Goal: Task Accomplishment & Management: Complete application form

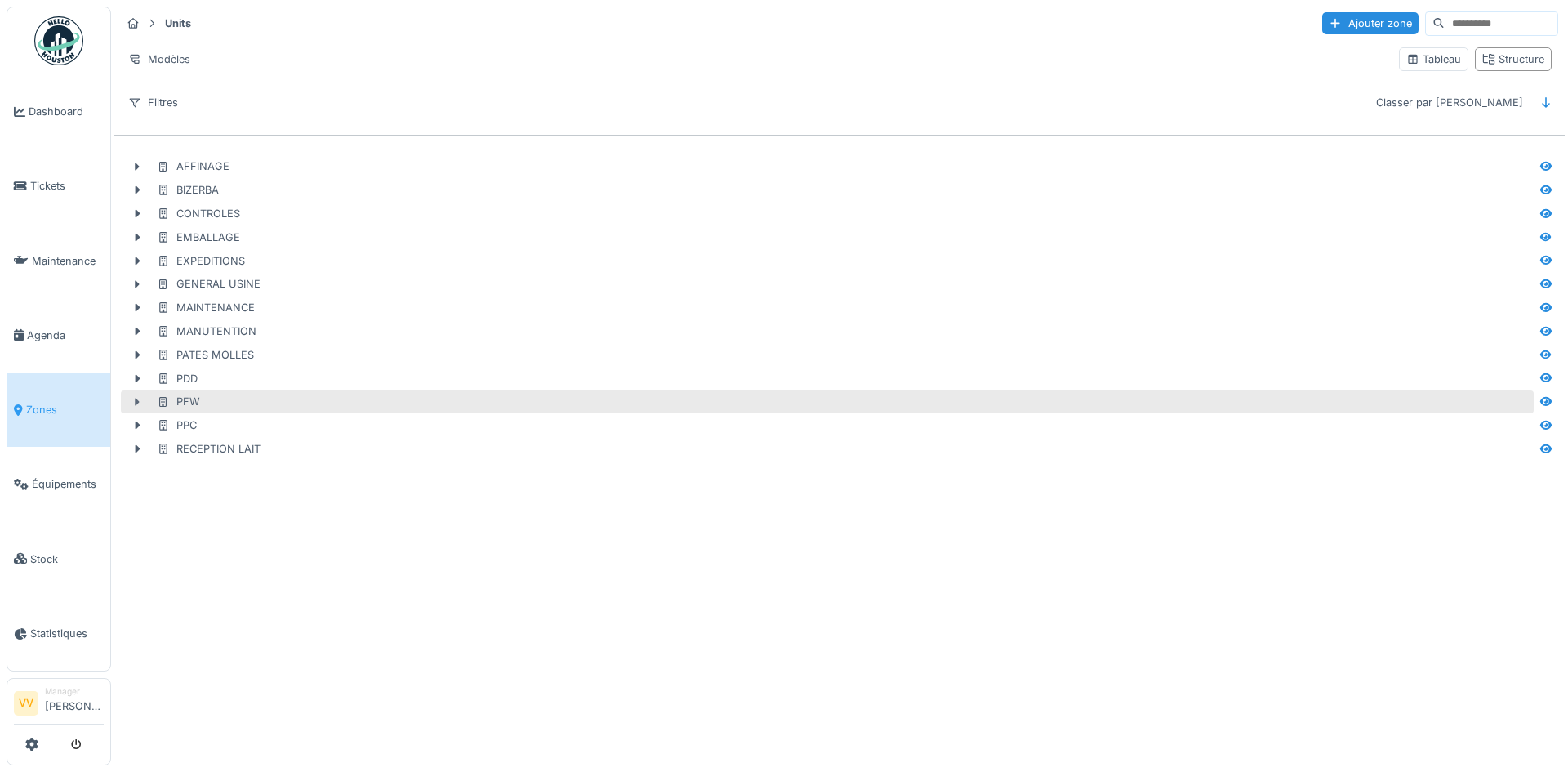
click at [135, 400] on icon at bounding box center [137, 402] width 13 height 11
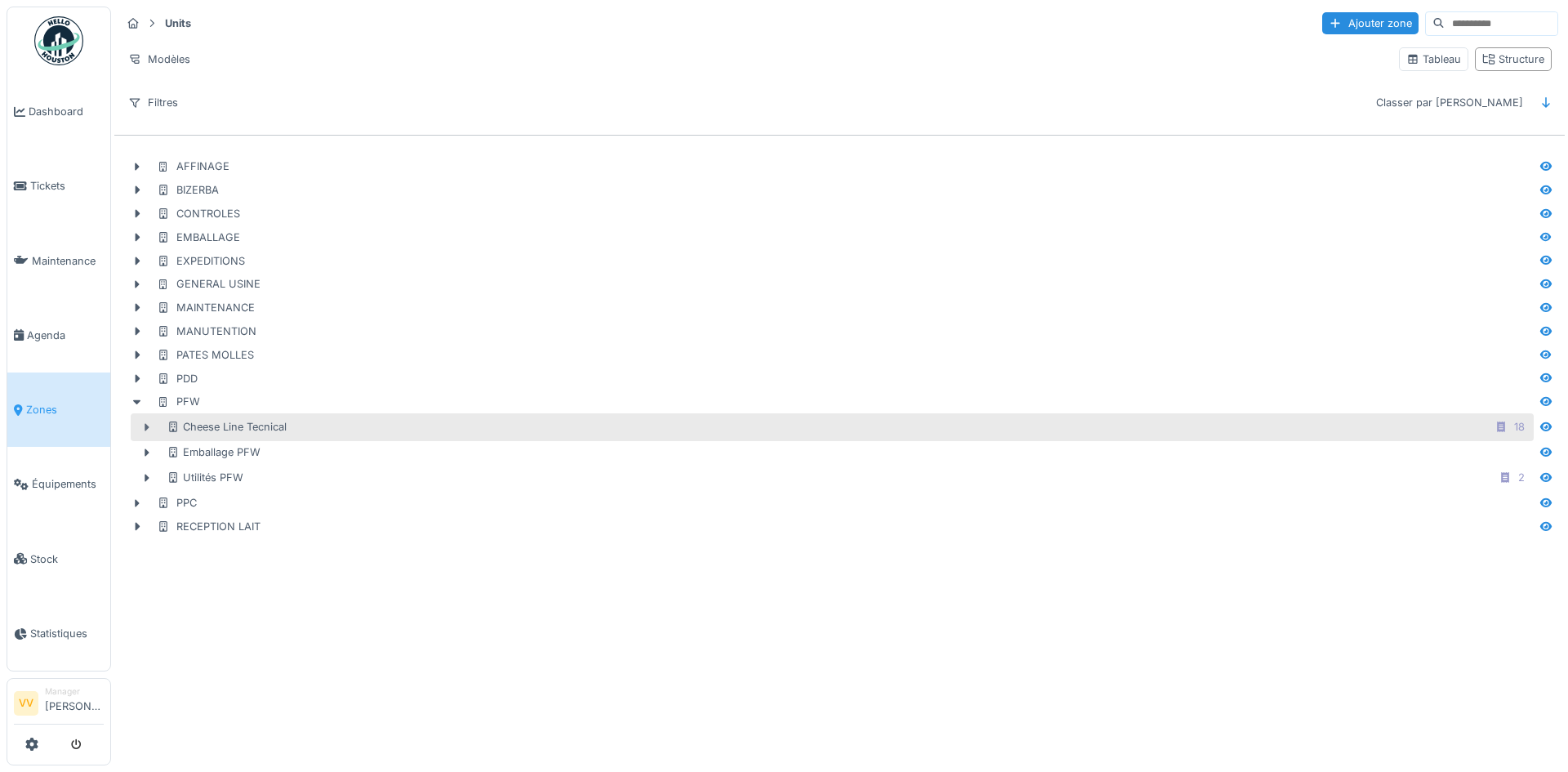
click at [142, 428] on icon at bounding box center [146, 427] width 13 height 11
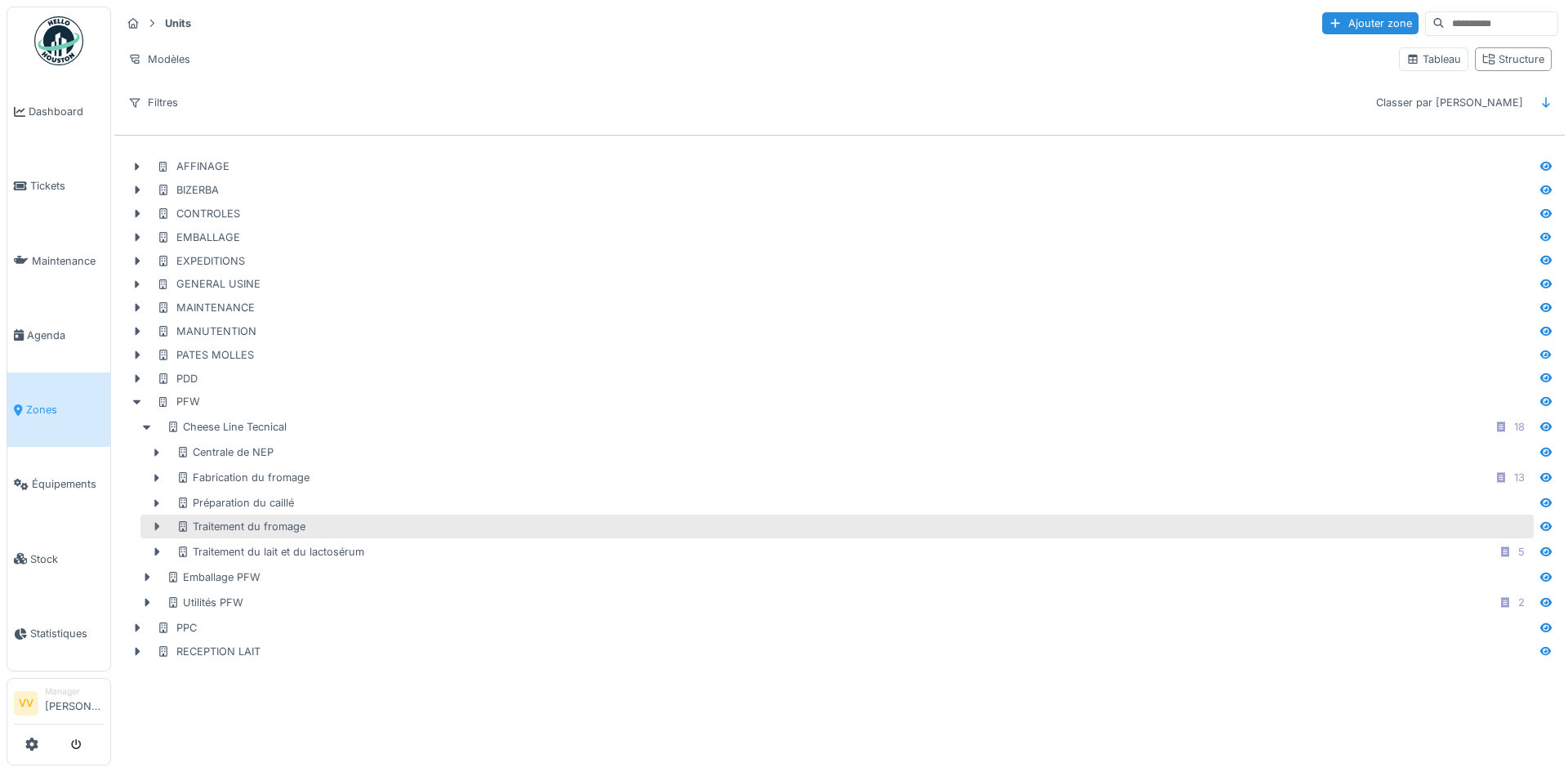
click at [154, 527] on icon at bounding box center [157, 526] width 13 height 11
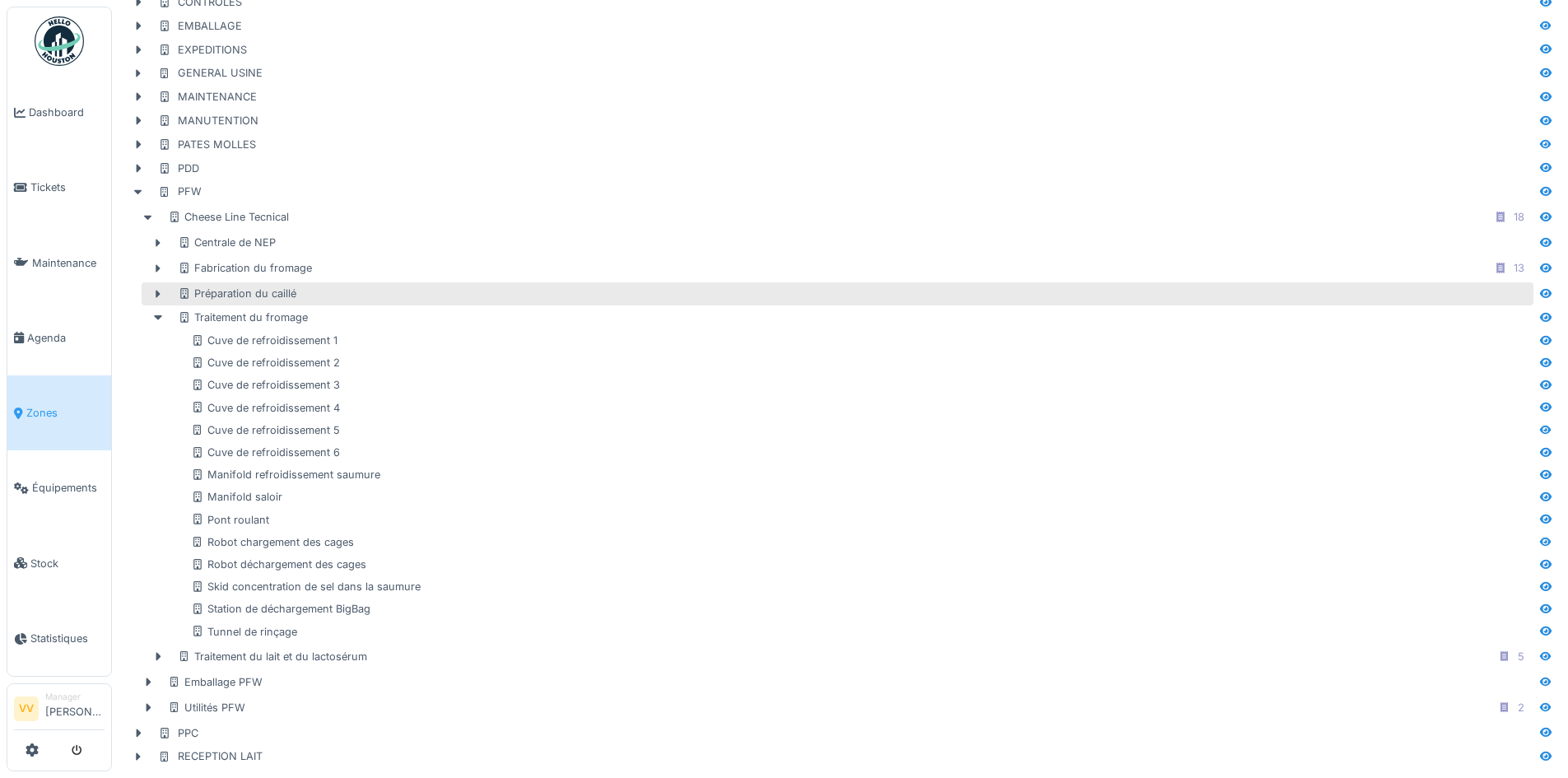
scroll to position [226, 0]
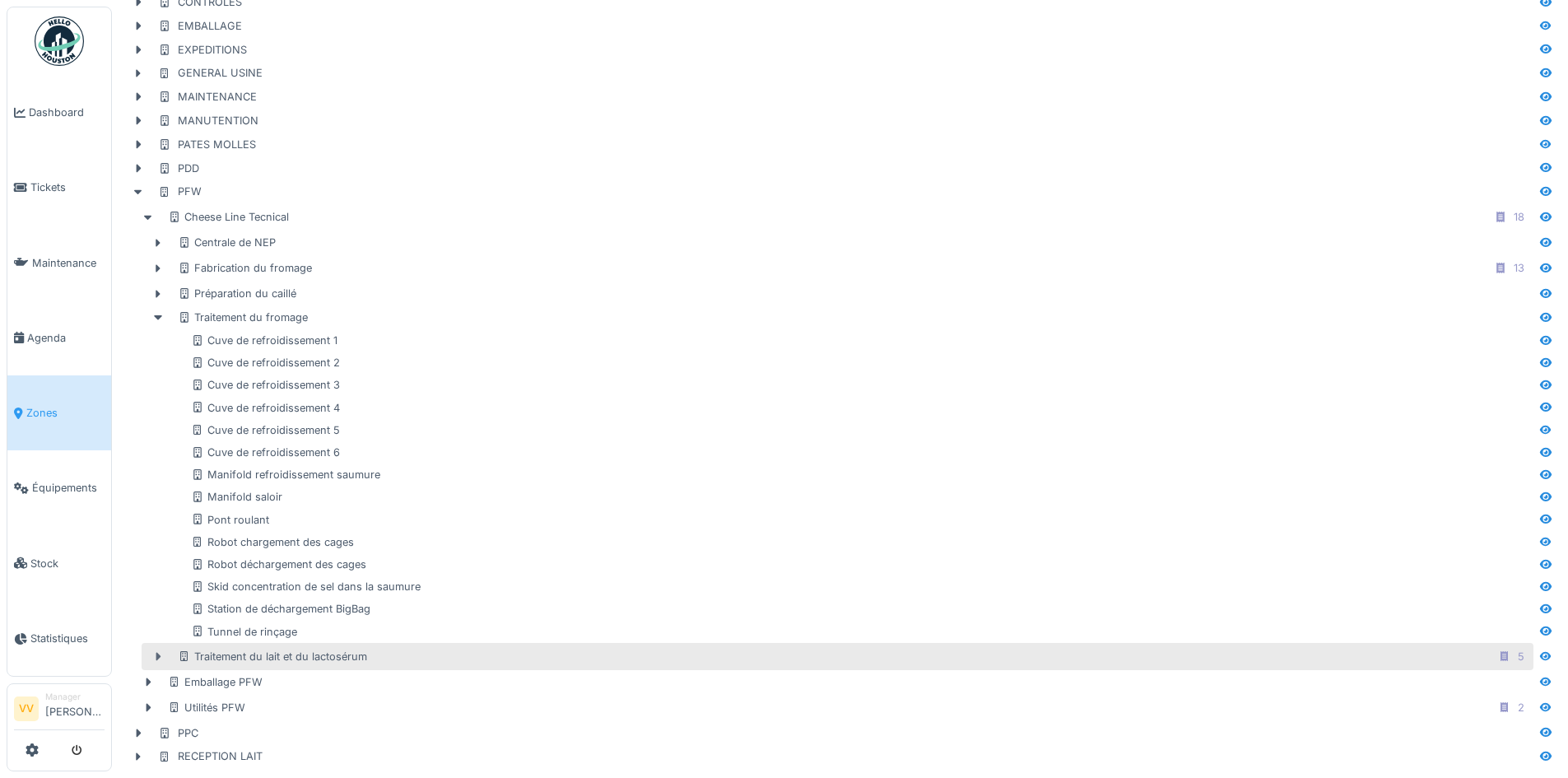
click at [160, 651] on icon at bounding box center [158, 656] width 13 height 11
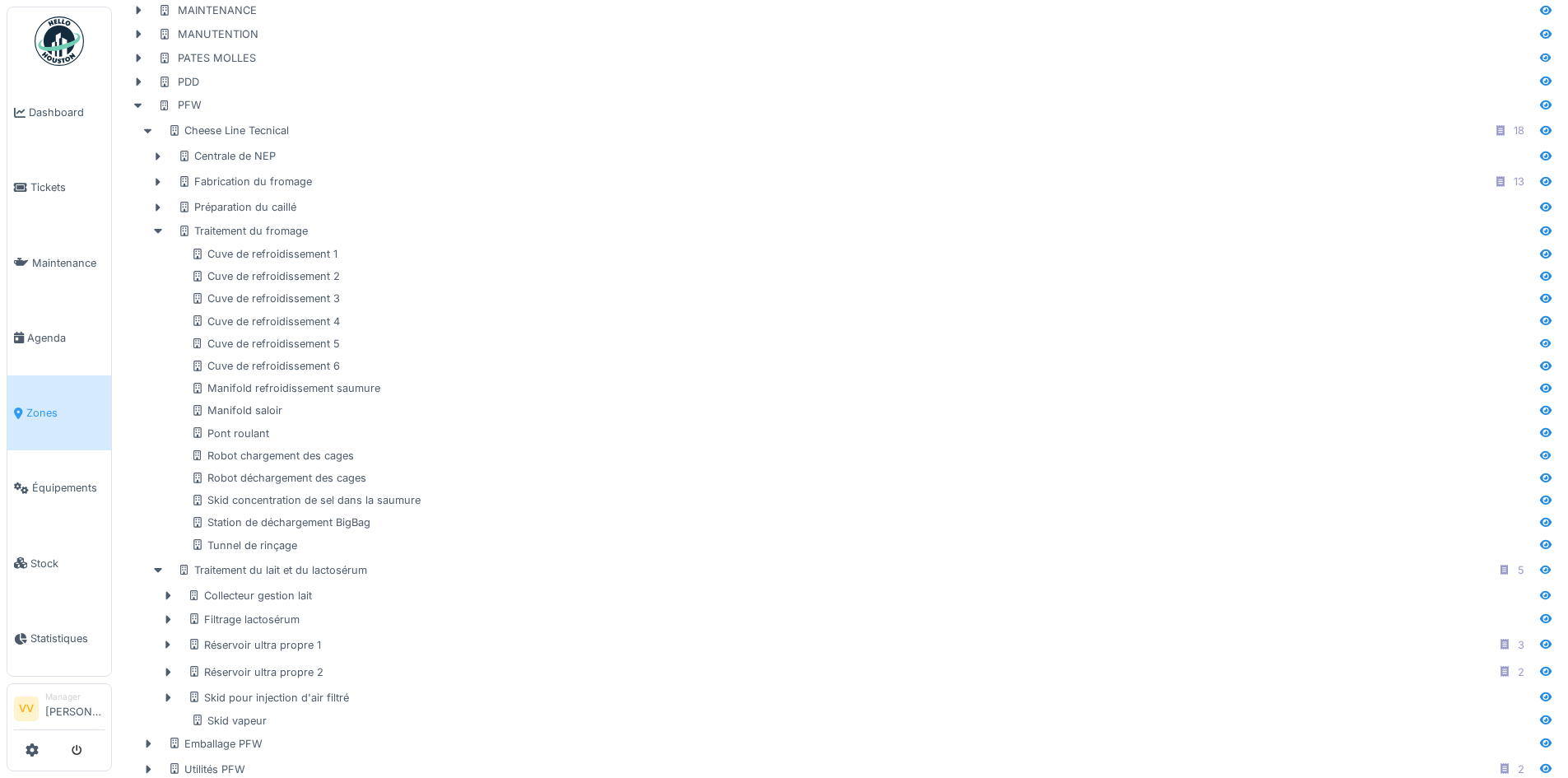
scroll to position [374, 0]
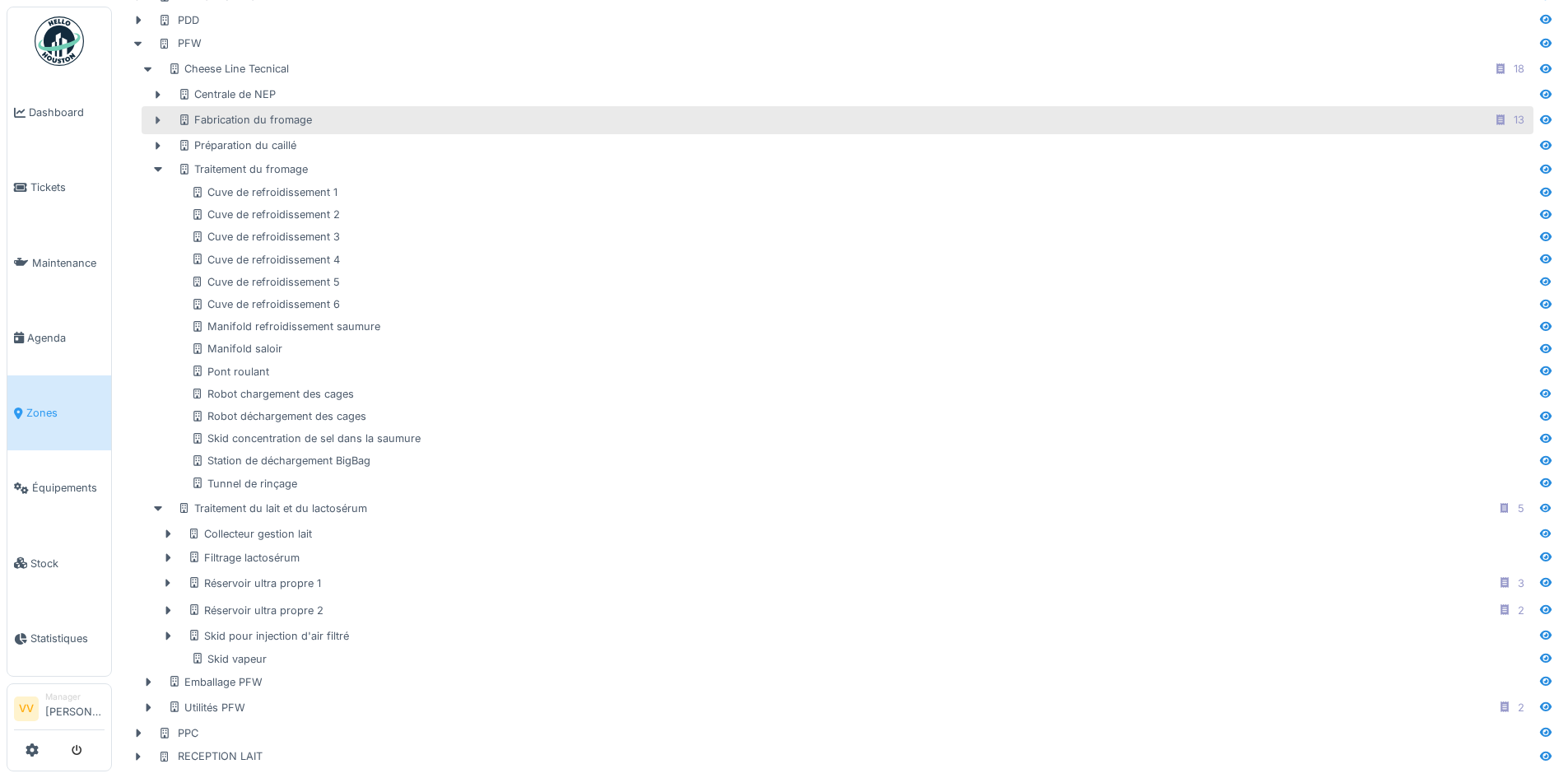
click at [156, 116] on icon at bounding box center [159, 120] width 5 height 8
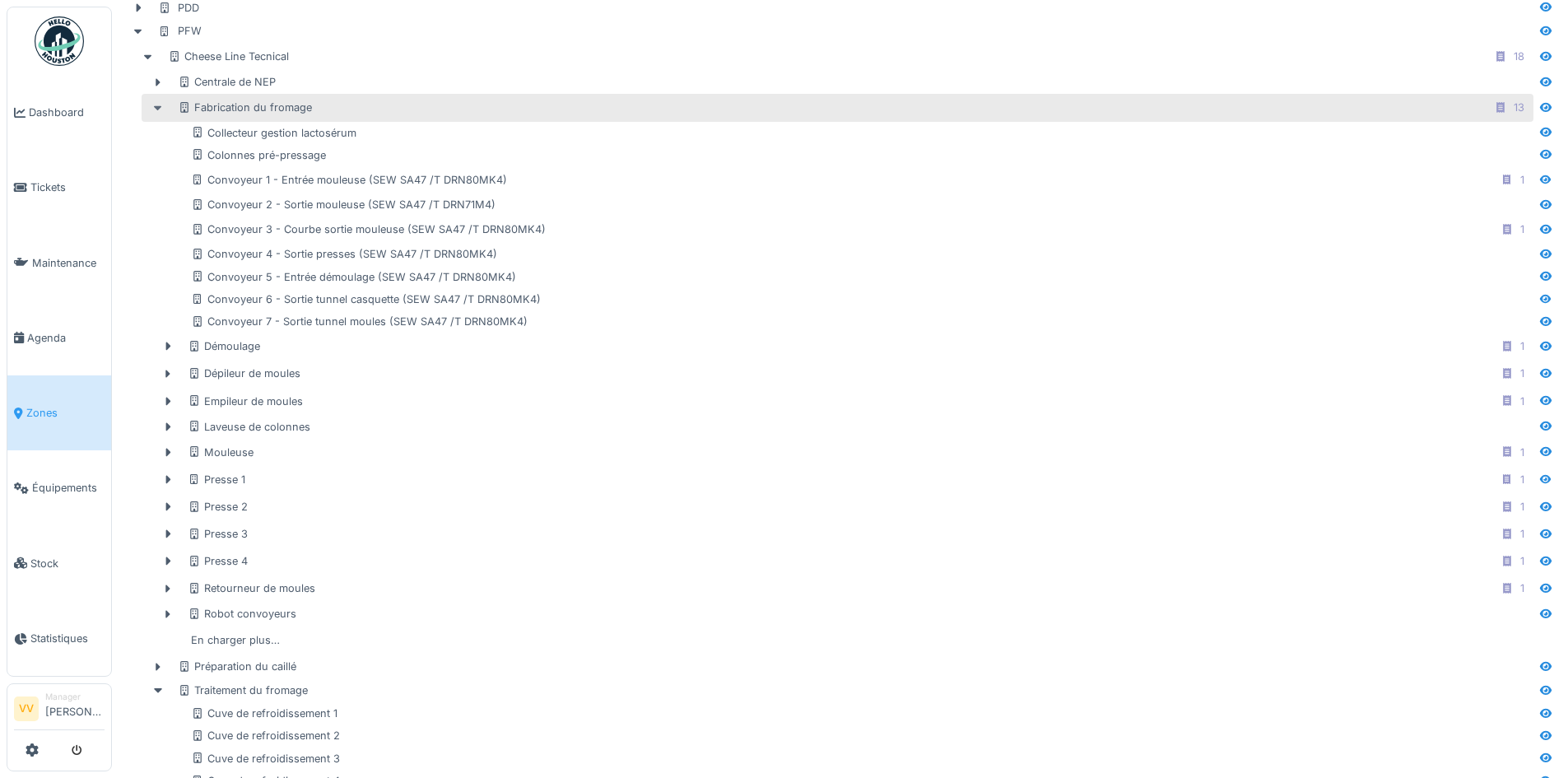
click at [156, 109] on icon at bounding box center [158, 108] width 13 height 11
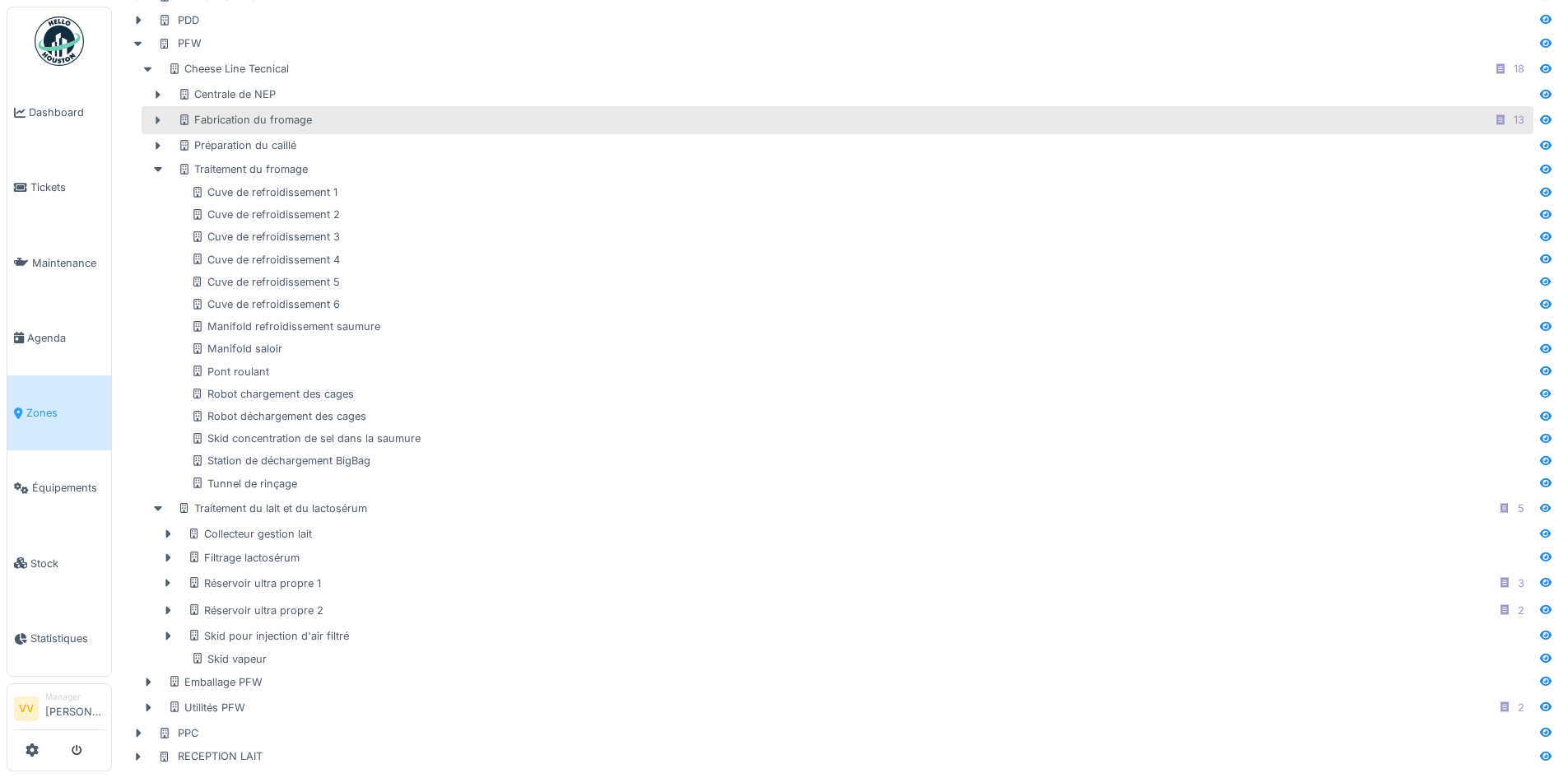
click at [155, 115] on icon at bounding box center [158, 121] width 13 height 11
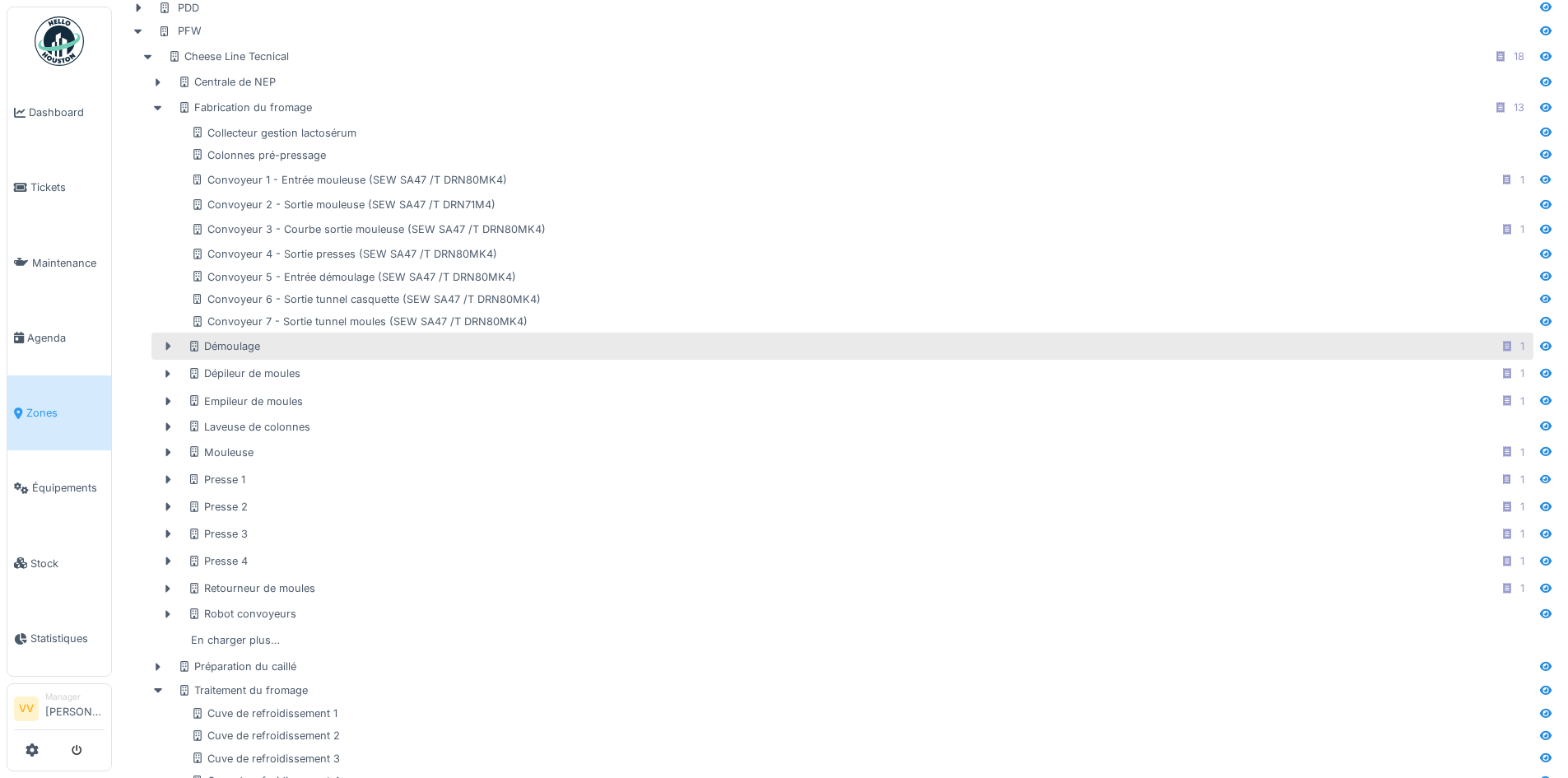
click at [167, 349] on icon at bounding box center [169, 346] width 5 height 8
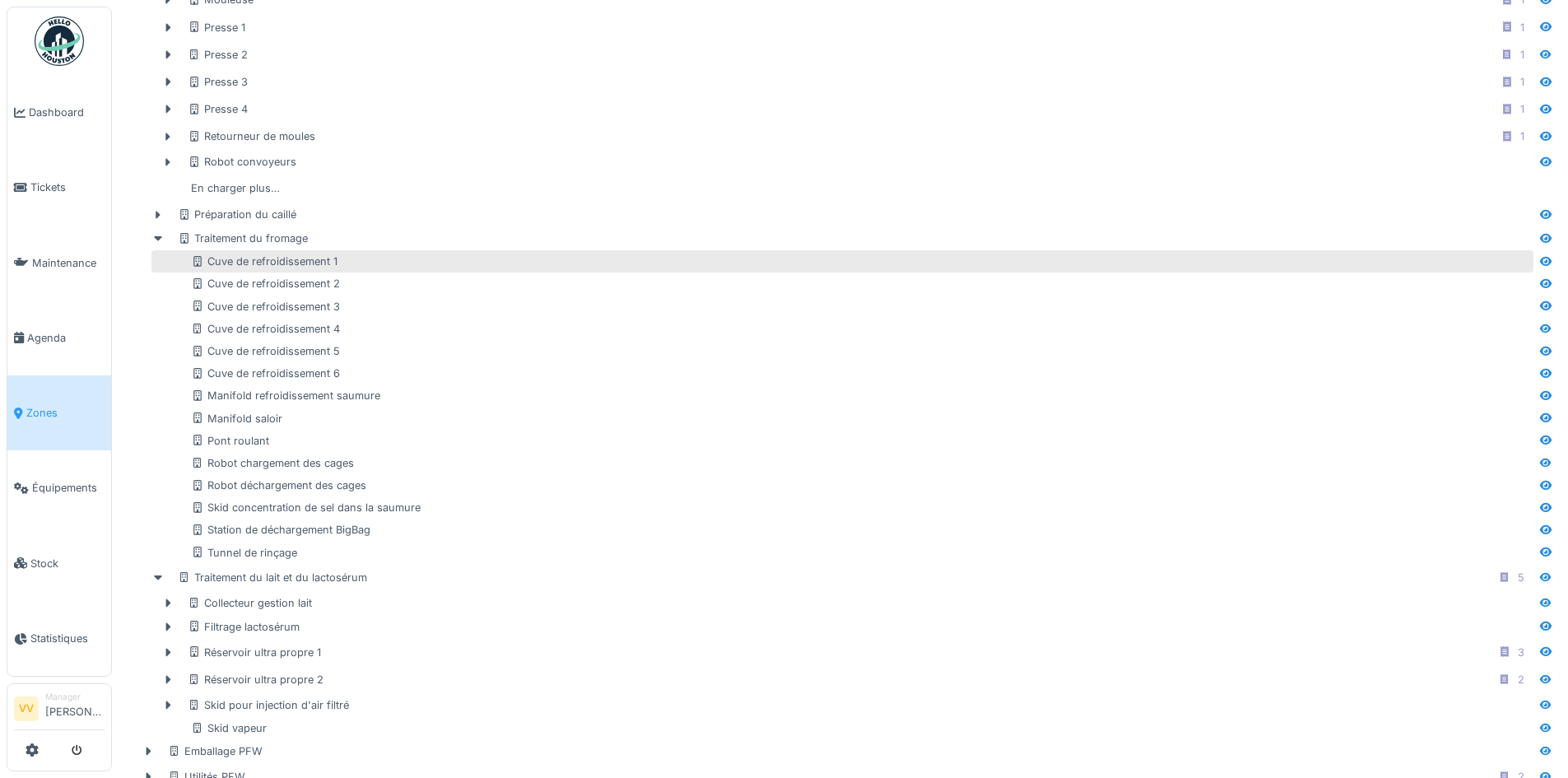
scroll to position [949, 0]
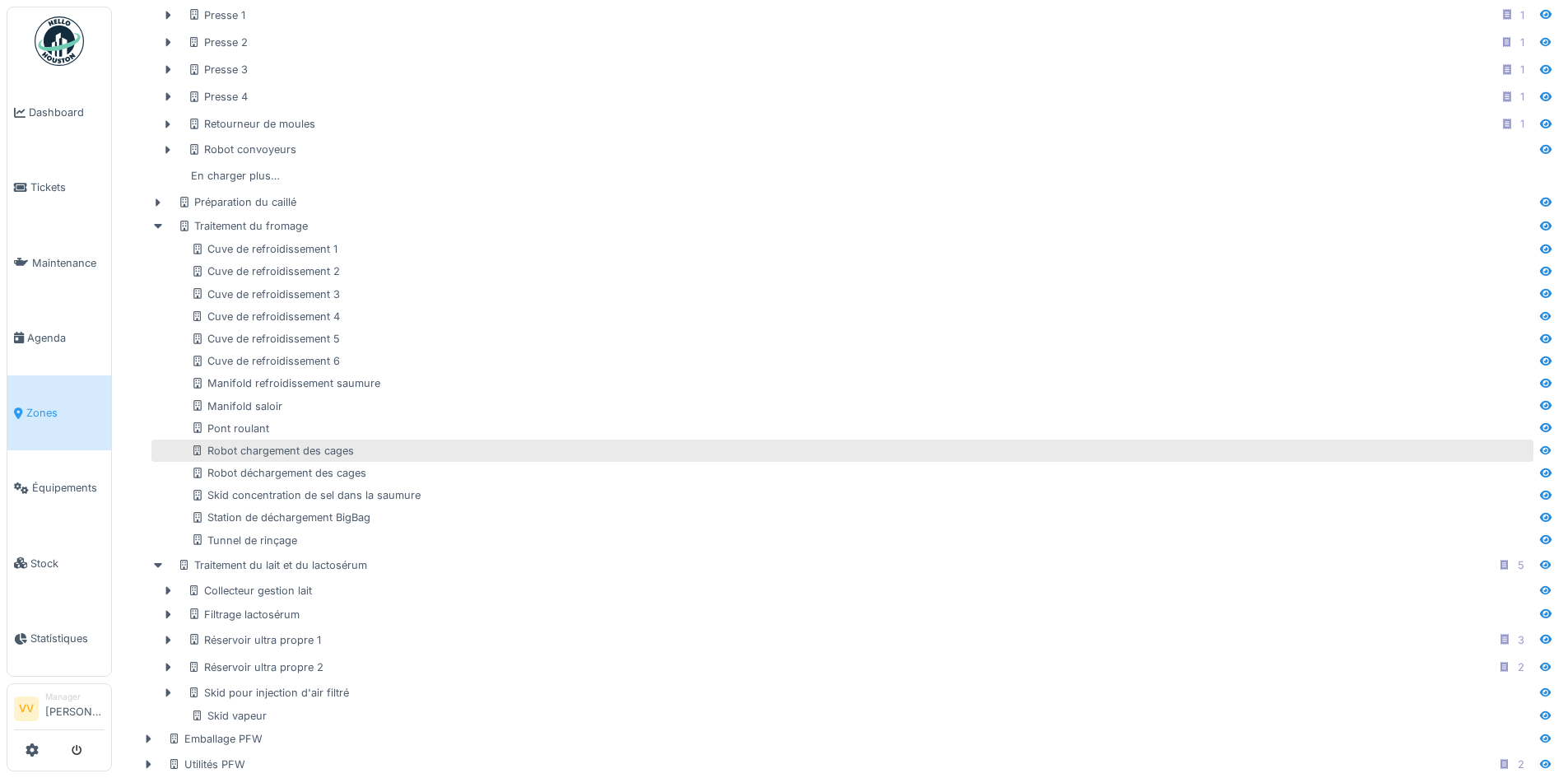
click at [1435, 454] on div "Robot chargement des cages" at bounding box center [861, 451] width 1340 height 16
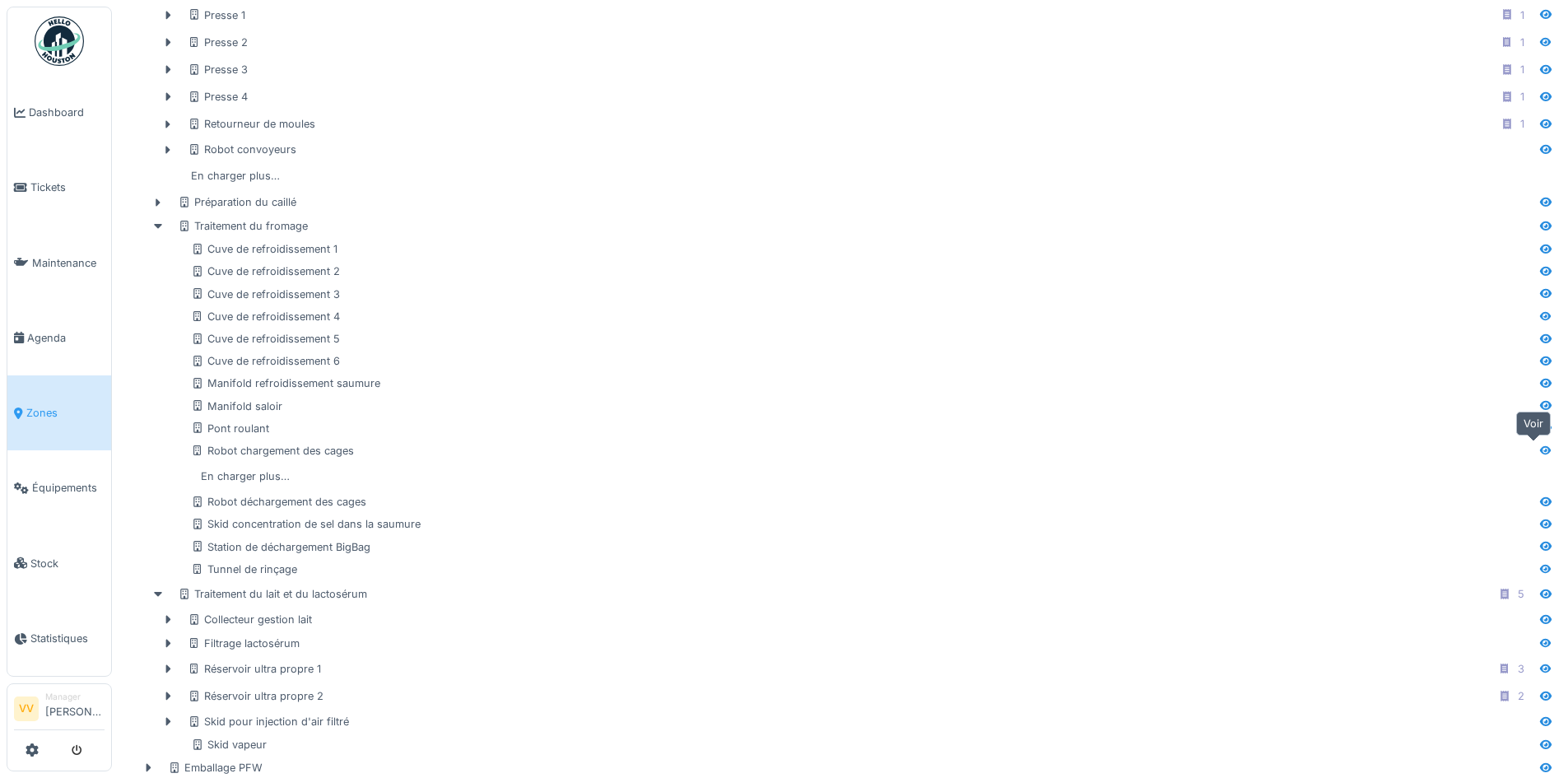
click at [1540, 446] on icon at bounding box center [1546, 450] width 13 height 11
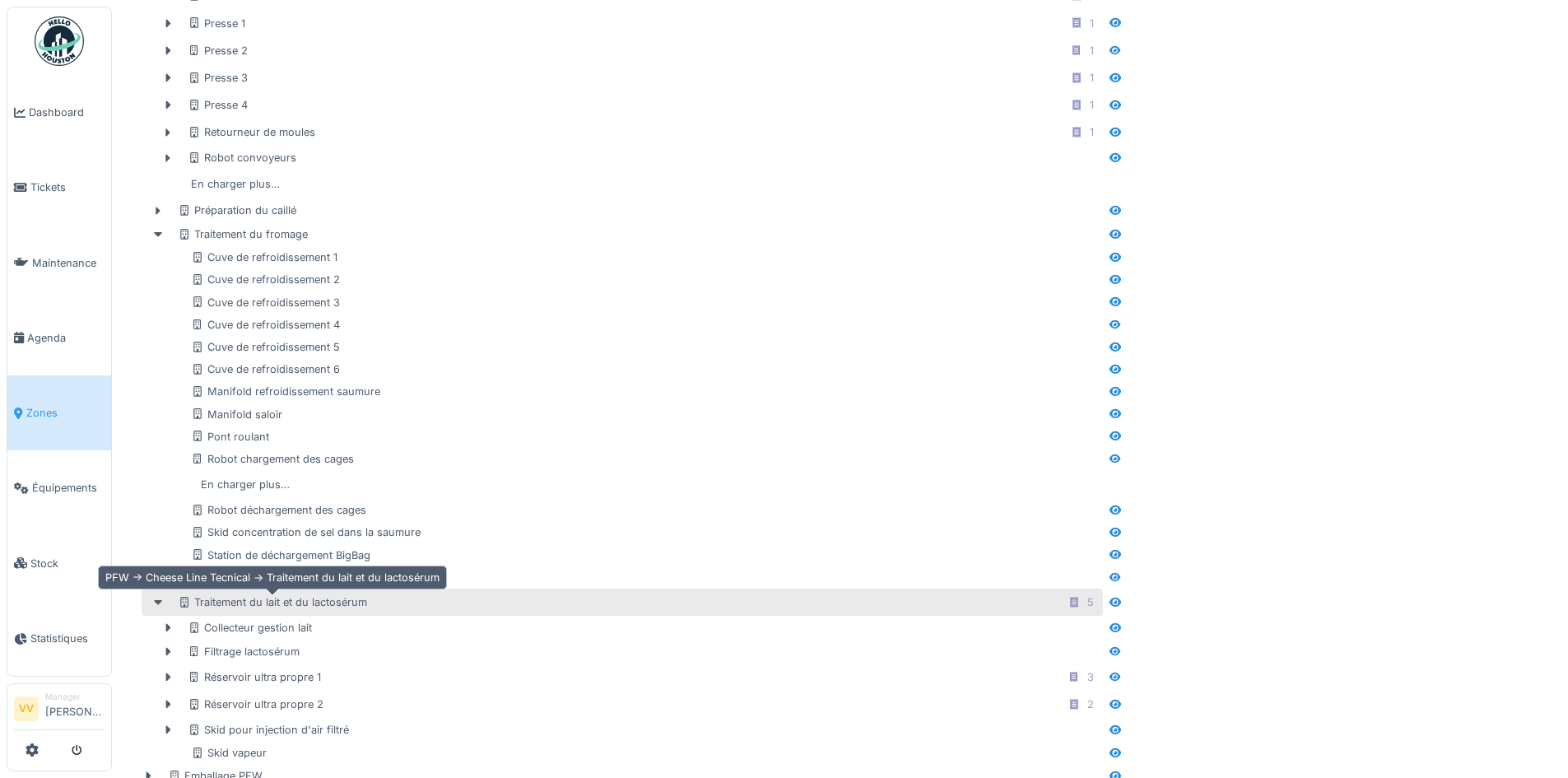
scroll to position [719, 0]
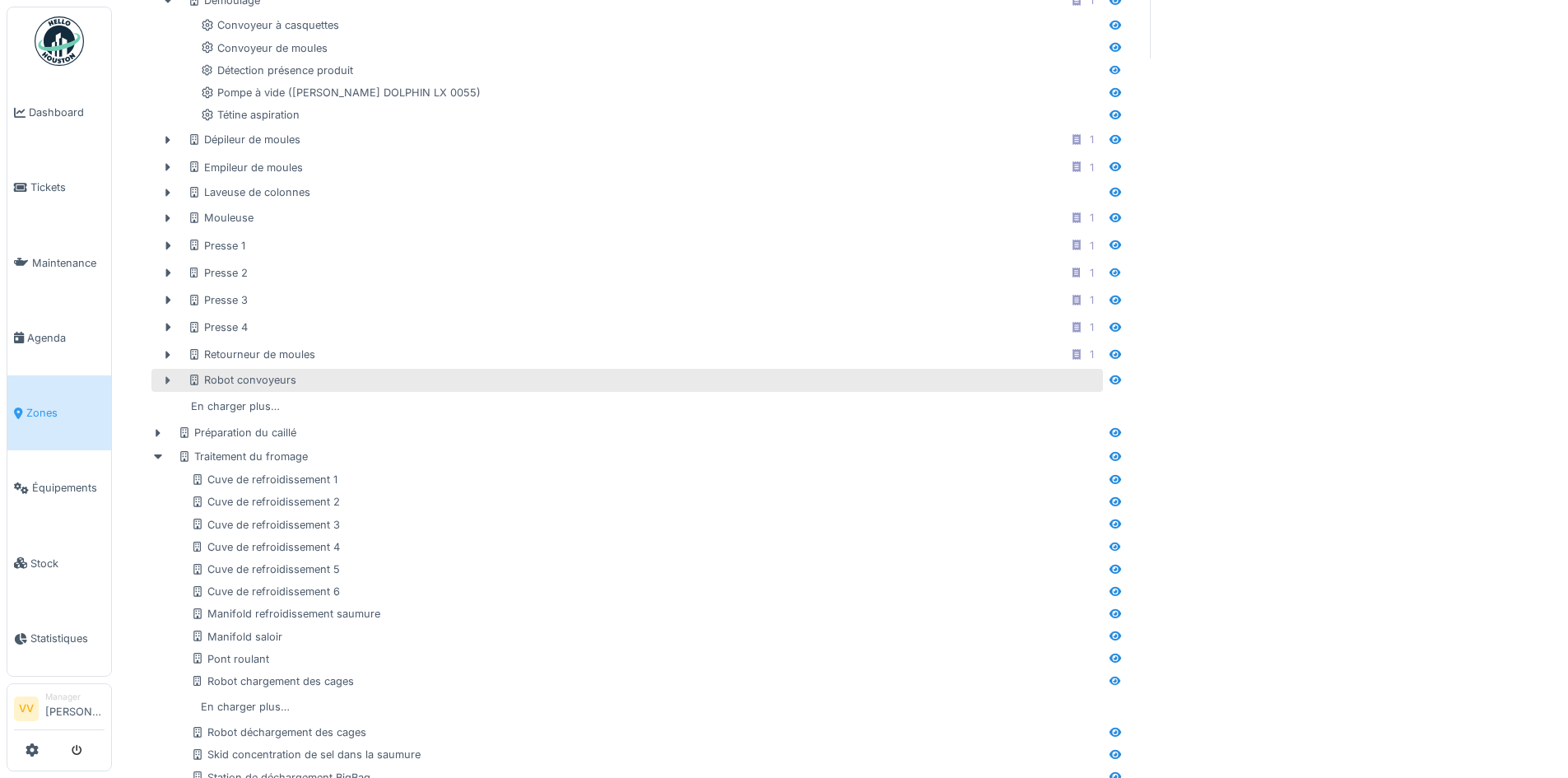
click at [162, 376] on icon at bounding box center [168, 381] width 13 height 11
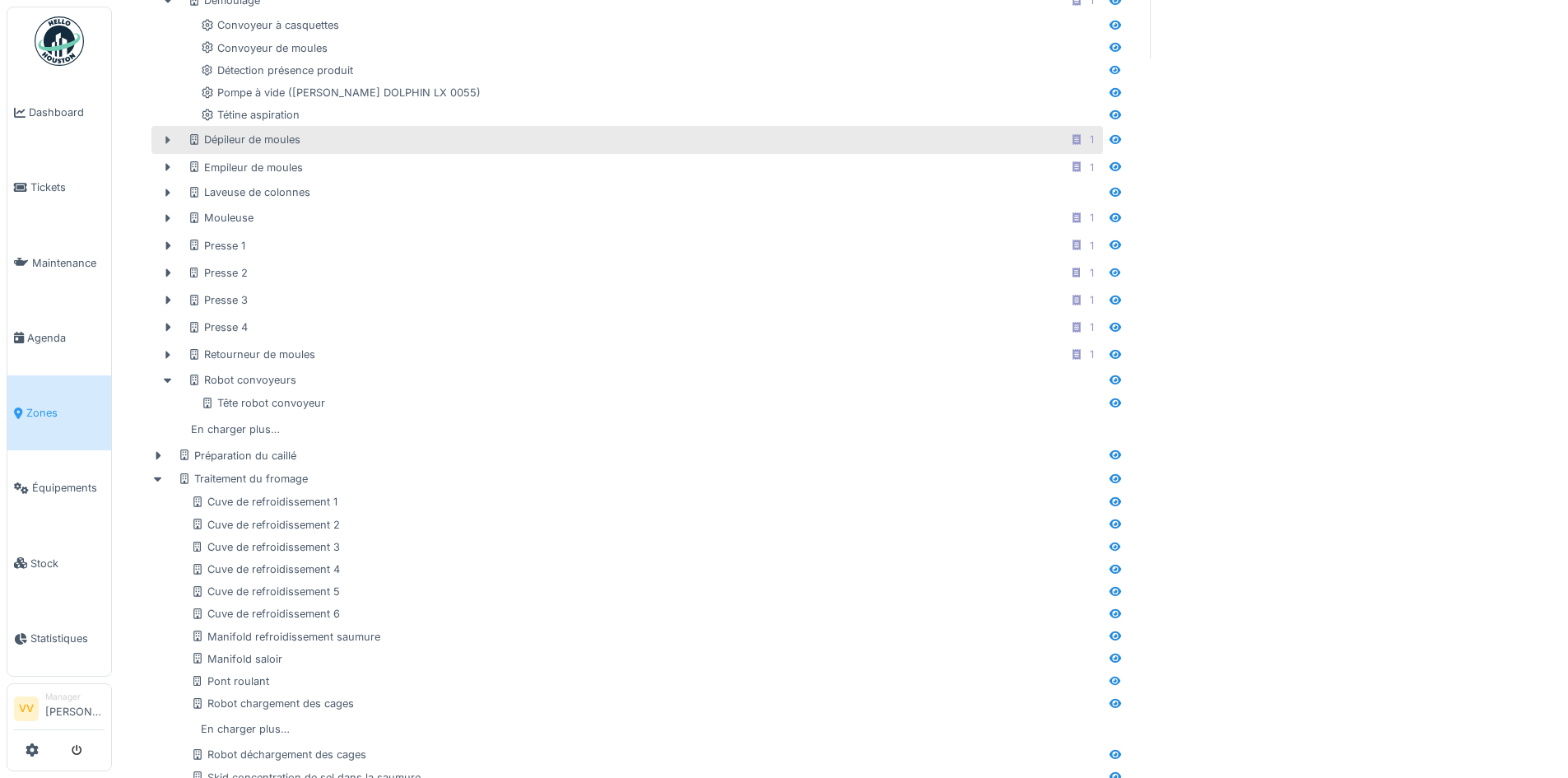
click at [168, 139] on icon at bounding box center [169, 139] width 5 height 8
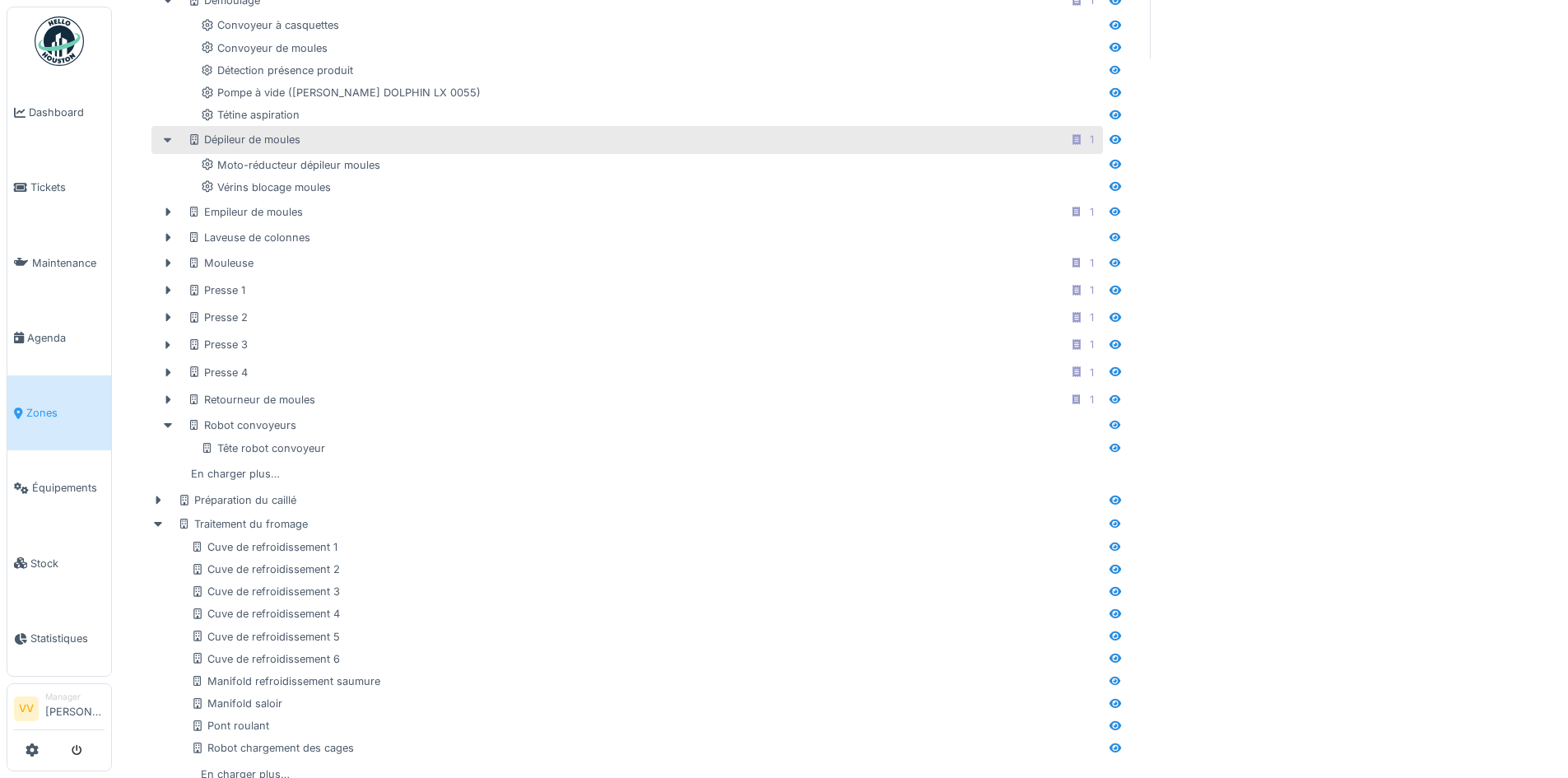
click at [168, 139] on icon at bounding box center [167, 140] width 8 height 5
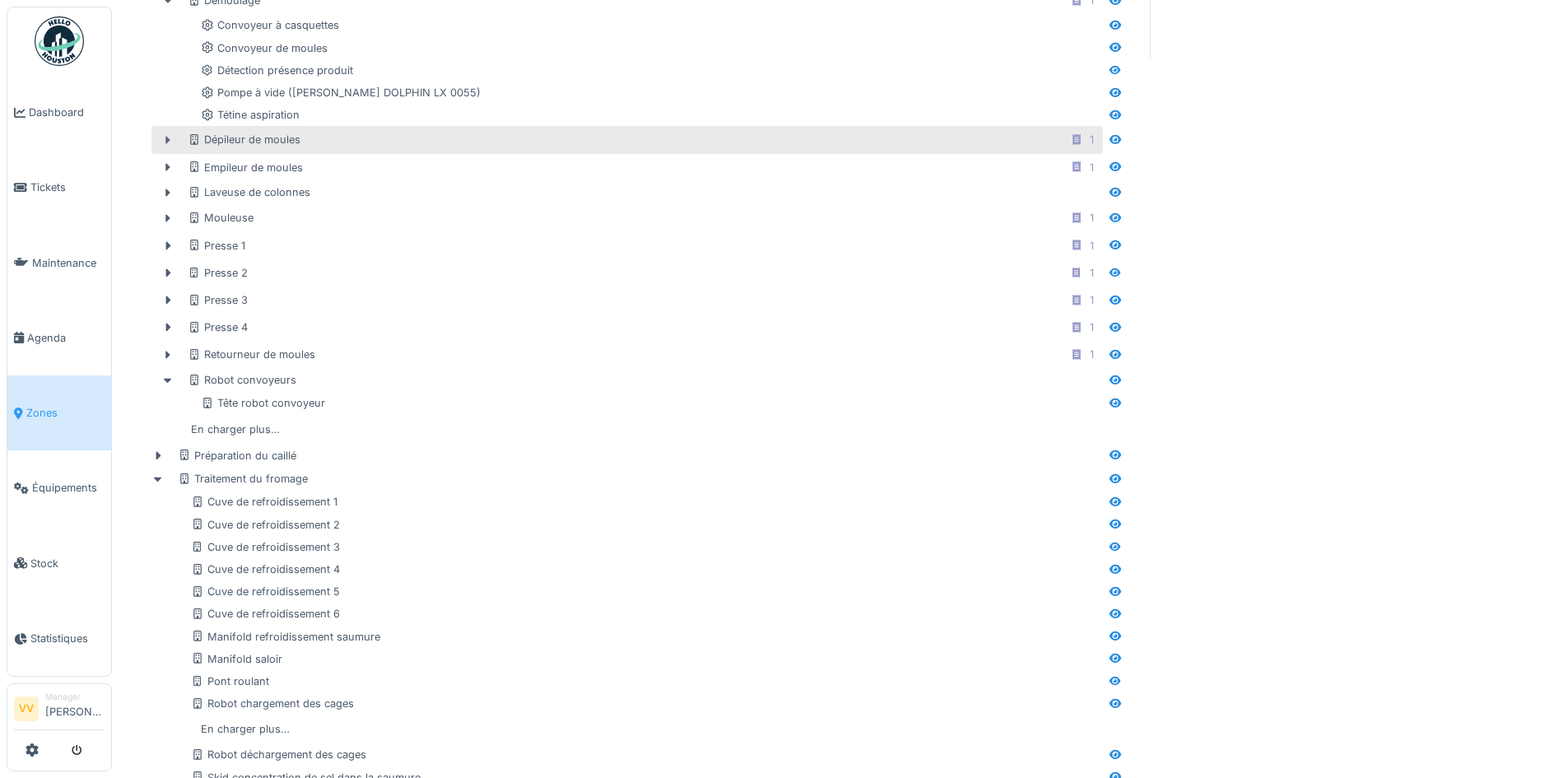
click at [161, 138] on div at bounding box center [168, 139] width 27 height 17
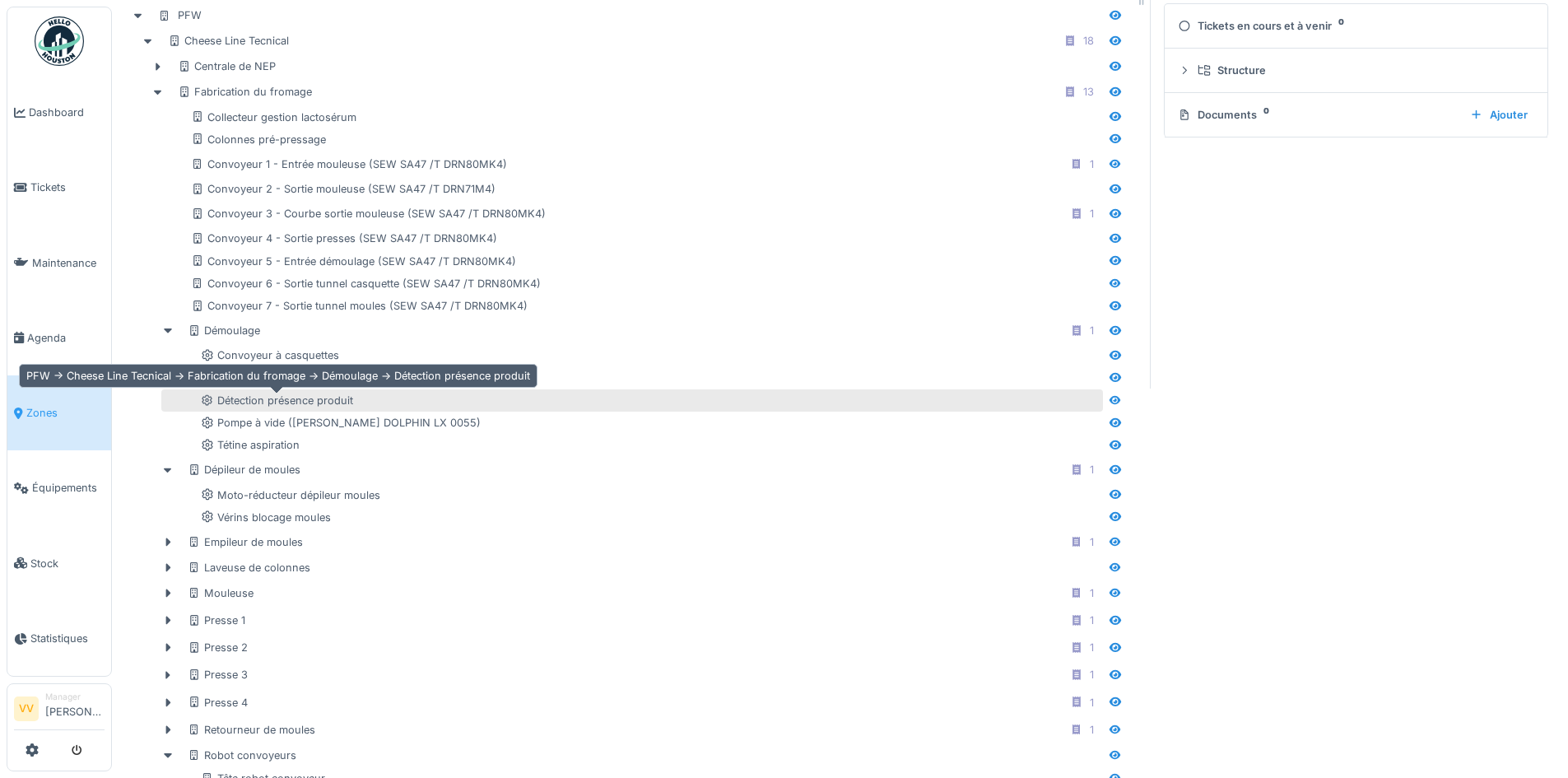
scroll to position [375, 0]
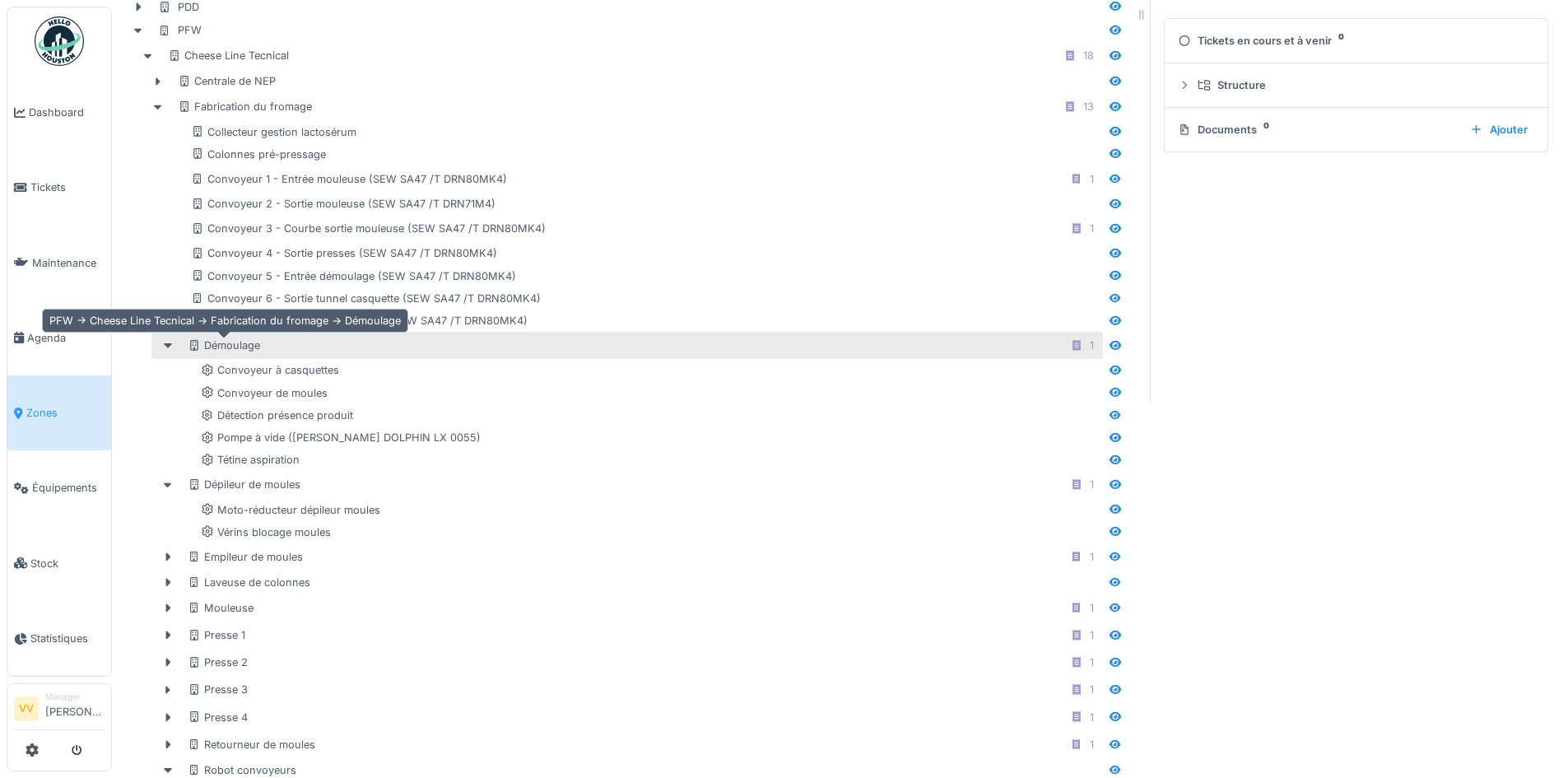
click at [218, 340] on div "Démoulage" at bounding box center [224, 345] width 73 height 16
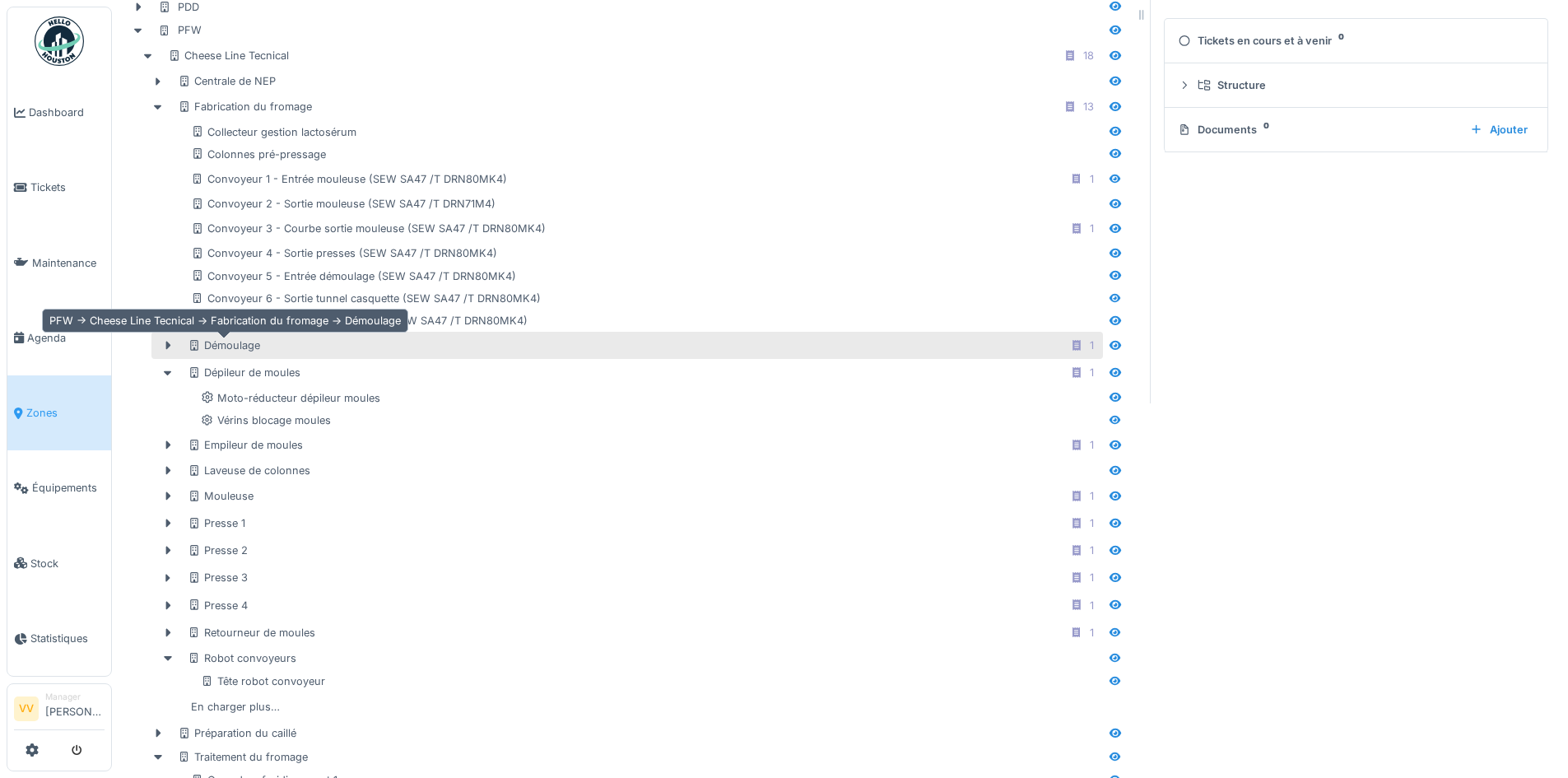
click at [218, 340] on div "Démoulage" at bounding box center [224, 345] width 73 height 16
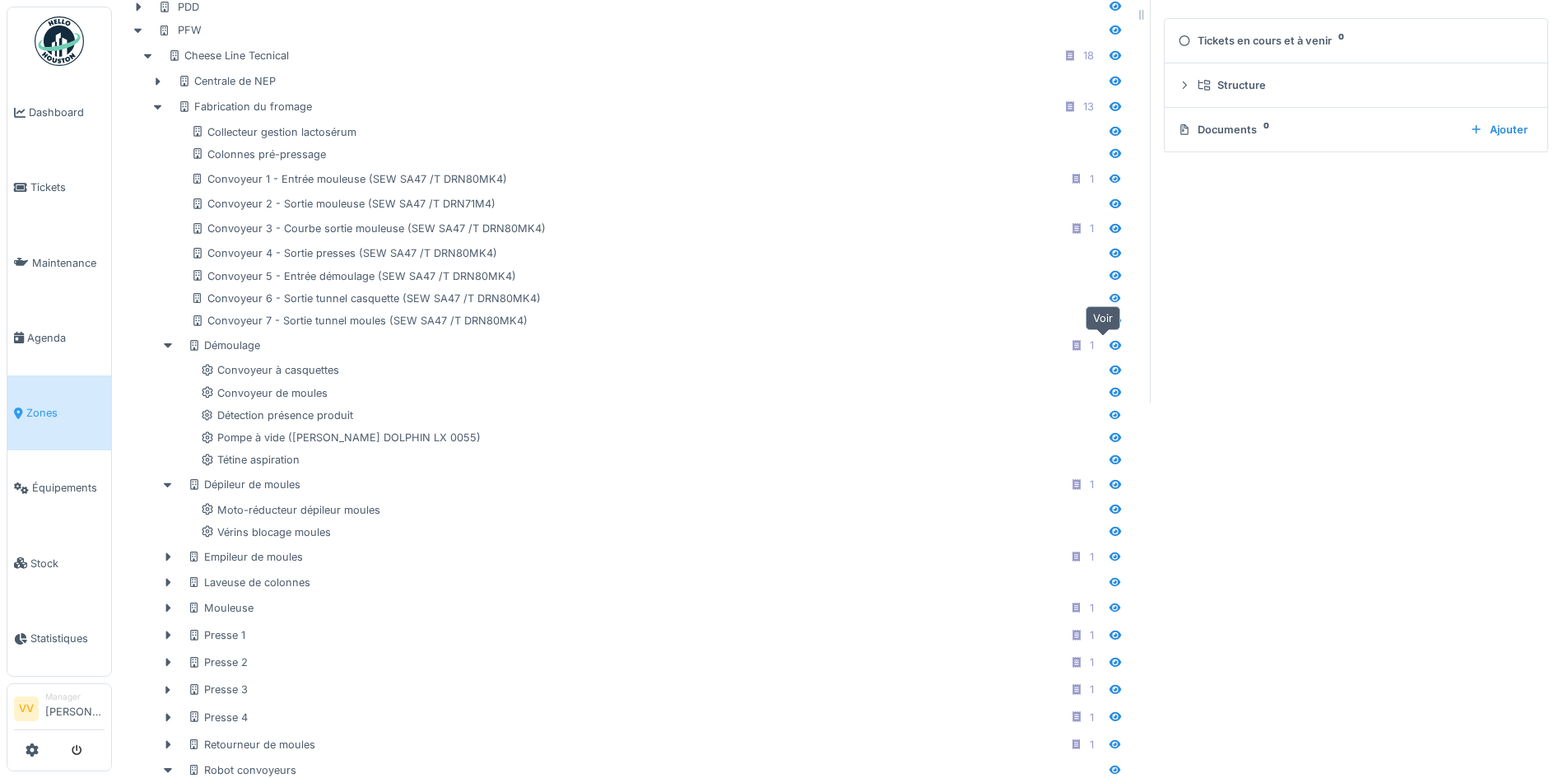
click at [1110, 344] on icon at bounding box center [1115, 345] width 12 height 9
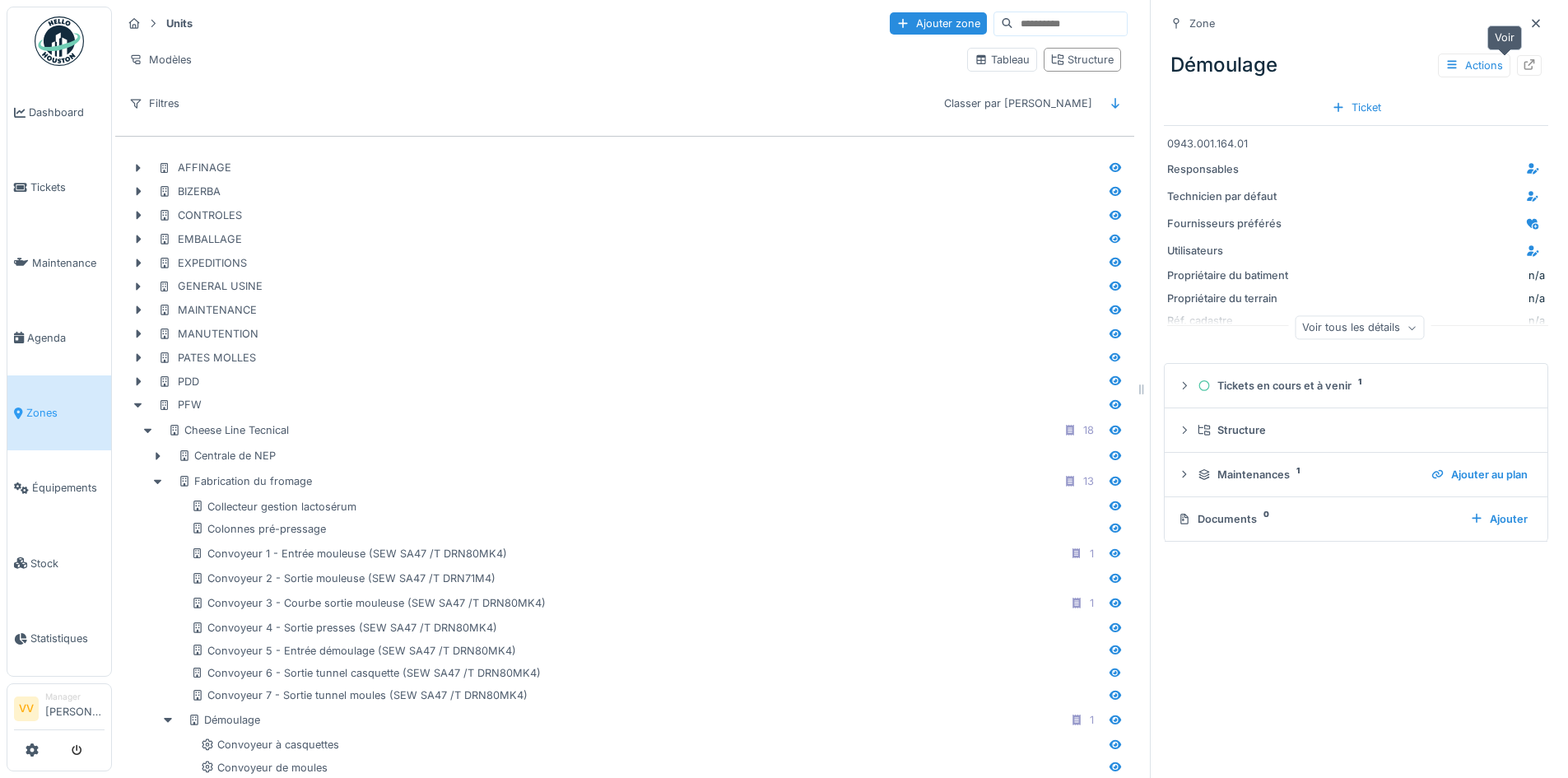
click at [1523, 66] on icon at bounding box center [1529, 65] width 13 height 11
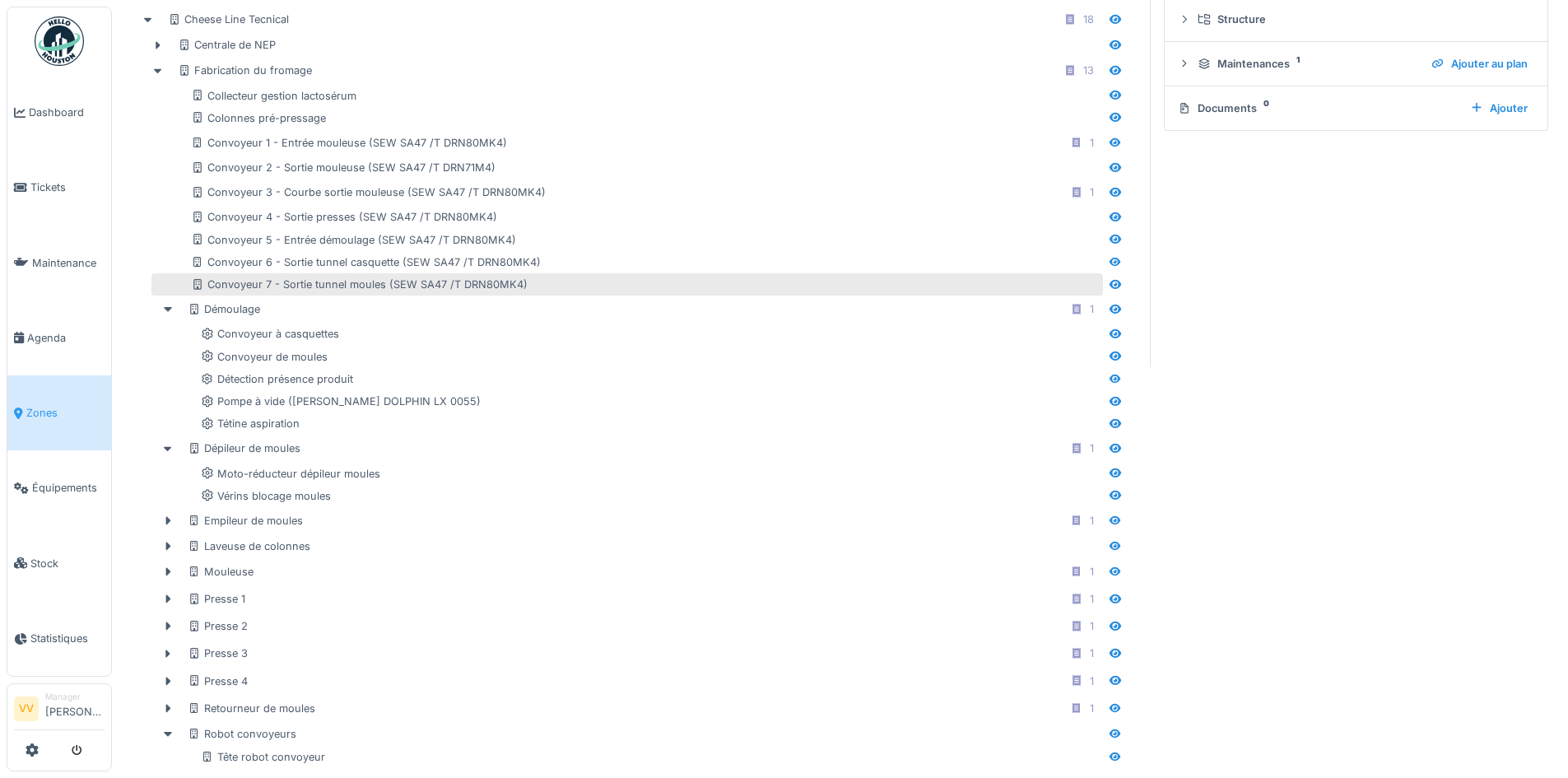
scroll to position [411, 0]
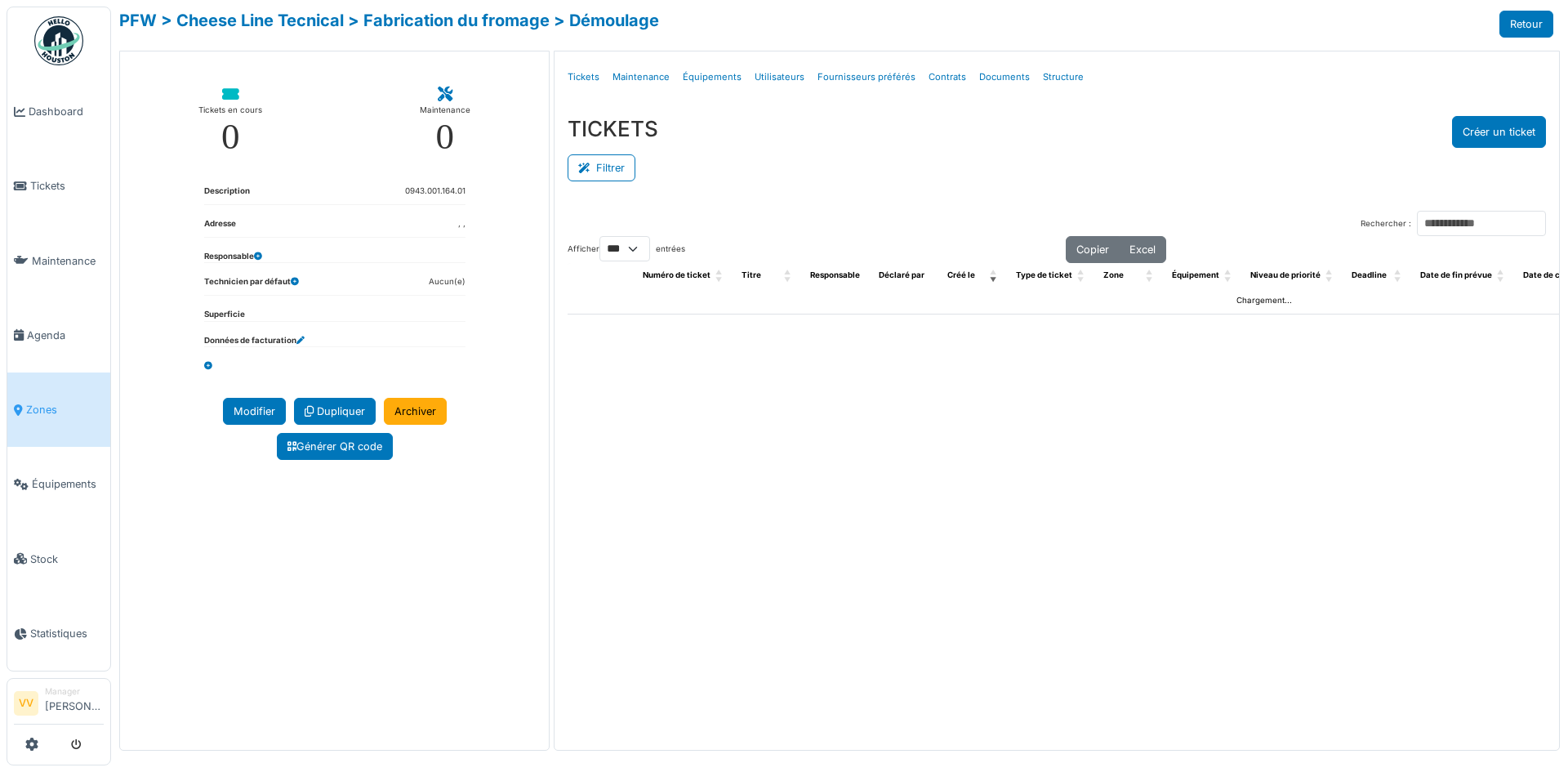
select select "***"
click at [1055, 78] on link "Structure" at bounding box center [1063, 78] width 54 height 39
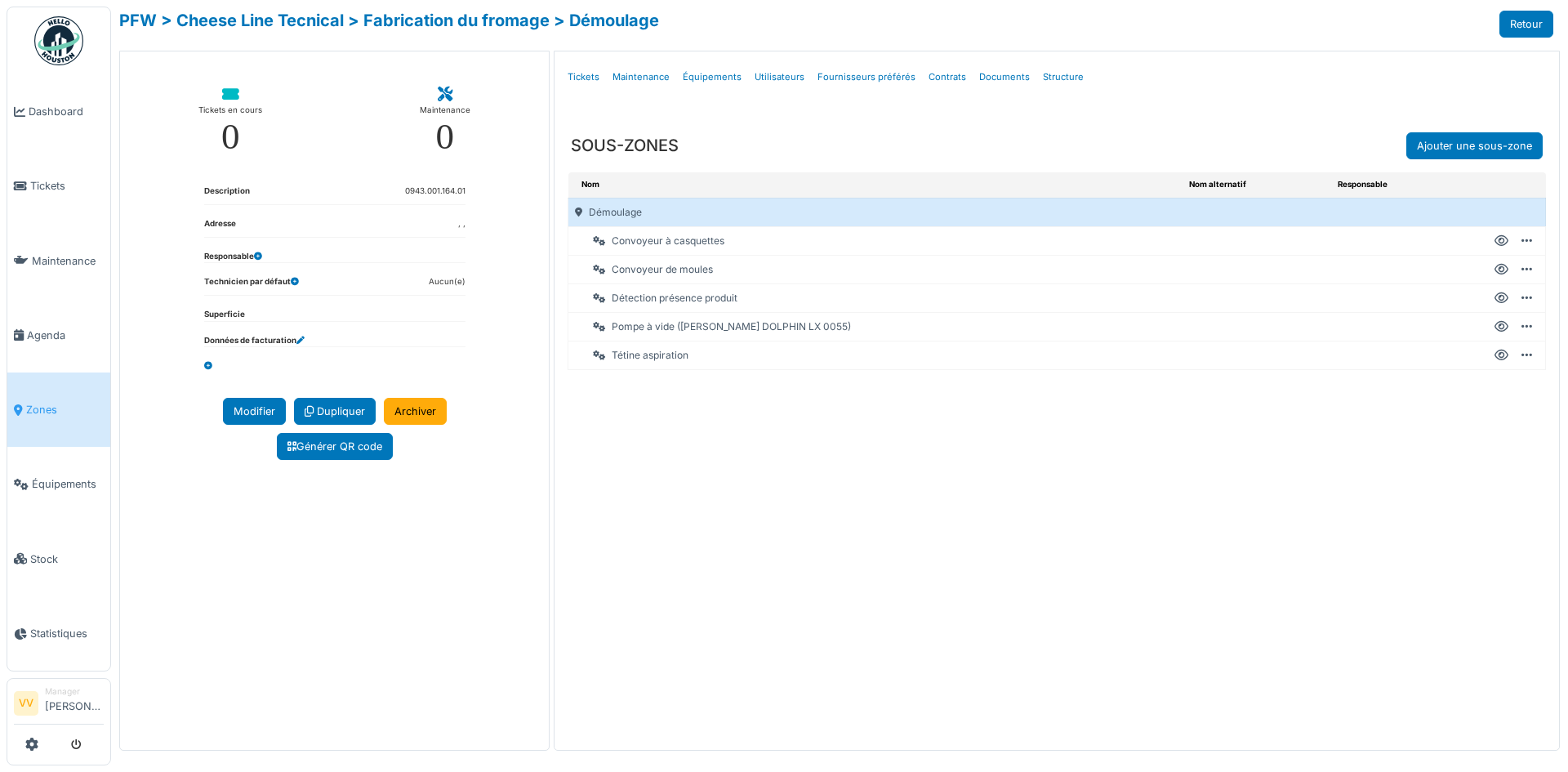
click at [675, 469] on div "Nom Nom alternatif Responsable Démoulage Convoyeur à casquettes Créer un ticket…" at bounding box center [1057, 442] width 1005 height 540
click at [1065, 76] on link "Structure" at bounding box center [1063, 78] width 54 height 39
click at [61, 476] on span "Équipements" at bounding box center [68, 484] width 72 height 16
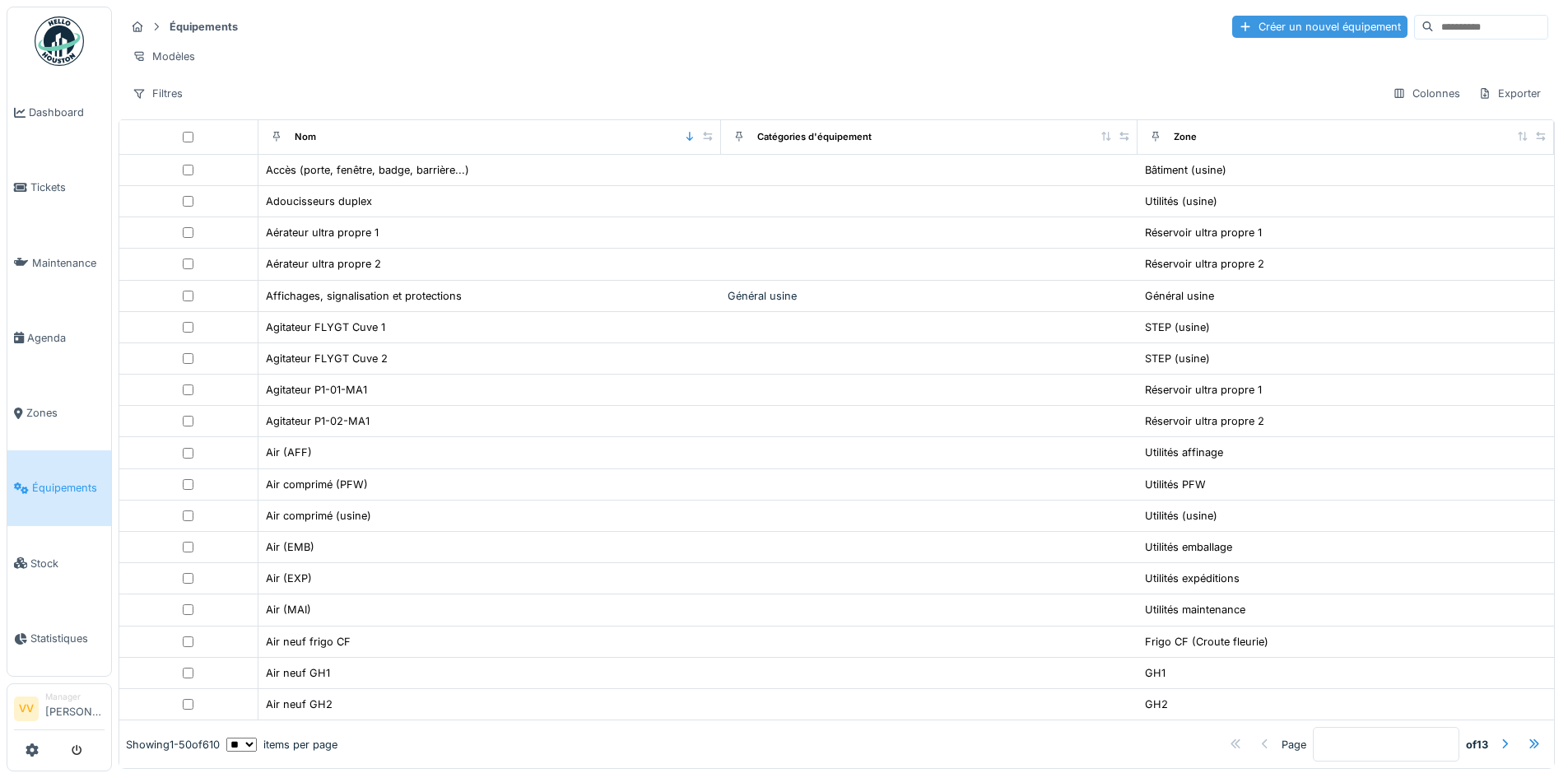
click at [1273, 24] on div "Créer un nouvel équipement" at bounding box center [1319, 27] width 175 height 22
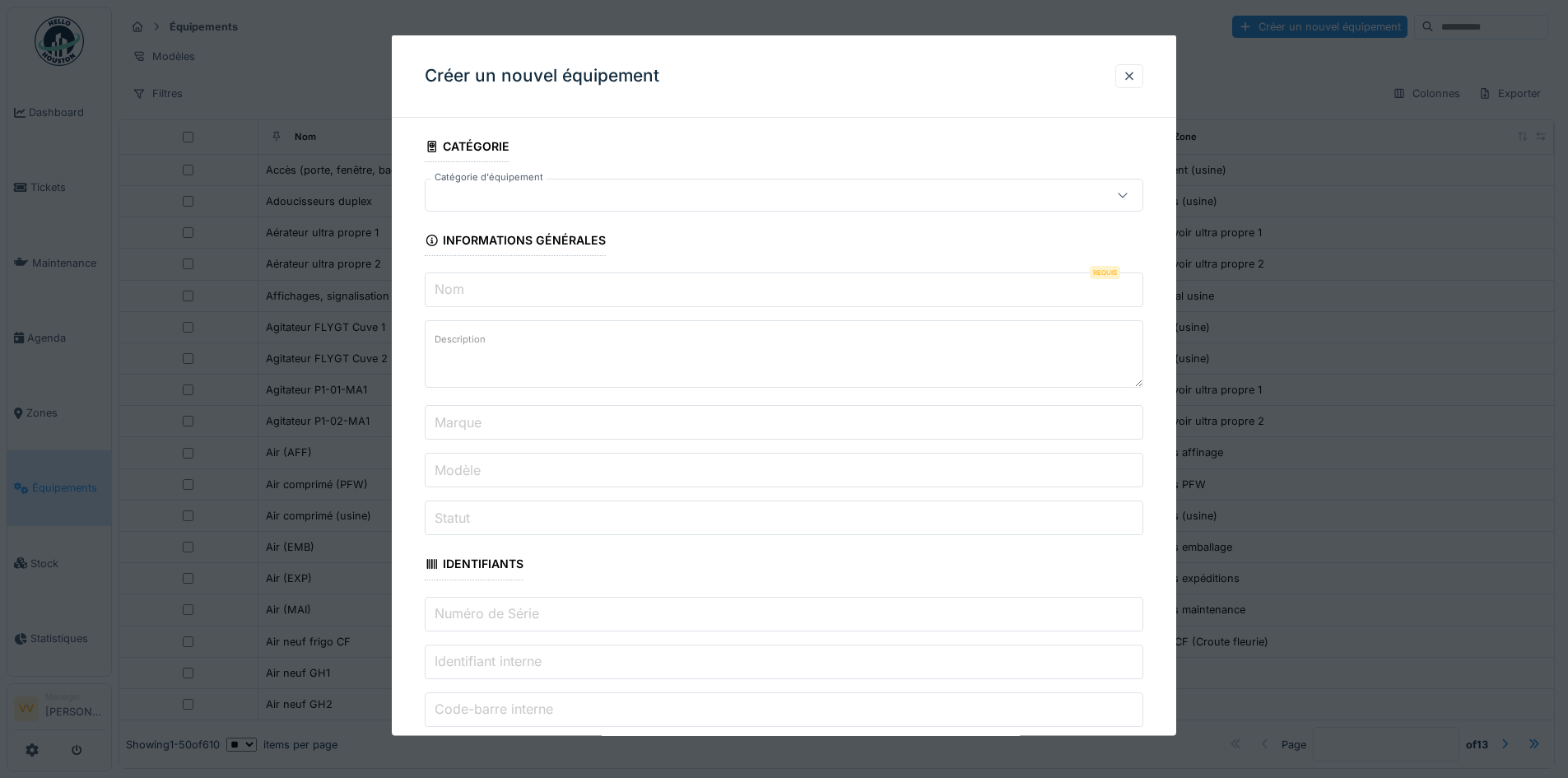
click at [554, 298] on input "Nom" at bounding box center [784, 290] width 719 height 35
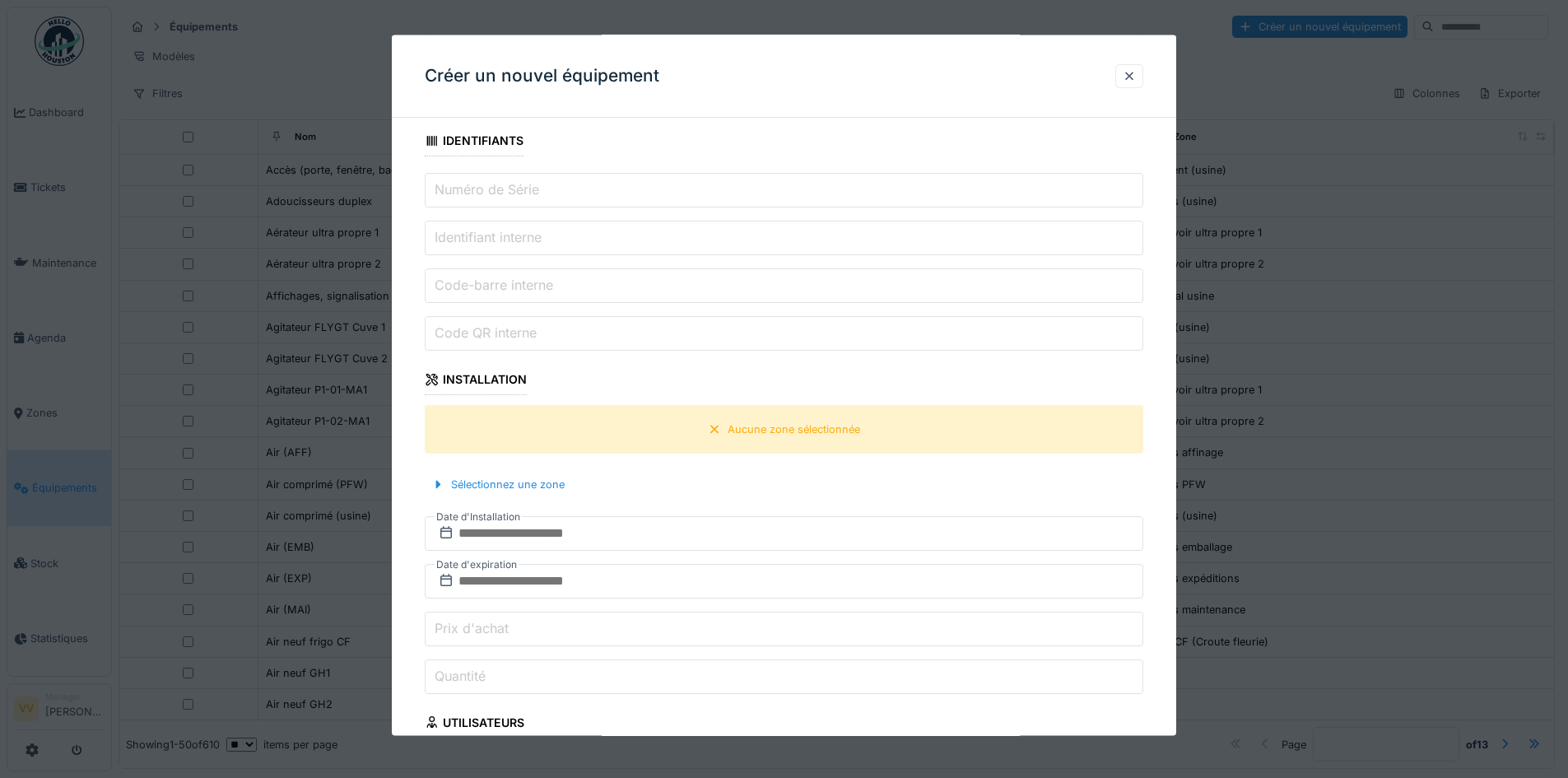
scroll to position [390, 0]
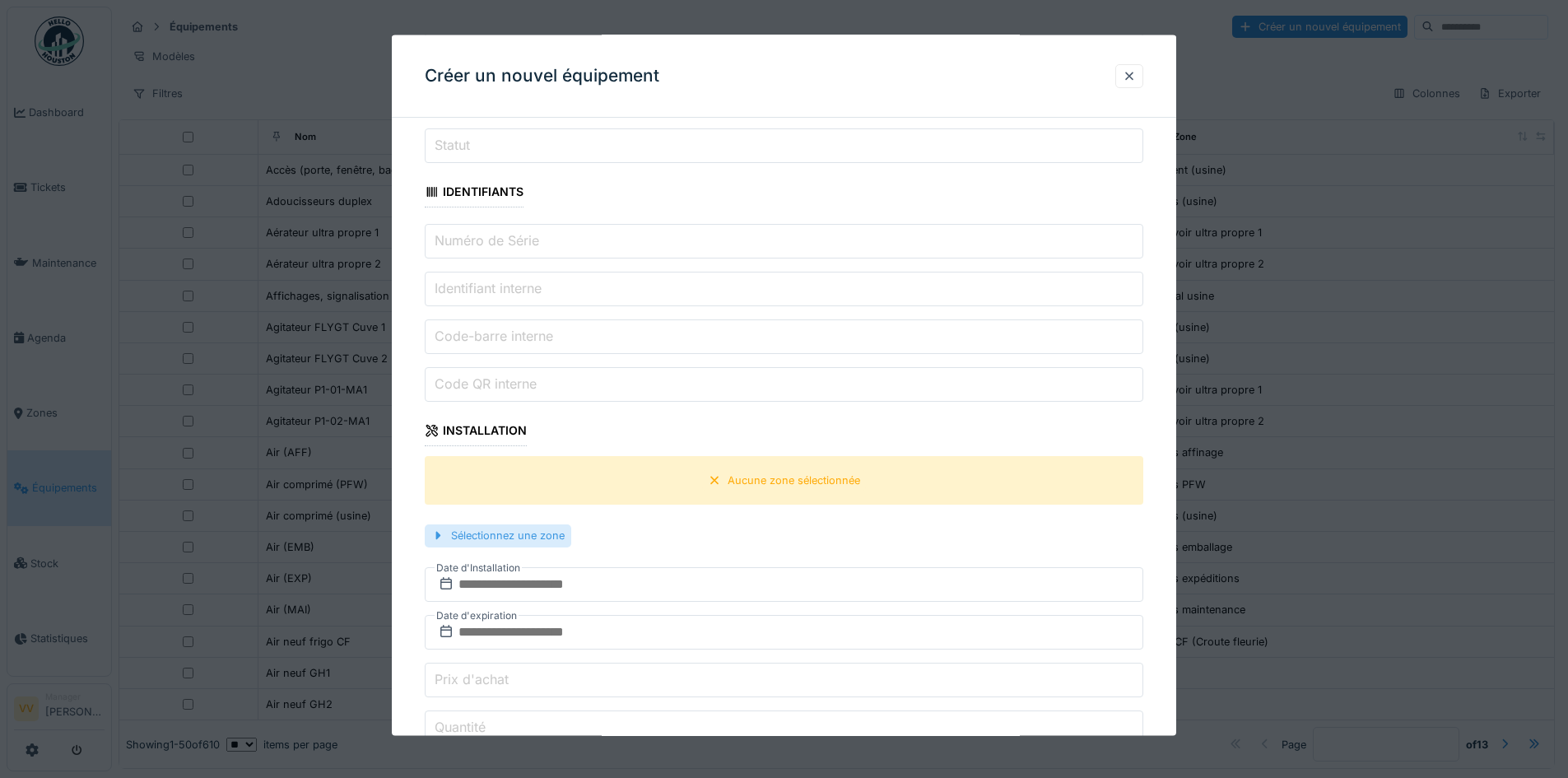
type input "**********"
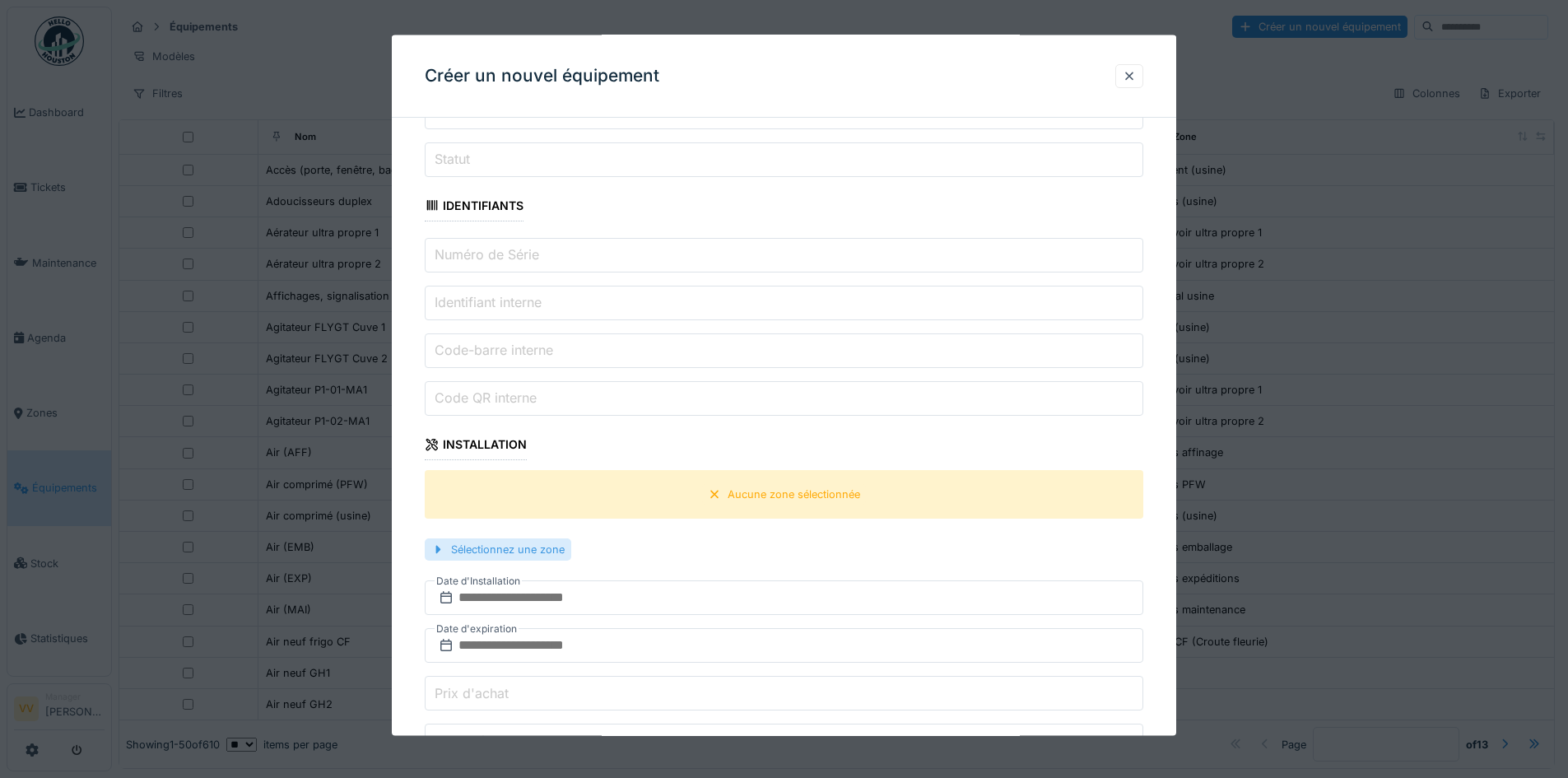
click at [446, 538] on div "Sélectionnez une zone" at bounding box center [497, 549] width 147 height 22
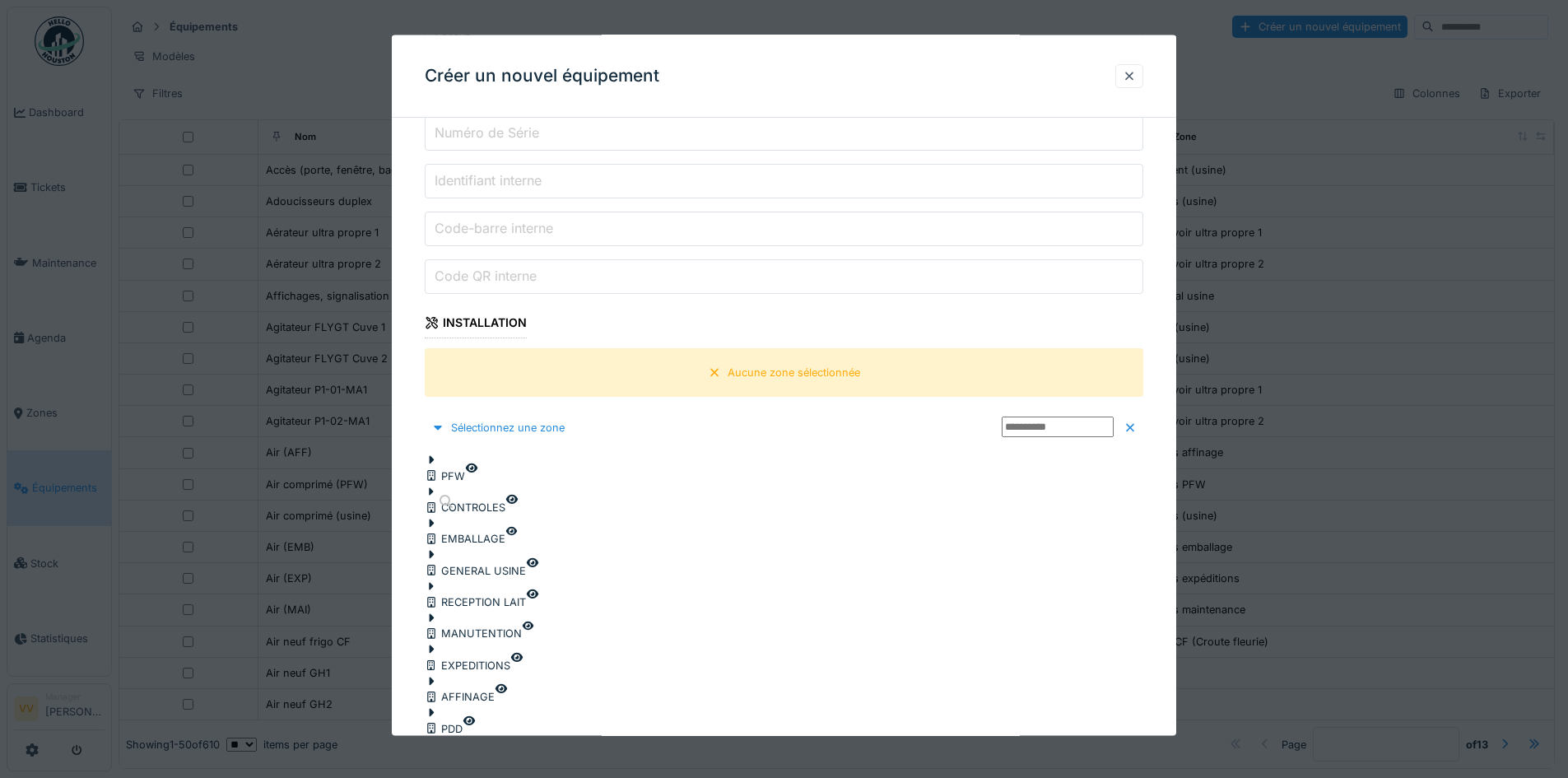
scroll to position [719, 0]
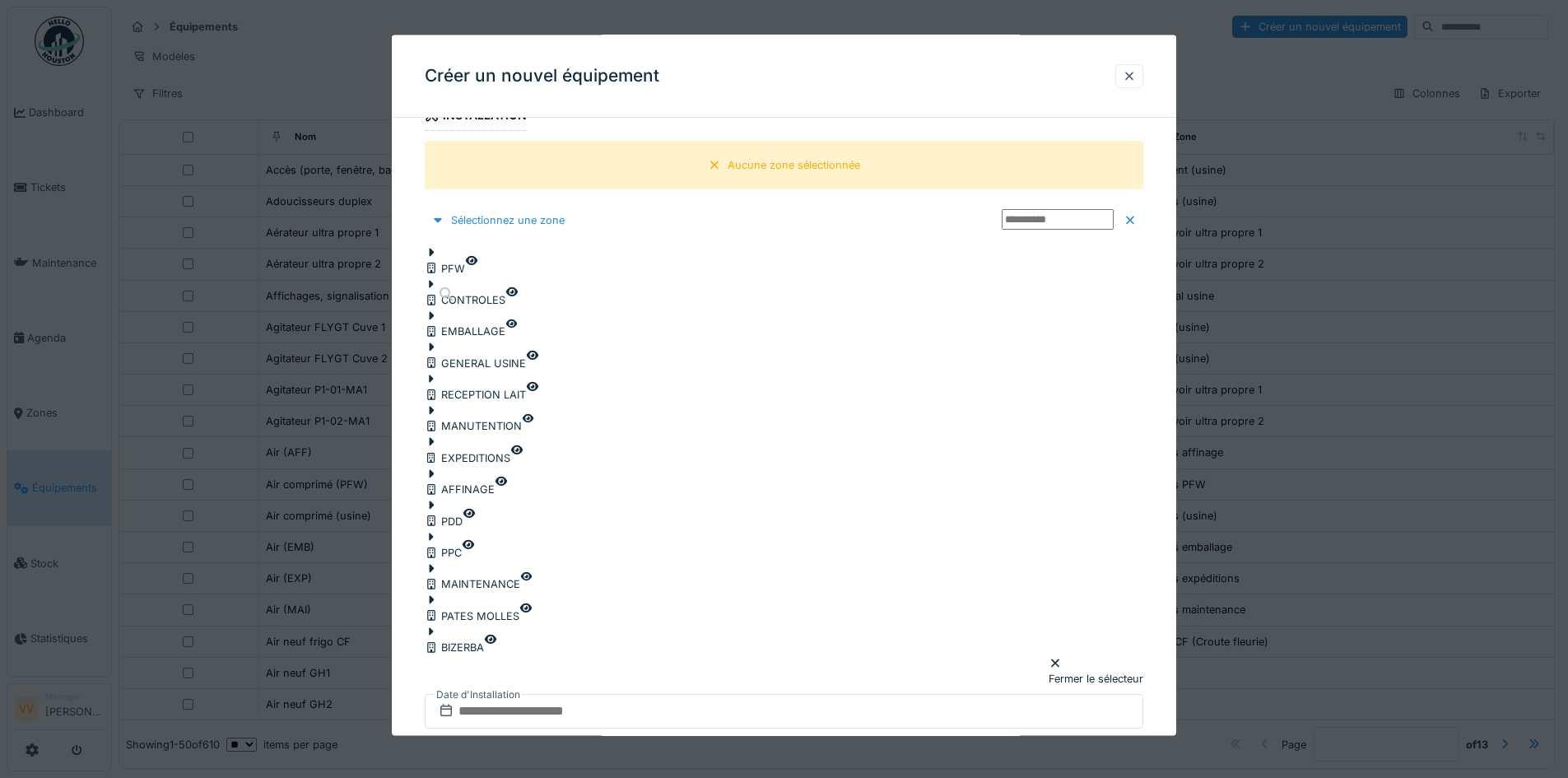
click at [436, 247] on icon at bounding box center [431, 252] width 13 height 11
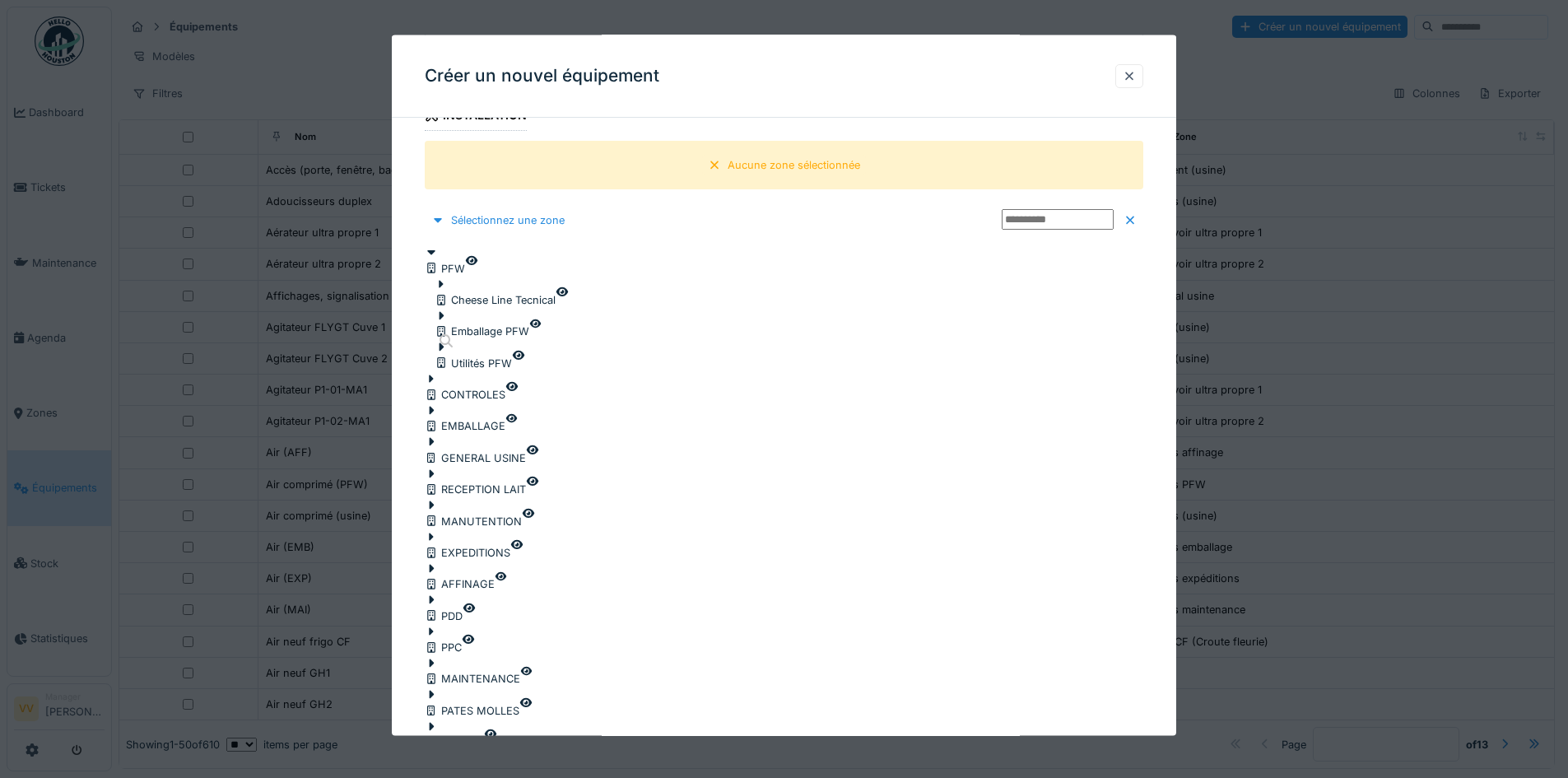
click at [444, 280] on icon at bounding box center [442, 283] width 5 height 8
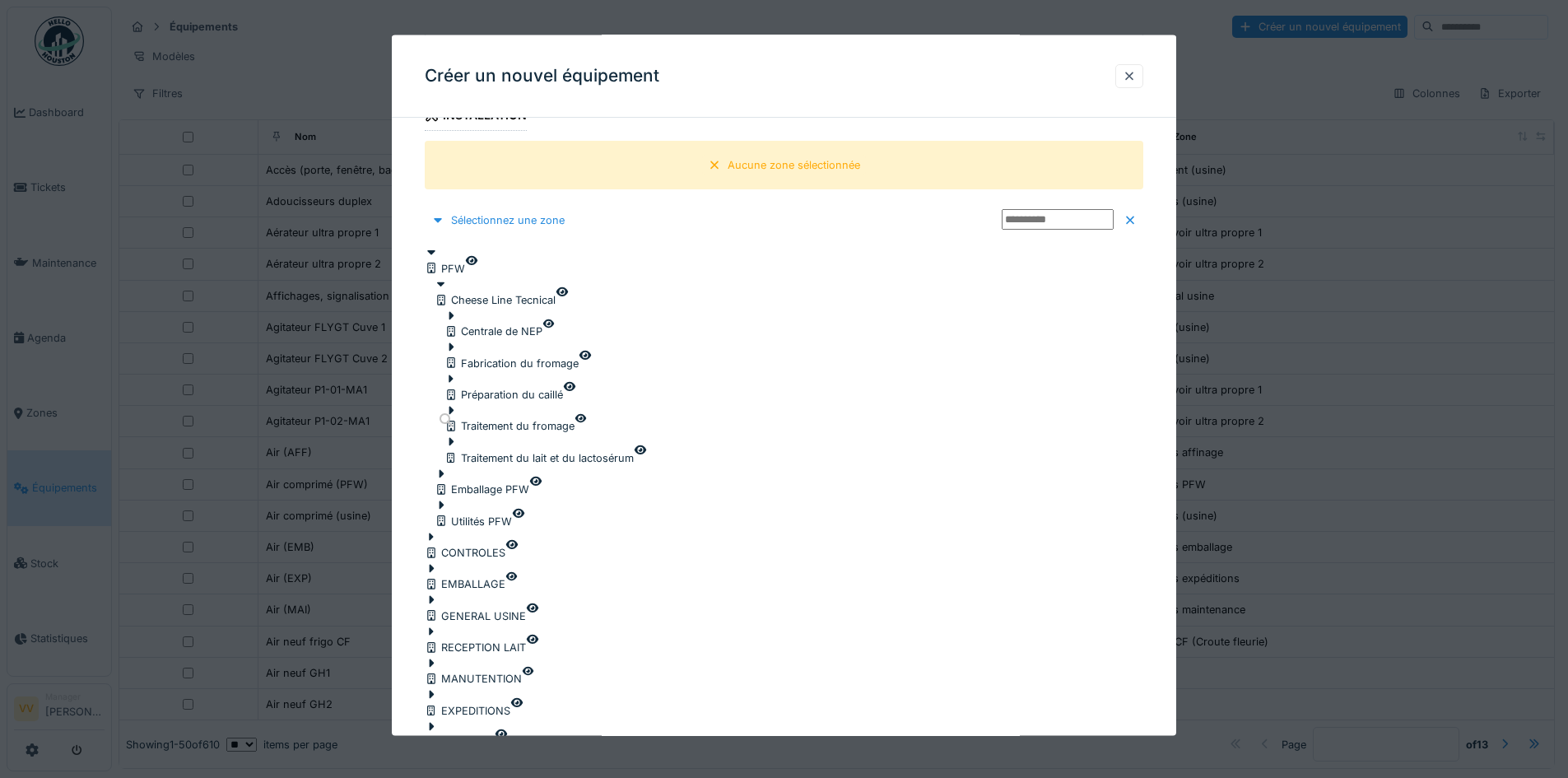
click at [455, 343] on icon at bounding box center [452, 346] width 5 height 8
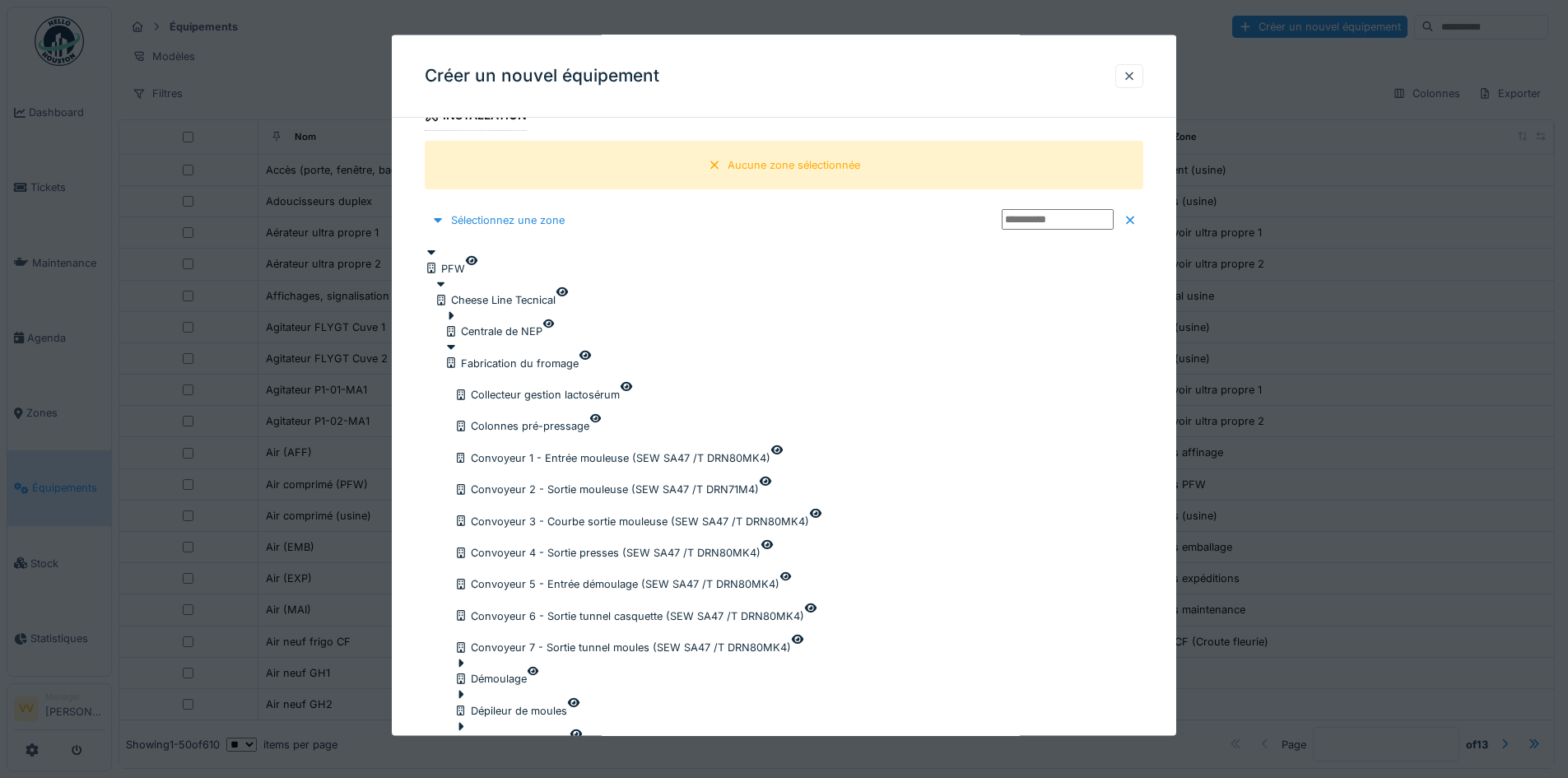
click at [465, 658] on icon at bounding box center [462, 662] width 5 height 8
click at [527, 671] on div "Démoulage" at bounding box center [491, 679] width 73 height 16
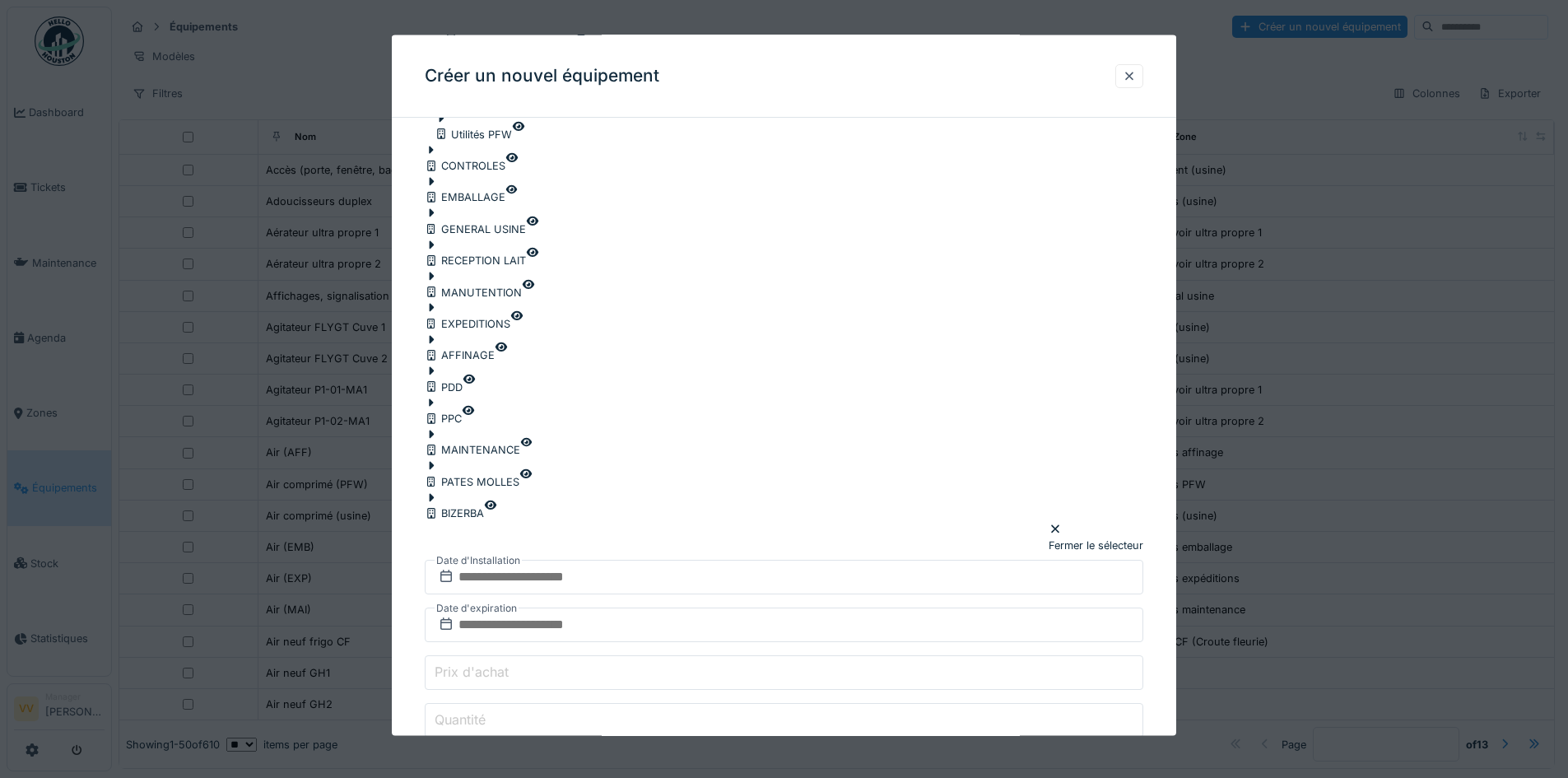
scroll to position [1758, 0]
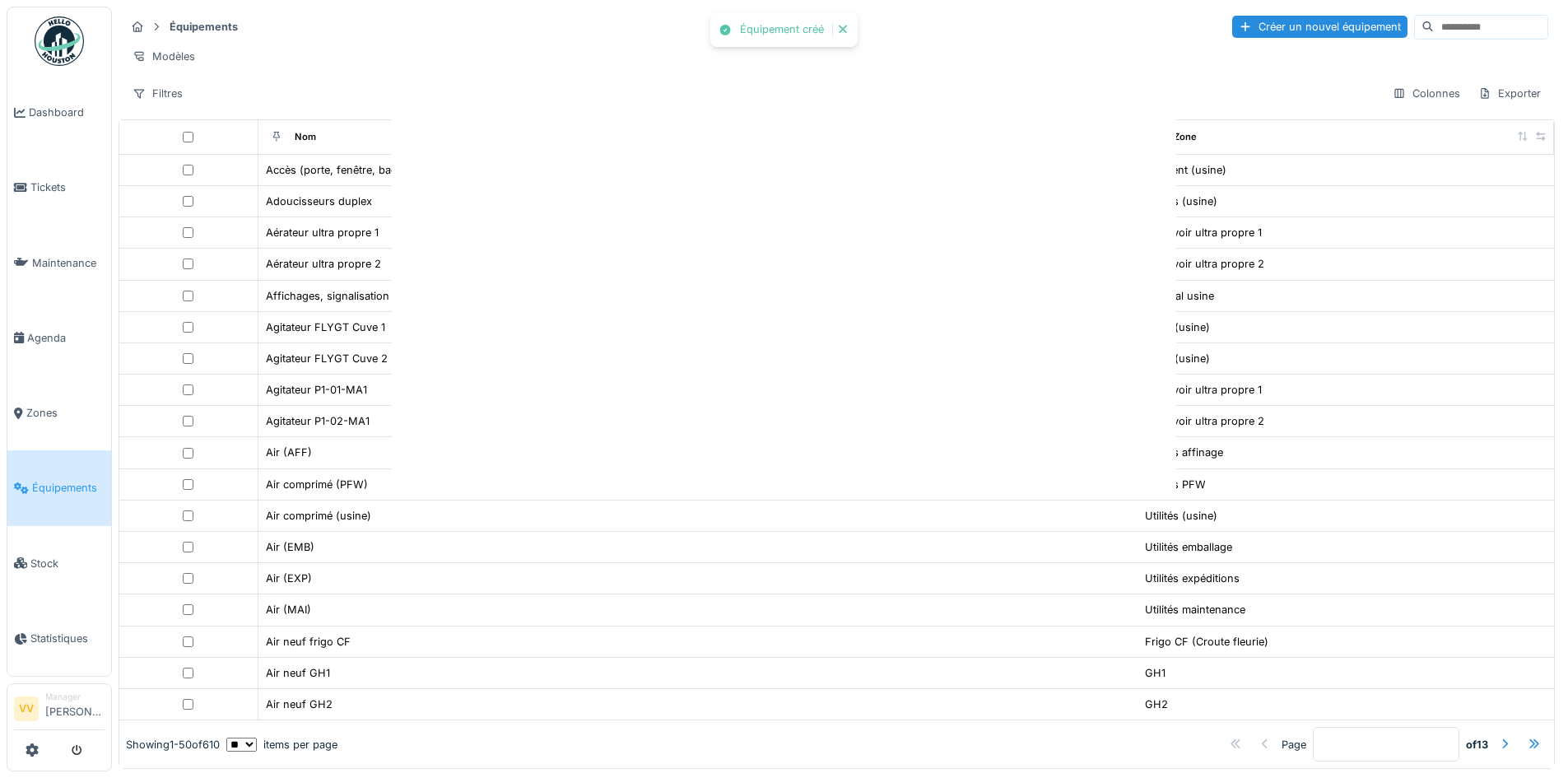
scroll to position [0, 0]
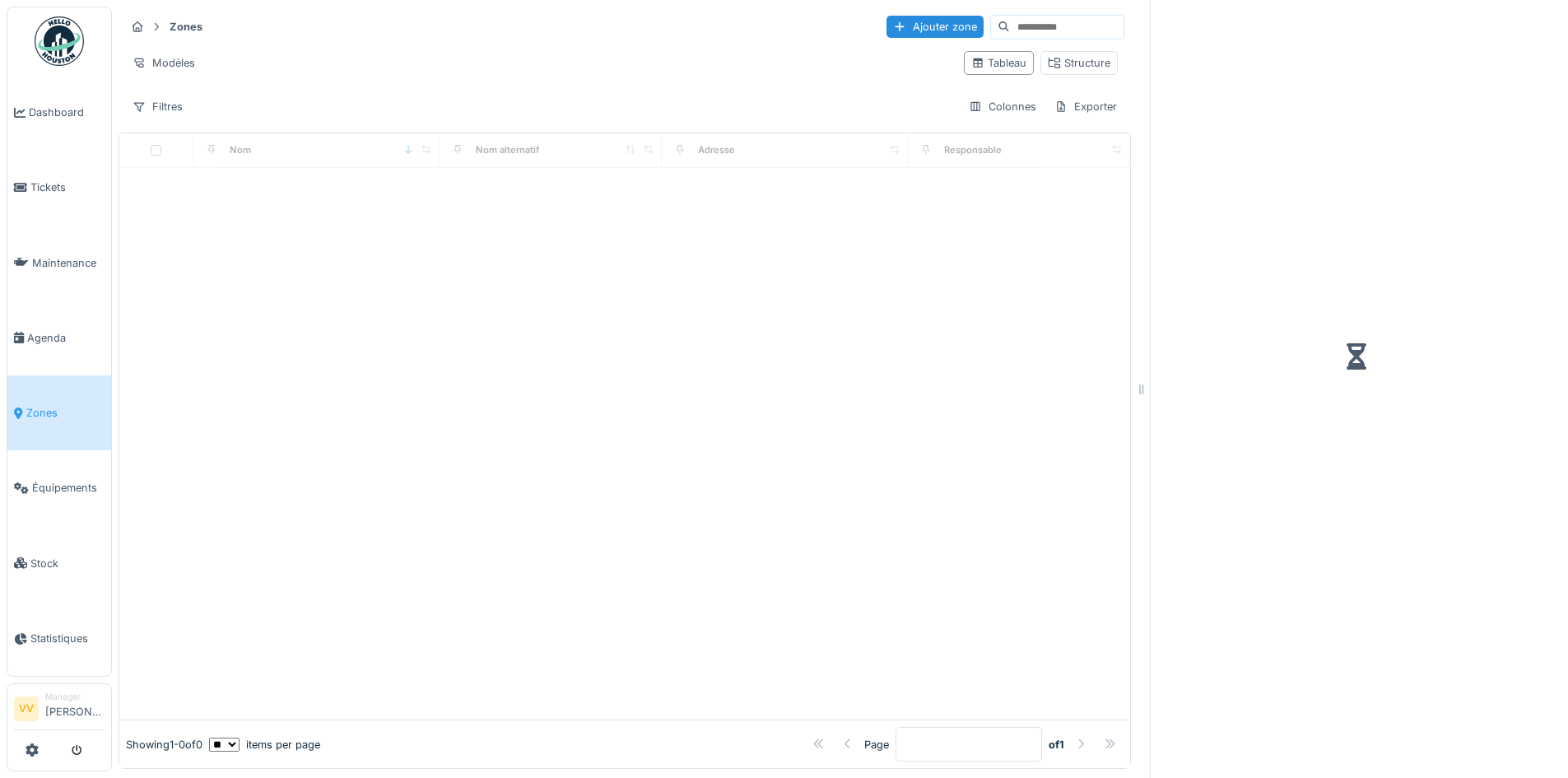
scroll to position [12, 0]
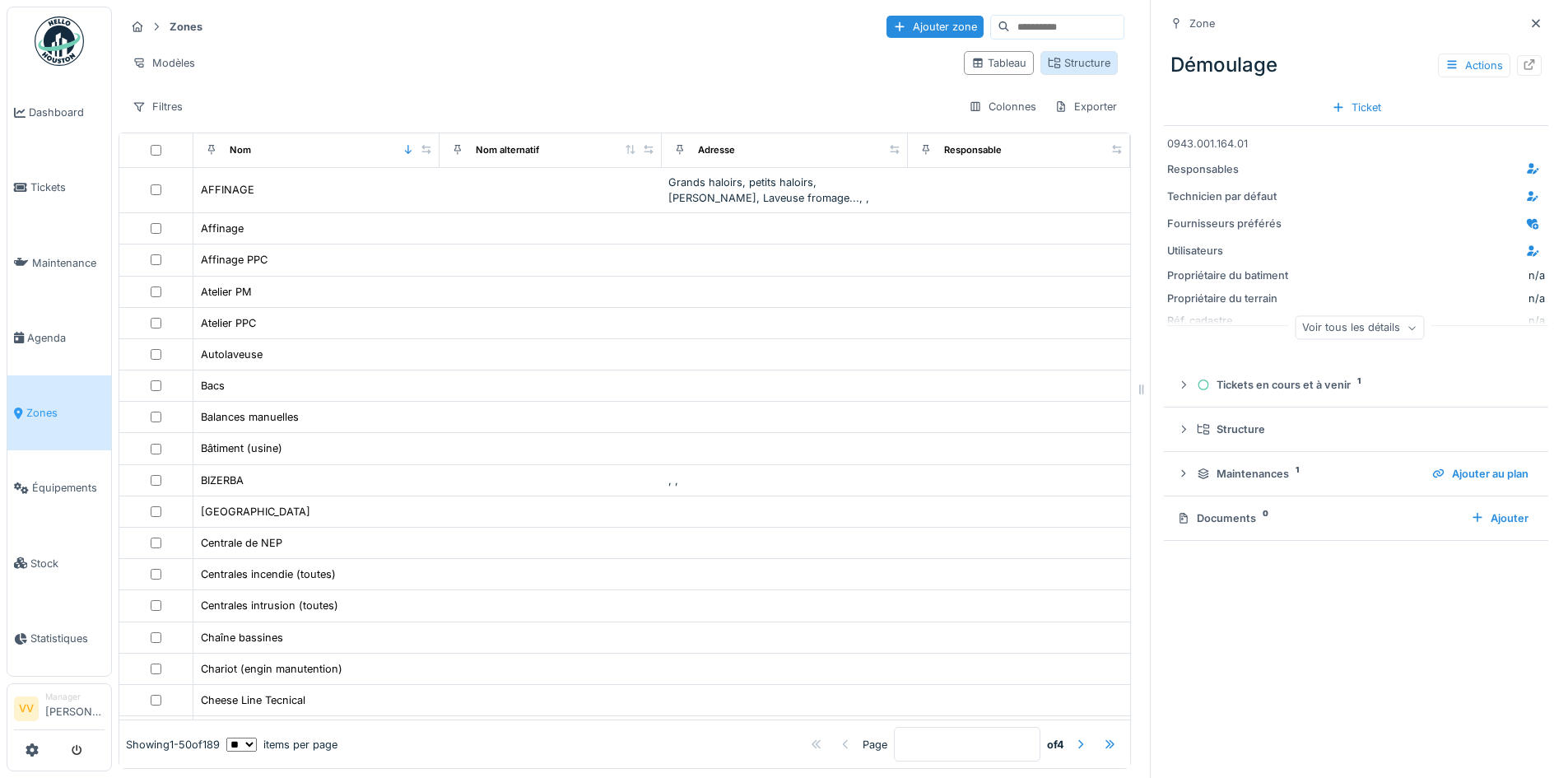
click at [1048, 55] on div "Structure" at bounding box center [1079, 63] width 62 height 16
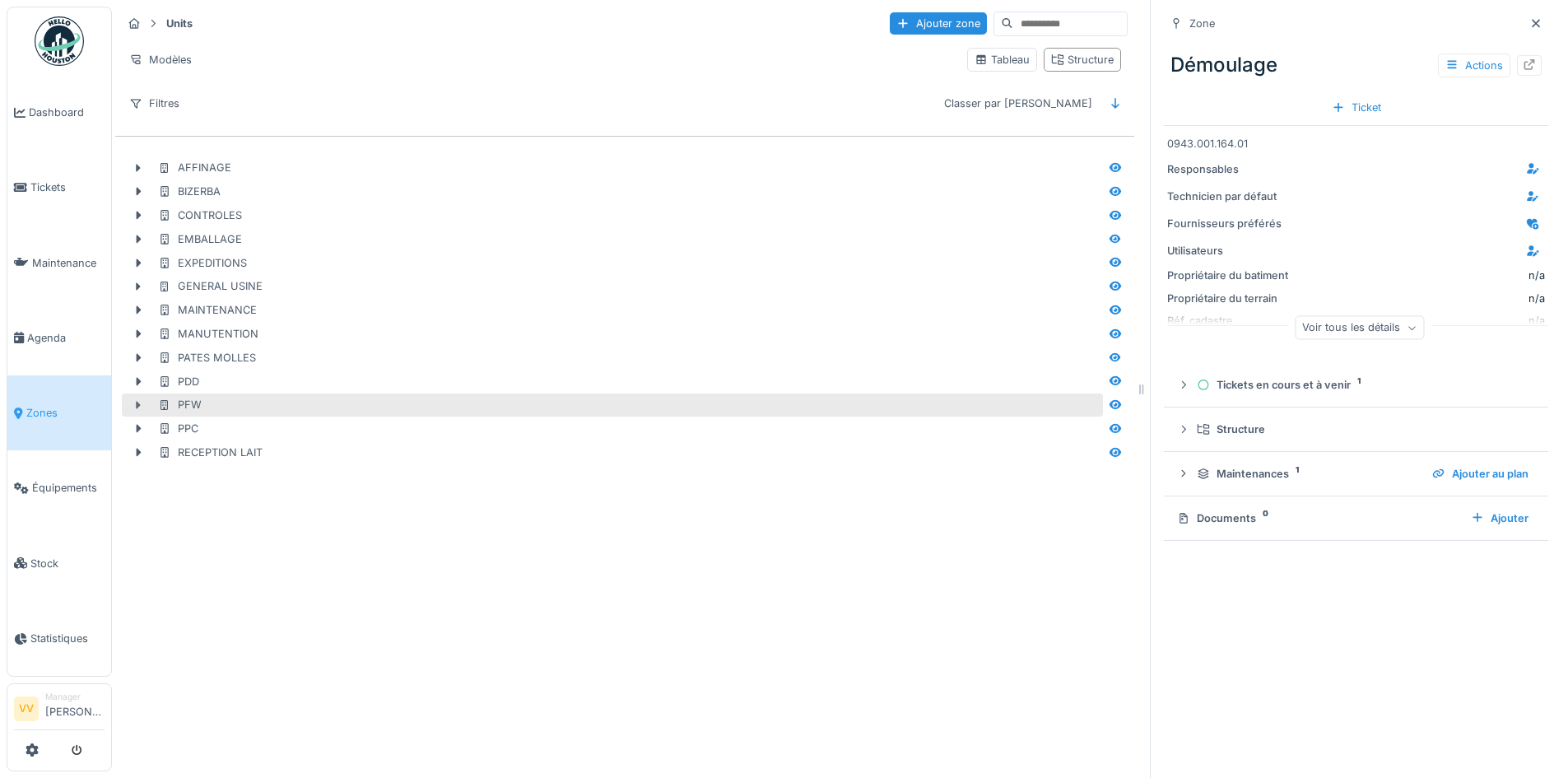
click at [138, 401] on icon at bounding box center [139, 404] width 5 height 8
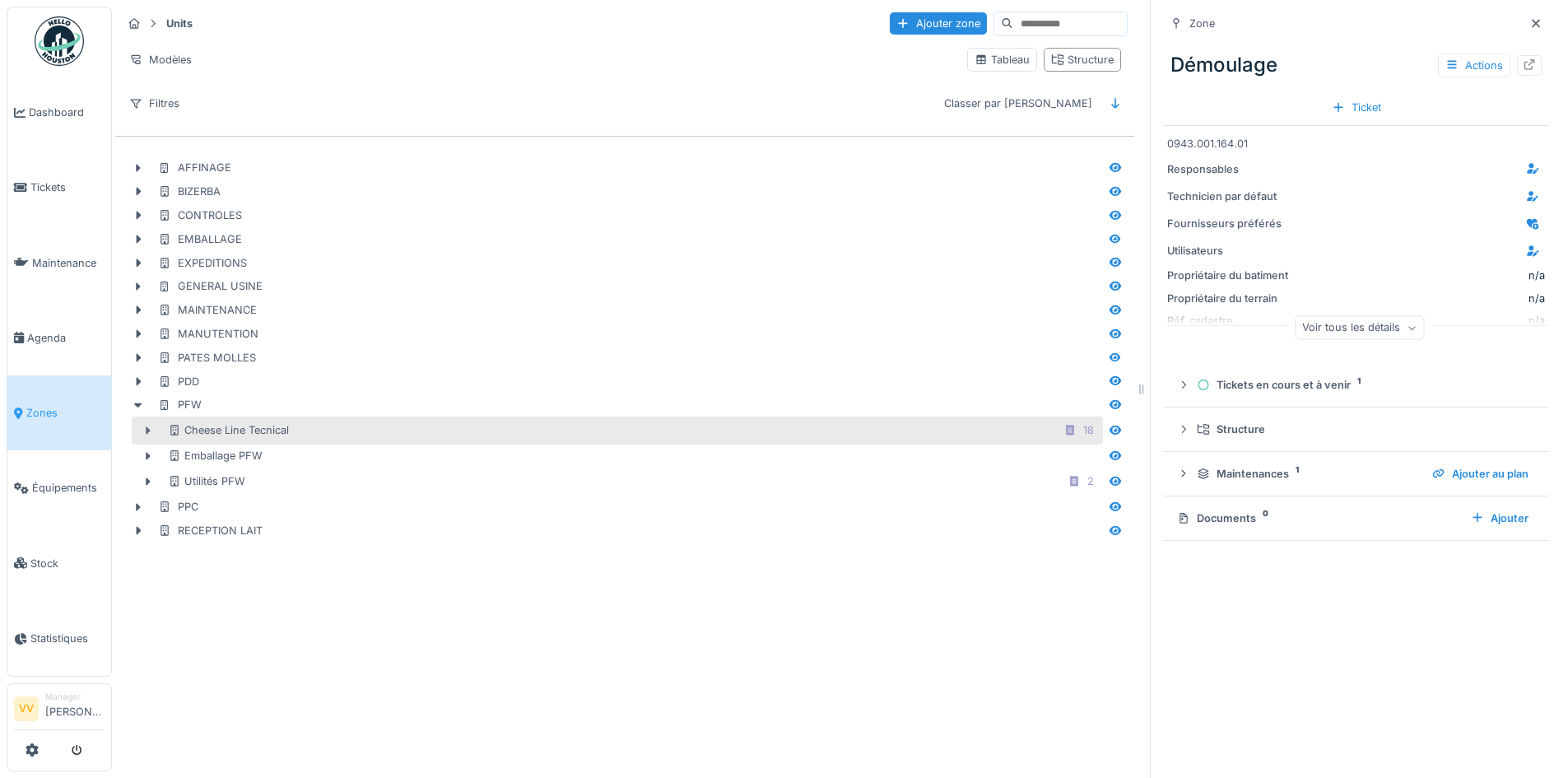
click at [152, 425] on icon at bounding box center [147, 431] width 13 height 11
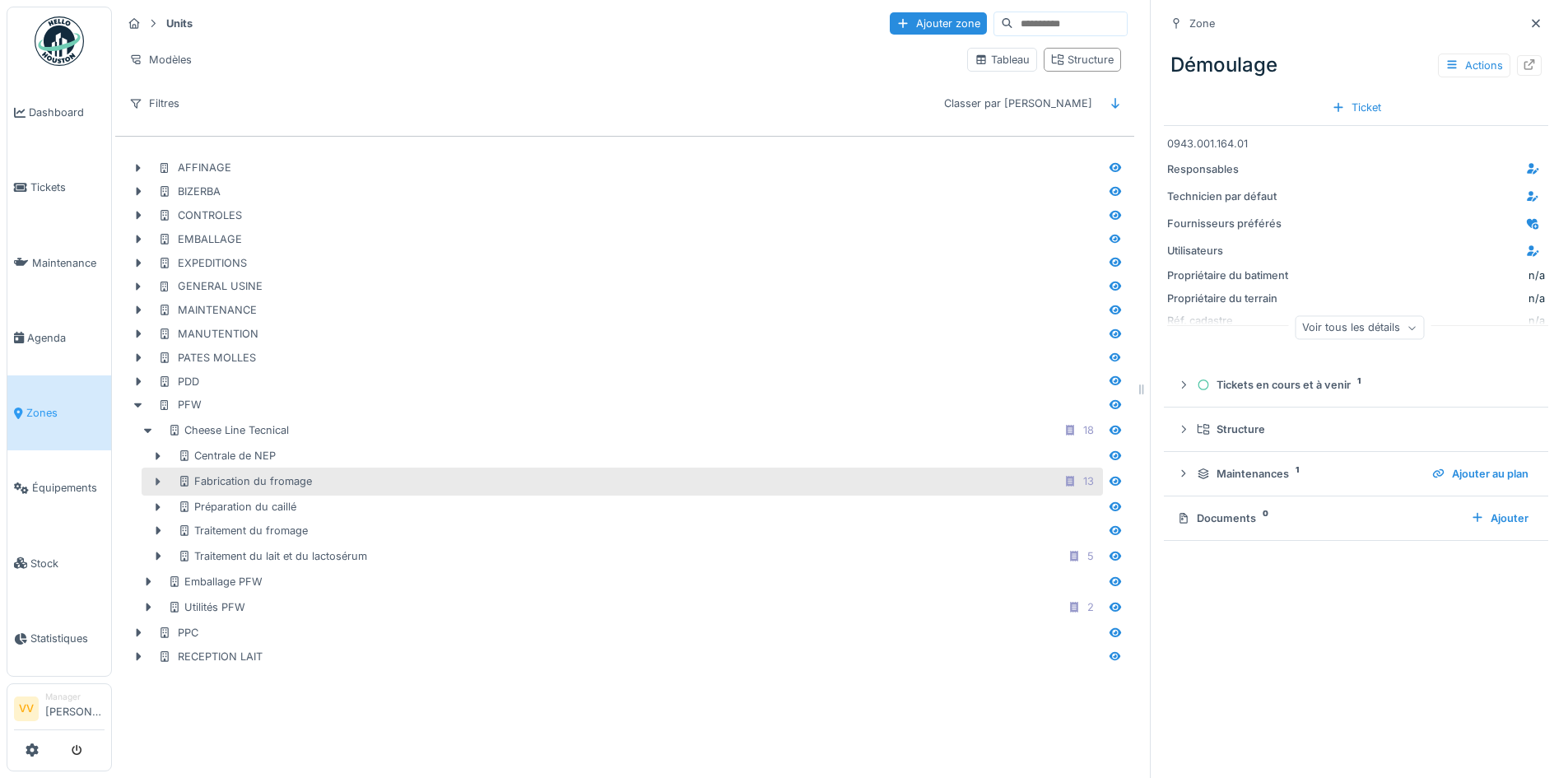
click at [156, 477] on icon at bounding box center [158, 482] width 13 height 11
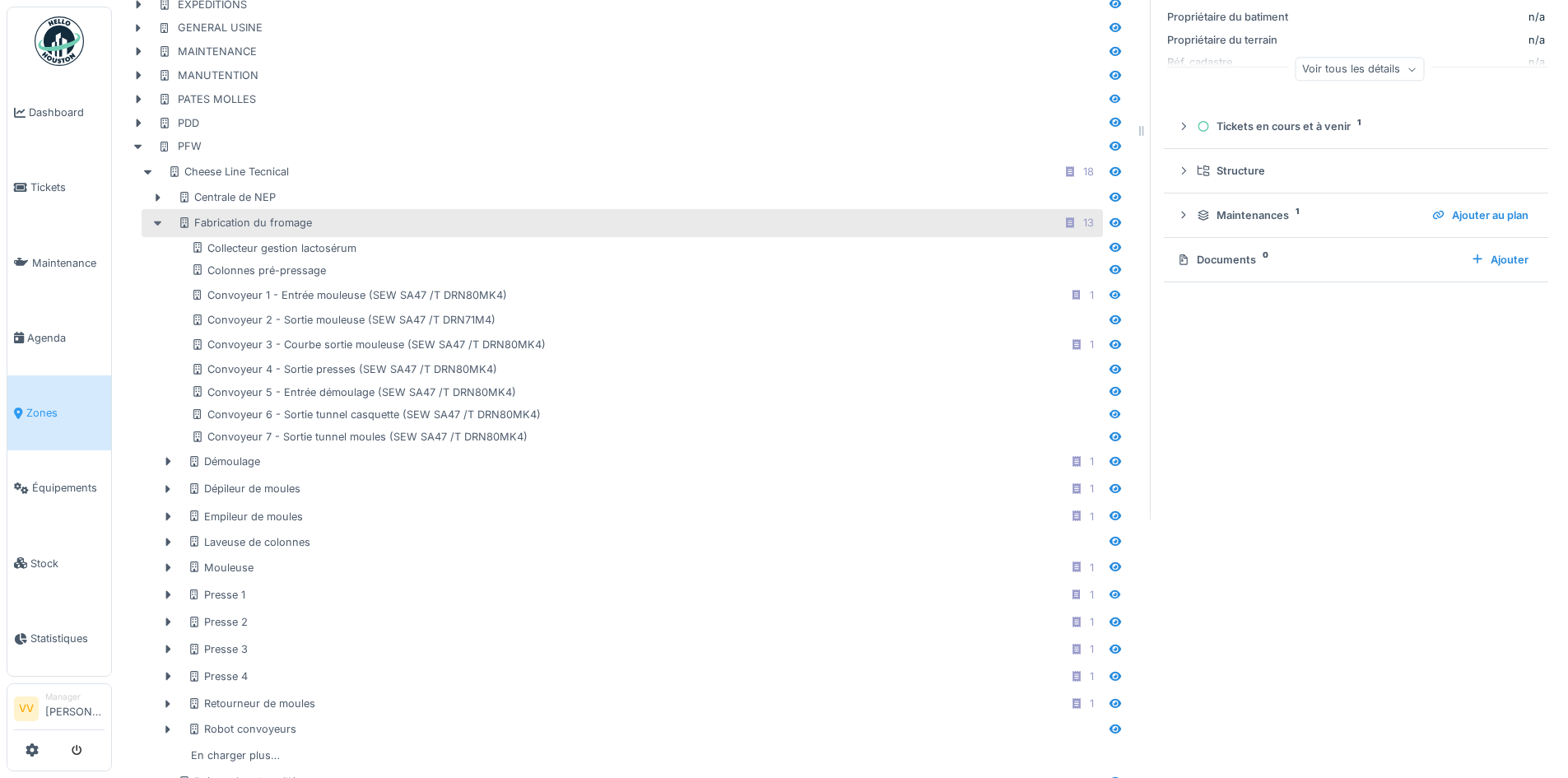
scroll to position [259, 0]
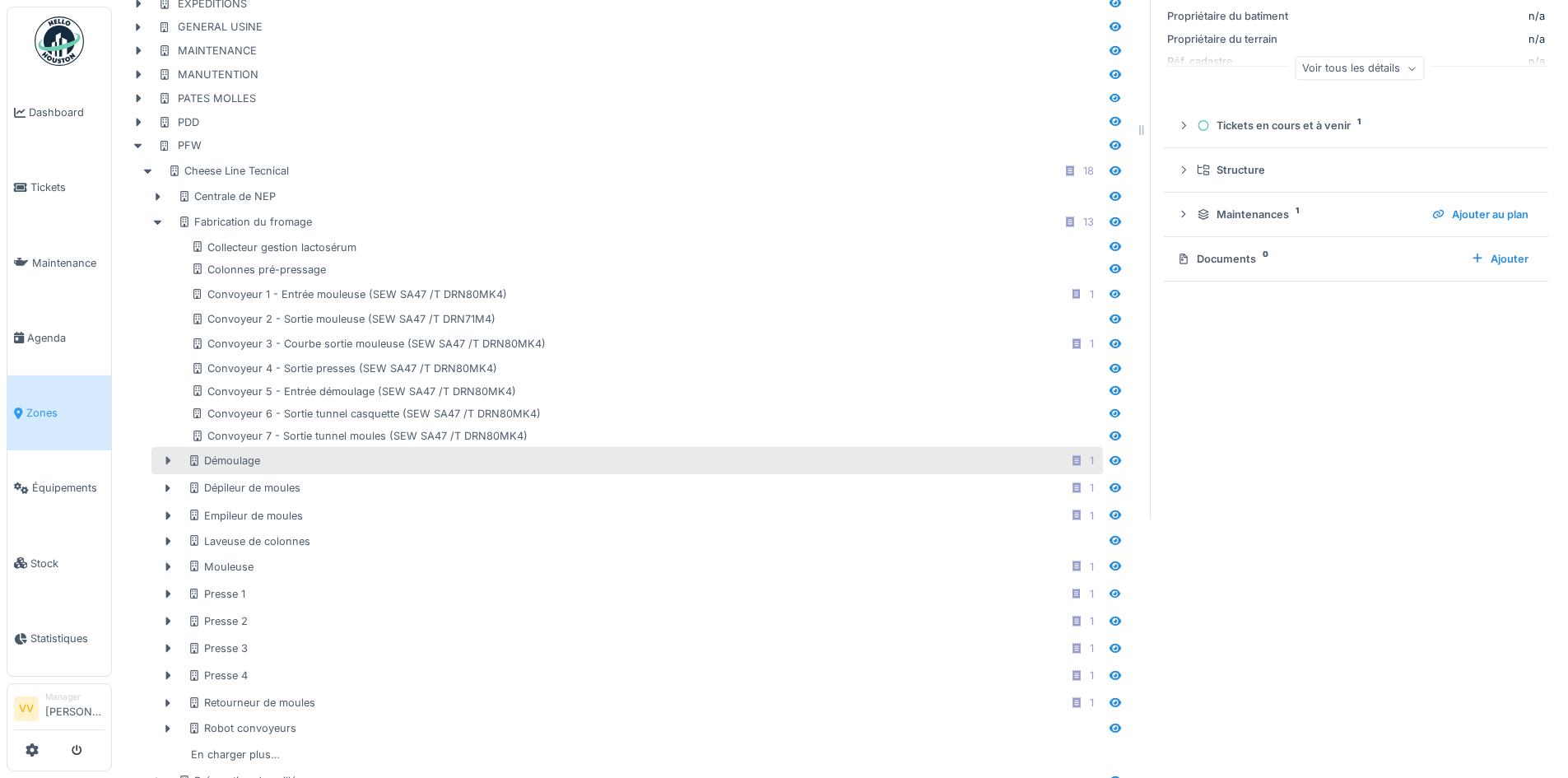
click at [170, 459] on icon at bounding box center [168, 460] width 13 height 11
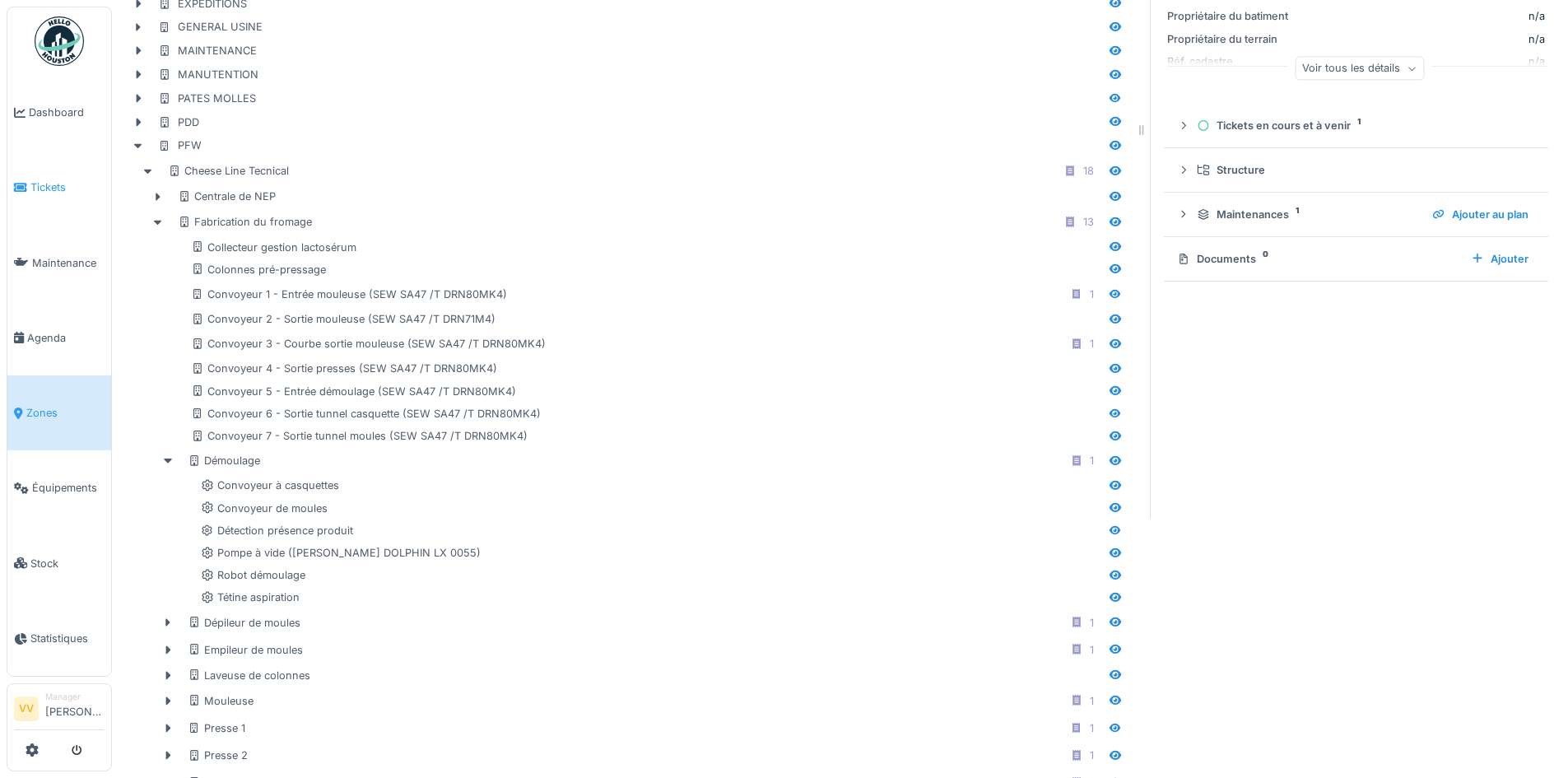
click at [38, 180] on span "Tickets" at bounding box center [67, 187] width 74 height 16
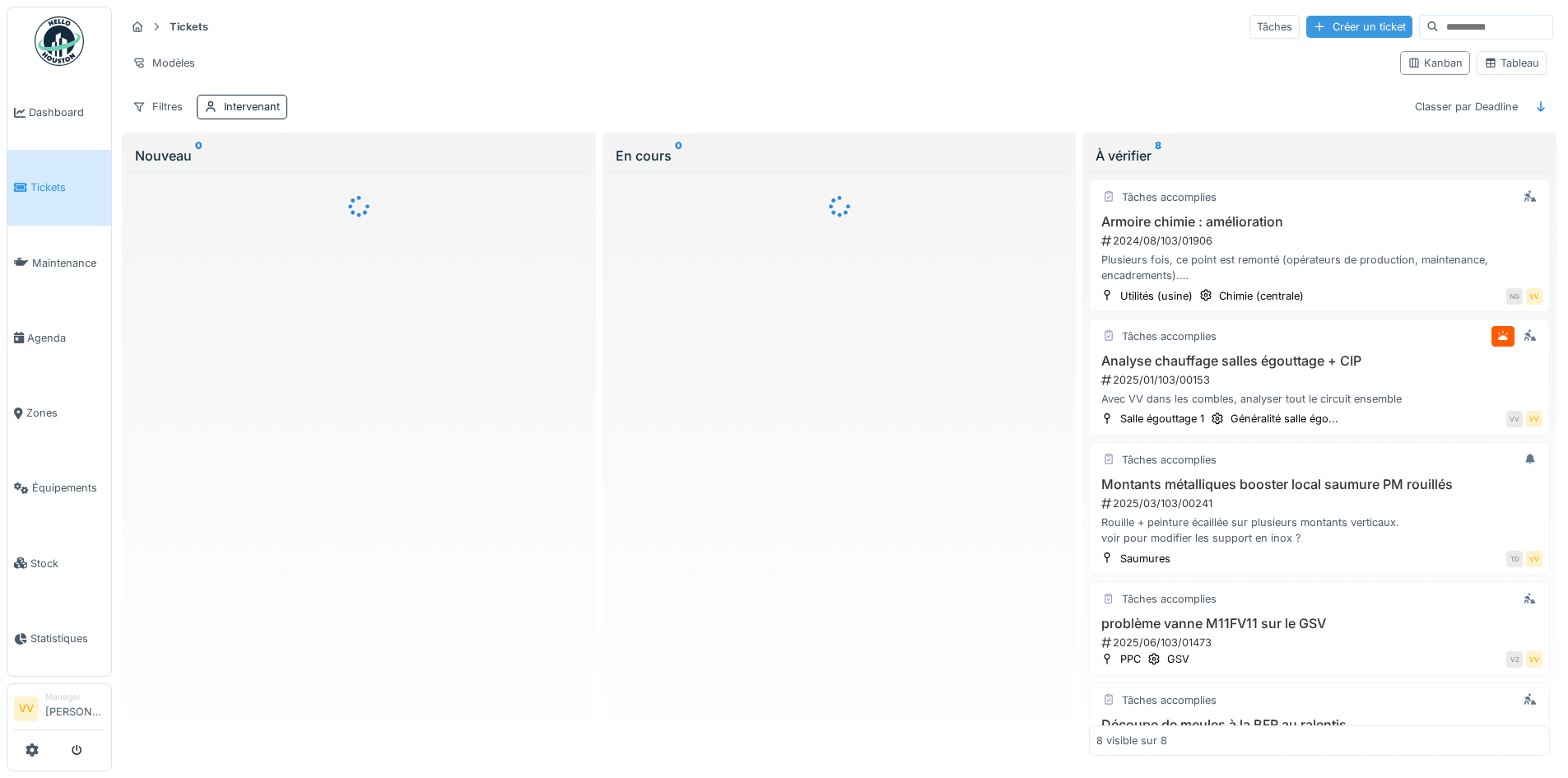
click at [1307, 25] on div "Créer un ticket" at bounding box center [1360, 27] width 107 height 22
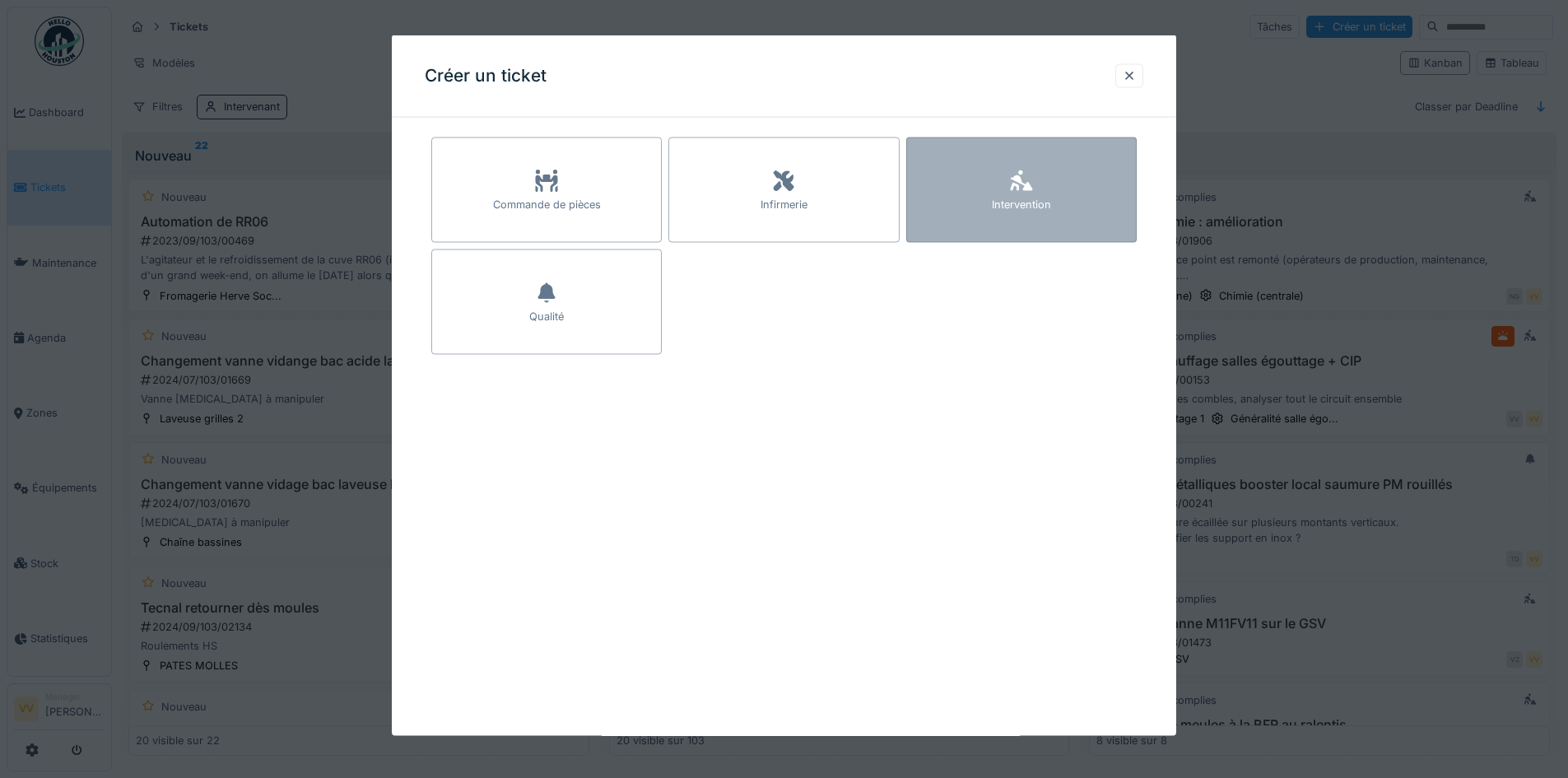
click at [1047, 196] on div "Intervention" at bounding box center [1022, 204] width 60 height 16
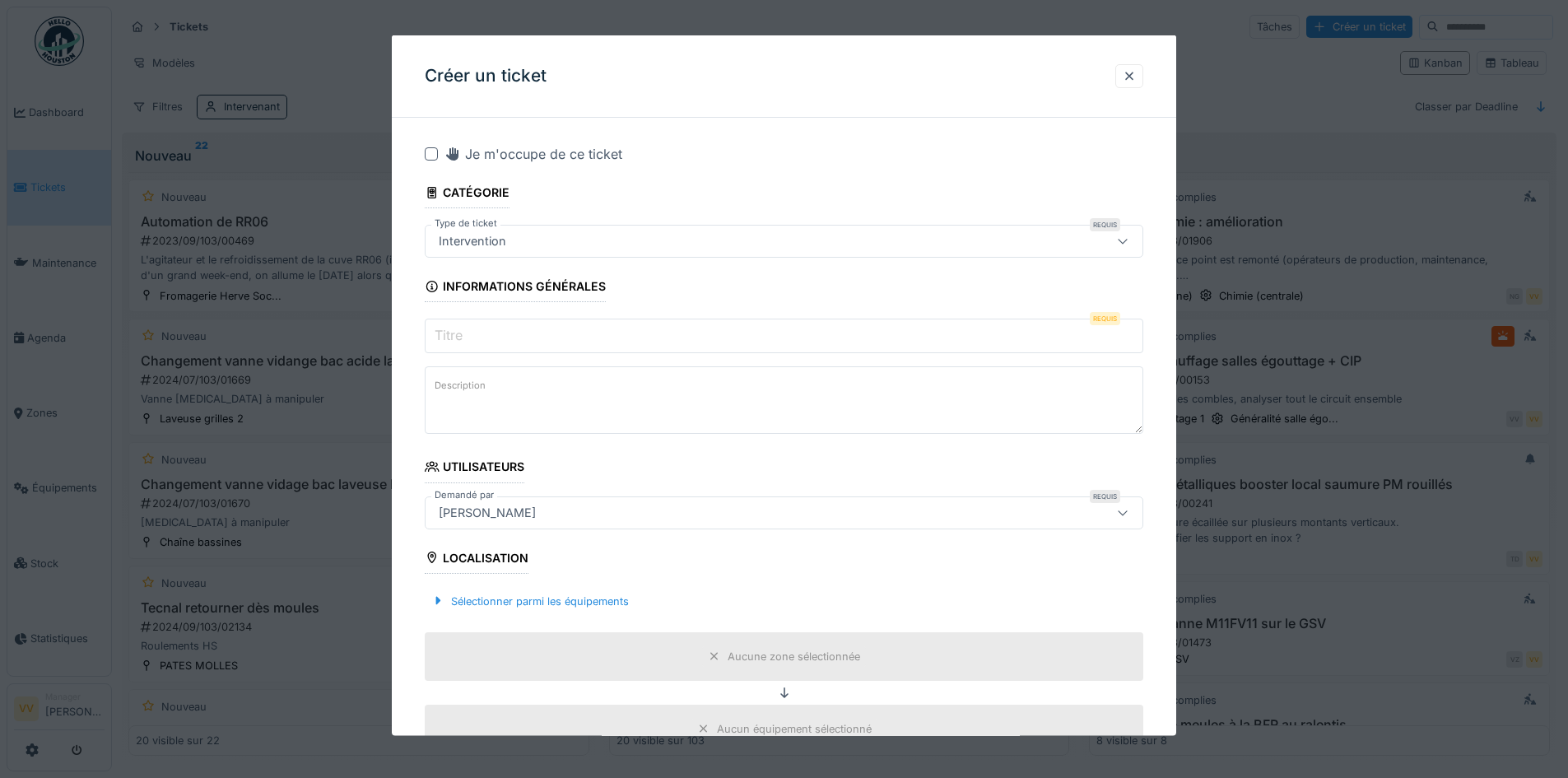
click at [561, 334] on input "Titre" at bounding box center [784, 336] width 719 height 35
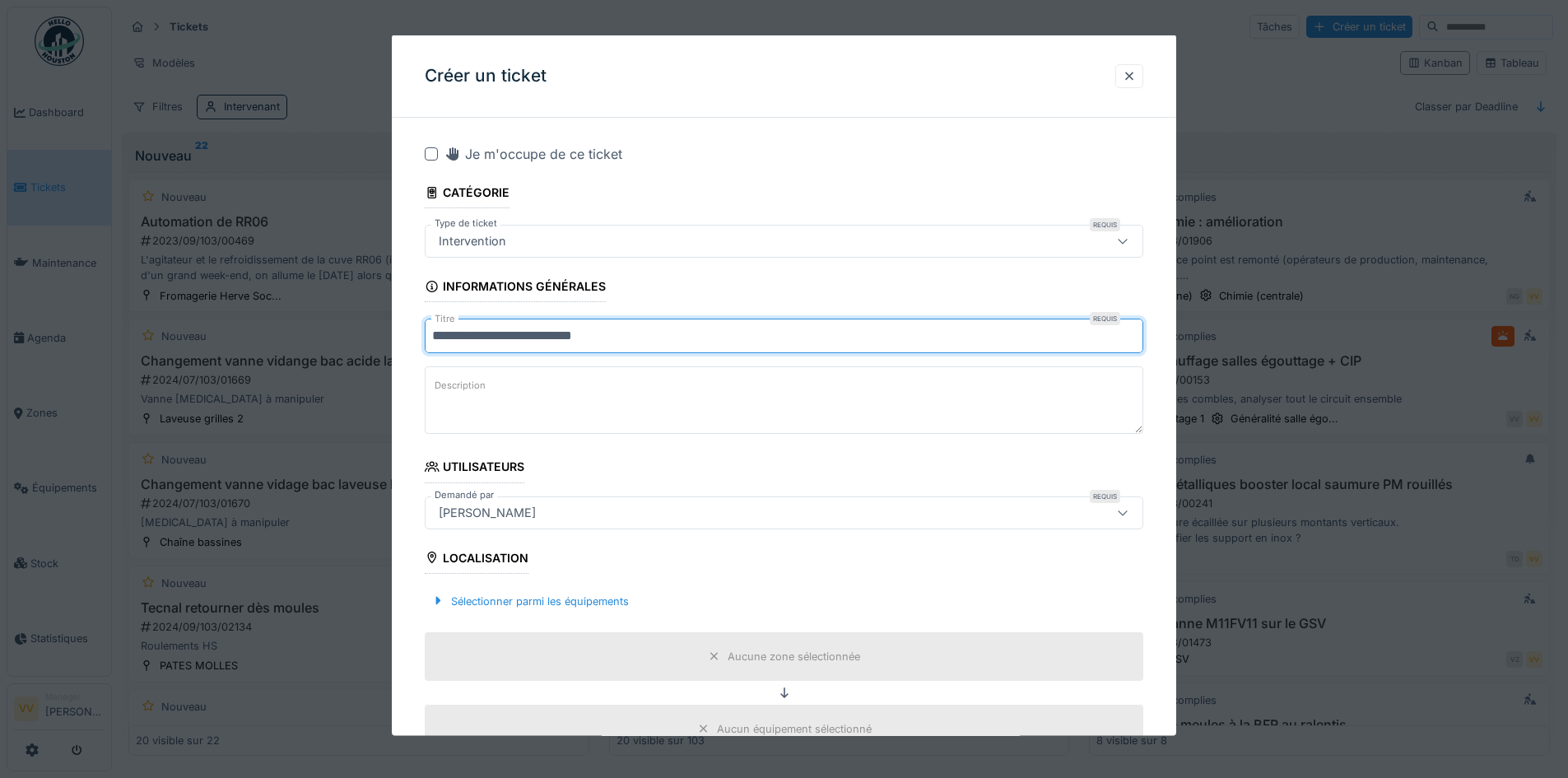
type input "**********"
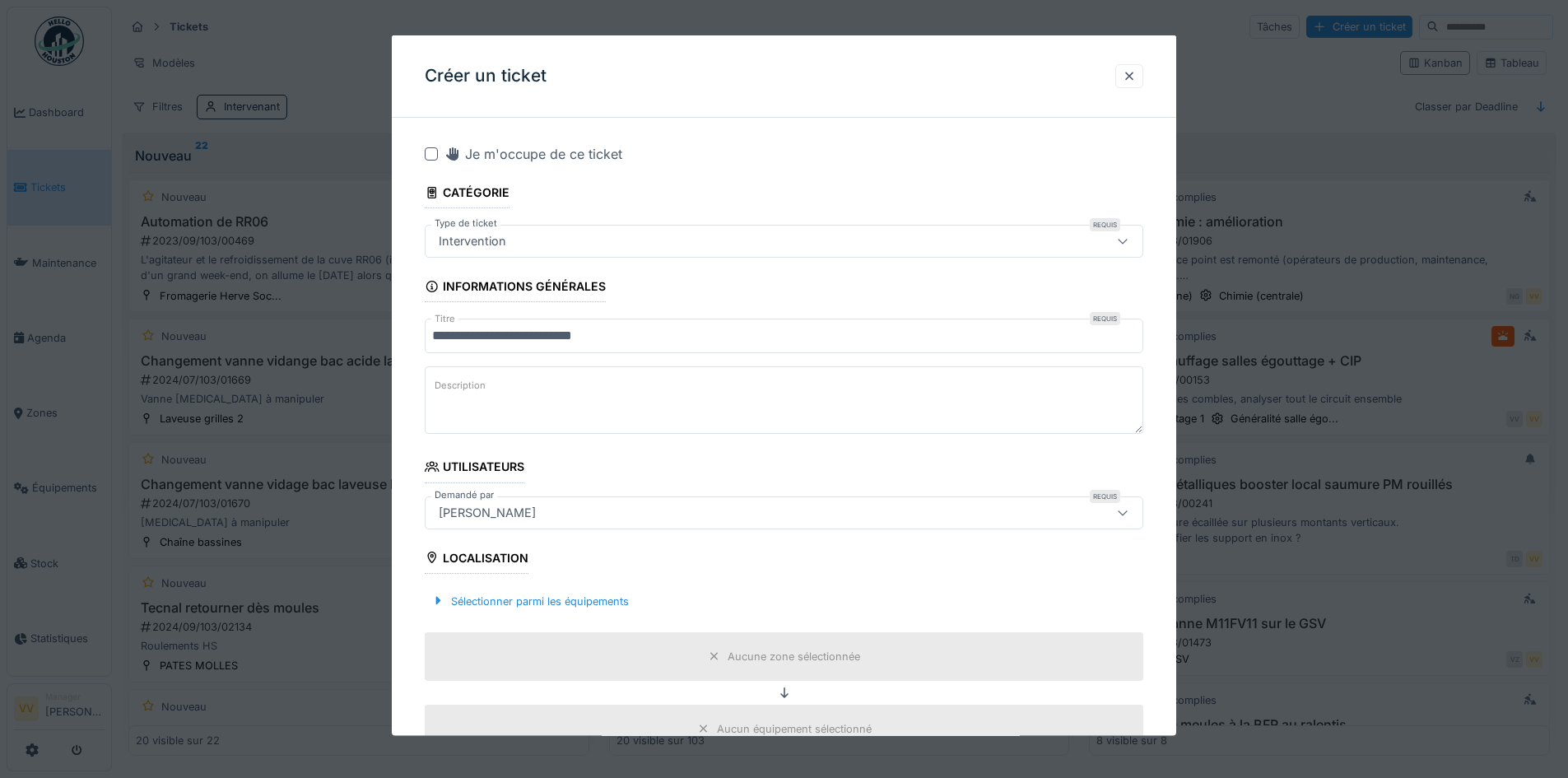
click at [558, 393] on textarea "Description" at bounding box center [784, 400] width 719 height 67
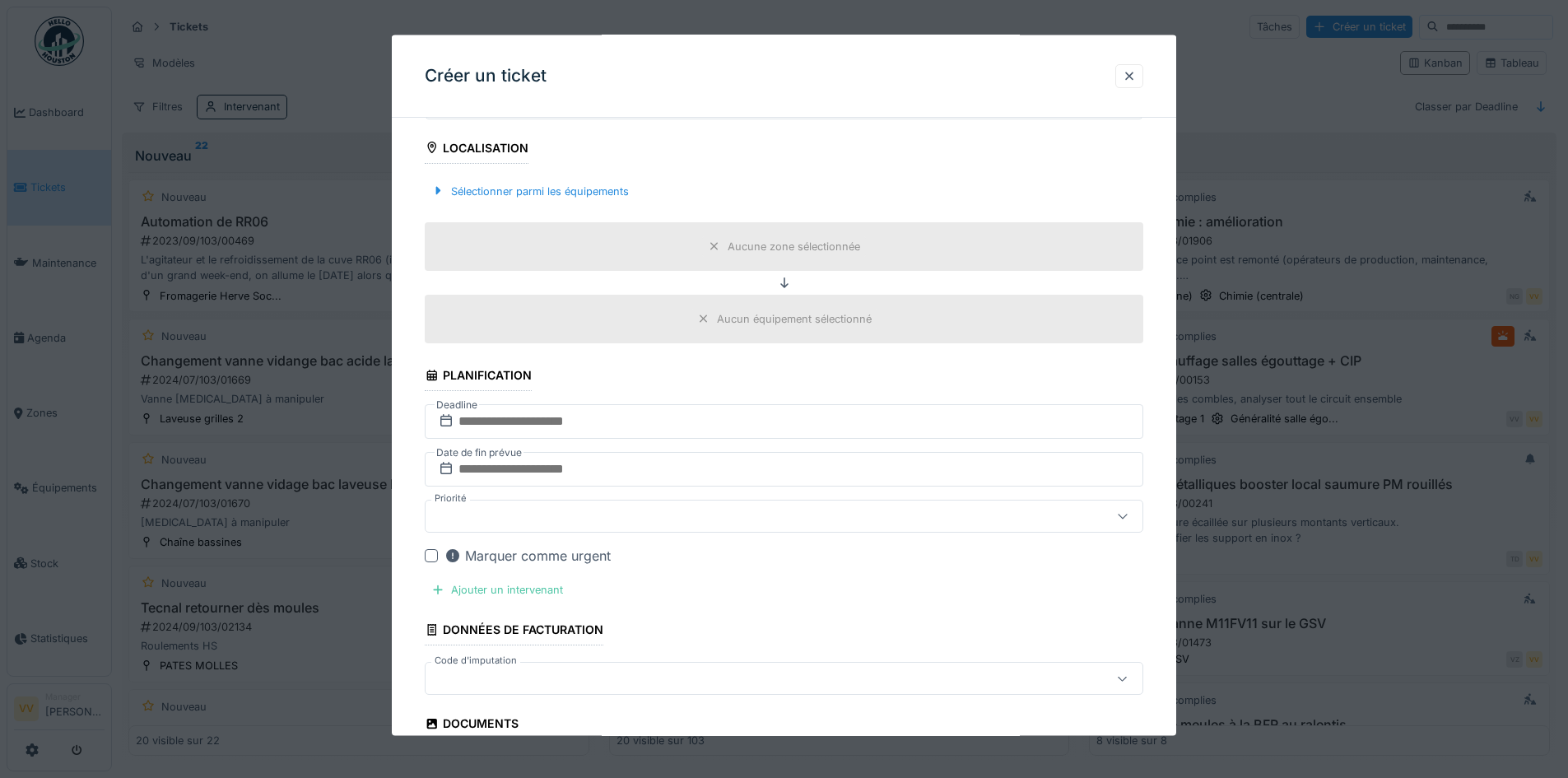
scroll to position [411, 0]
click at [624, 417] on input "text" at bounding box center [784, 419] width 719 height 35
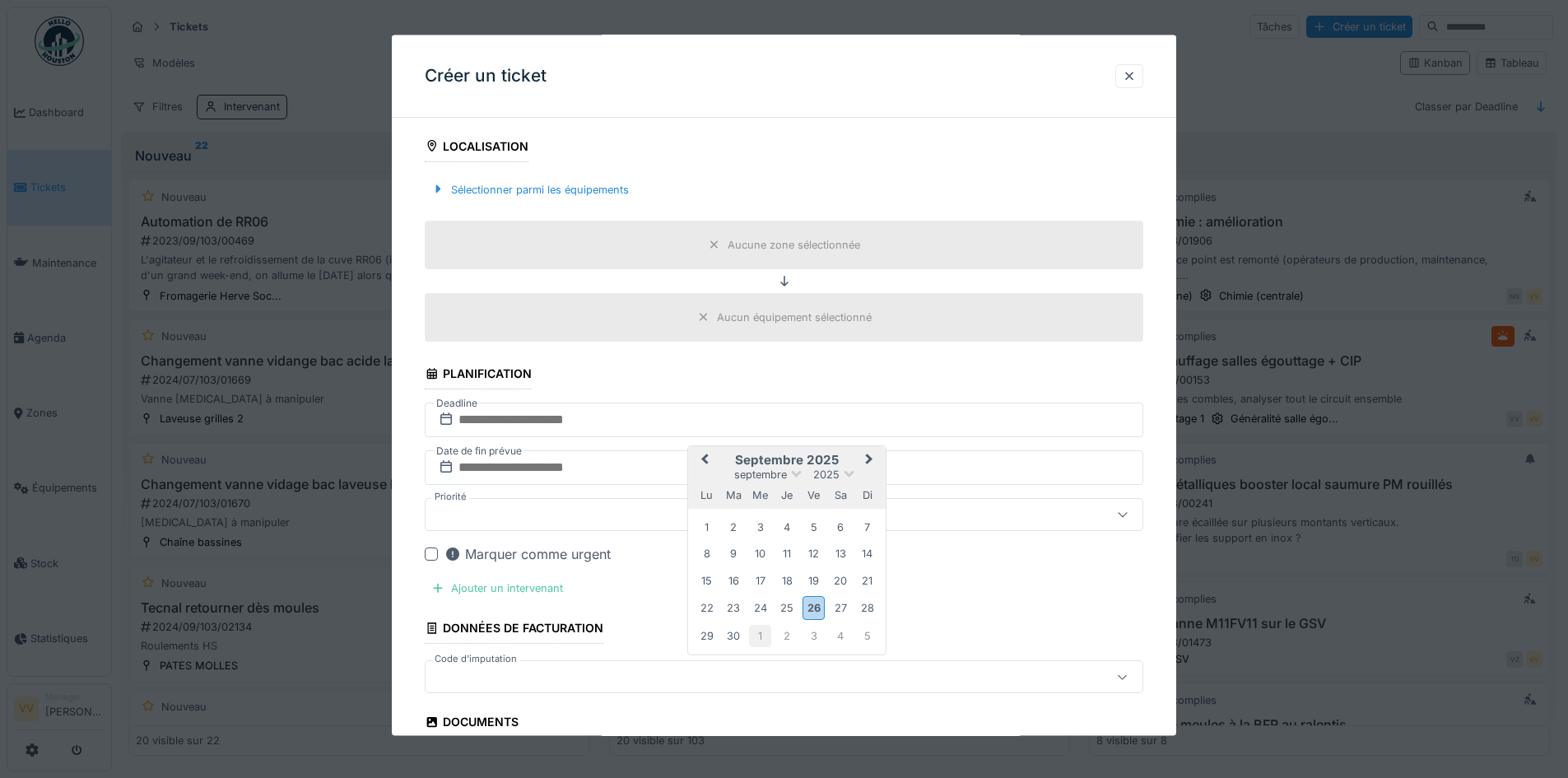
click at [767, 635] on div "1" at bounding box center [760, 634] width 22 height 22
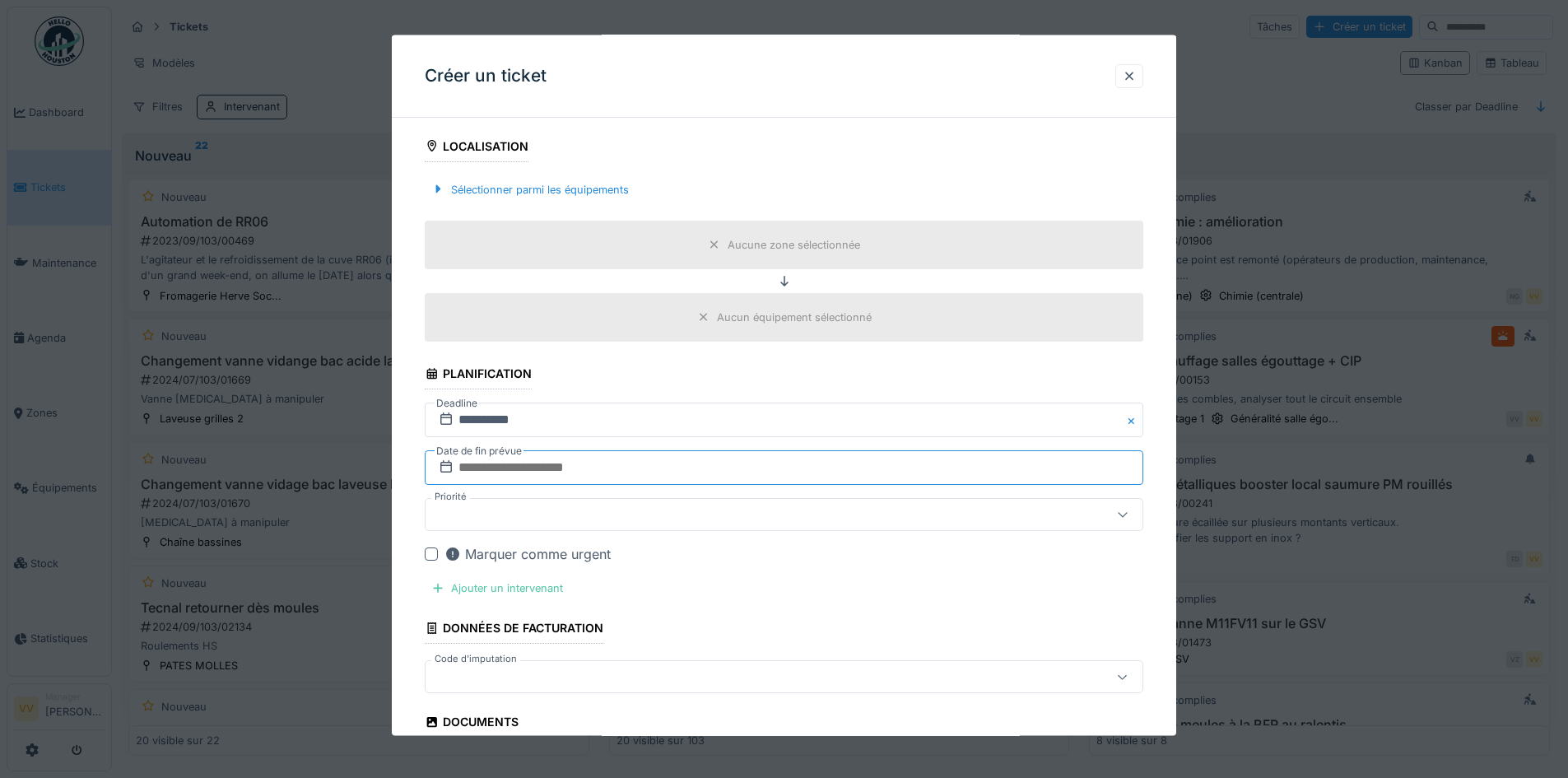
click at [614, 471] on input "text" at bounding box center [784, 467] width 719 height 35
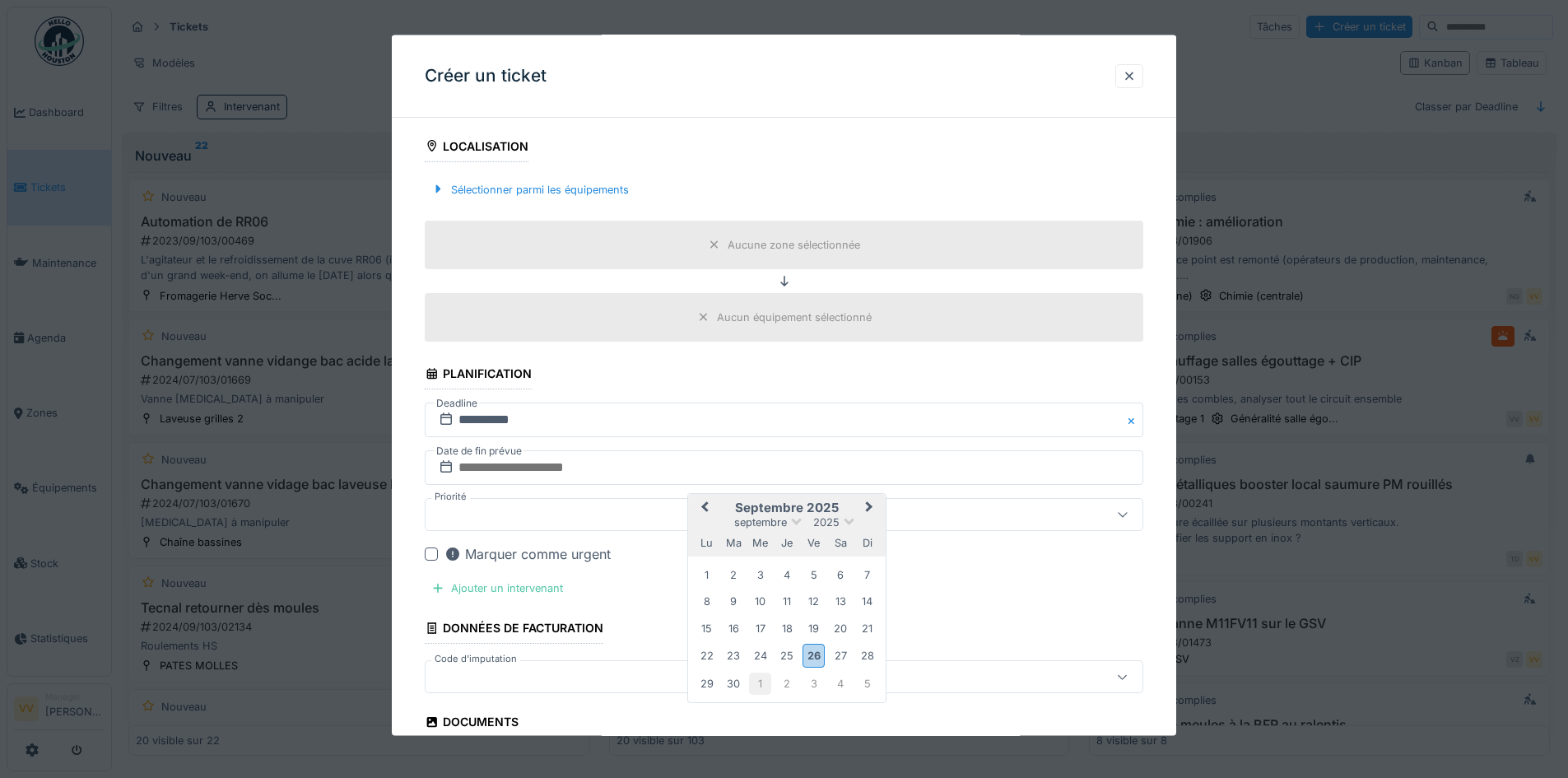
click at [767, 685] on div "1" at bounding box center [760, 682] width 22 height 22
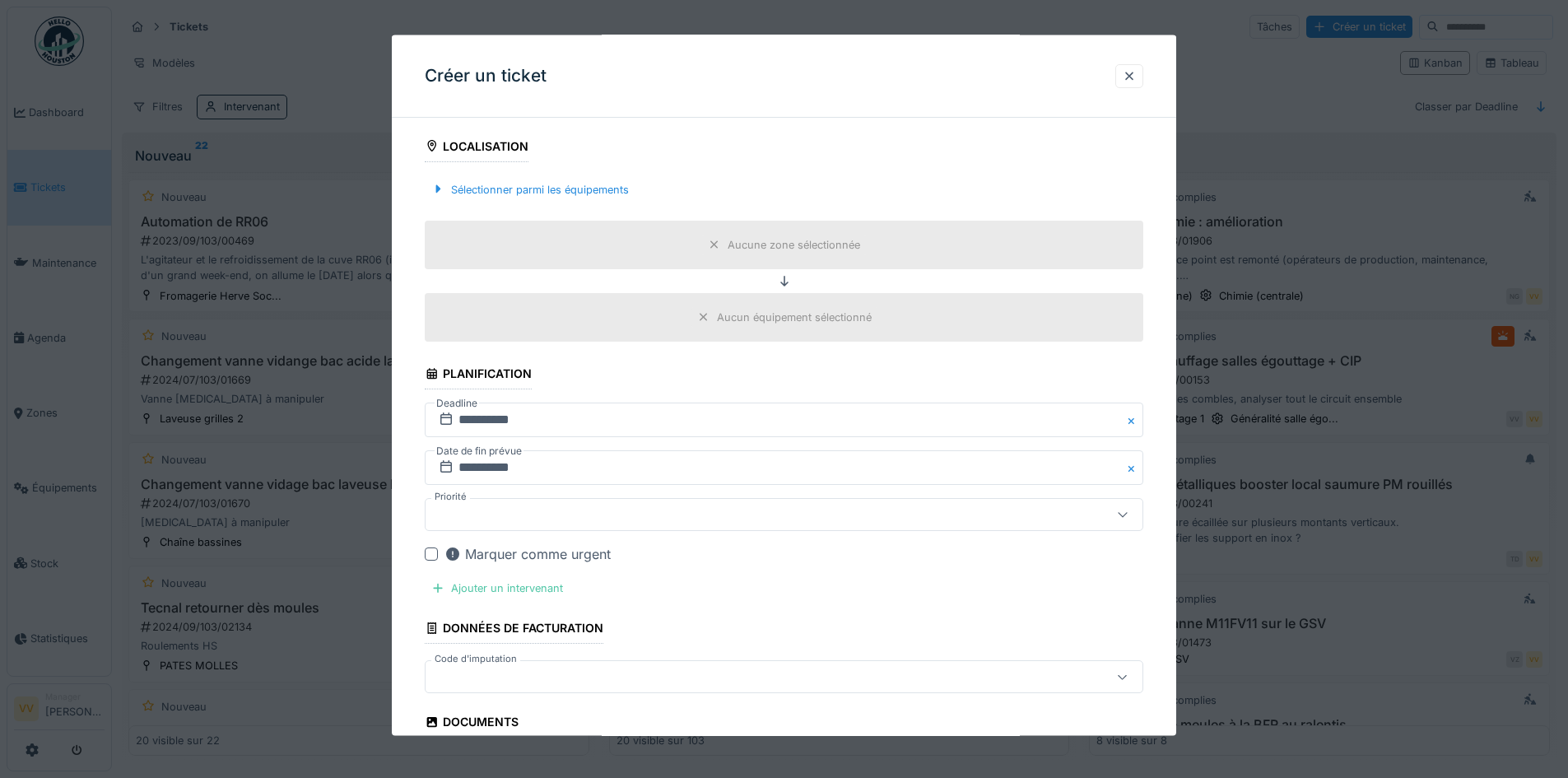
click at [843, 554] on div "Marquer comme urgent" at bounding box center [793, 554] width 699 height 20
click at [426, 559] on div at bounding box center [431, 553] width 13 height 13
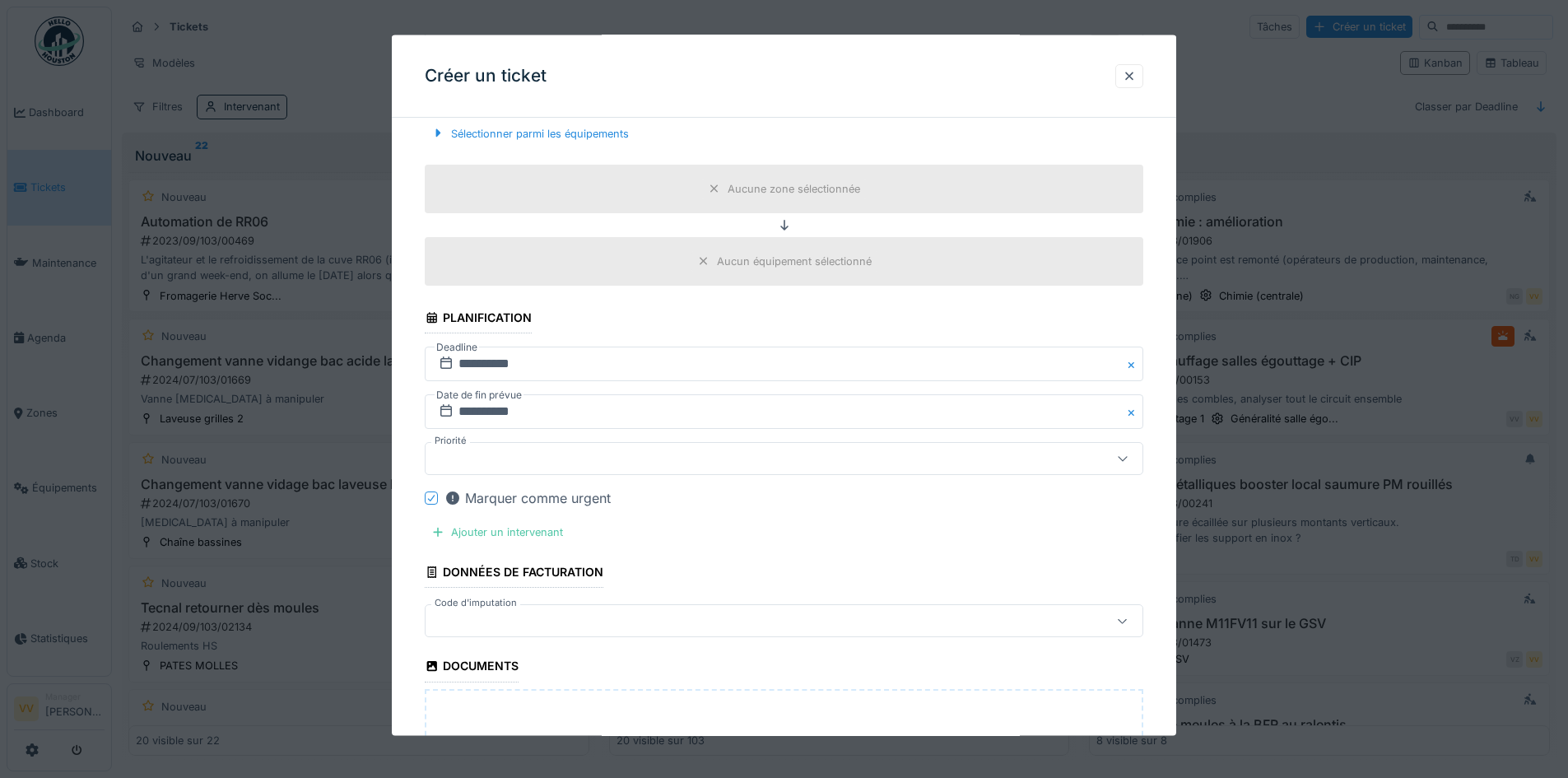
scroll to position [494, 0]
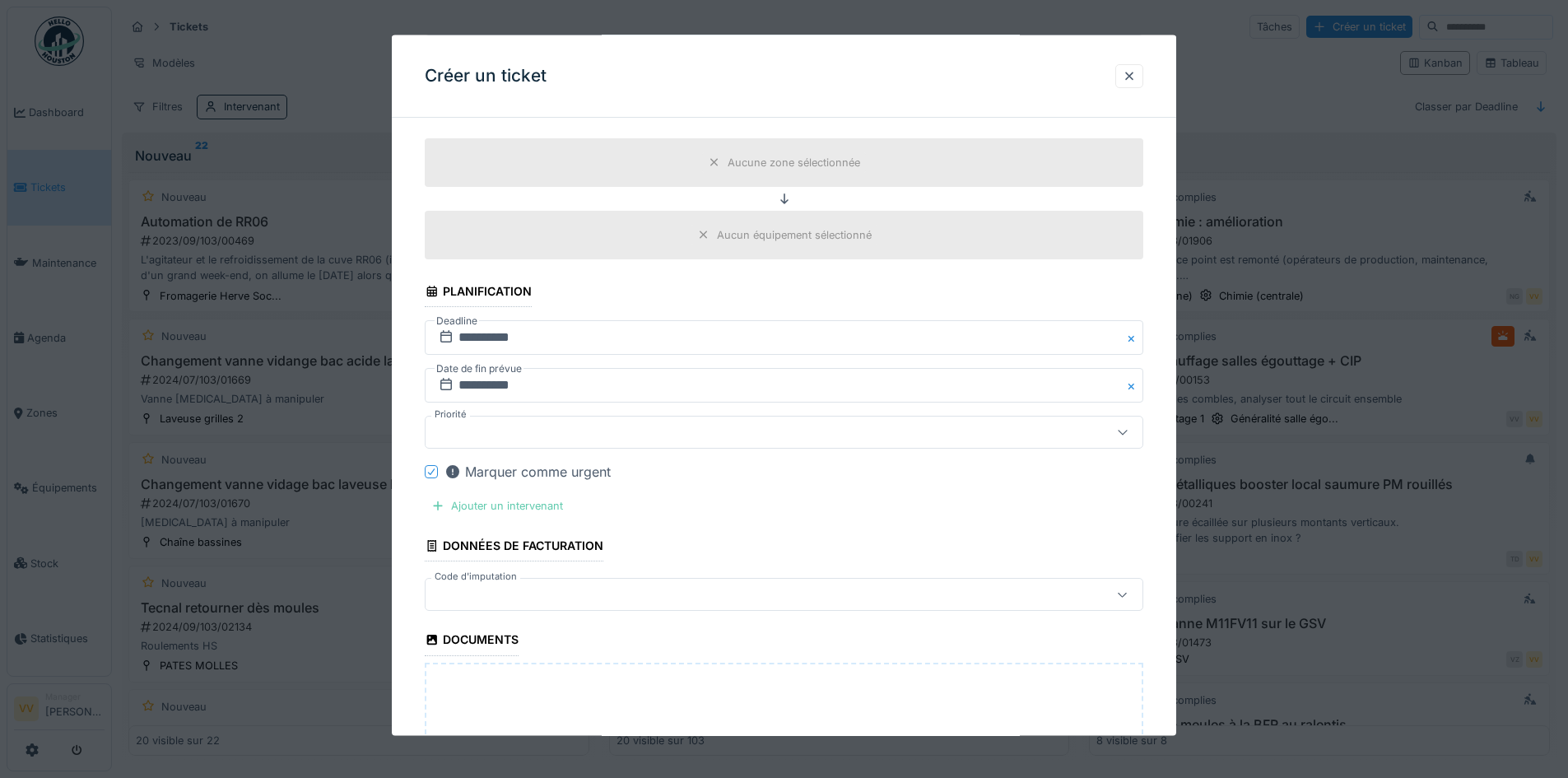
click at [491, 509] on div "Ajouter un intervenant" at bounding box center [497, 505] width 145 height 22
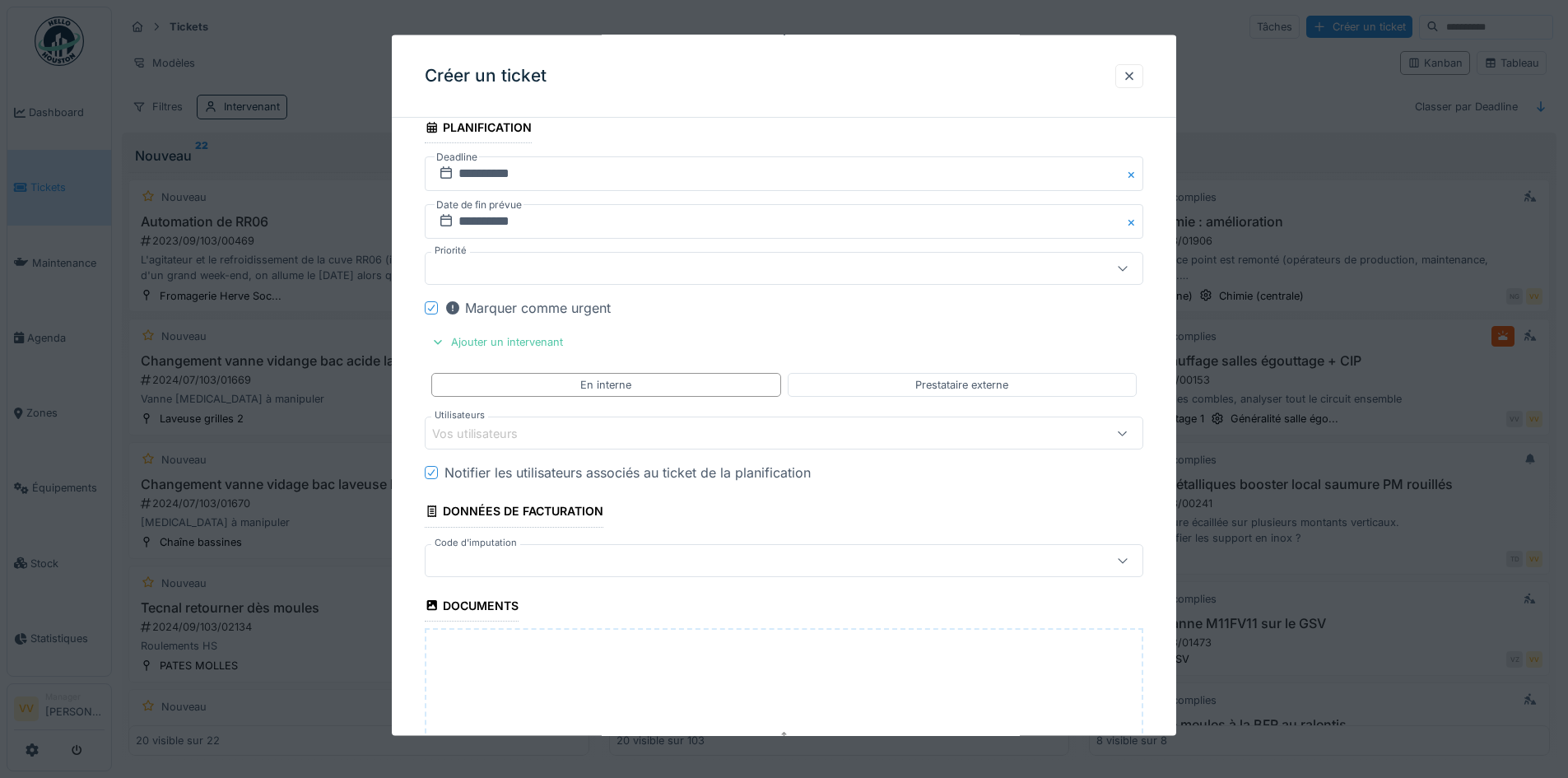
scroll to position [658, 0]
click at [759, 354] on fieldset "**********" at bounding box center [784, 210] width 719 height 1476
click at [438, 341] on div at bounding box center [438, 341] width 13 height 16
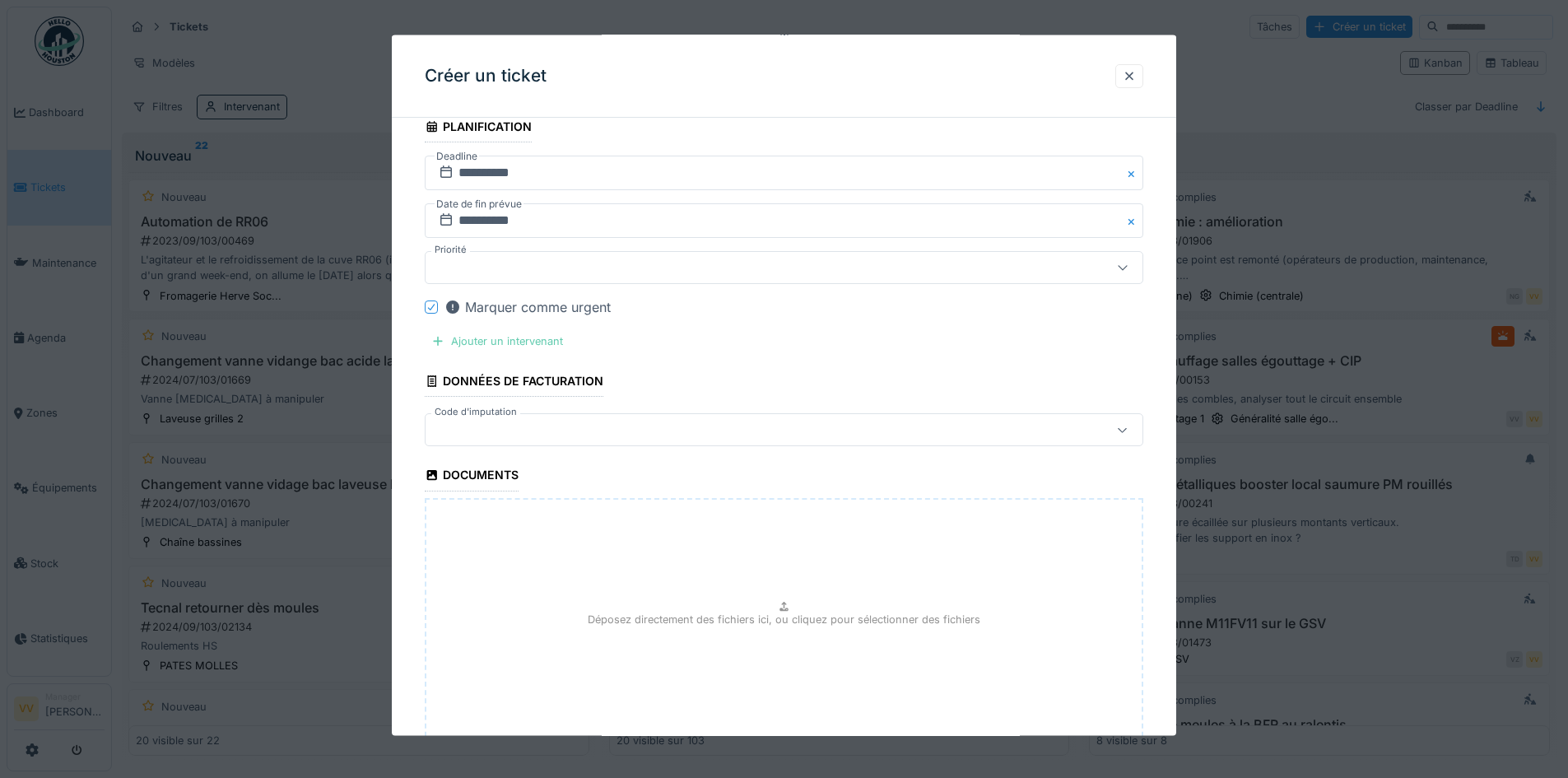
click at [478, 337] on div "Ajouter un intervenant" at bounding box center [497, 341] width 145 height 22
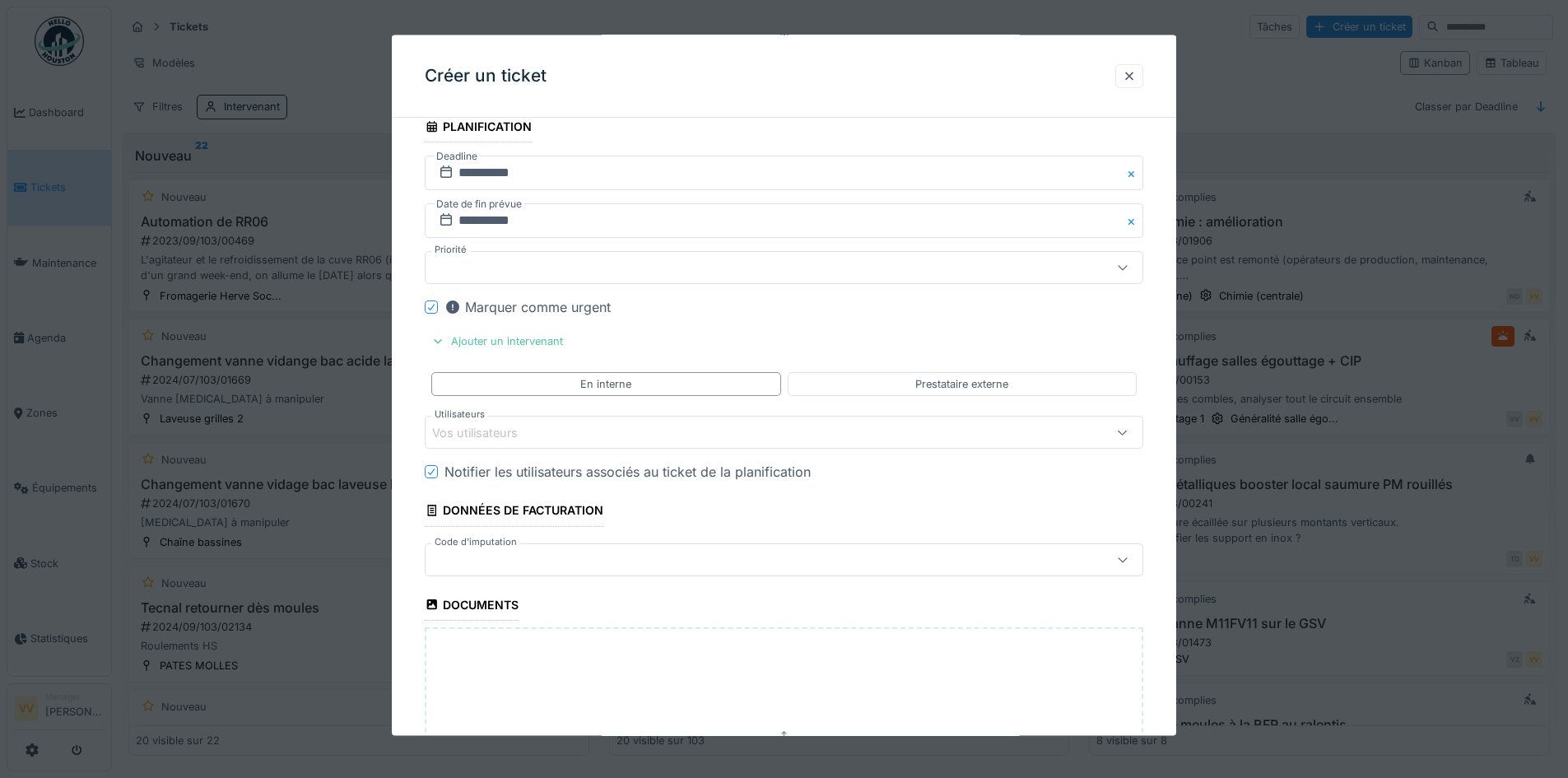
click at [547, 433] on div "Vos utilisateurs" at bounding box center [743, 432] width 620 height 18
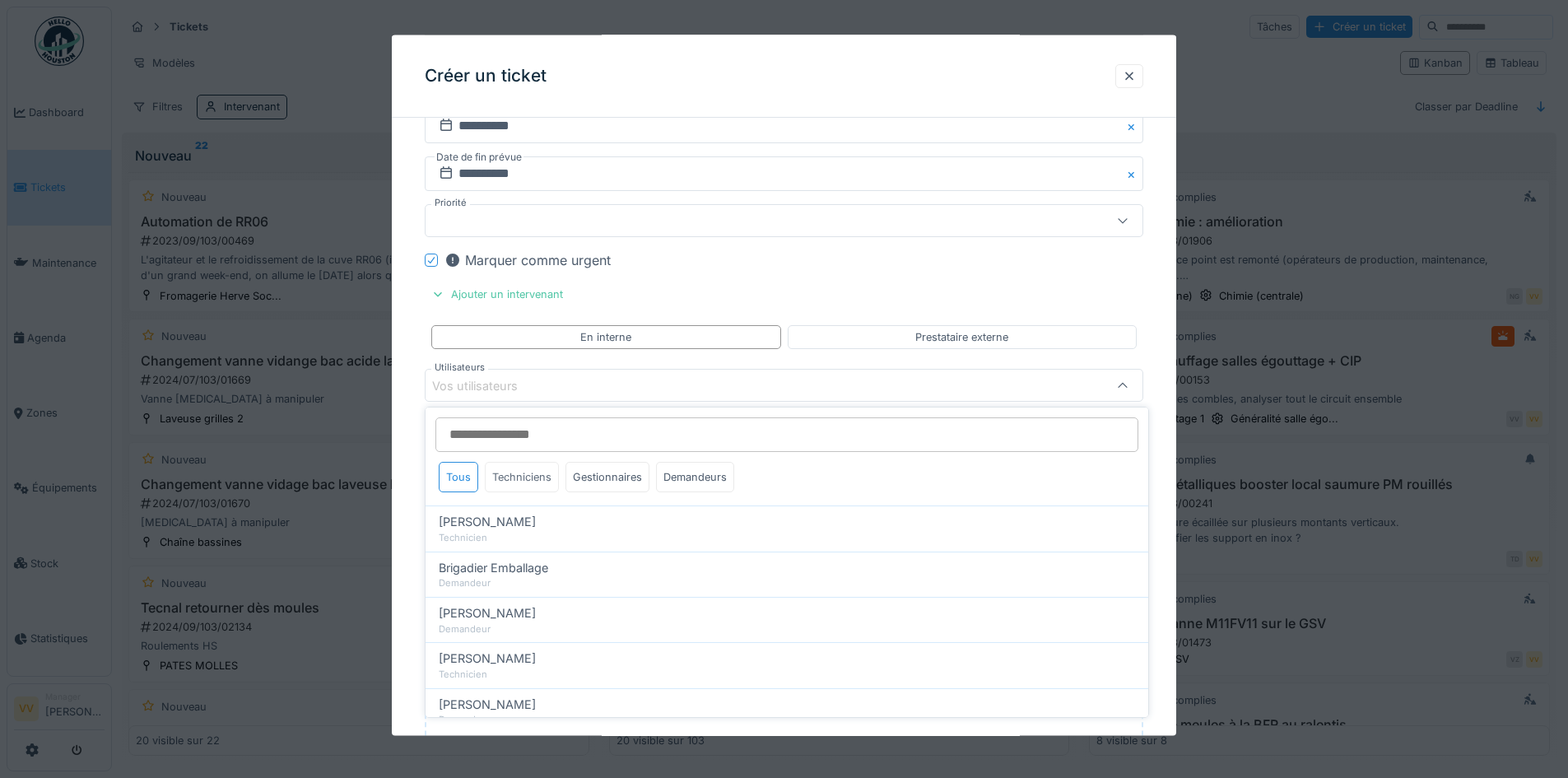
click at [522, 477] on div "Techniciens" at bounding box center [521, 477] width 74 height 30
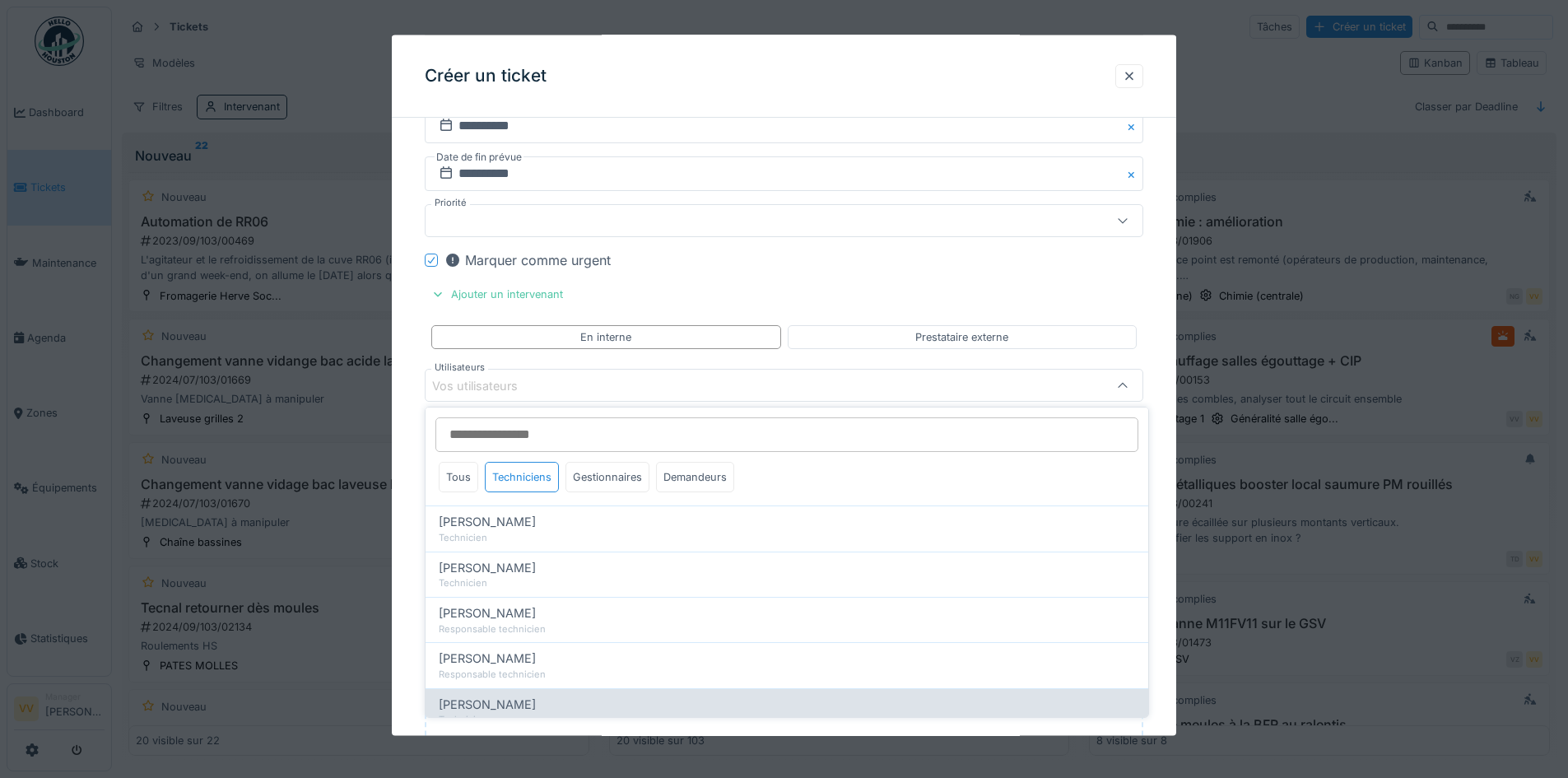
click at [535, 701] on div "Valmir Zhuti" at bounding box center [787, 704] width 696 height 18
type input "****"
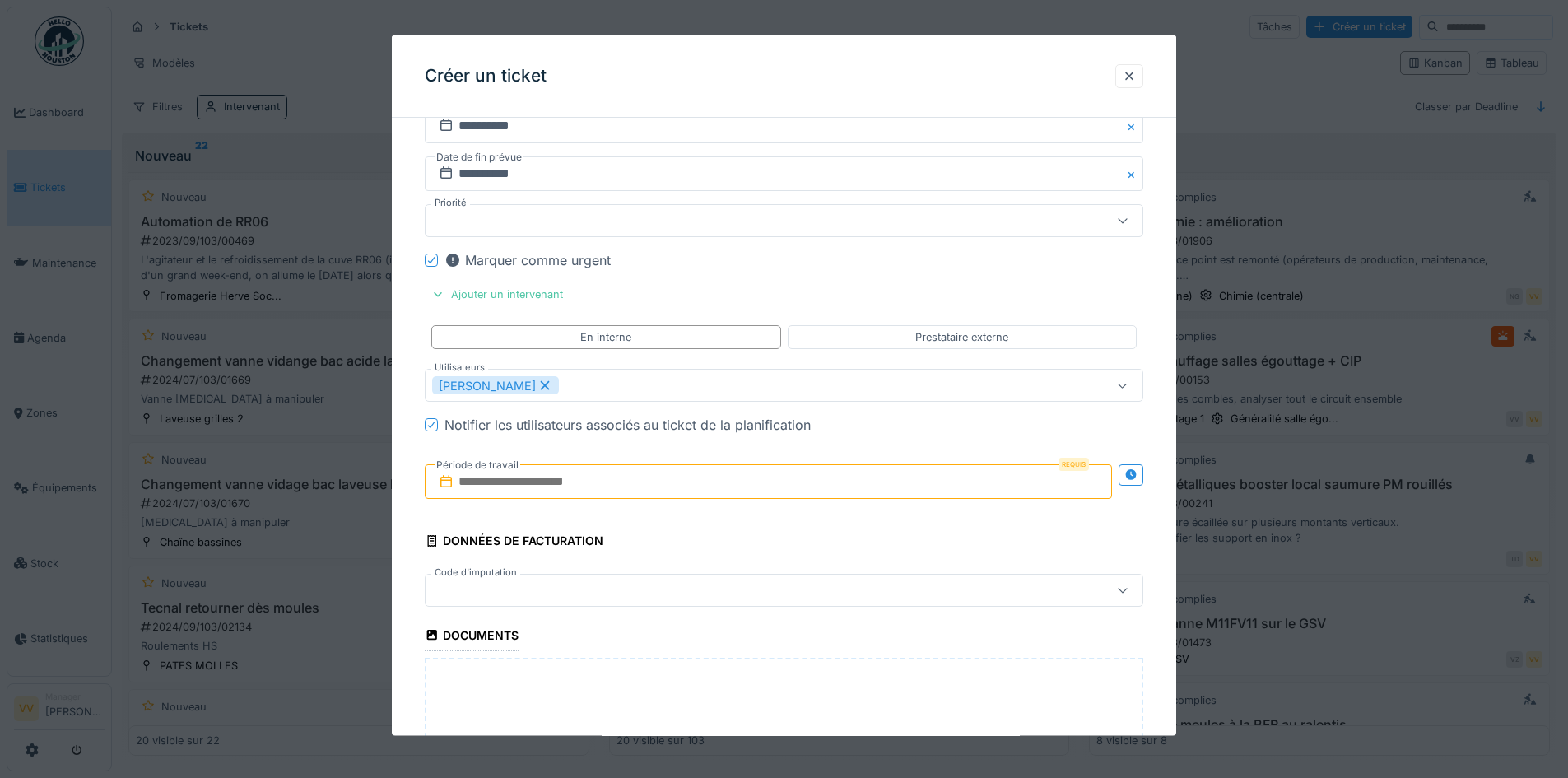
click at [1089, 268] on div "Marquer comme urgent" at bounding box center [793, 260] width 699 height 20
click at [539, 484] on input "text" at bounding box center [768, 481] width 688 height 35
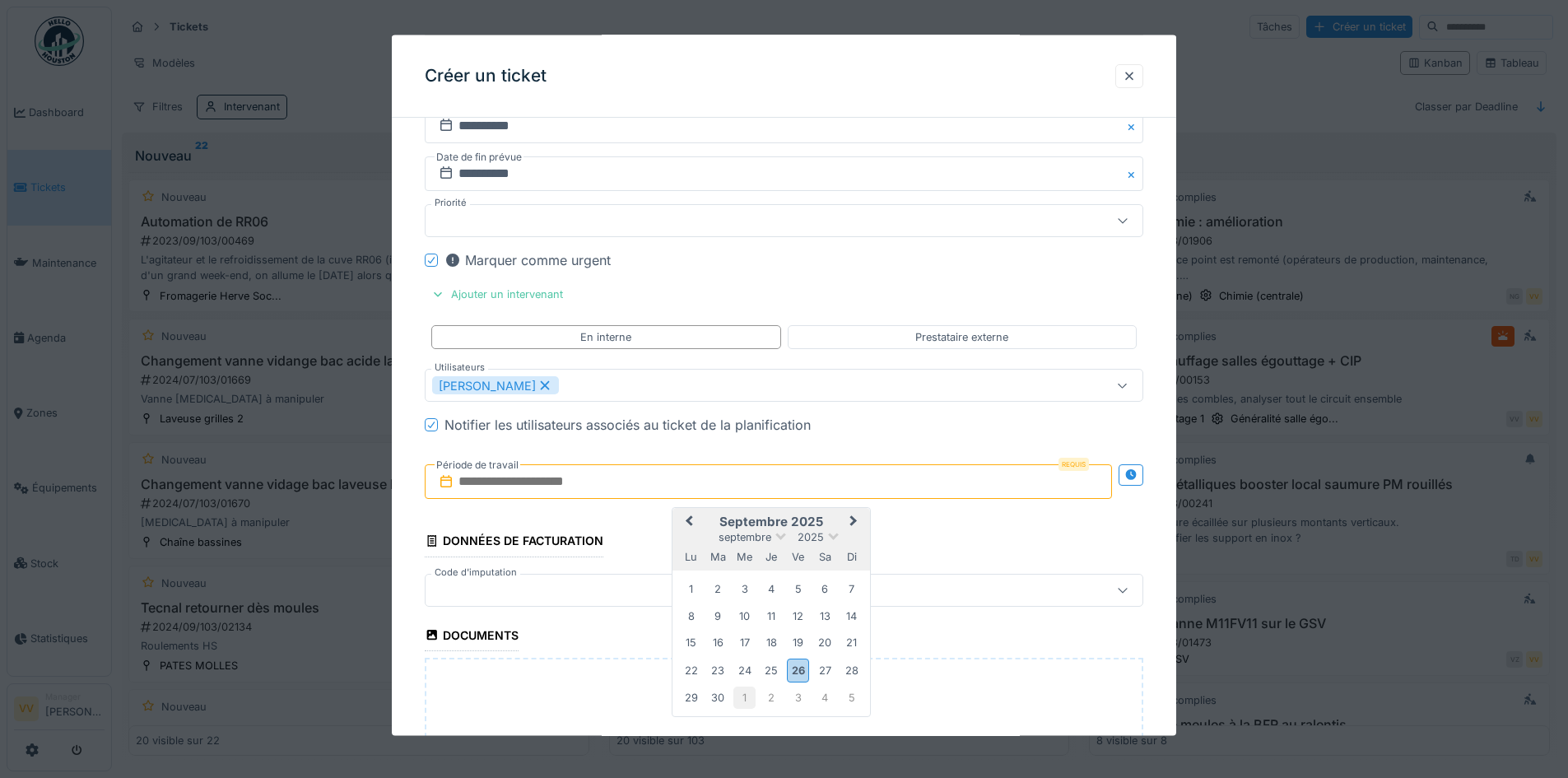
click at [751, 688] on div "1" at bounding box center [744, 697] width 22 height 22
click at [744, 586] on div "1" at bounding box center [744, 589] width 22 height 22
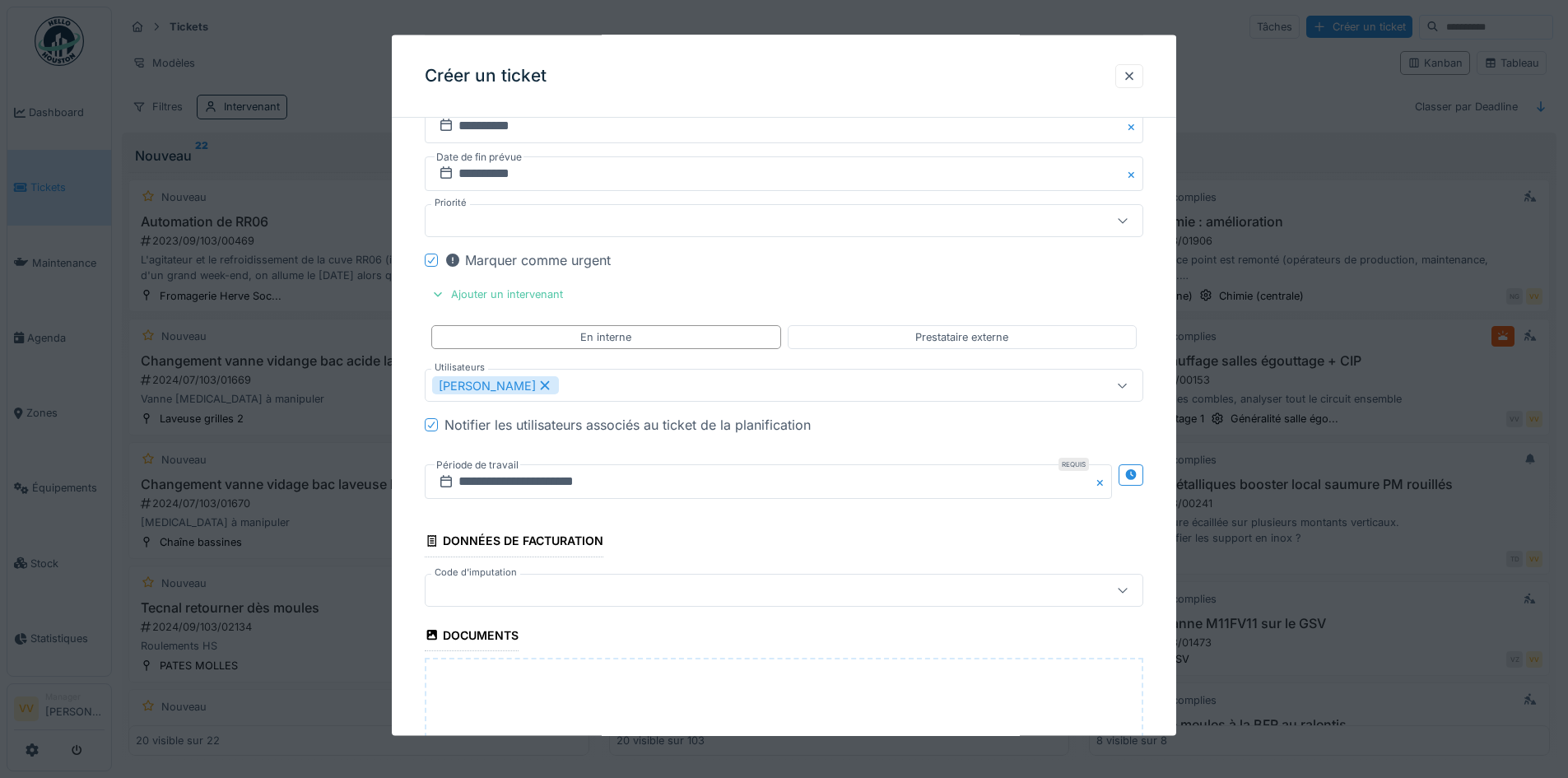
click at [749, 534] on fieldset "**********" at bounding box center [784, 202] width 719 height 1553
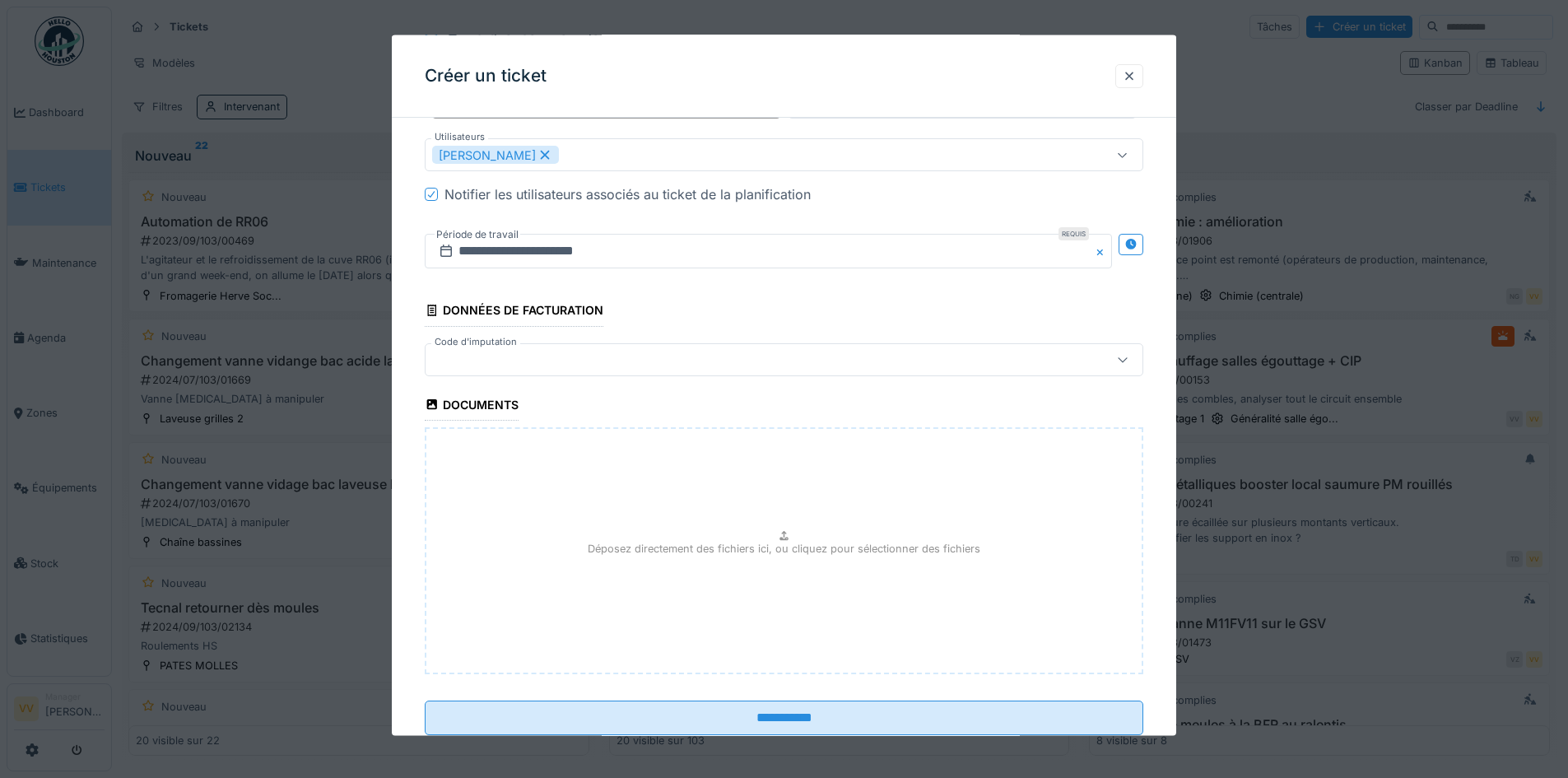
scroll to position [952, 0]
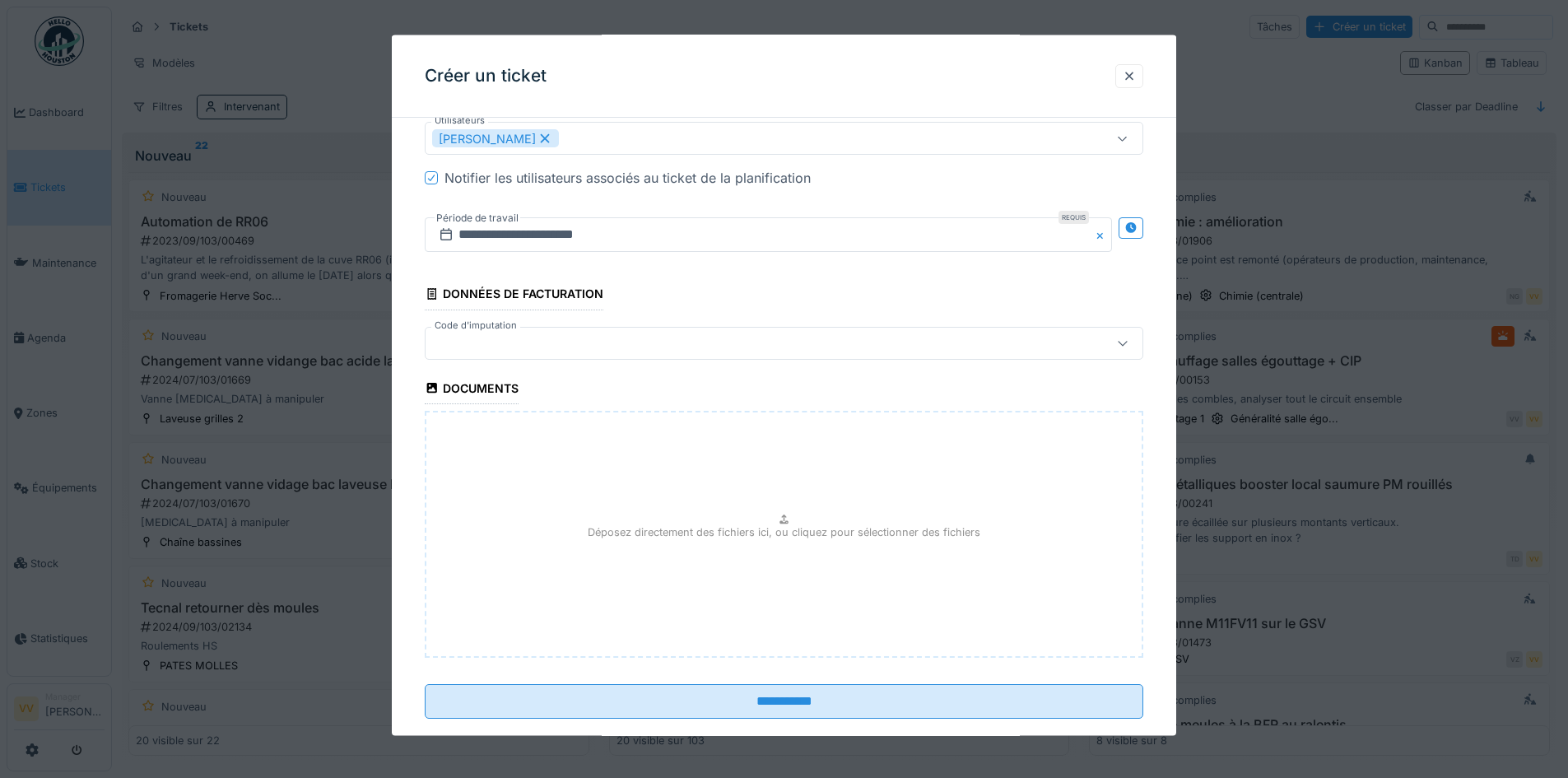
click at [756, 518] on div "Déposez directement des fichiers ici, ou cliquez pour sélectionner des fichiers" at bounding box center [784, 533] width 719 height 247
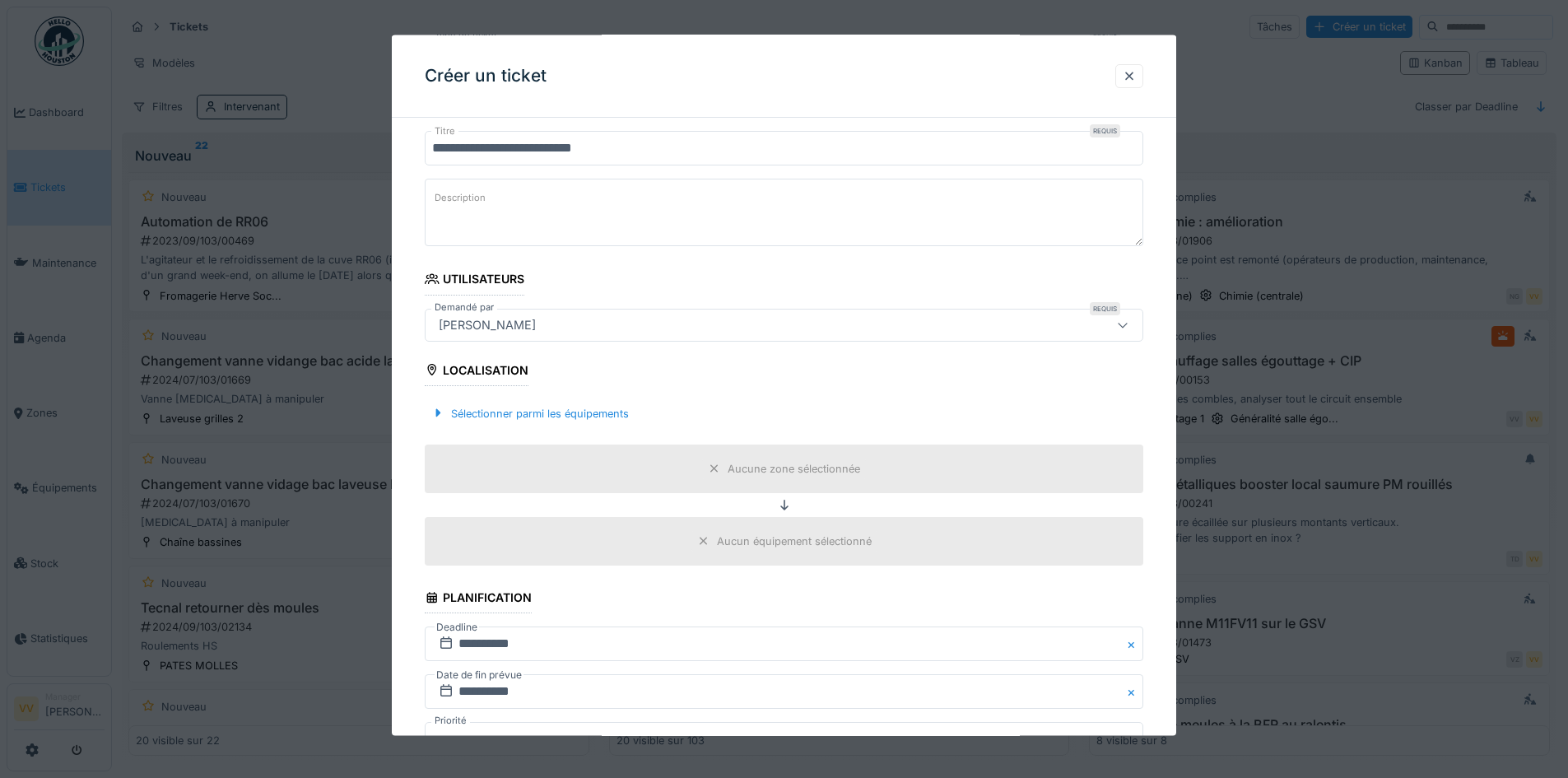
scroll to position [247, 0]
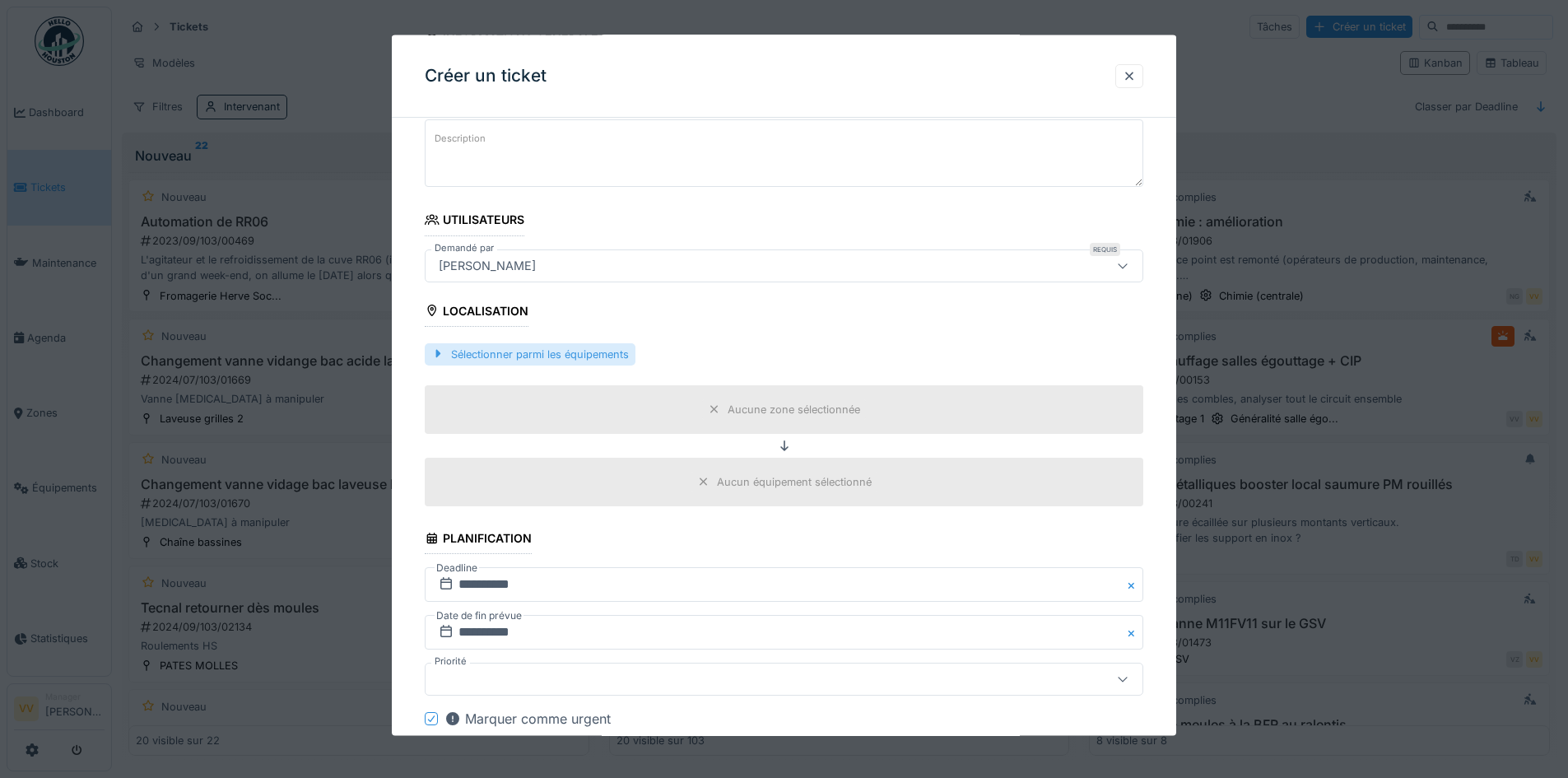
click at [617, 346] on div "Sélectionner parmi les équipements" at bounding box center [529, 353] width 211 height 22
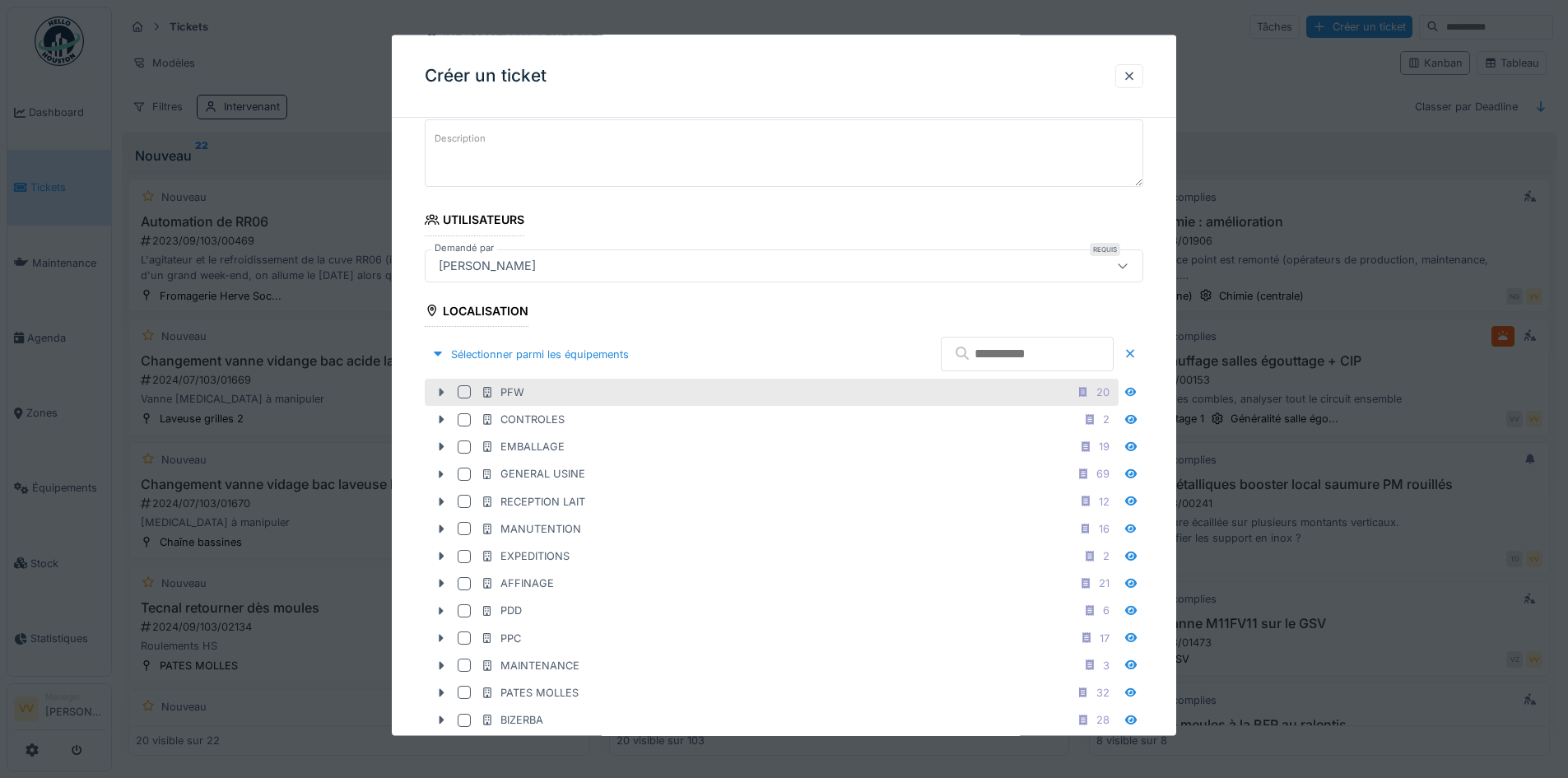
click at [440, 389] on icon at bounding box center [442, 391] width 5 height 8
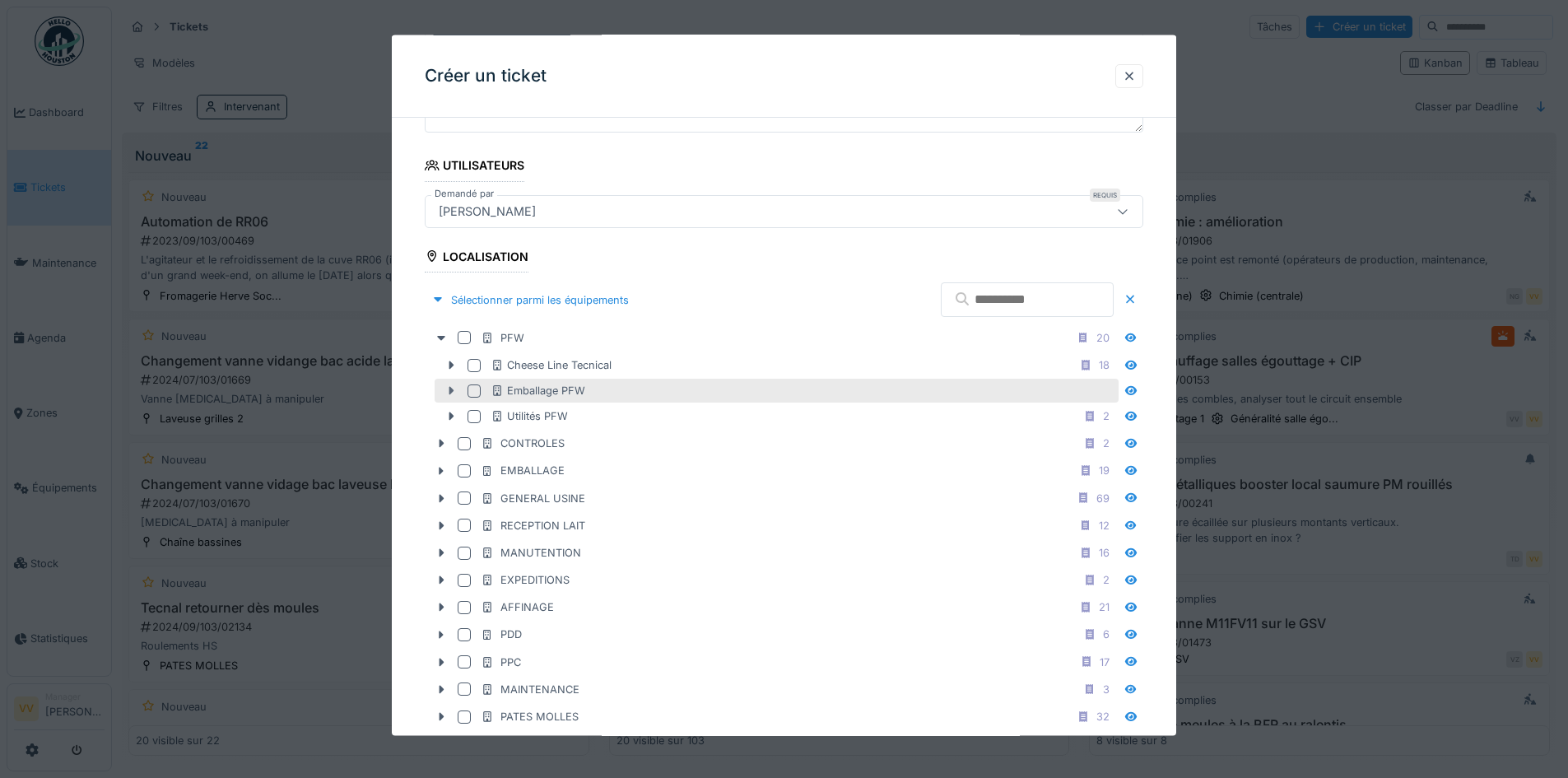
scroll to position [329, 0]
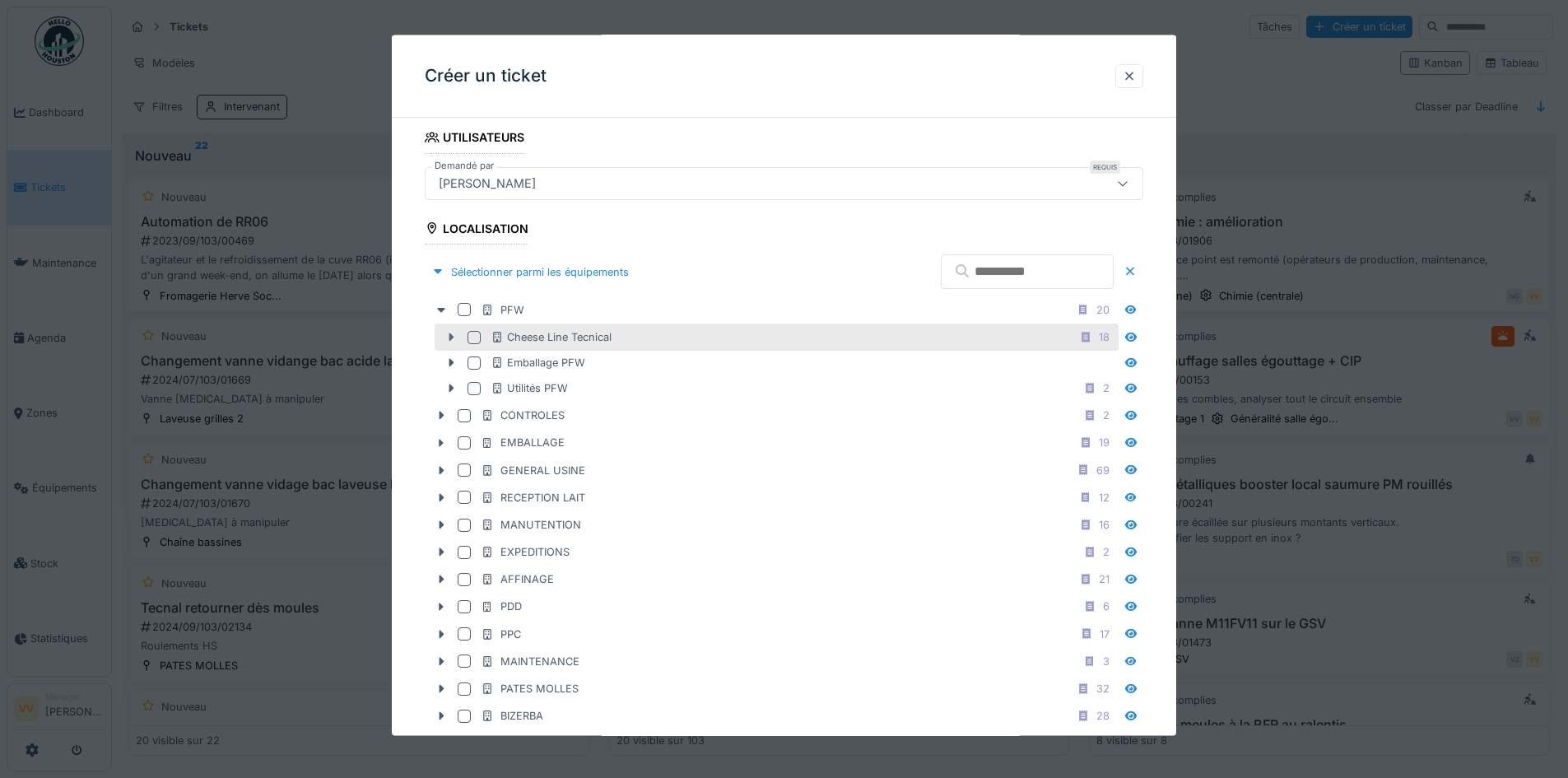
click at [450, 335] on icon at bounding box center [452, 336] width 5 height 8
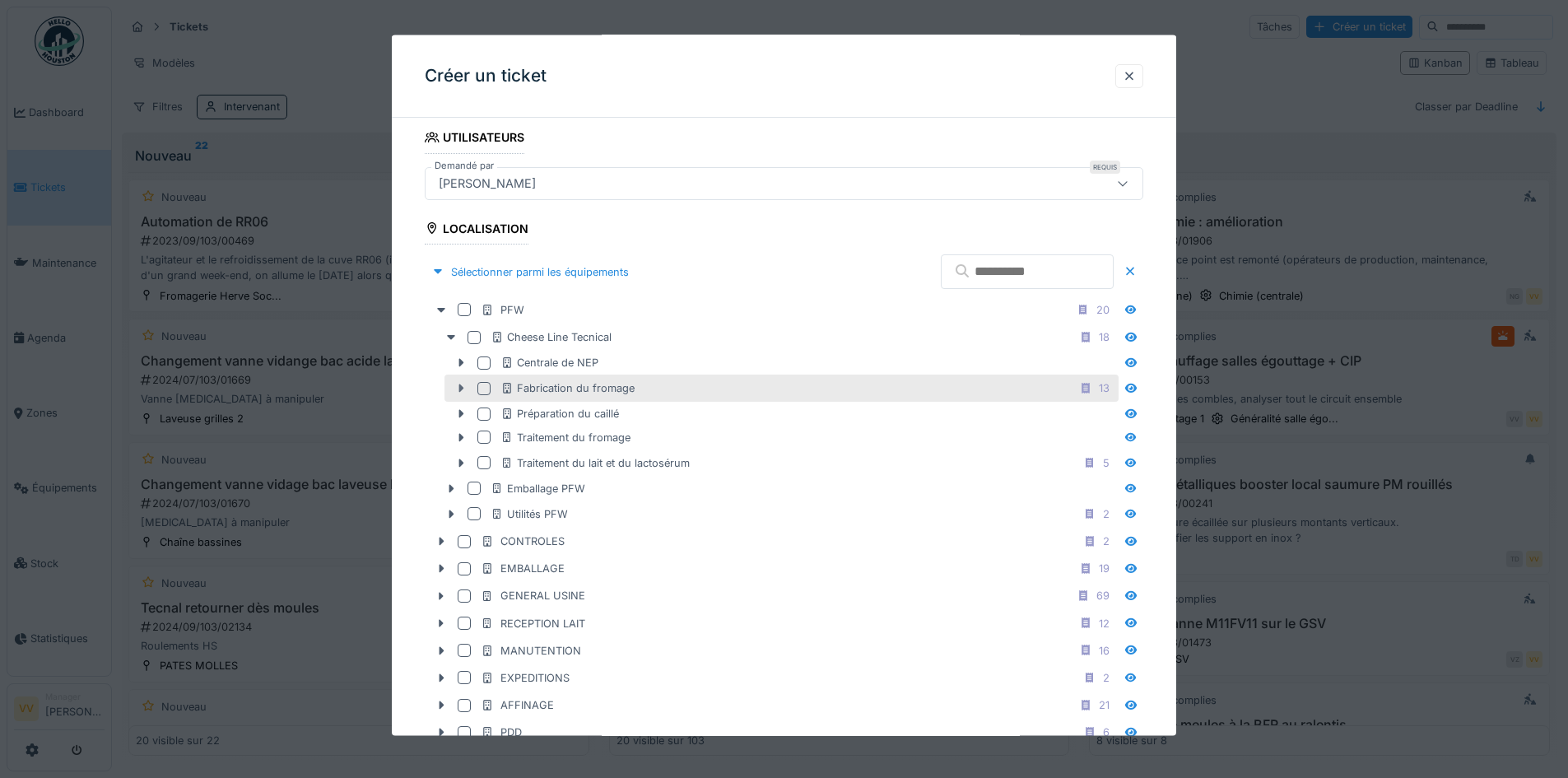
click at [460, 389] on icon at bounding box center [462, 387] width 5 height 8
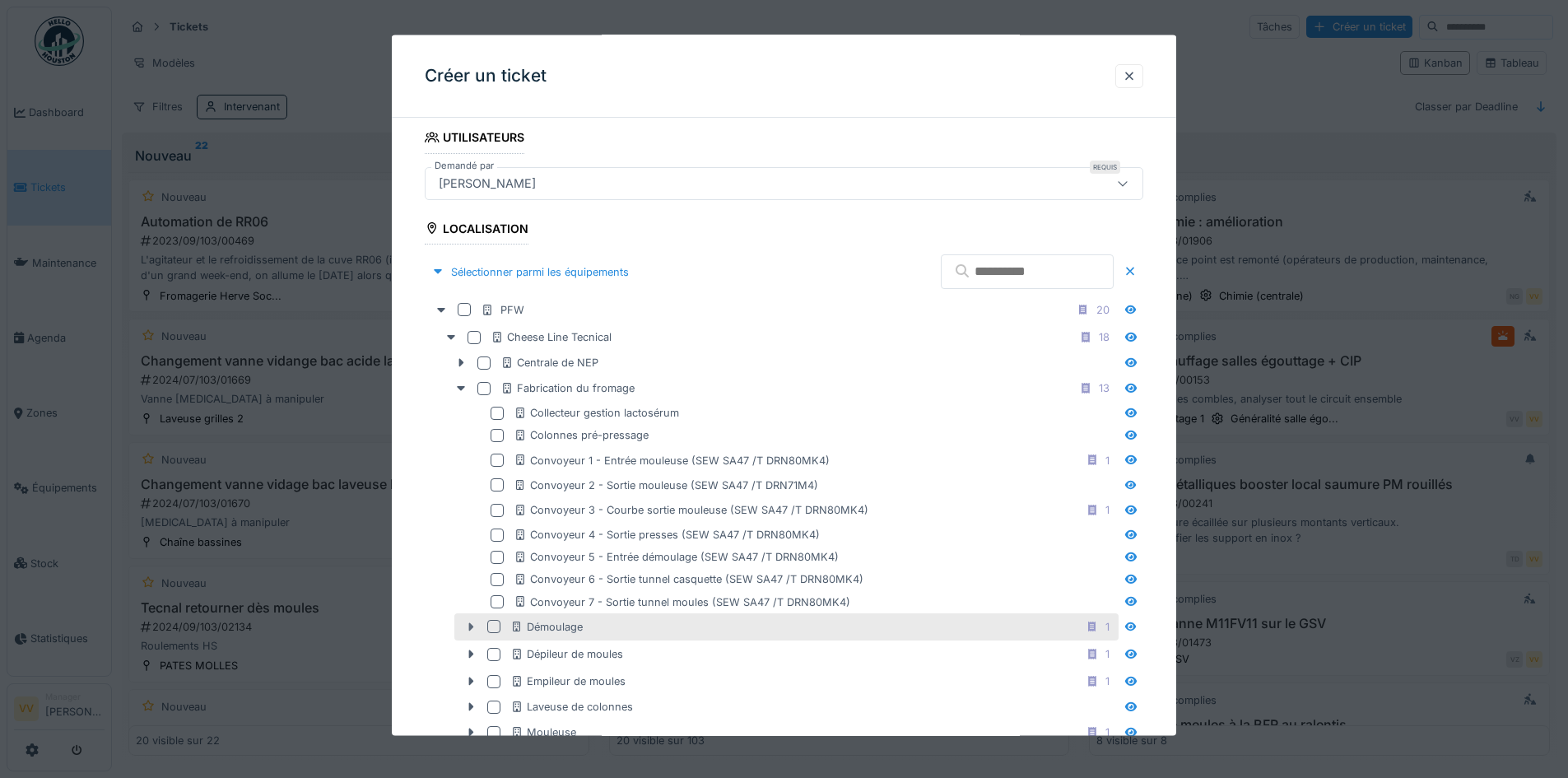
click at [467, 625] on icon at bounding box center [471, 627] width 13 height 11
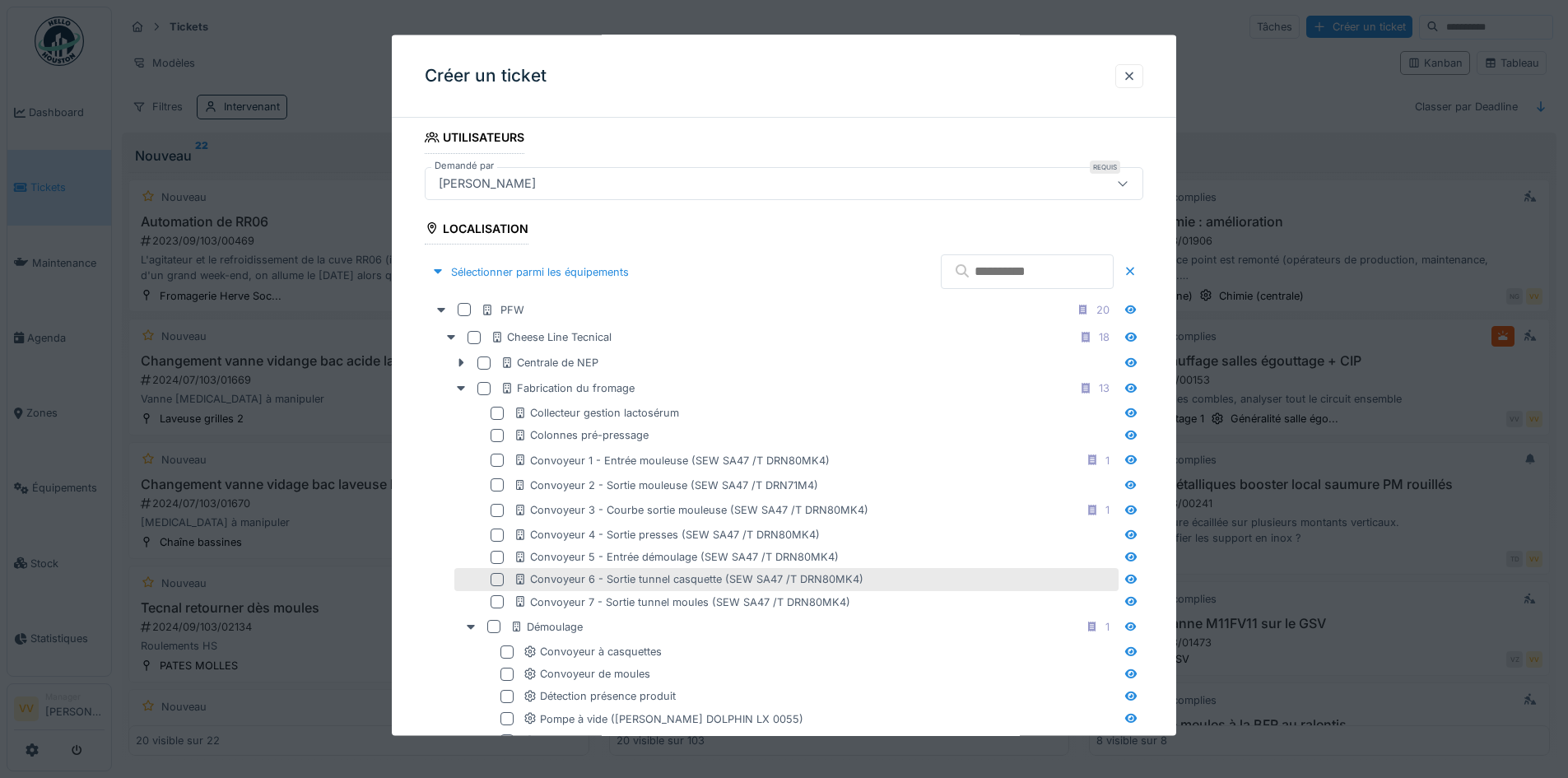
scroll to position [411, 0]
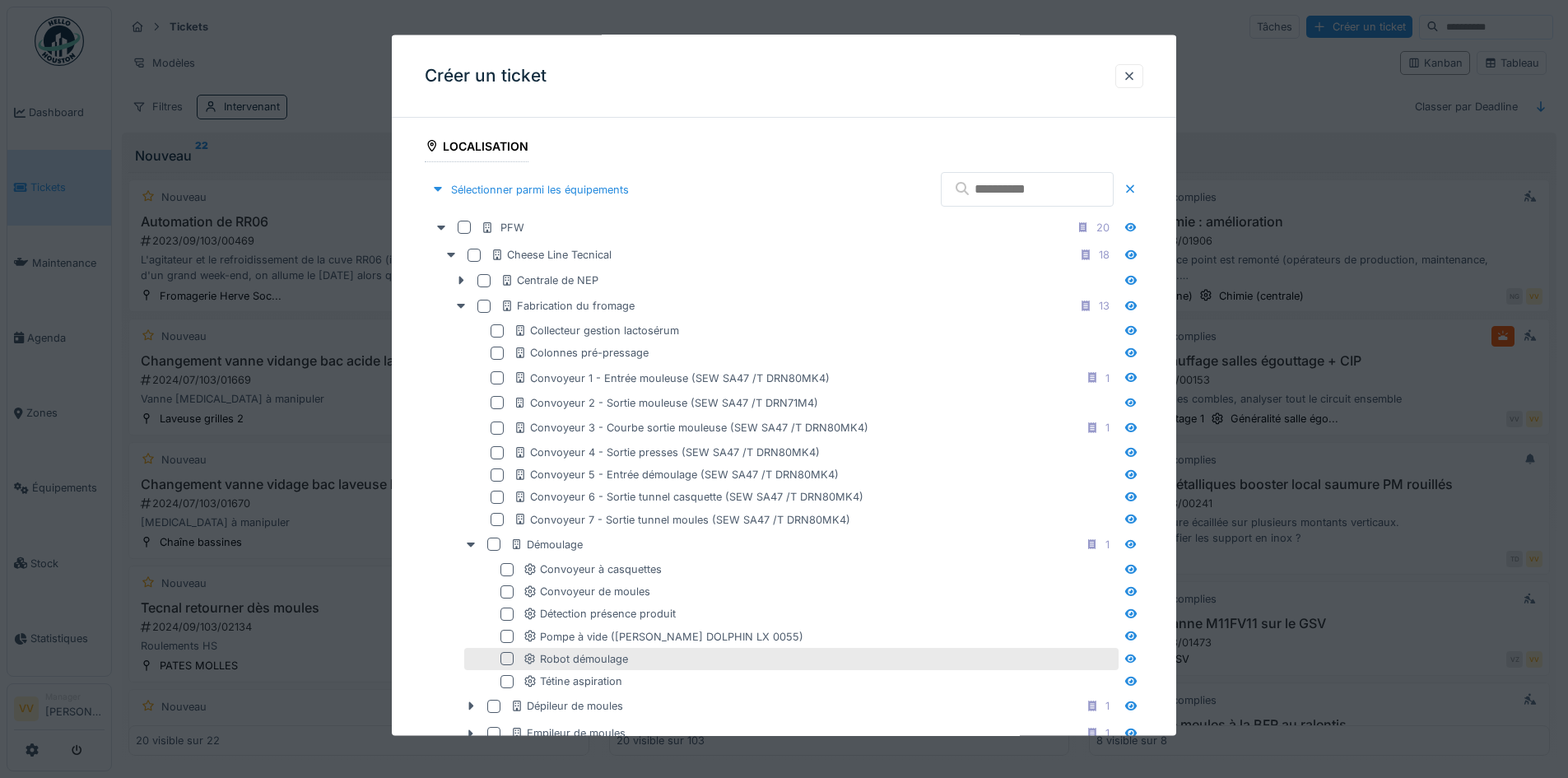
click at [507, 658] on div at bounding box center [506, 658] width 13 height 13
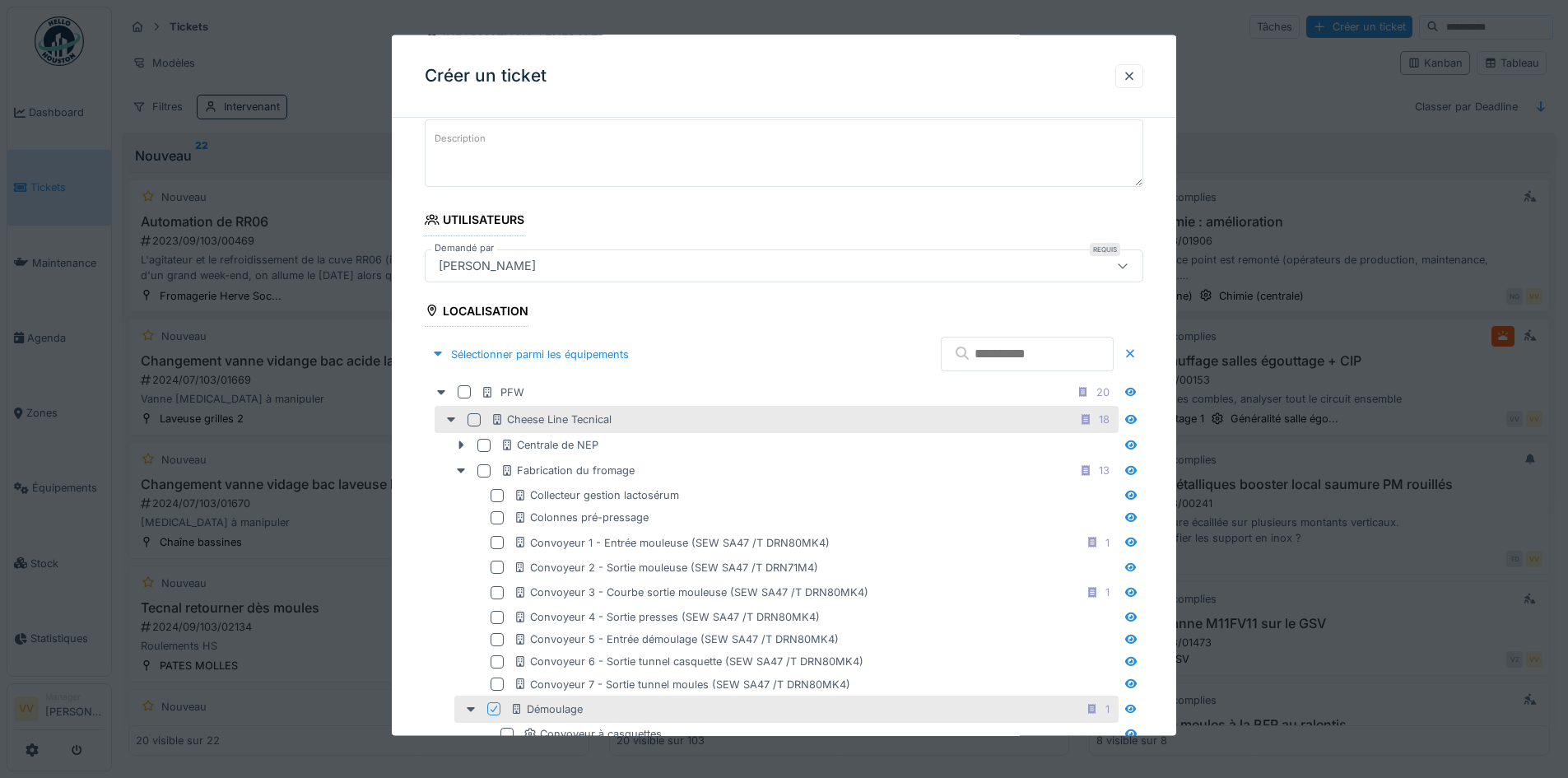
scroll to position [0, 0]
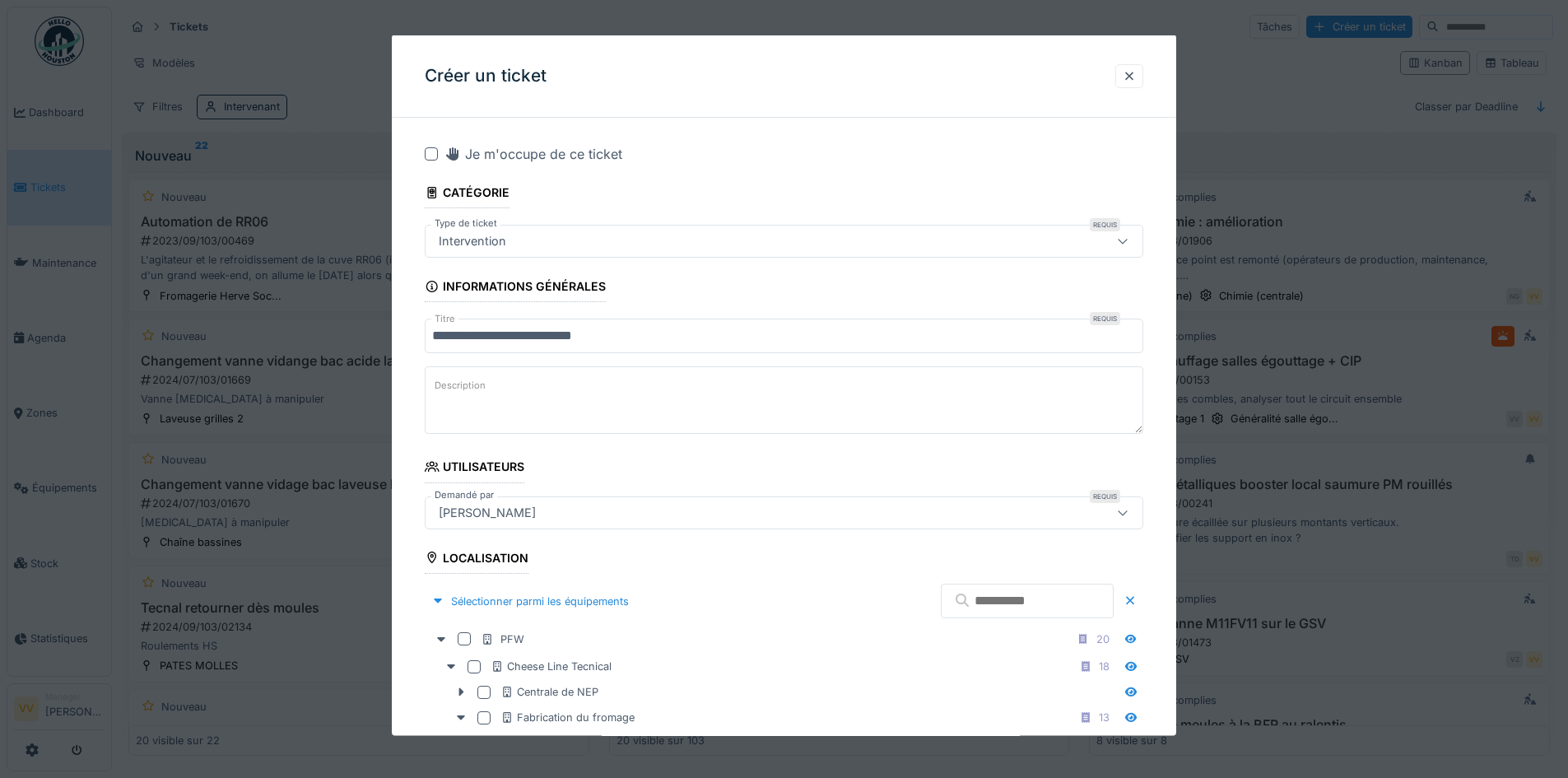
click at [562, 397] on textarea "Description" at bounding box center [784, 400] width 719 height 67
click at [833, 398] on textarea "**********" at bounding box center [784, 400] width 719 height 67
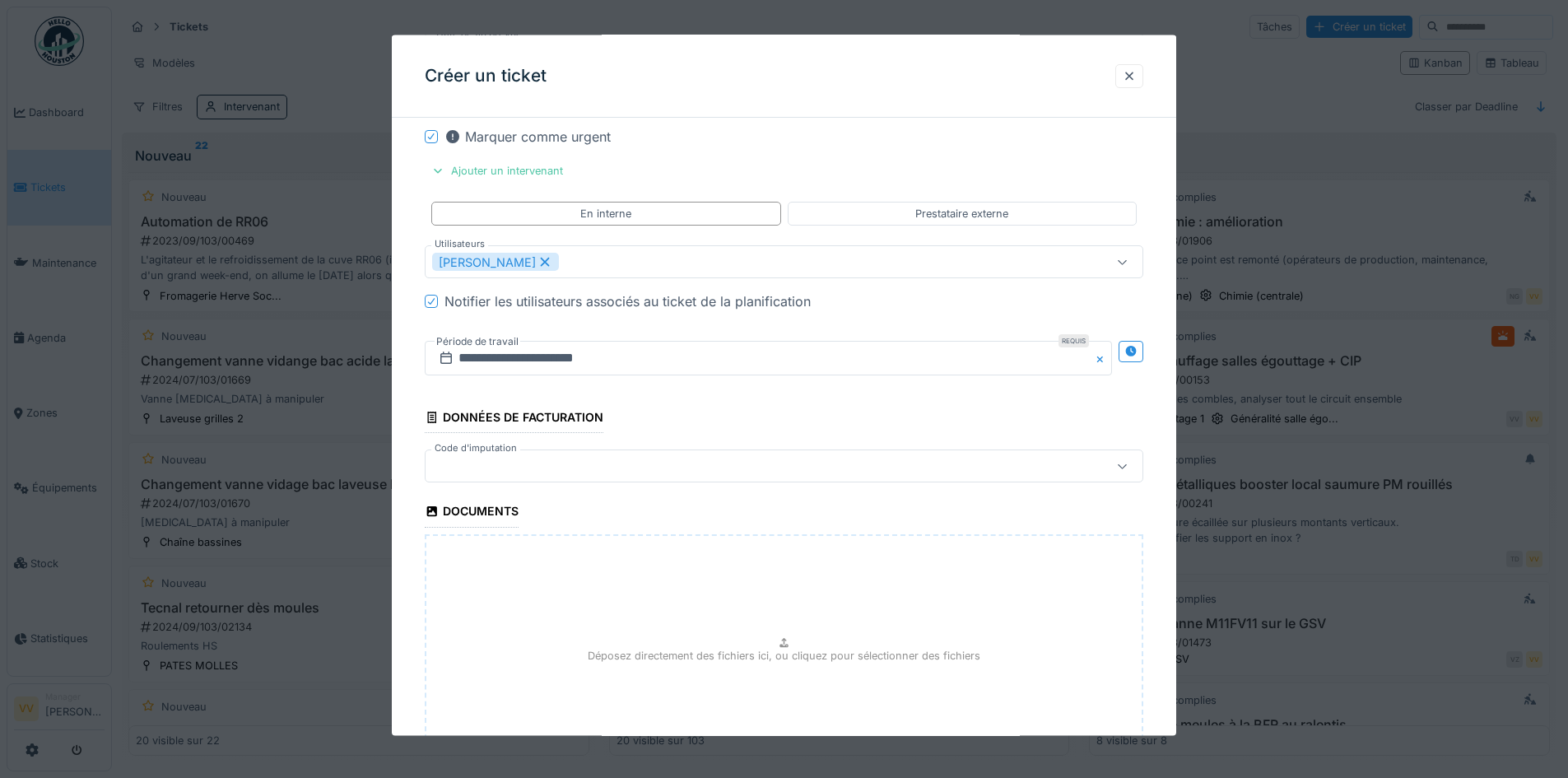
scroll to position [2257, 0]
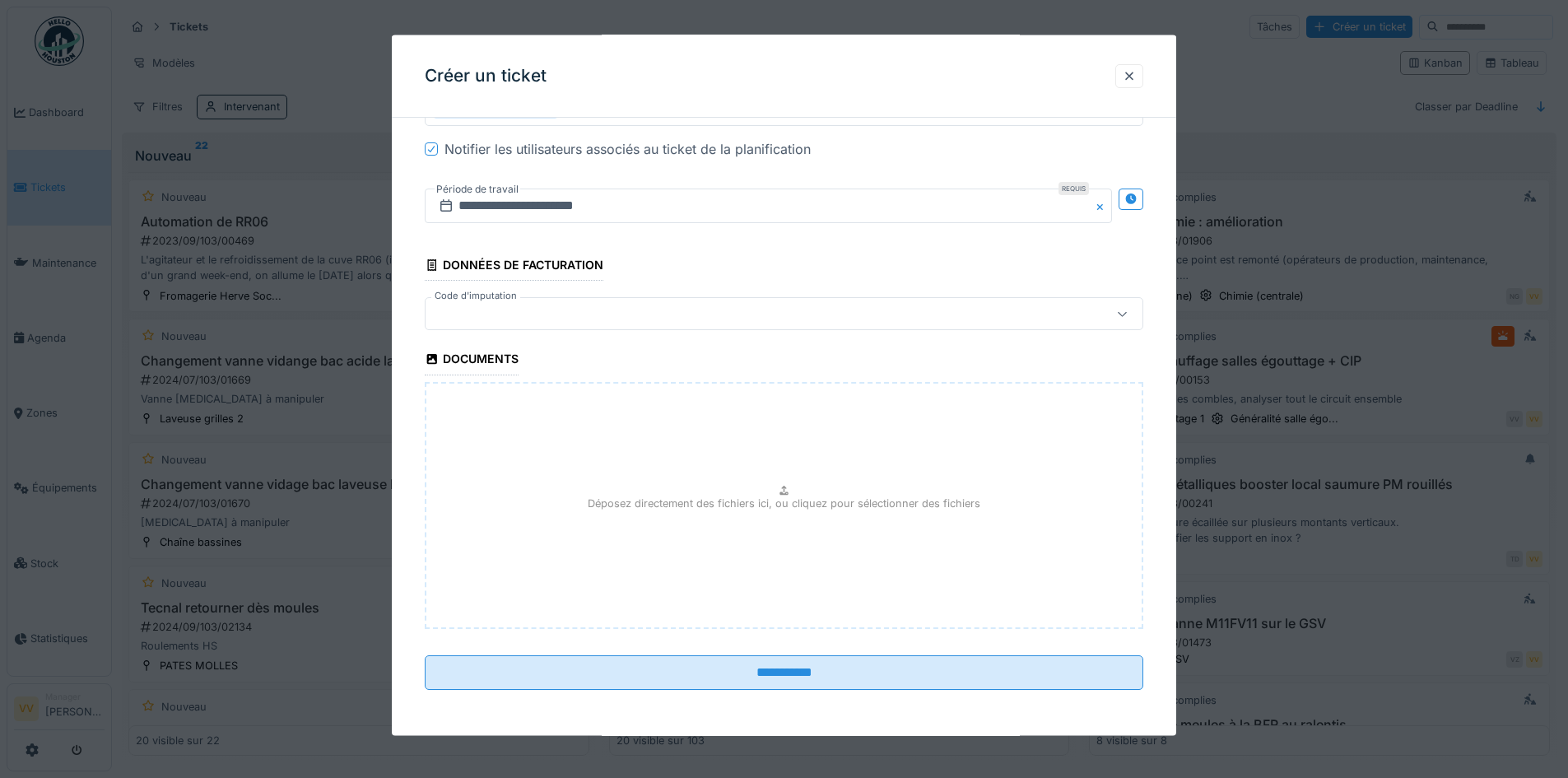
type textarea "**********"
click at [964, 505] on p "Déposez directement des fichiers ici, ou cliquez pour sélectionner des fichiers" at bounding box center [784, 504] width 393 height 16
type input "**********"
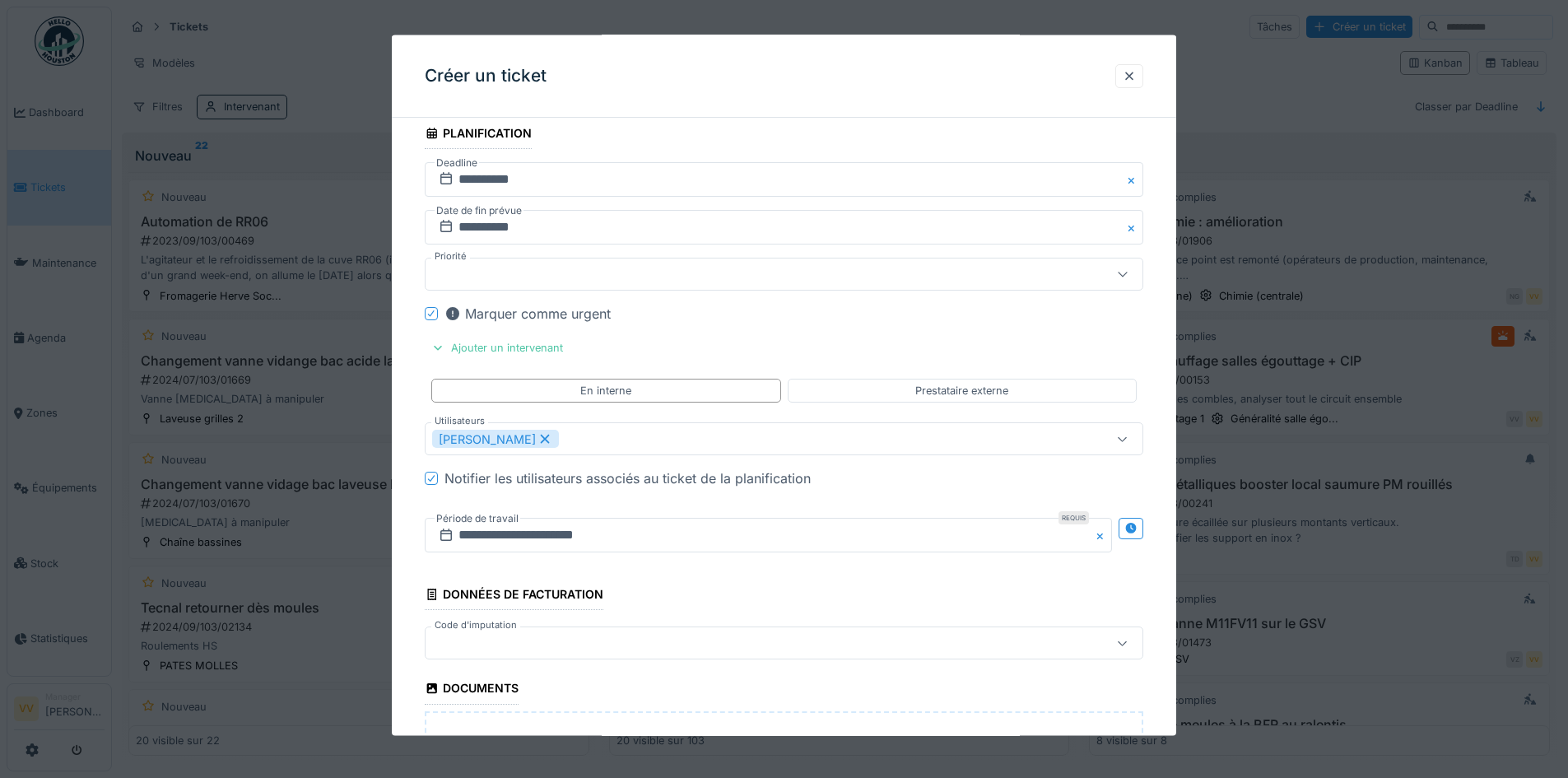
scroll to position [1882, 0]
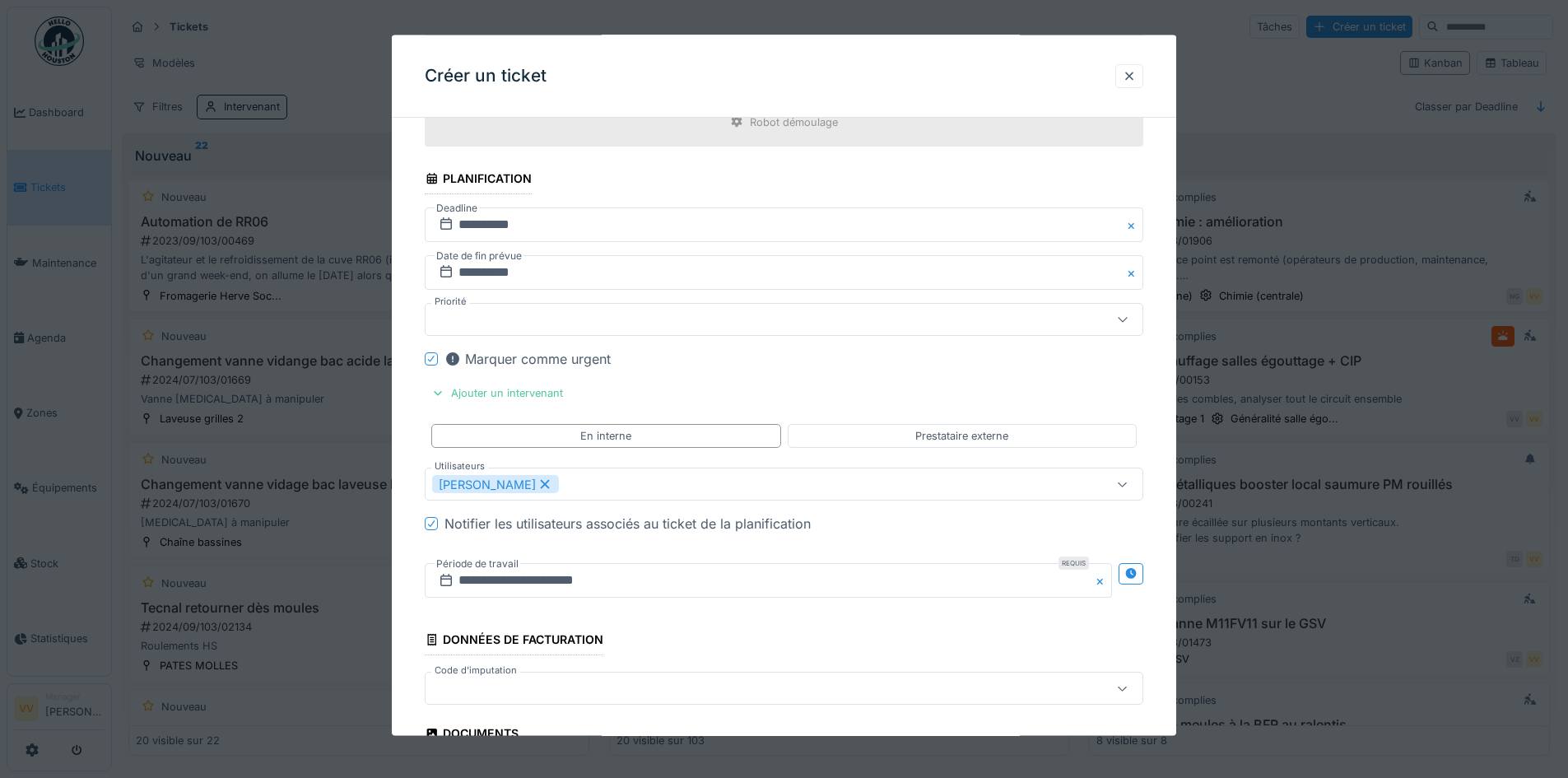
click at [943, 321] on div at bounding box center [743, 318] width 620 height 18
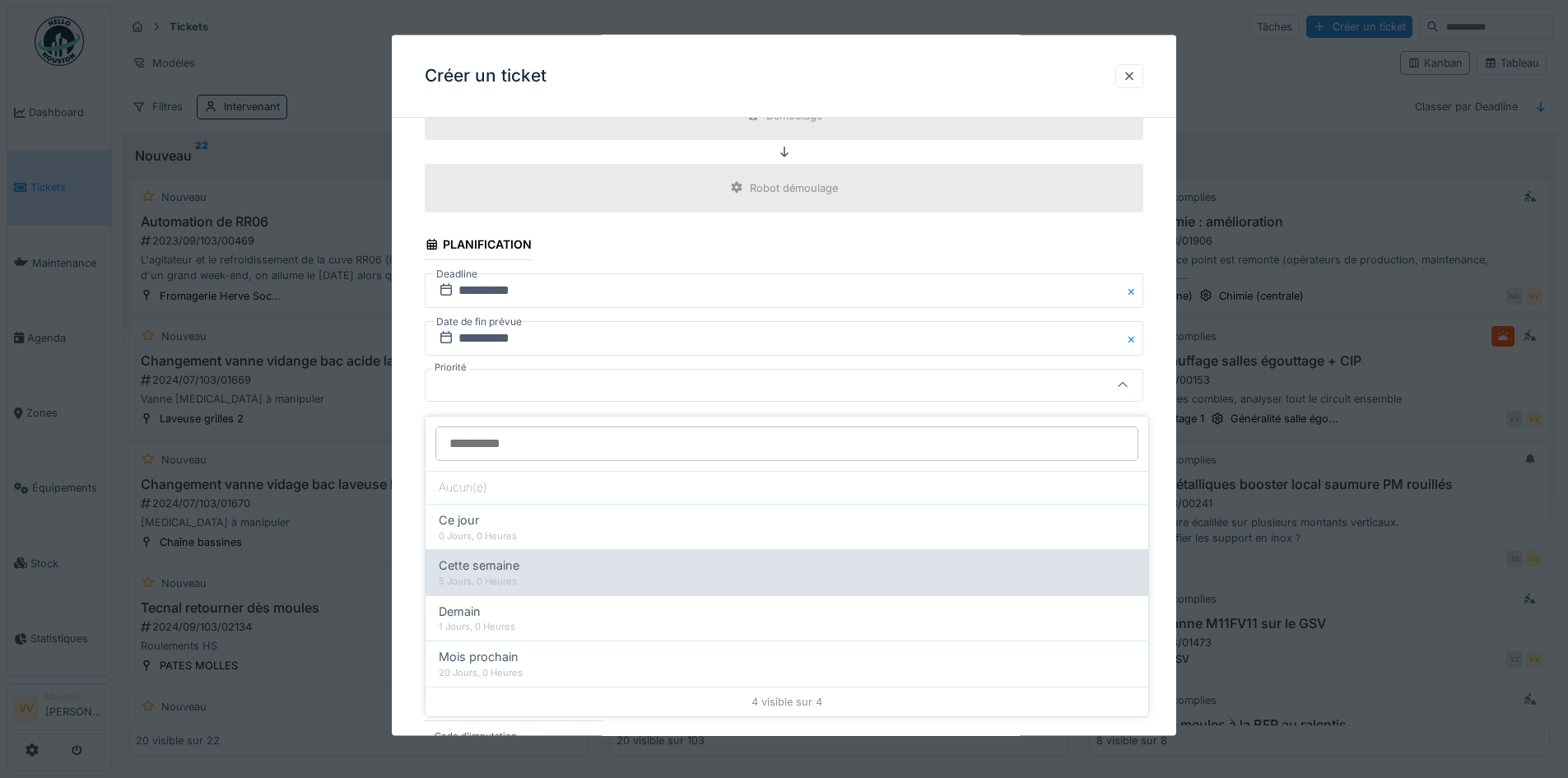
scroll to position [10, 0]
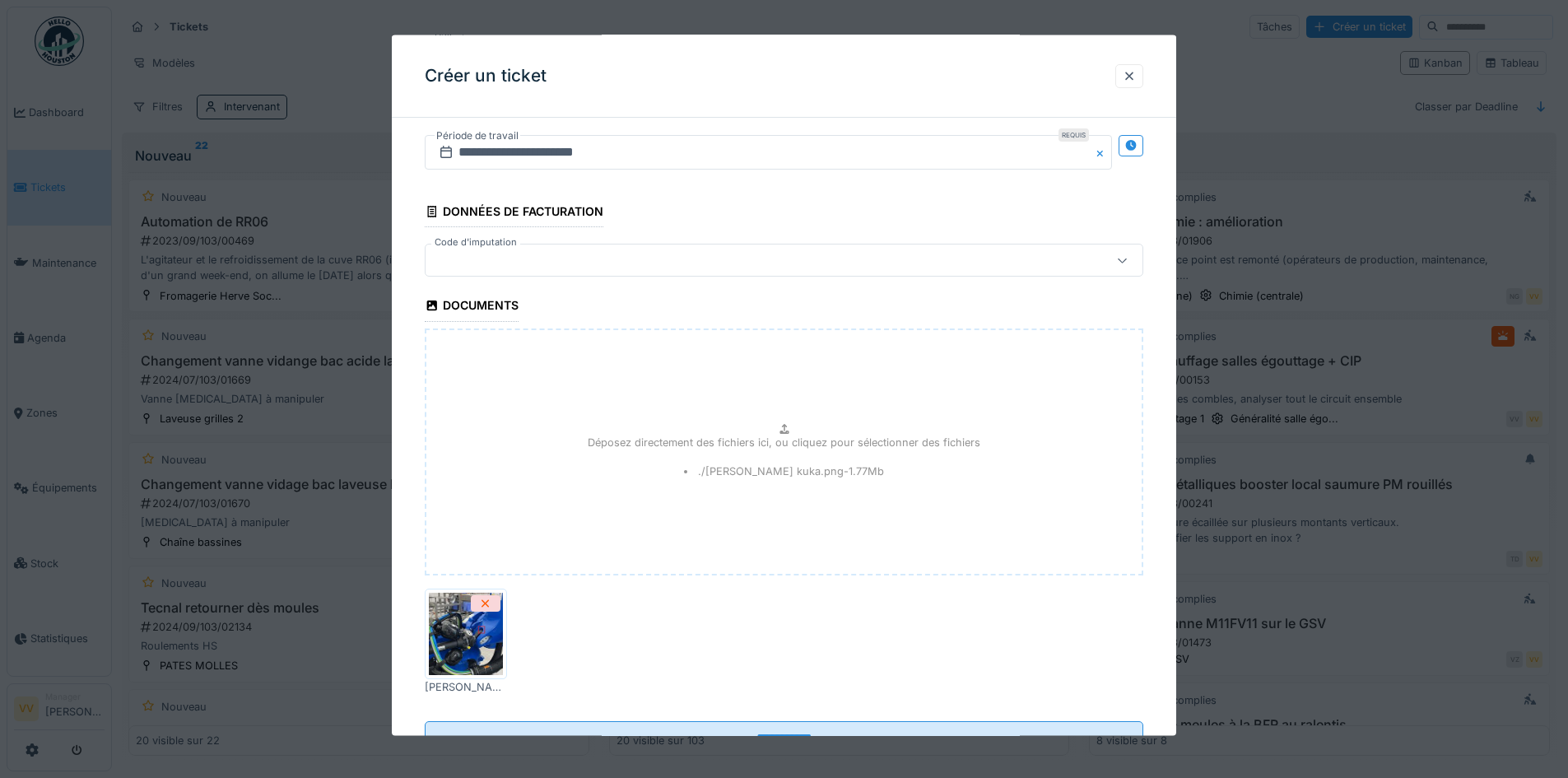
scroll to position [2376, 0]
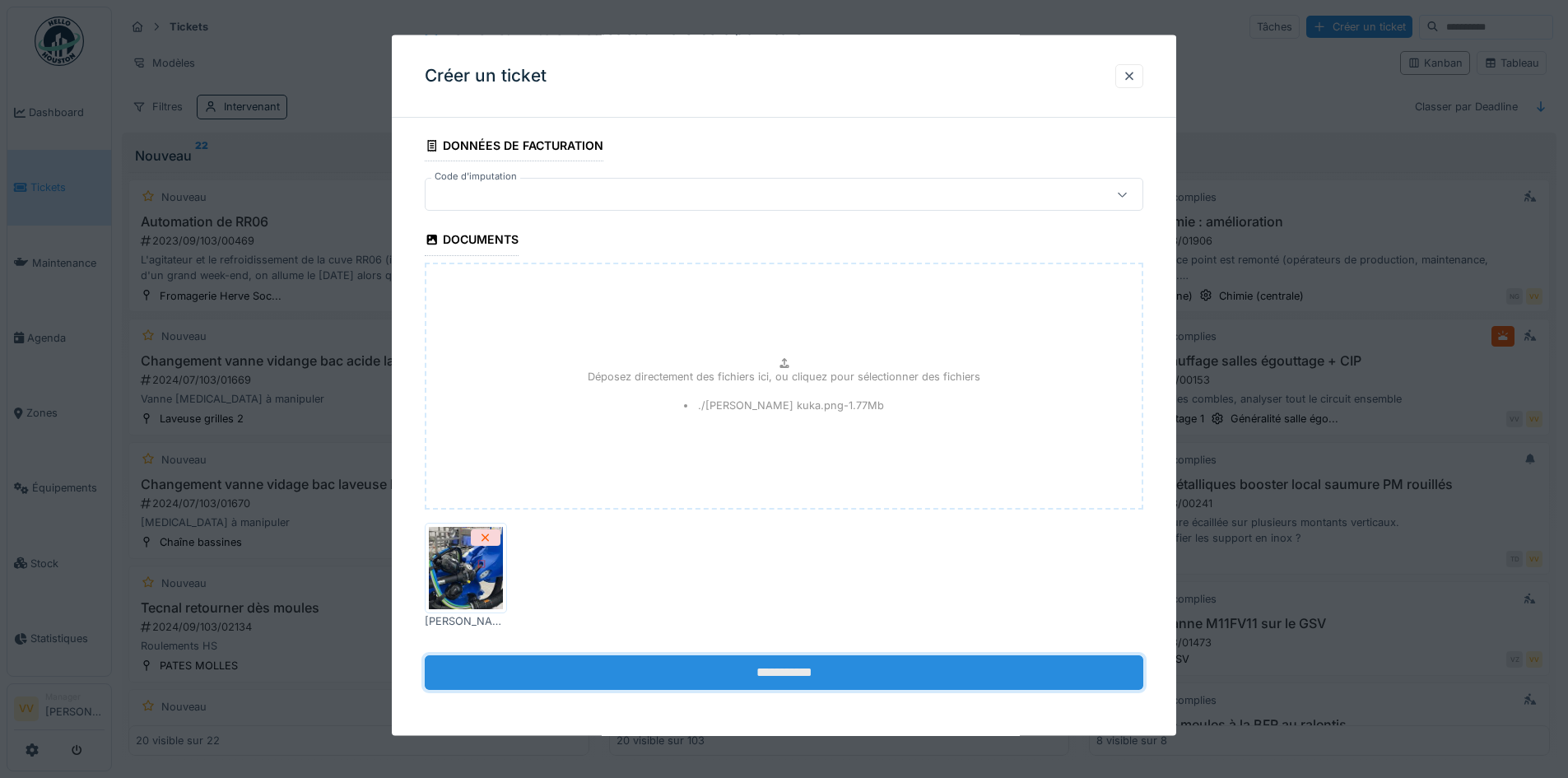
click at [915, 681] on input "**********" at bounding box center [784, 671] width 719 height 35
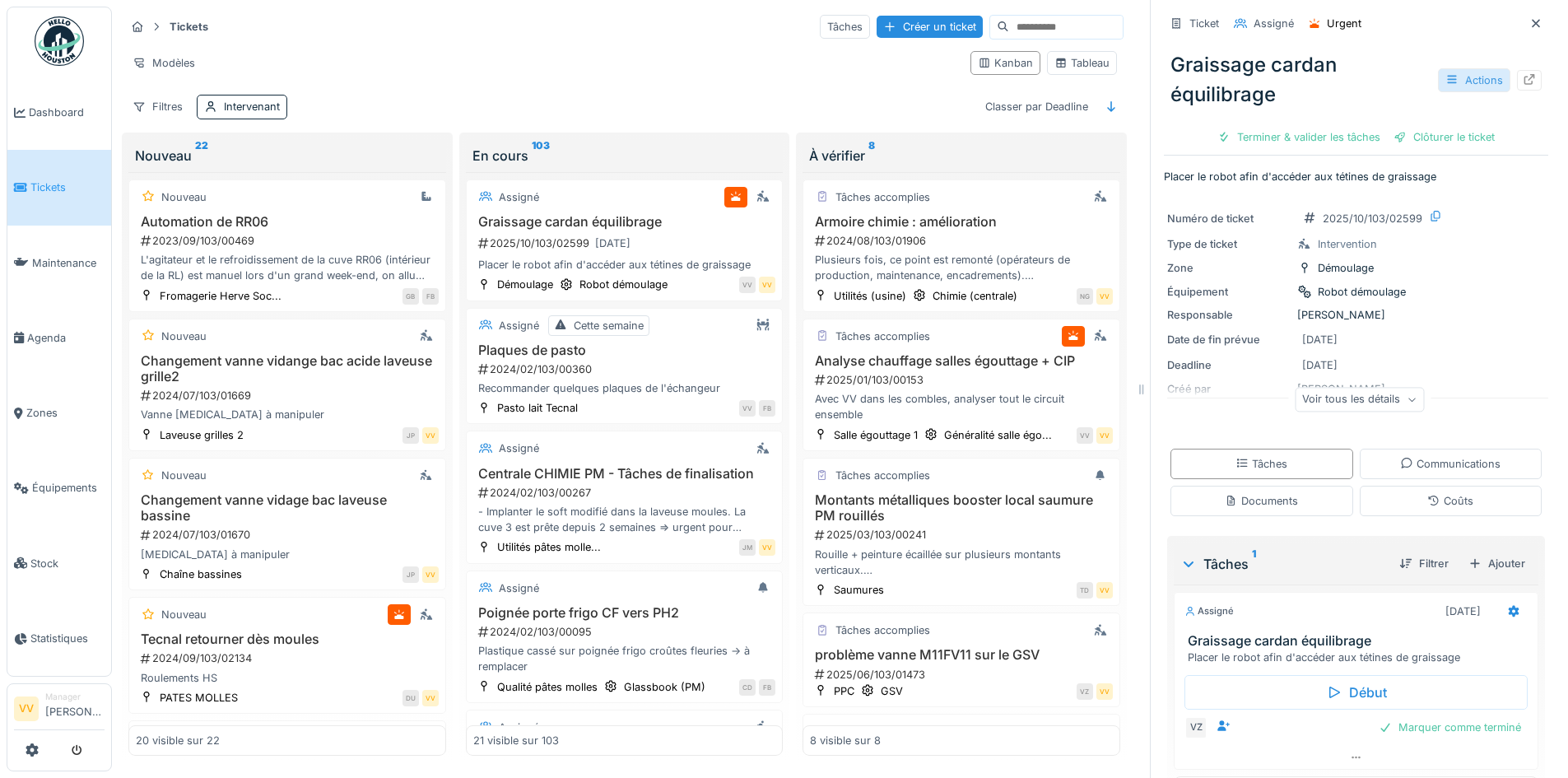
click at [1462, 73] on div "Actions" at bounding box center [1475, 80] width 73 height 24
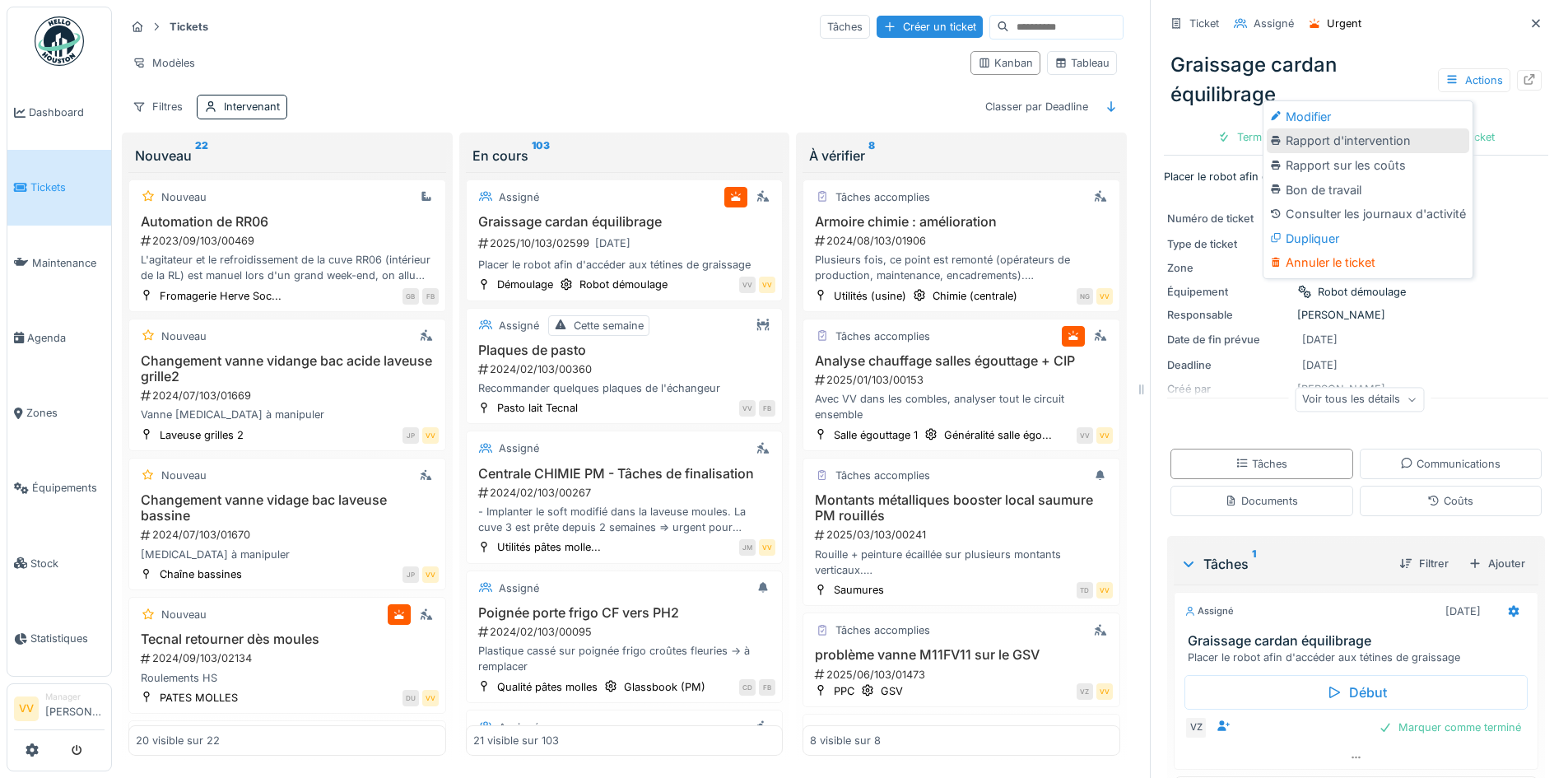
click at [1407, 132] on div "Rapport d'intervention" at bounding box center [1368, 141] width 203 height 25
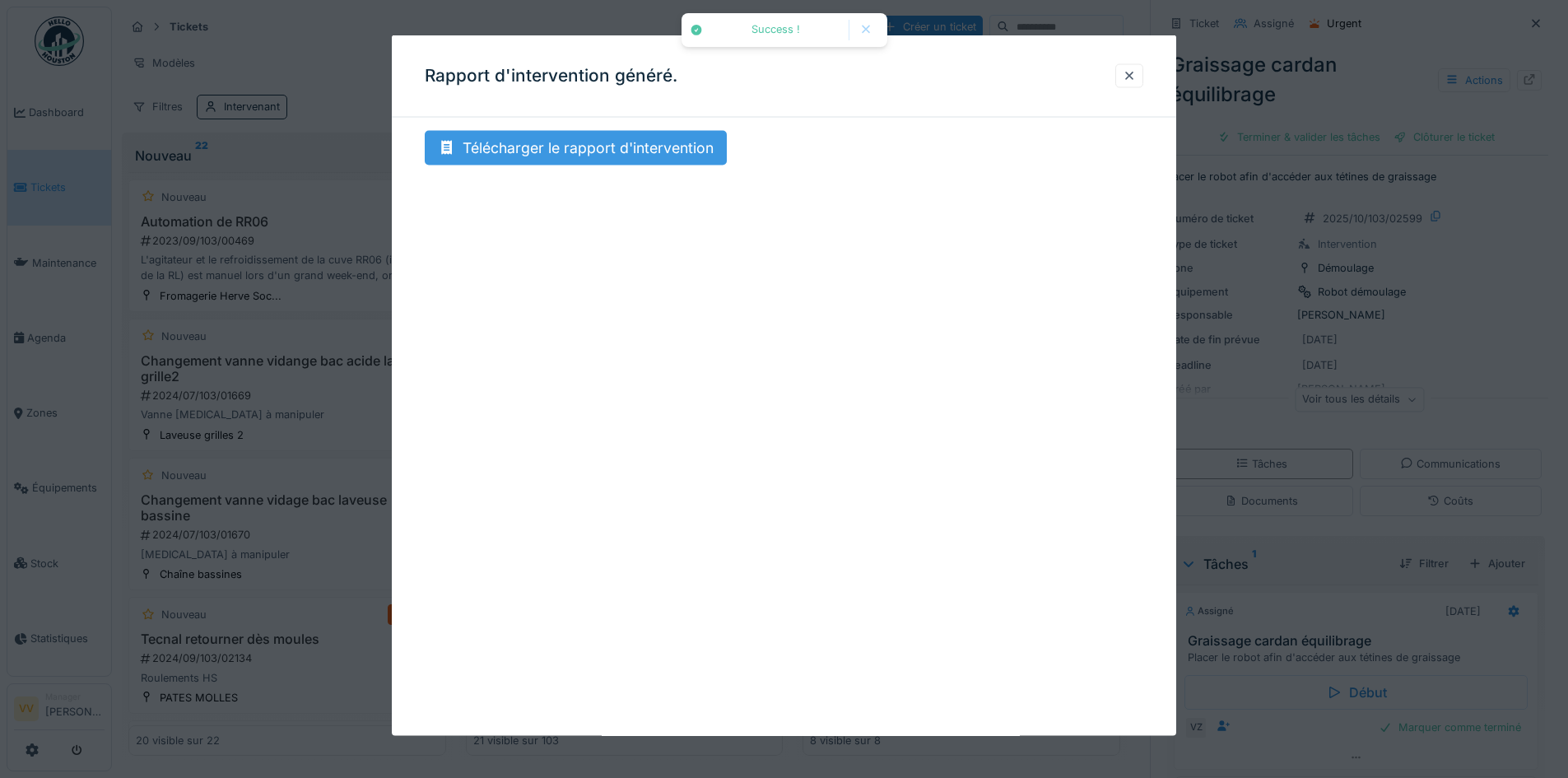
click at [647, 152] on div "Télécharger le rapport d'intervention" at bounding box center [576, 147] width 302 height 35
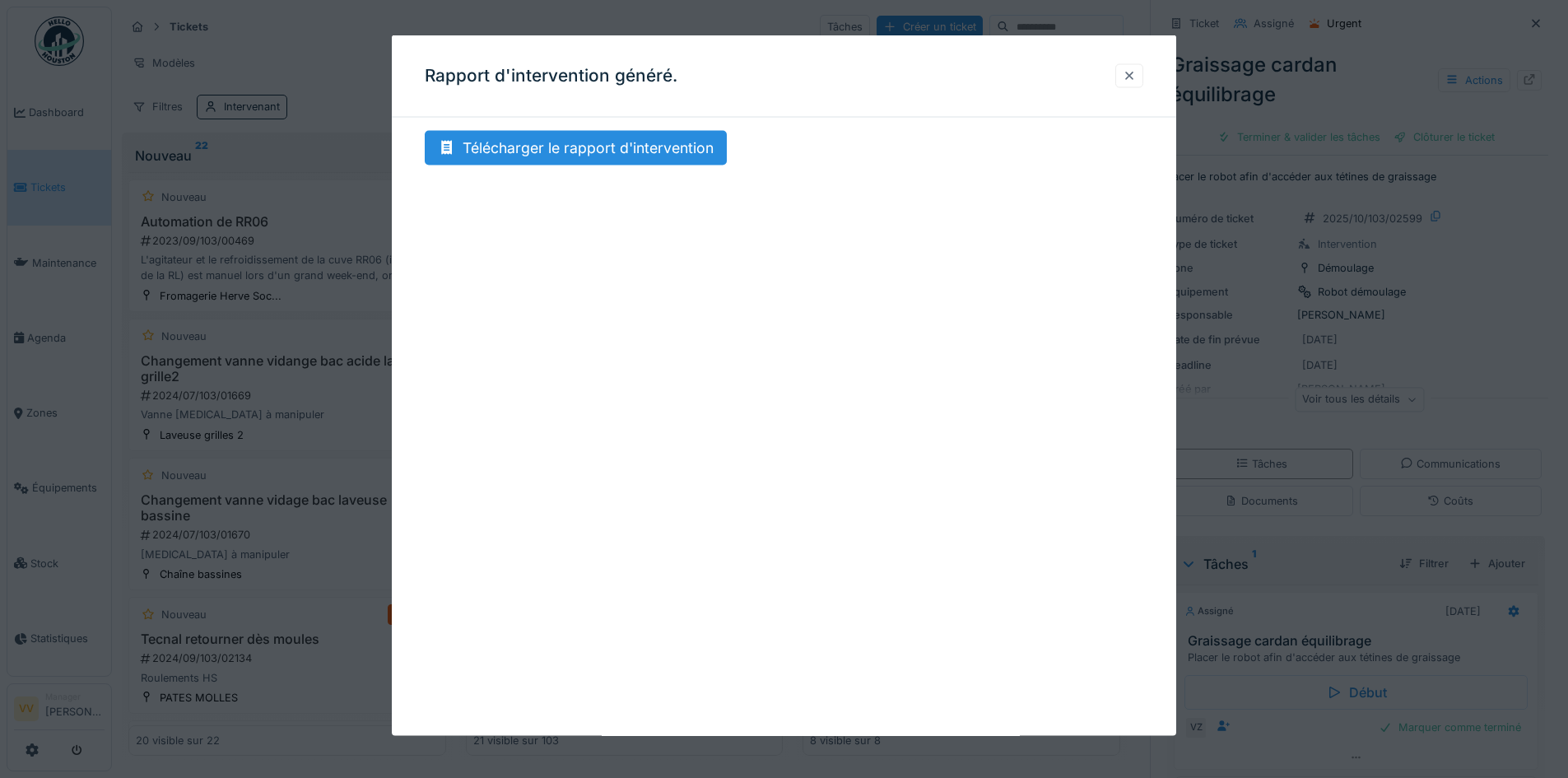
click at [1136, 75] on div at bounding box center [1129, 75] width 13 height 16
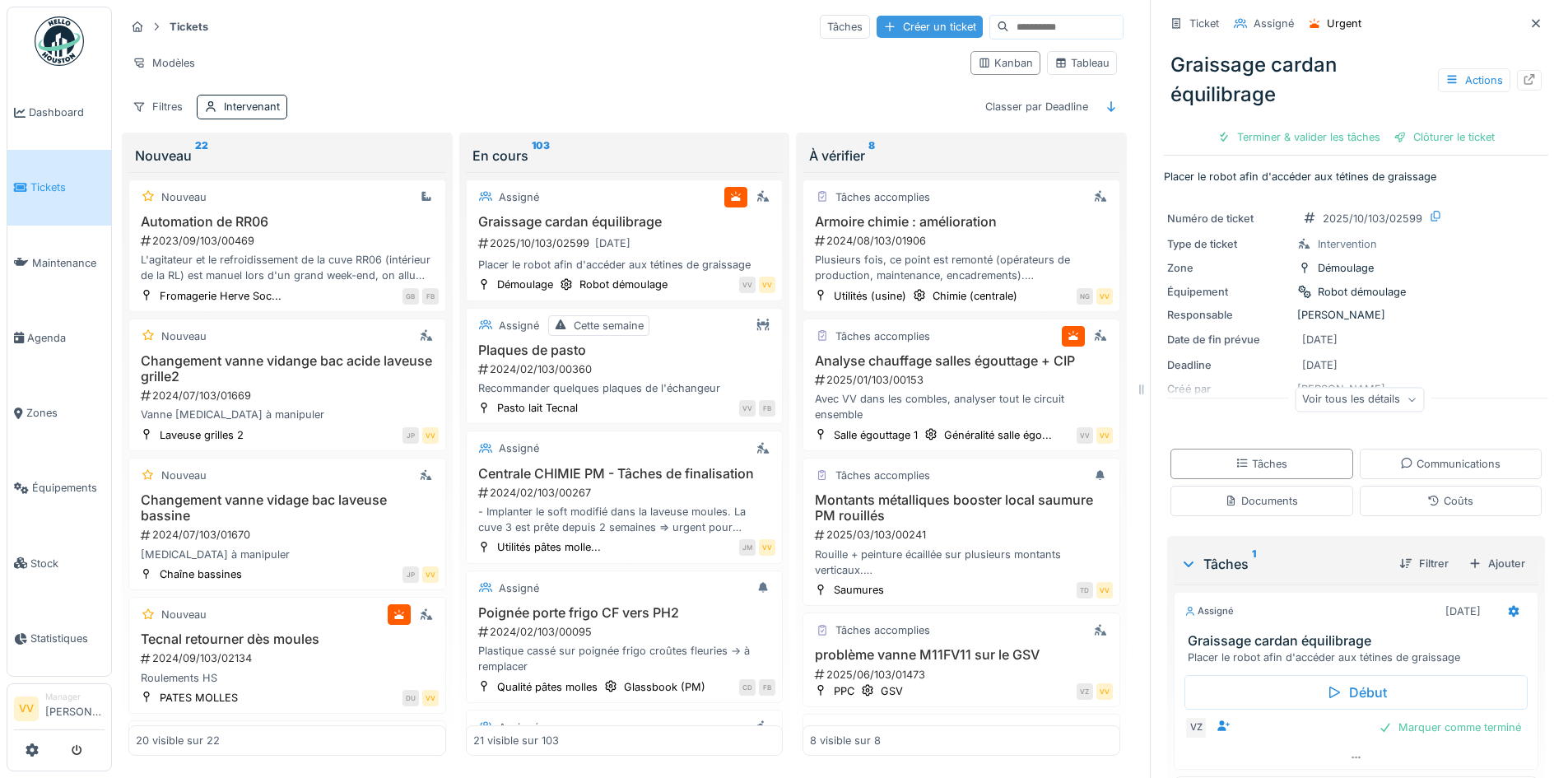
click at [889, 18] on div "Créer un ticket" at bounding box center [930, 27] width 107 height 22
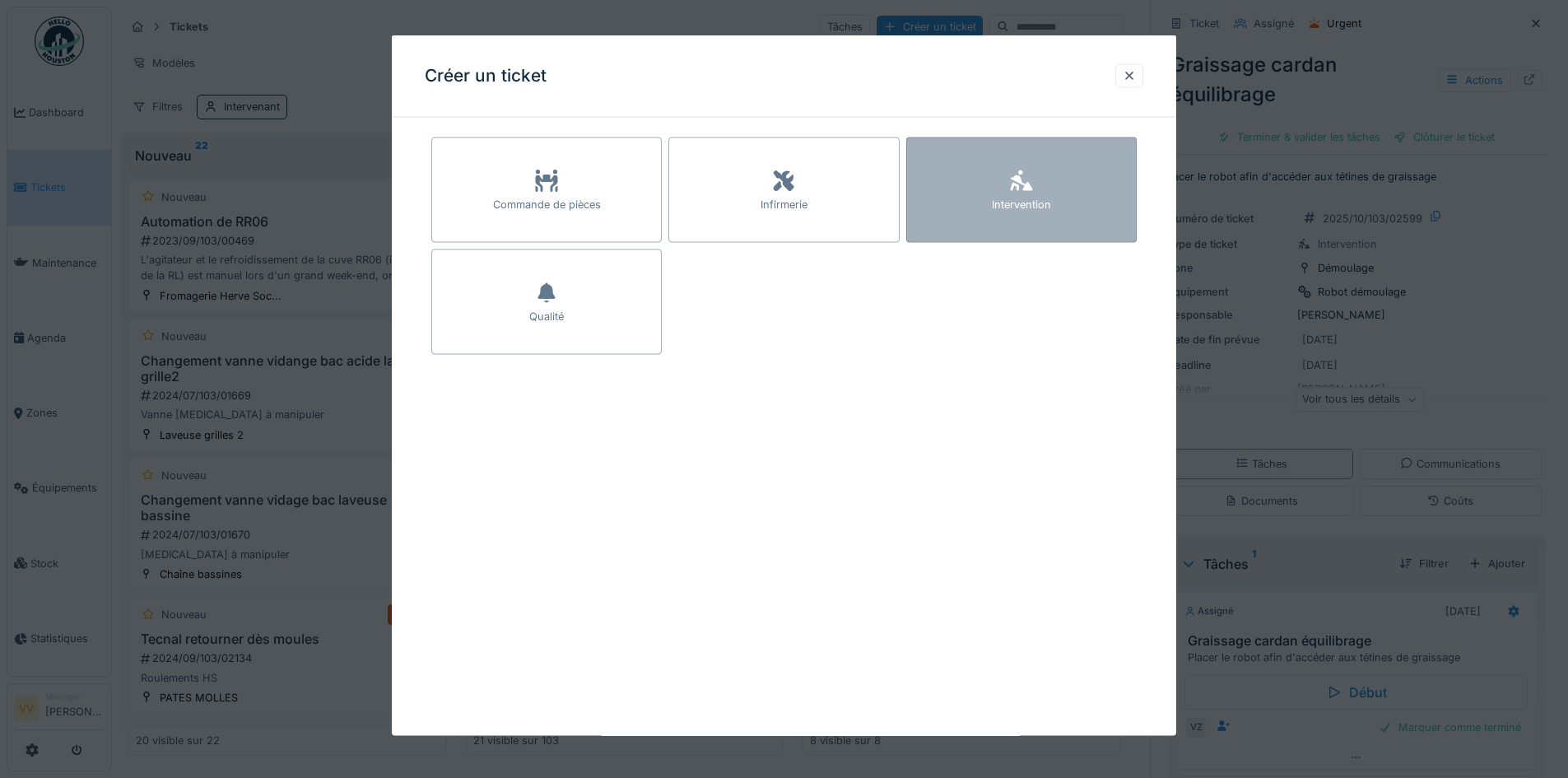
click at [1035, 198] on div "Intervention" at bounding box center [1022, 204] width 60 height 16
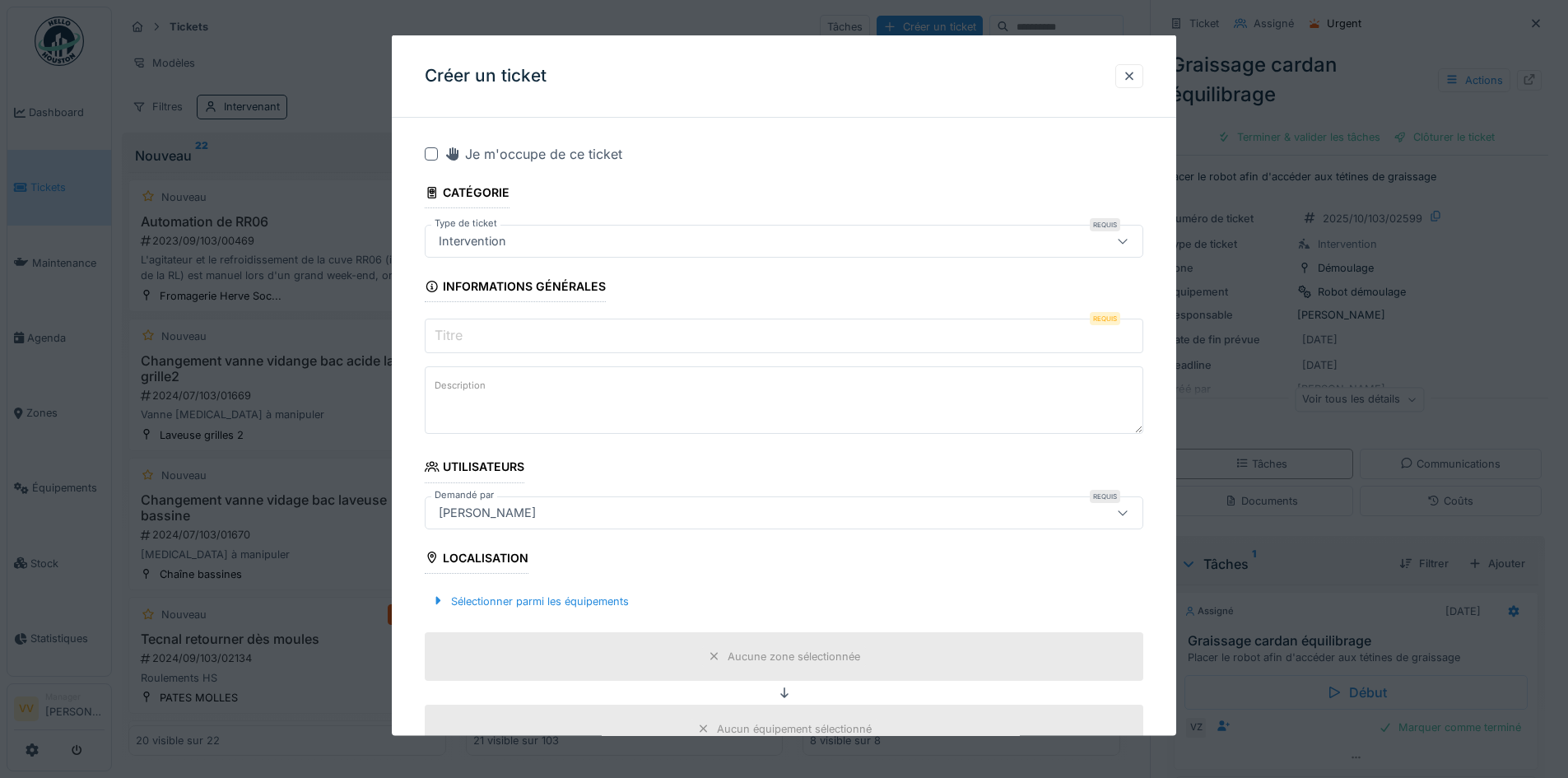
click at [809, 238] on div "Intervention" at bounding box center [743, 241] width 620 height 18
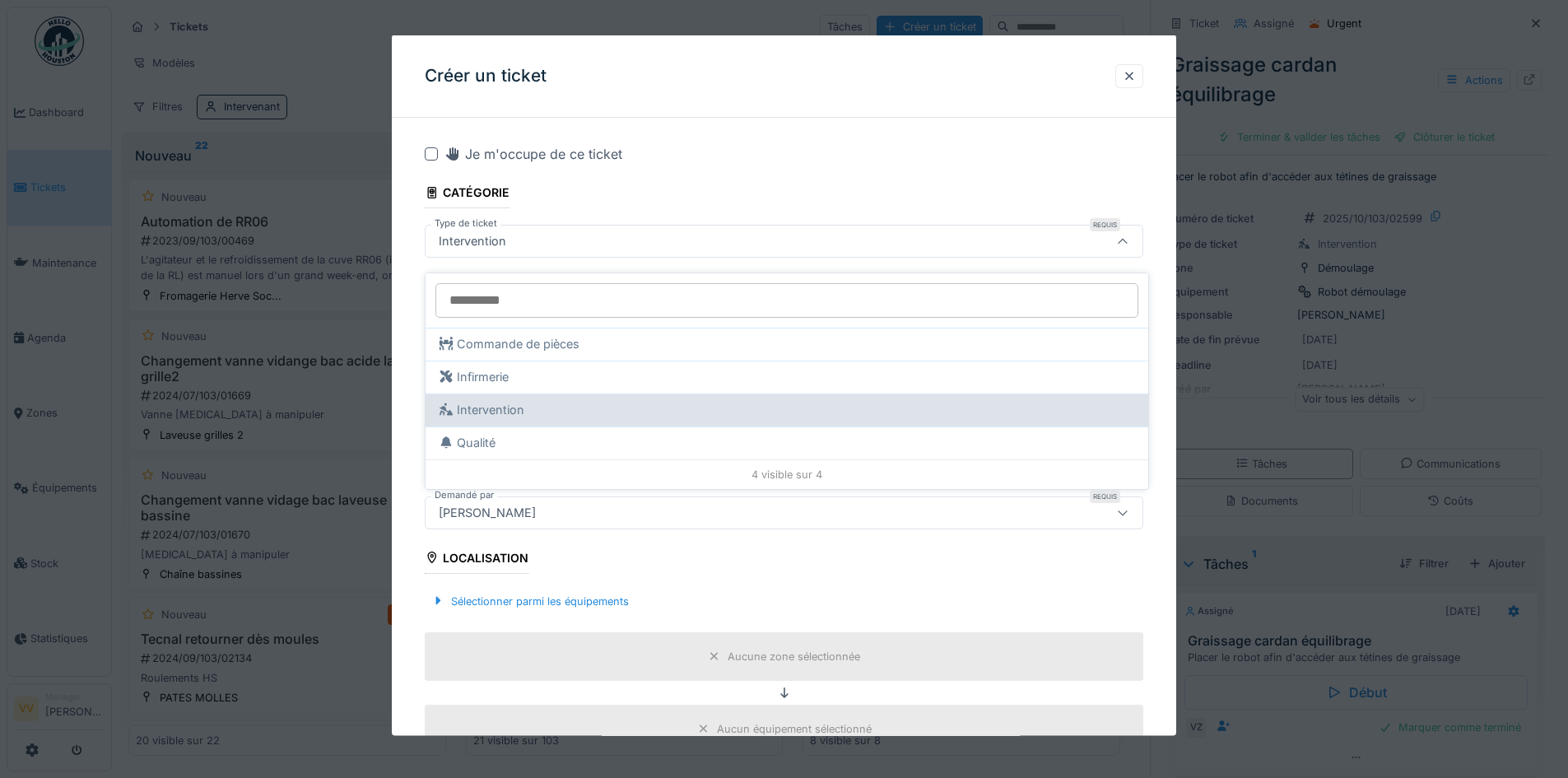
click at [612, 404] on div "Intervention" at bounding box center [787, 409] width 696 height 18
click at [545, 401] on div "Intervention" at bounding box center [787, 409] width 696 height 18
click at [470, 401] on div "Intervention" at bounding box center [787, 409] width 696 height 18
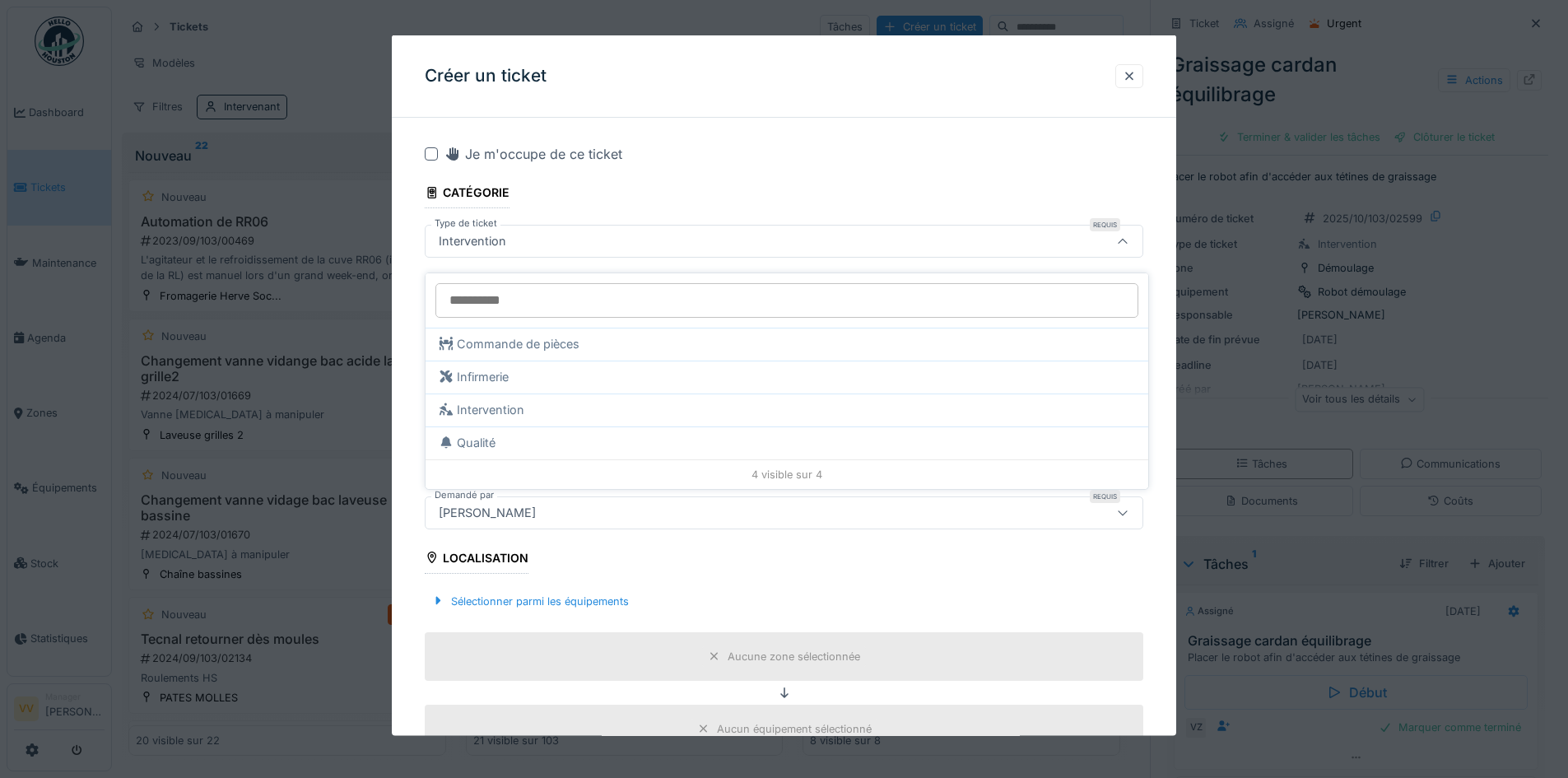
click at [556, 343] on input "Titre" at bounding box center [784, 336] width 719 height 35
click at [594, 337] on input "**********" at bounding box center [784, 336] width 719 height 35
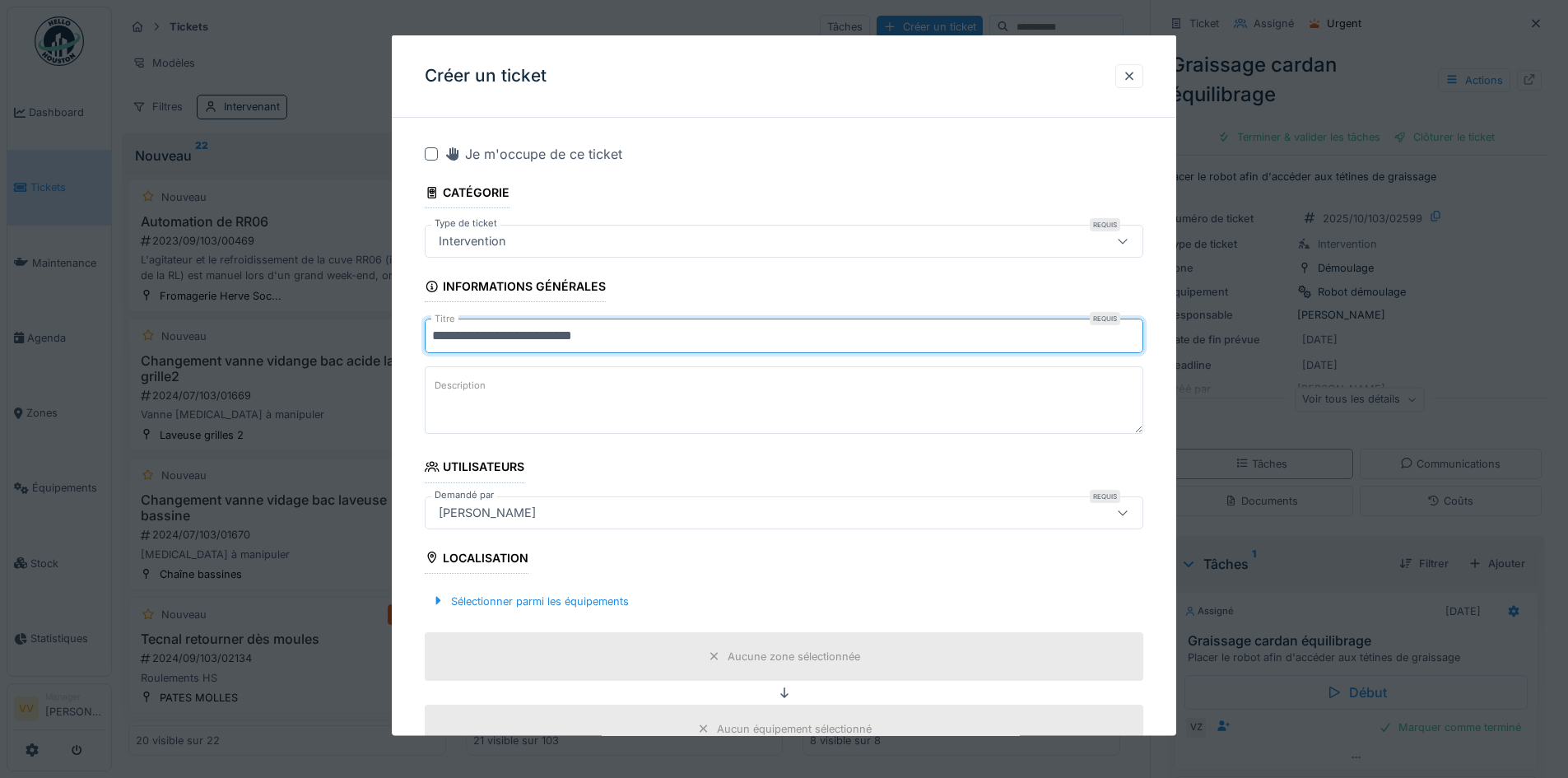
type input "**********"
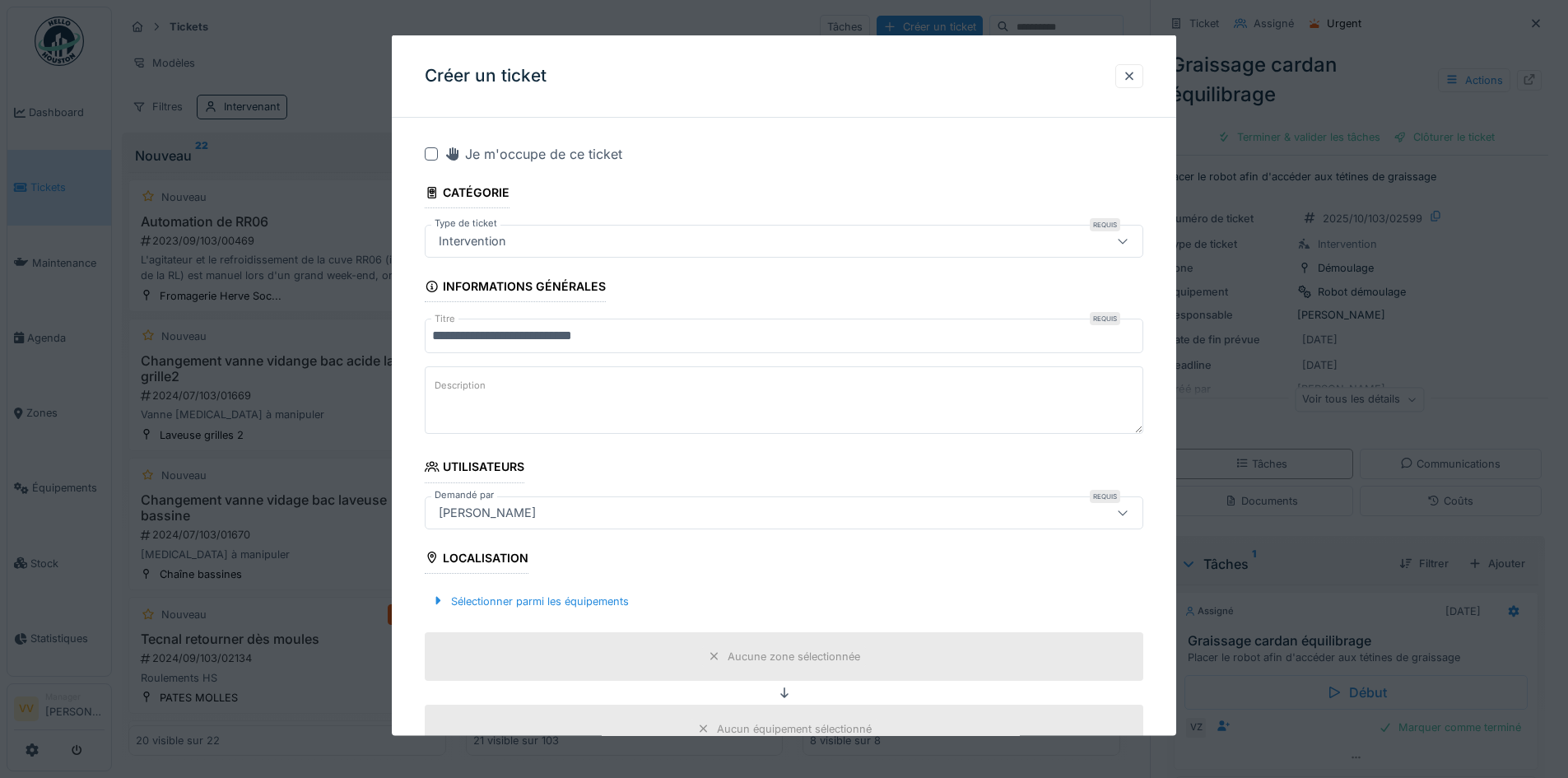
click at [537, 405] on textarea "Description" at bounding box center [784, 400] width 719 height 67
paste textarea "**********"
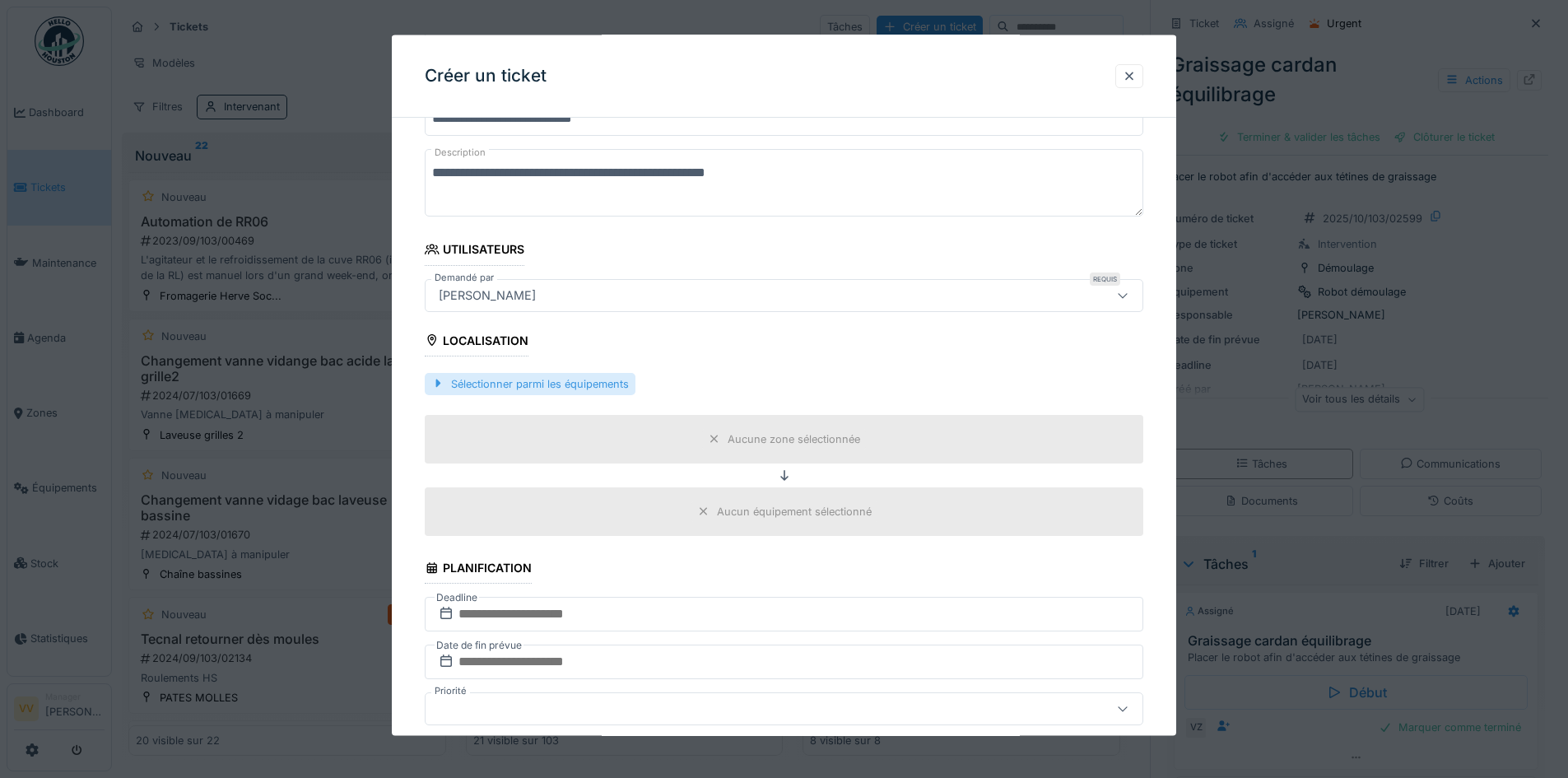
scroll to position [247, 0]
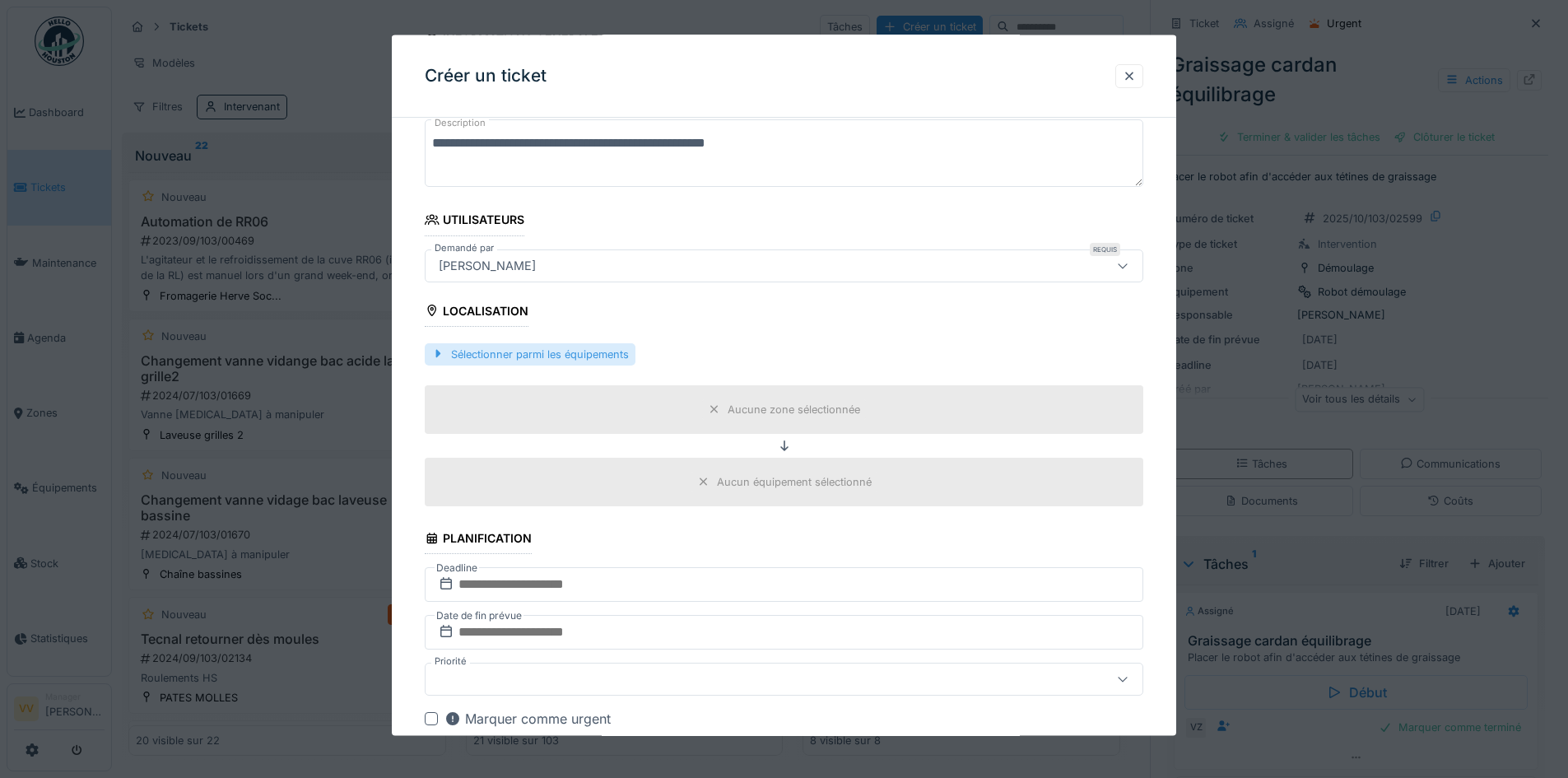
type textarea "**********"
click at [569, 353] on div "Sélectionner parmi les équipements" at bounding box center [529, 353] width 211 height 22
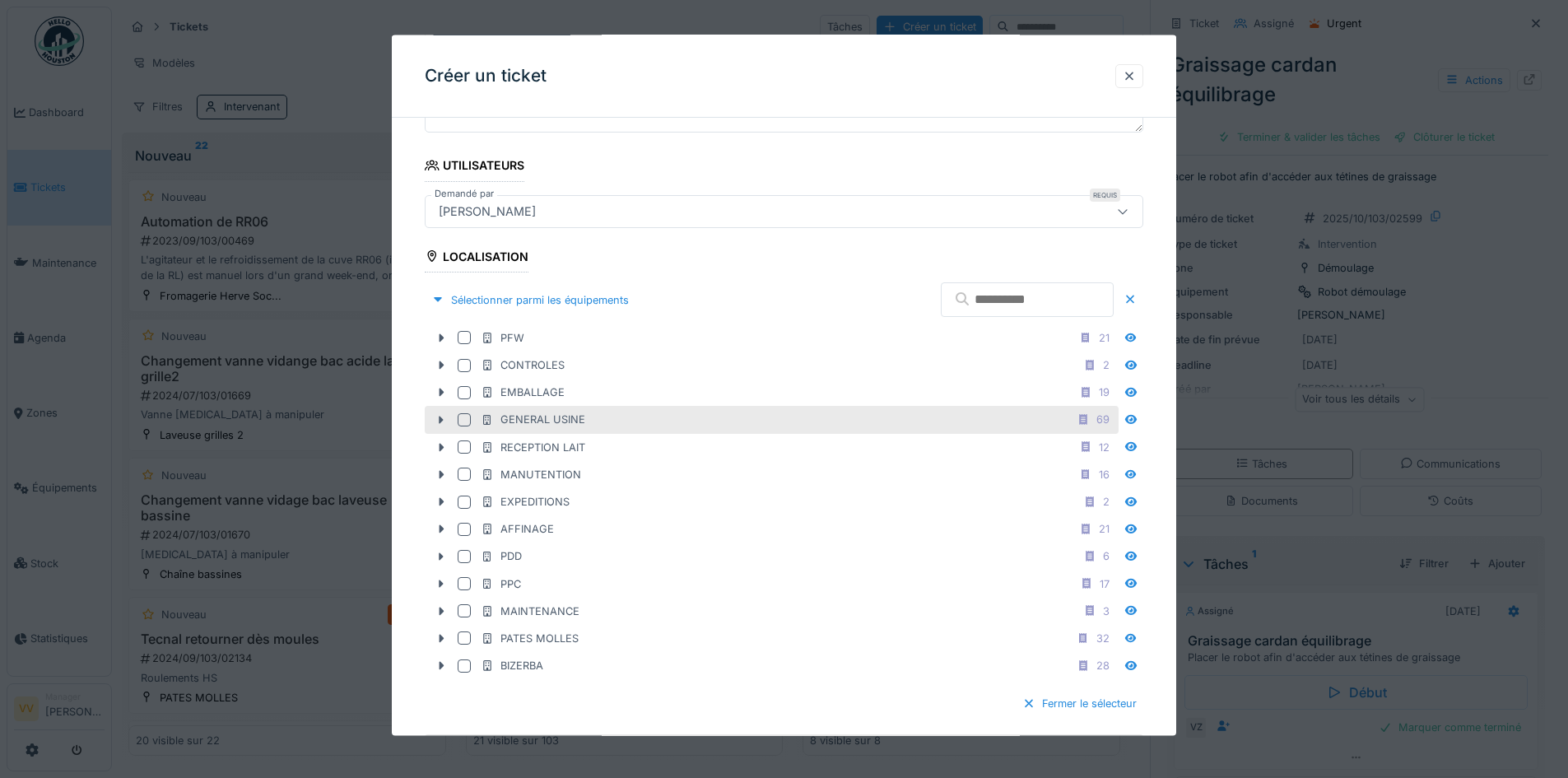
scroll to position [329, 0]
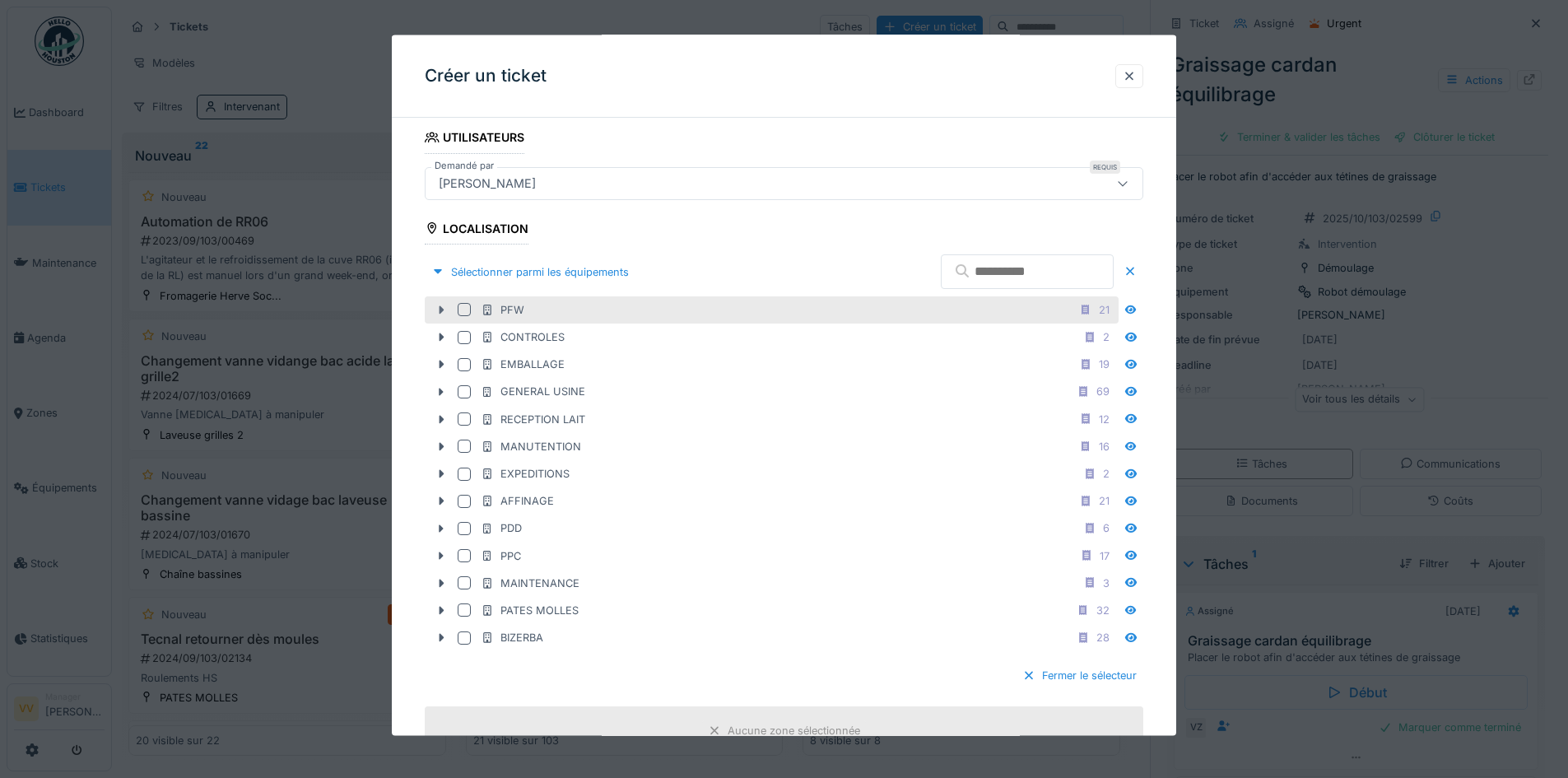
click at [437, 312] on icon at bounding box center [441, 310] width 13 height 11
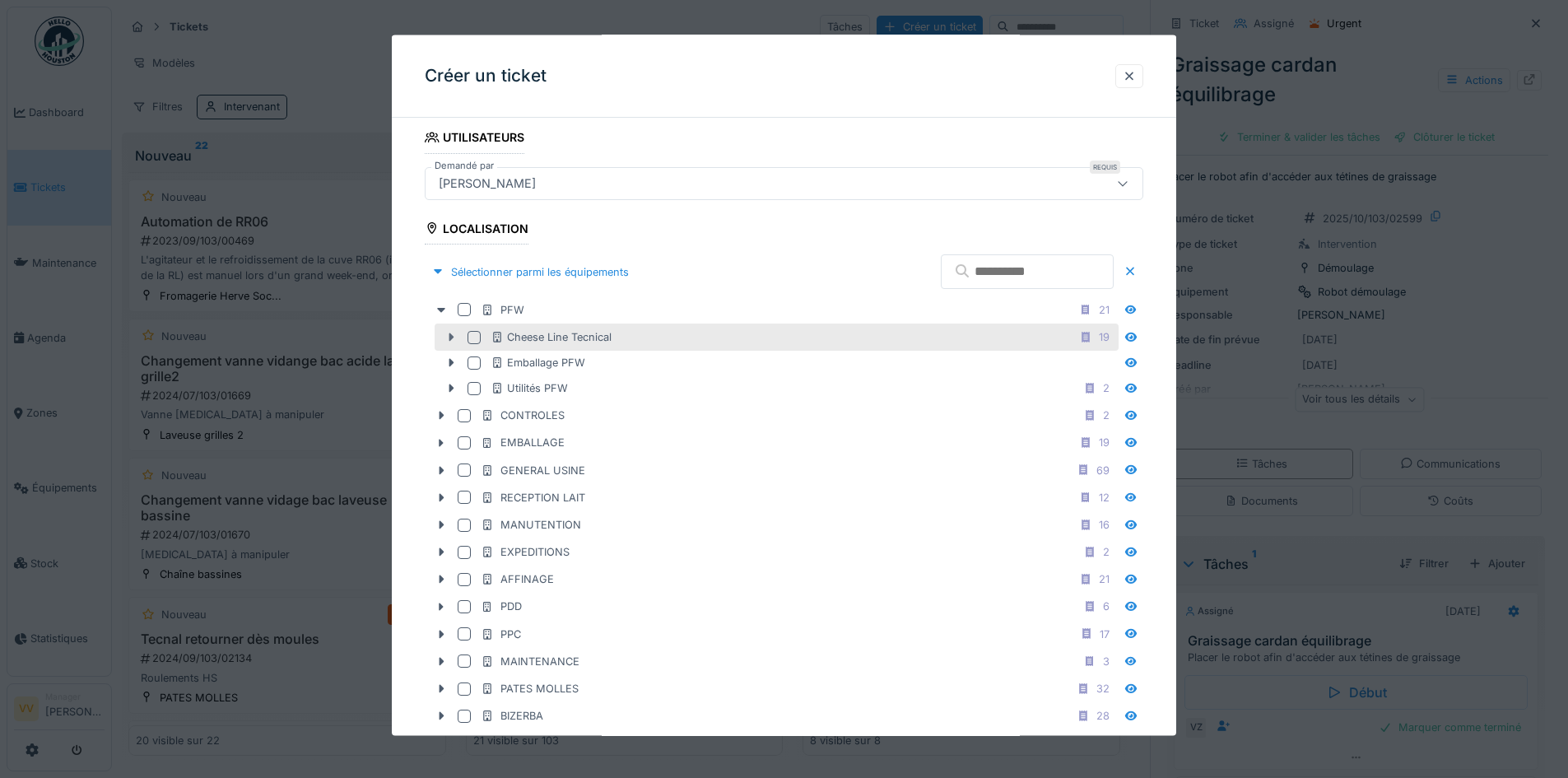
click at [455, 338] on icon at bounding box center [450, 337] width 13 height 11
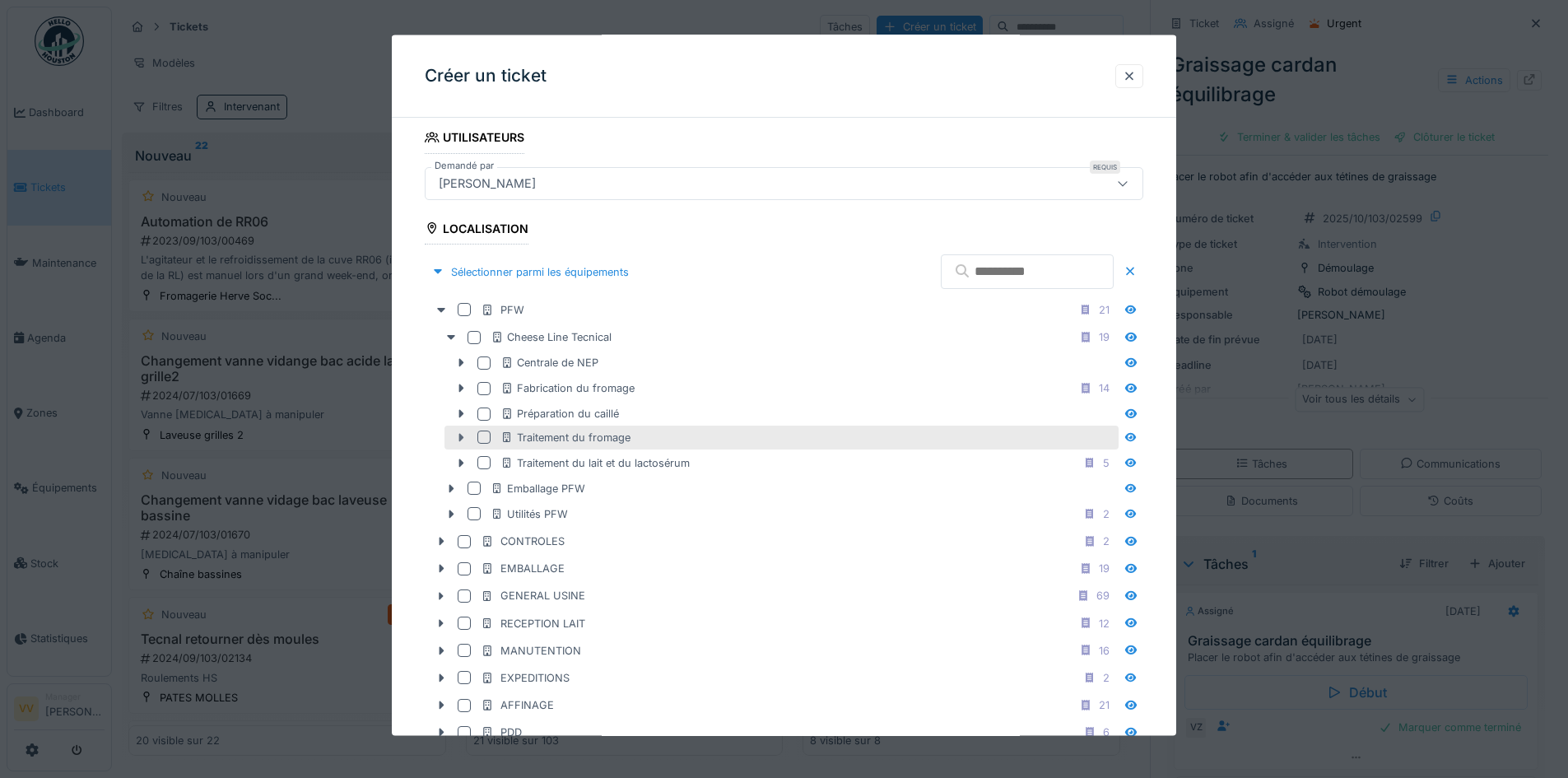
click at [458, 440] on icon at bounding box center [461, 437] width 13 height 11
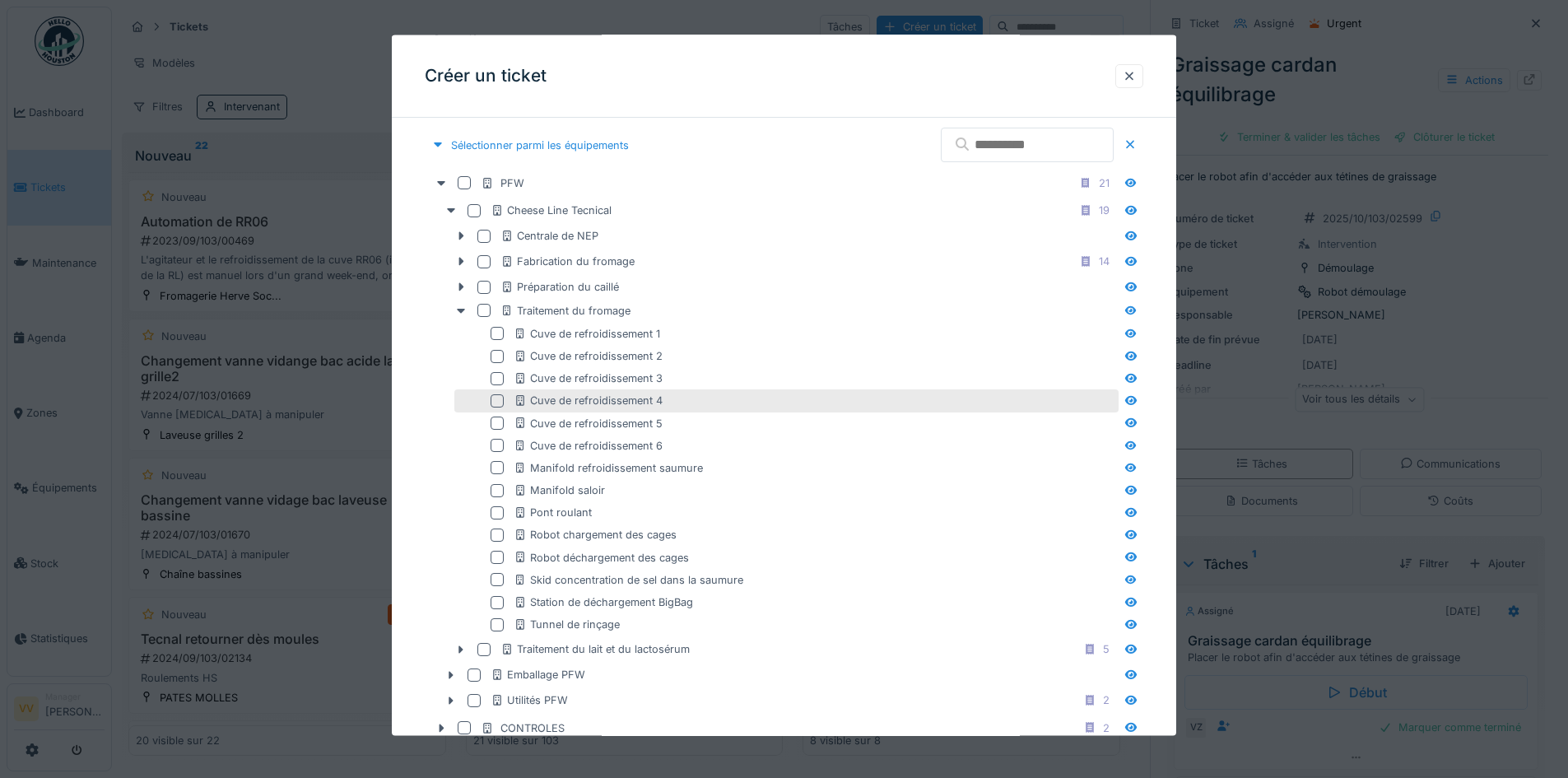
scroll to position [494, 0]
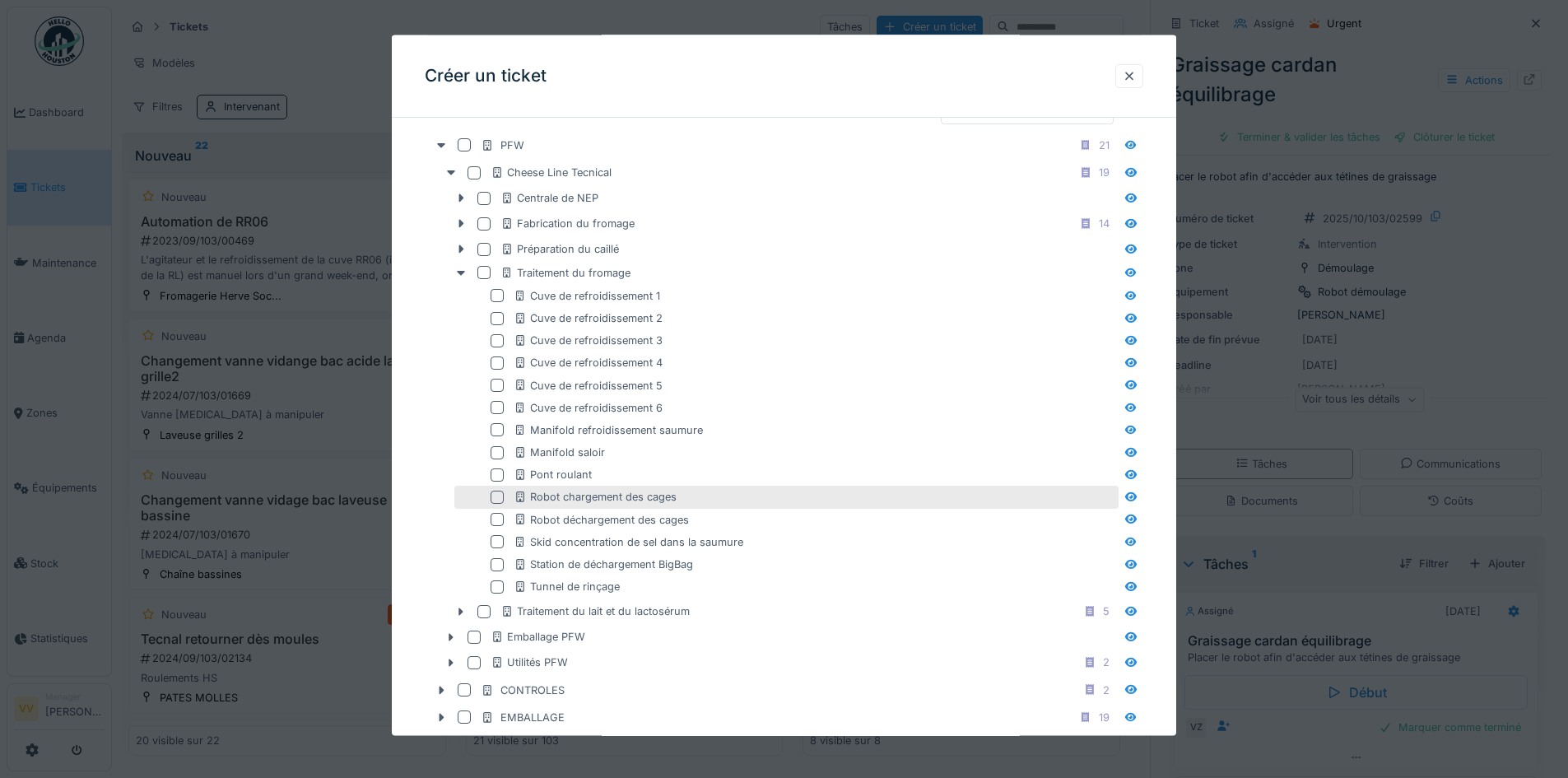
click at [499, 496] on div at bounding box center [497, 496] width 13 height 13
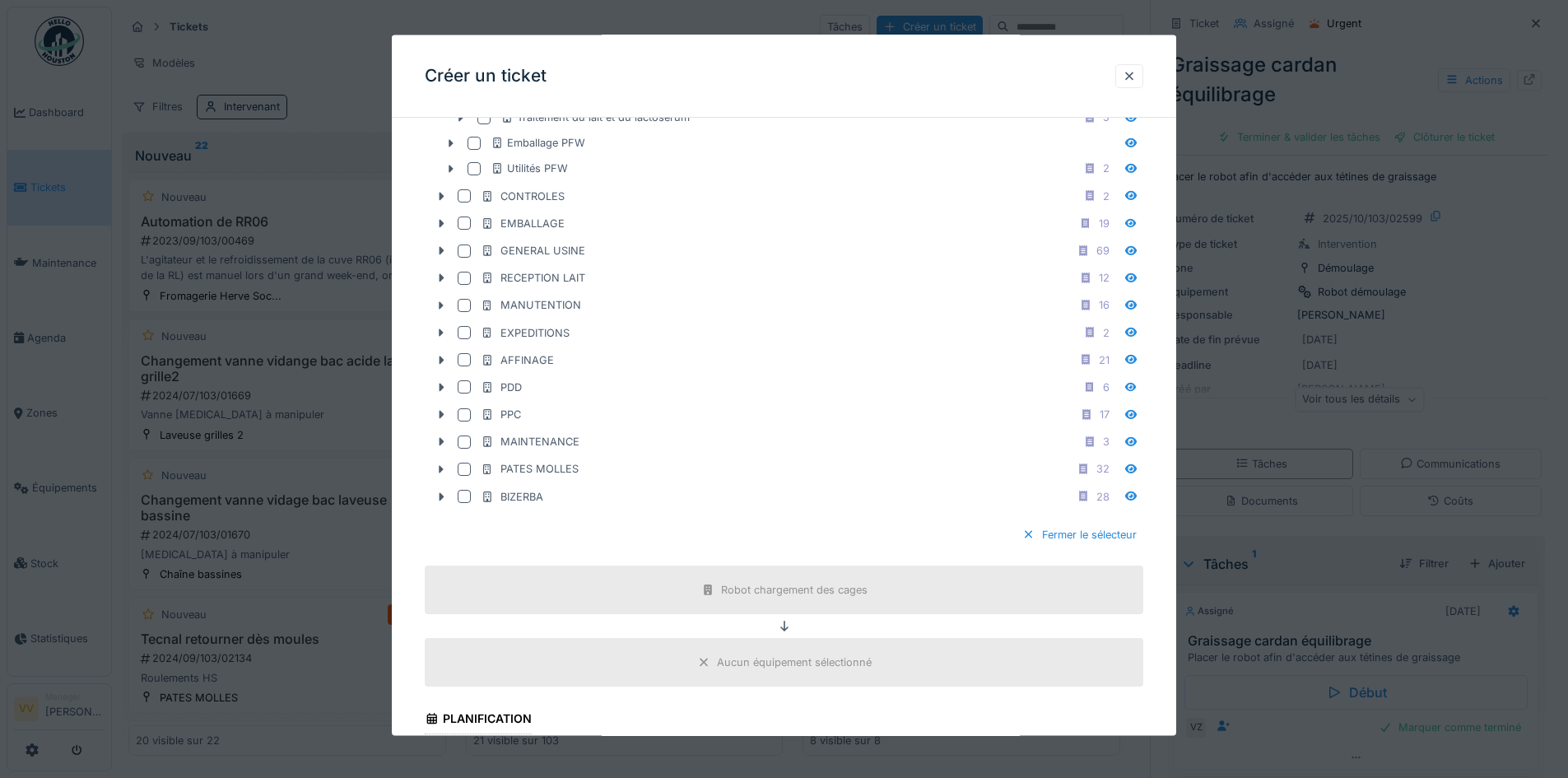
scroll to position [1317, 0]
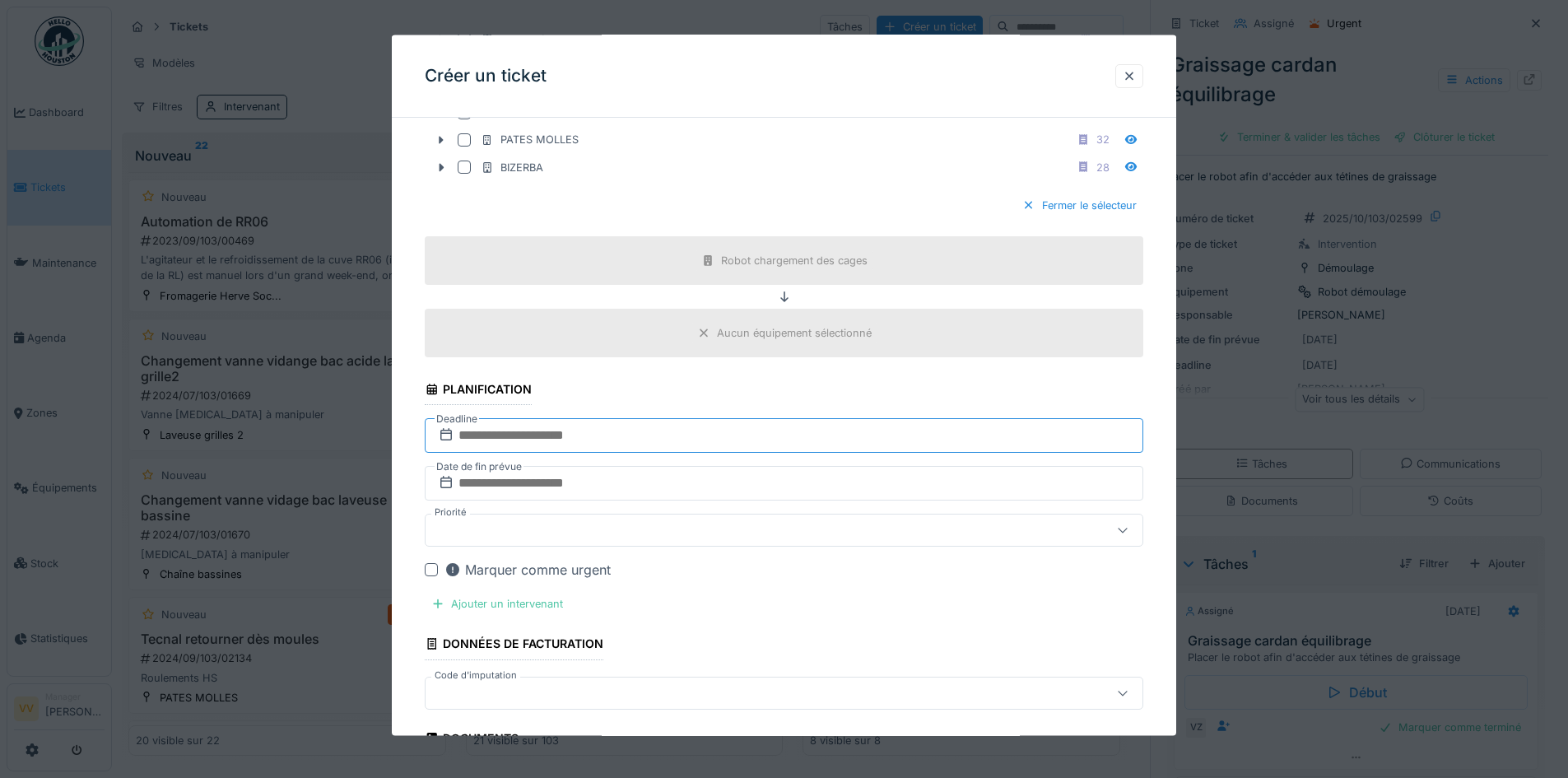
click at [762, 424] on input "text" at bounding box center [784, 435] width 719 height 35
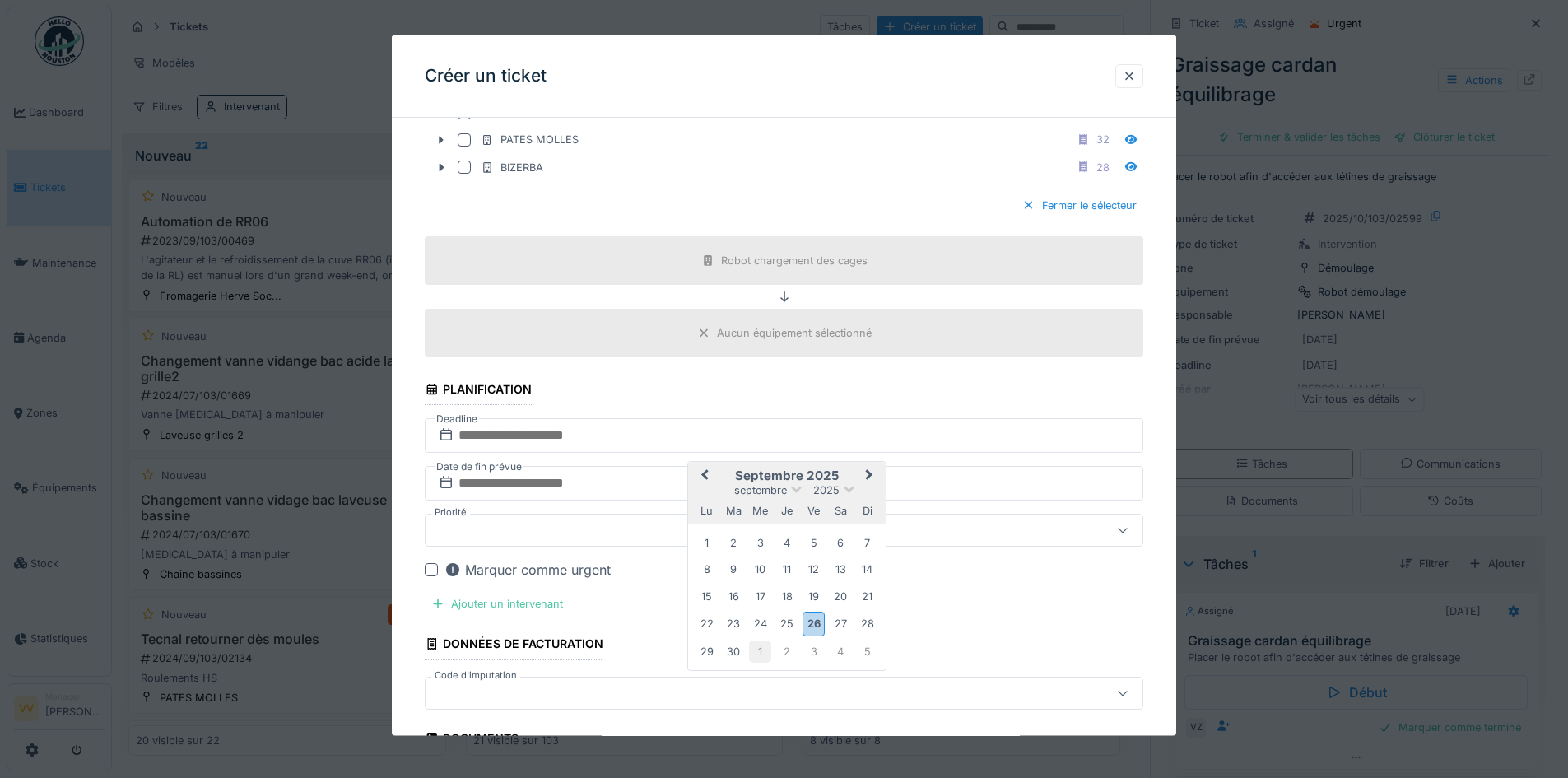
click at [764, 651] on div "1" at bounding box center [760, 650] width 22 height 22
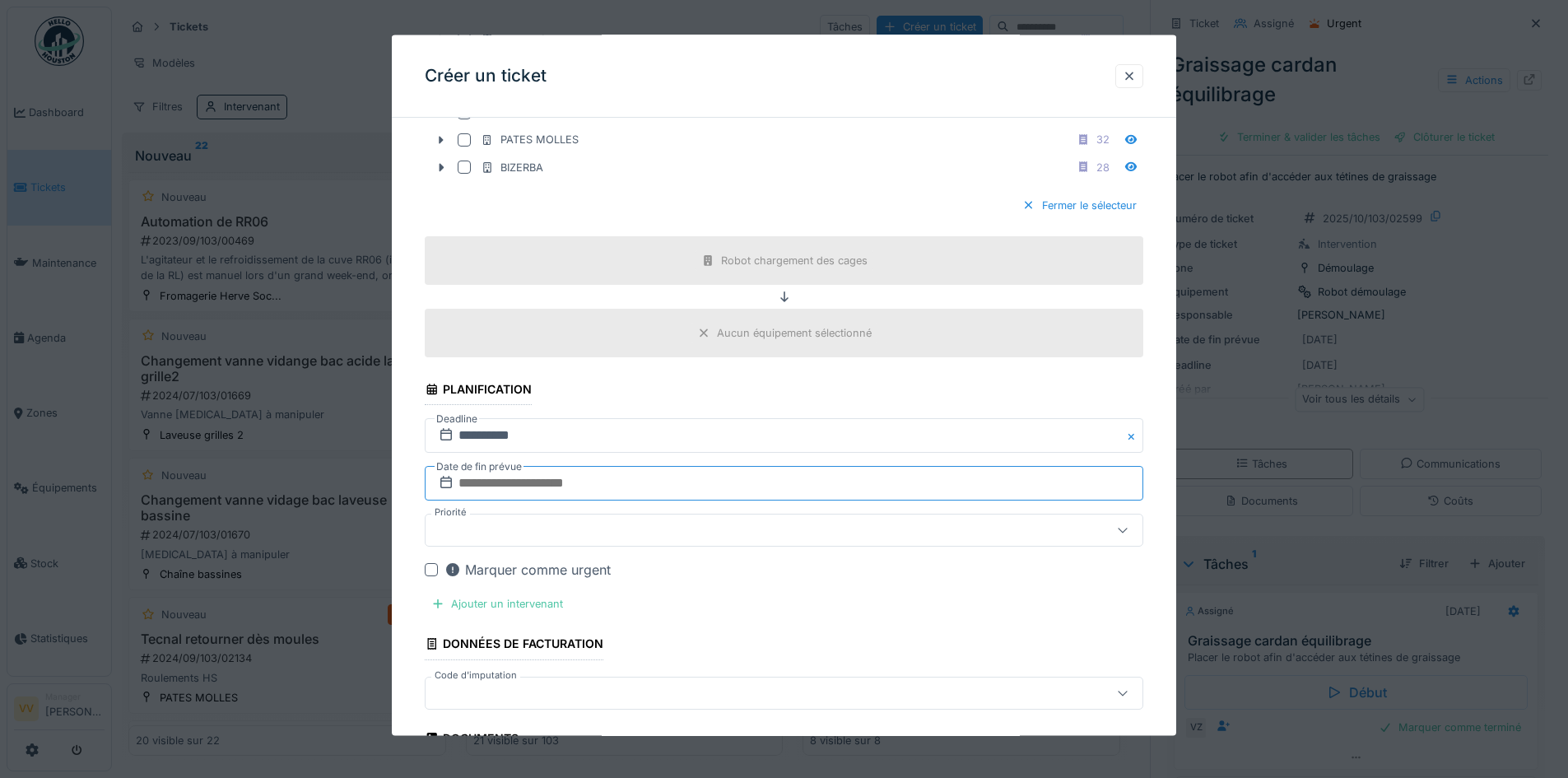
click at [634, 480] on input "text" at bounding box center [784, 483] width 719 height 35
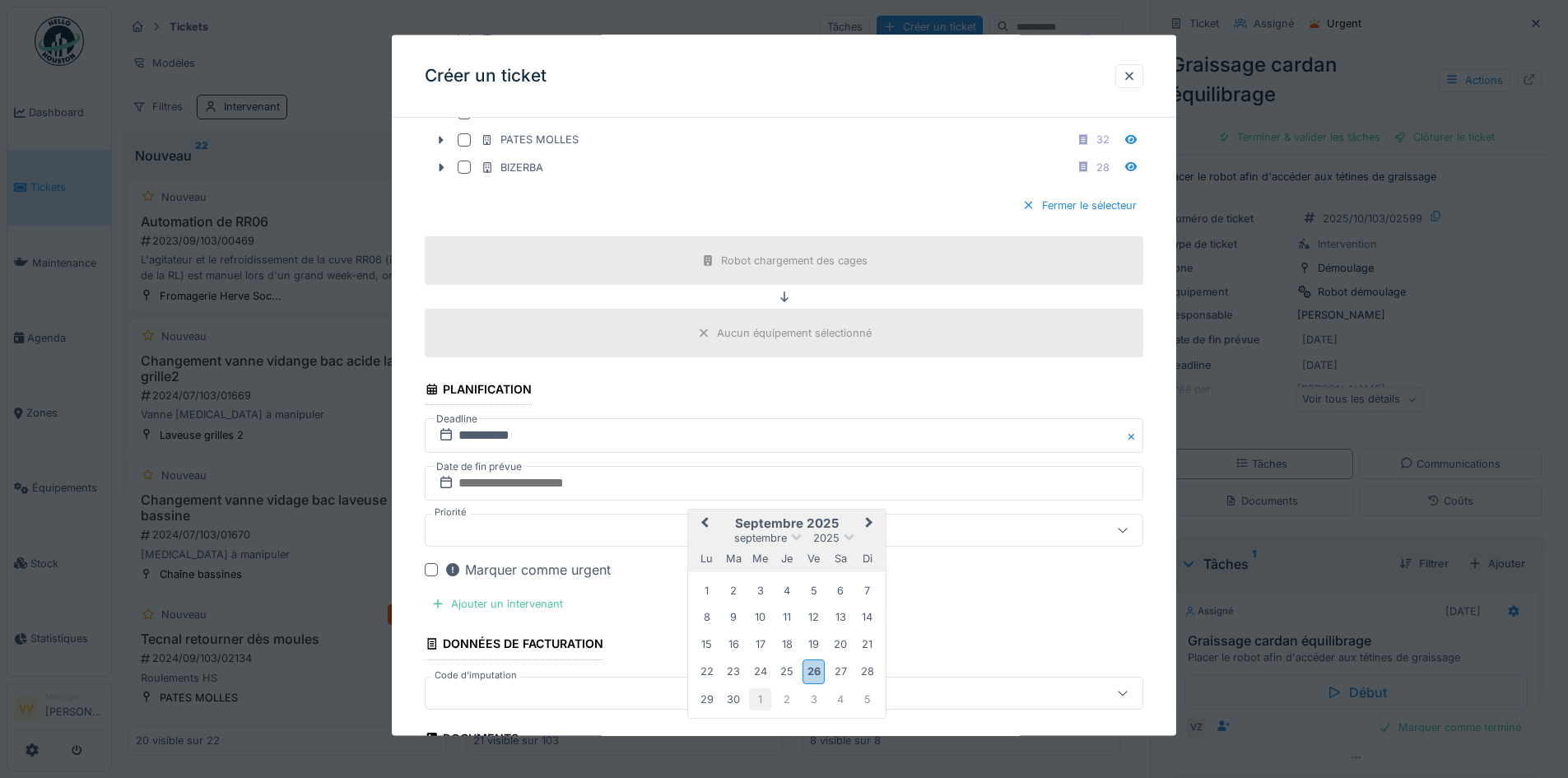
click at [761, 701] on div "1" at bounding box center [760, 698] width 22 height 22
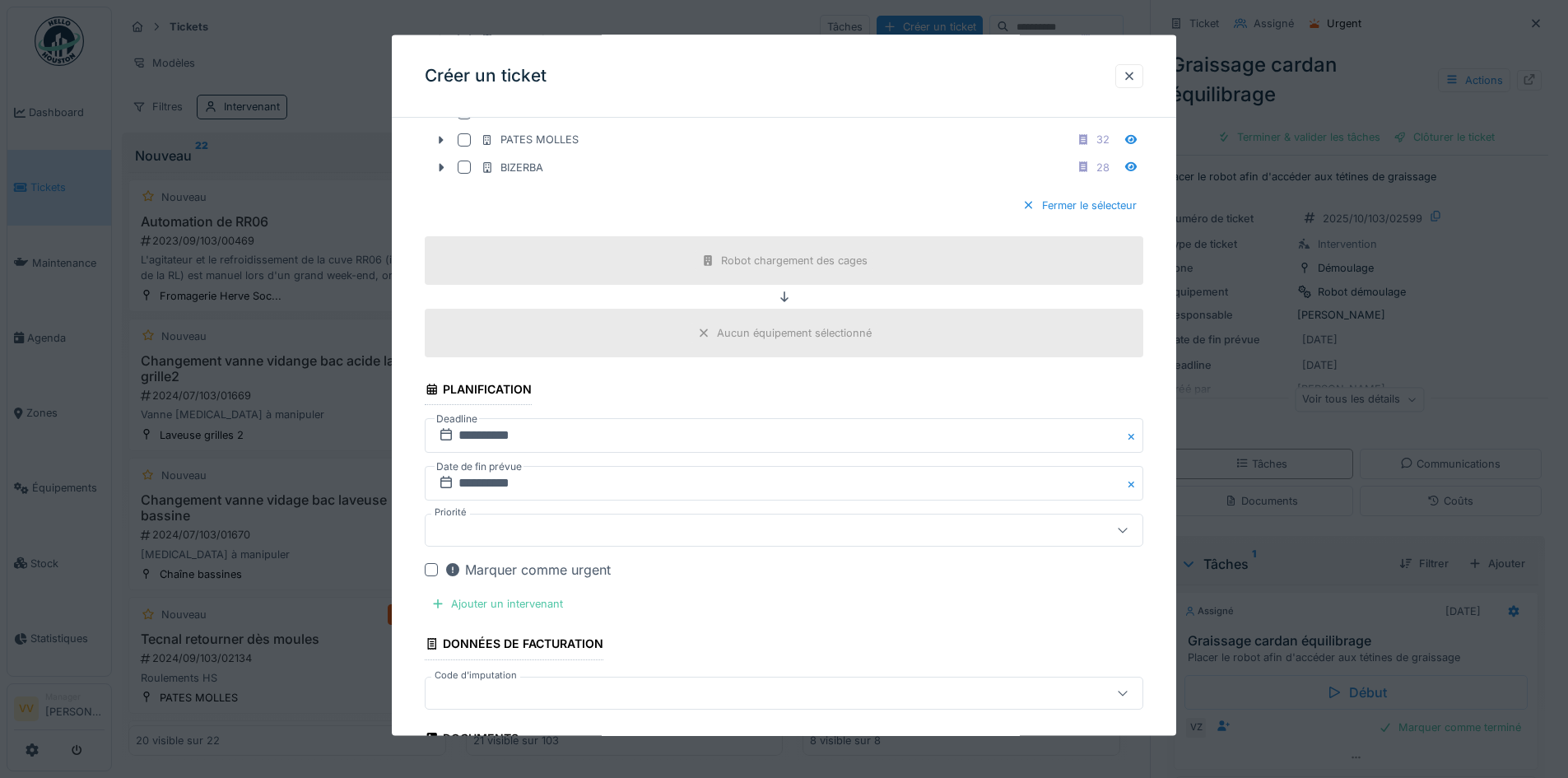
click at [606, 531] on div at bounding box center [743, 530] width 620 height 18
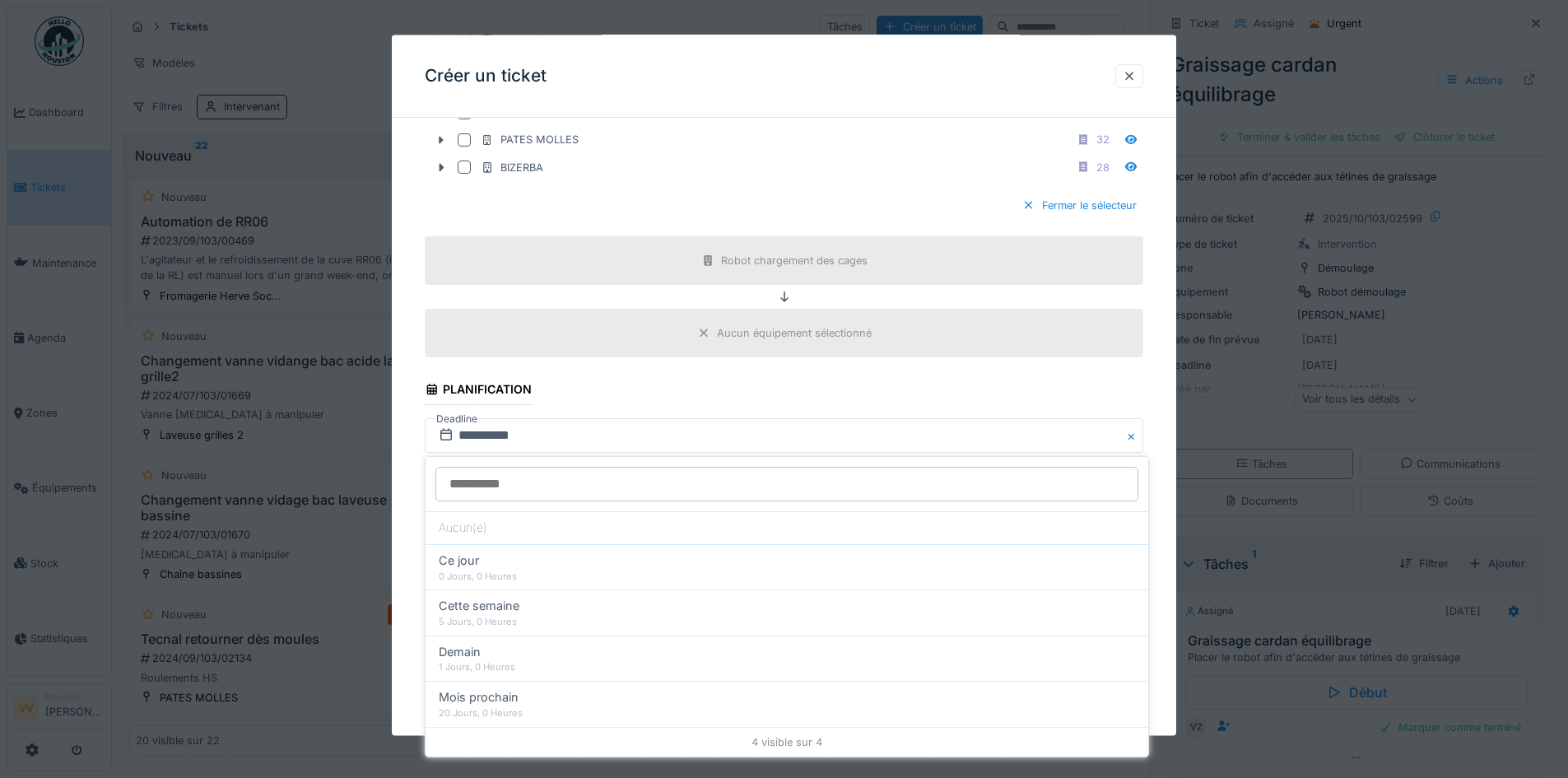
scroll to position [1462, 0]
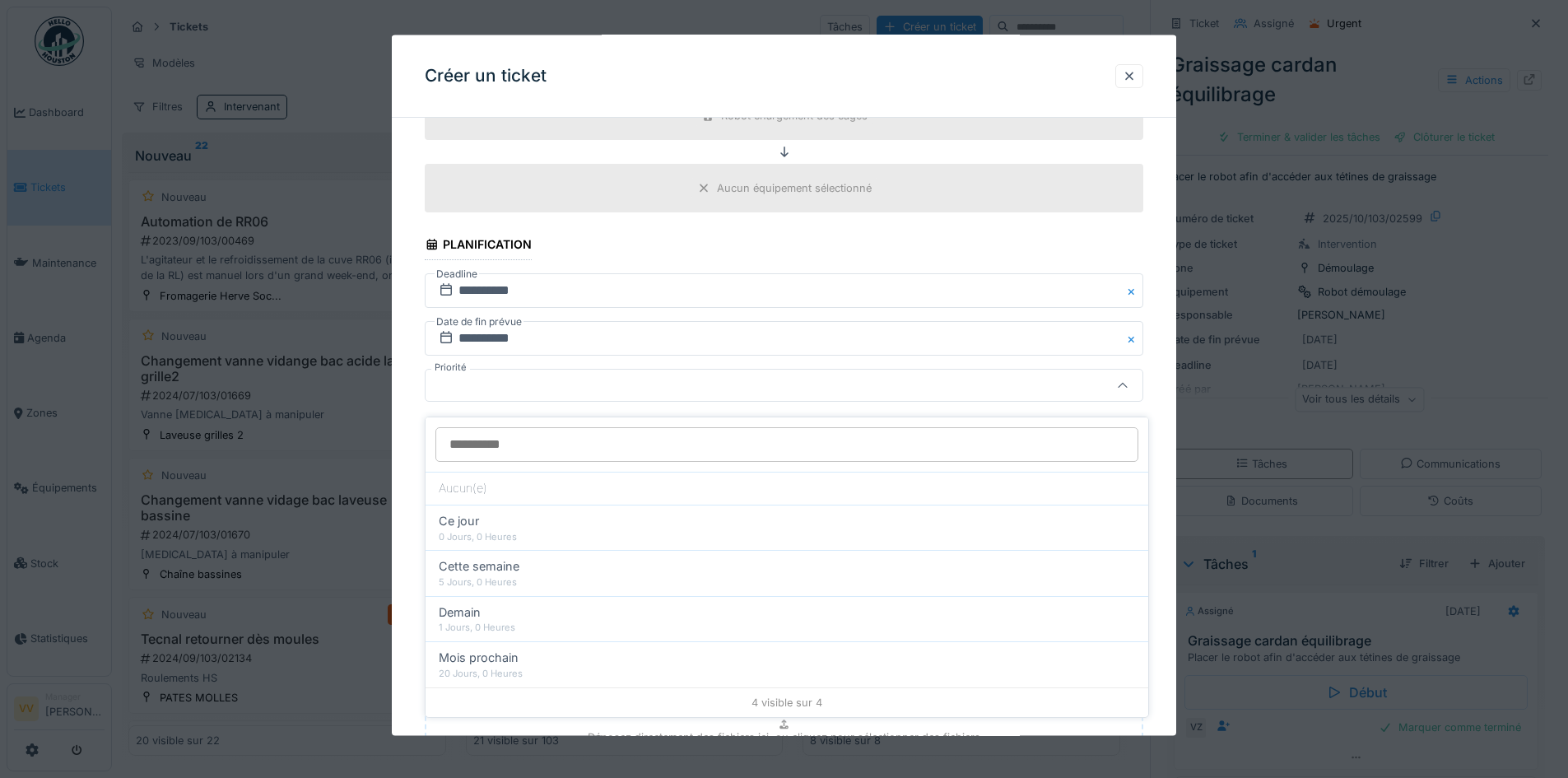
click at [665, 384] on div at bounding box center [743, 385] width 620 height 18
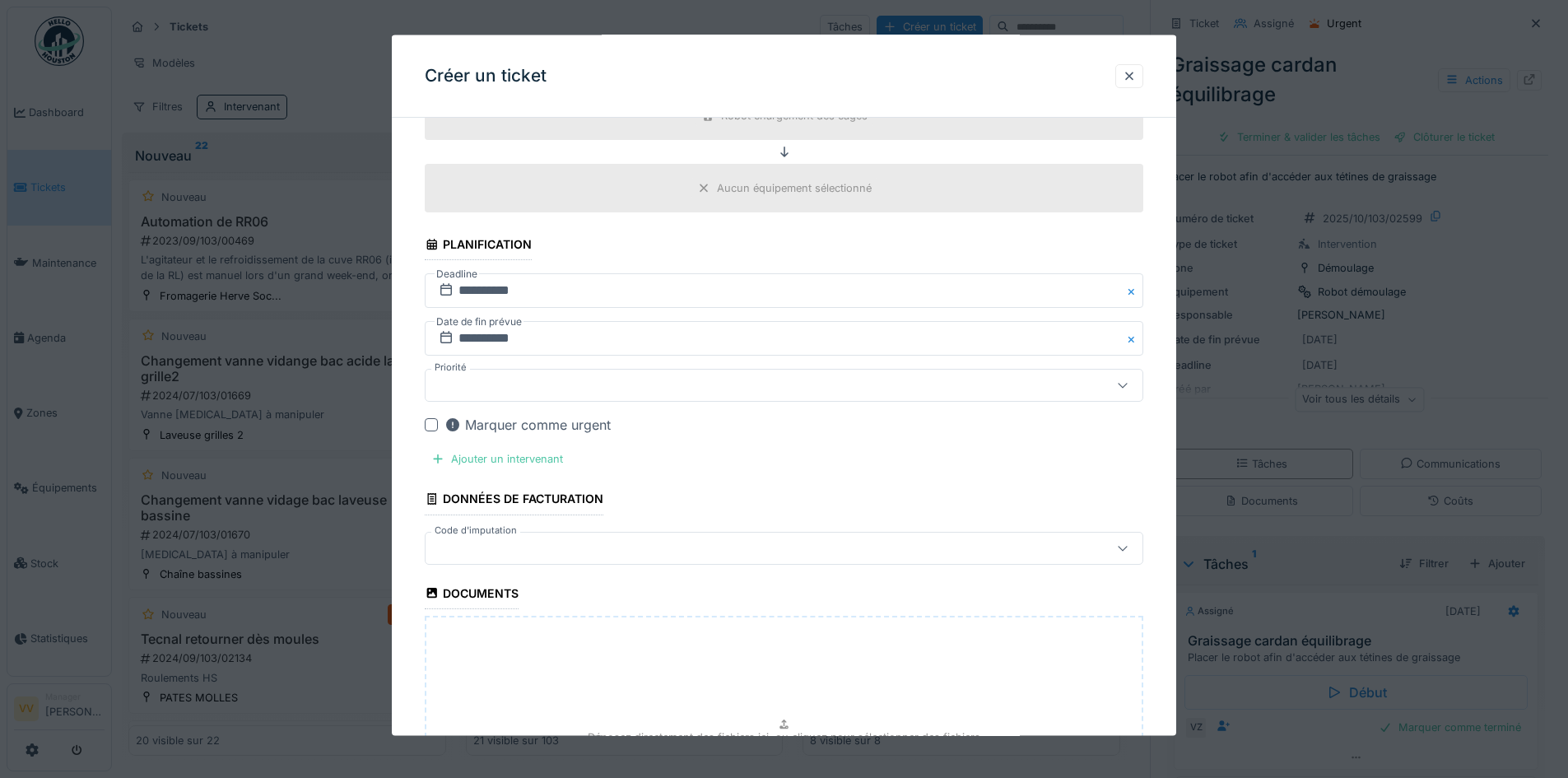
click at [477, 425] on div "Marquer comme urgent" at bounding box center [527, 425] width 166 height 20
click at [509, 458] on div "Ajouter un intervenant" at bounding box center [497, 458] width 145 height 22
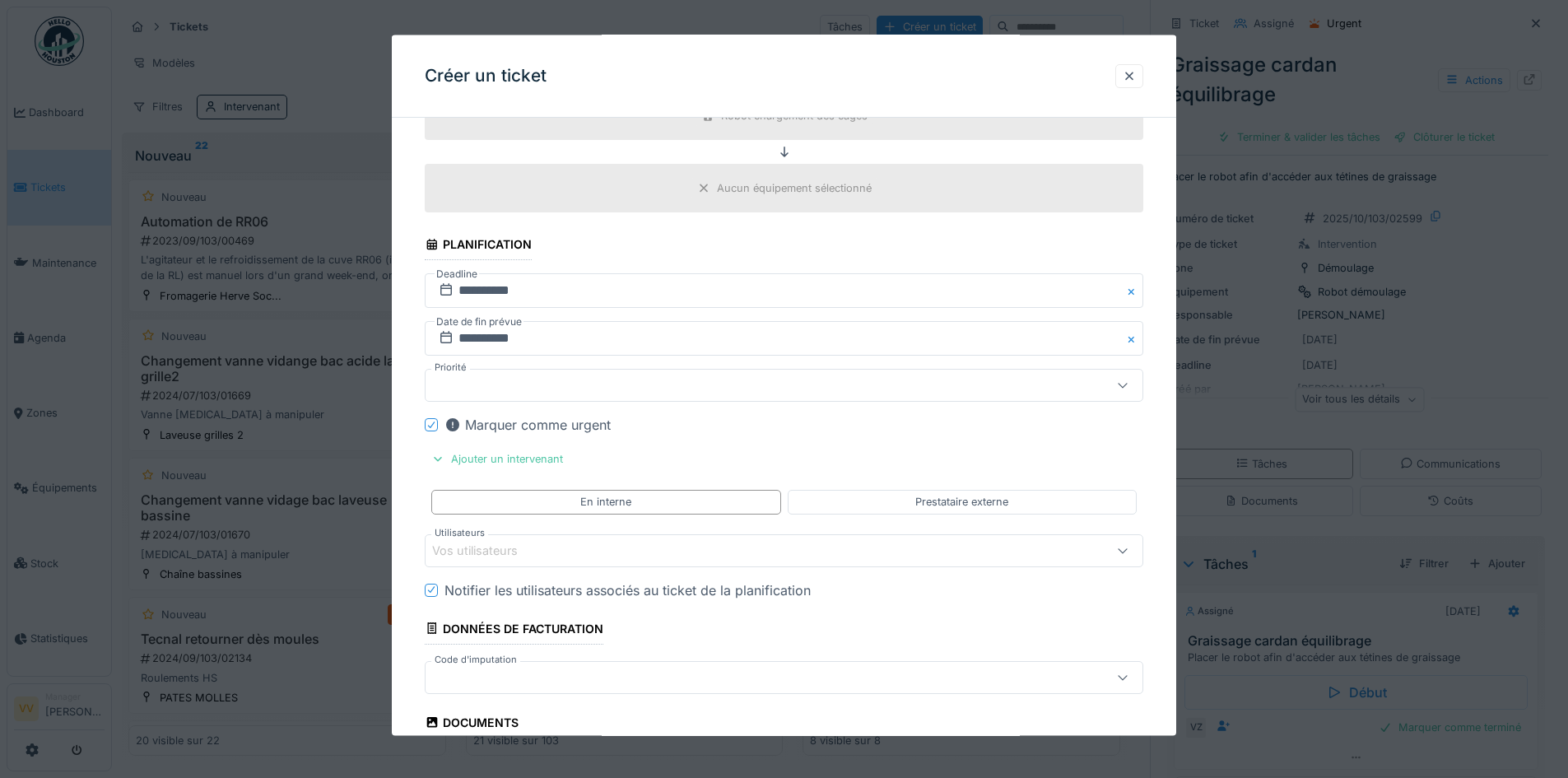
click at [536, 555] on div "Vos utilisateurs" at bounding box center [487, 550] width 108 height 18
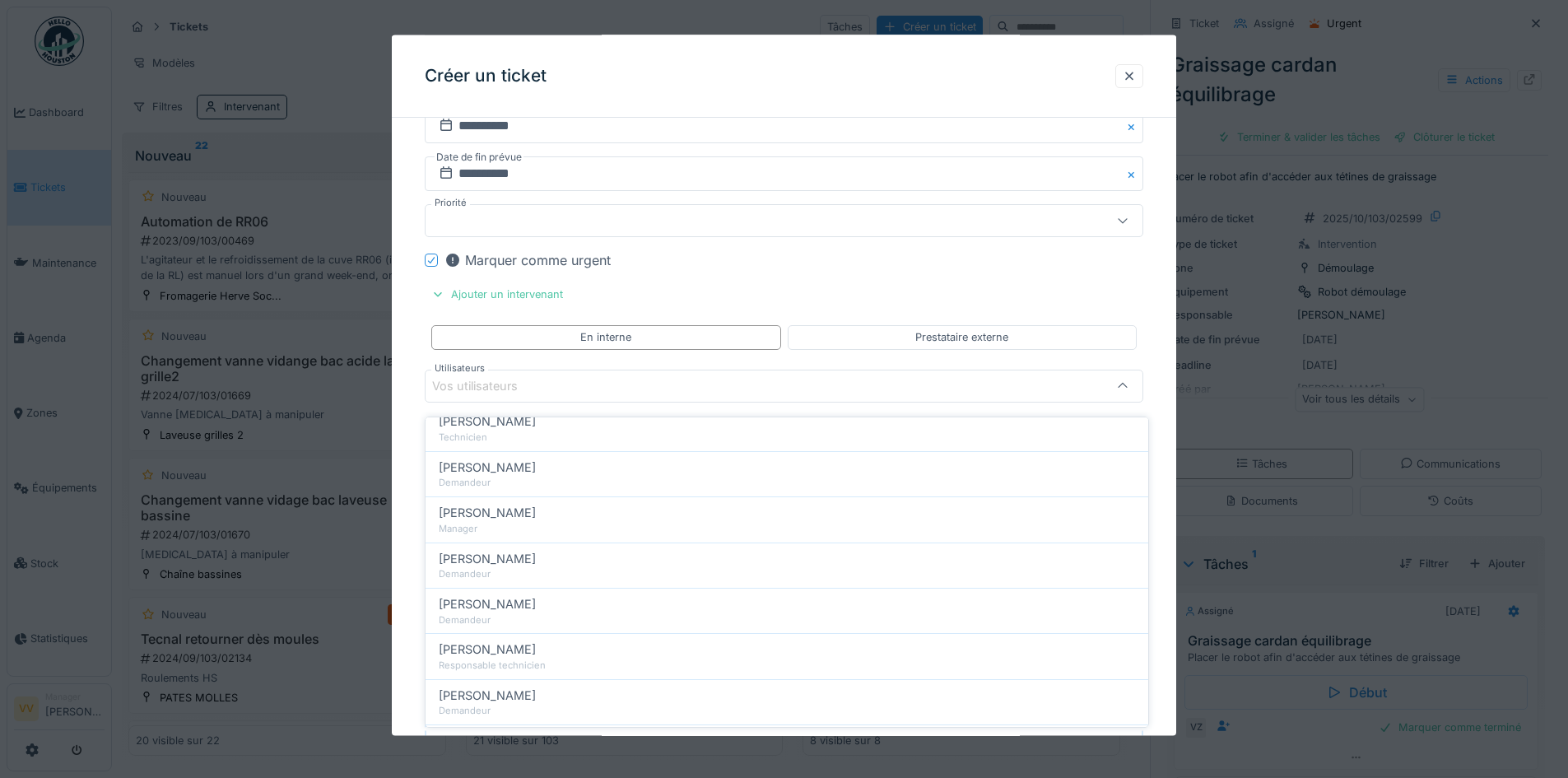
scroll to position [0, 0]
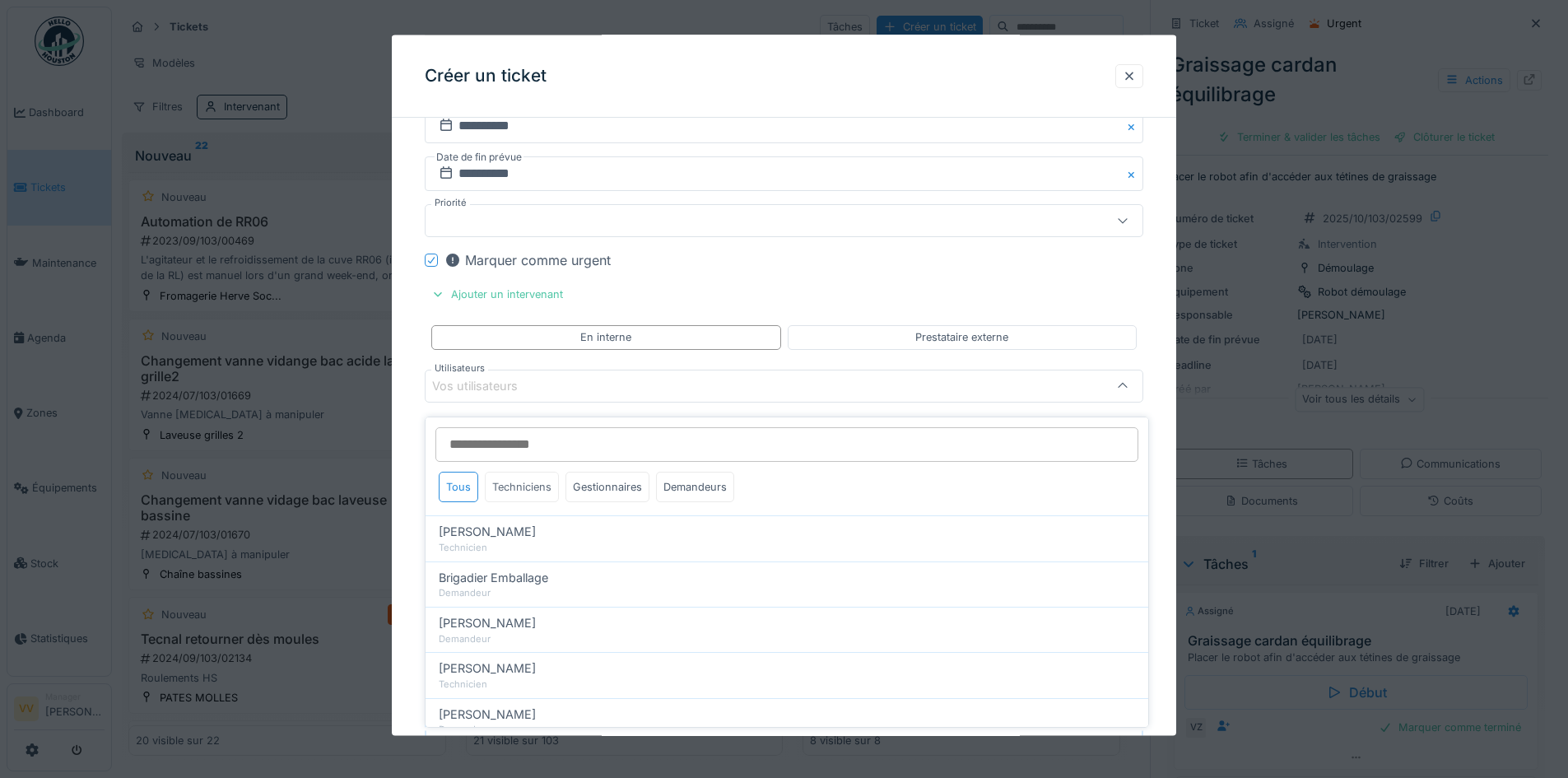
click at [525, 472] on div "Techniciens" at bounding box center [521, 487] width 74 height 30
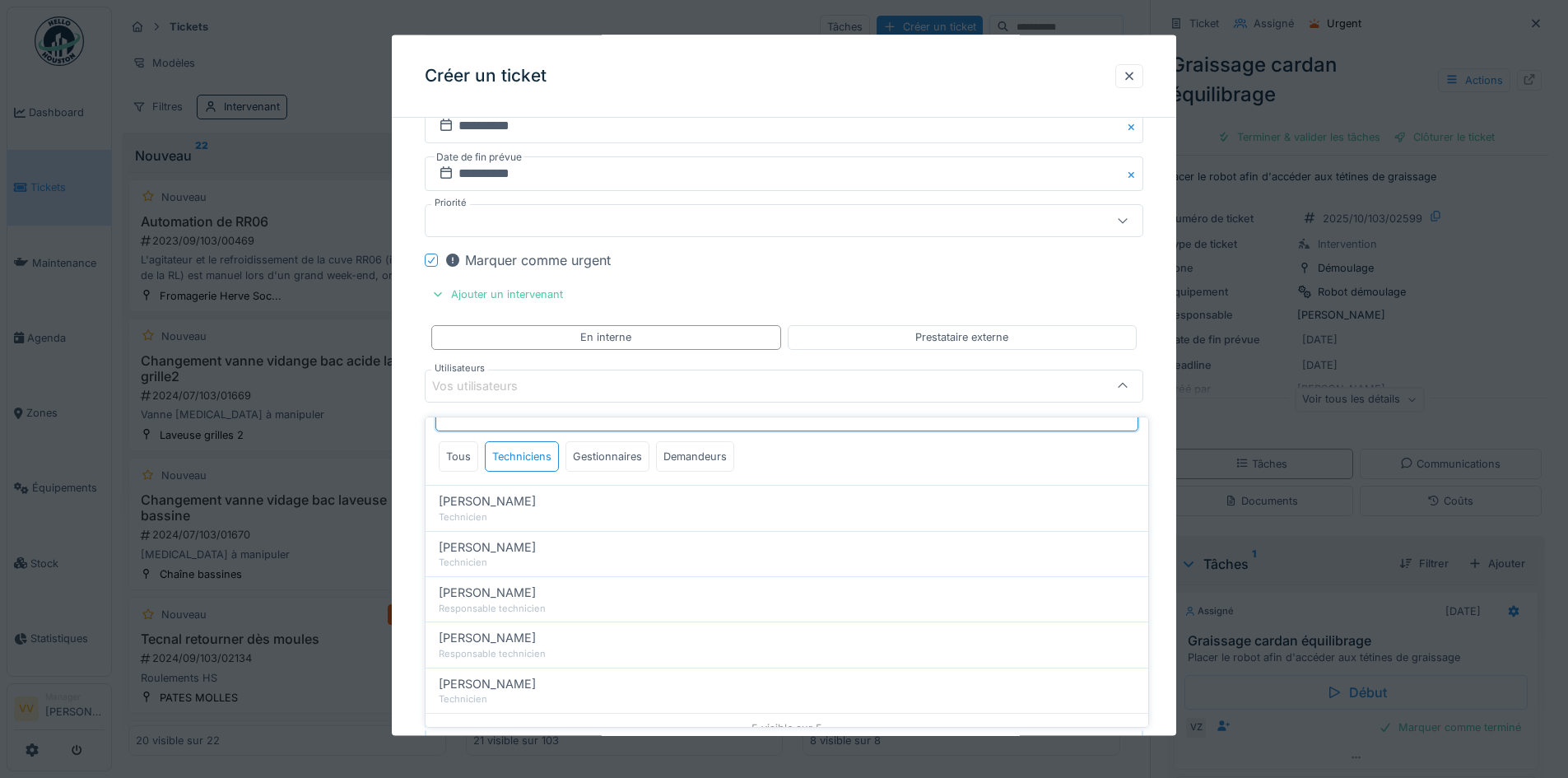
scroll to position [46, 0]
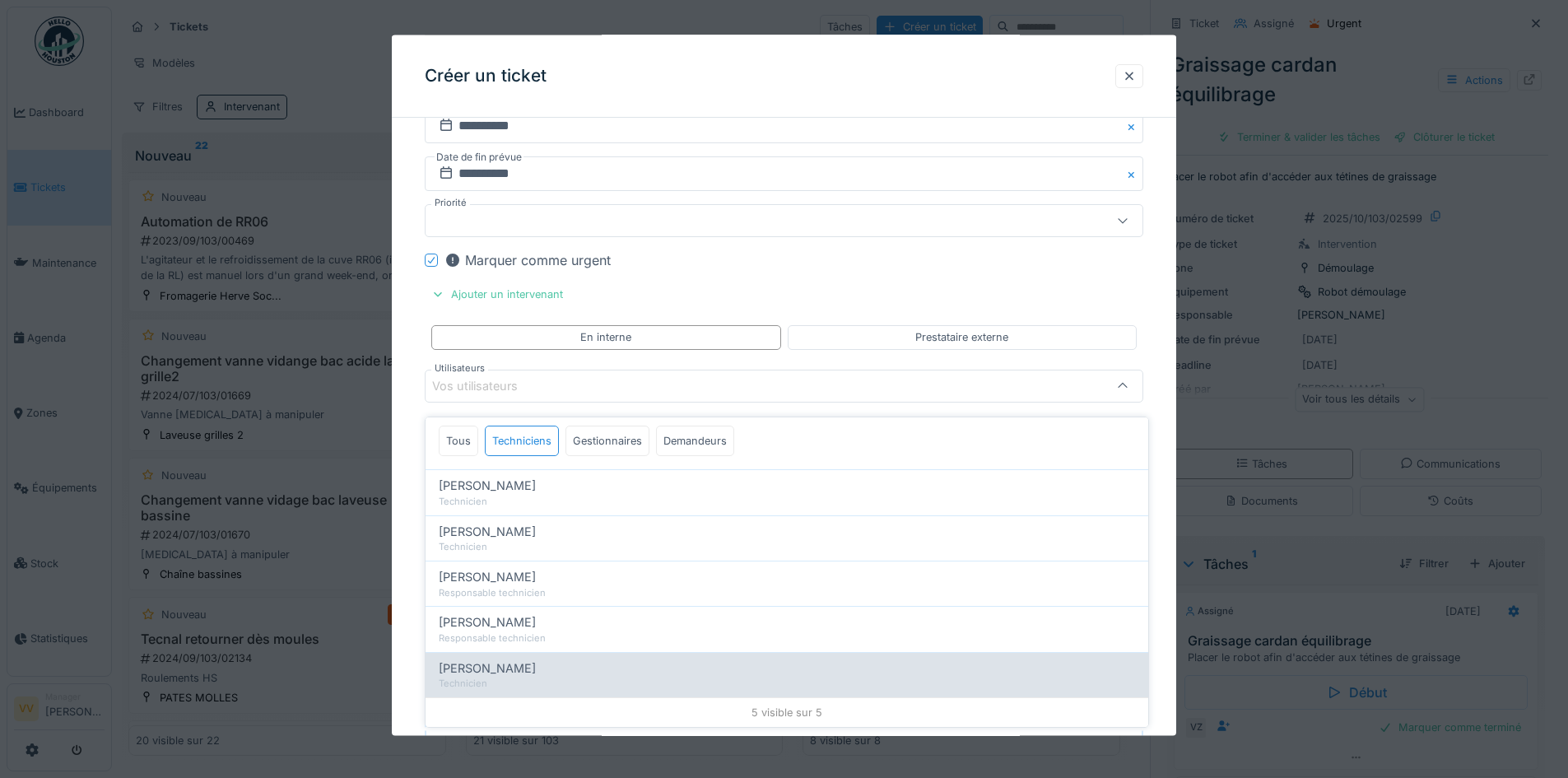
click at [590, 663] on div "Valmir Zhuti" at bounding box center [787, 668] width 696 height 18
type input "****"
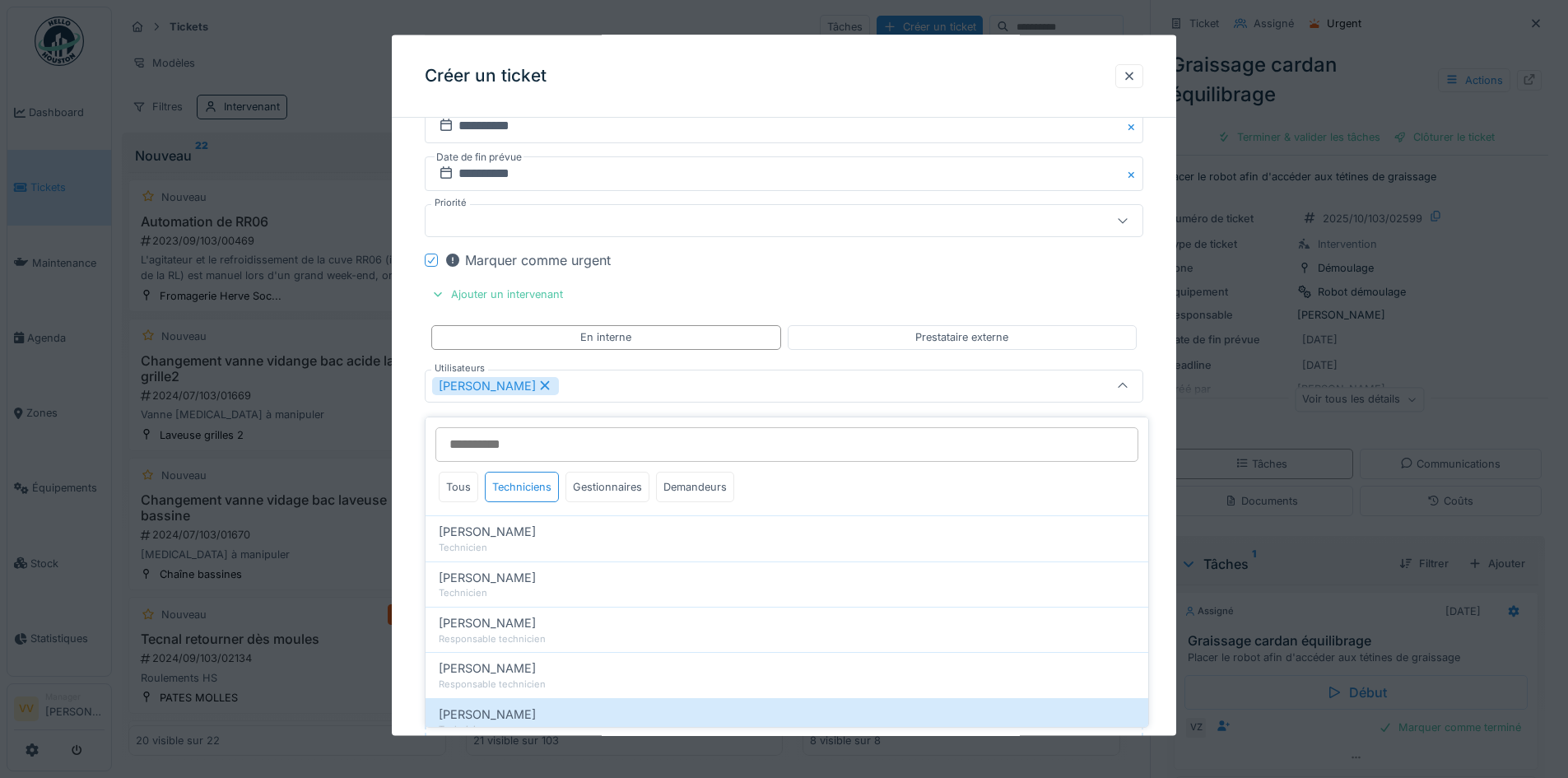
click at [895, 269] on div "Marquer comme urgent" at bounding box center [793, 260] width 699 height 20
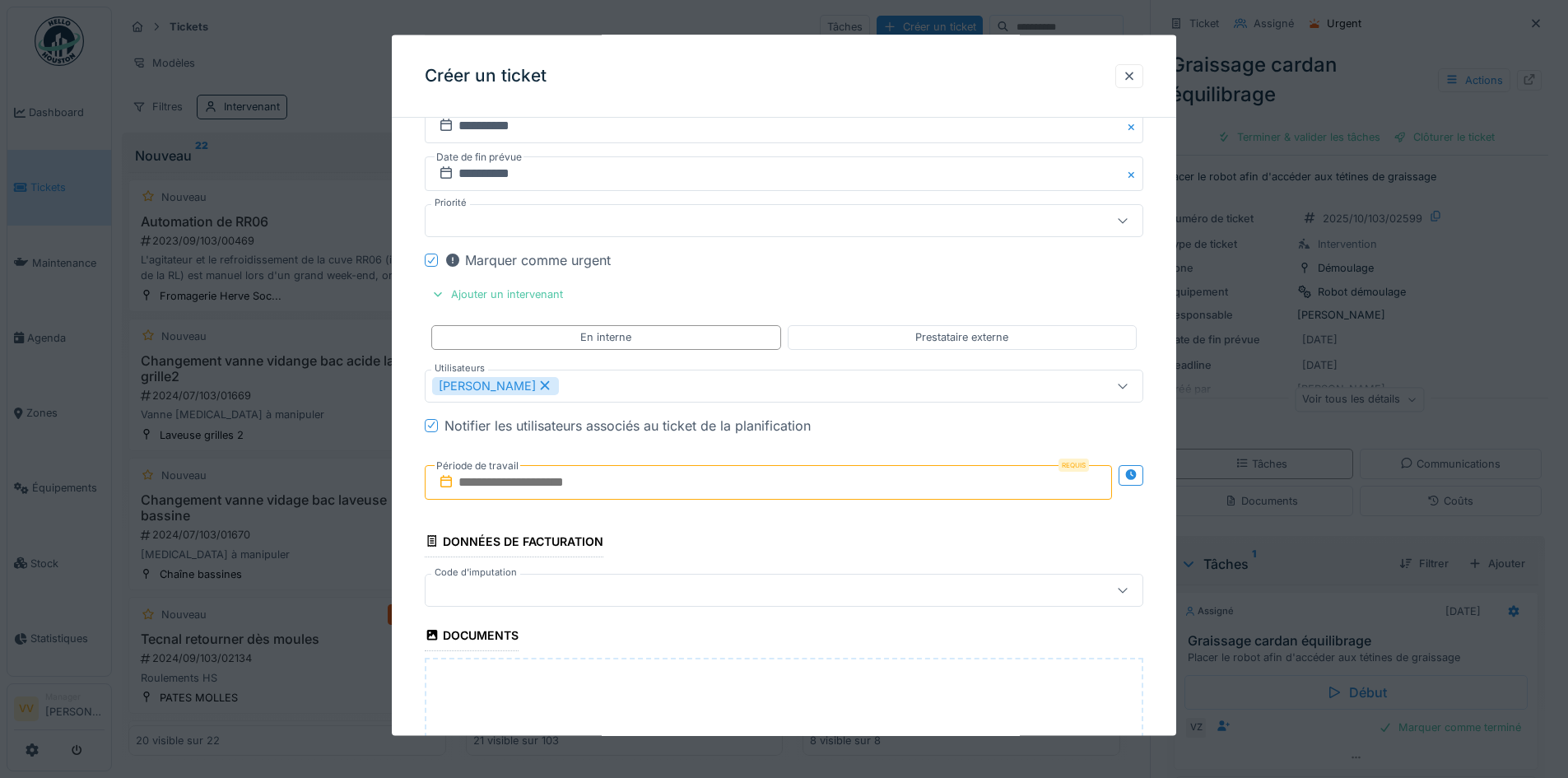
click at [623, 480] on input "text" at bounding box center [768, 481] width 688 height 35
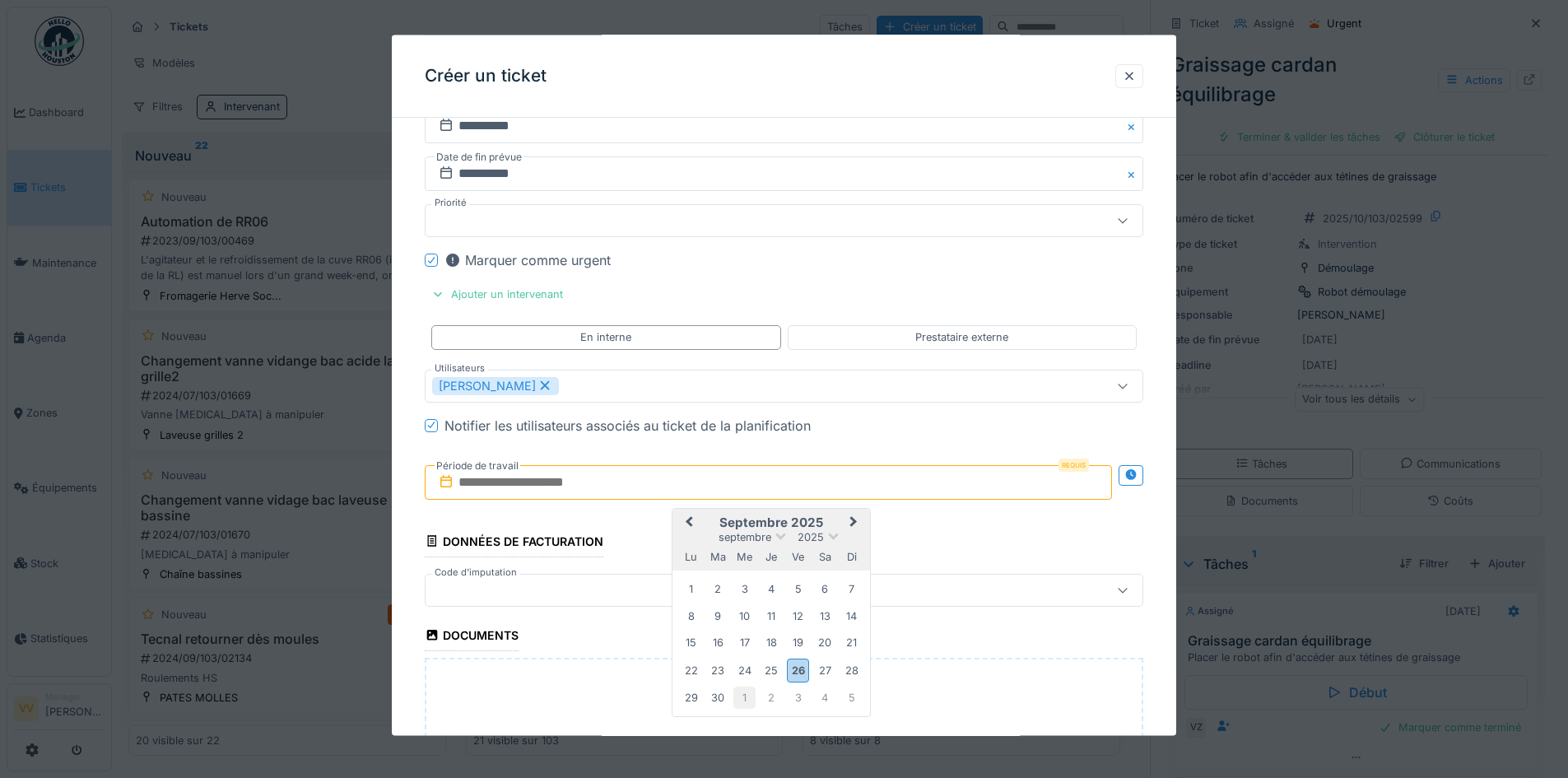
click at [741, 697] on div "1" at bounding box center [744, 697] width 22 height 22
click at [747, 586] on div "1" at bounding box center [744, 589] width 22 height 22
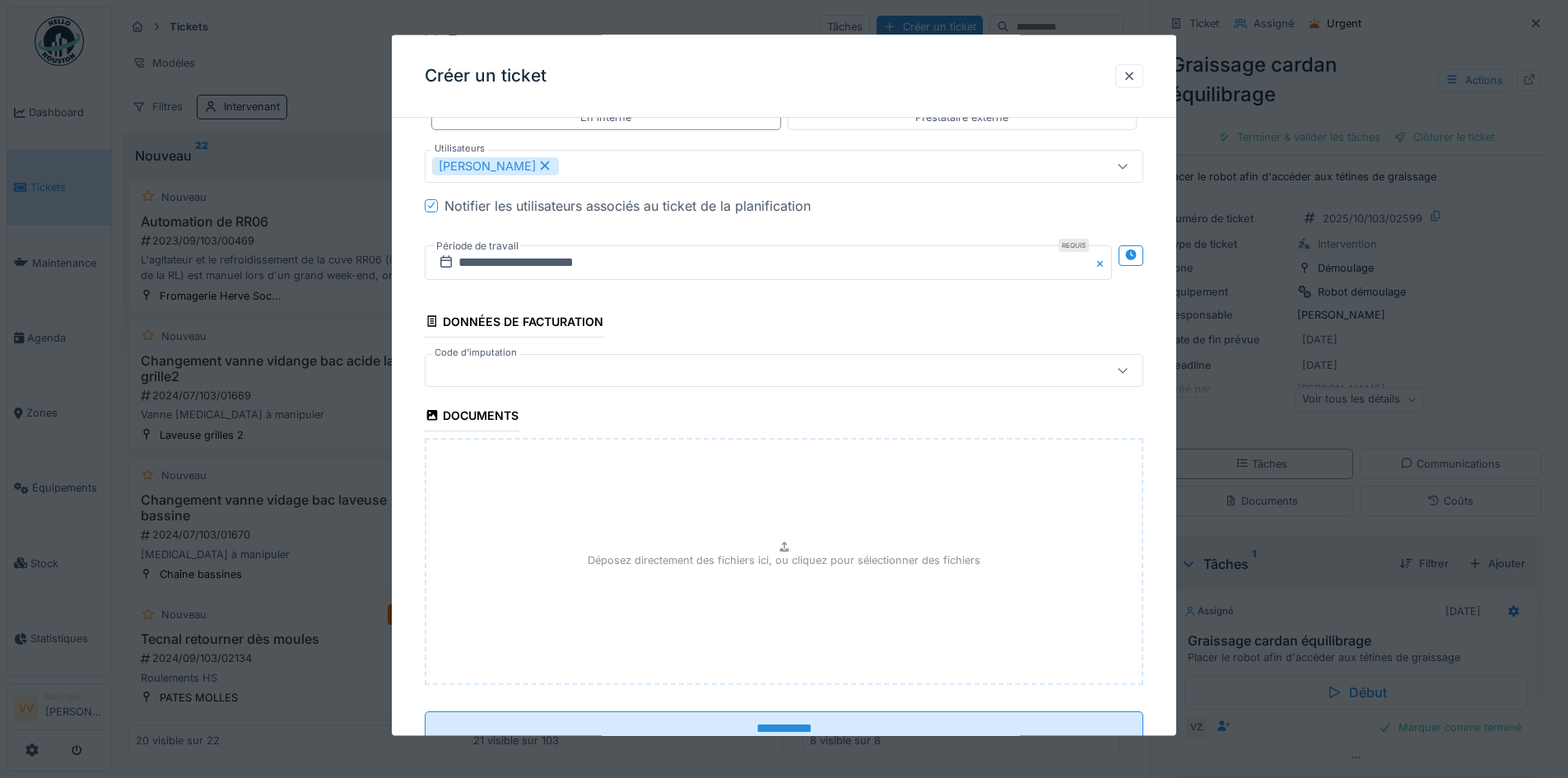
scroll to position [1902, 0]
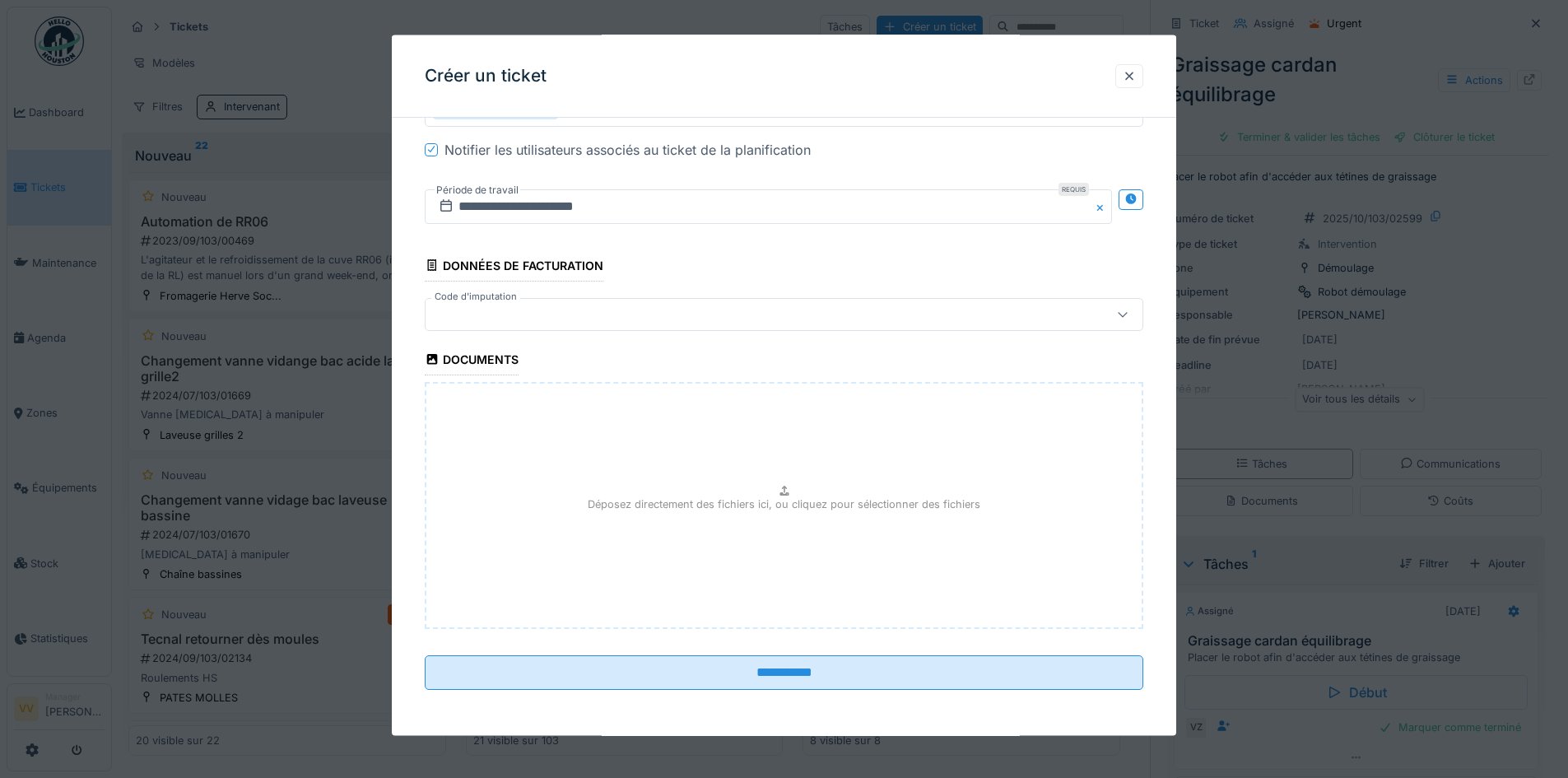
click at [716, 570] on div "Déposez directement des fichiers ici, ou cliquez pour sélectionner des fichiers" at bounding box center [784, 504] width 719 height 247
type input "**********"
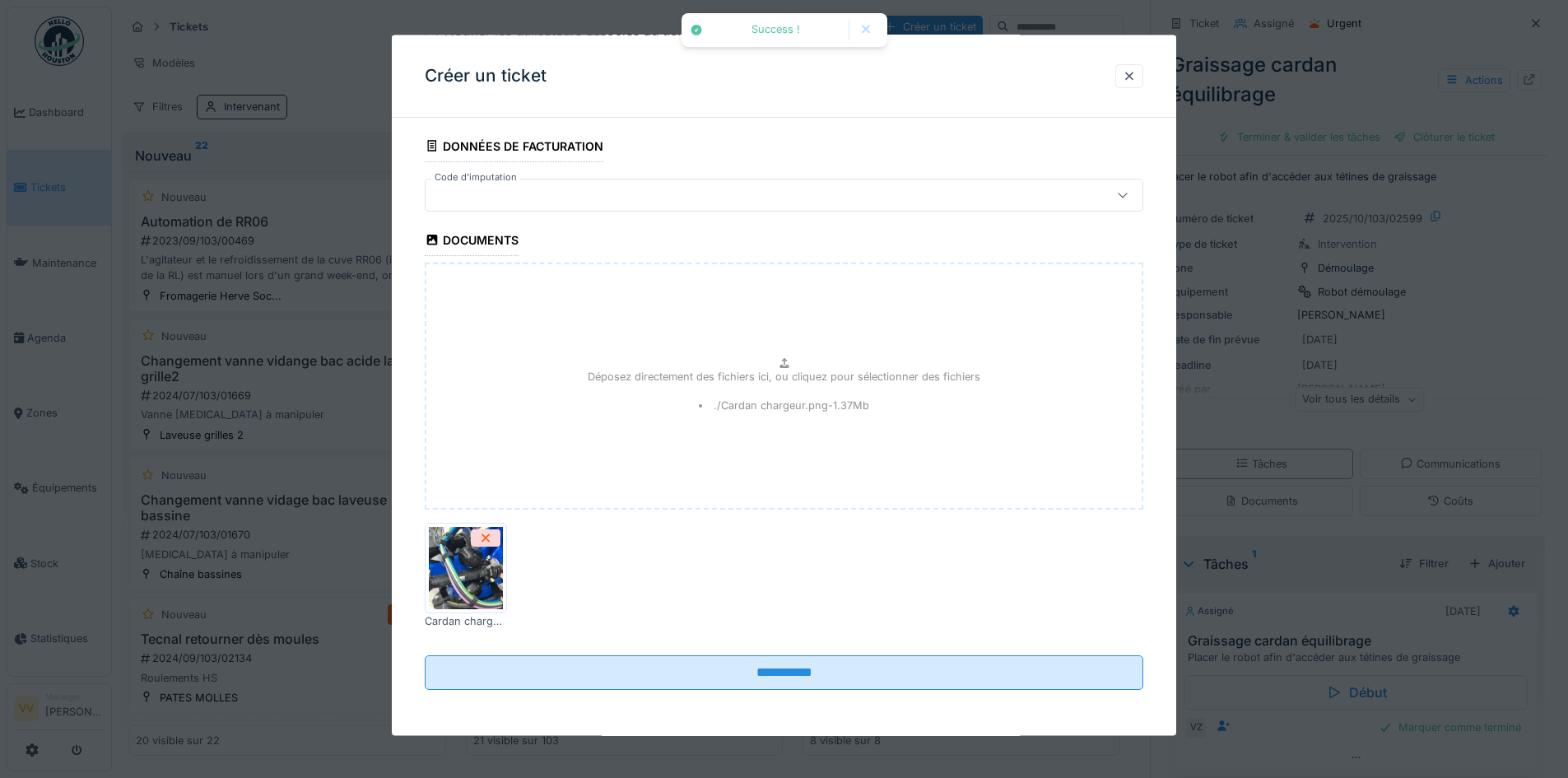
scroll to position [12, 0]
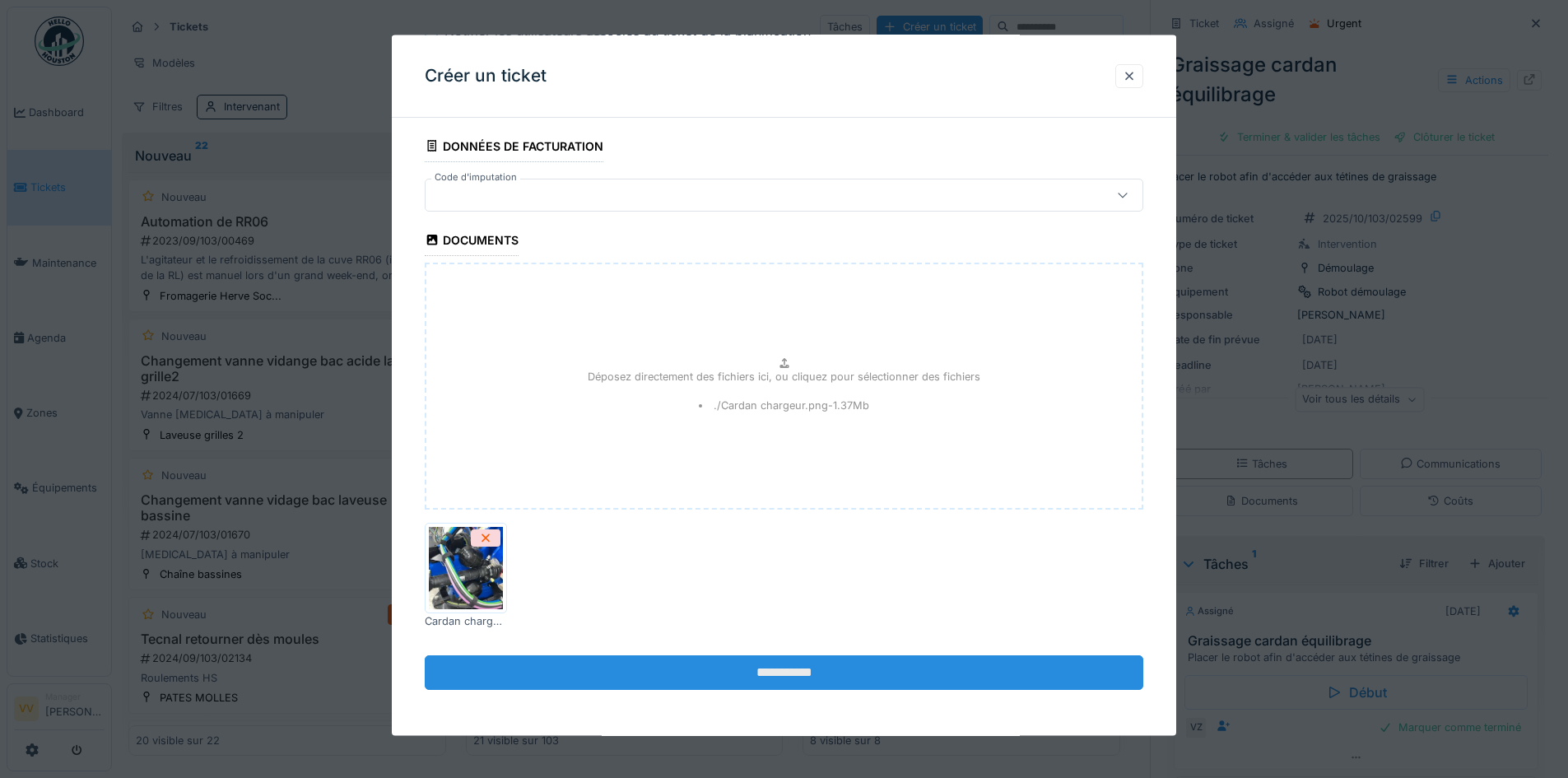
click at [845, 664] on input "**********" at bounding box center [784, 672] width 719 height 35
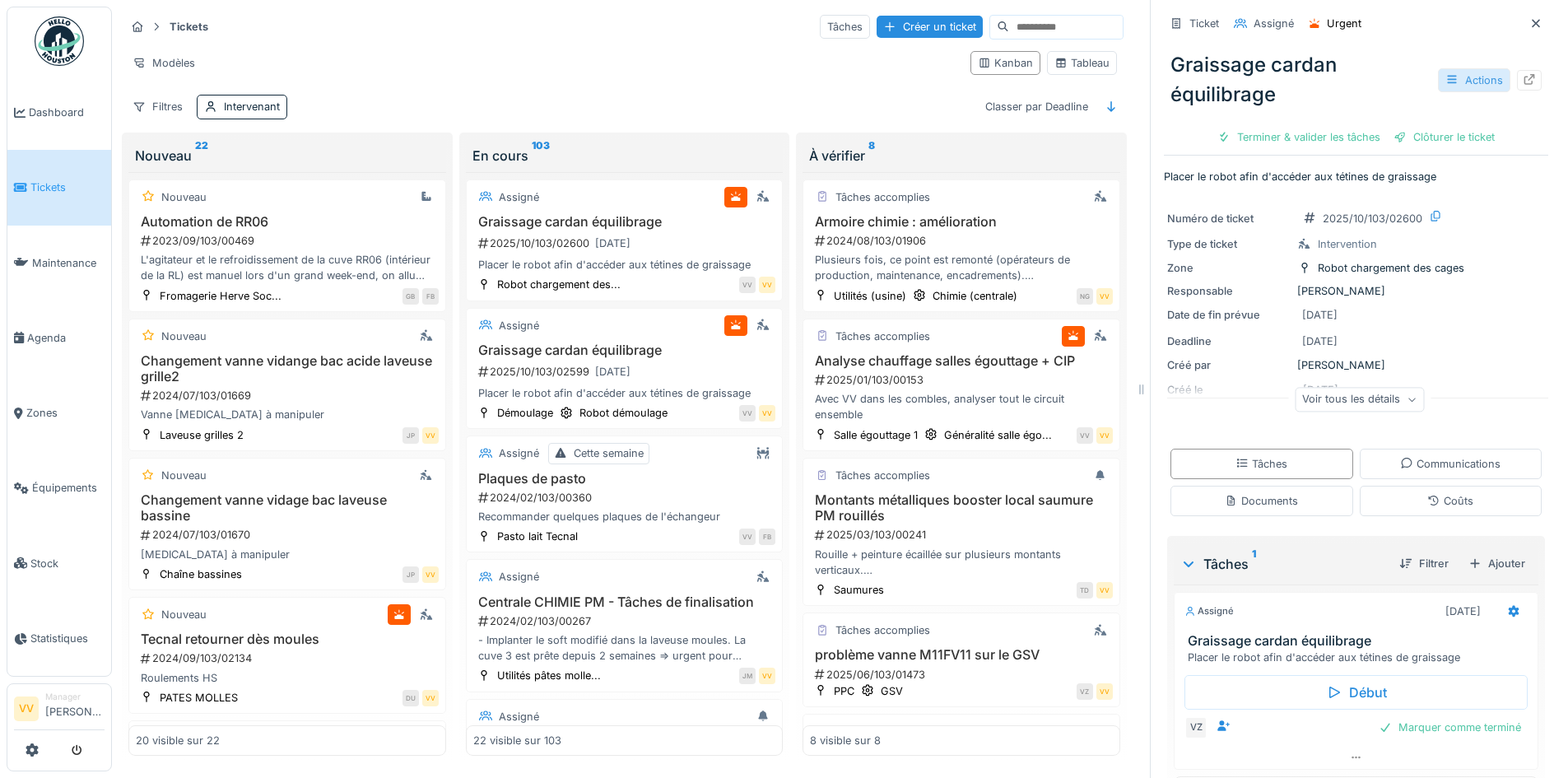
click at [1454, 68] on div "Actions" at bounding box center [1475, 80] width 73 height 24
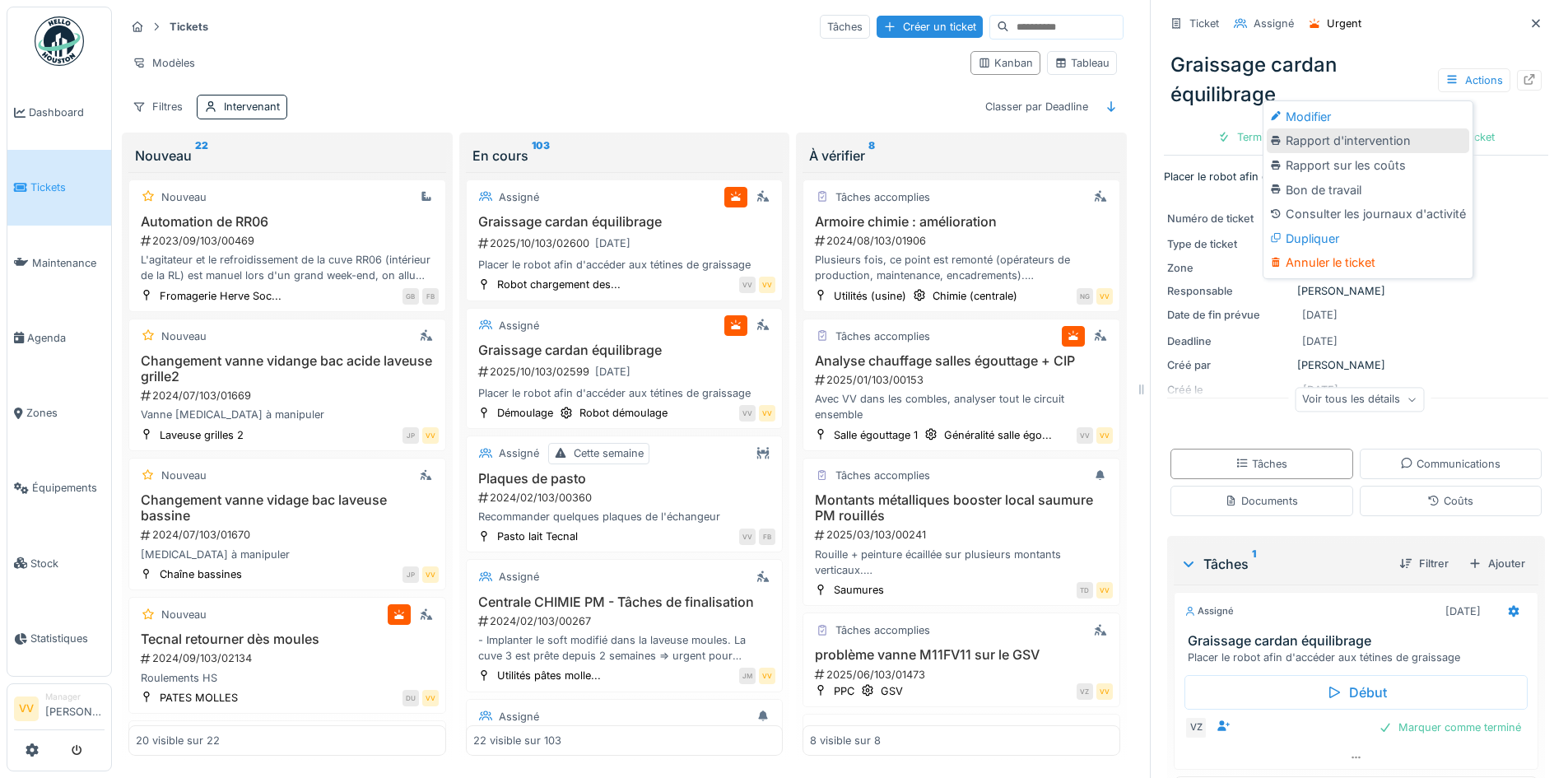
click at [1380, 129] on div "Rapport d'intervention" at bounding box center [1368, 141] width 203 height 25
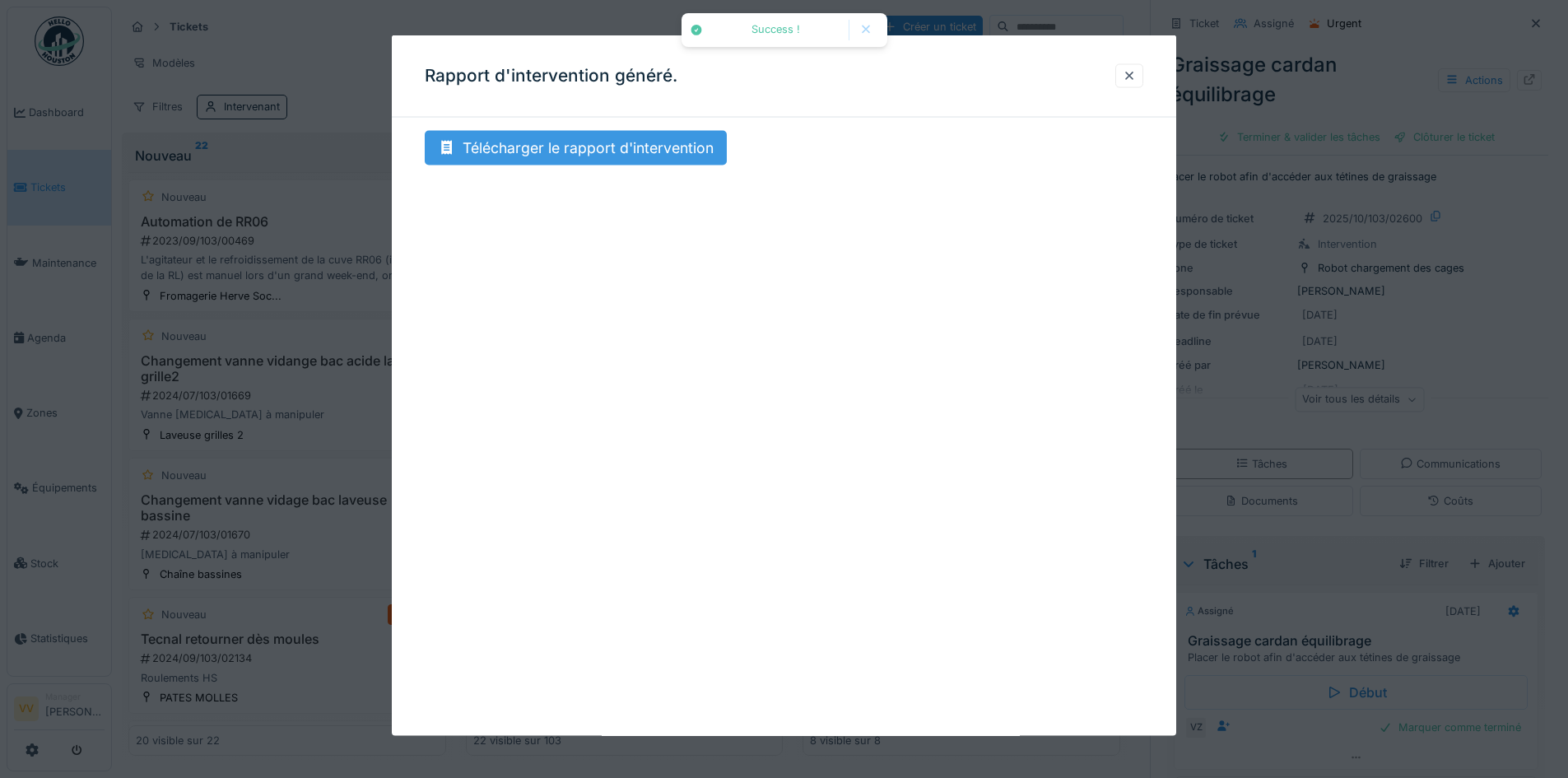
click at [510, 146] on div "Télécharger le rapport d'intervention" at bounding box center [576, 147] width 302 height 35
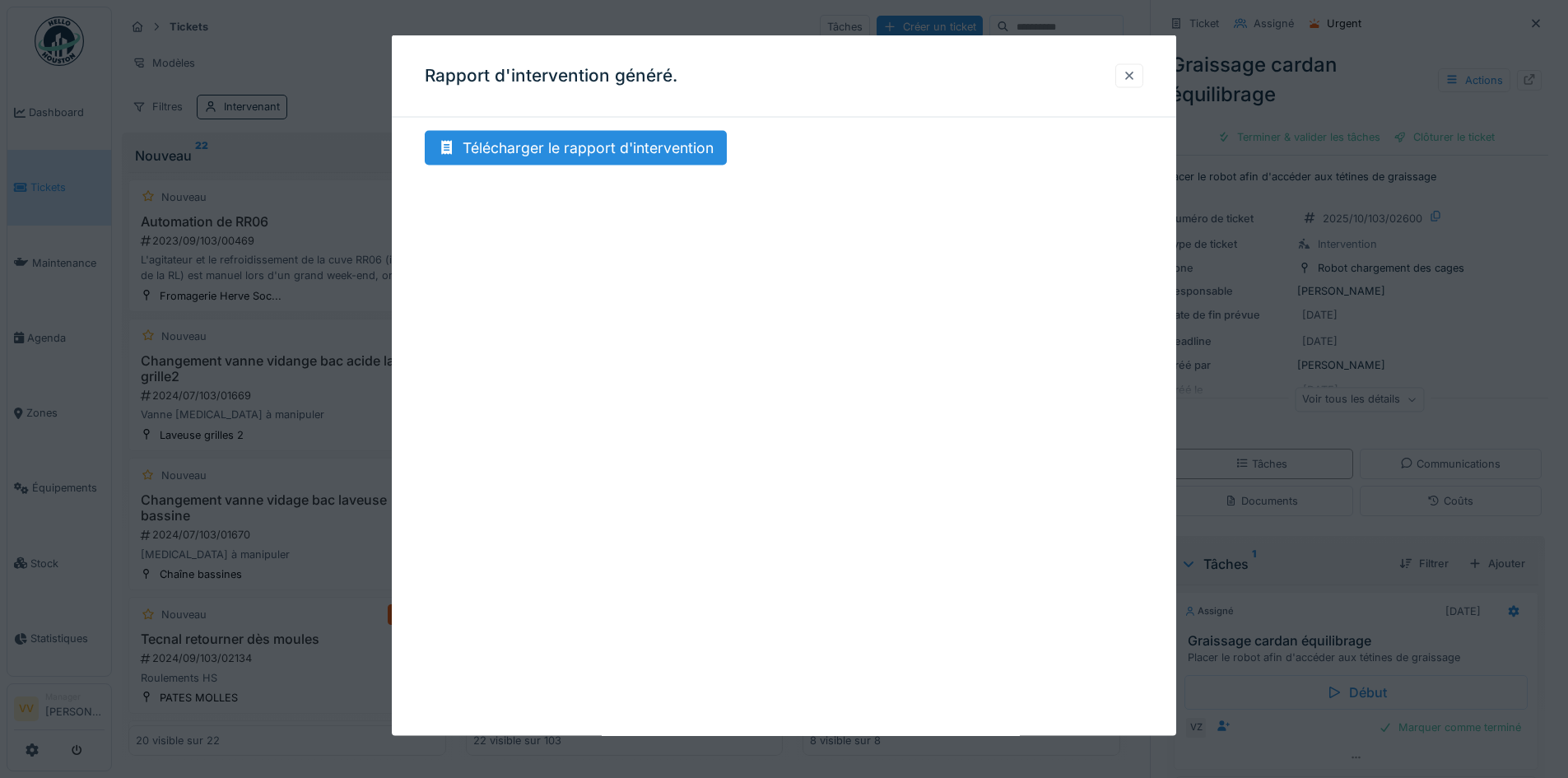
click at [1129, 79] on div at bounding box center [1129, 75] width 13 height 16
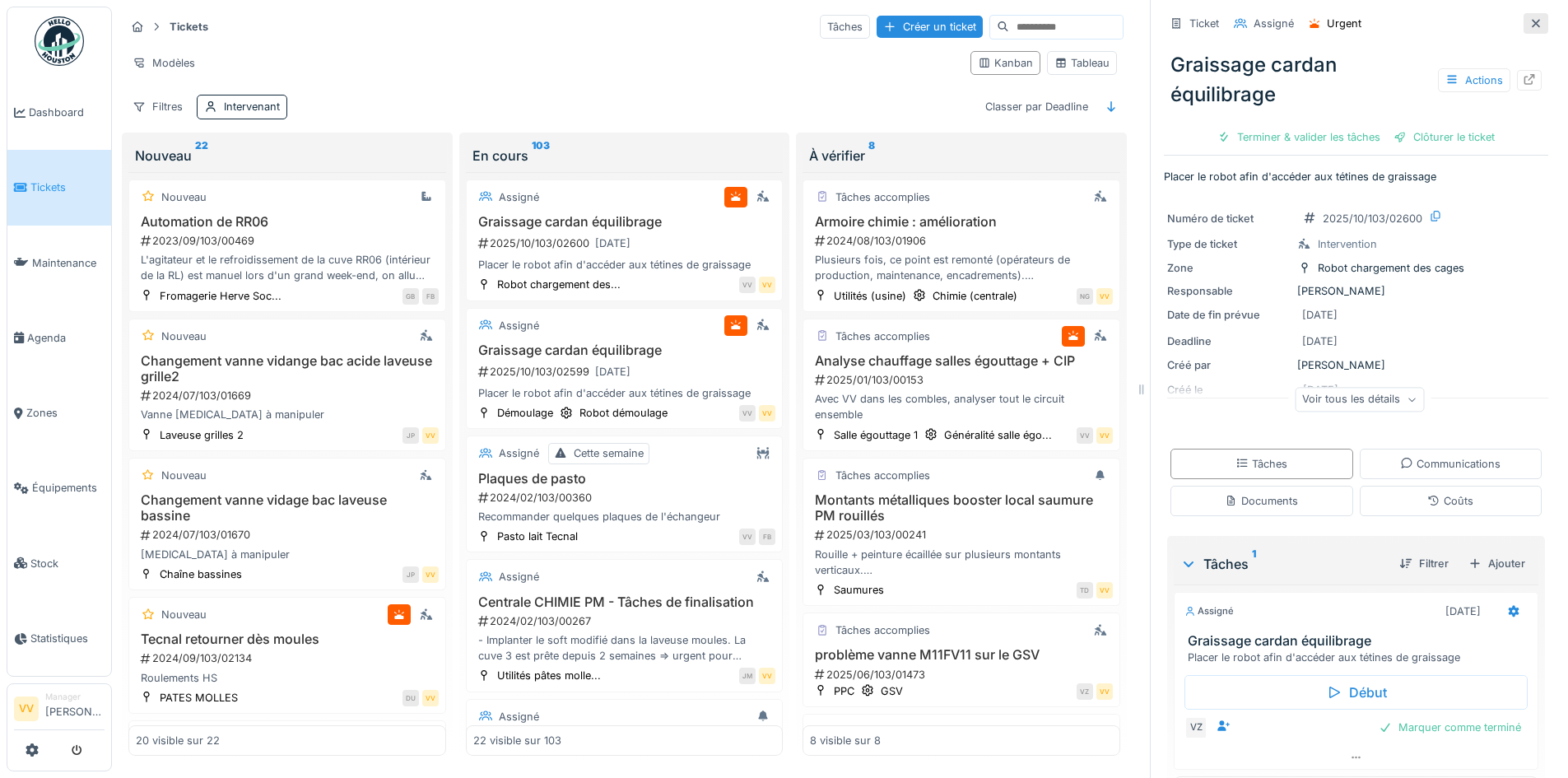
click at [1532, 19] on icon at bounding box center [1536, 22] width 8 height 8
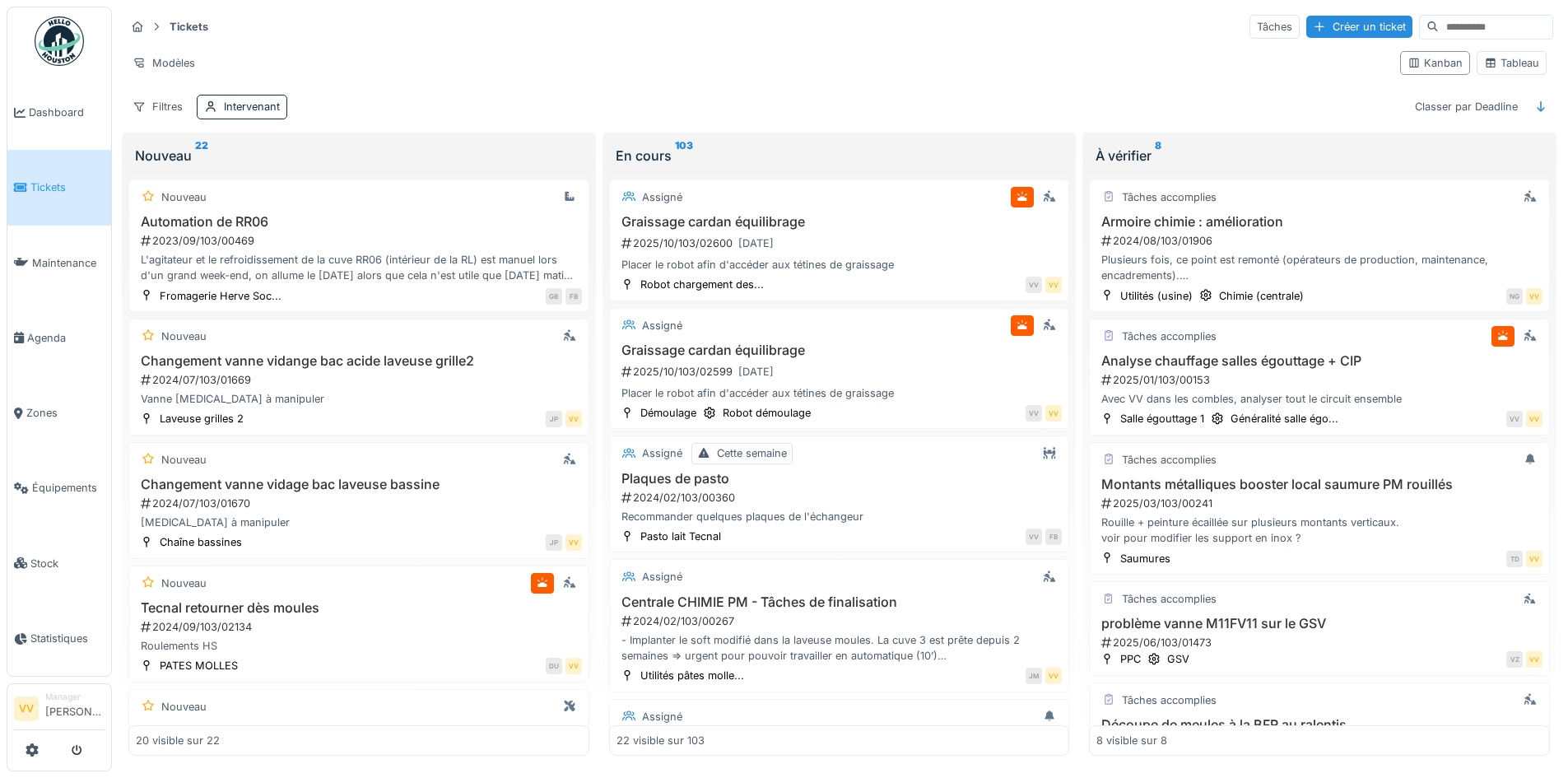
scroll to position [10, 0]
click at [1316, 17] on div "Créer un ticket" at bounding box center [1360, 27] width 107 height 22
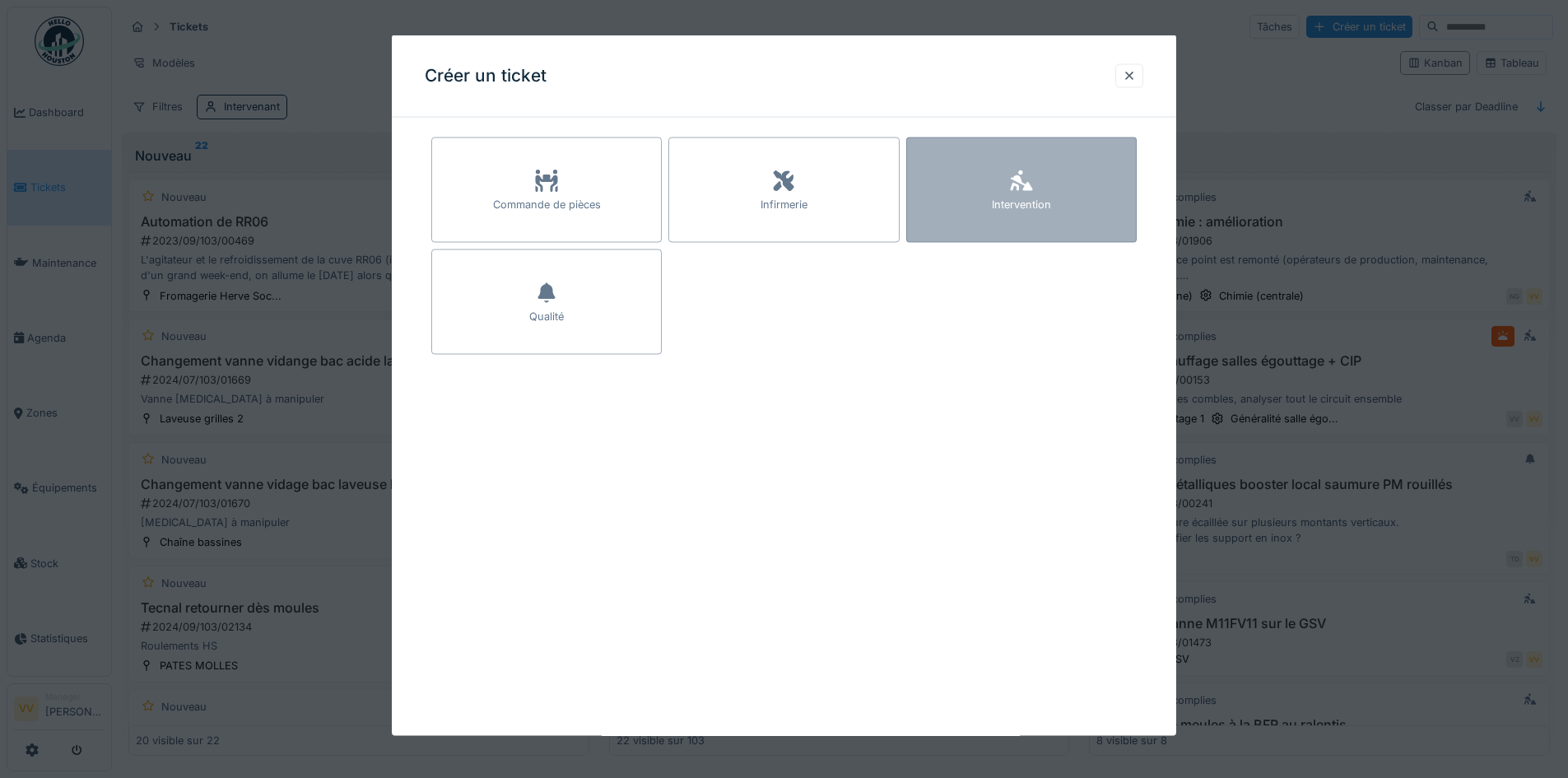
click at [1057, 187] on div "Intervention" at bounding box center [1021, 190] width 230 height 106
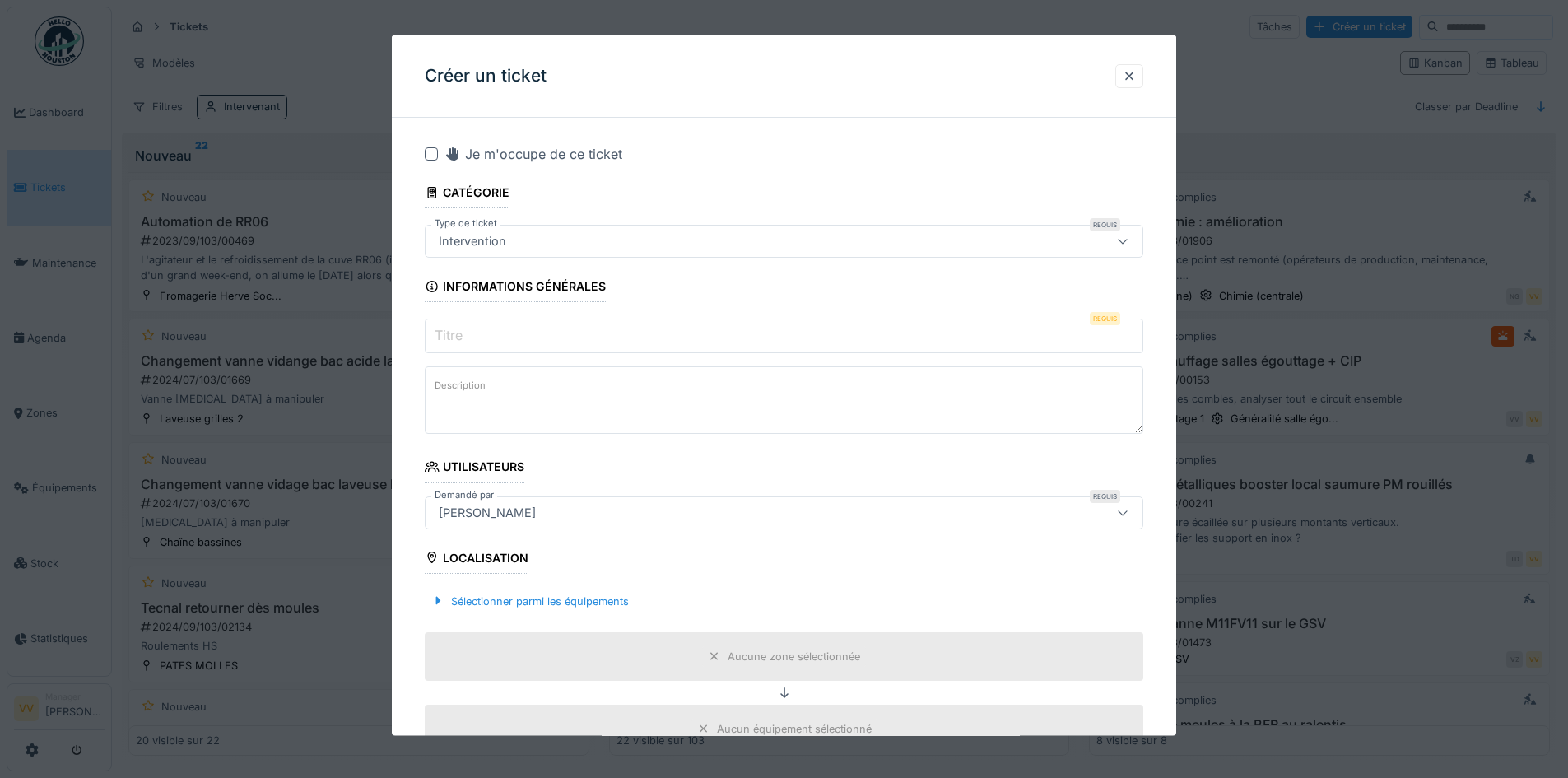
click at [741, 340] on input "Titre" at bounding box center [784, 336] width 719 height 35
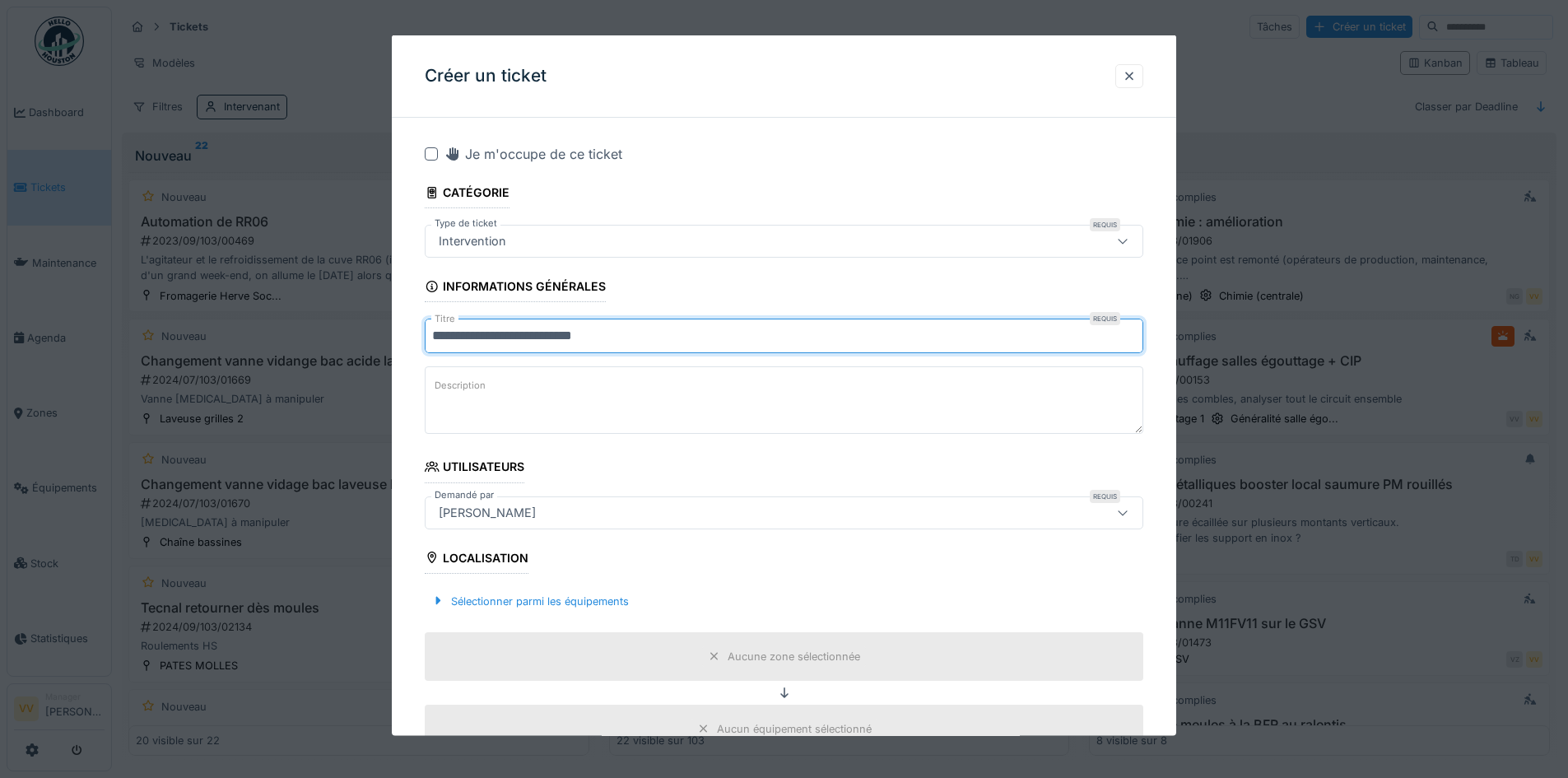
type input "**********"
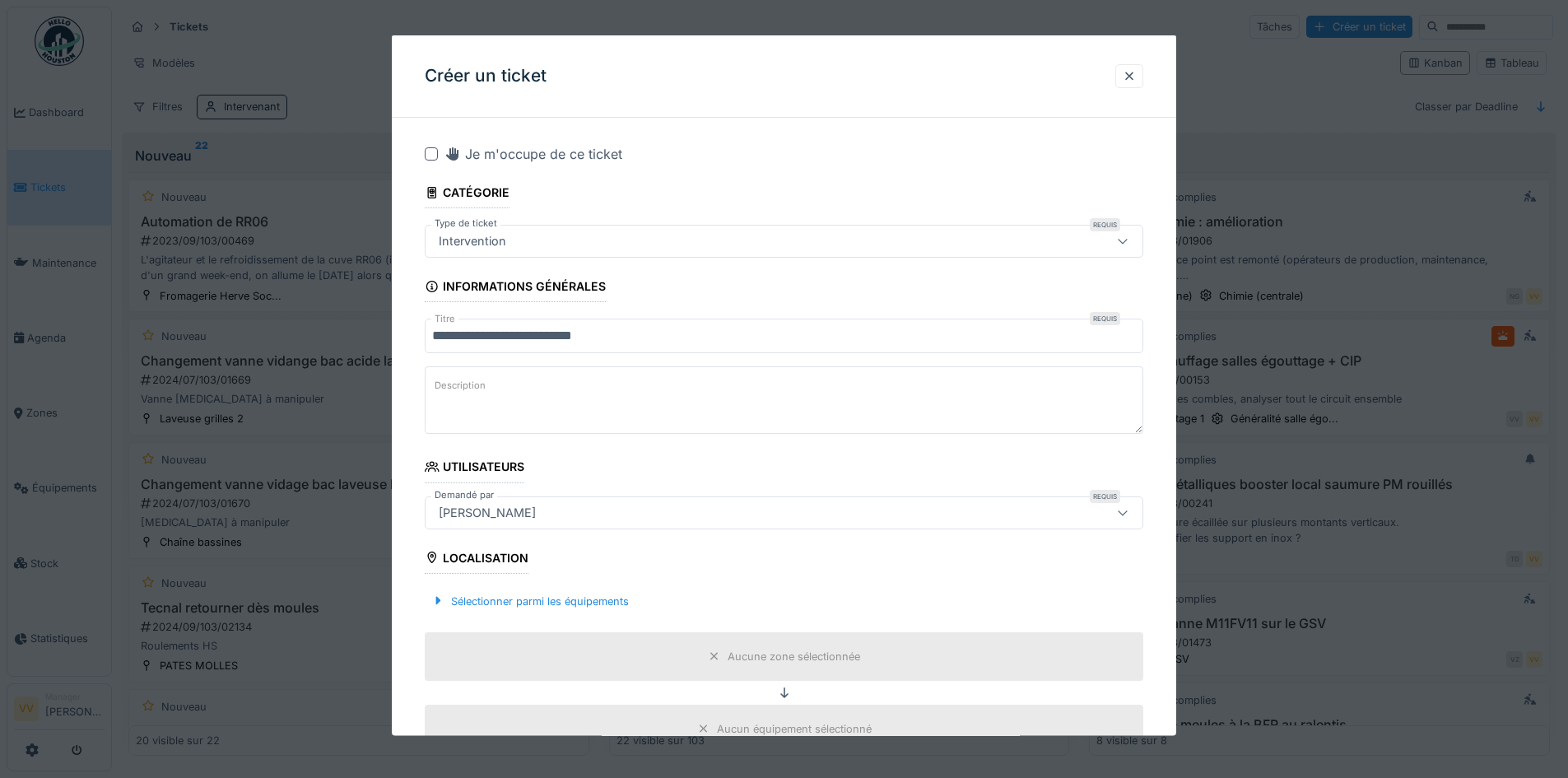
click at [722, 409] on textarea "Description" at bounding box center [784, 400] width 719 height 67
paste textarea "**********"
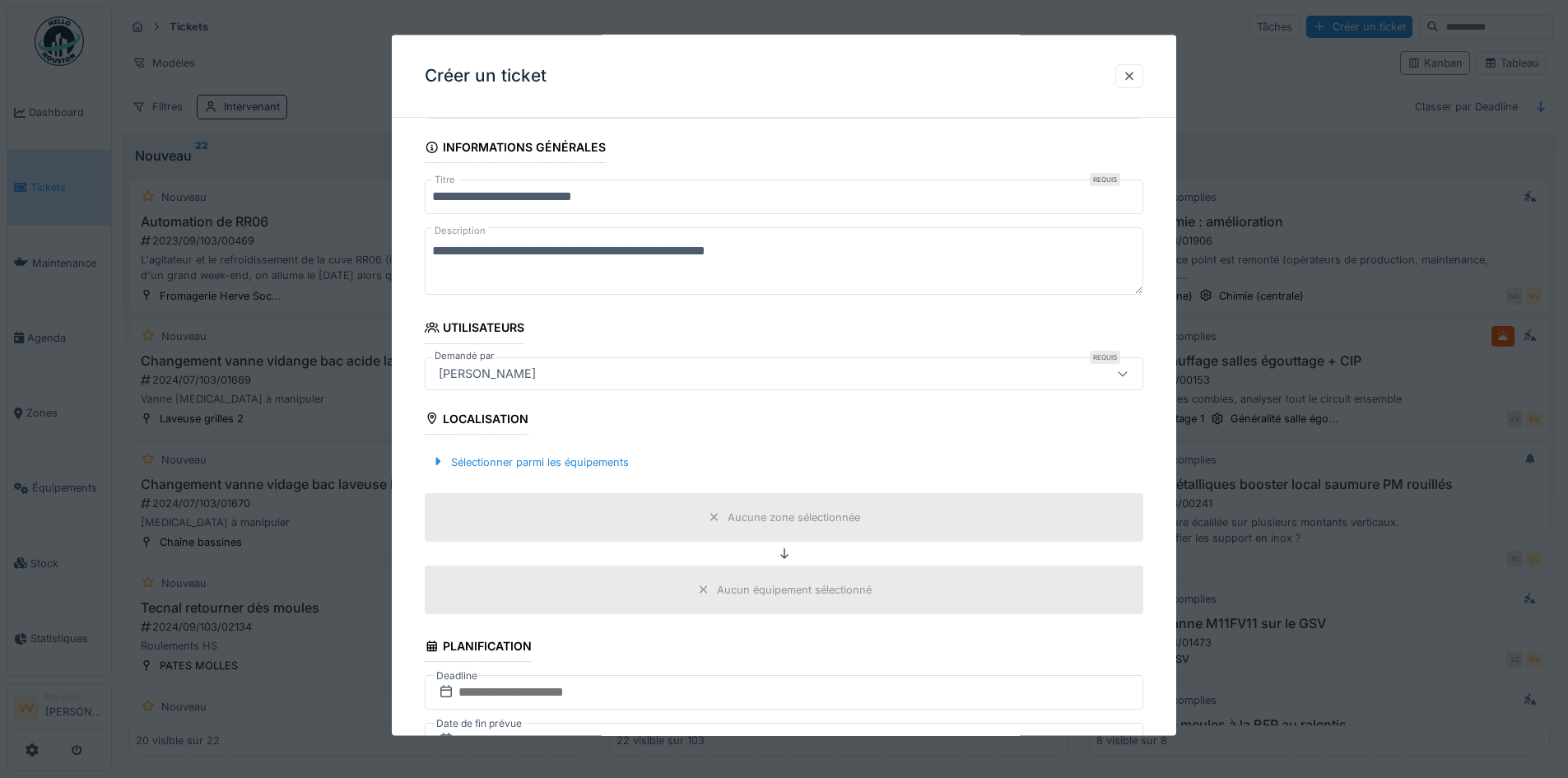
scroll to position [164, 0]
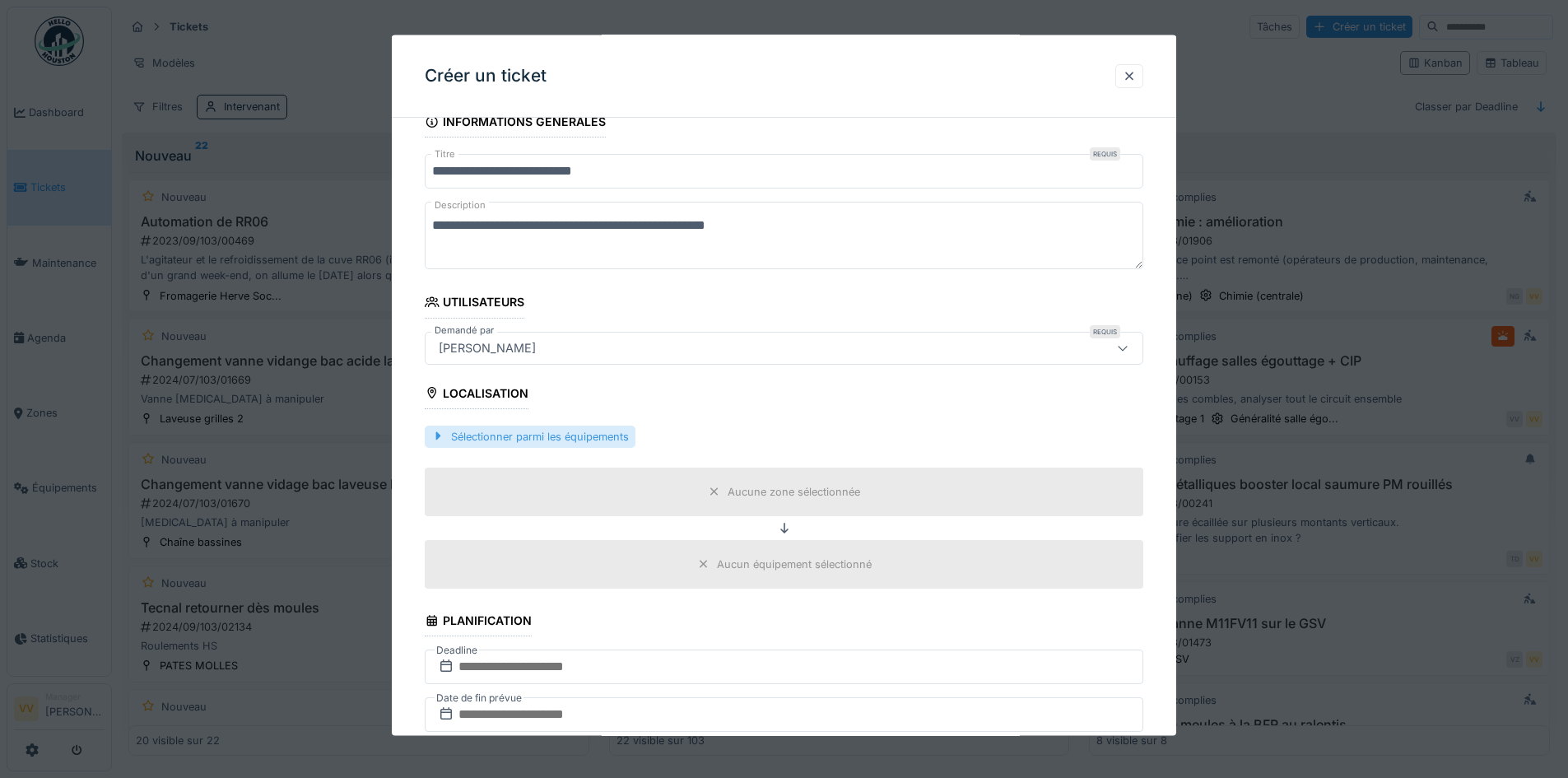
type textarea "**********"
click at [567, 441] on div "Sélectionner parmi les équipements" at bounding box center [529, 435] width 211 height 22
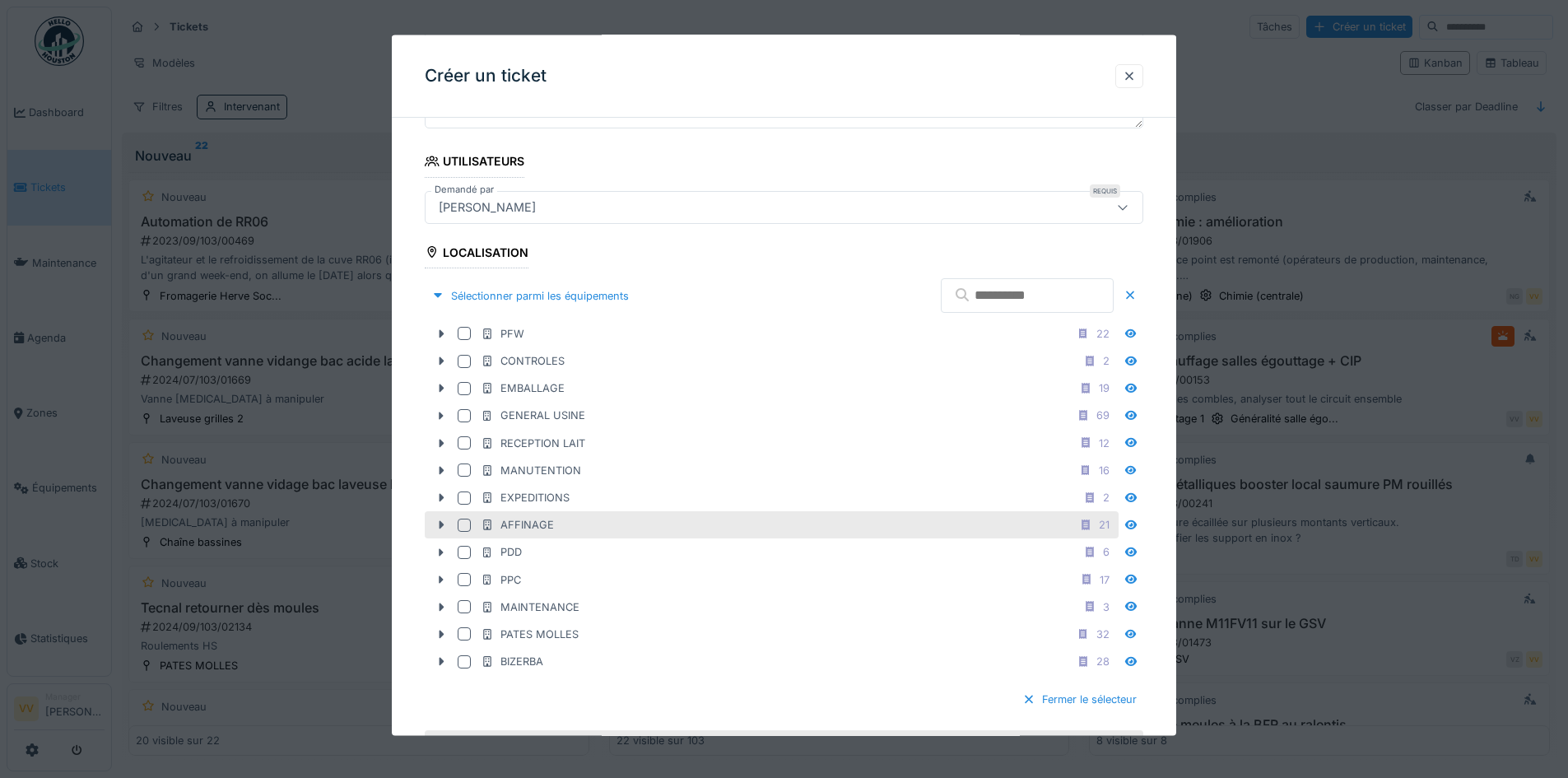
scroll to position [329, 0]
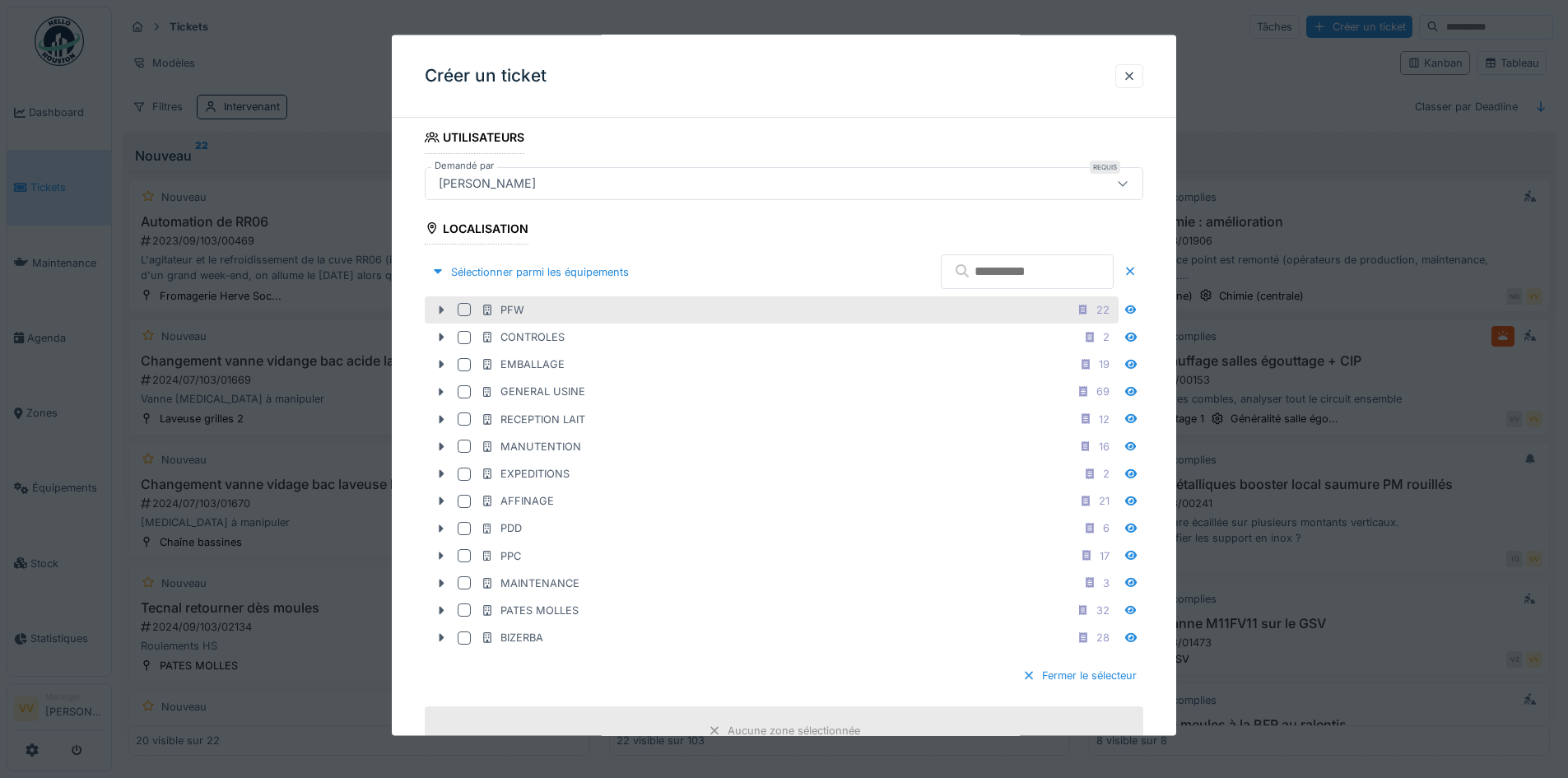
click at [439, 314] on icon at bounding box center [441, 310] width 13 height 11
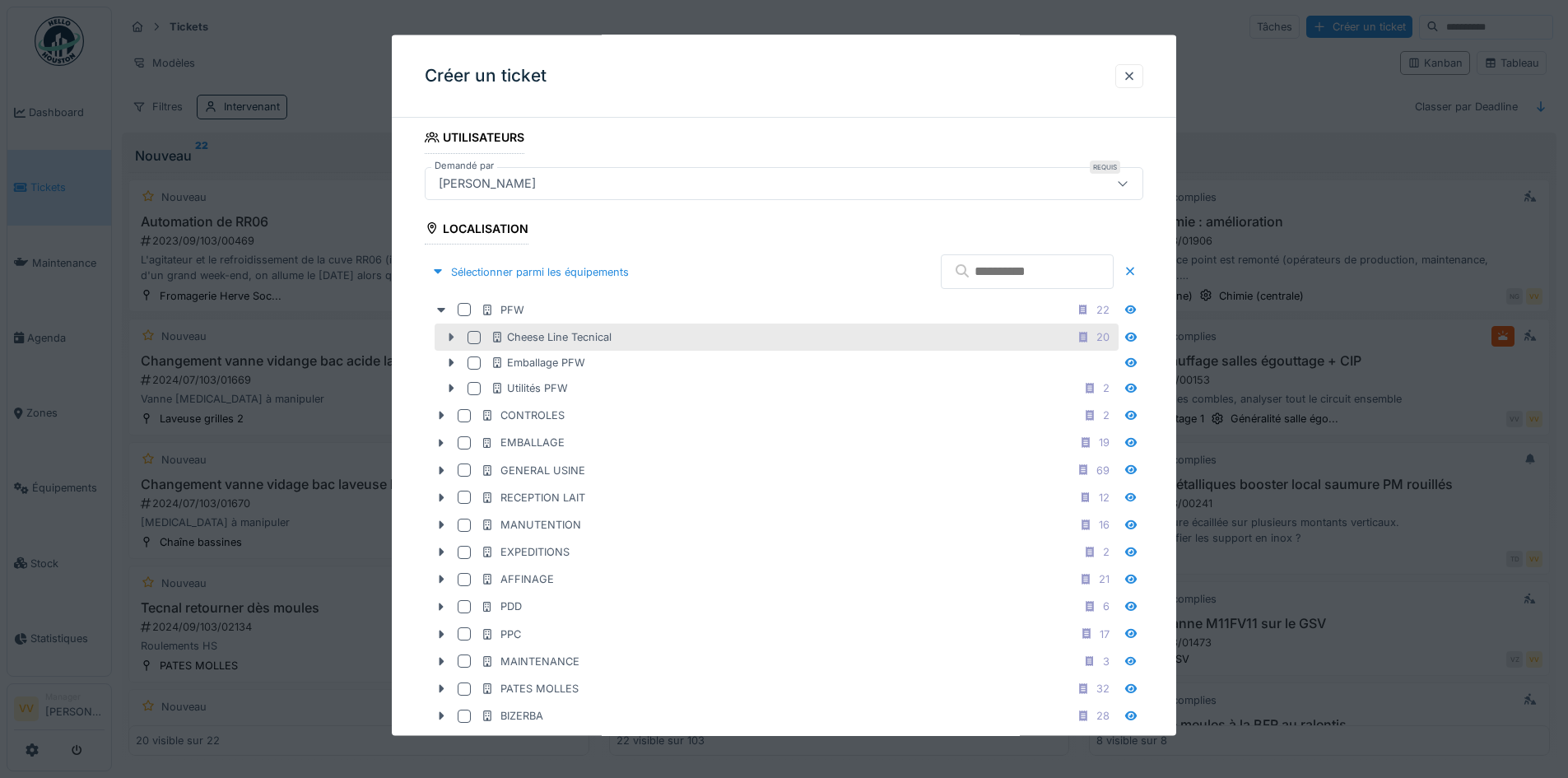
click at [450, 338] on icon at bounding box center [452, 336] width 5 height 8
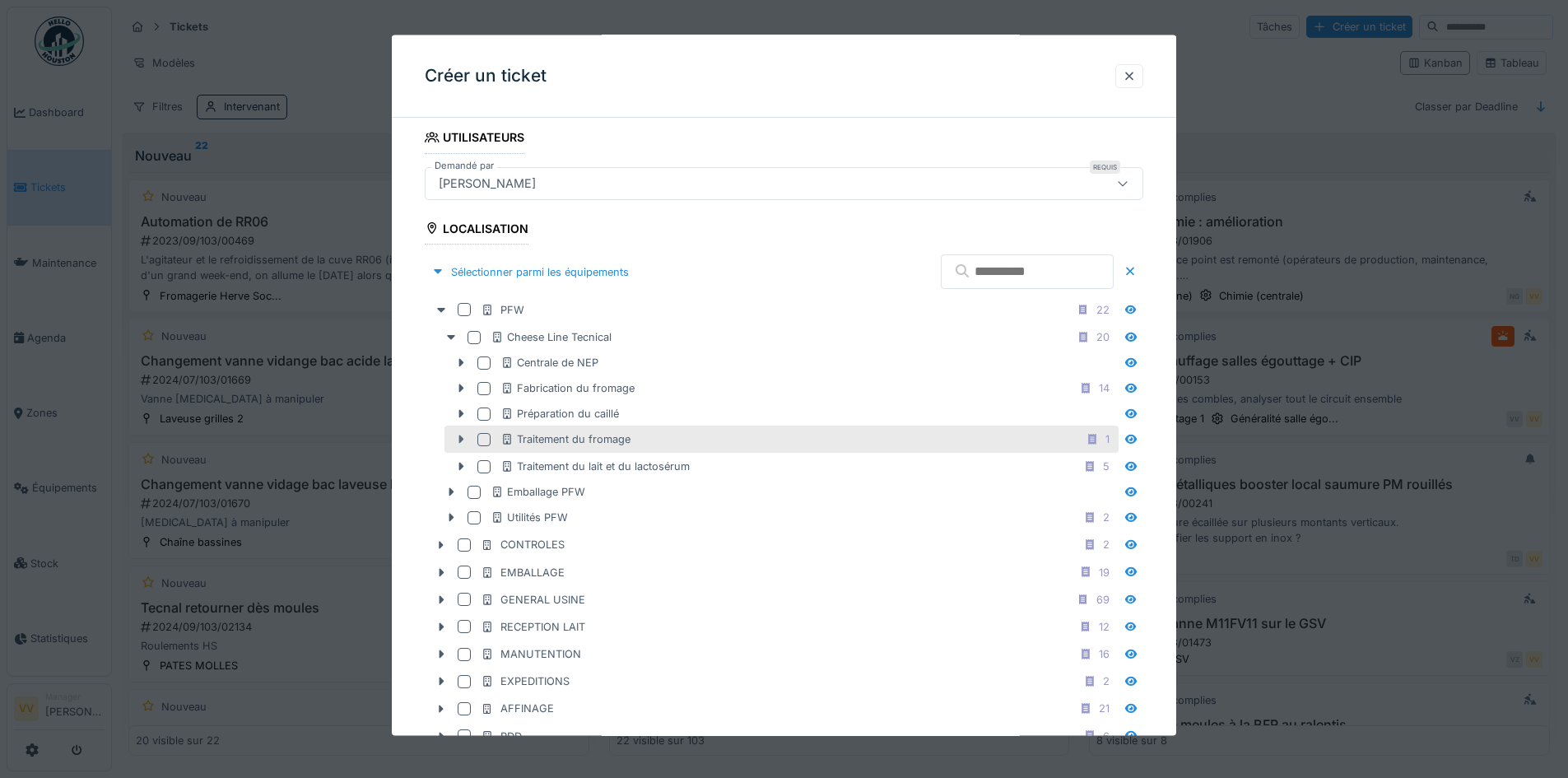
click at [461, 441] on icon at bounding box center [462, 438] width 5 height 8
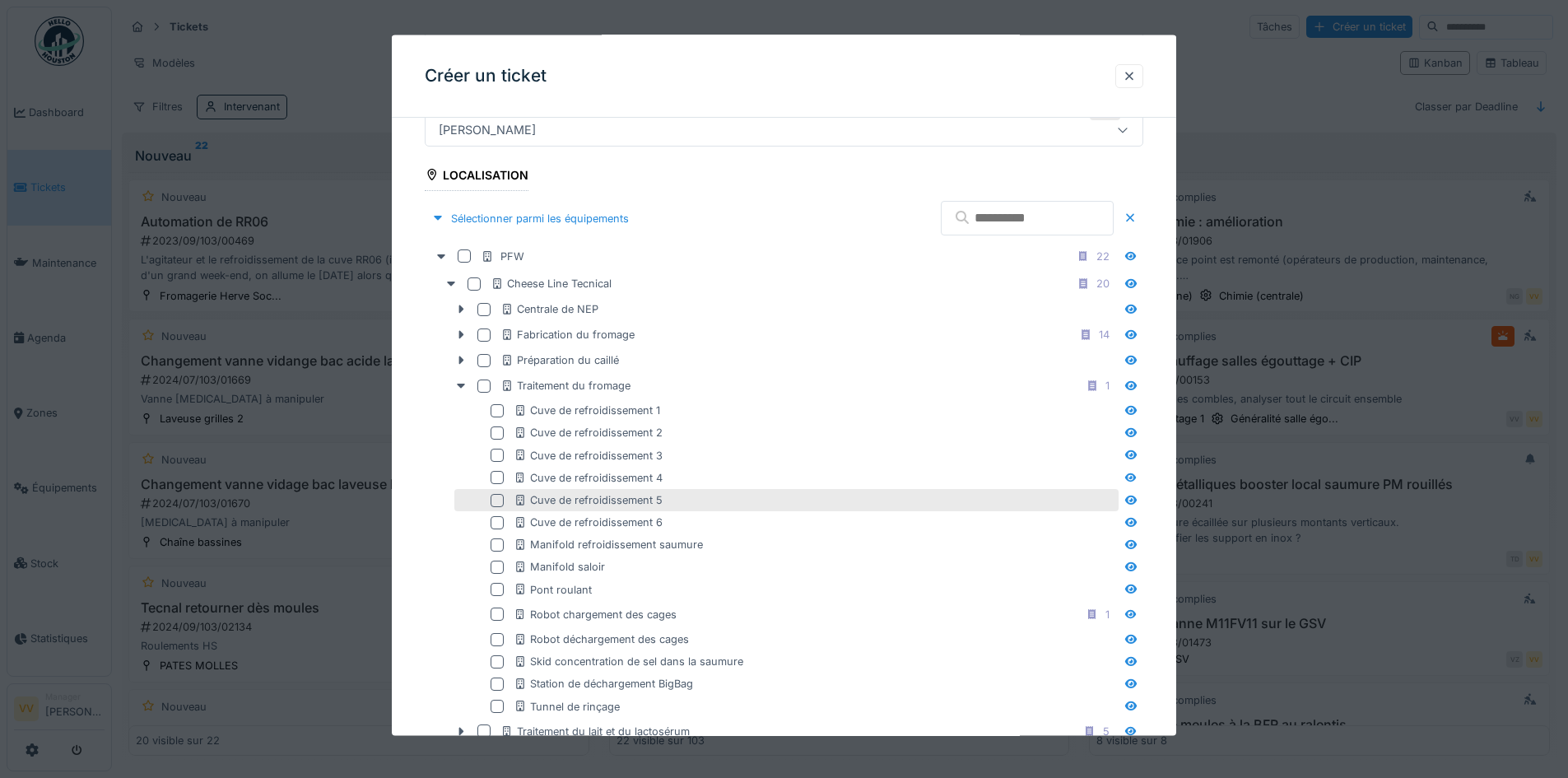
scroll to position [411, 0]
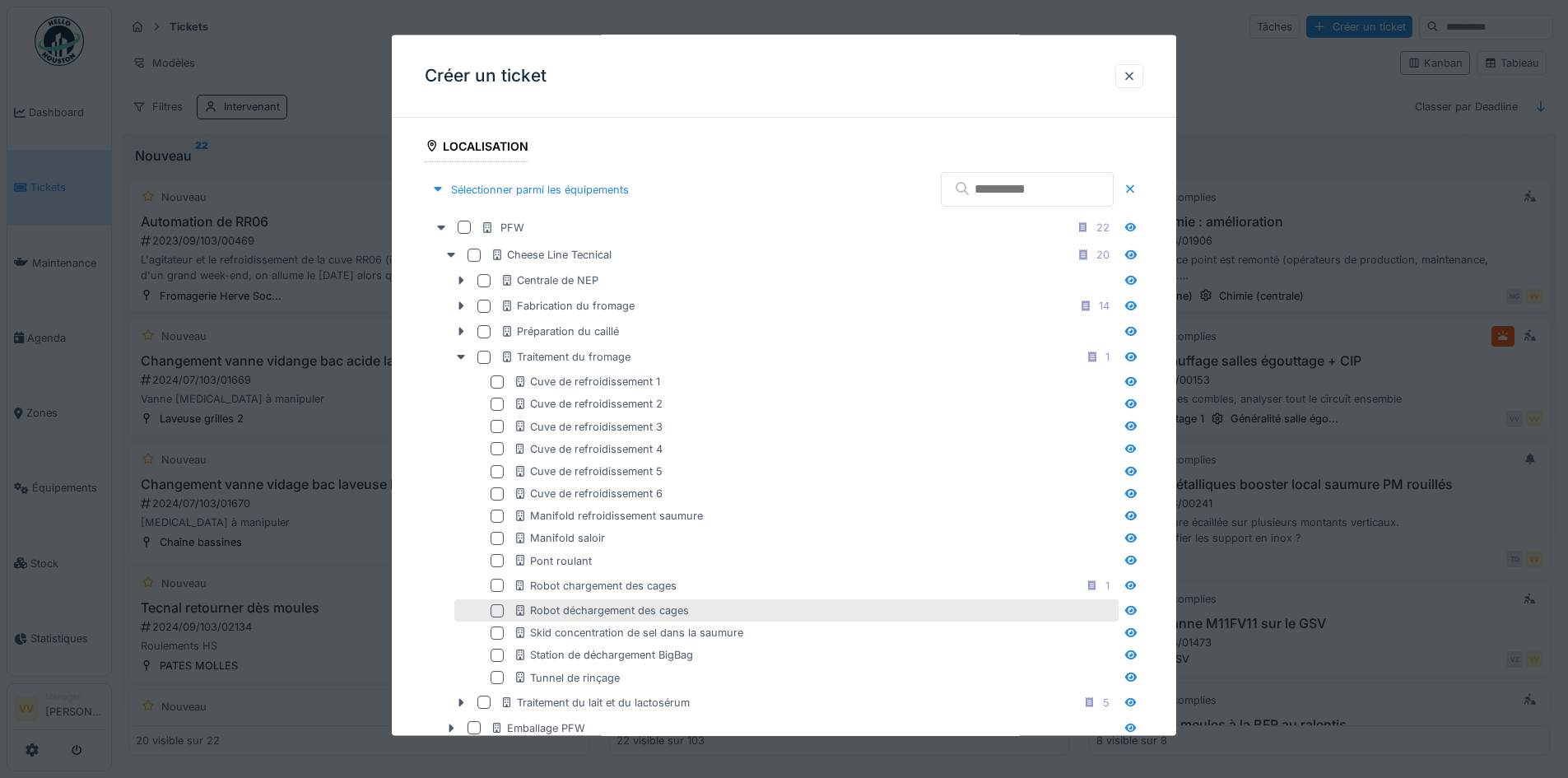
click at [498, 607] on div at bounding box center [497, 609] width 13 height 13
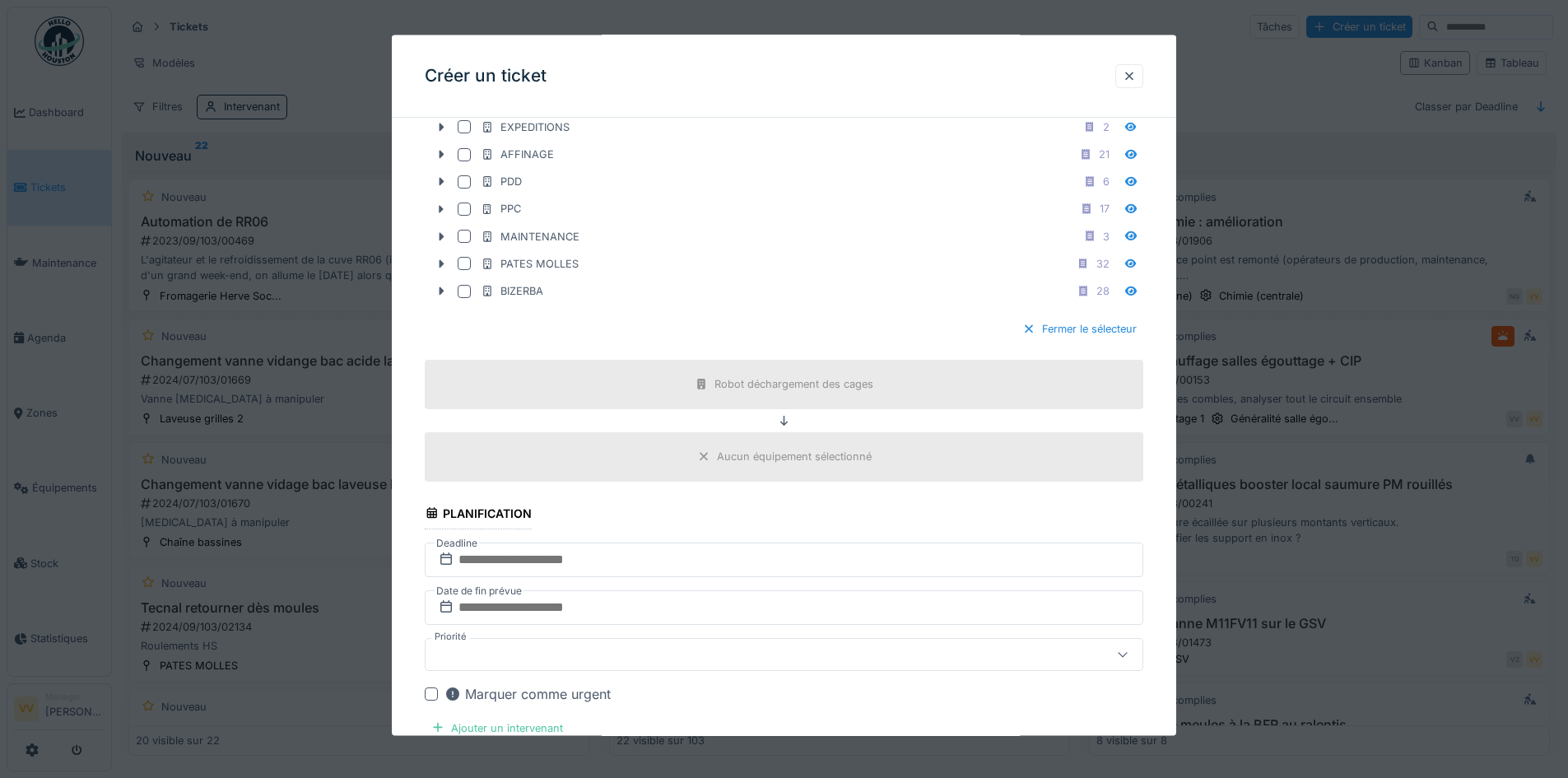
scroll to position [1234, 0]
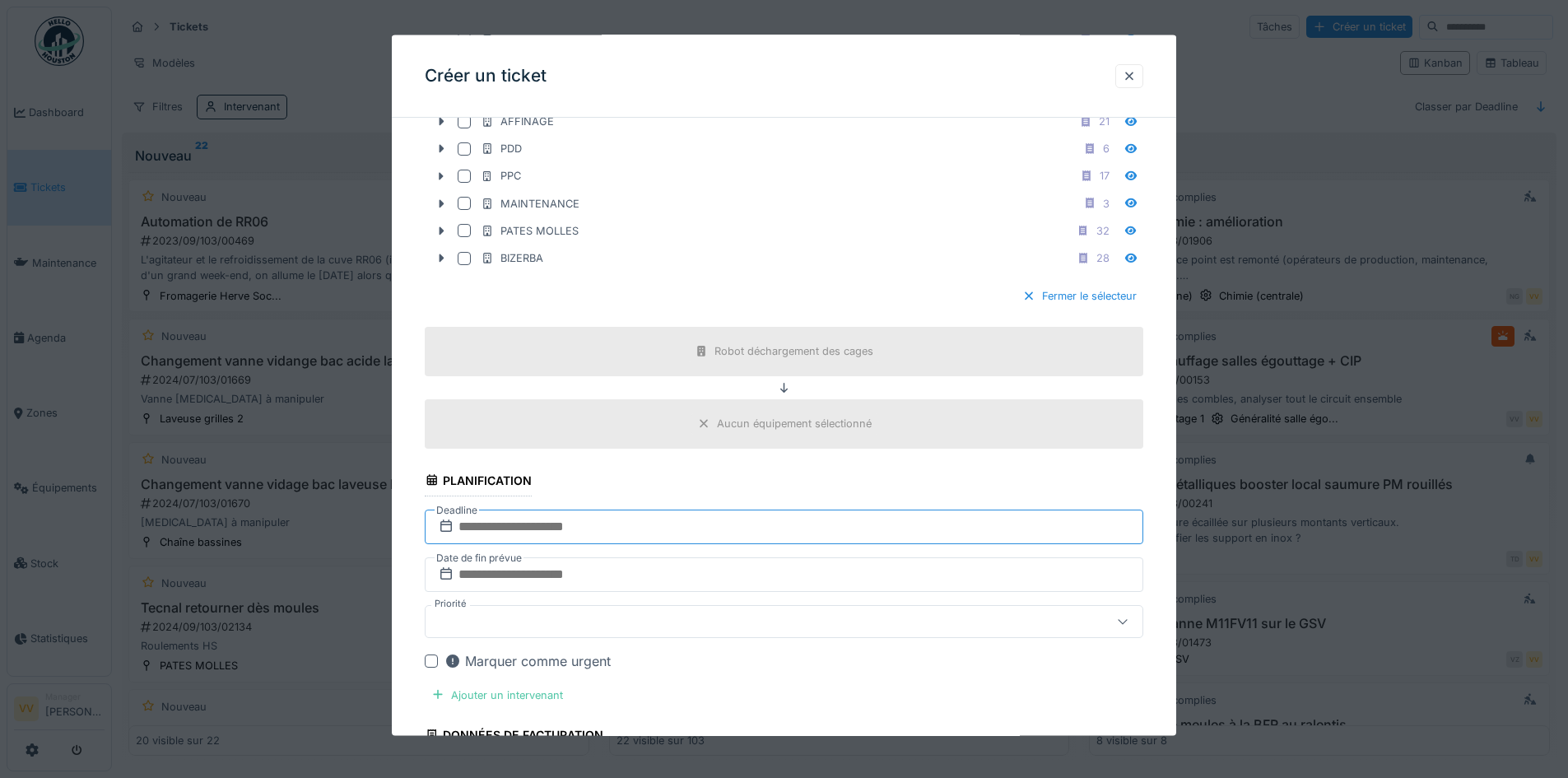
click at [668, 523] on input "text" at bounding box center [784, 526] width 719 height 35
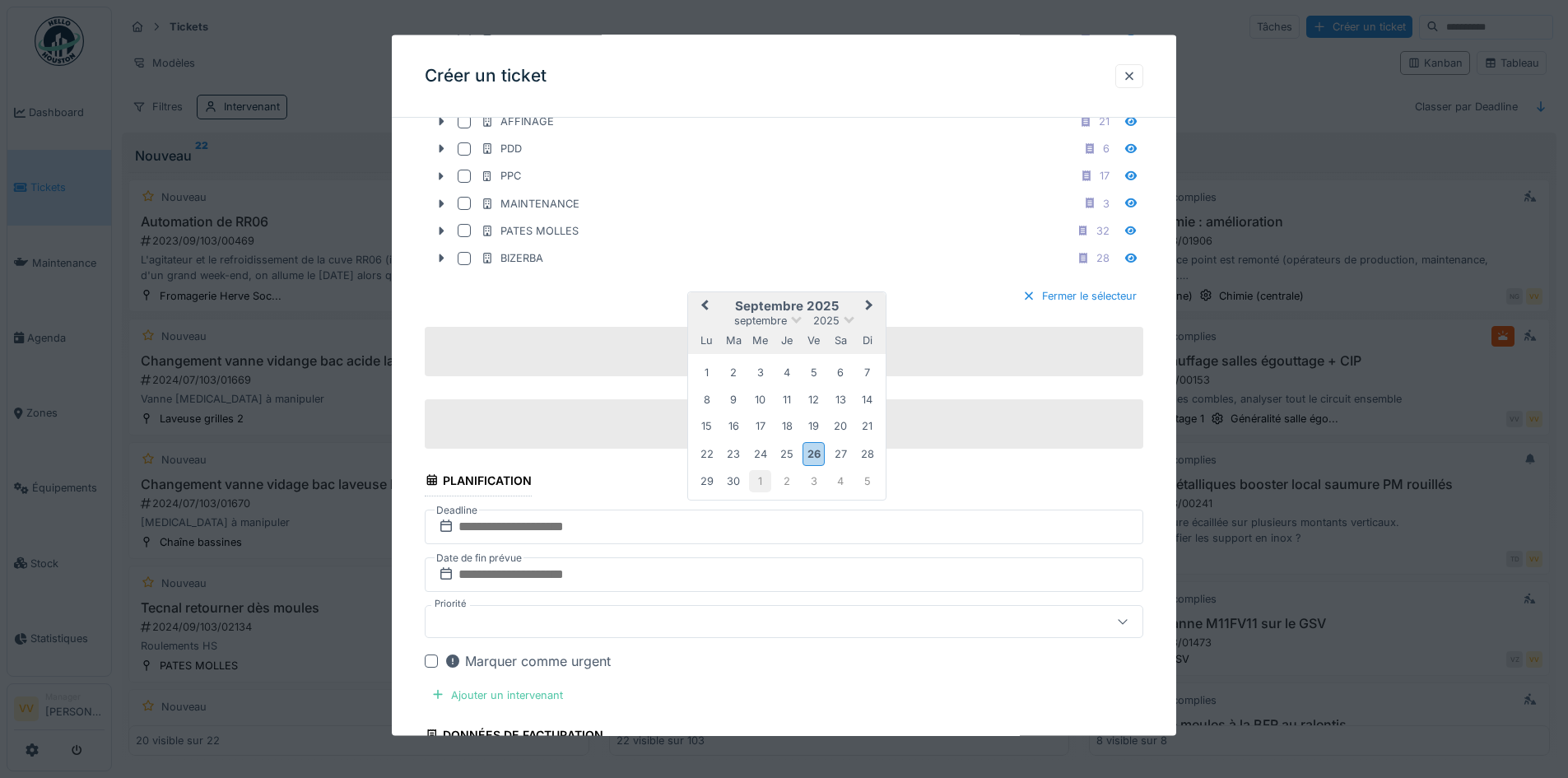
click at [763, 483] on div "1" at bounding box center [760, 480] width 22 height 22
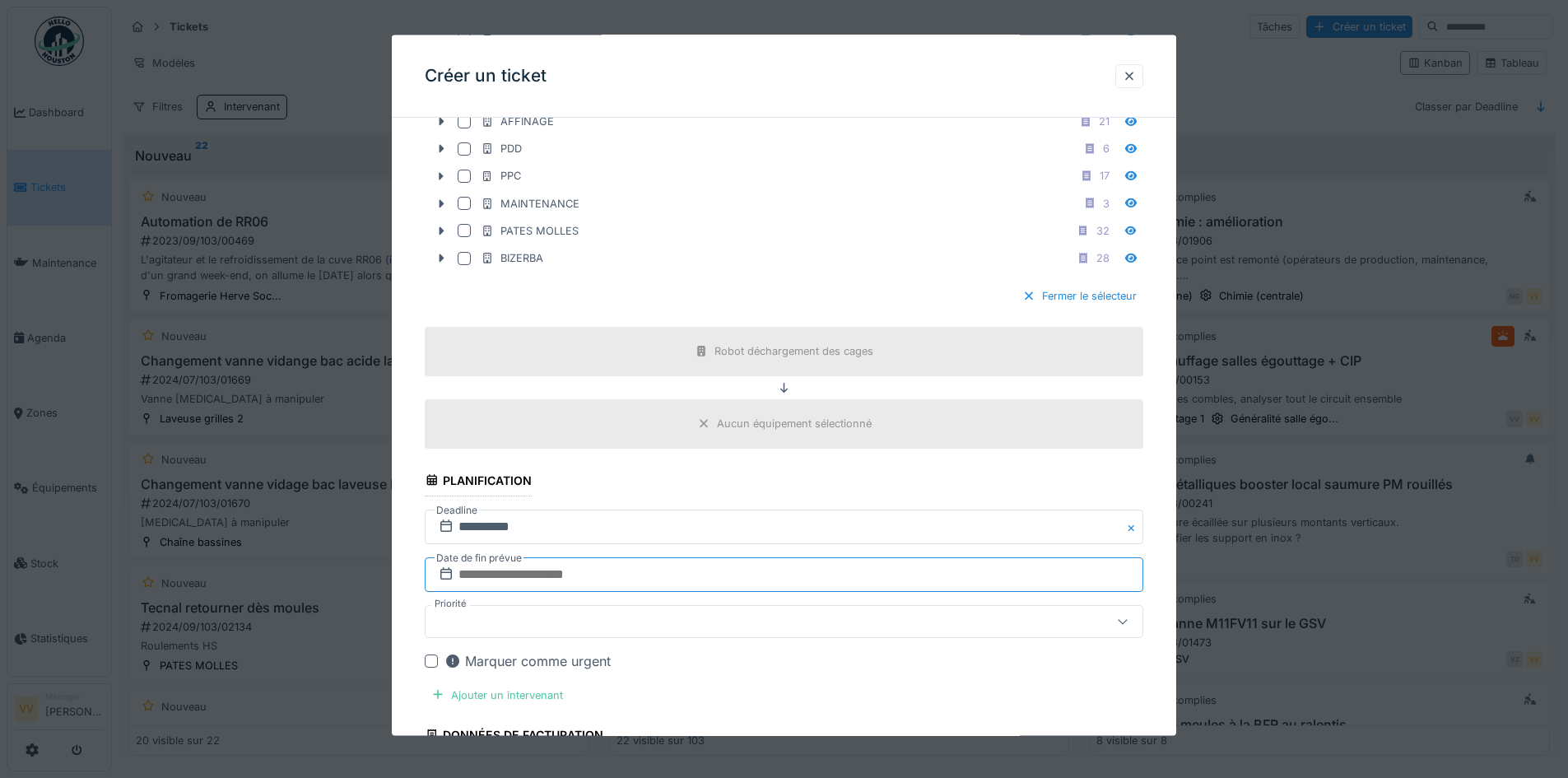
click at [538, 566] on input "text" at bounding box center [784, 573] width 719 height 35
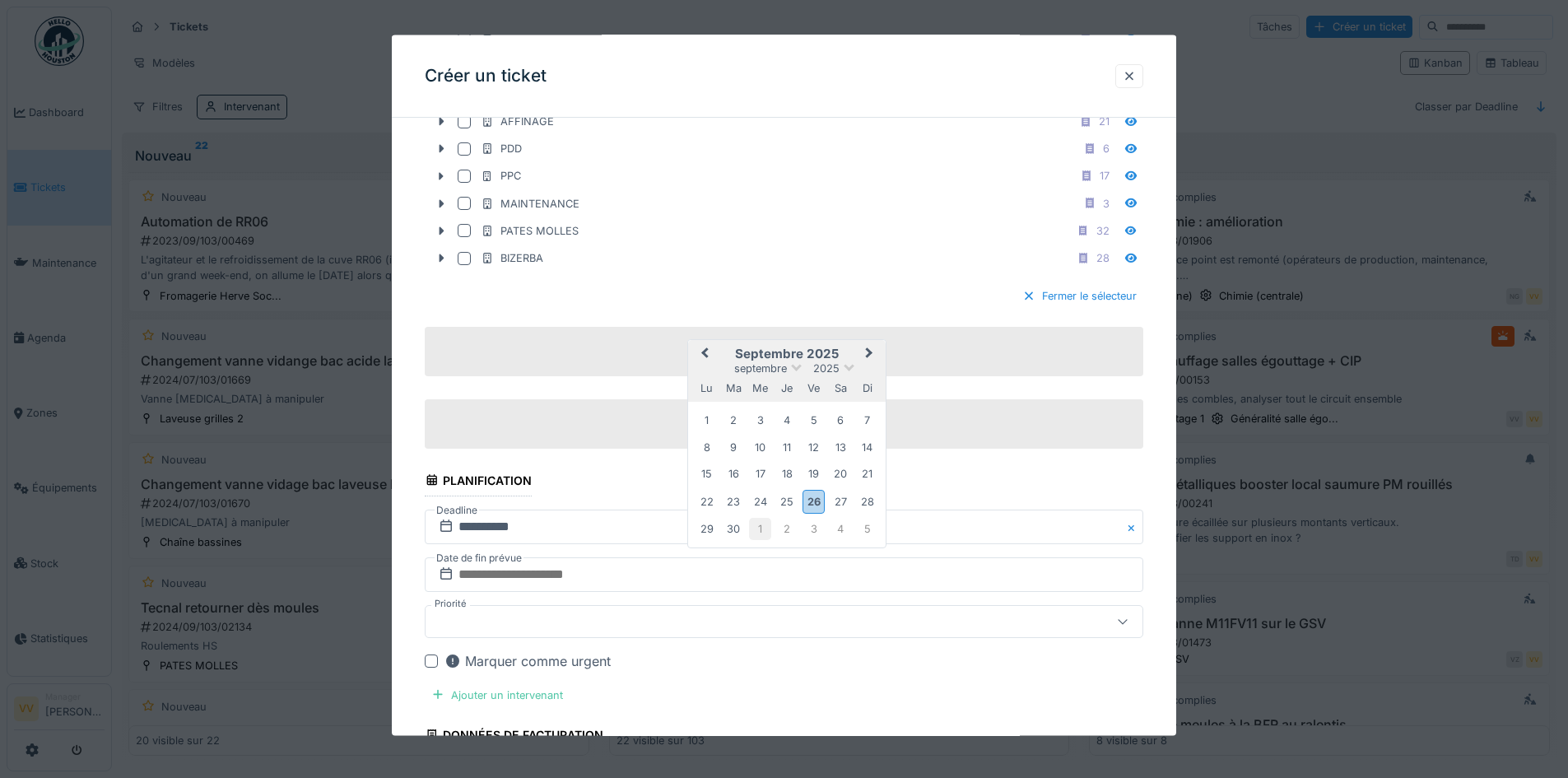
click at [760, 526] on div "1" at bounding box center [760, 528] width 22 height 22
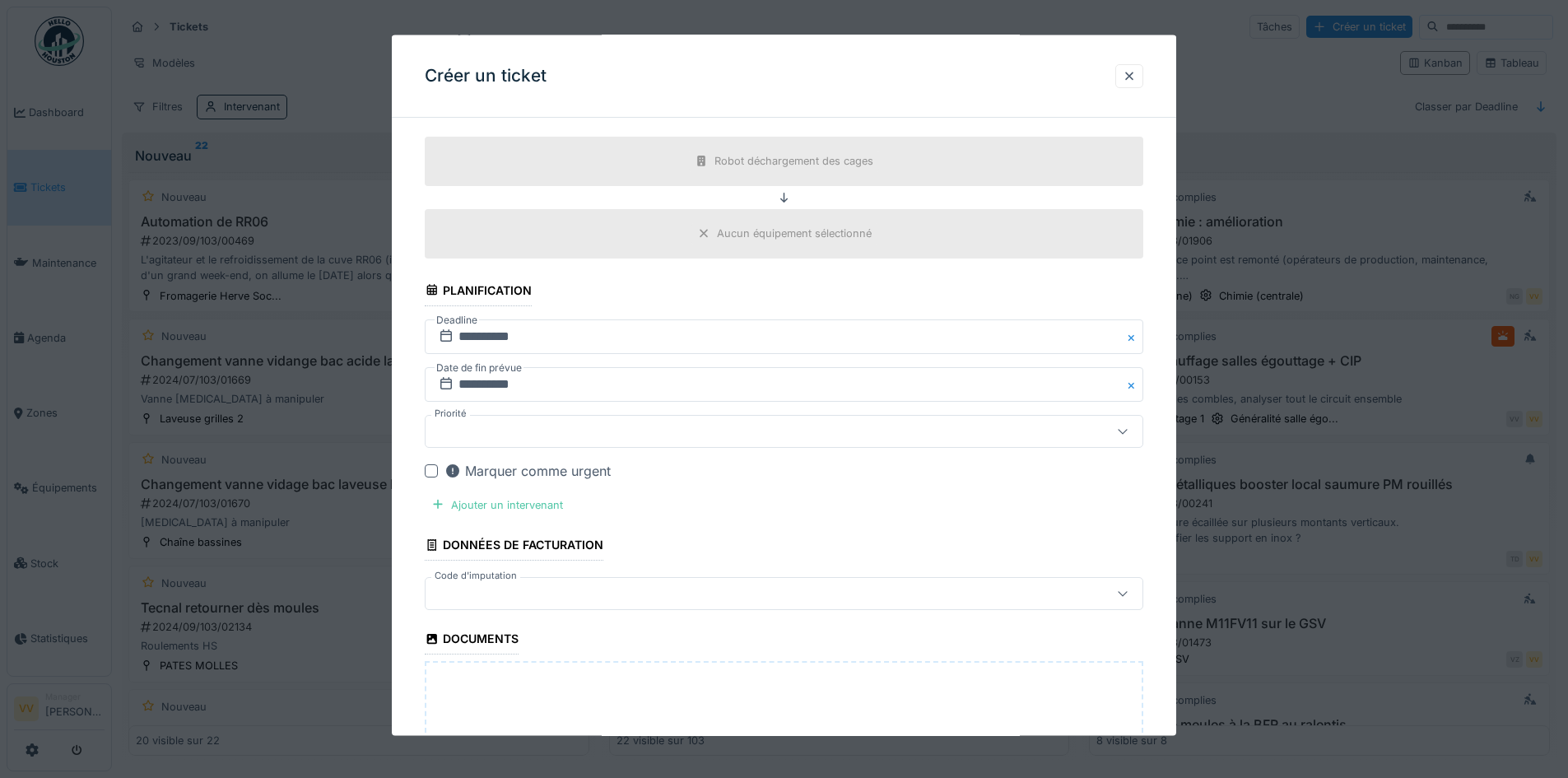
scroll to position [1481, 0]
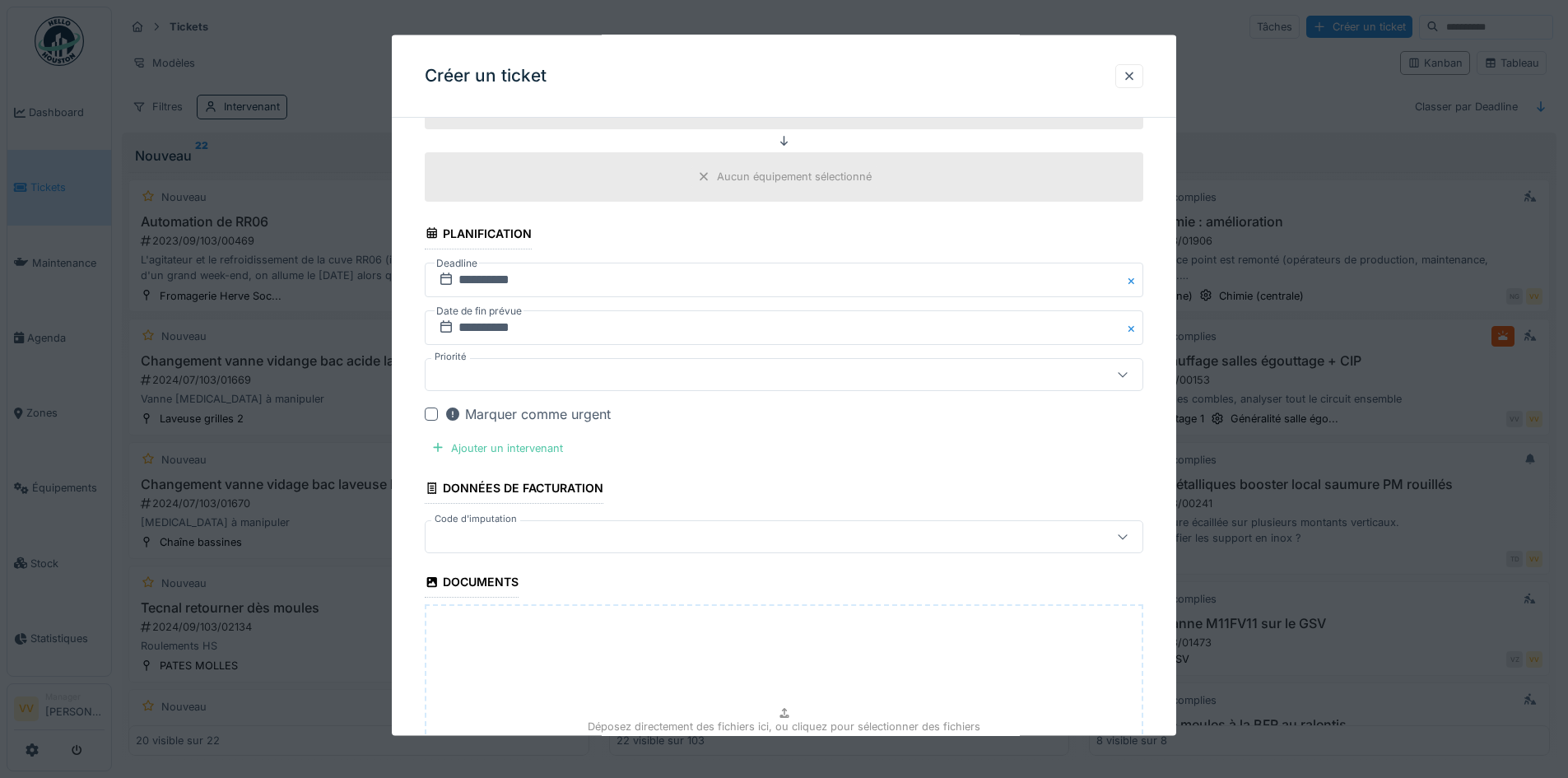
click at [472, 414] on div "Marquer comme urgent" at bounding box center [527, 413] width 166 height 20
click at [496, 441] on div "Ajouter un intervenant" at bounding box center [497, 447] width 145 height 22
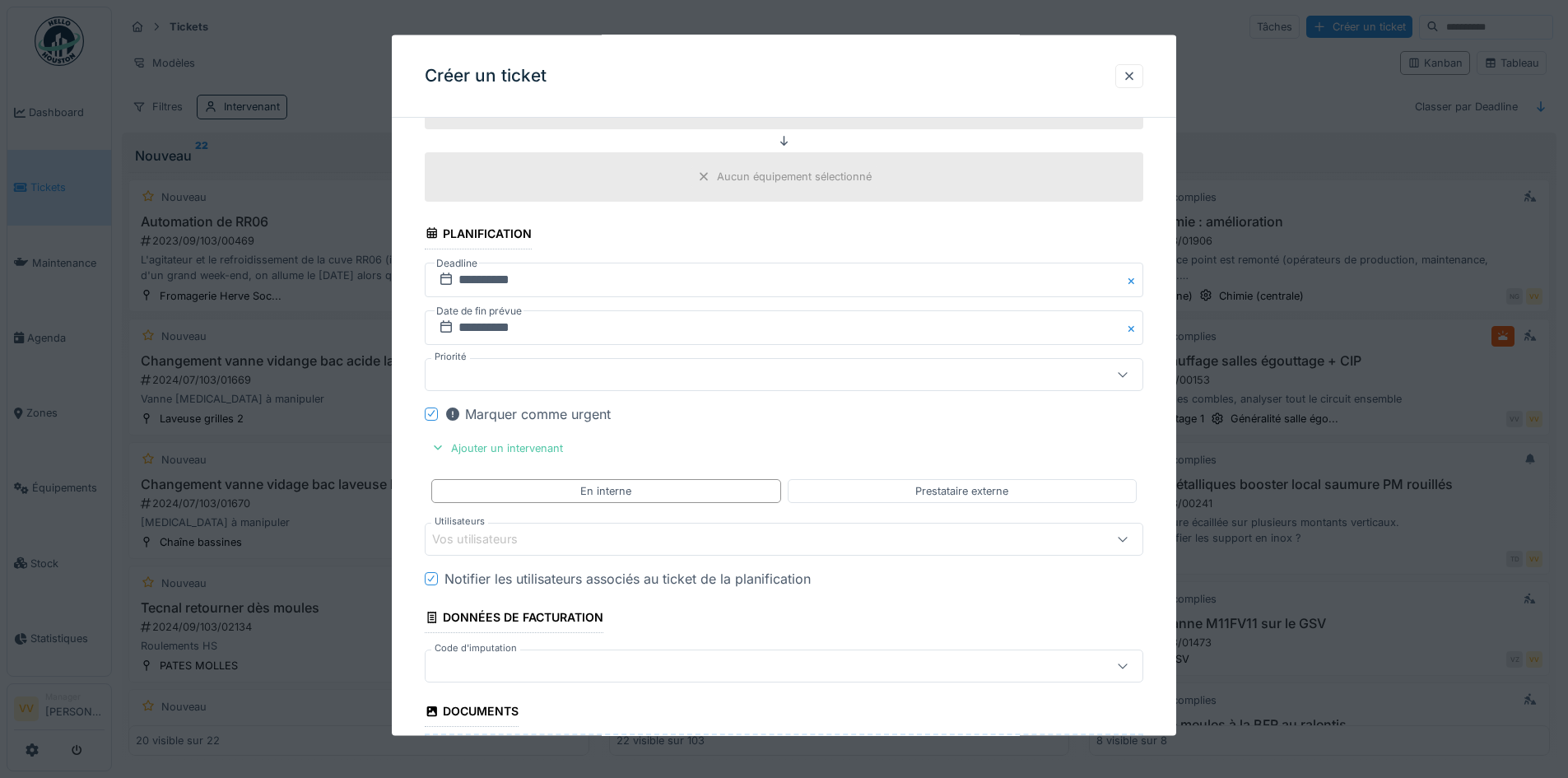
click at [569, 544] on div "Vos utilisateurs" at bounding box center [743, 539] width 620 height 18
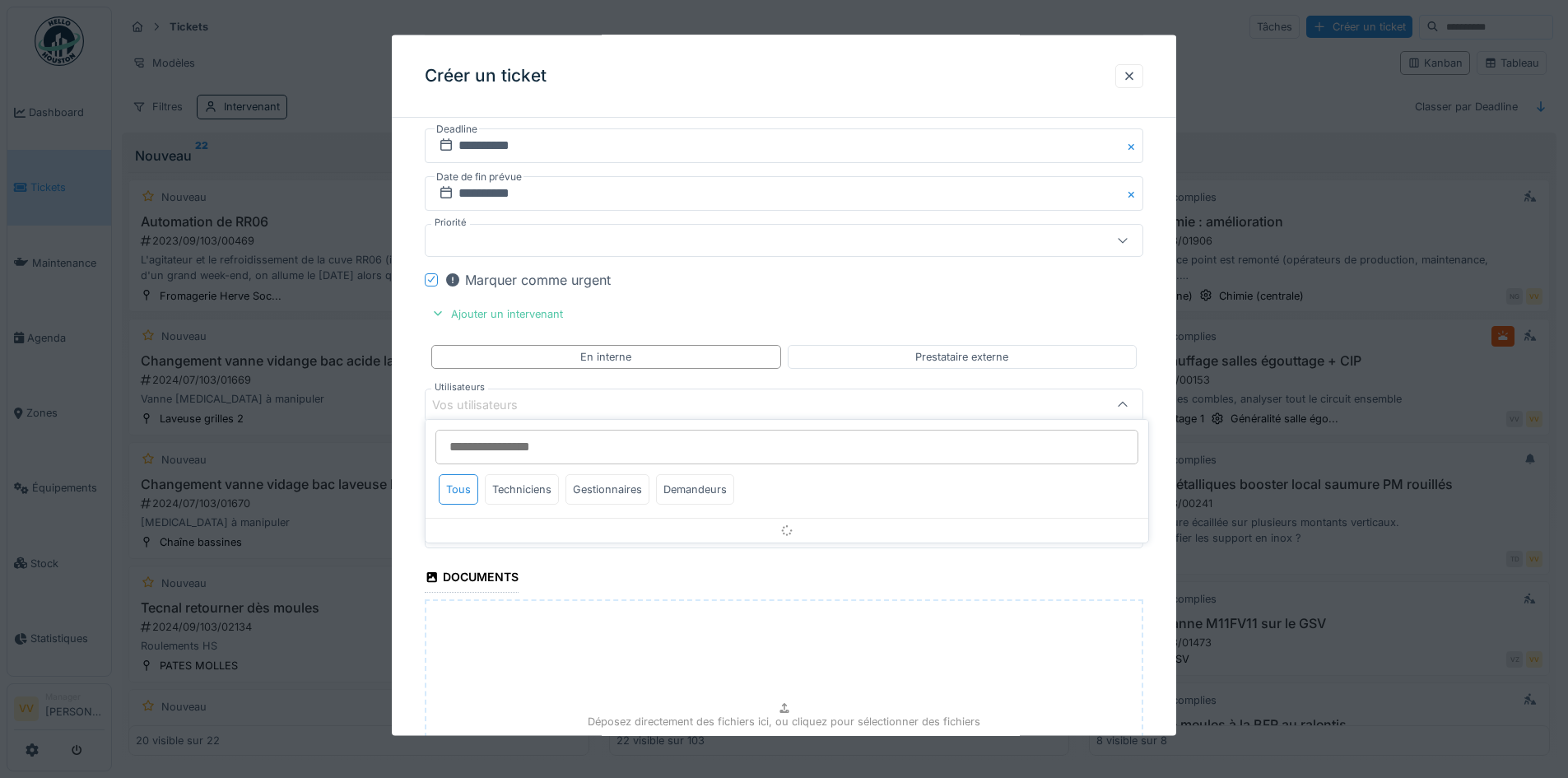
scroll to position [1635, 0]
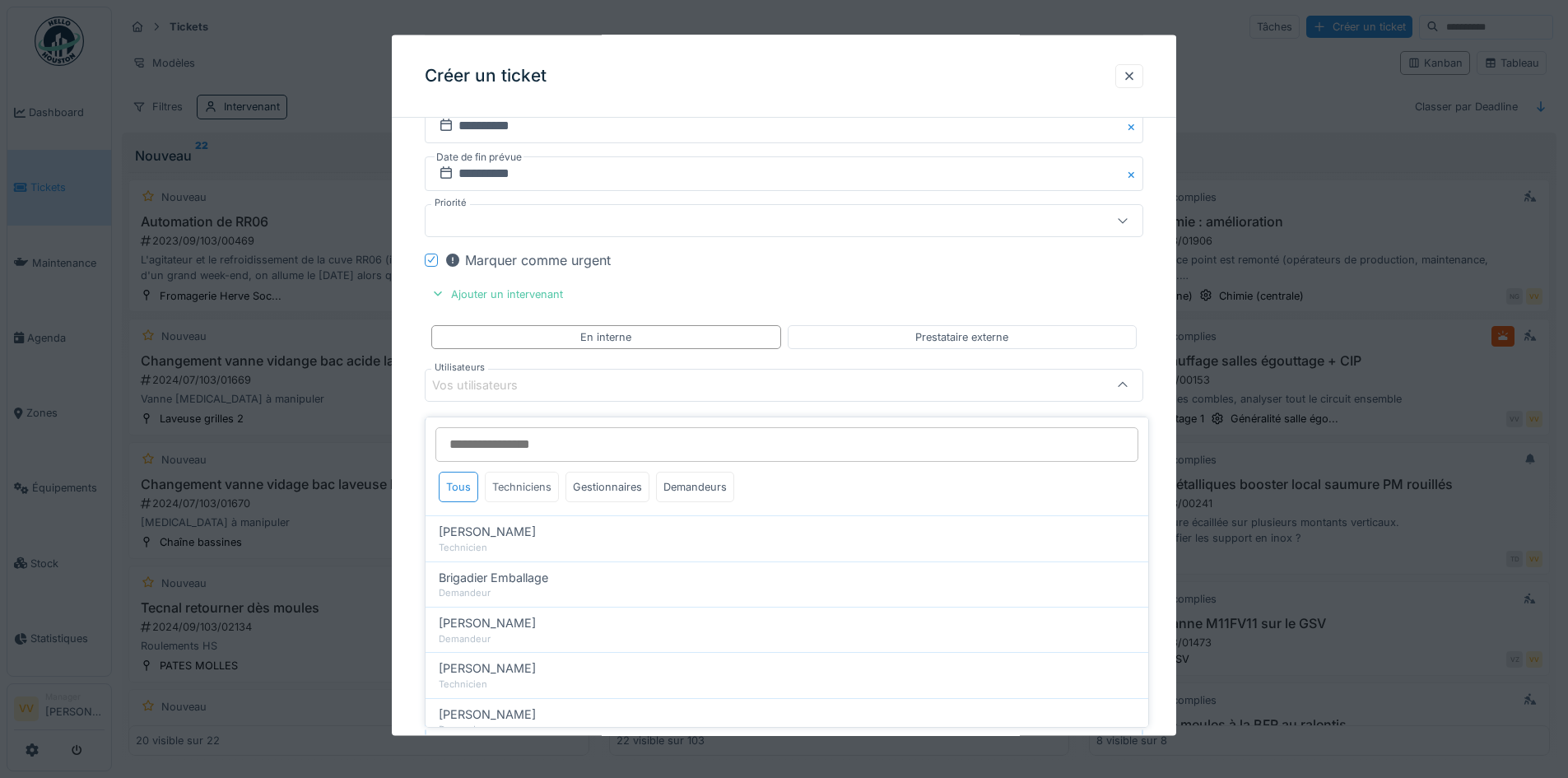
click at [521, 473] on div "Techniciens" at bounding box center [521, 487] width 74 height 30
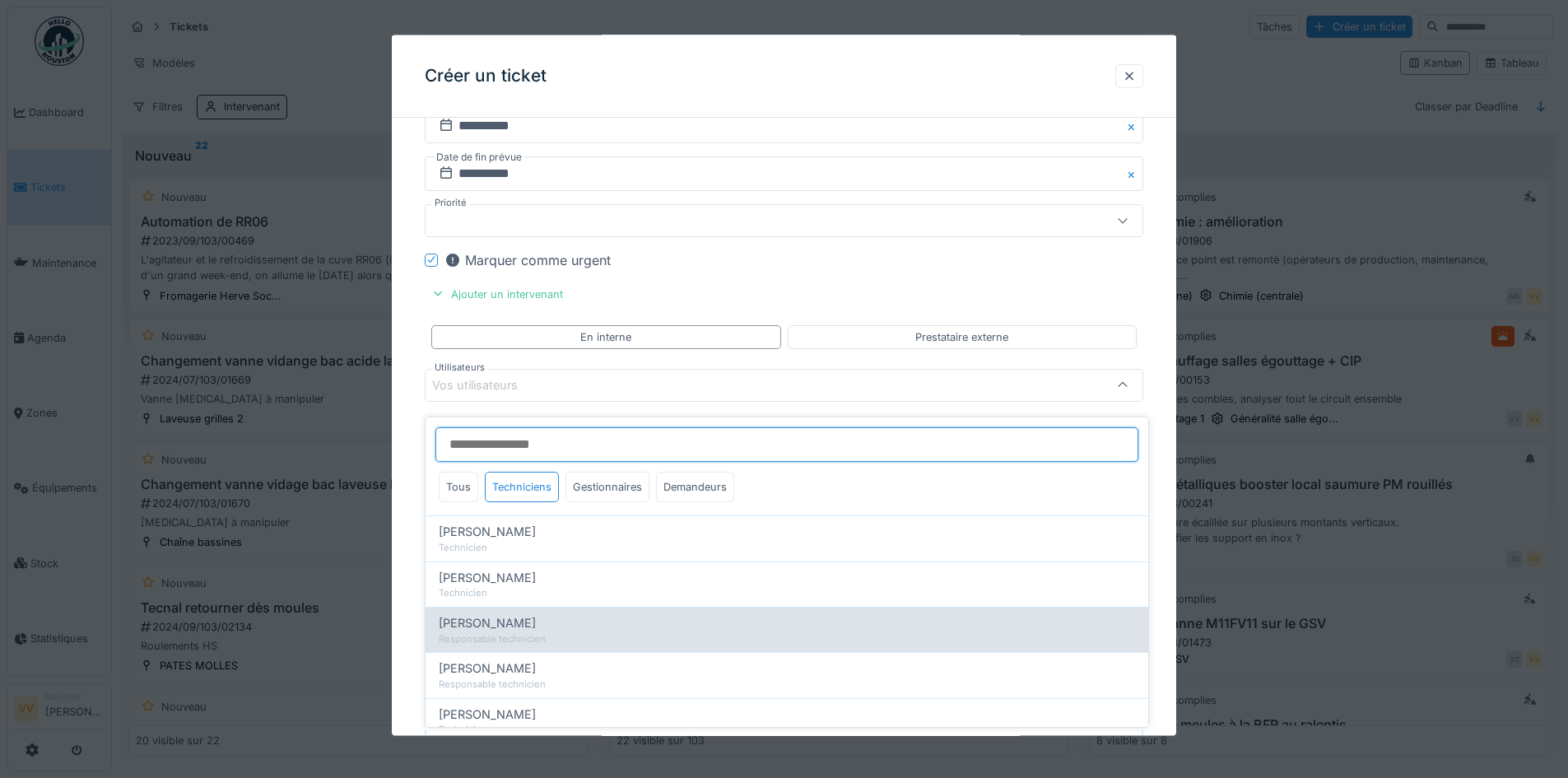
scroll to position [46, 0]
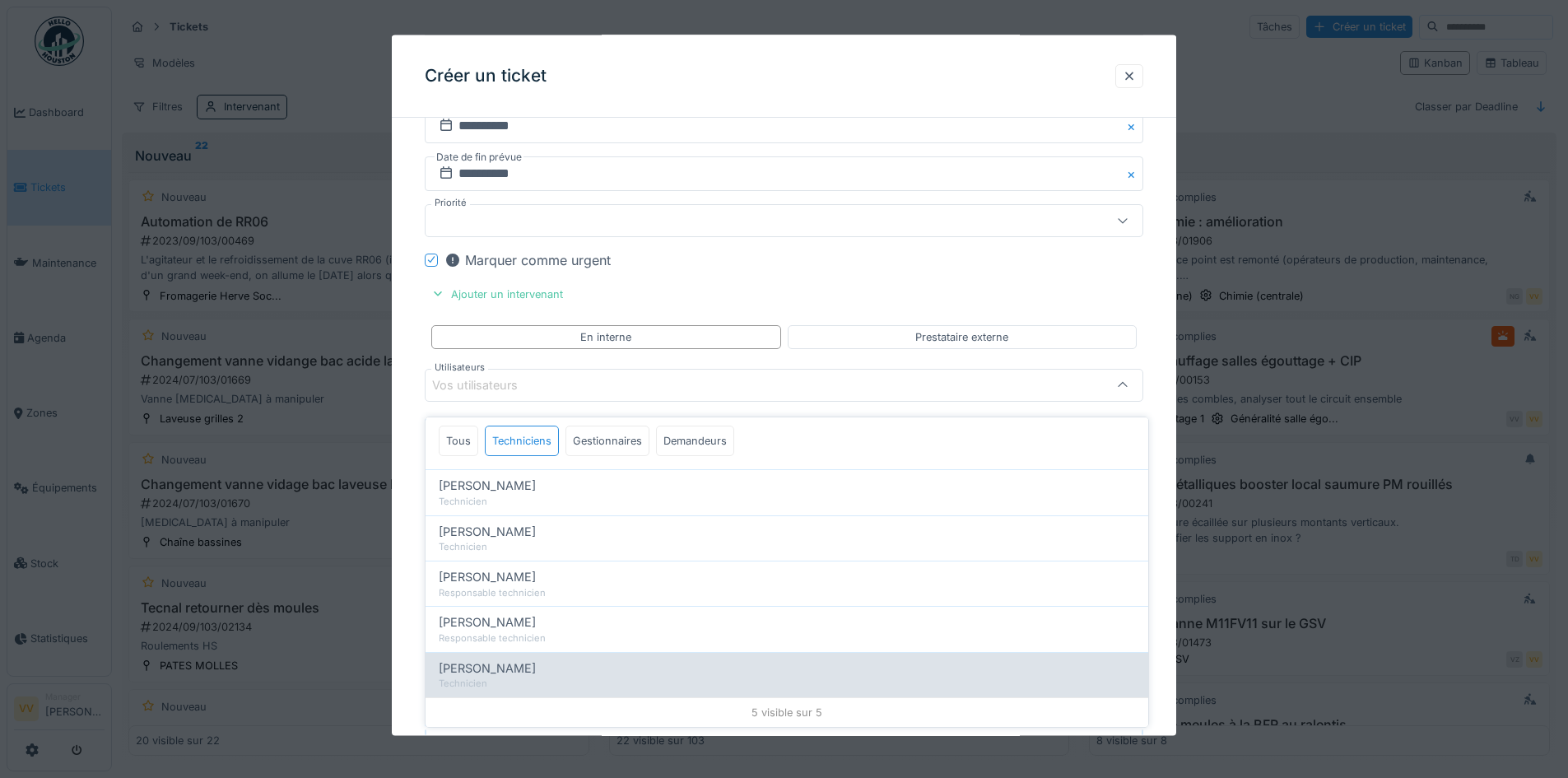
click at [591, 677] on div "Technicien" at bounding box center [787, 684] width 696 height 14
type input "****"
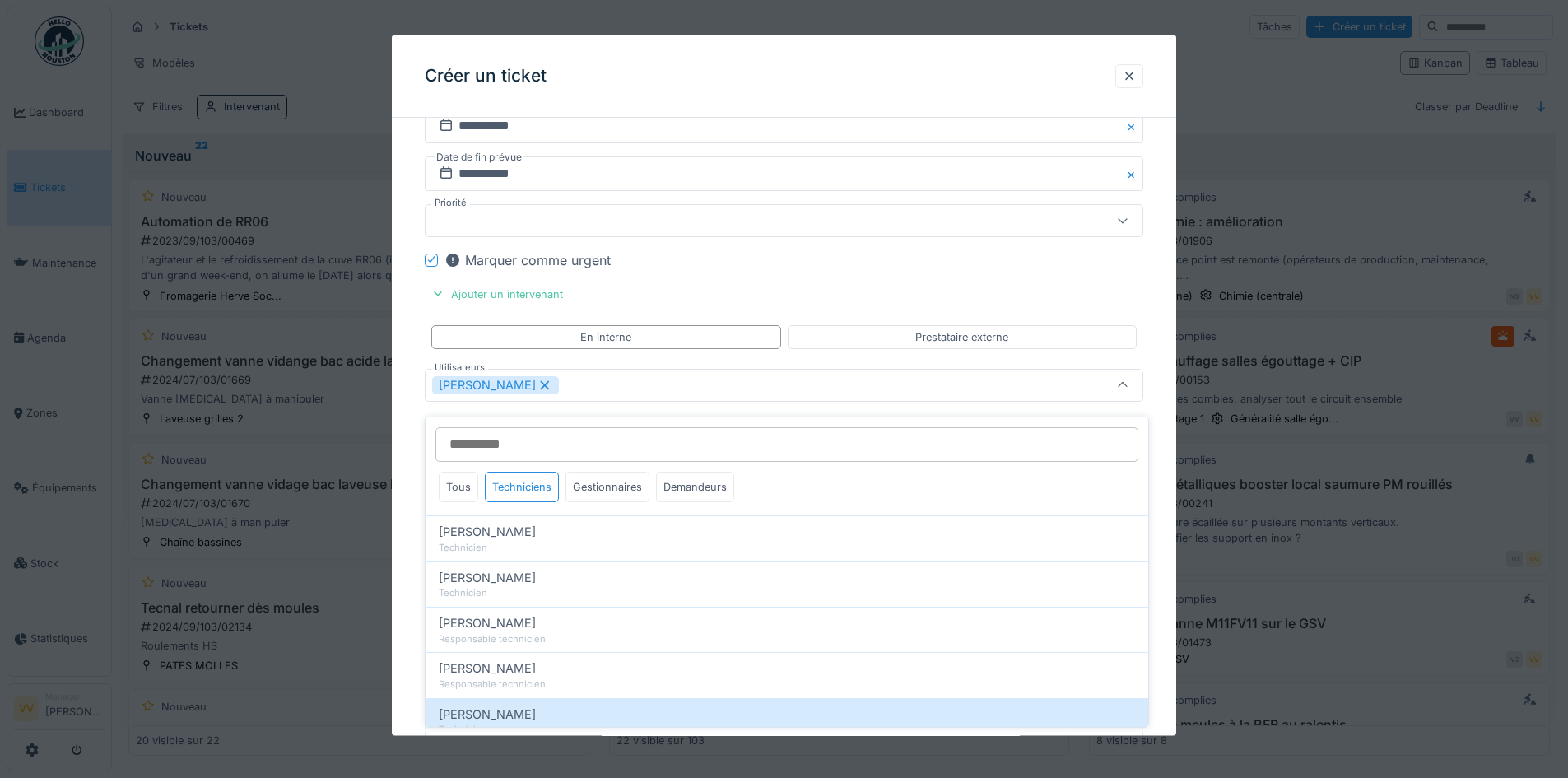
click at [1118, 267] on div "Marquer comme urgent" at bounding box center [793, 259] width 699 height 20
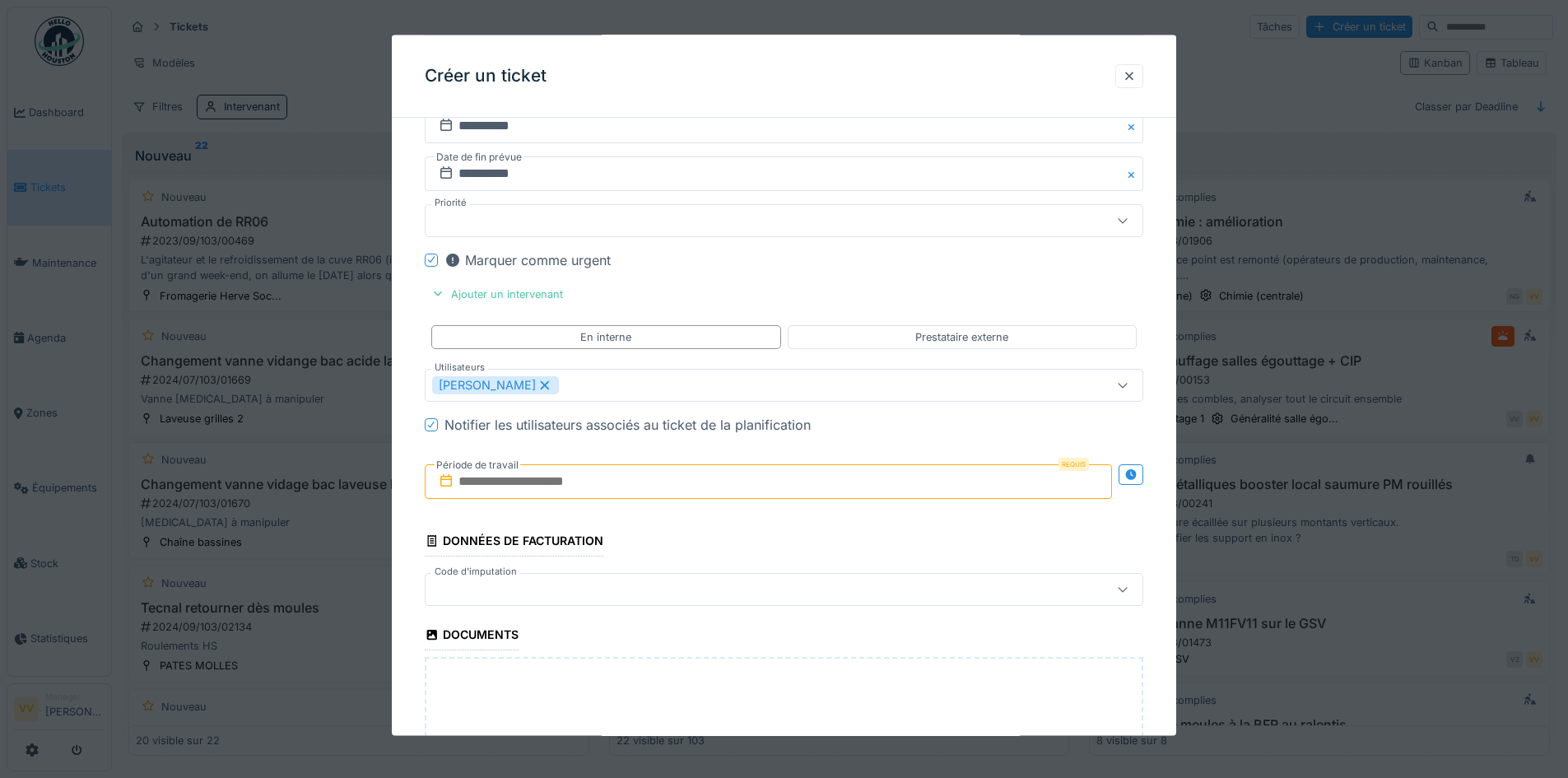
click at [585, 483] on input "text" at bounding box center [768, 481] width 688 height 35
click at [745, 691] on div "1" at bounding box center [744, 696] width 22 height 22
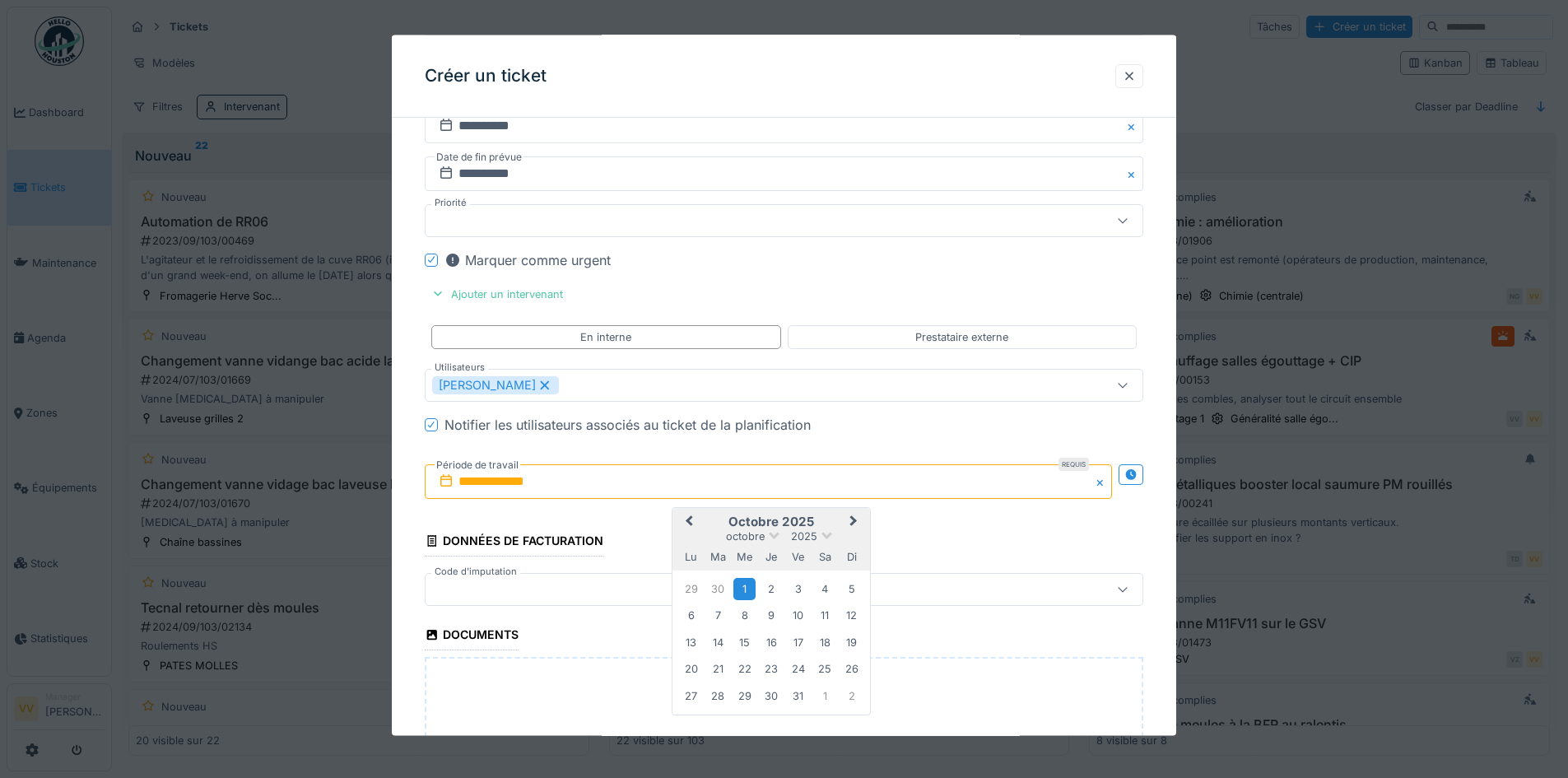
click at [742, 584] on div "1" at bounding box center [744, 588] width 22 height 22
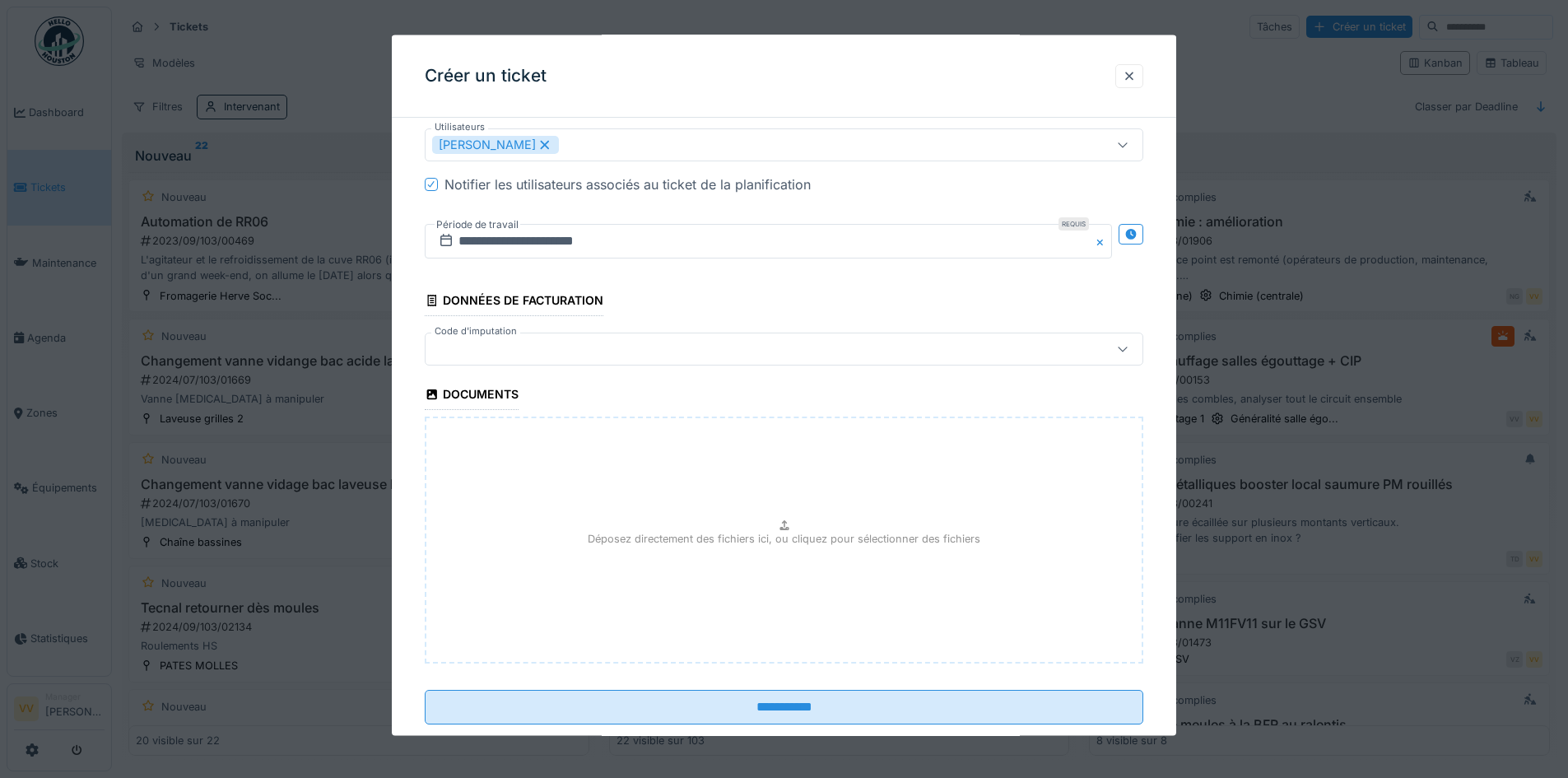
scroll to position [1882, 0]
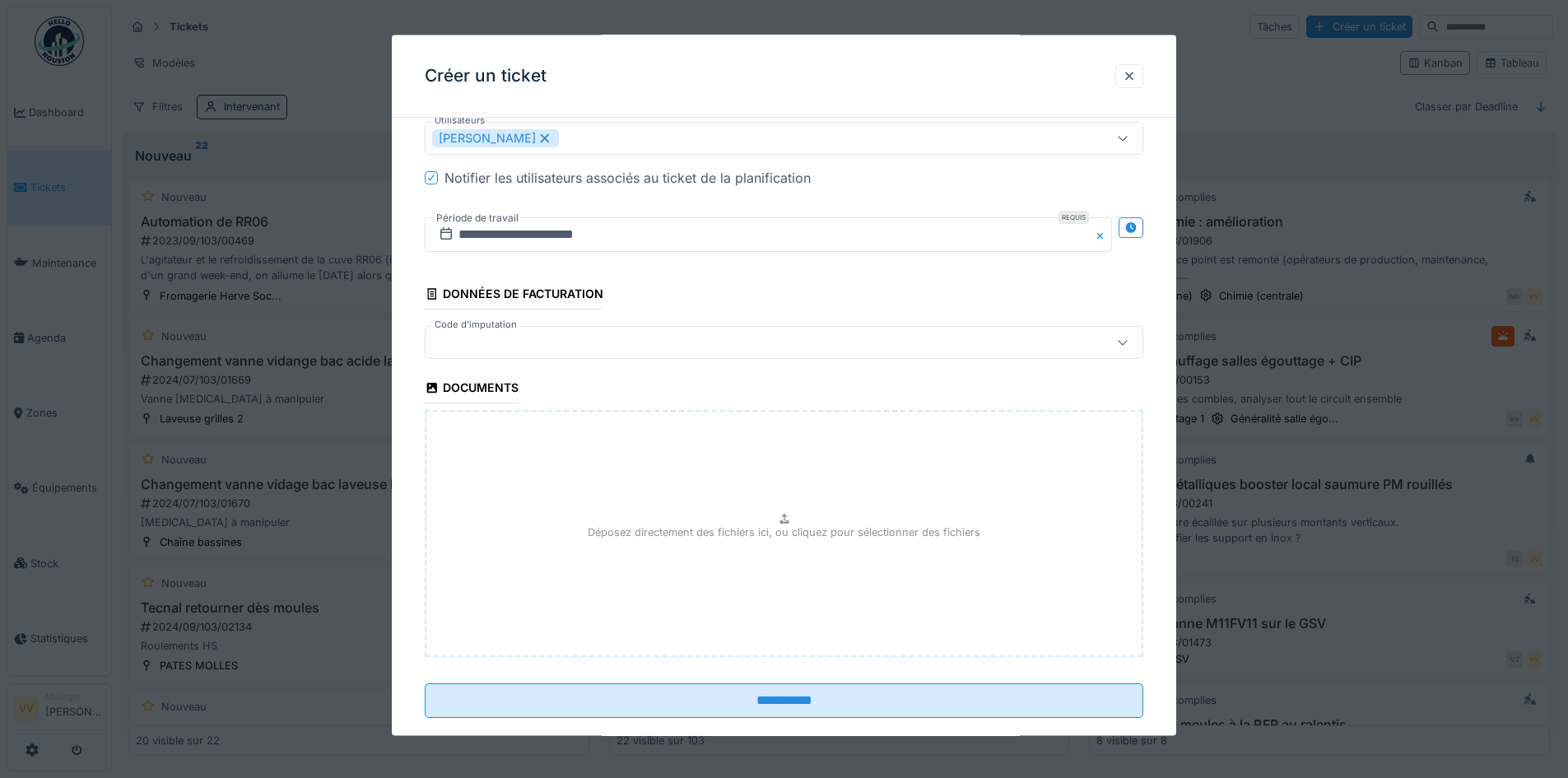
click at [752, 521] on div "Déposez directement des fichiers ici, ou cliquez pour sélectionner des fichiers" at bounding box center [784, 533] width 719 height 247
type input "**********"
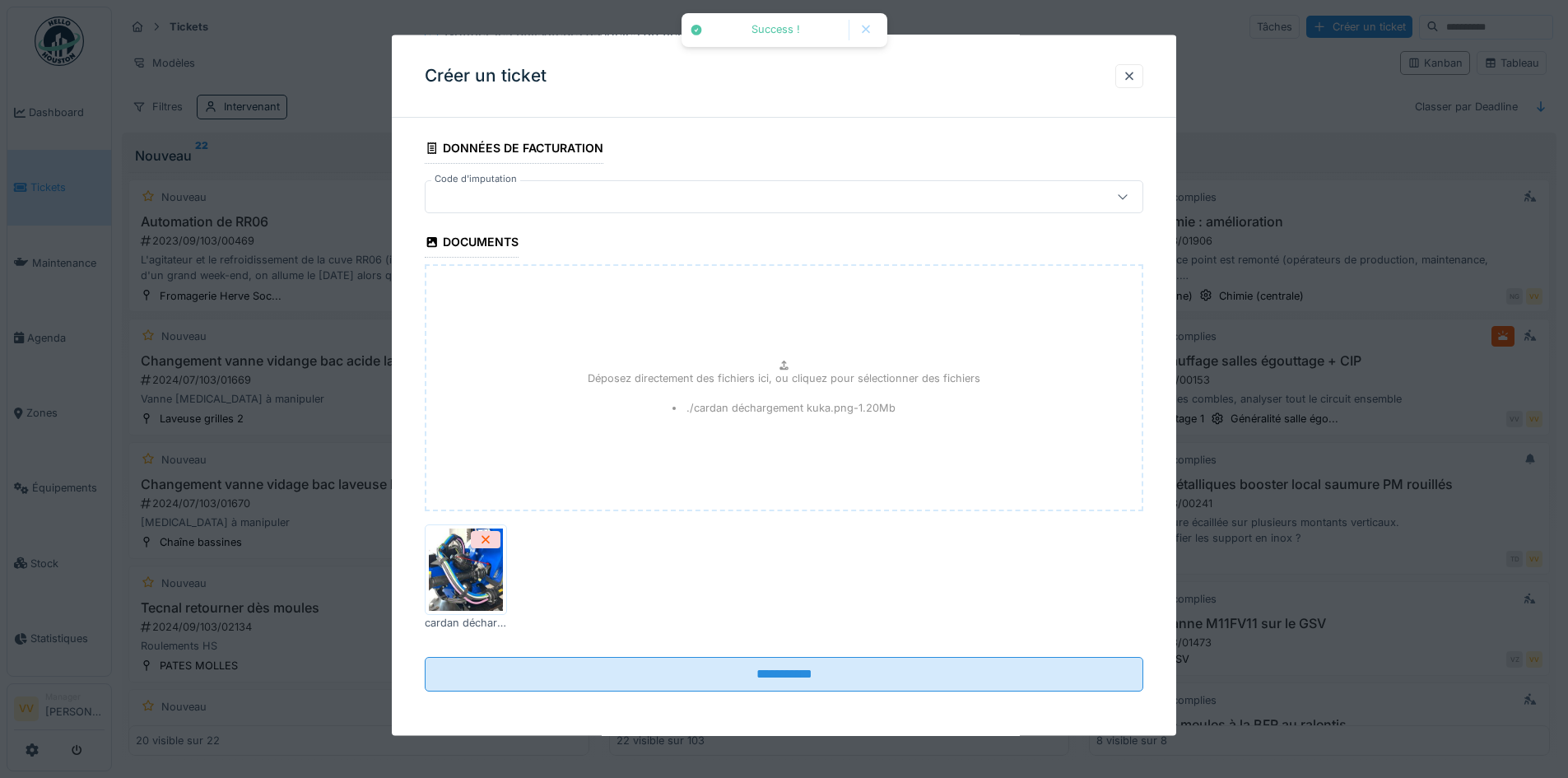
scroll to position [2029, 0]
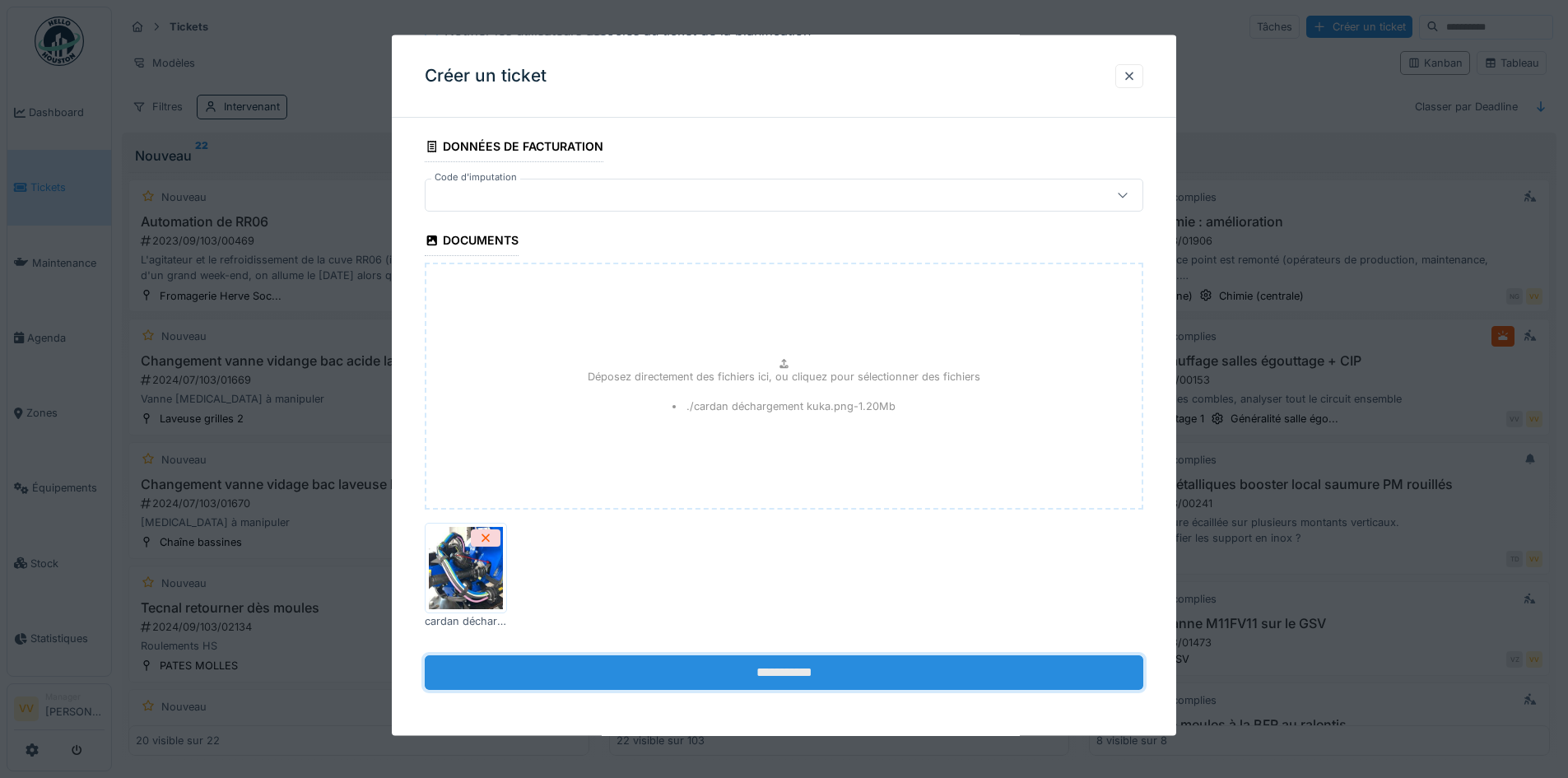
click at [911, 678] on input "**********" at bounding box center [784, 672] width 719 height 35
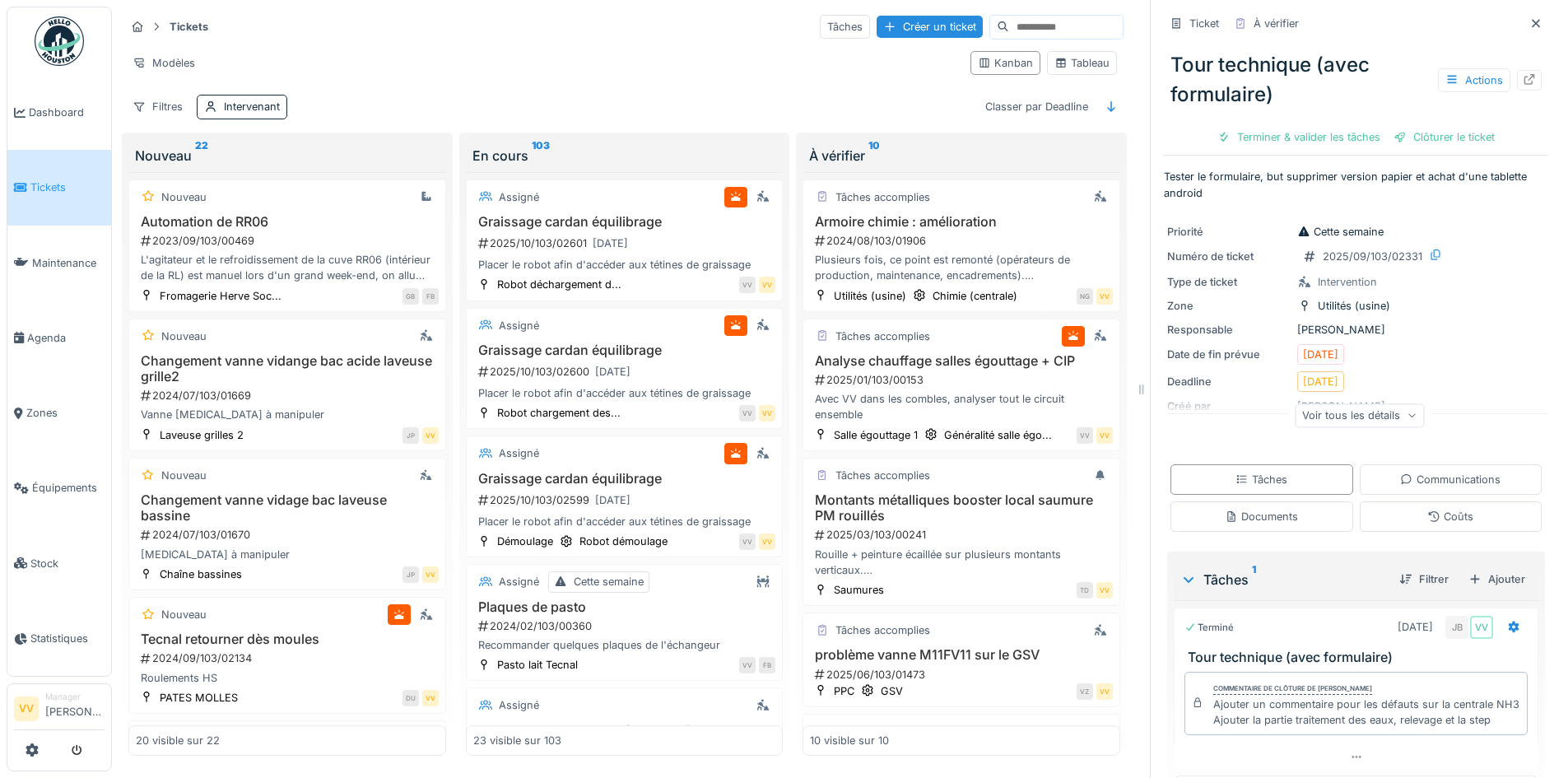
scroll to position [630, 0]
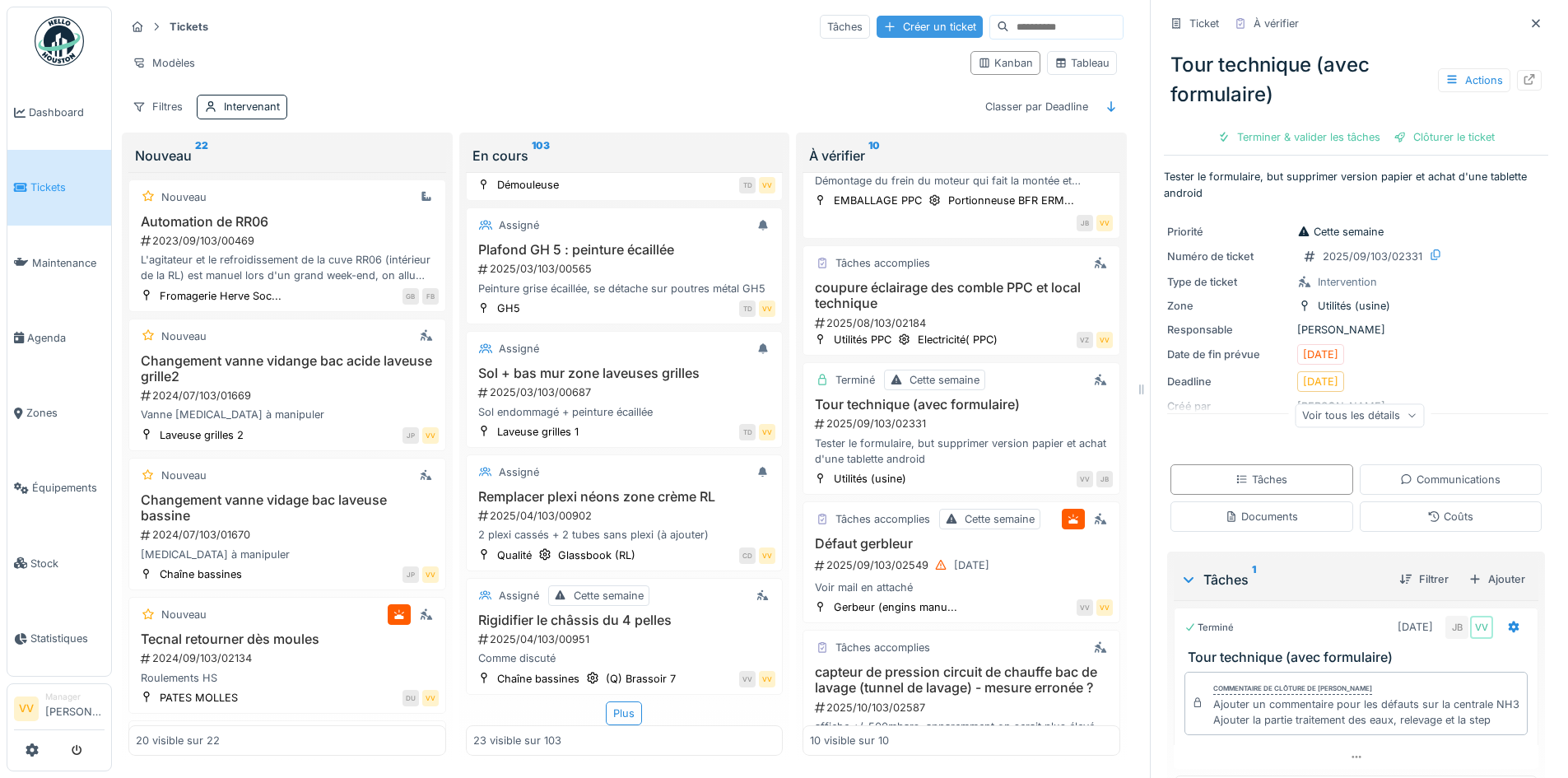
click at [877, 17] on div "Créer un ticket" at bounding box center [930, 27] width 107 height 22
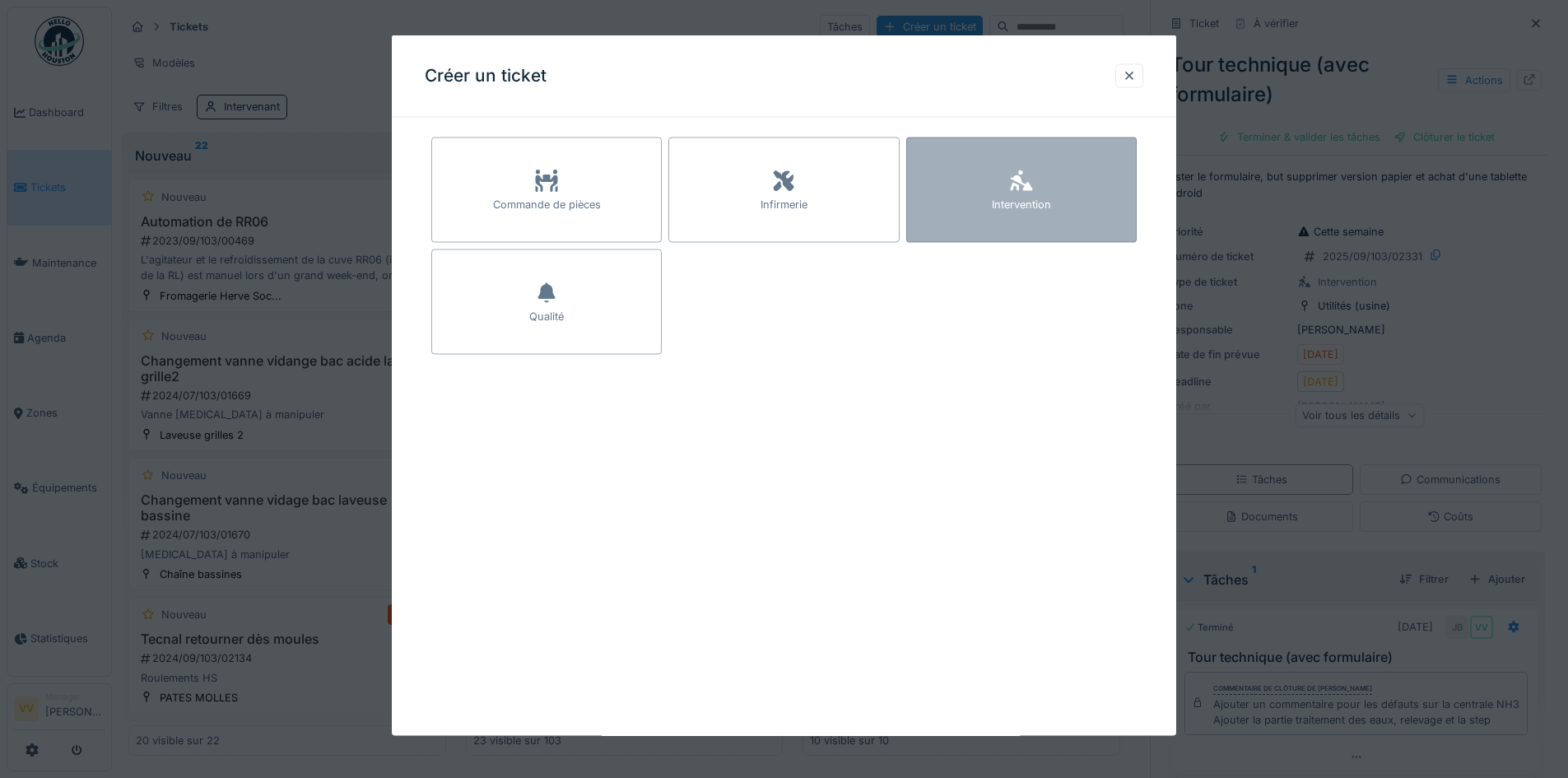
click at [1015, 165] on div "Intervention" at bounding box center [1021, 190] width 230 height 106
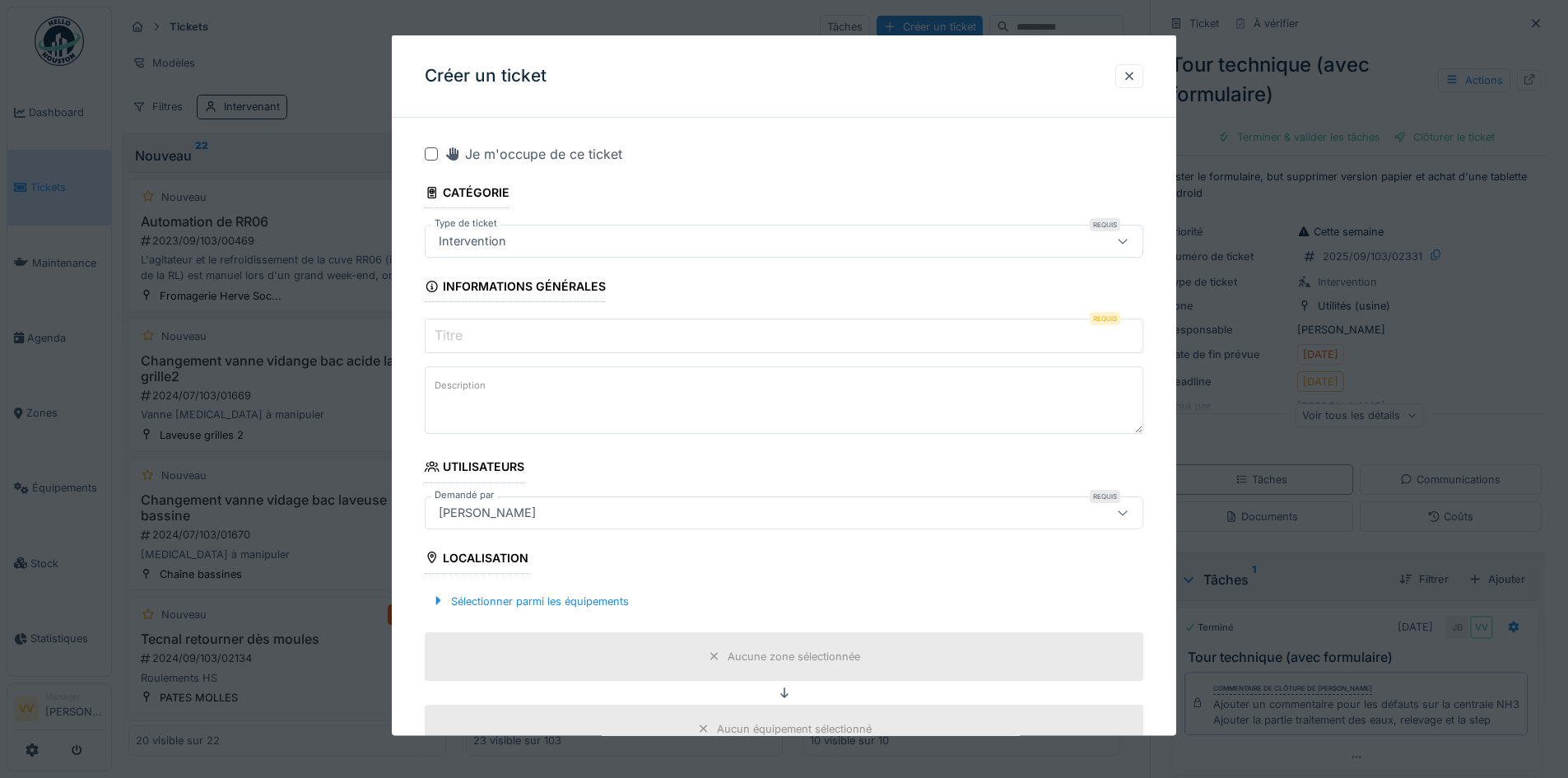
click at [520, 341] on input "Titre" at bounding box center [784, 336] width 719 height 35
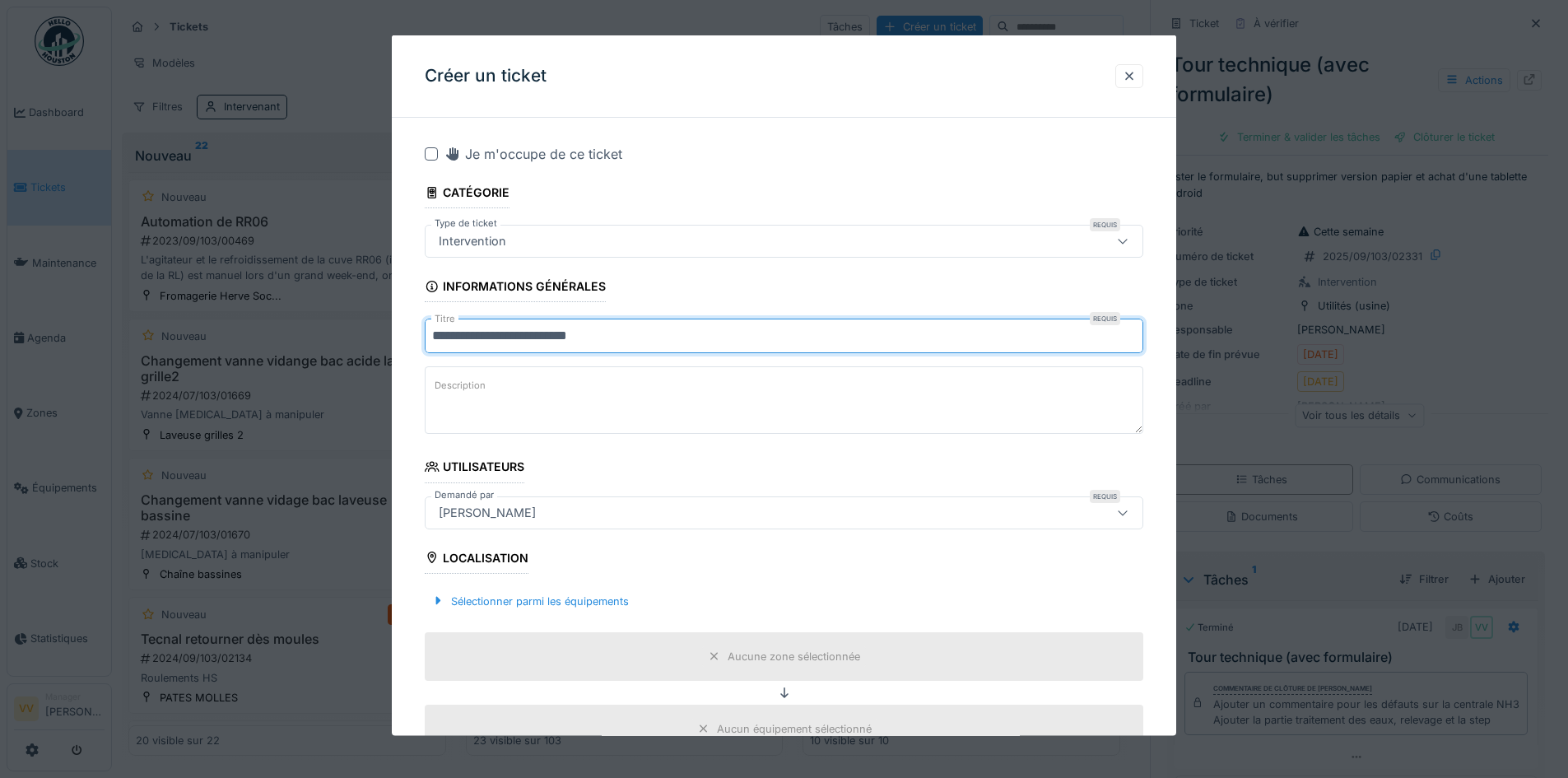
click at [625, 377] on textarea "Description" at bounding box center [784, 400] width 719 height 67
drag, startPoint x: 567, startPoint y: 338, endPoint x: 593, endPoint y: 392, distance: 59.9
type input "**********"
click at [603, 389] on textarea "Description" at bounding box center [784, 400] width 719 height 67
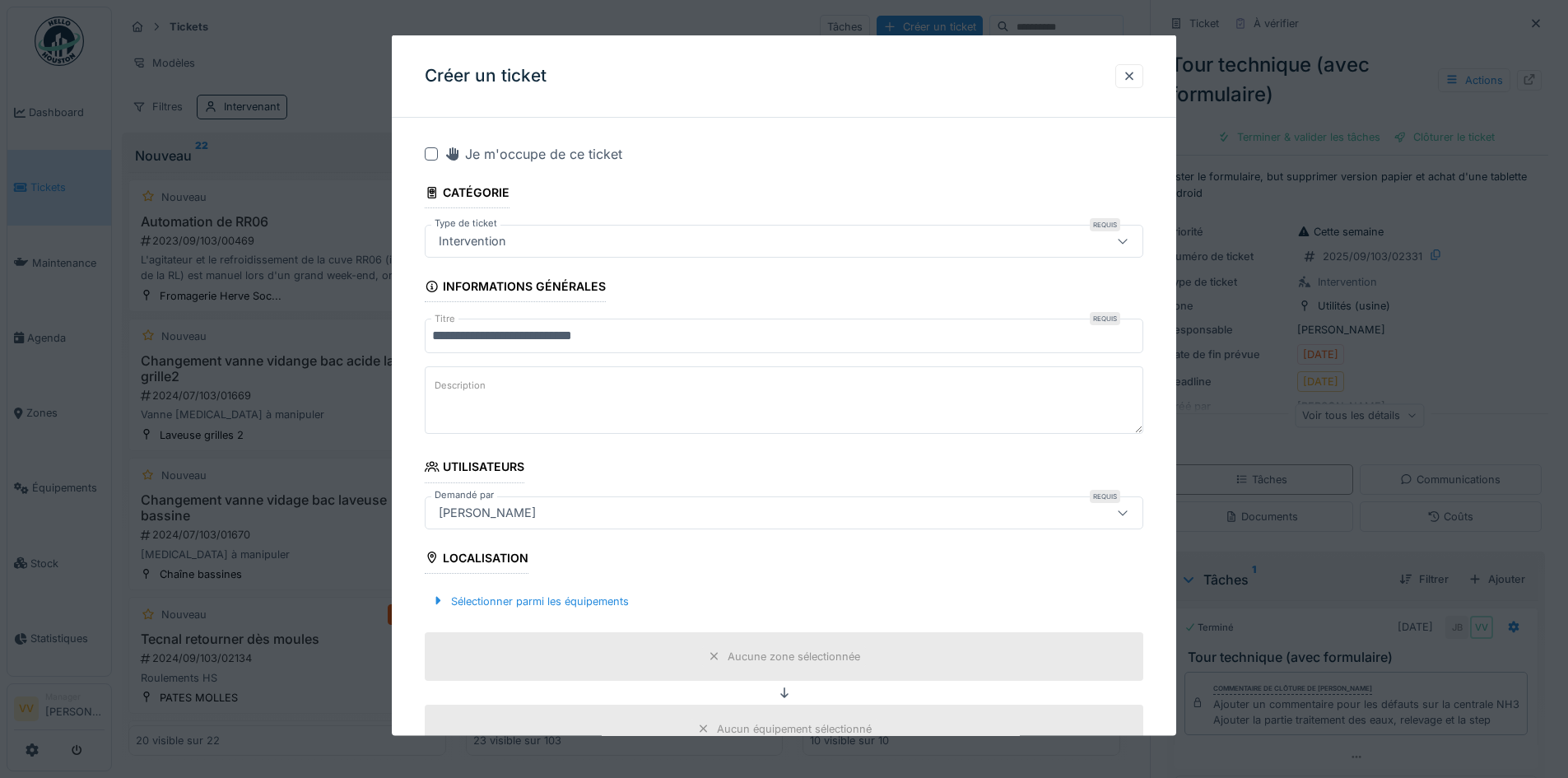
paste textarea "**********"
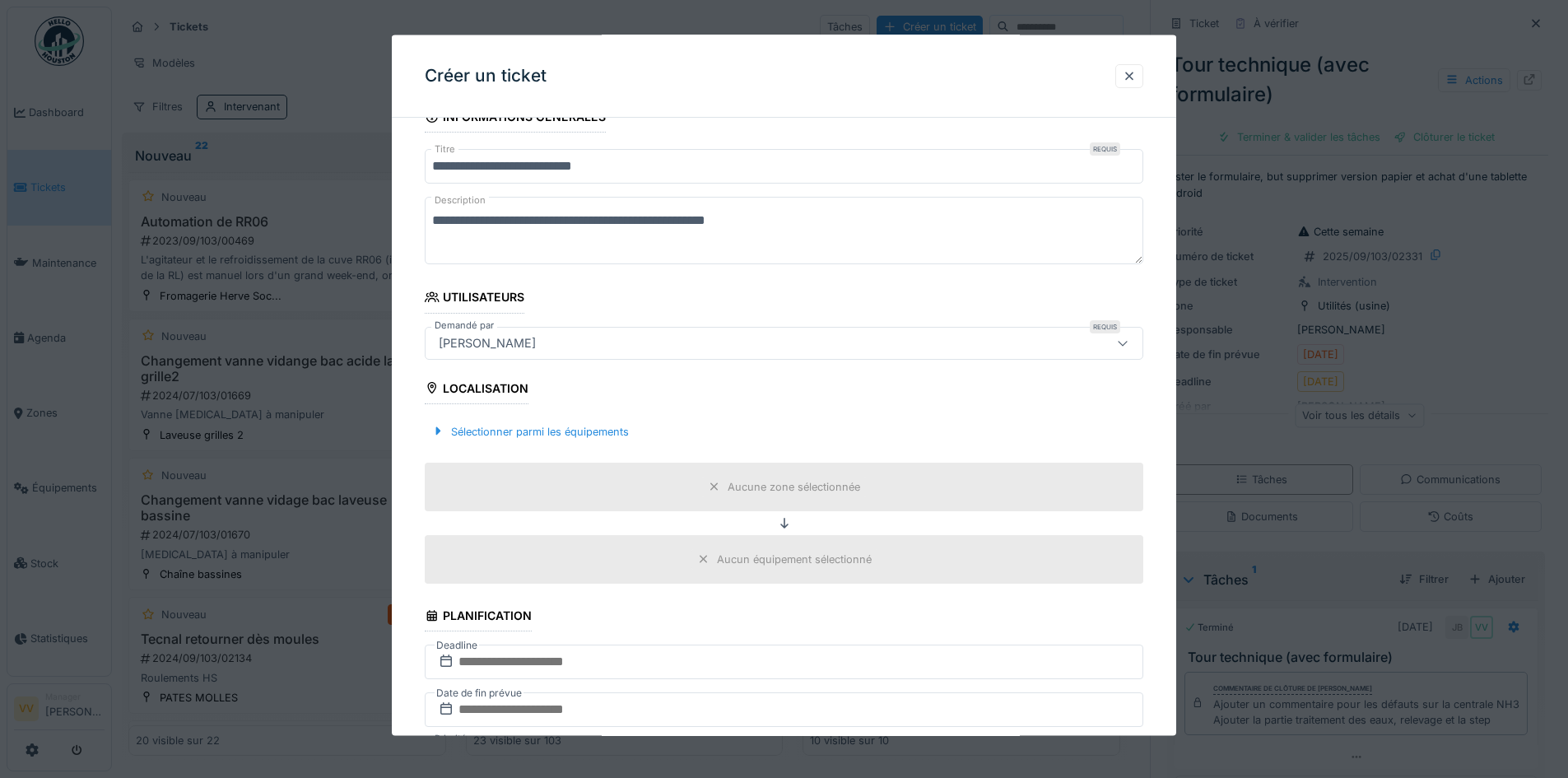
scroll to position [247, 0]
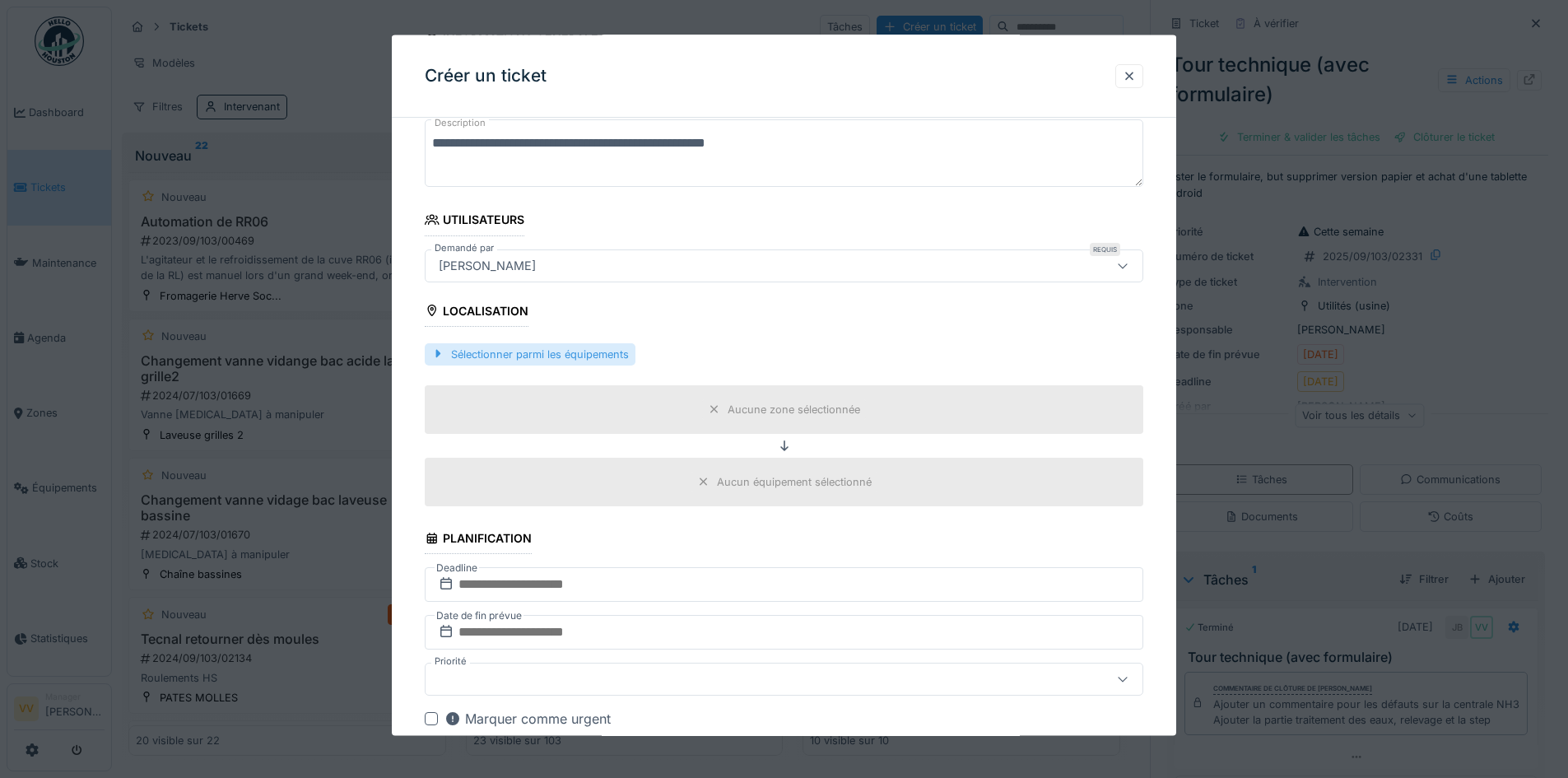
type textarea "**********"
drag, startPoint x: 593, startPoint y: 353, endPoint x: 692, endPoint y: 337, distance: 100.3
click at [692, 337] on div "Sélectionner parmi les équipements" at bounding box center [784, 353] width 719 height 49
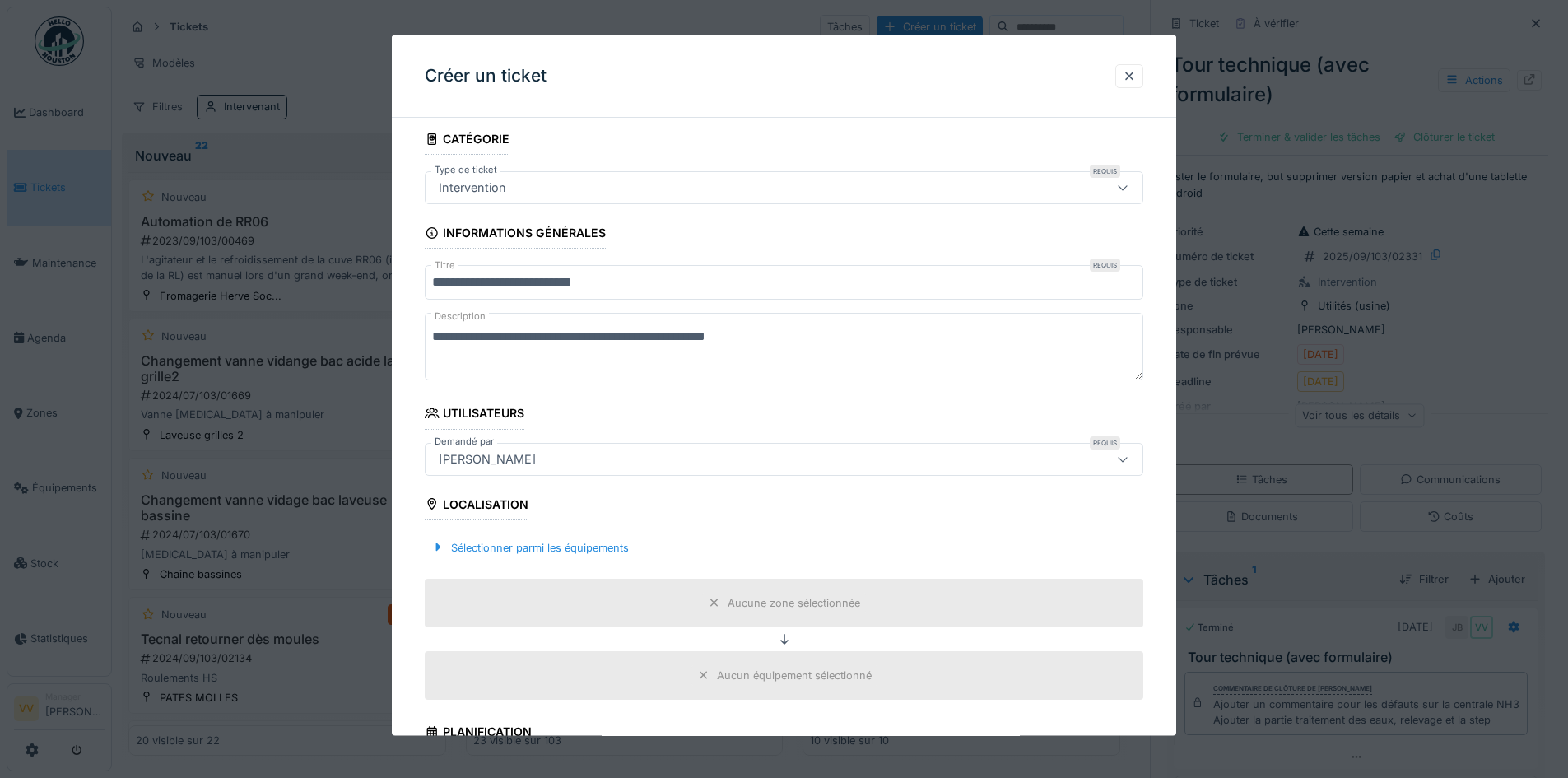
scroll to position [83, 0]
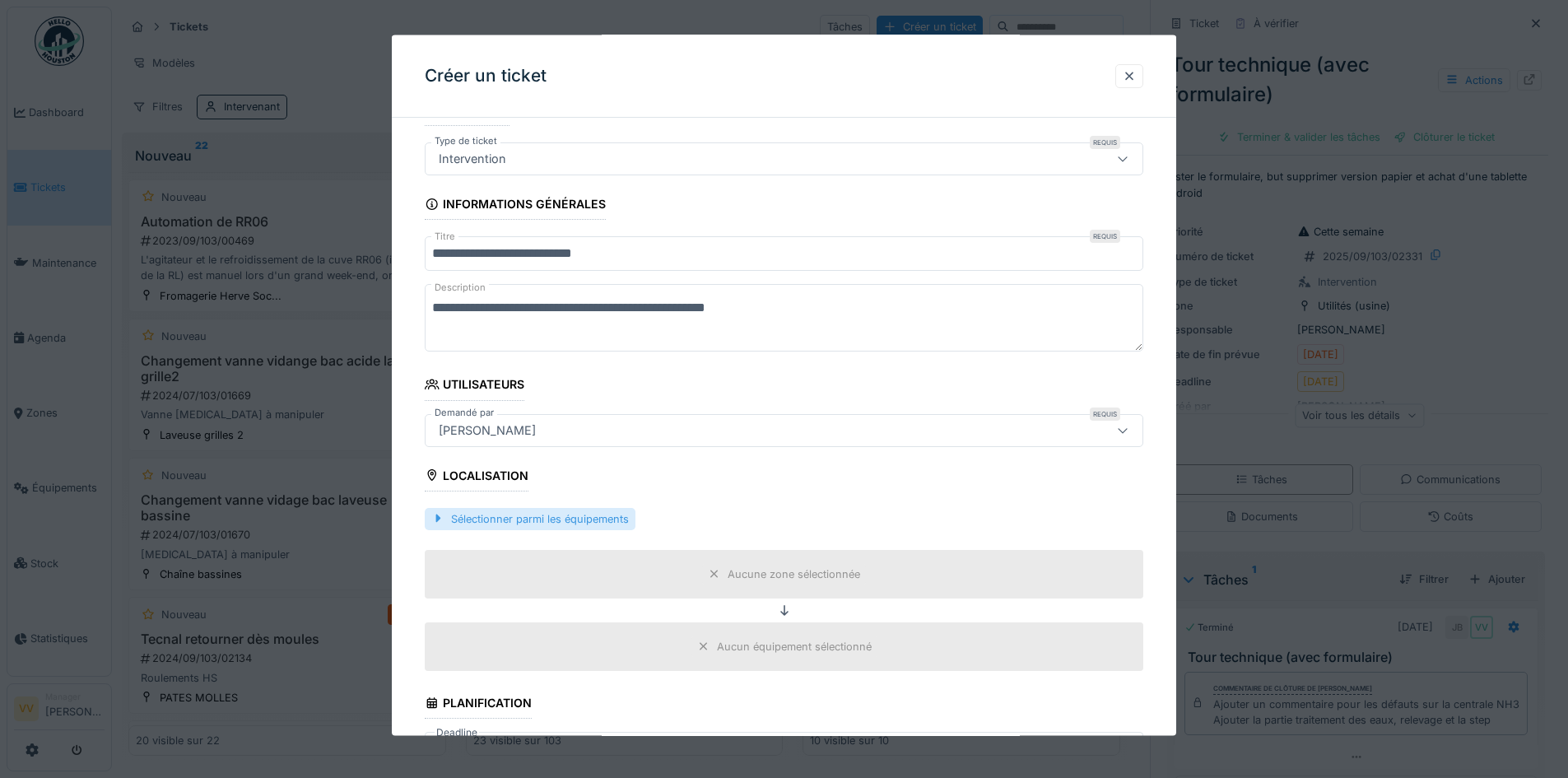
click at [496, 512] on div "Sélectionner parmi les équipements" at bounding box center [529, 518] width 211 height 22
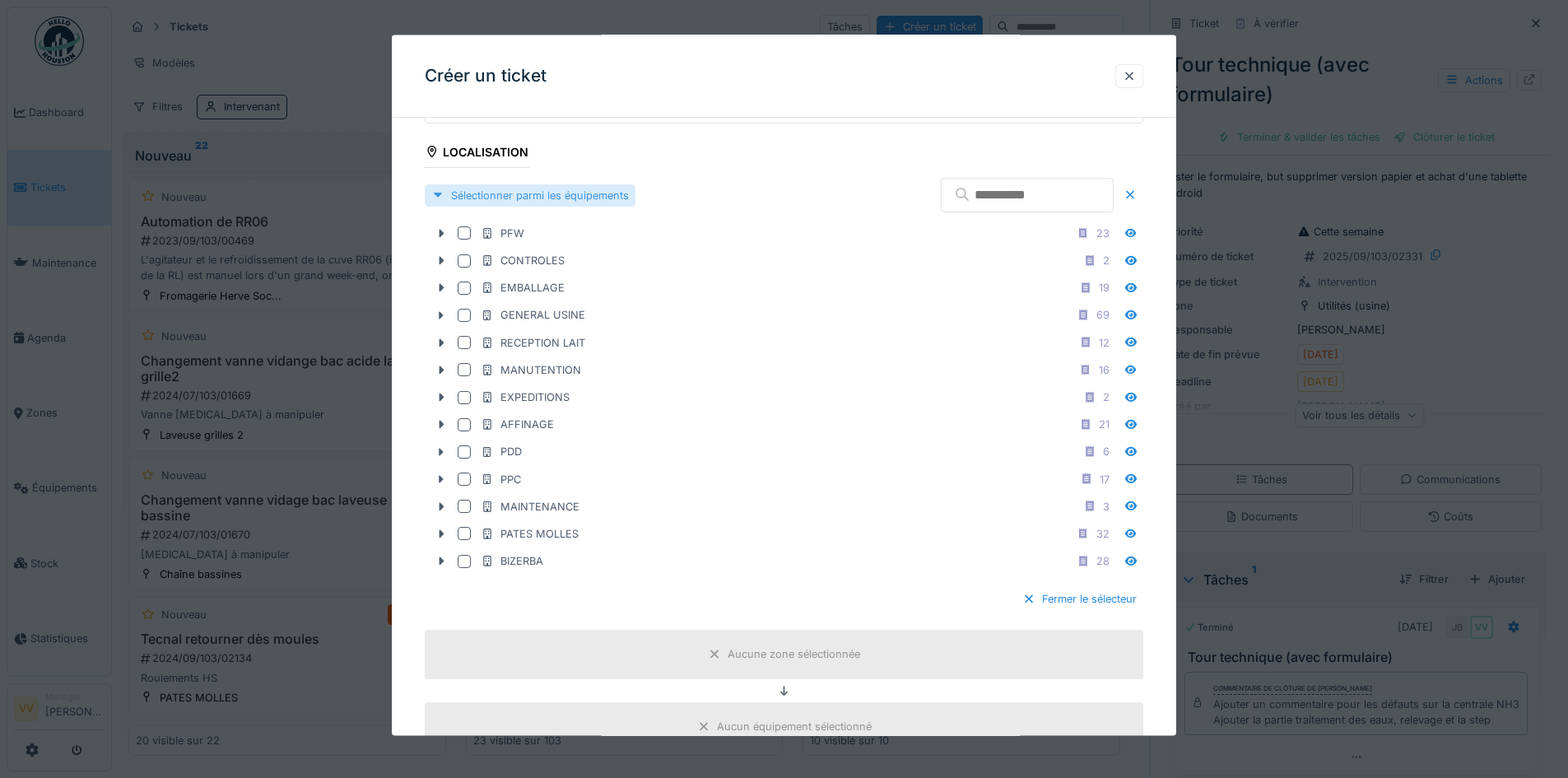
scroll to position [411, 0]
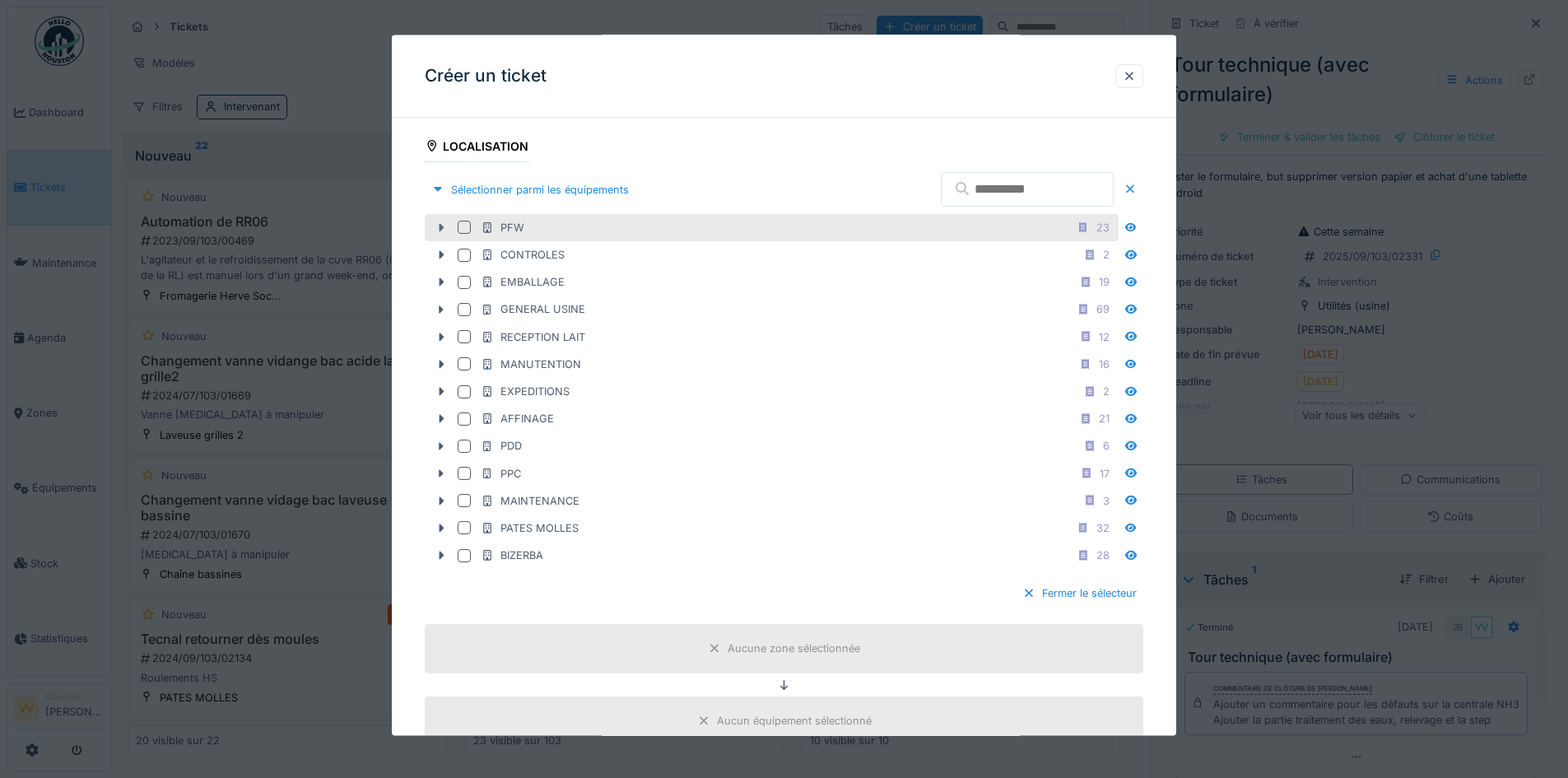
click at [442, 226] on icon at bounding box center [442, 226] width 5 height 8
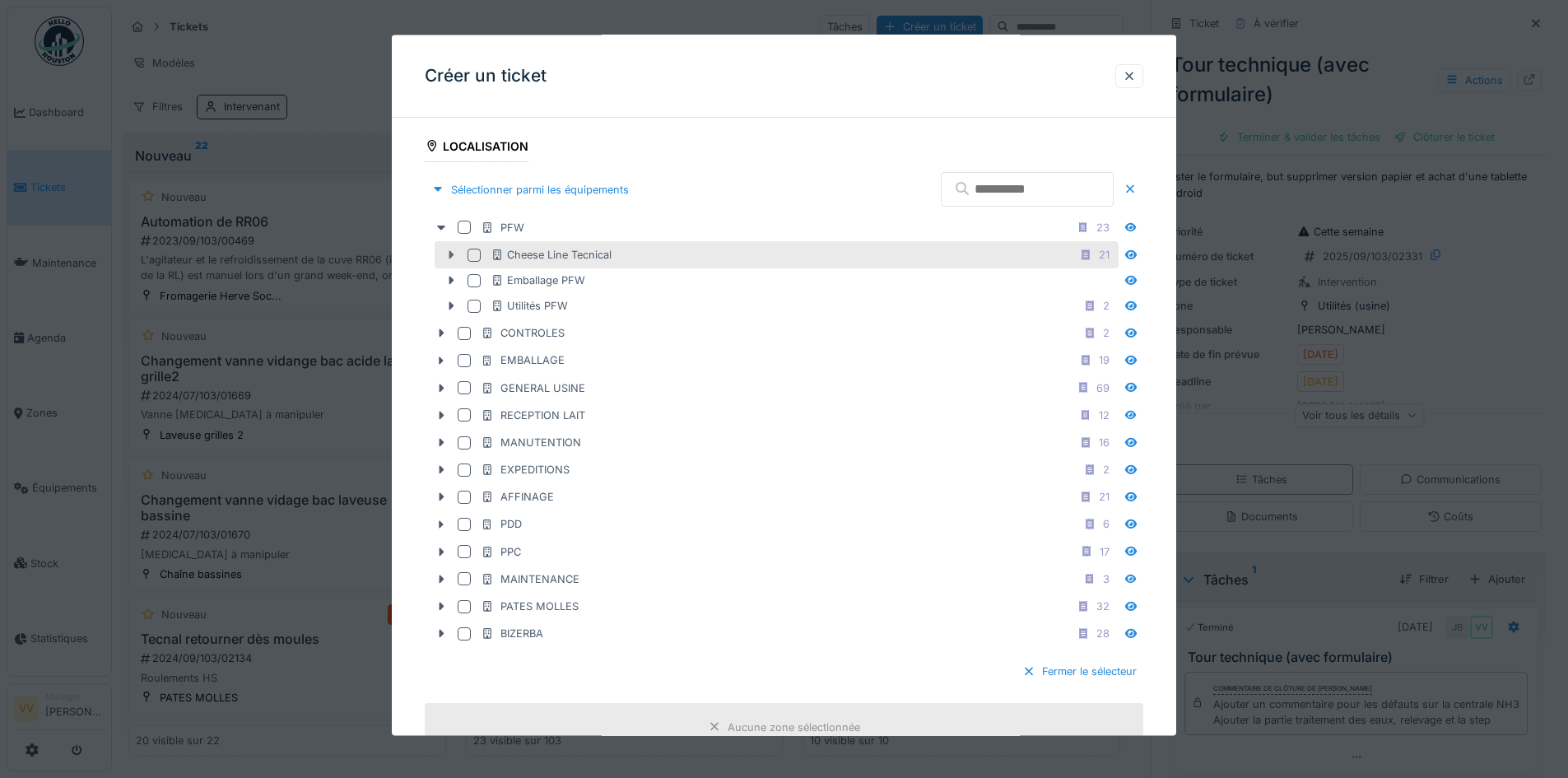
click at [452, 253] on icon at bounding box center [452, 254] width 5 height 8
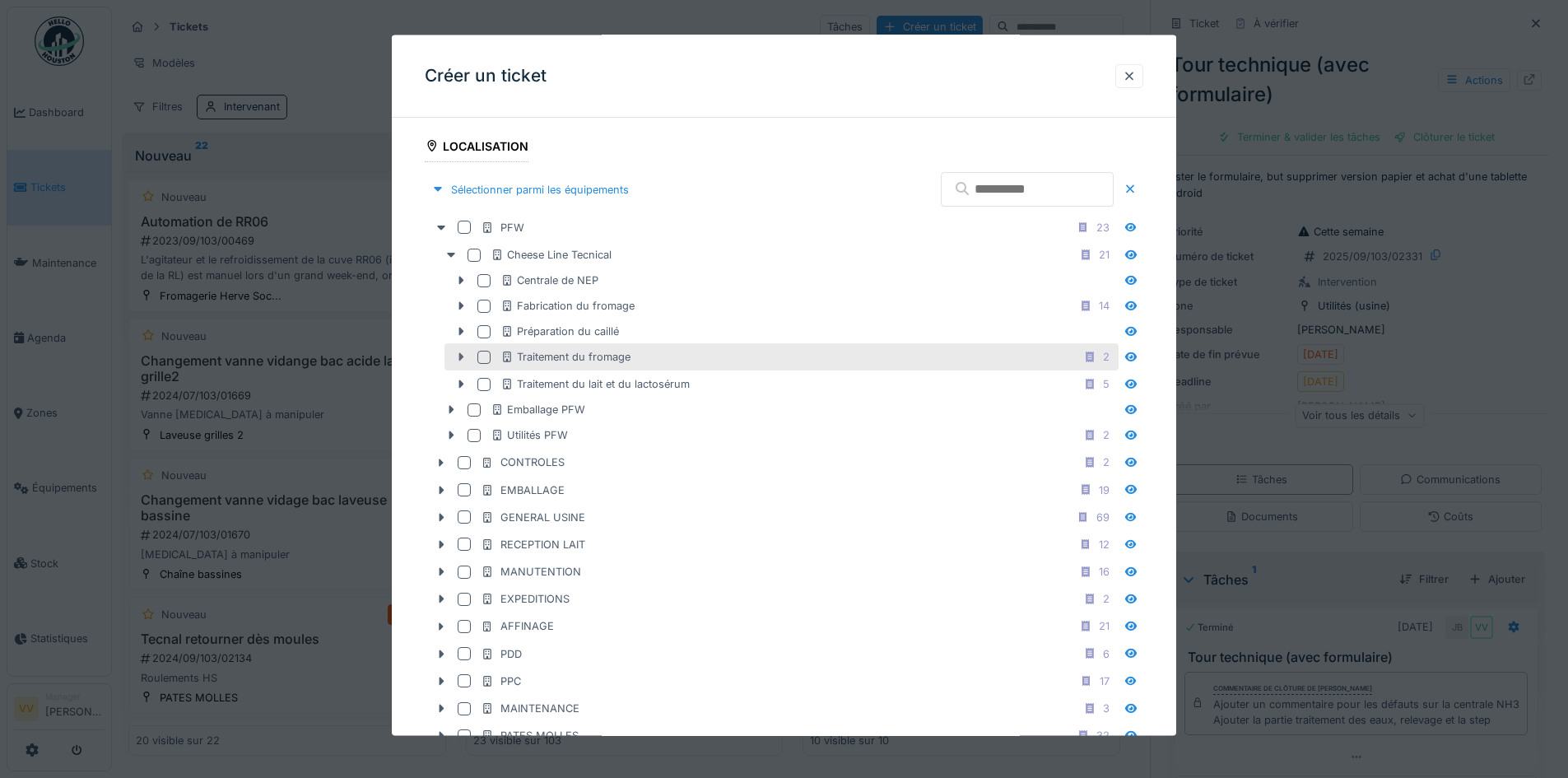
click at [462, 357] on icon at bounding box center [462, 356] width 5 height 8
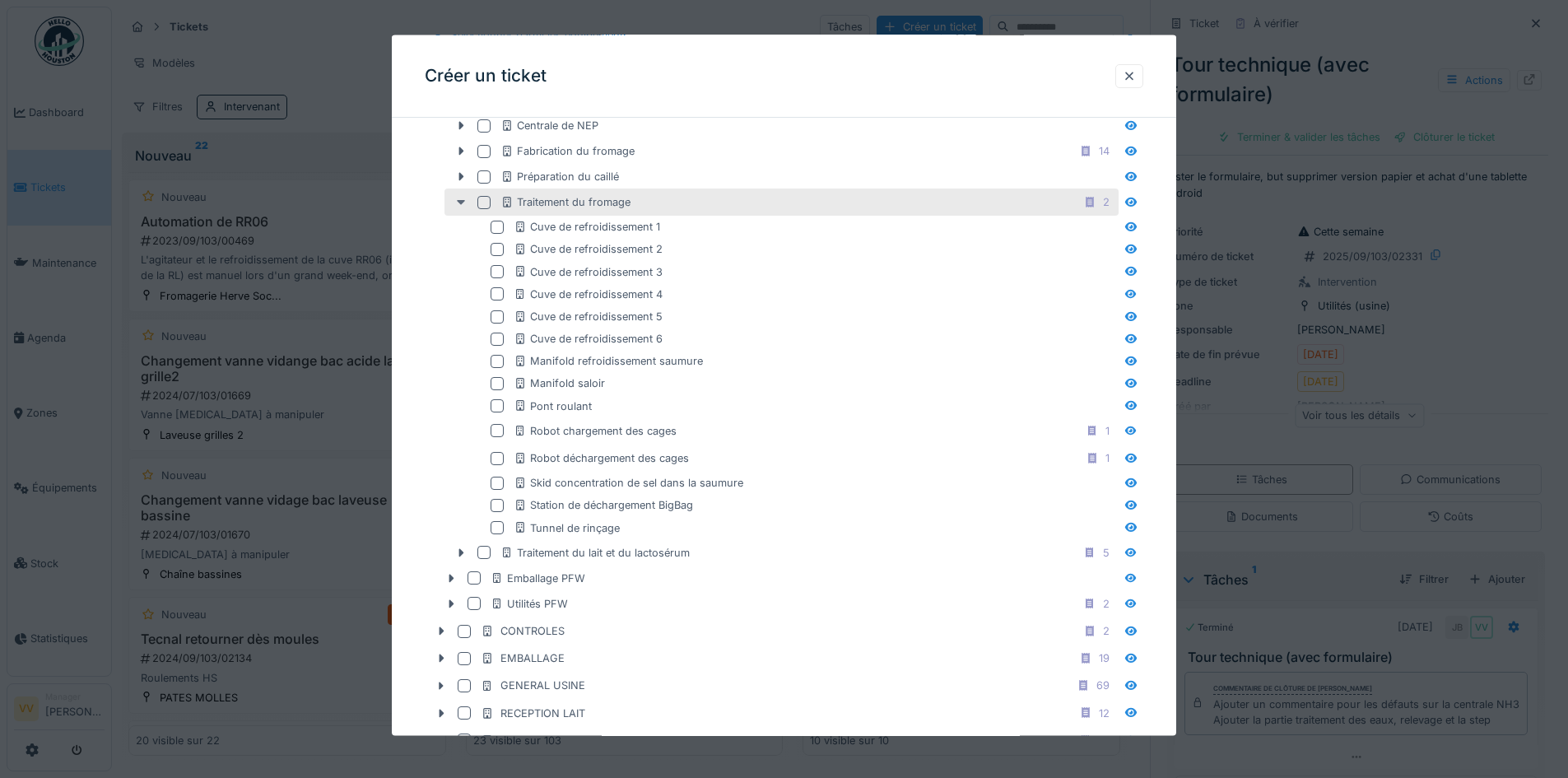
scroll to position [576, 0]
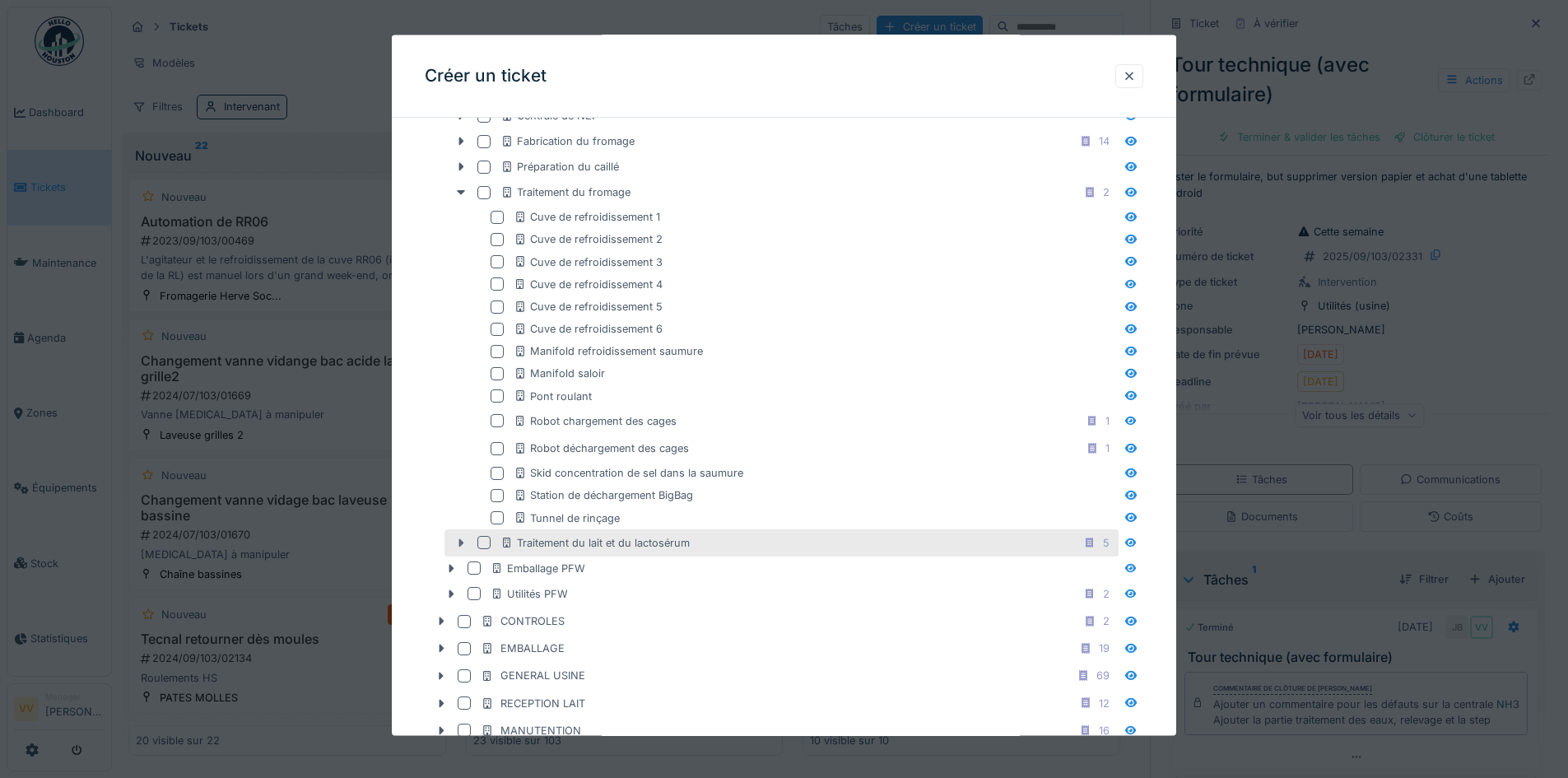
click at [455, 541] on icon at bounding box center [461, 542] width 13 height 11
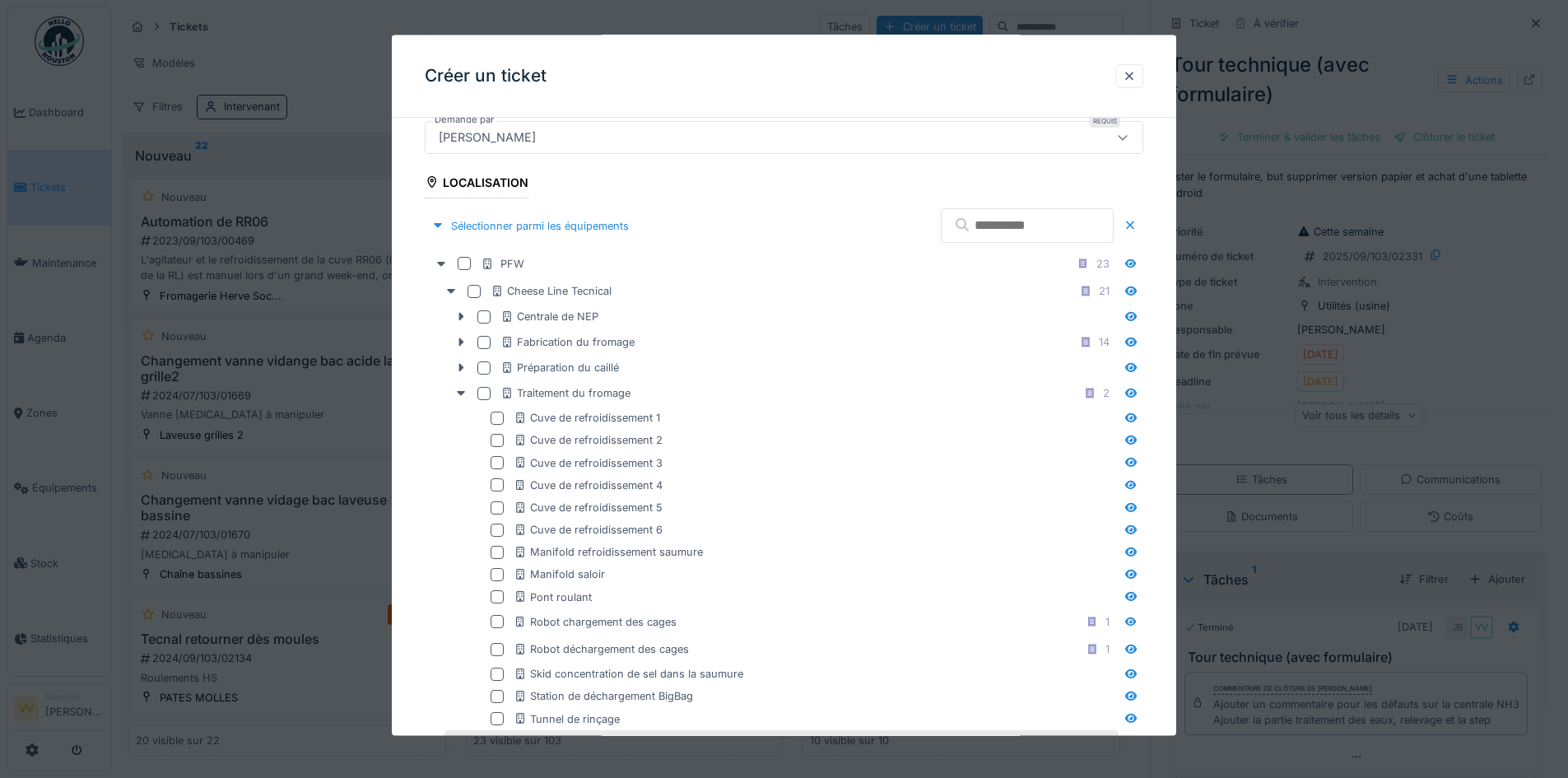
scroll to position [329, 0]
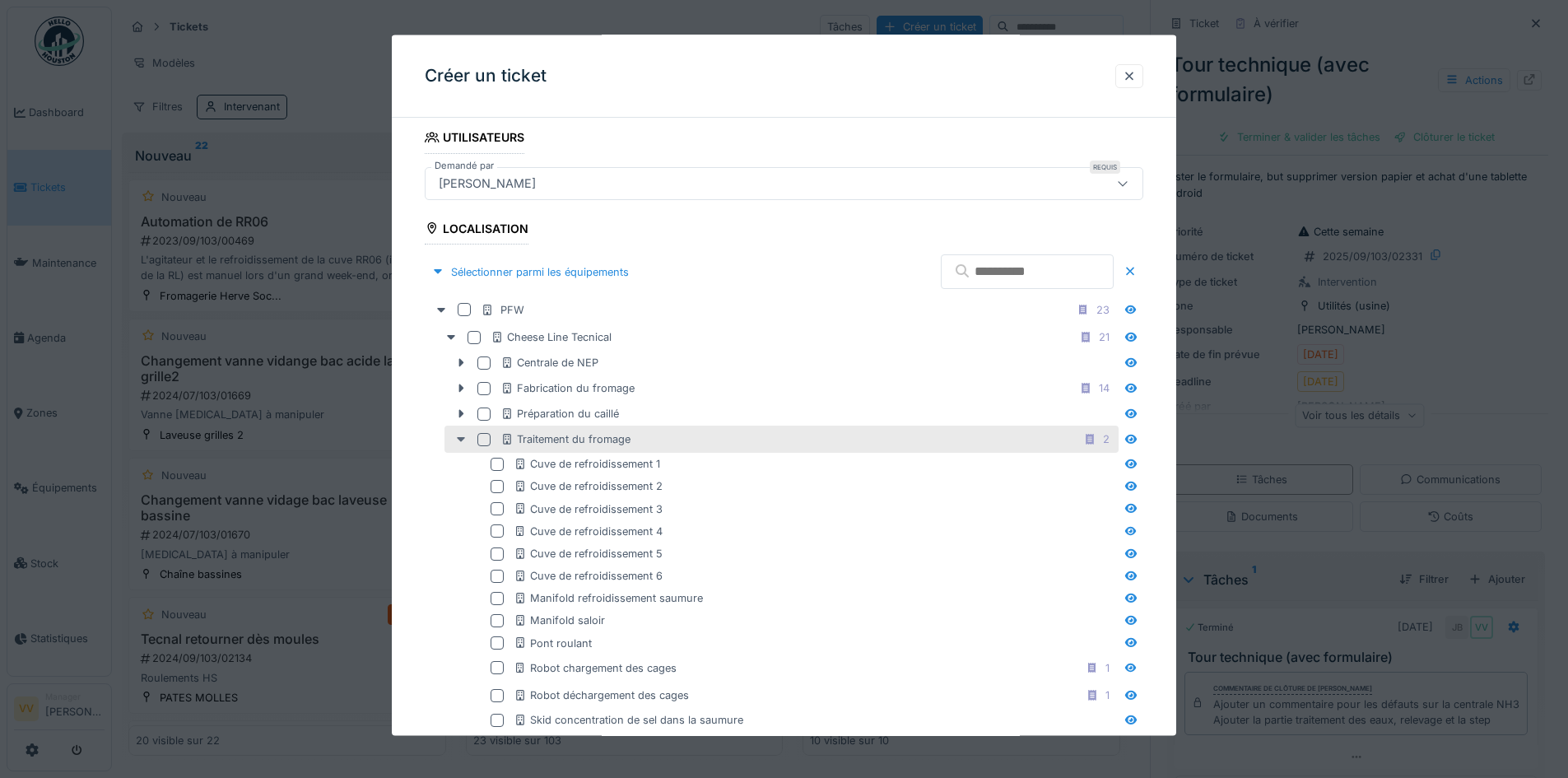
click at [466, 437] on icon at bounding box center [461, 439] width 13 height 11
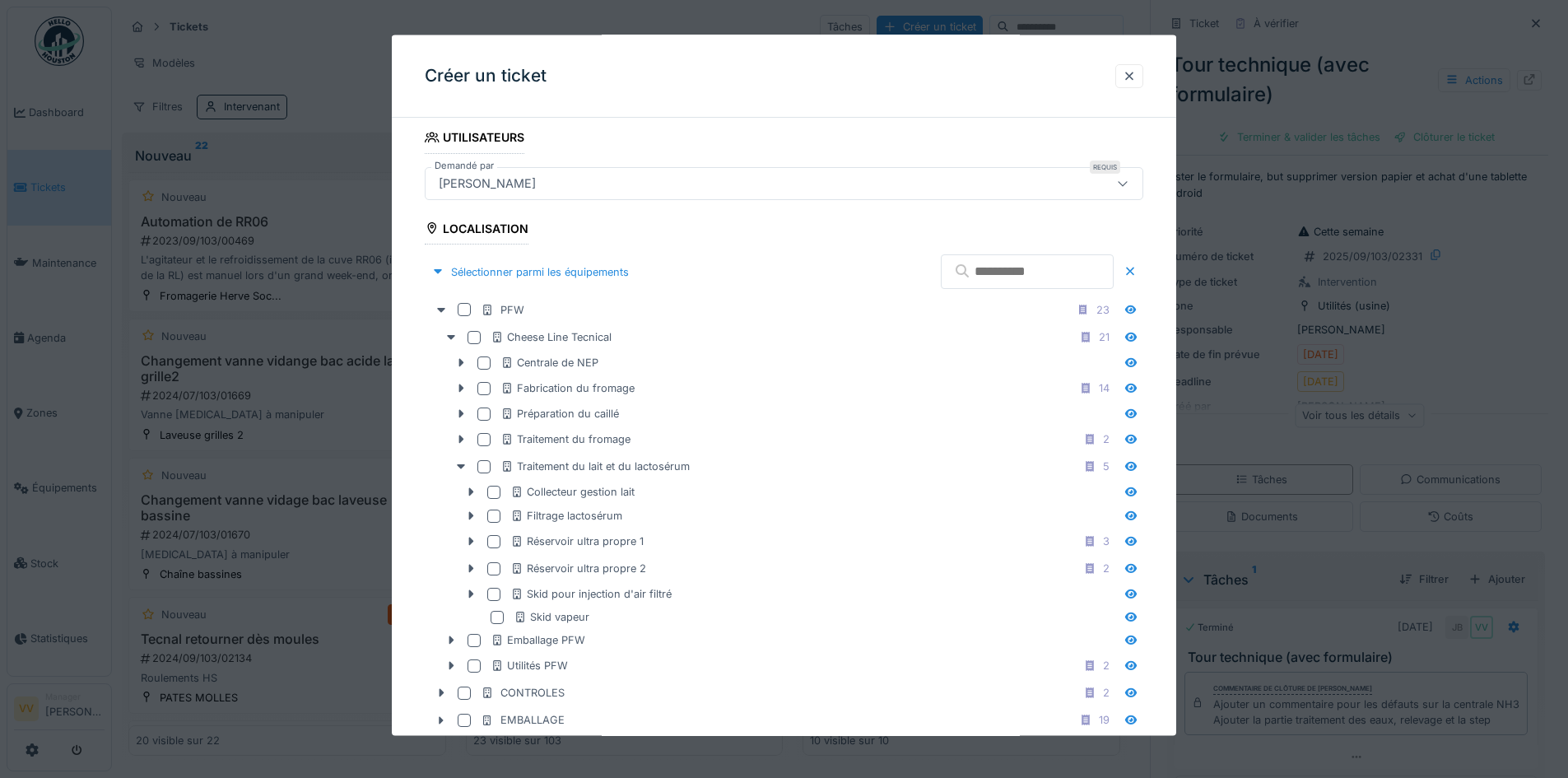
click at [1039, 266] on input "text" at bounding box center [1027, 271] width 173 height 35
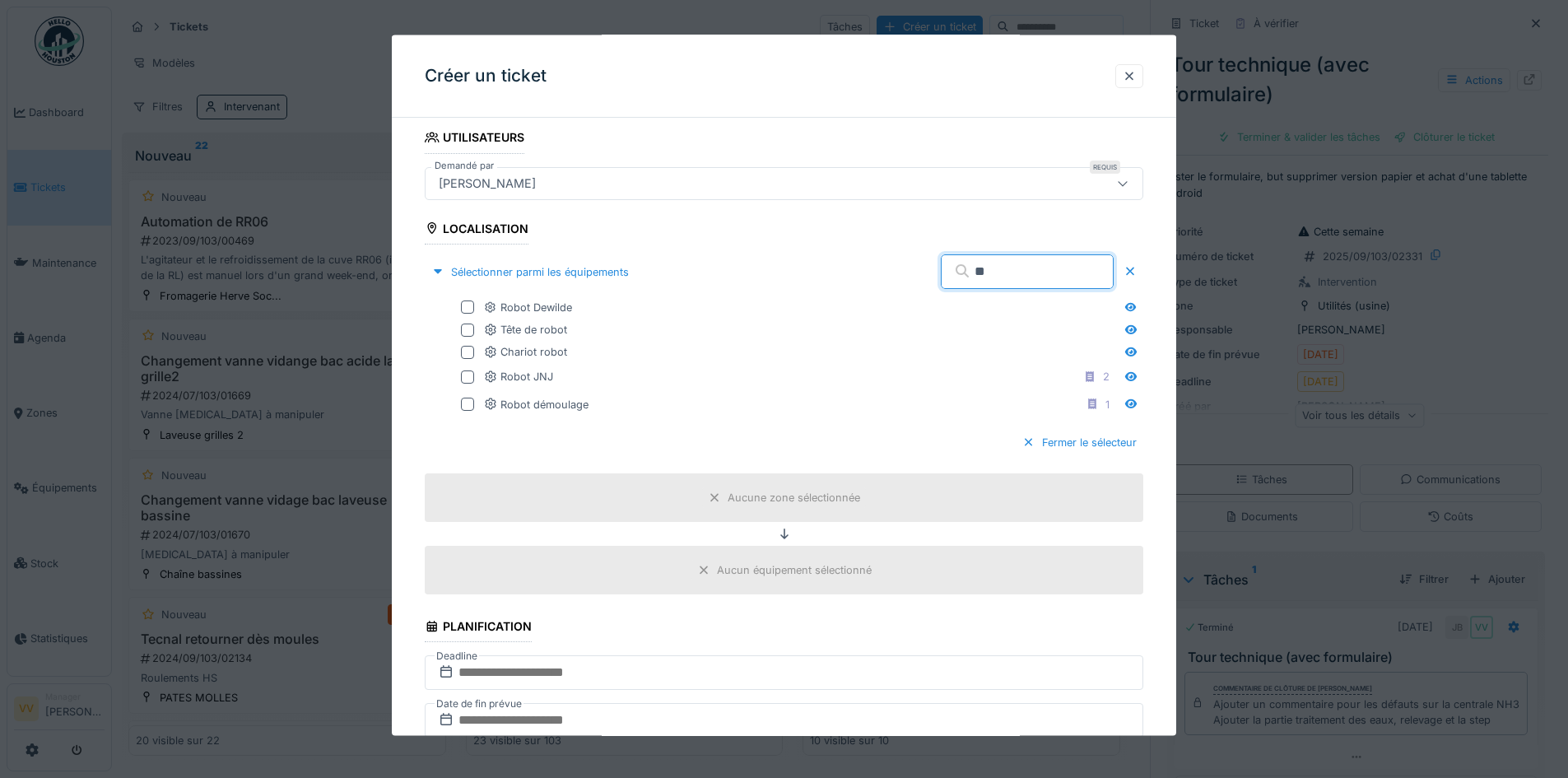
type input "*"
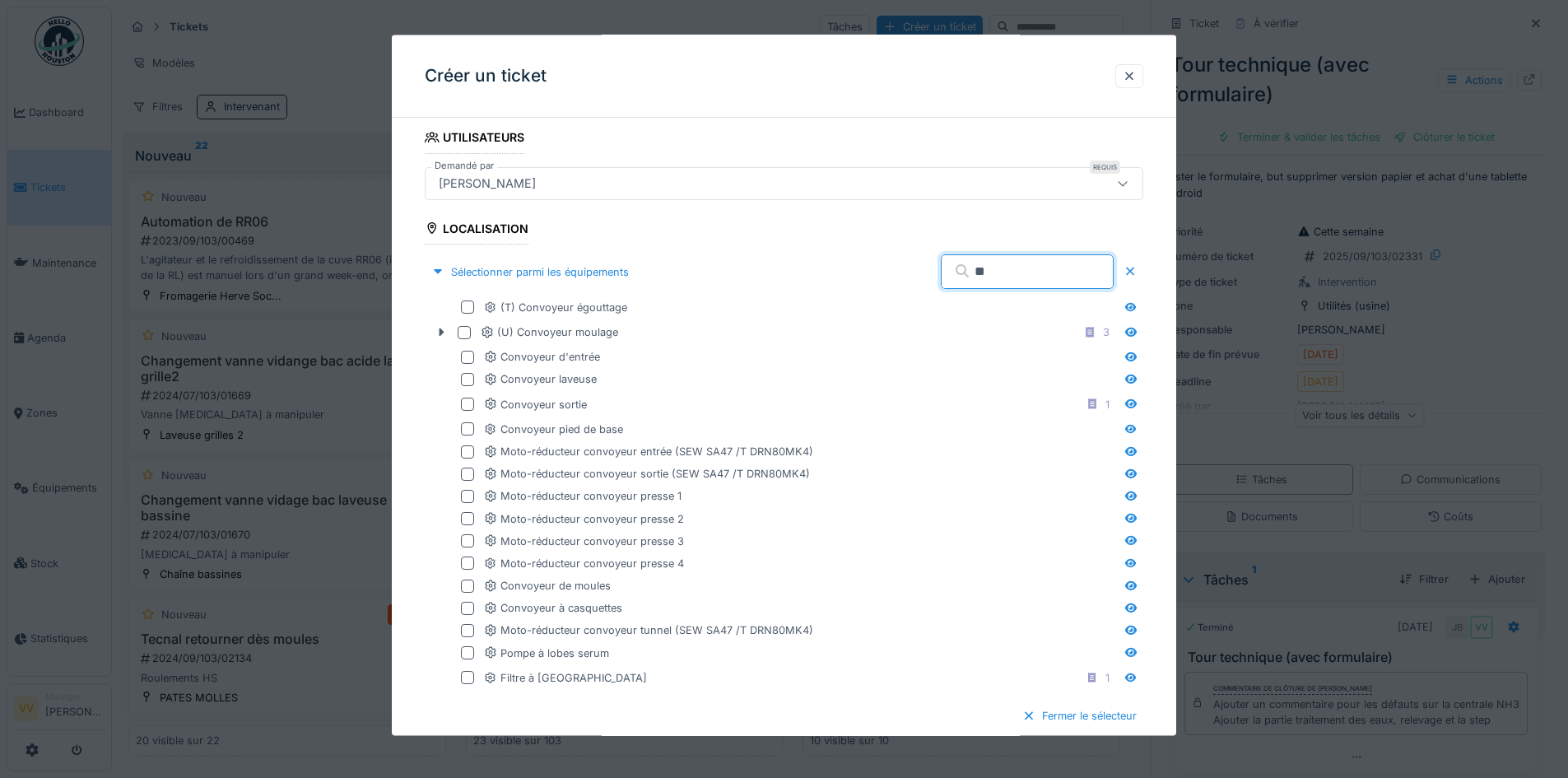
type input "*"
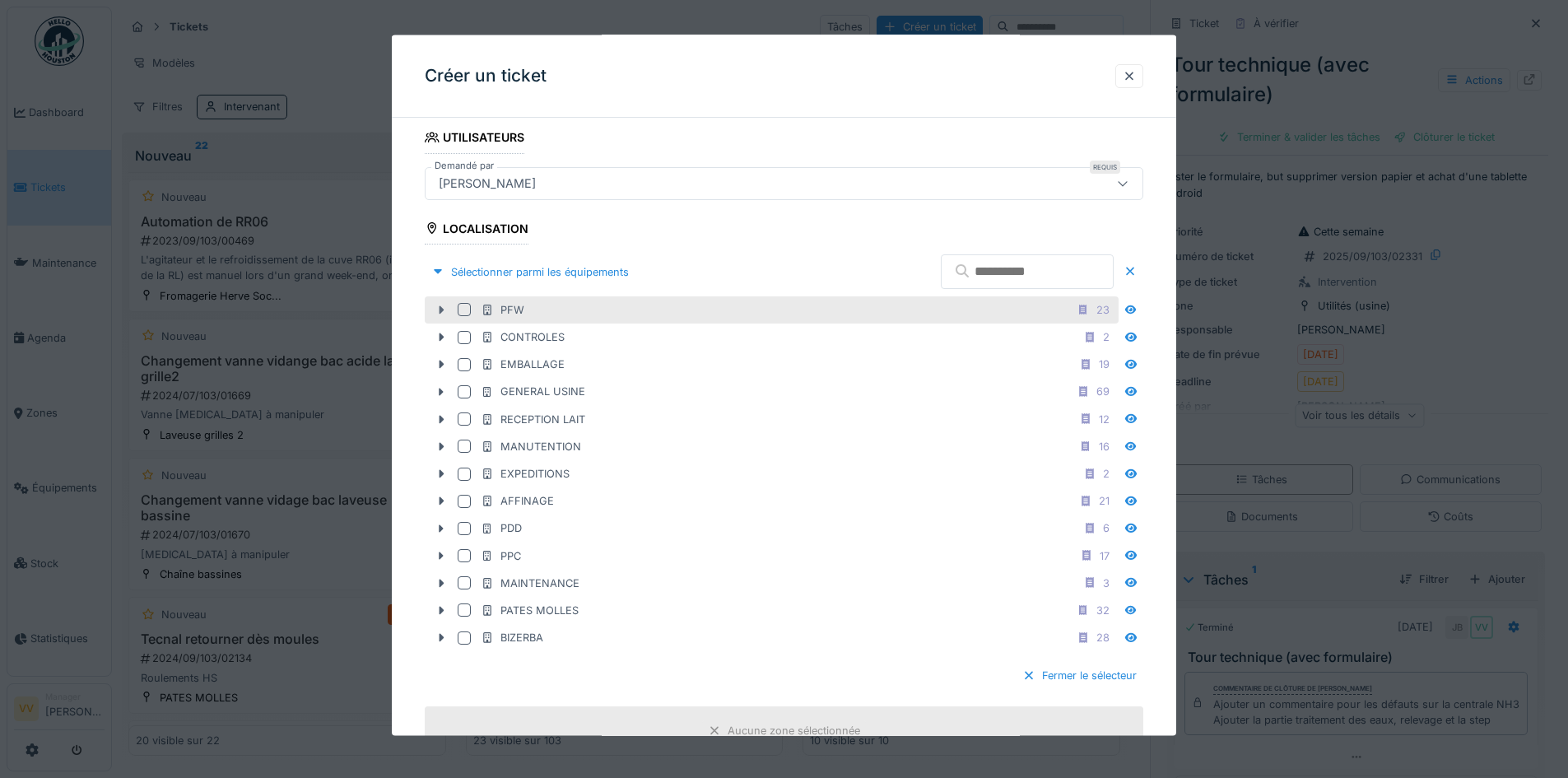
click at [441, 306] on icon at bounding box center [441, 310] width 13 height 11
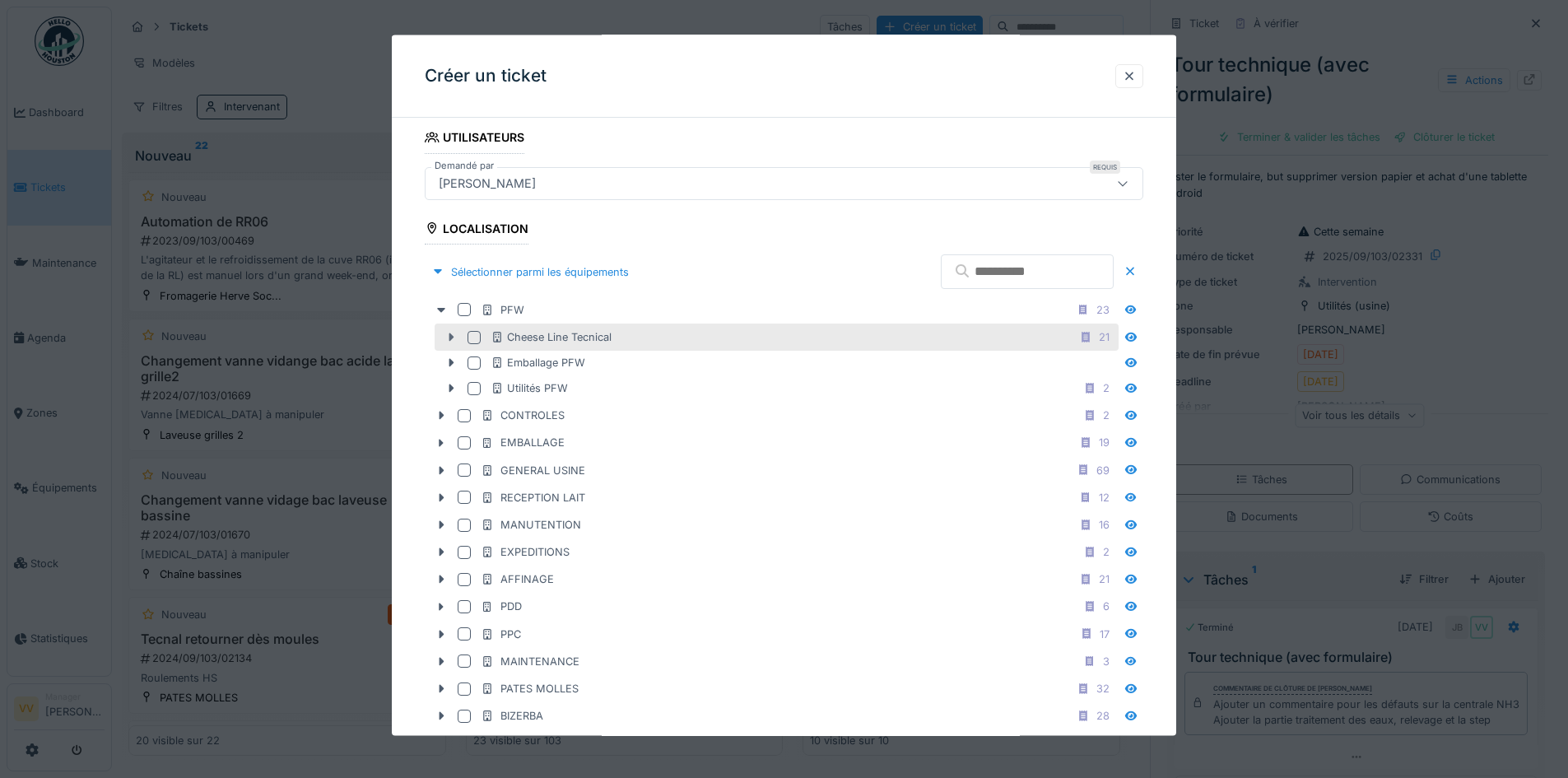
click at [452, 336] on icon at bounding box center [452, 336] width 5 height 8
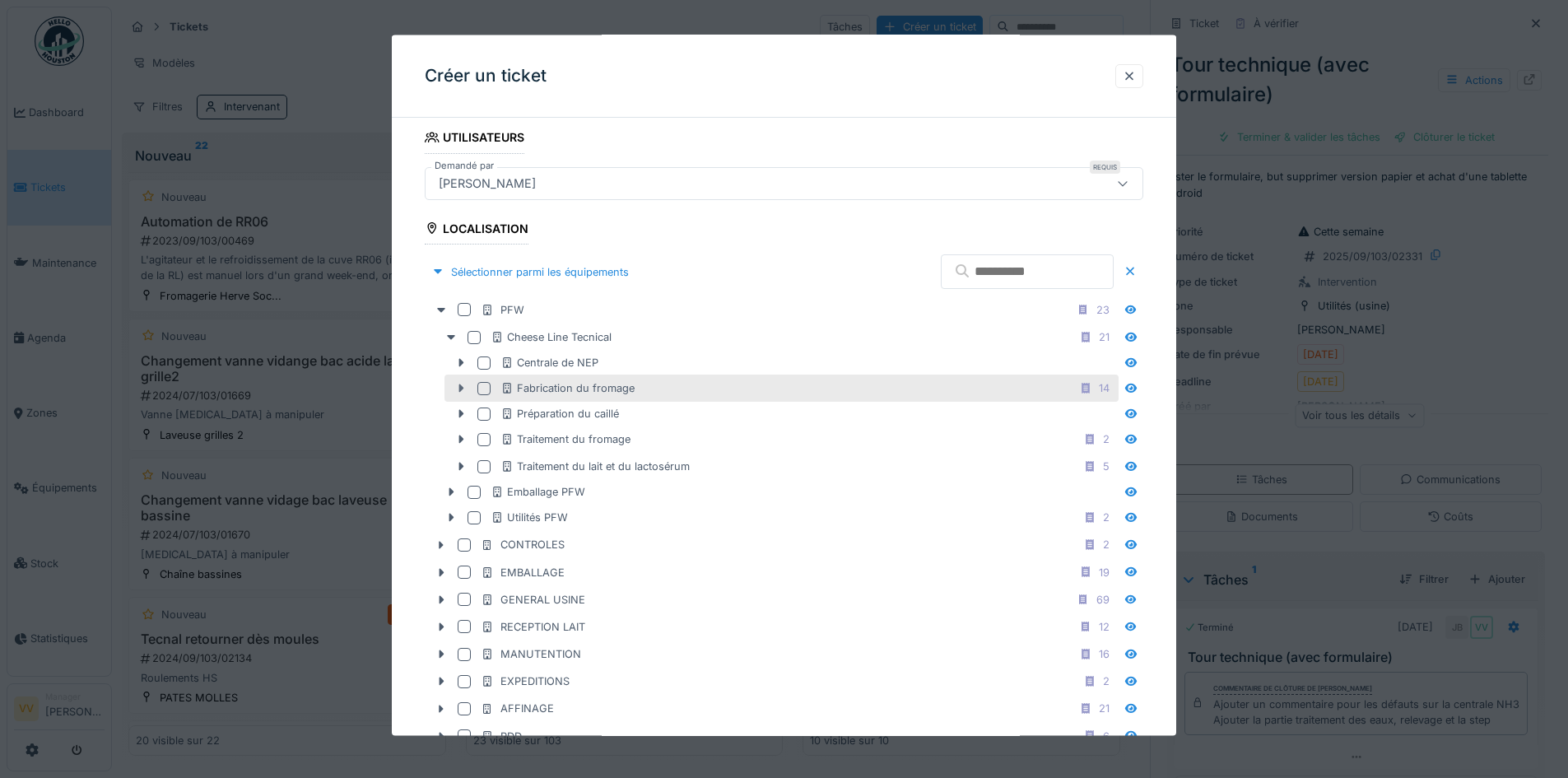
click at [456, 389] on icon at bounding box center [461, 388] width 13 height 11
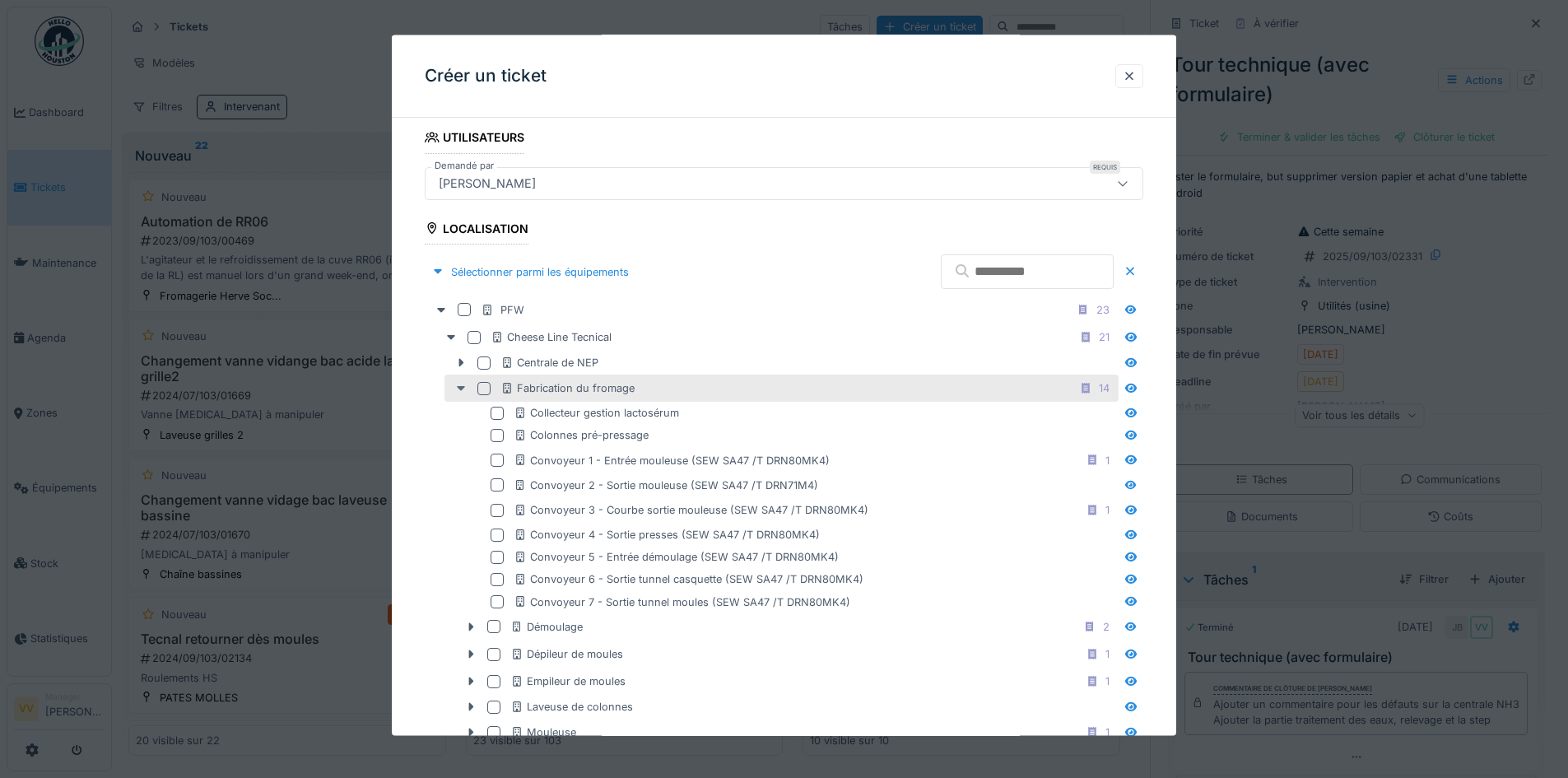
click at [456, 389] on icon at bounding box center [461, 388] width 13 height 11
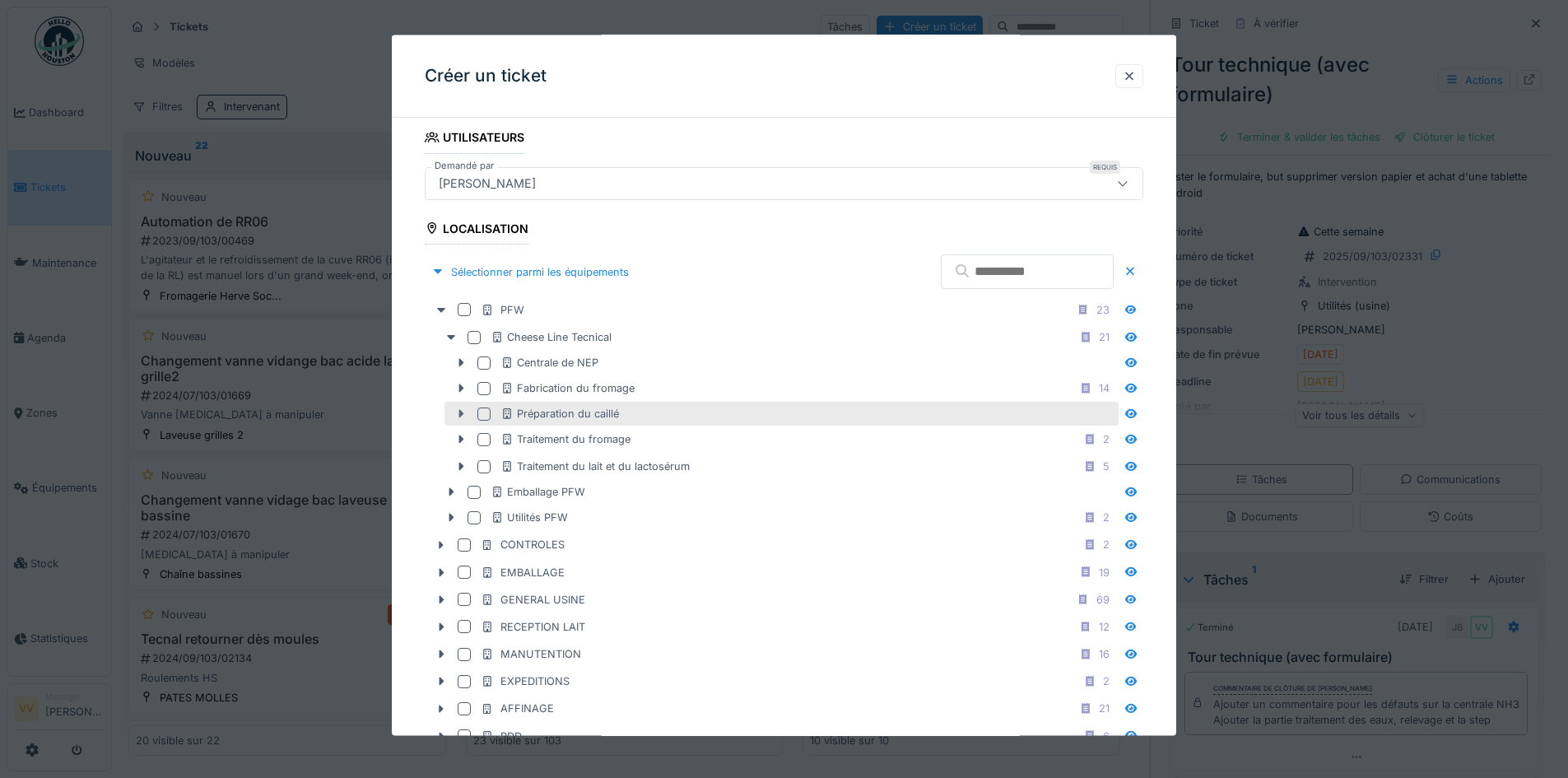
click at [461, 409] on icon at bounding box center [461, 414] width 13 height 11
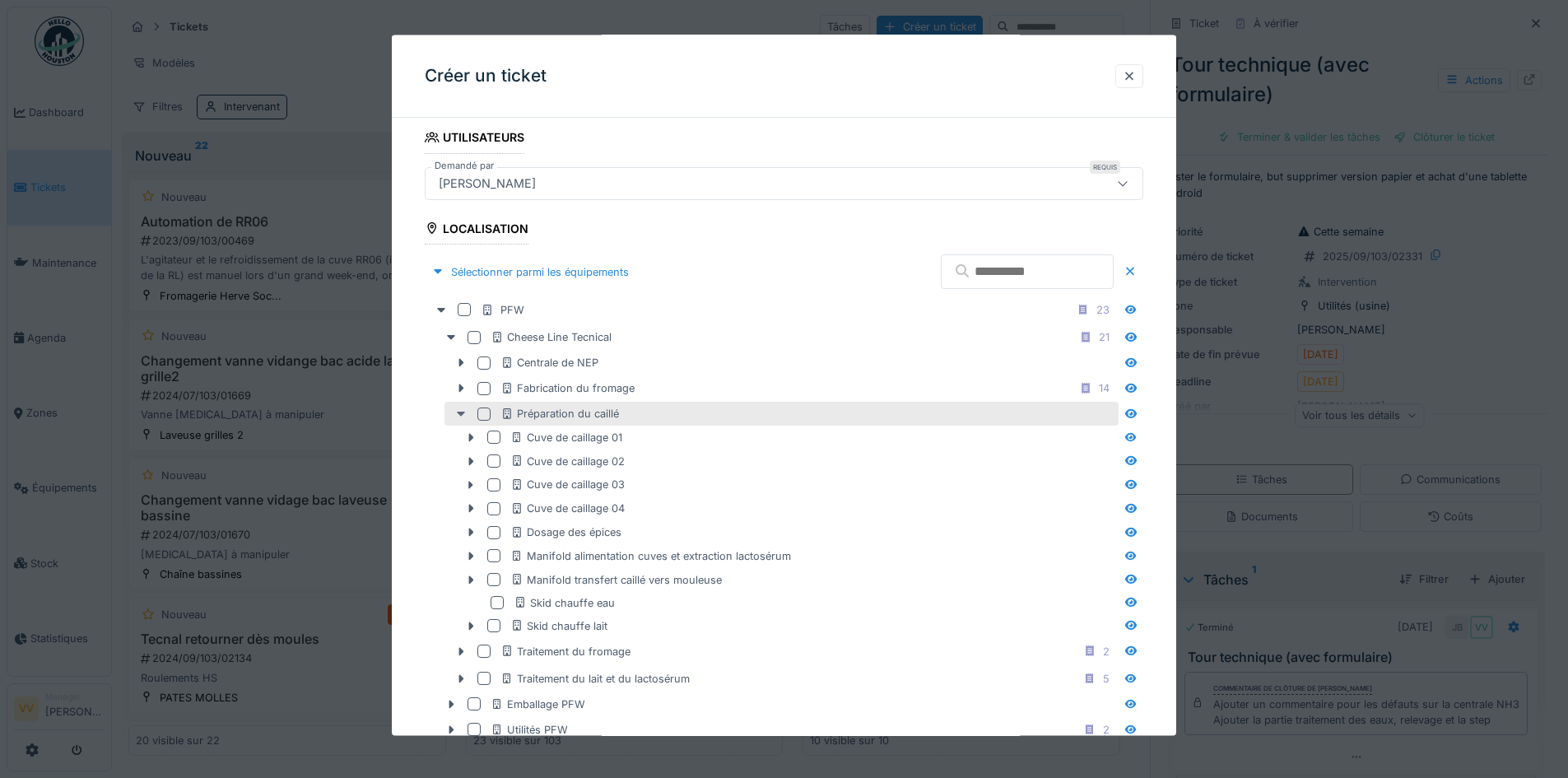
click at [461, 409] on icon at bounding box center [461, 414] width 13 height 11
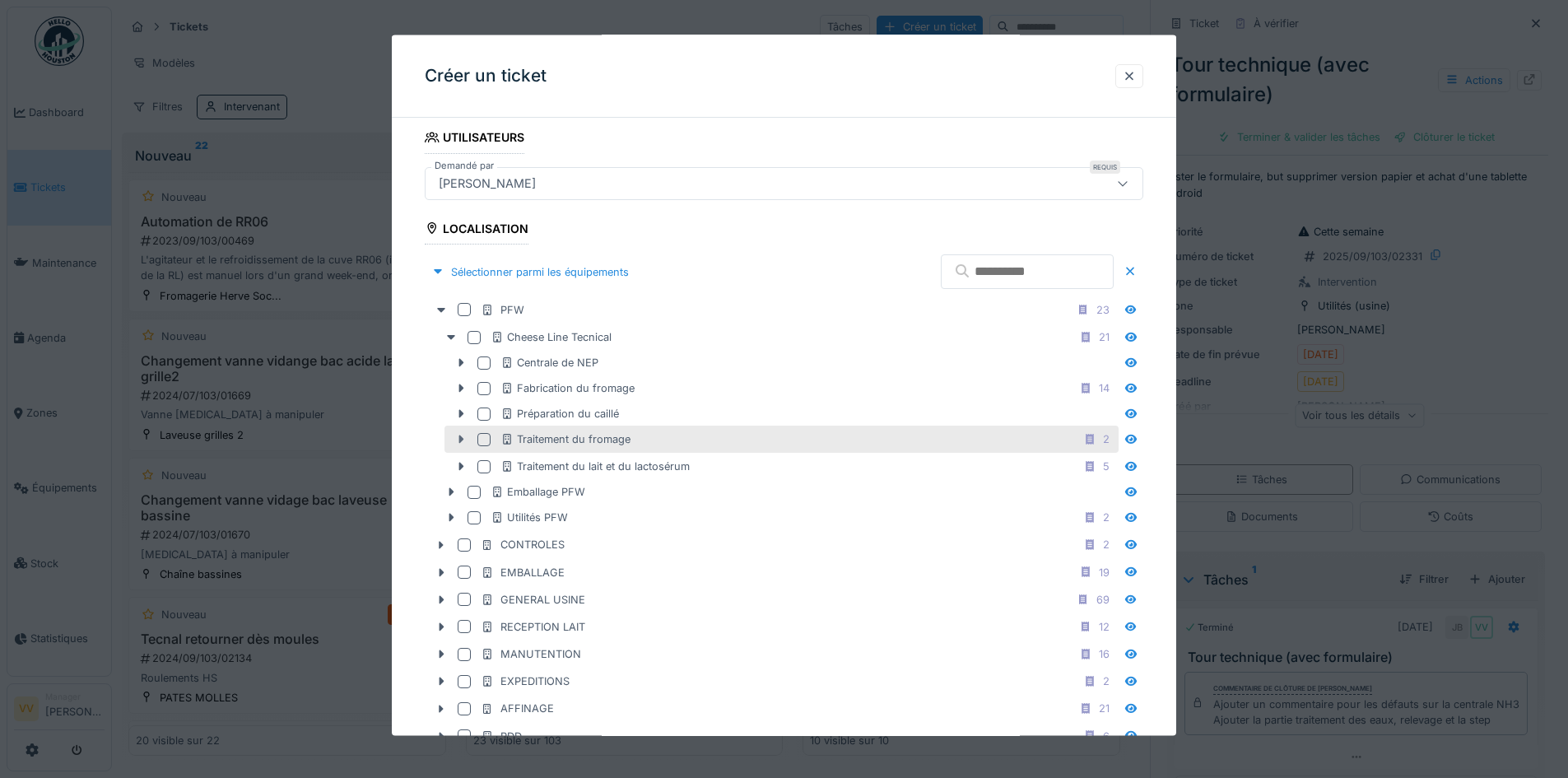
click at [456, 438] on icon at bounding box center [461, 439] width 13 height 11
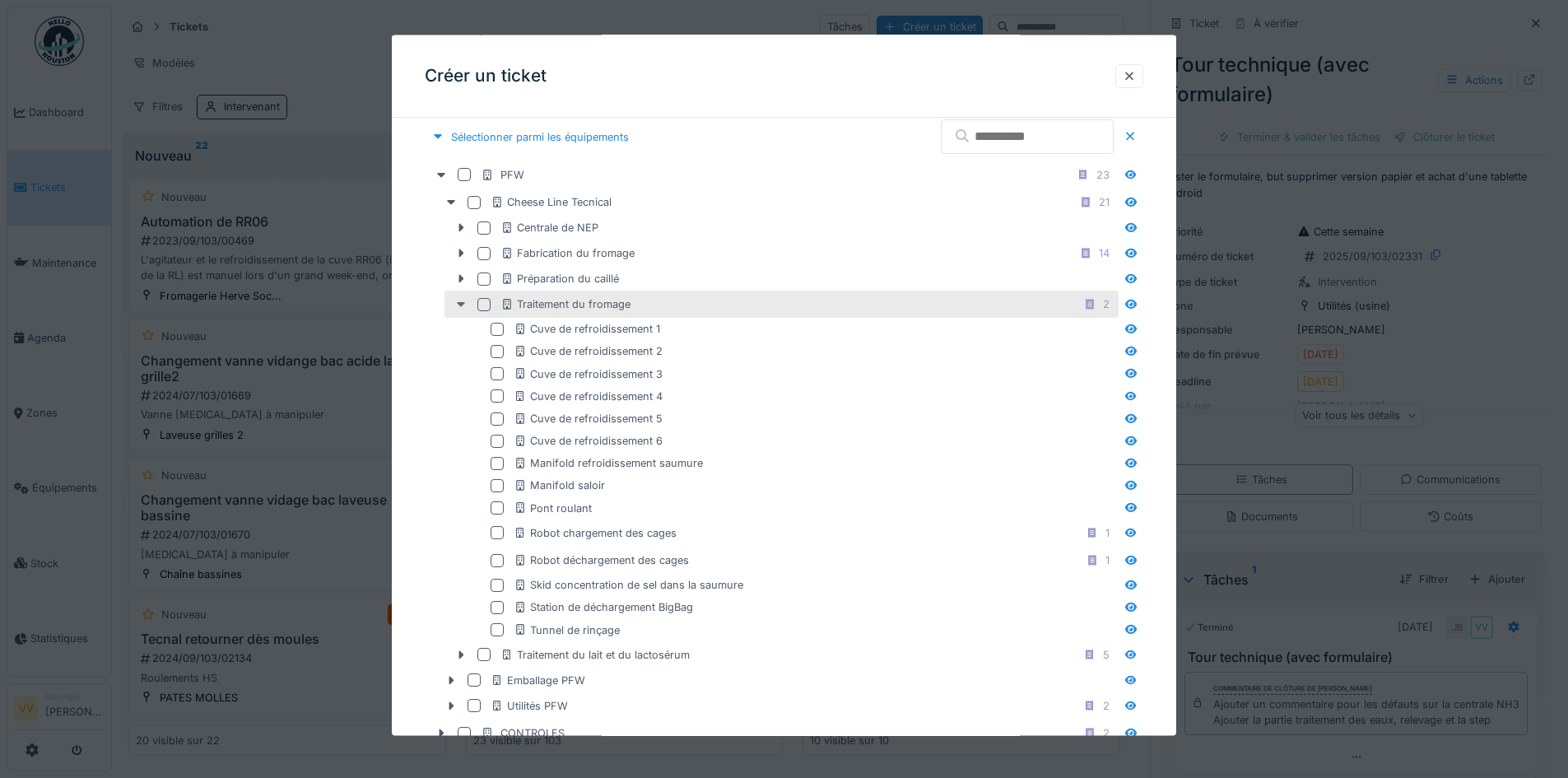
scroll to position [494, 0]
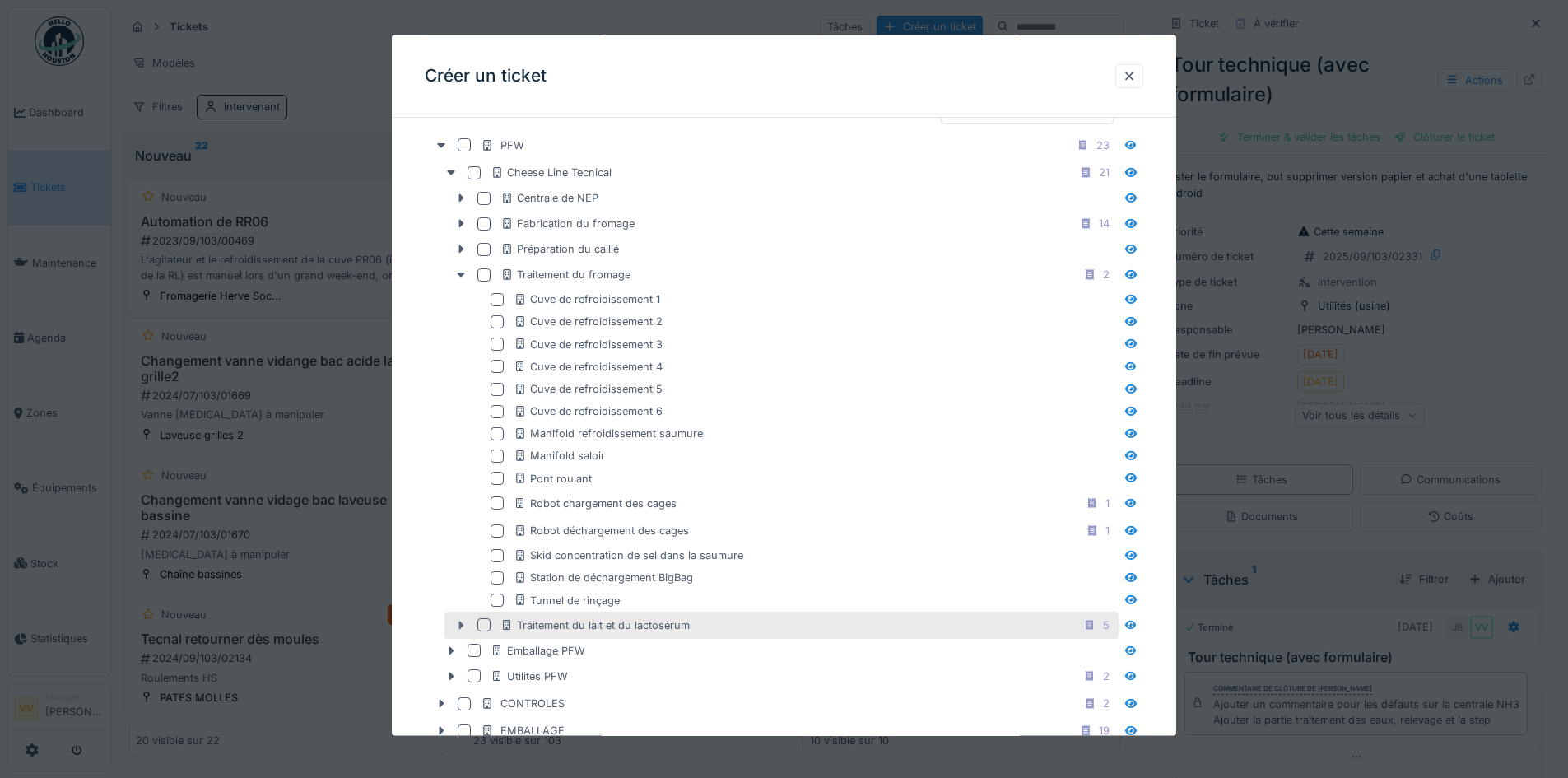
click at [461, 631] on div at bounding box center [461, 623] width 27 height 17
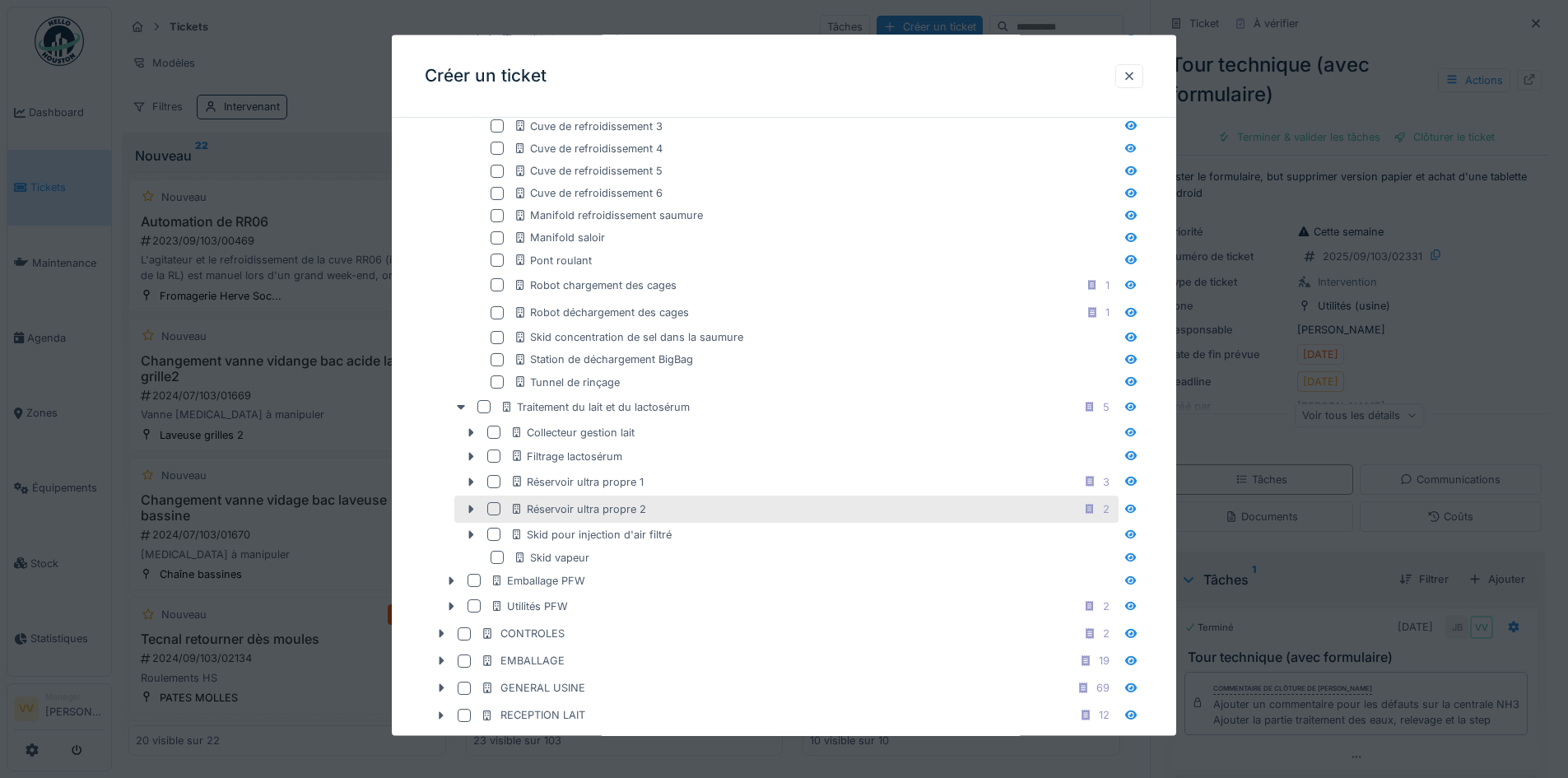
scroll to position [741, 0]
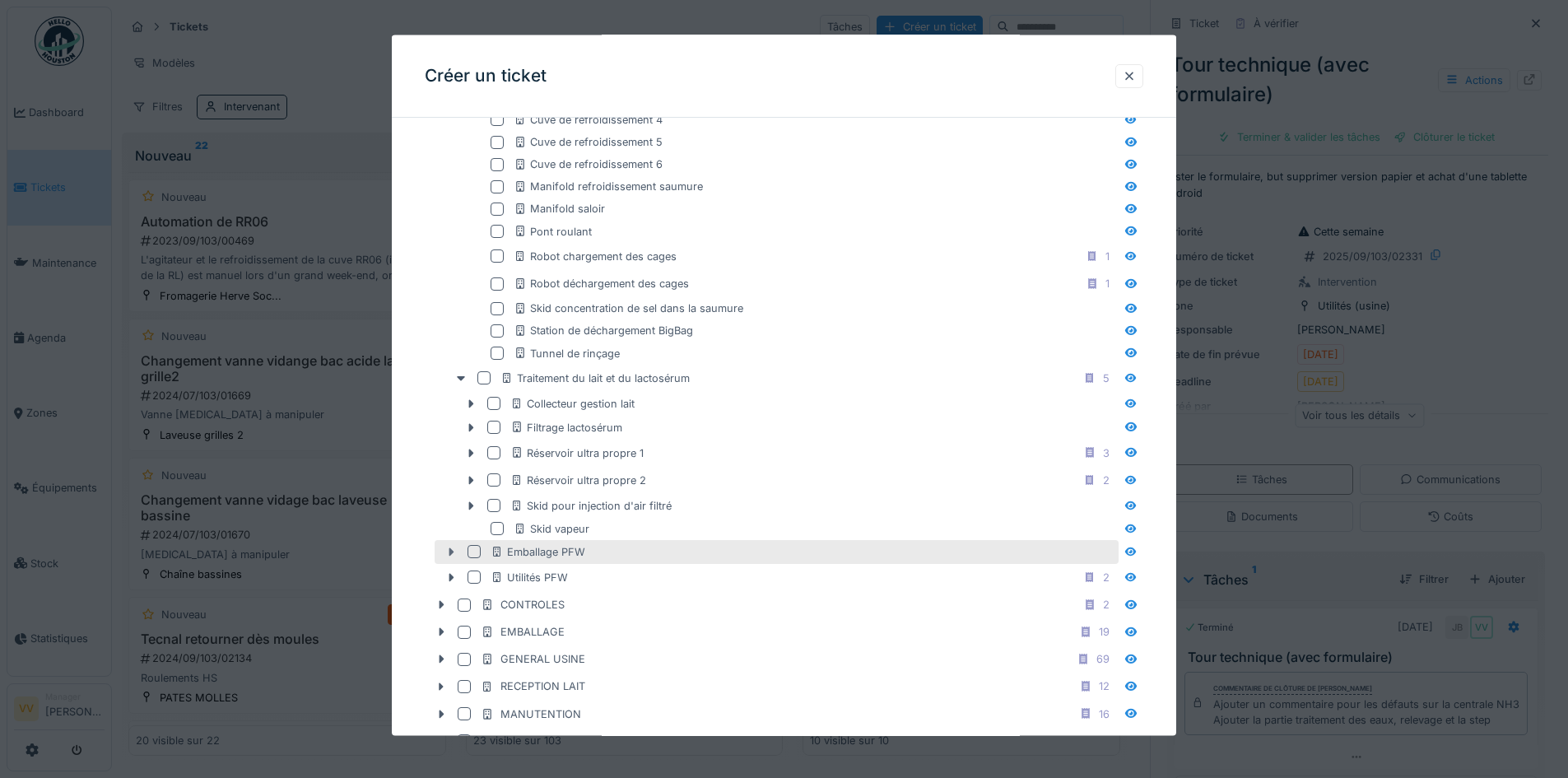
click at [445, 552] on icon at bounding box center [450, 551] width 13 height 11
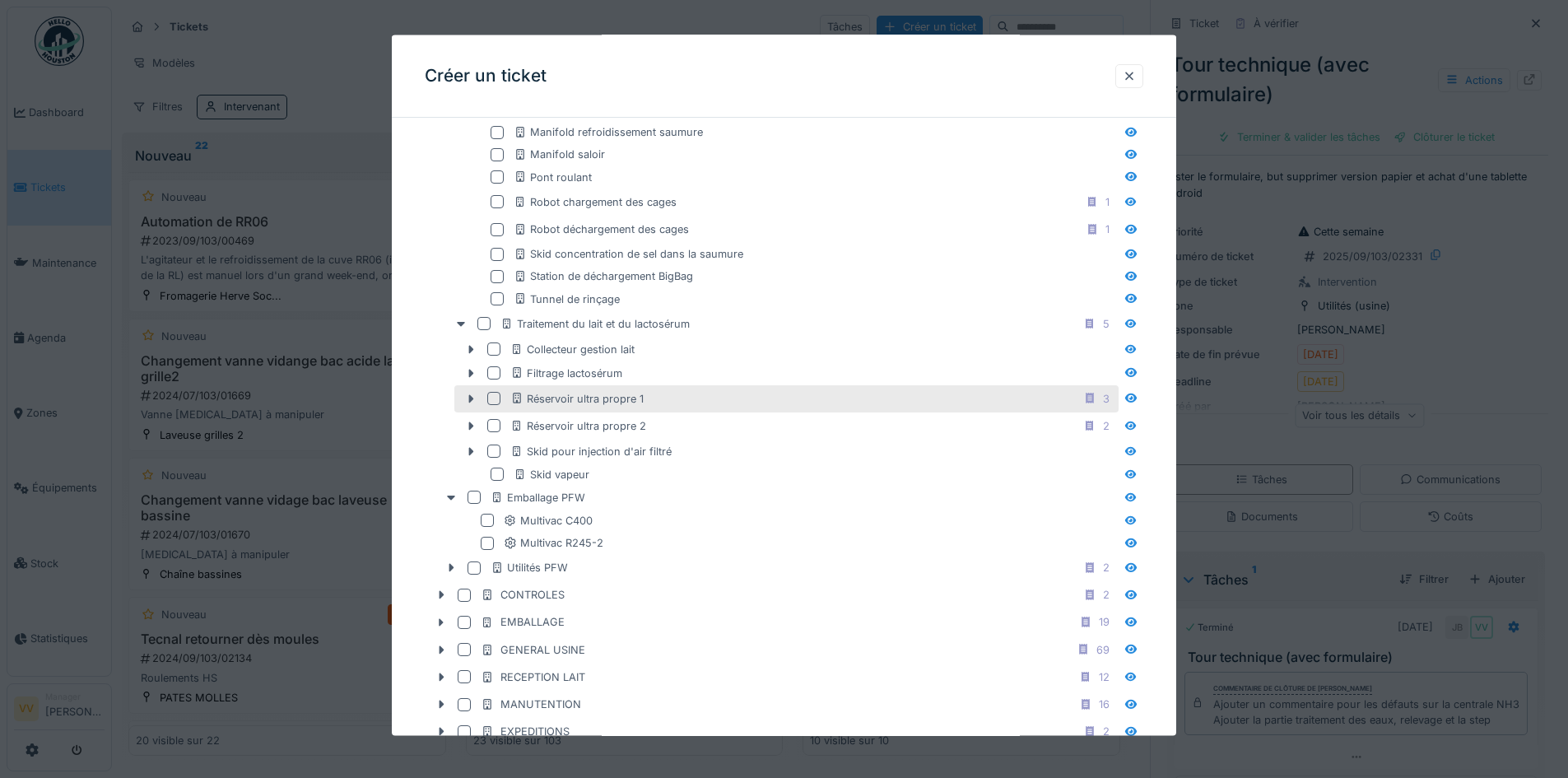
scroll to position [823, 0]
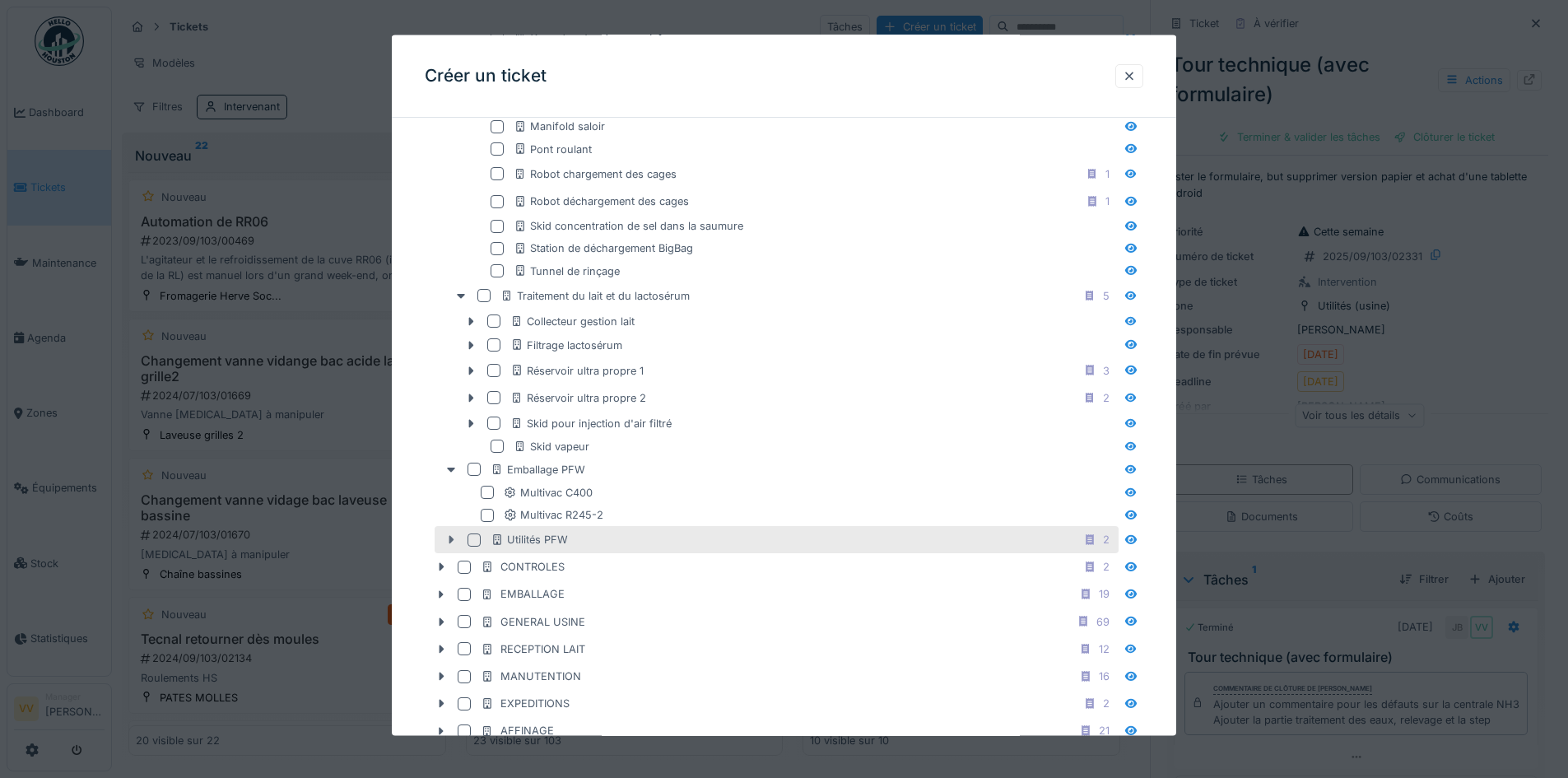
click at [454, 541] on icon at bounding box center [450, 539] width 13 height 11
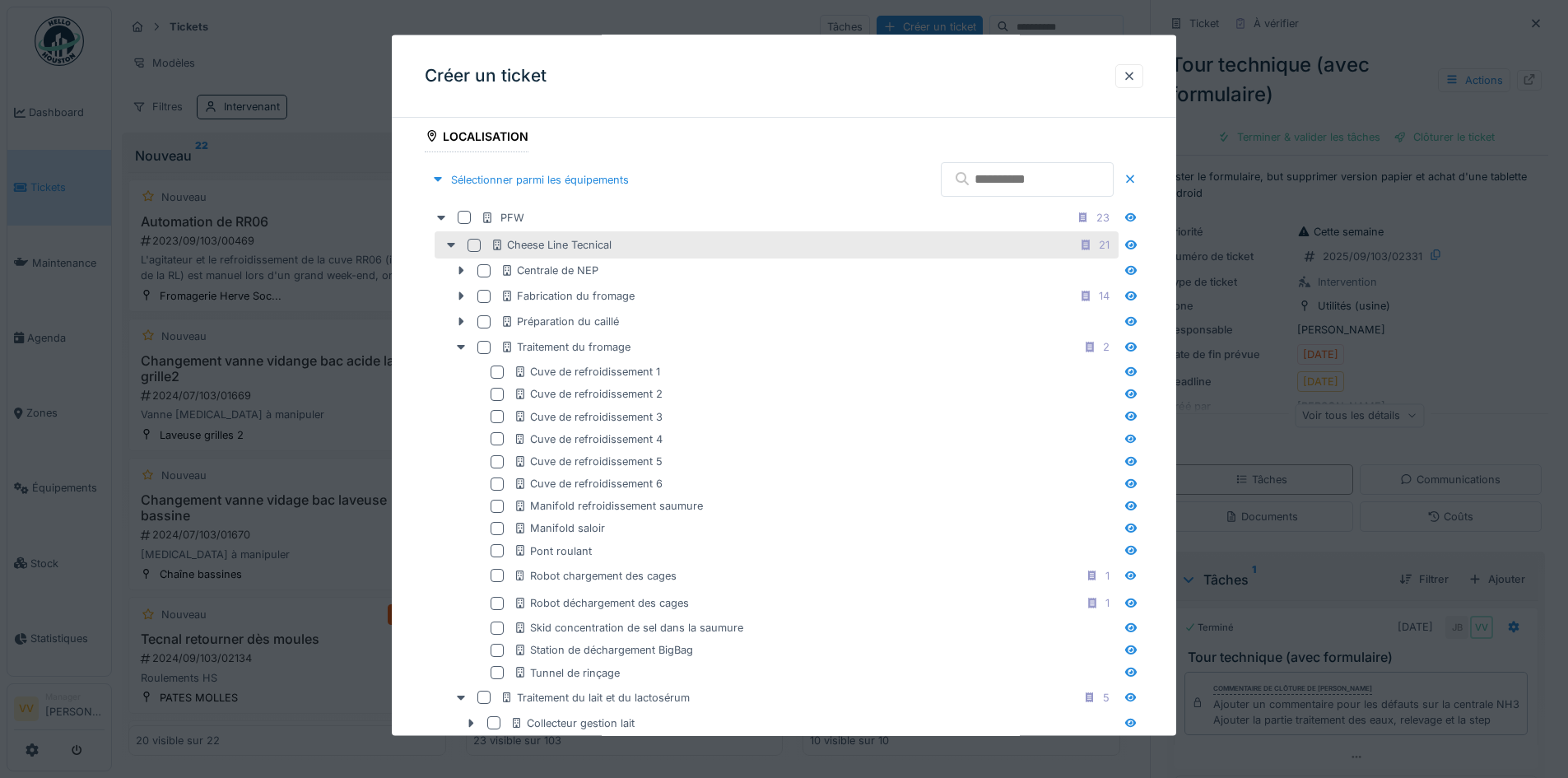
scroll to position [411, 0]
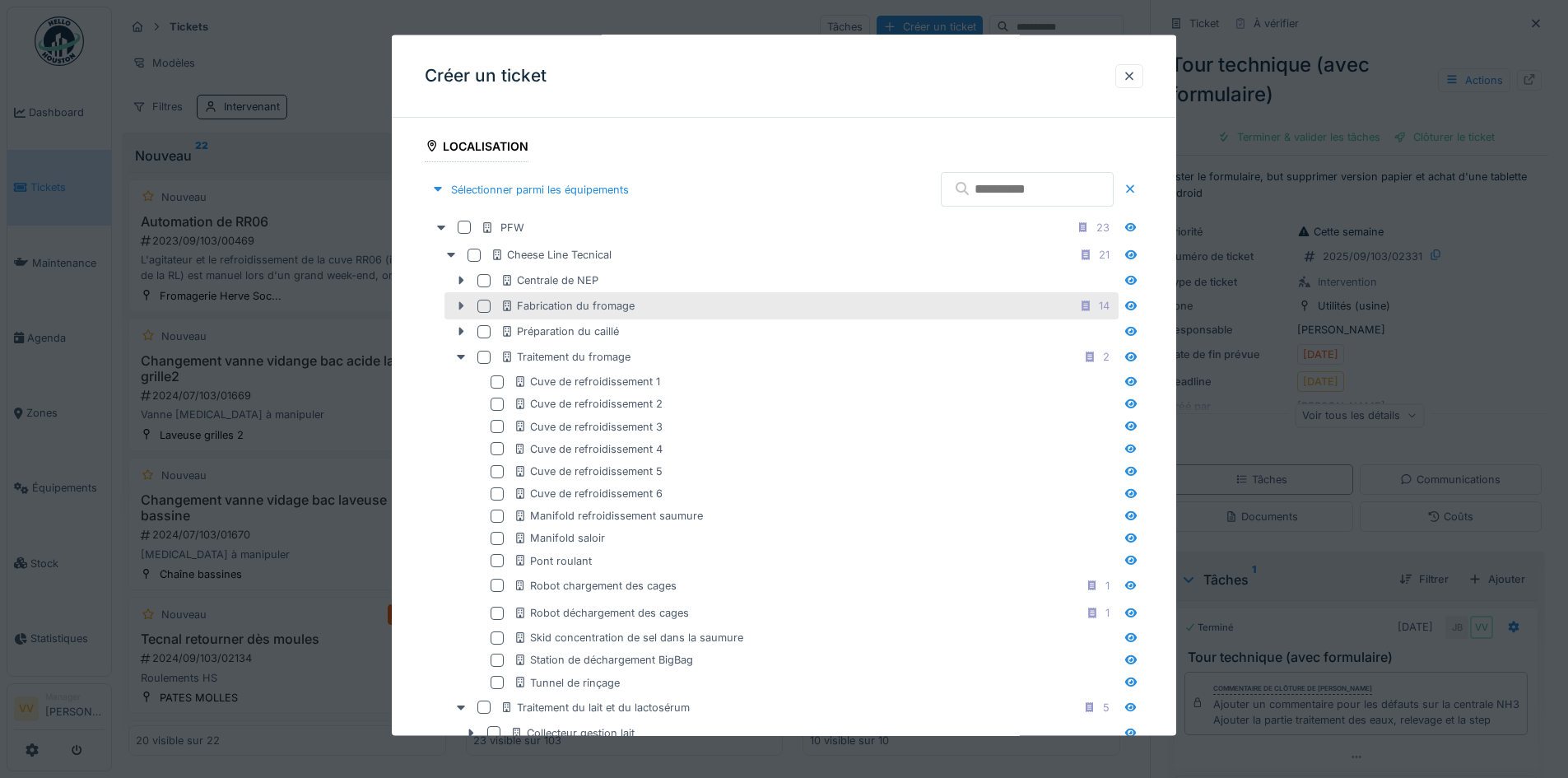
click at [463, 302] on icon at bounding box center [461, 306] width 13 height 11
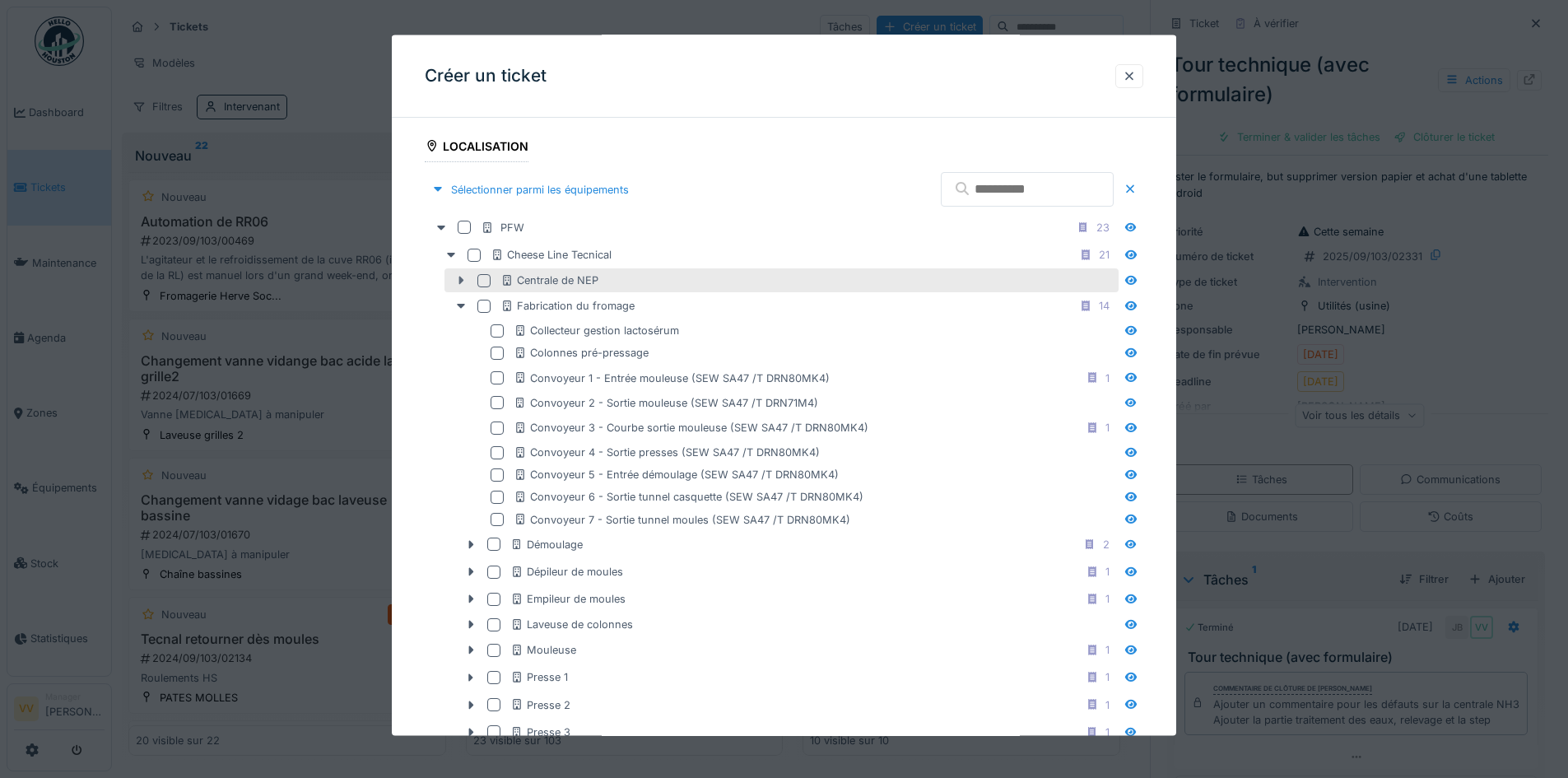
click at [459, 277] on icon at bounding box center [462, 279] width 5 height 8
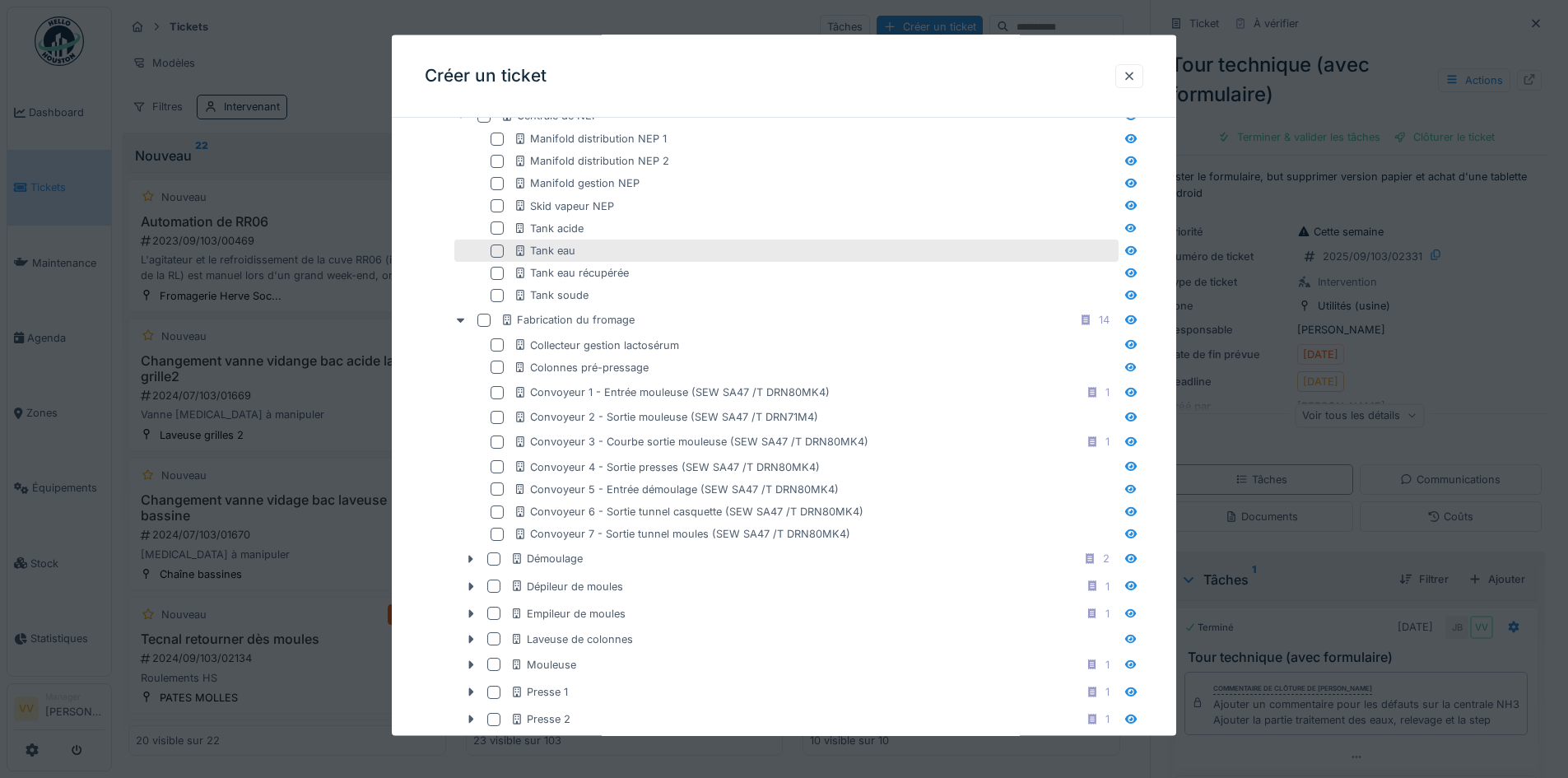
scroll to position [658, 0]
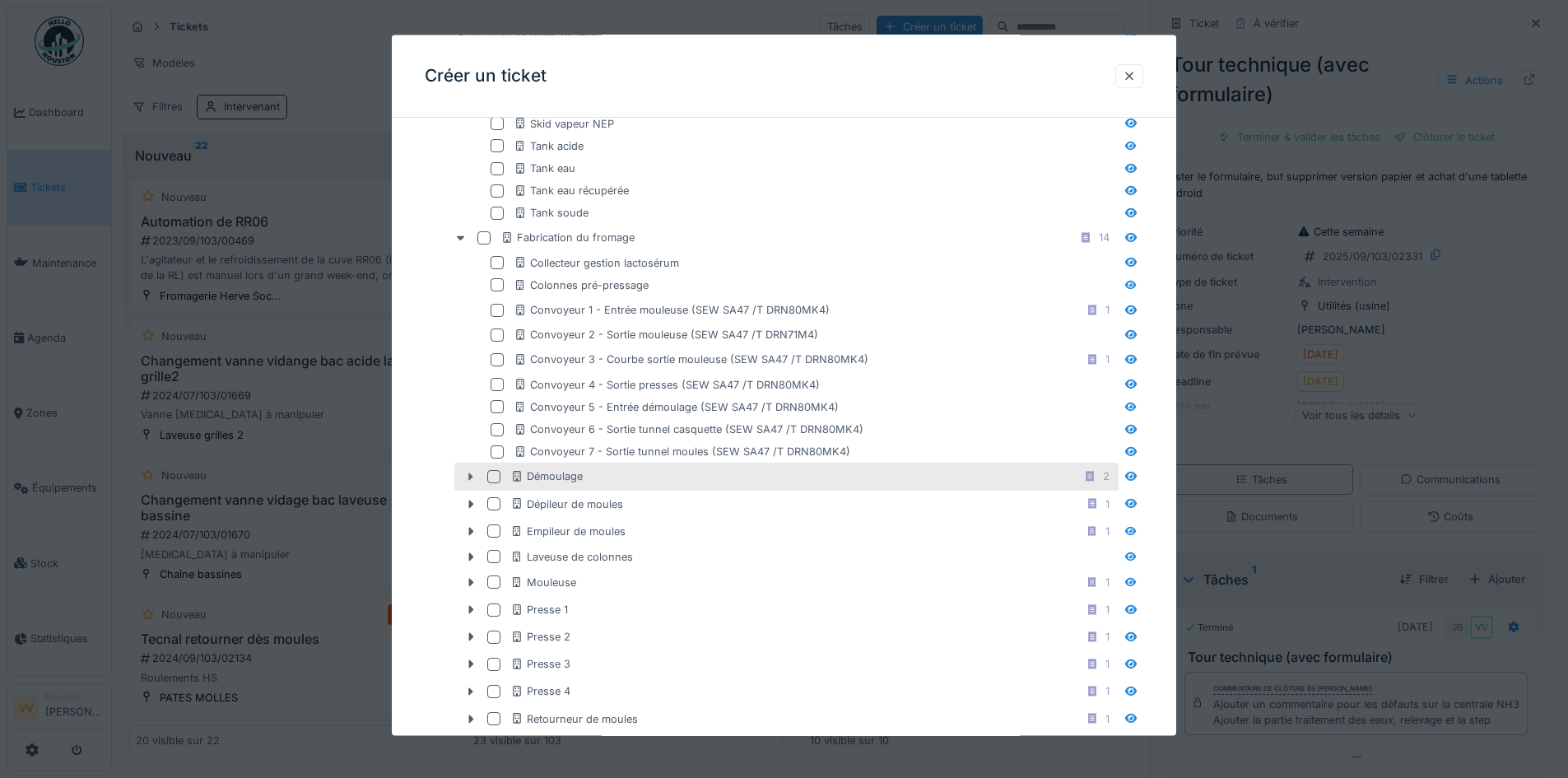
click at [470, 478] on icon at bounding box center [472, 476] width 5 height 8
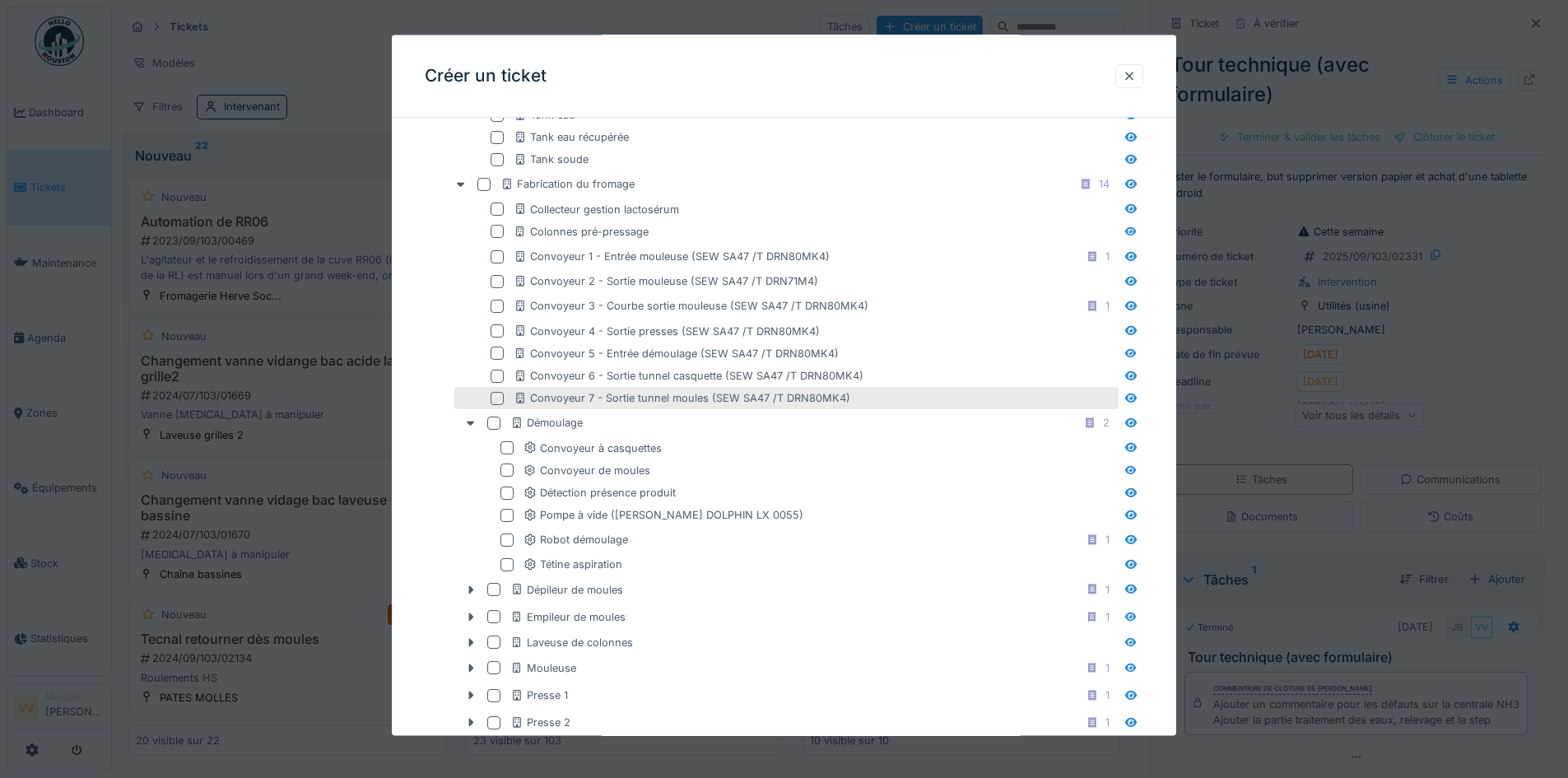
scroll to position [741, 0]
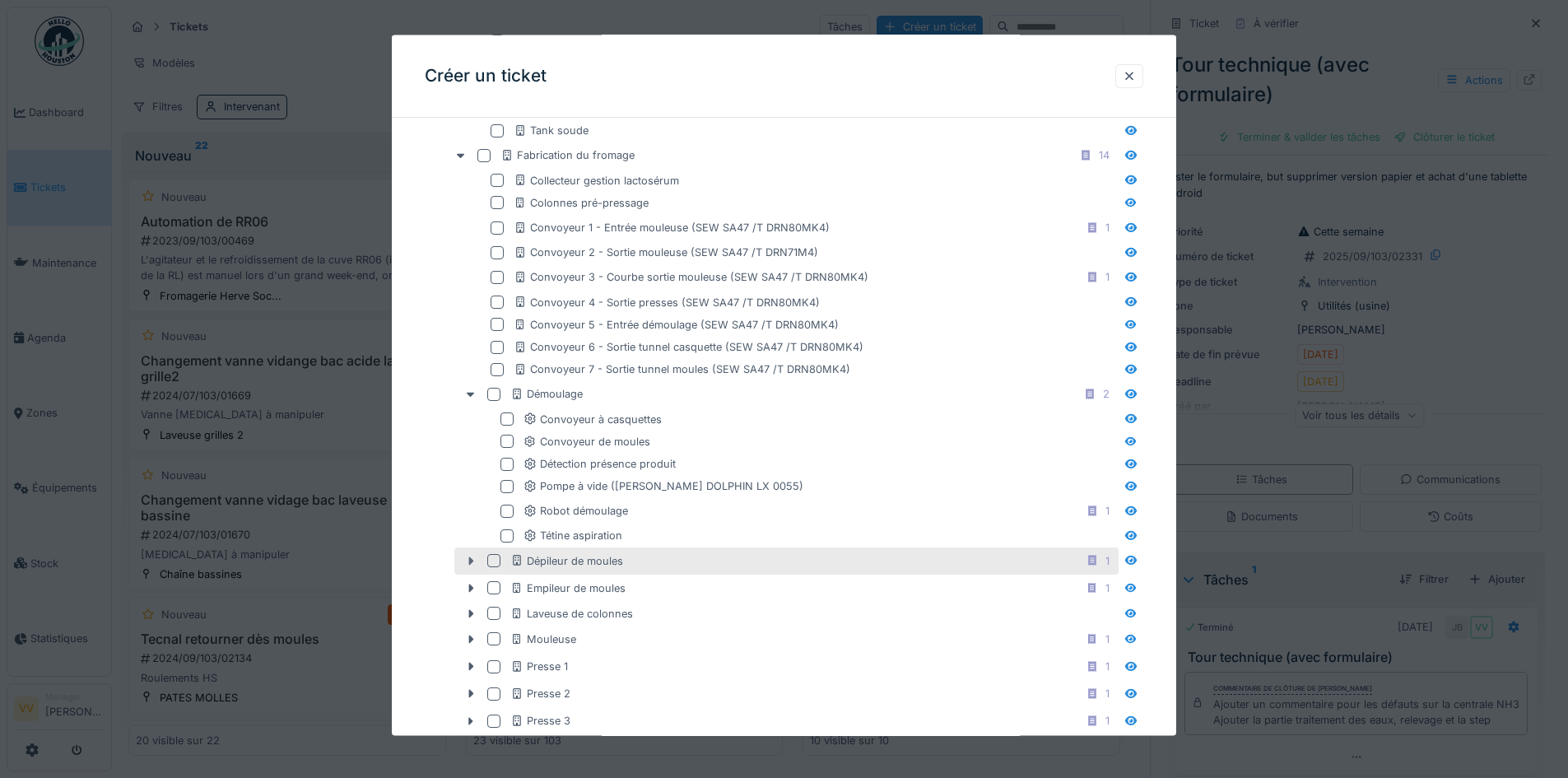
click at [469, 563] on icon at bounding box center [472, 560] width 5 height 8
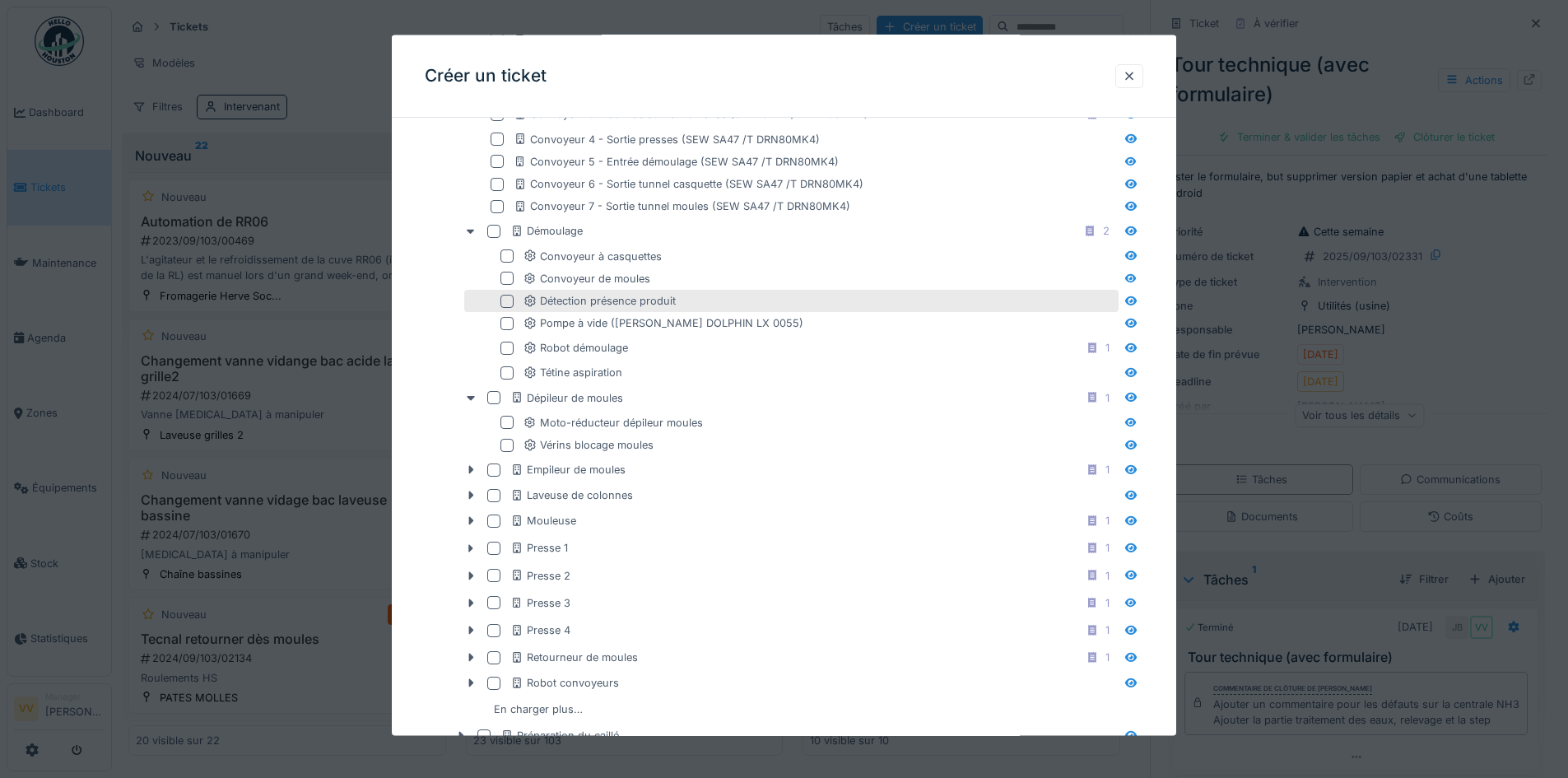
scroll to position [905, 0]
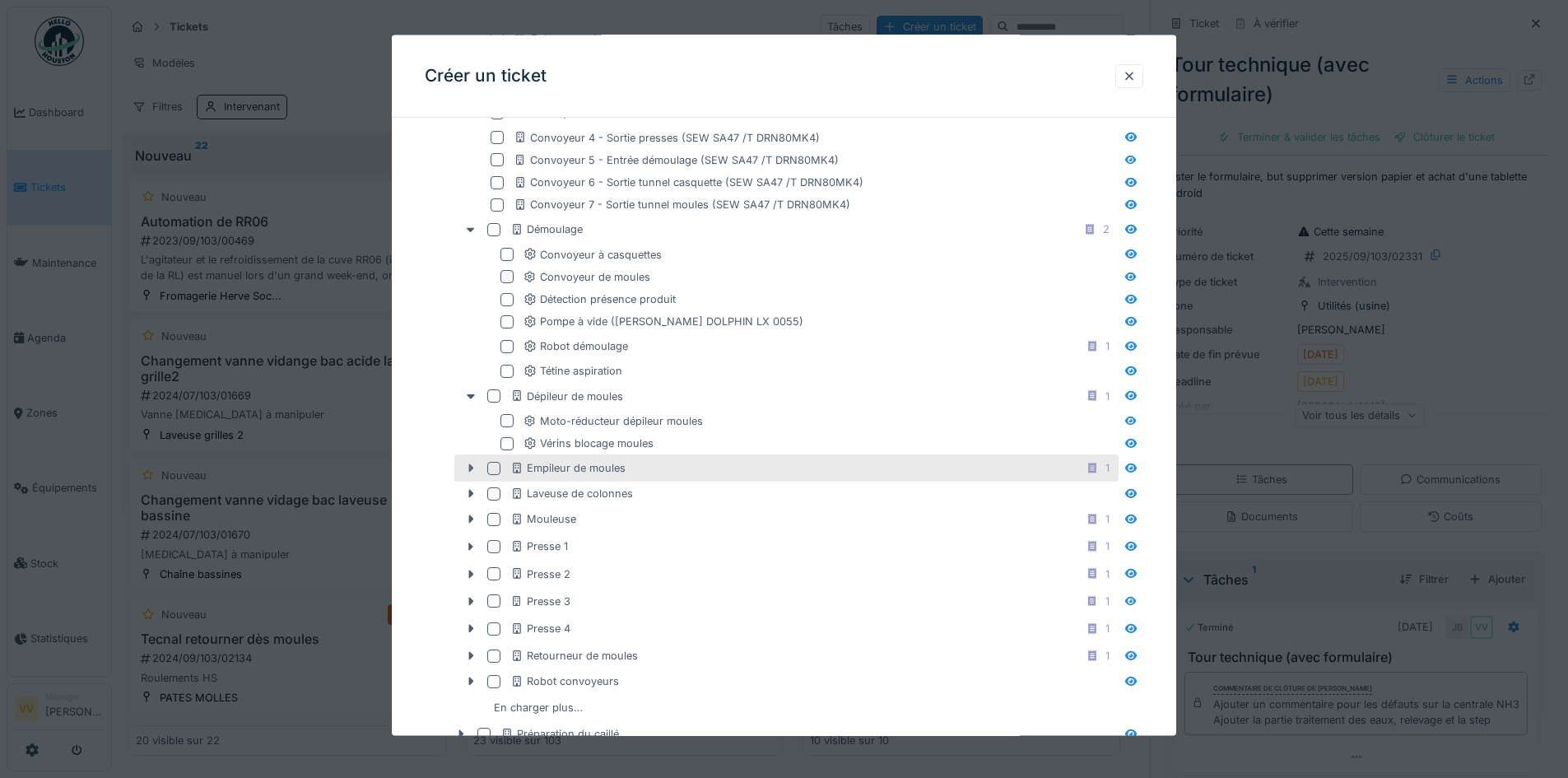
click at [467, 466] on icon at bounding box center [471, 468] width 13 height 11
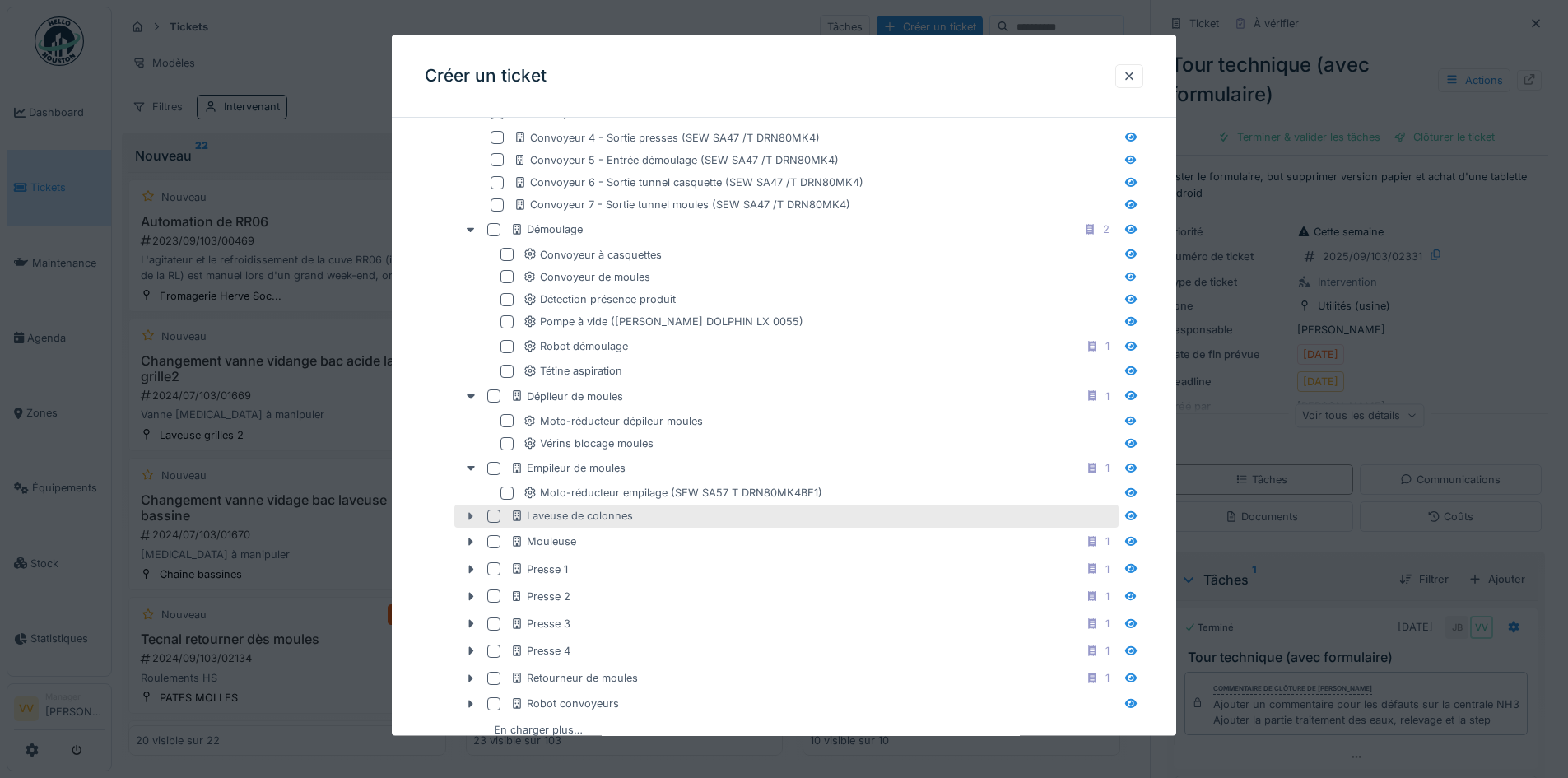
click at [468, 515] on icon at bounding box center [471, 516] width 13 height 11
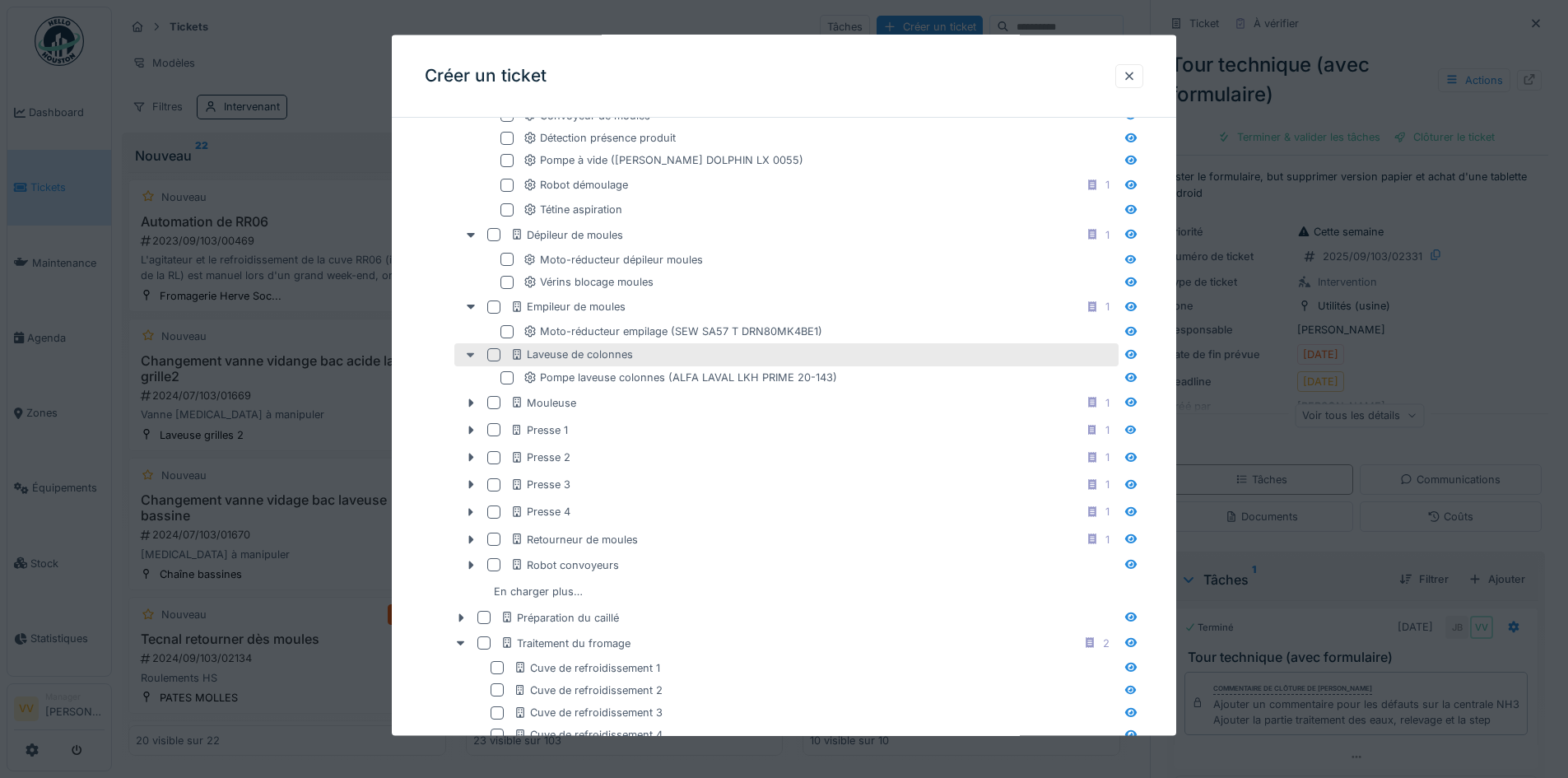
scroll to position [1070, 0]
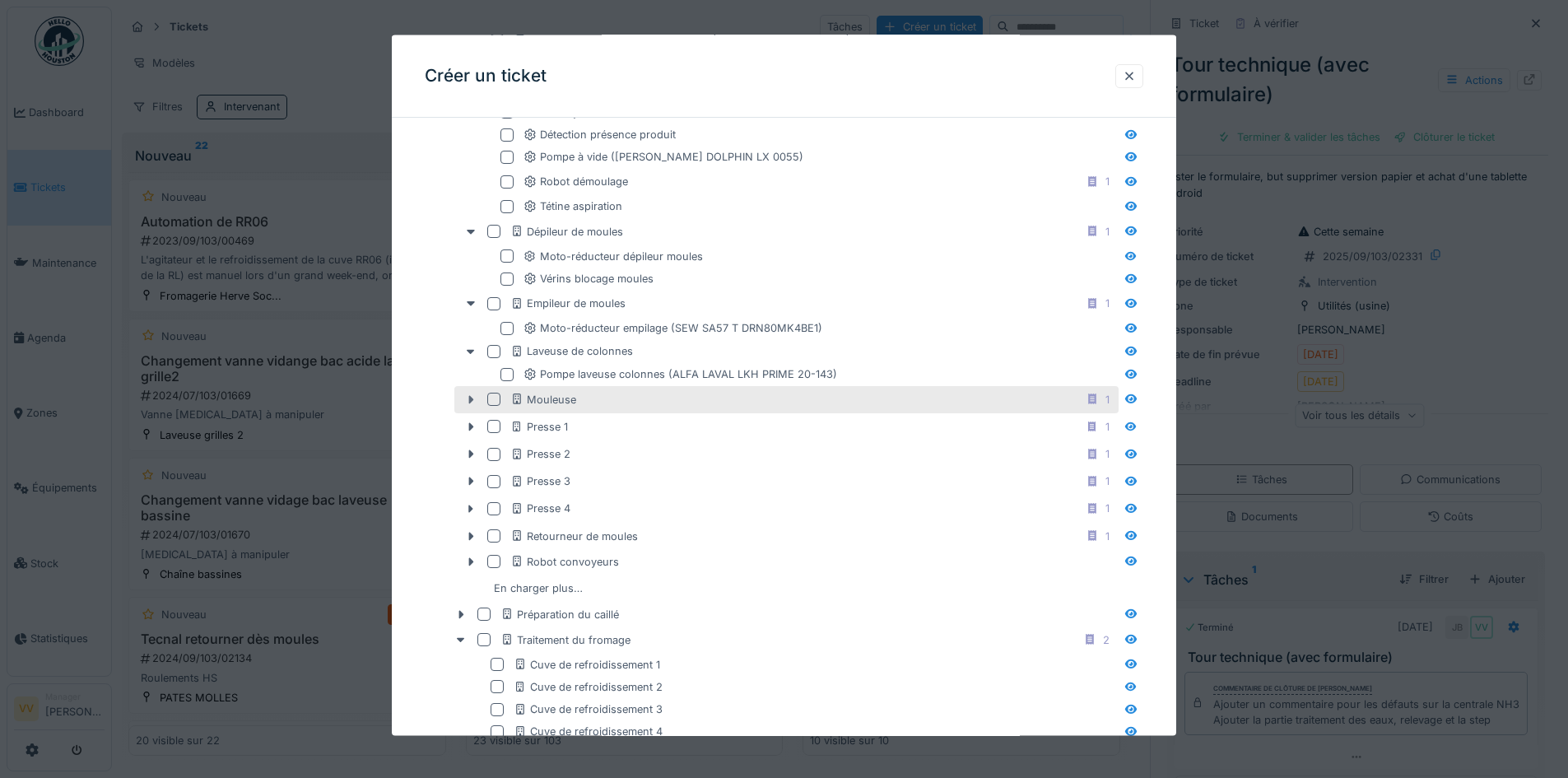
click at [473, 402] on icon at bounding box center [471, 399] width 13 height 11
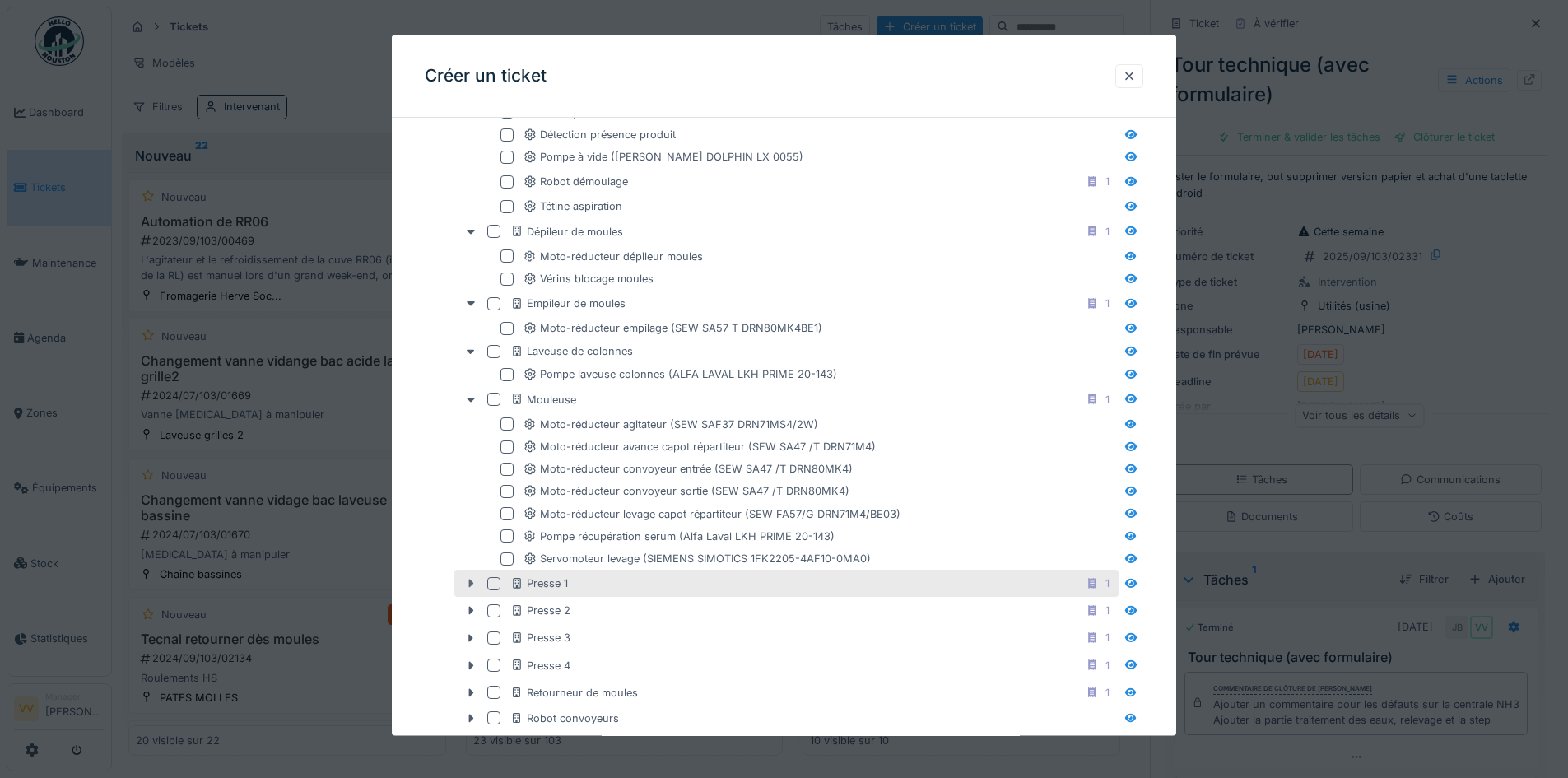
click at [474, 580] on icon at bounding box center [471, 584] width 13 height 11
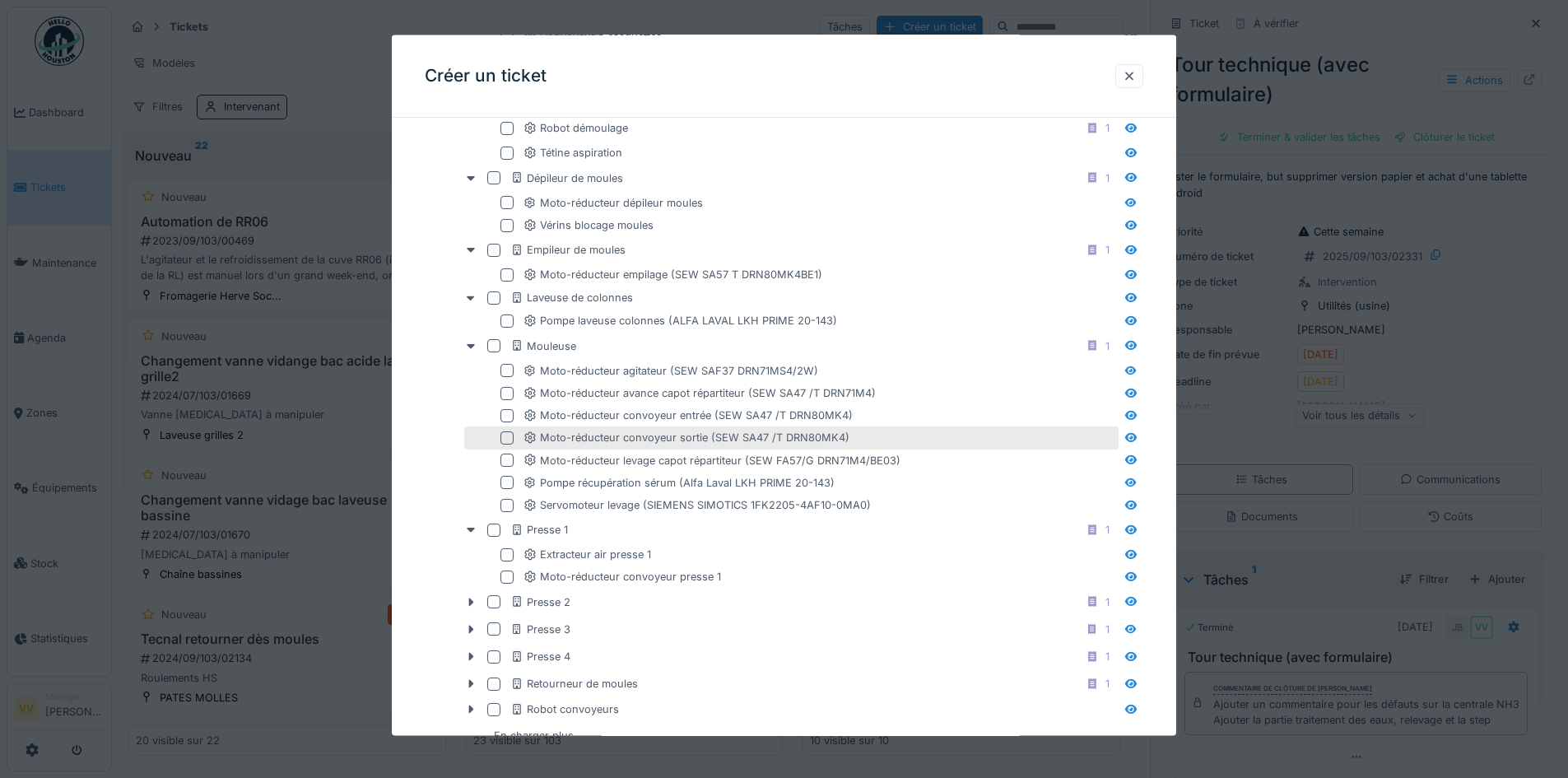
scroll to position [1152, 0]
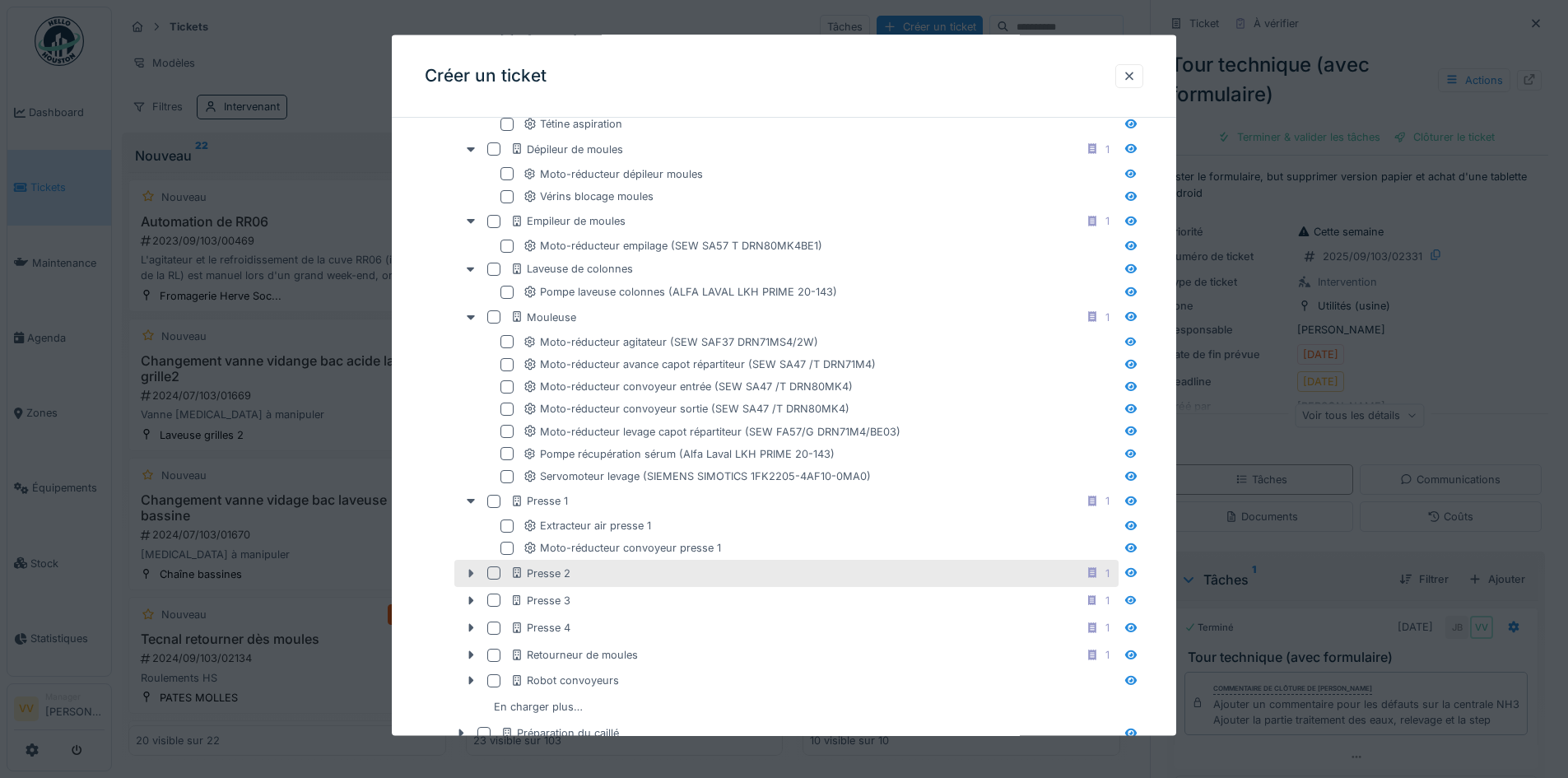
click at [473, 570] on icon at bounding box center [471, 572] width 13 height 11
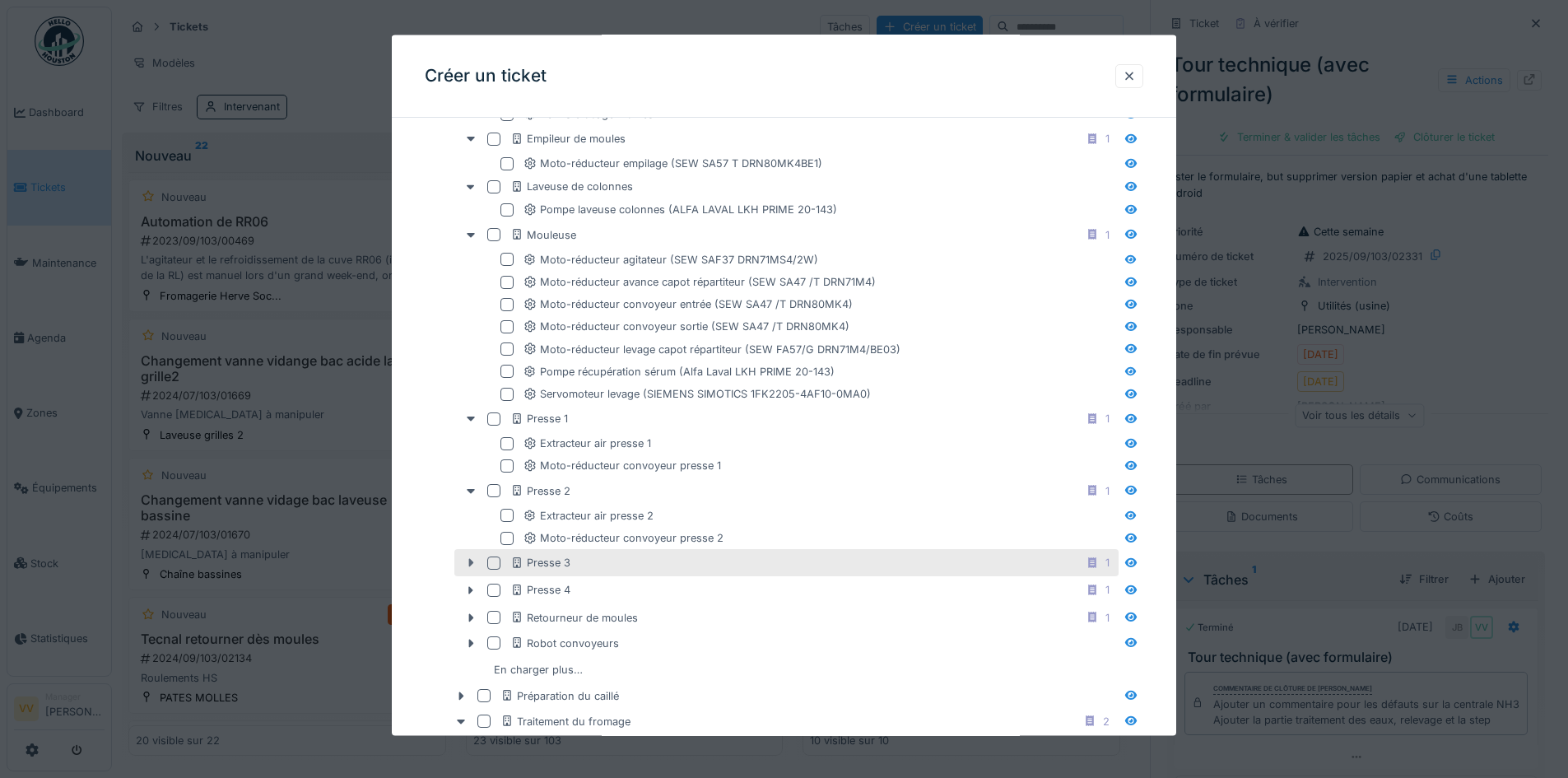
click at [471, 563] on icon at bounding box center [472, 562] width 5 height 8
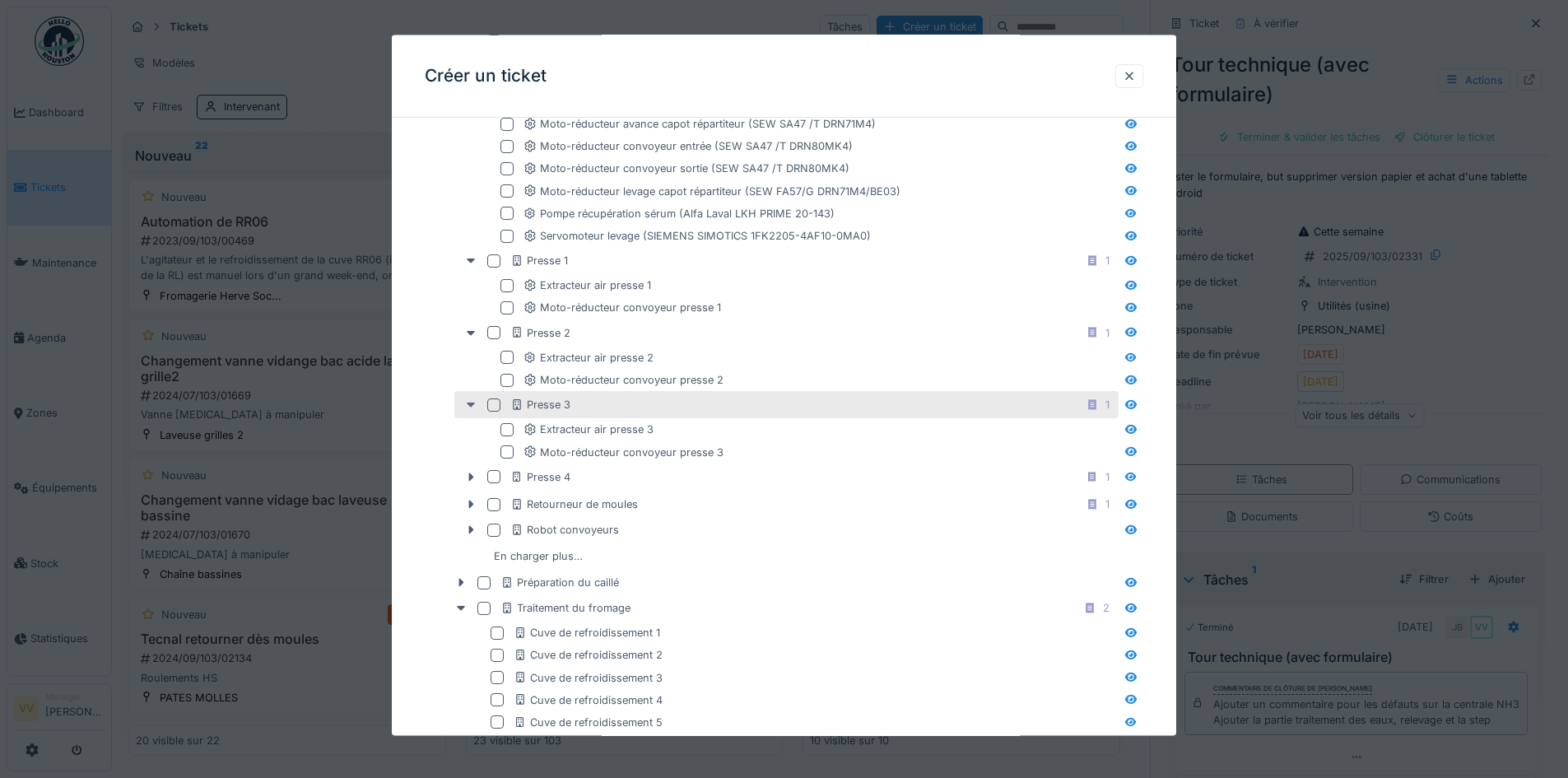
scroll to position [1399, 0]
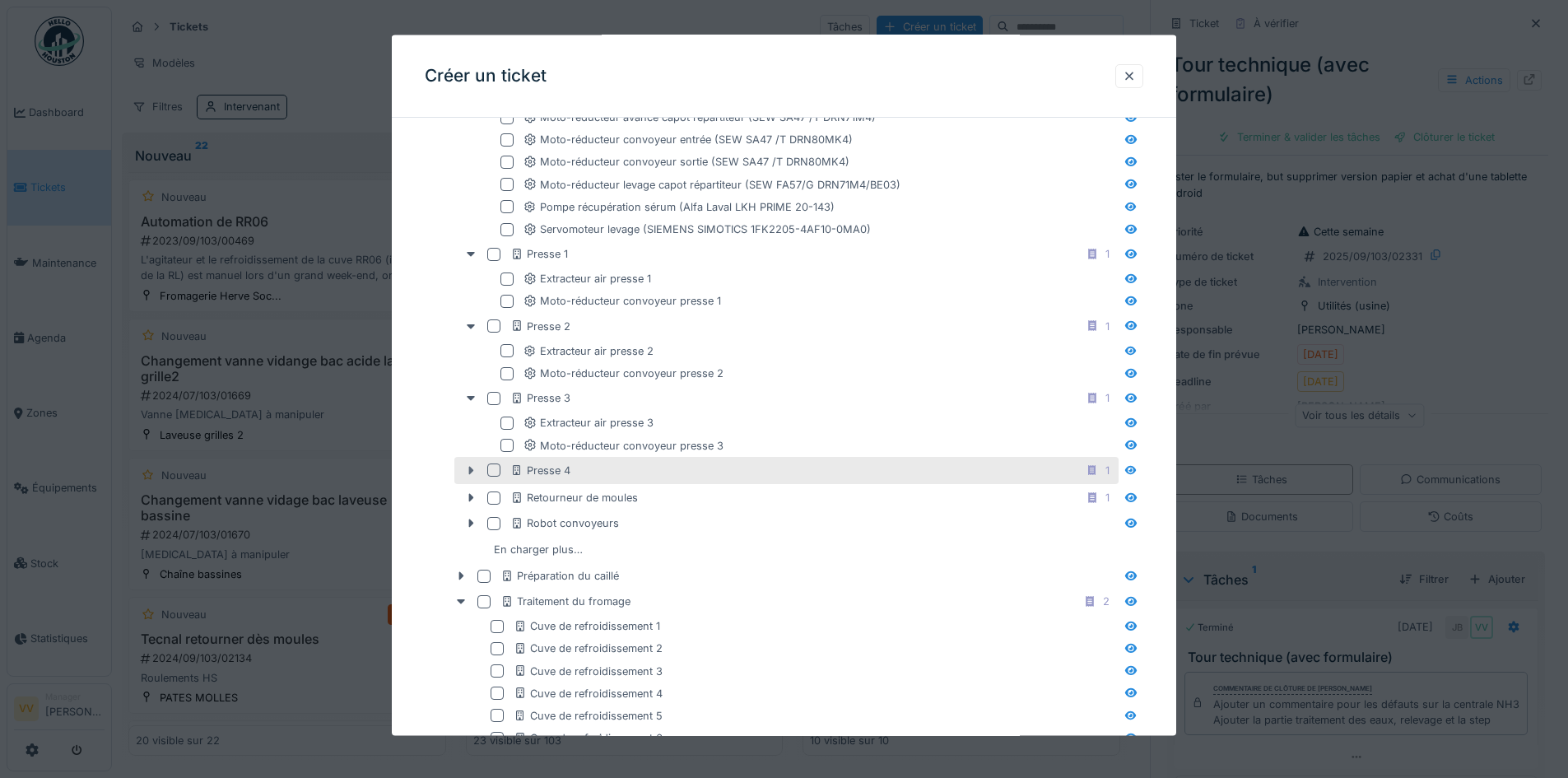
click at [471, 468] on icon at bounding box center [472, 470] width 5 height 8
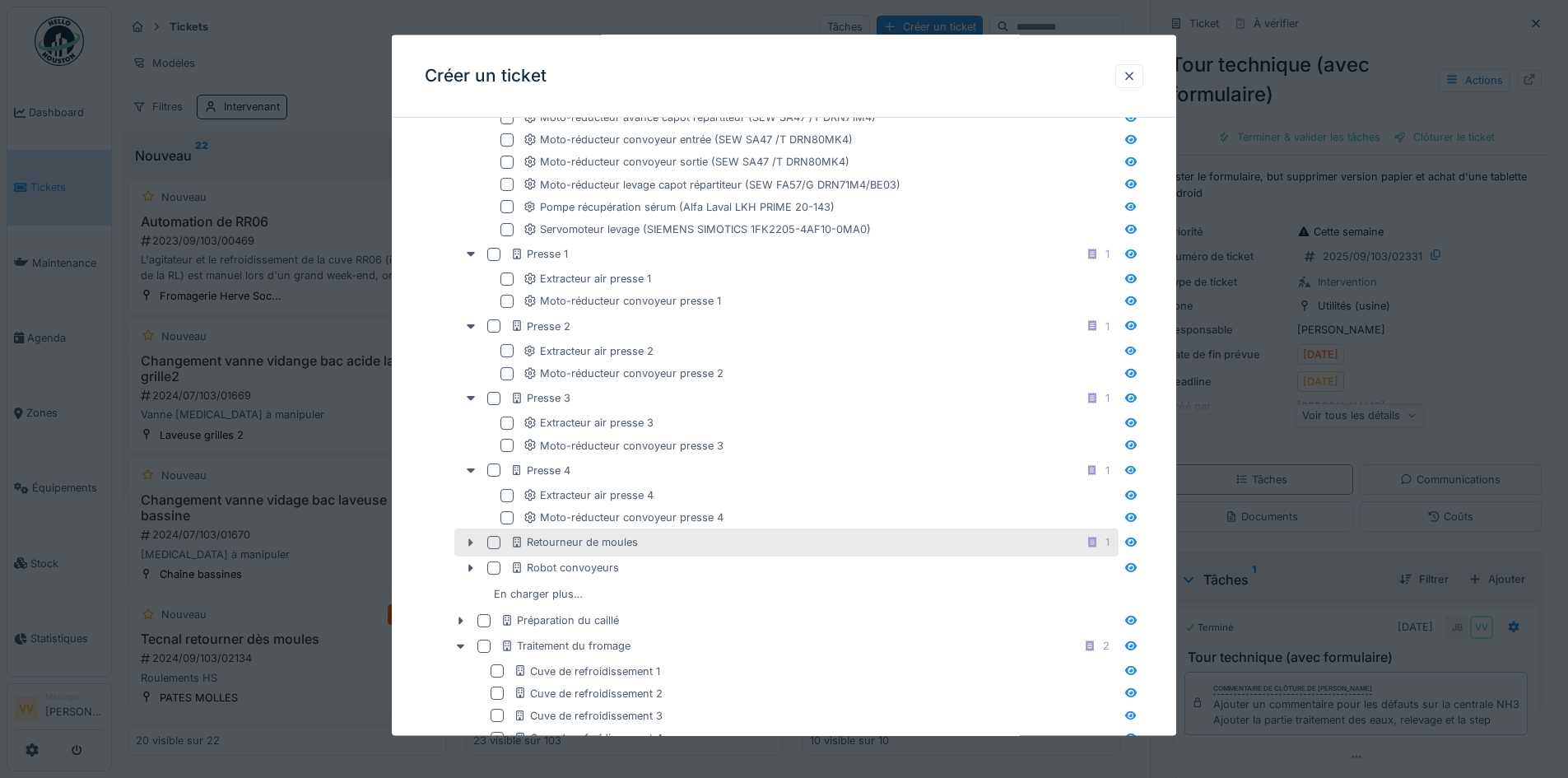
click at [467, 538] on icon at bounding box center [471, 542] width 13 height 11
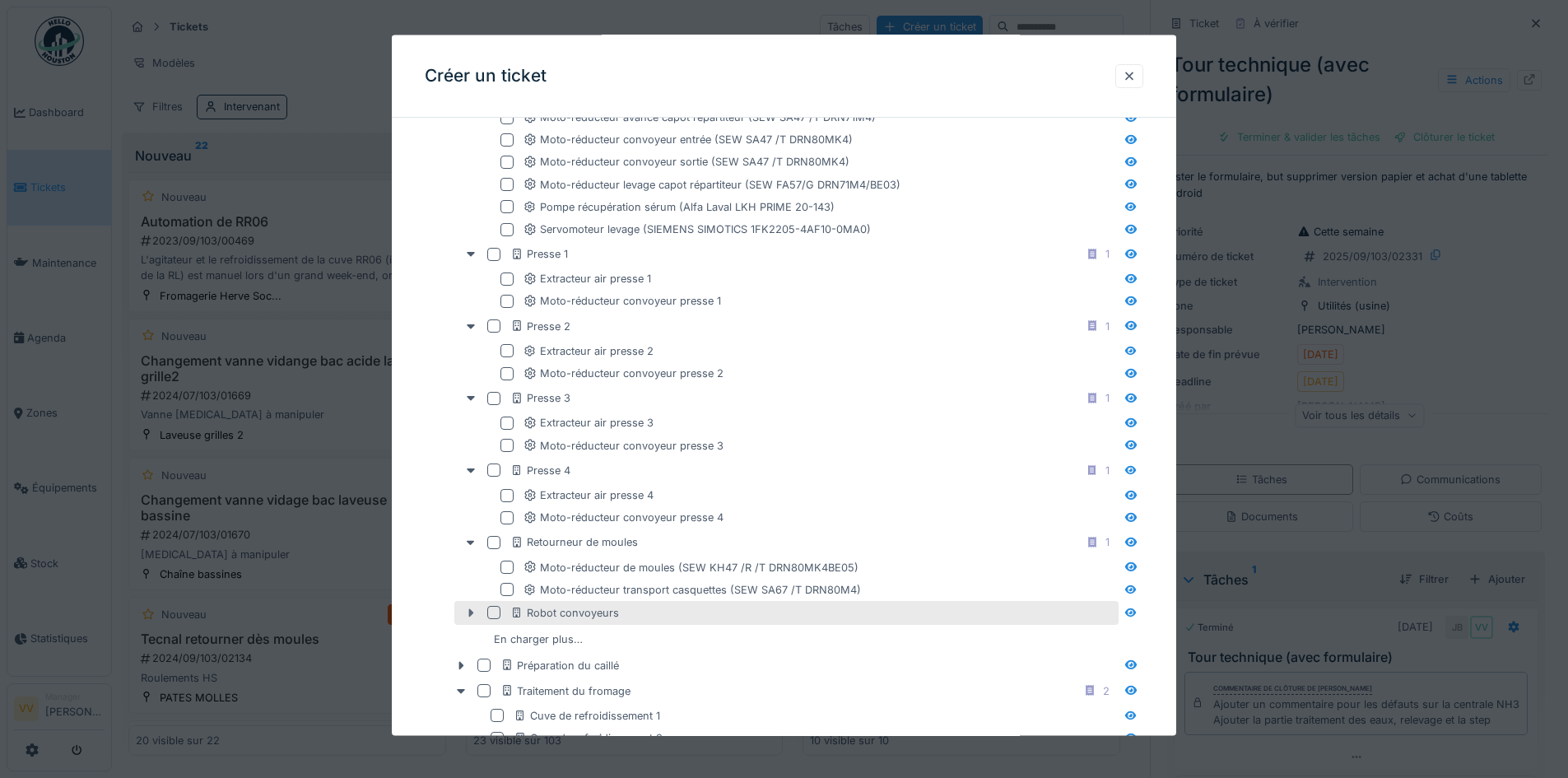
click at [470, 609] on icon at bounding box center [472, 612] width 5 height 8
click at [497, 610] on div at bounding box center [494, 612] width 13 height 13
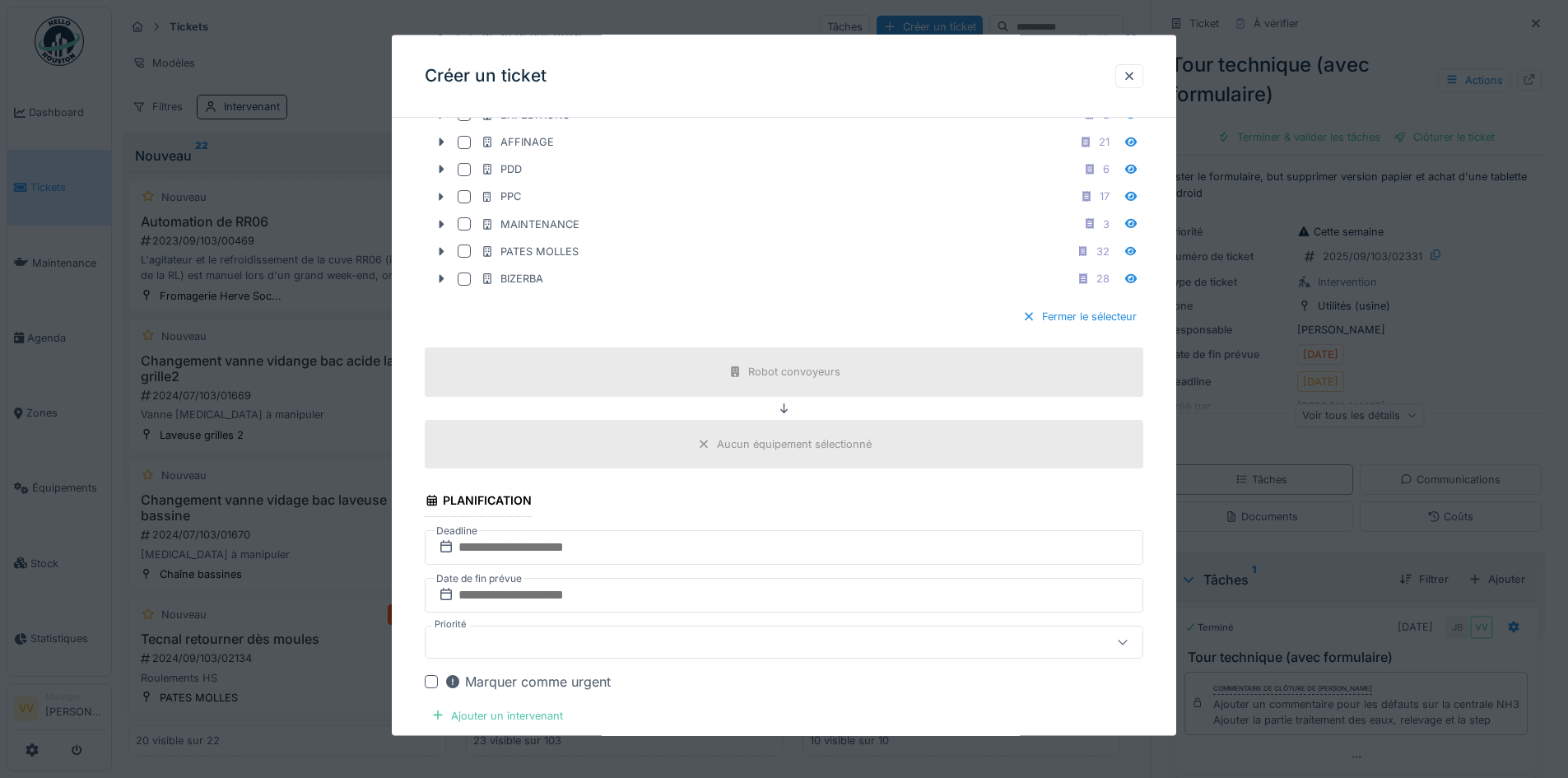
scroll to position [3127, 0]
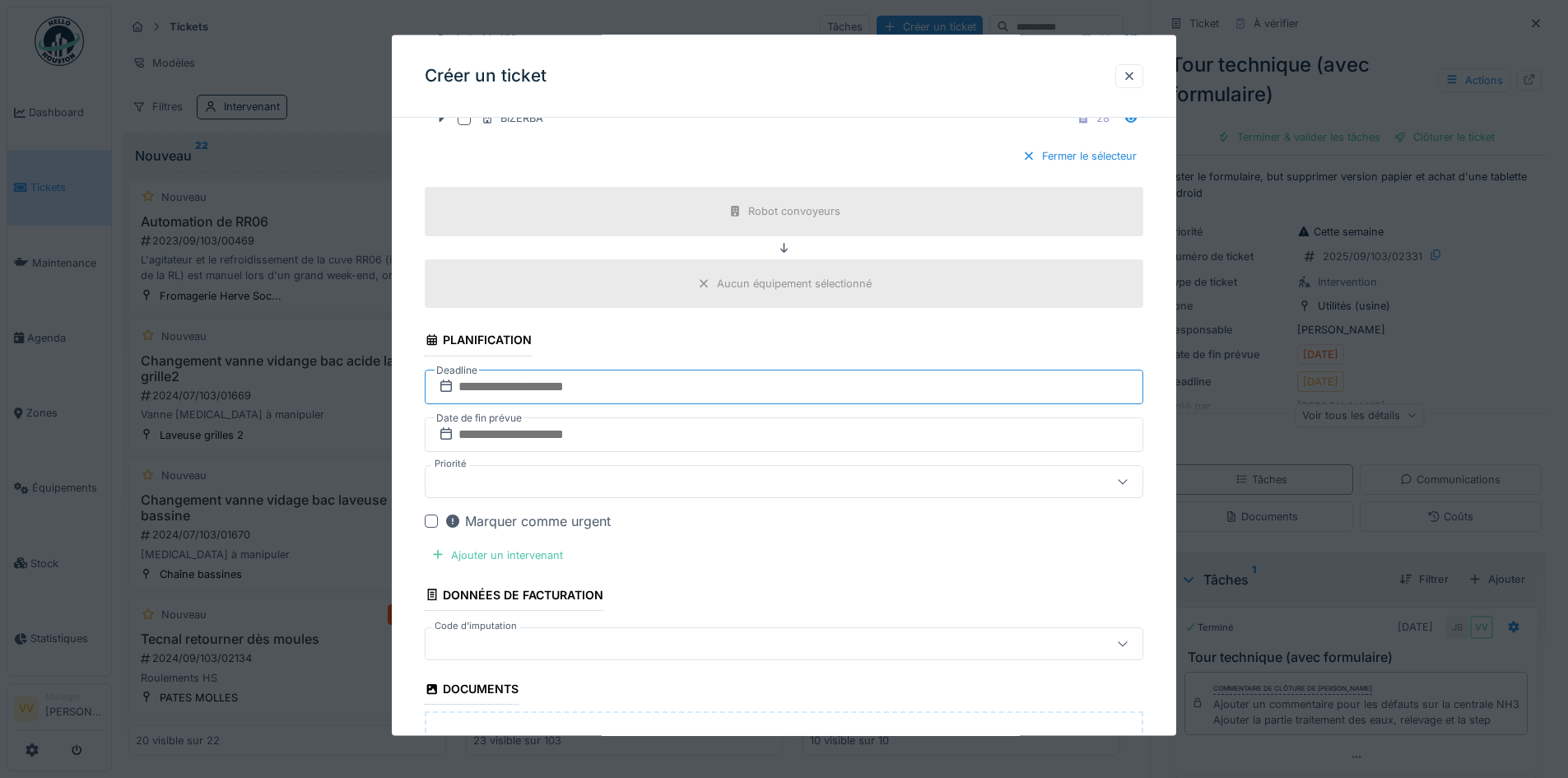
click at [590, 388] on input "text" at bounding box center [784, 385] width 719 height 35
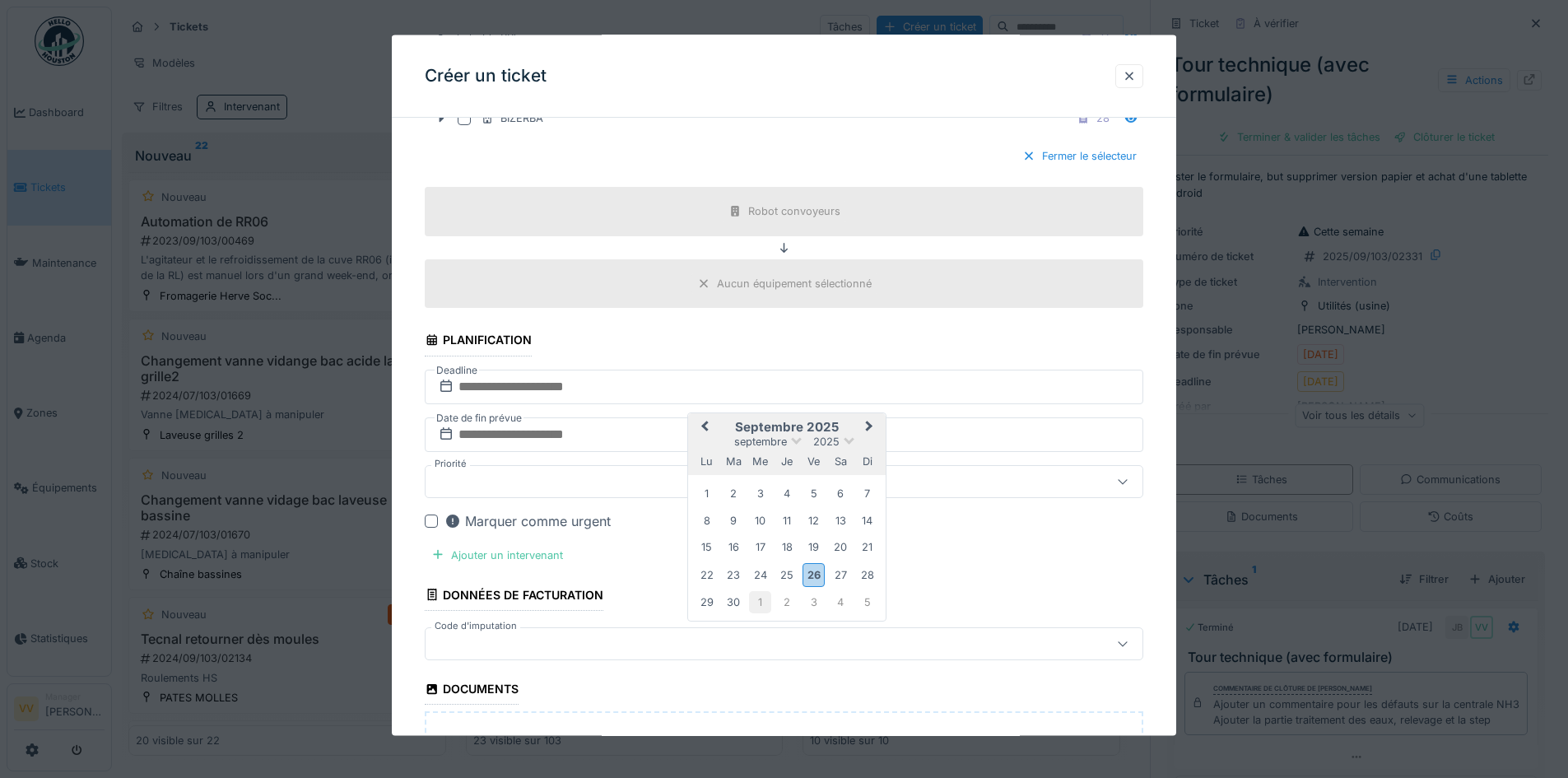
click at [757, 600] on div "1" at bounding box center [760, 601] width 22 height 22
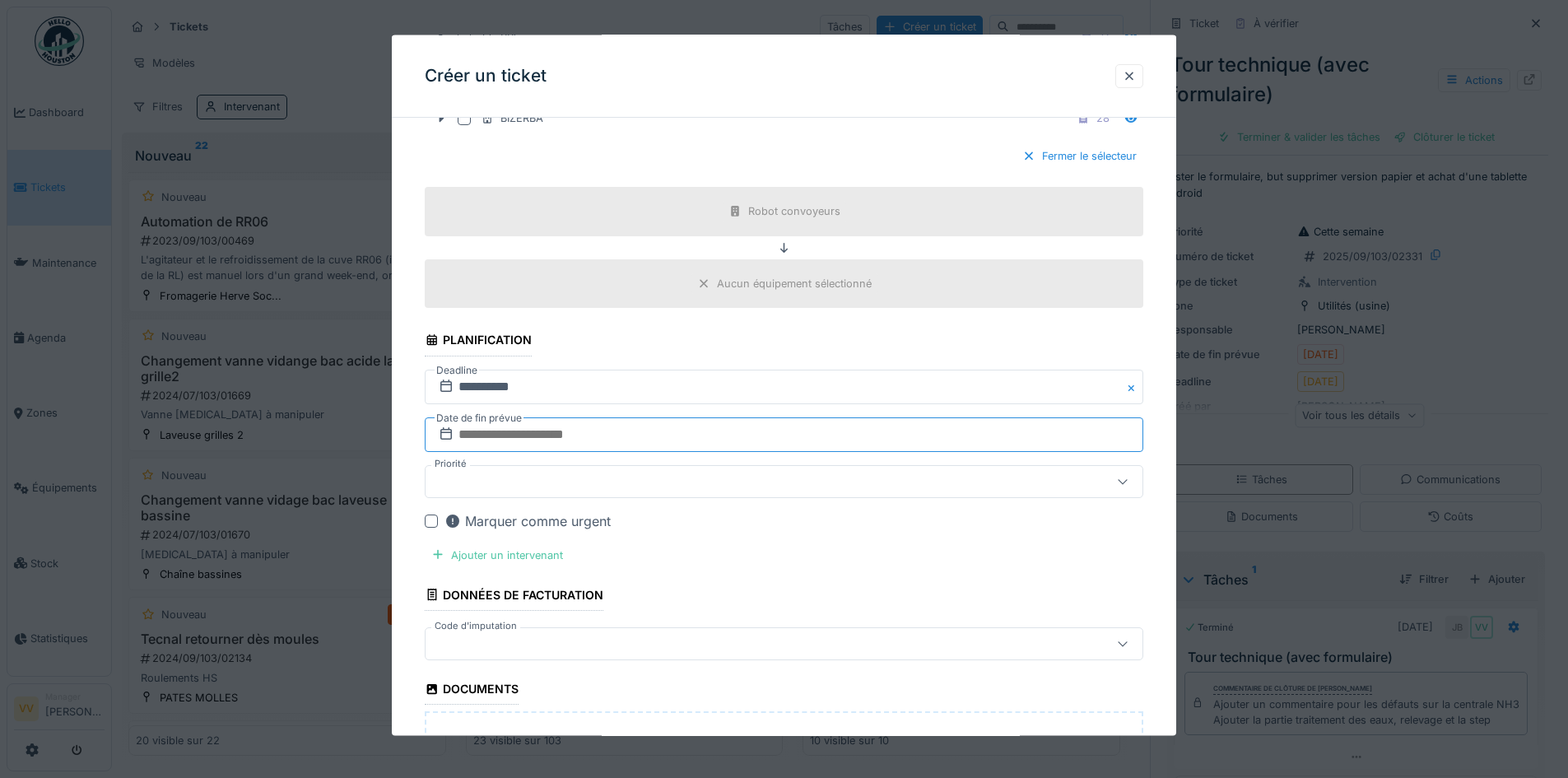
click at [569, 437] on input "text" at bounding box center [784, 433] width 719 height 35
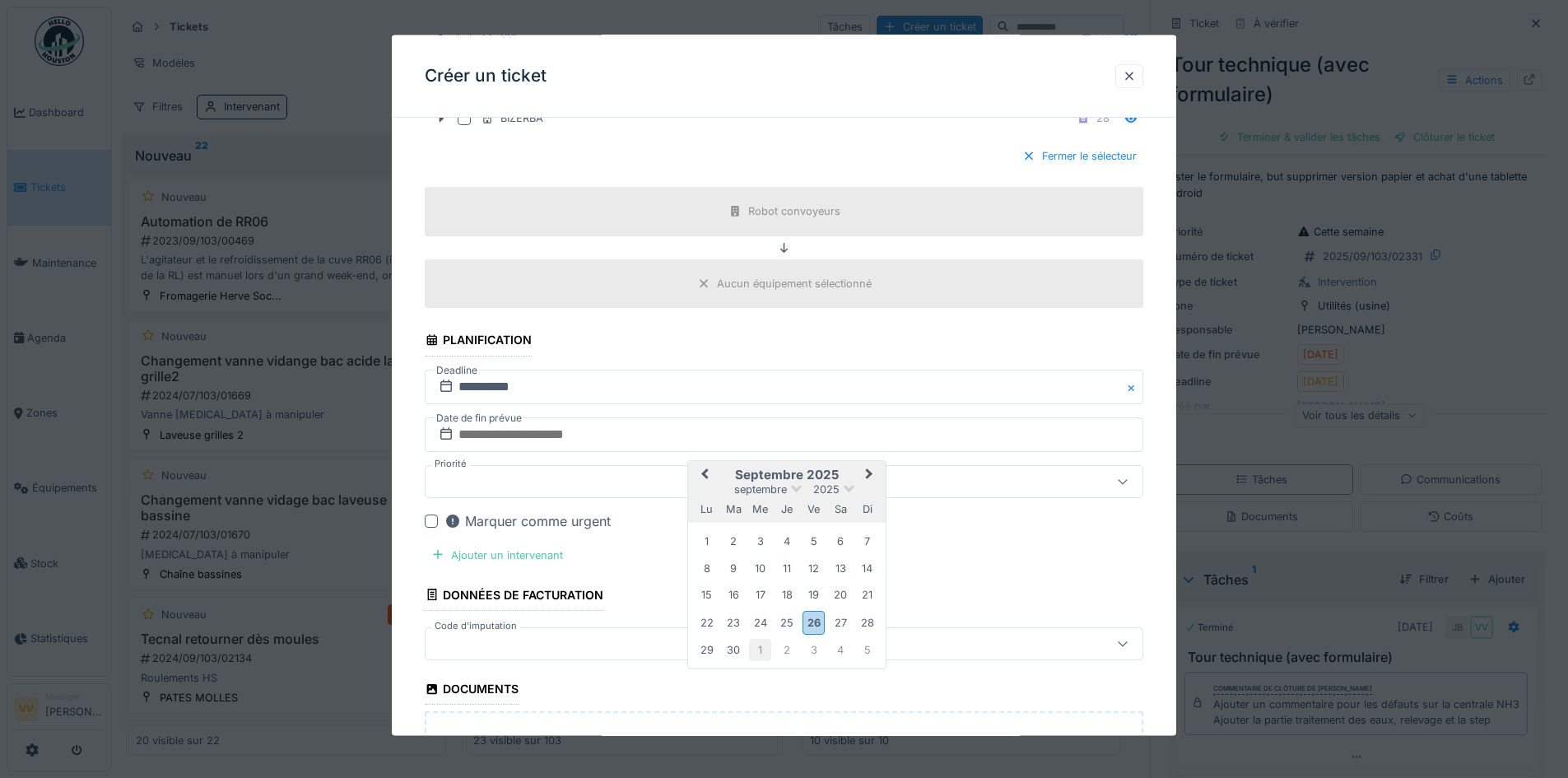
click at [757, 649] on div "1" at bounding box center [760, 649] width 22 height 22
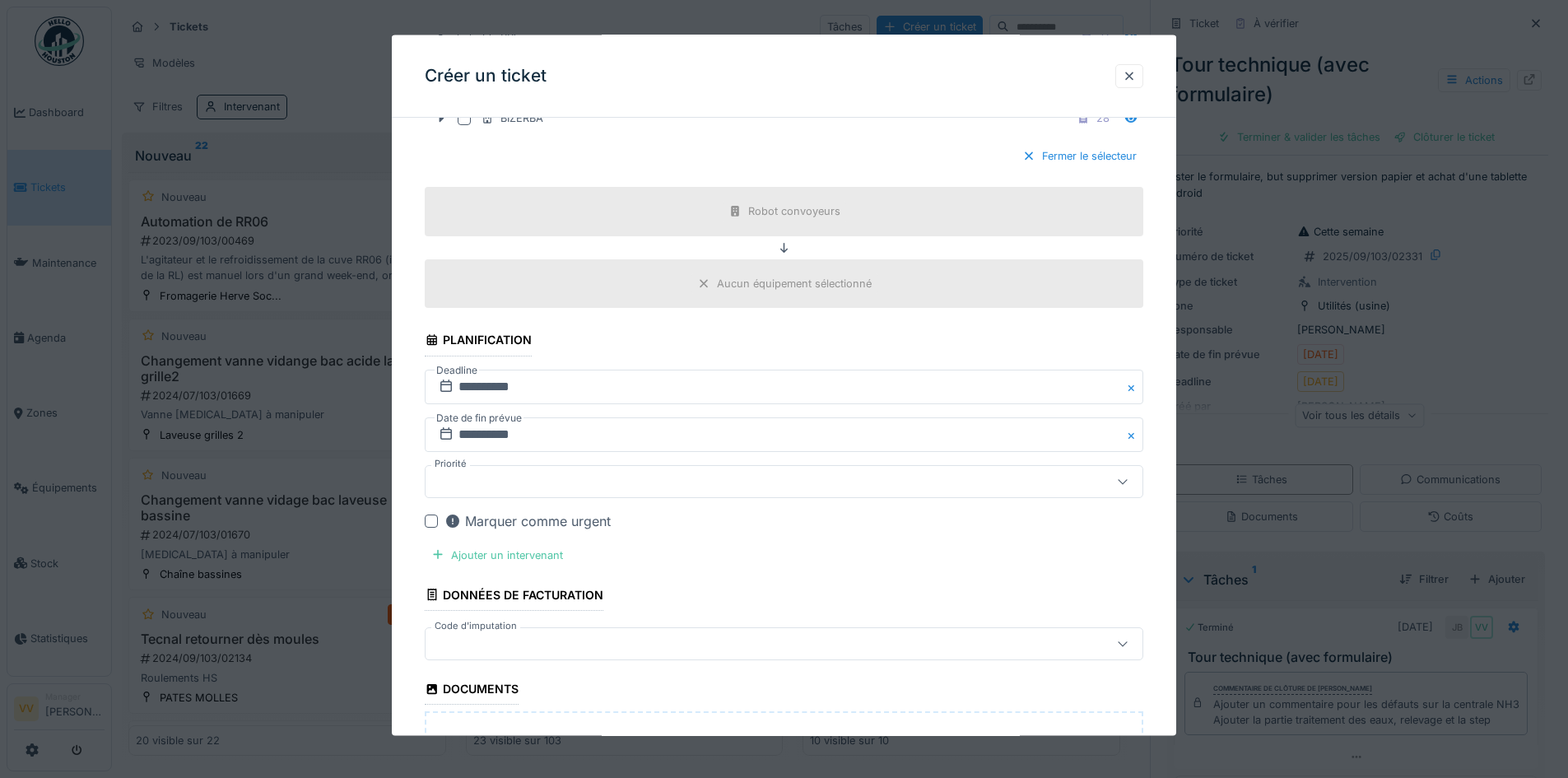
click at [553, 483] on div at bounding box center [743, 480] width 620 height 18
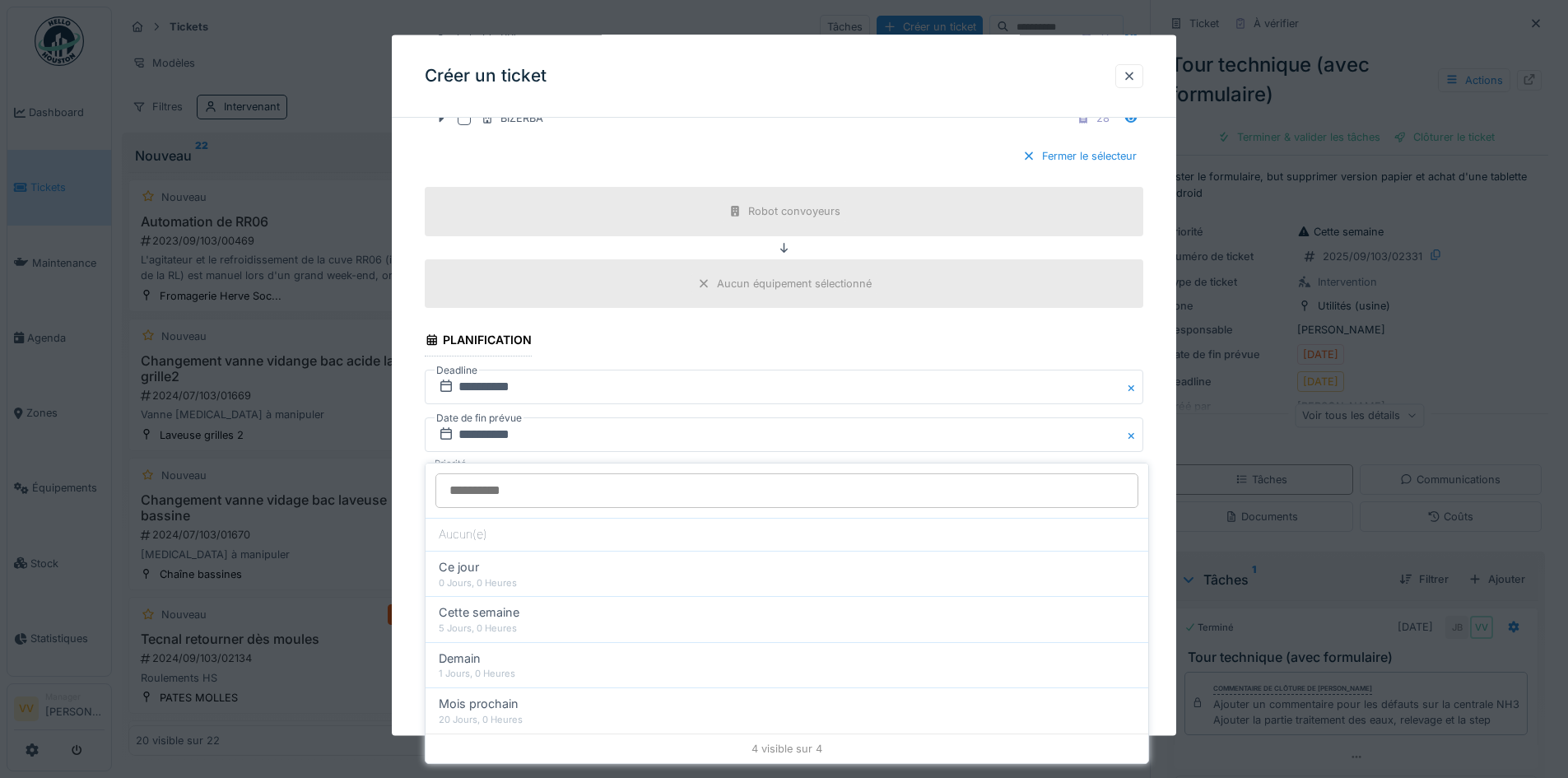
scroll to position [3223, 0]
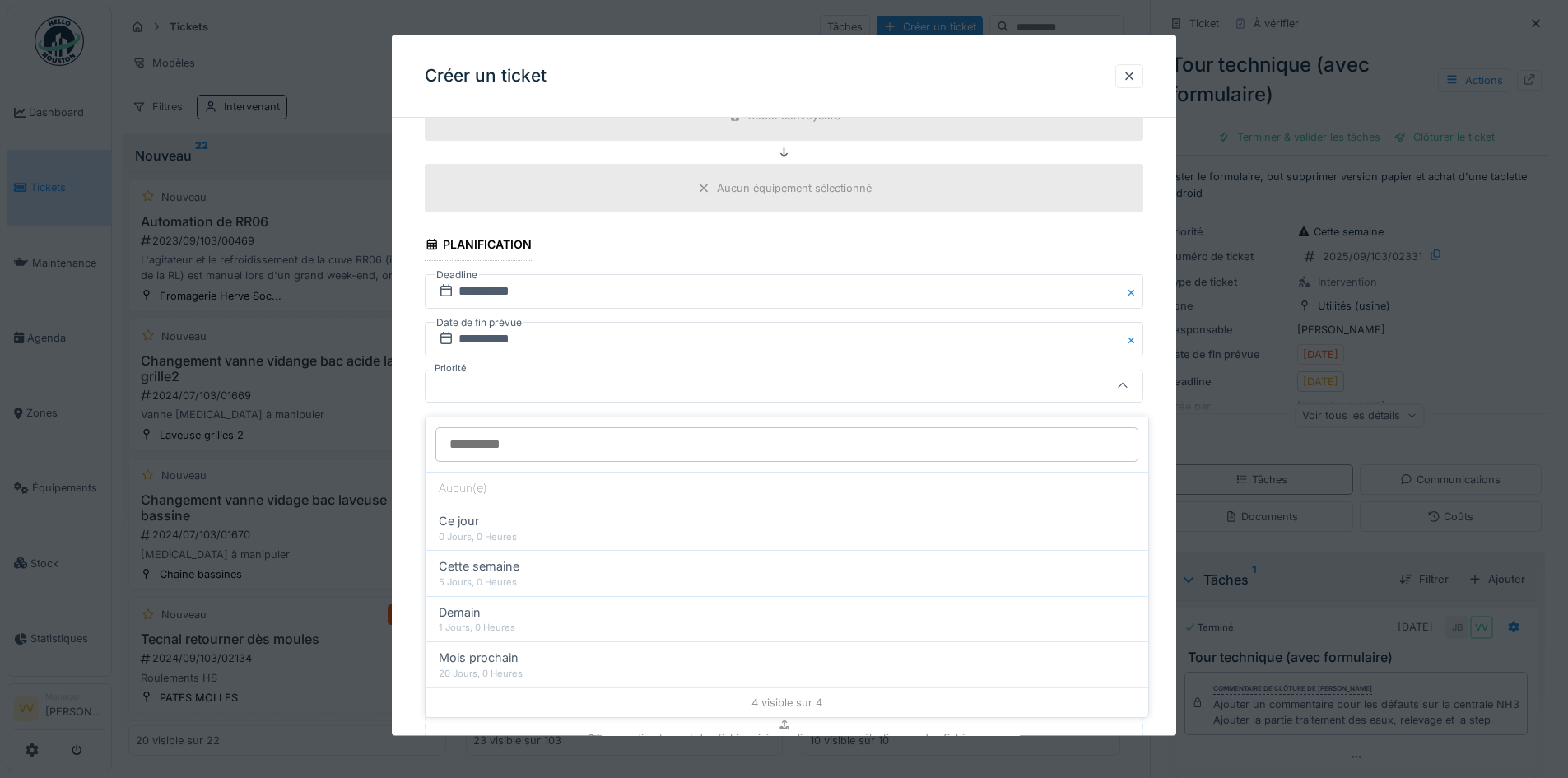
click at [553, 384] on div at bounding box center [743, 385] width 620 height 18
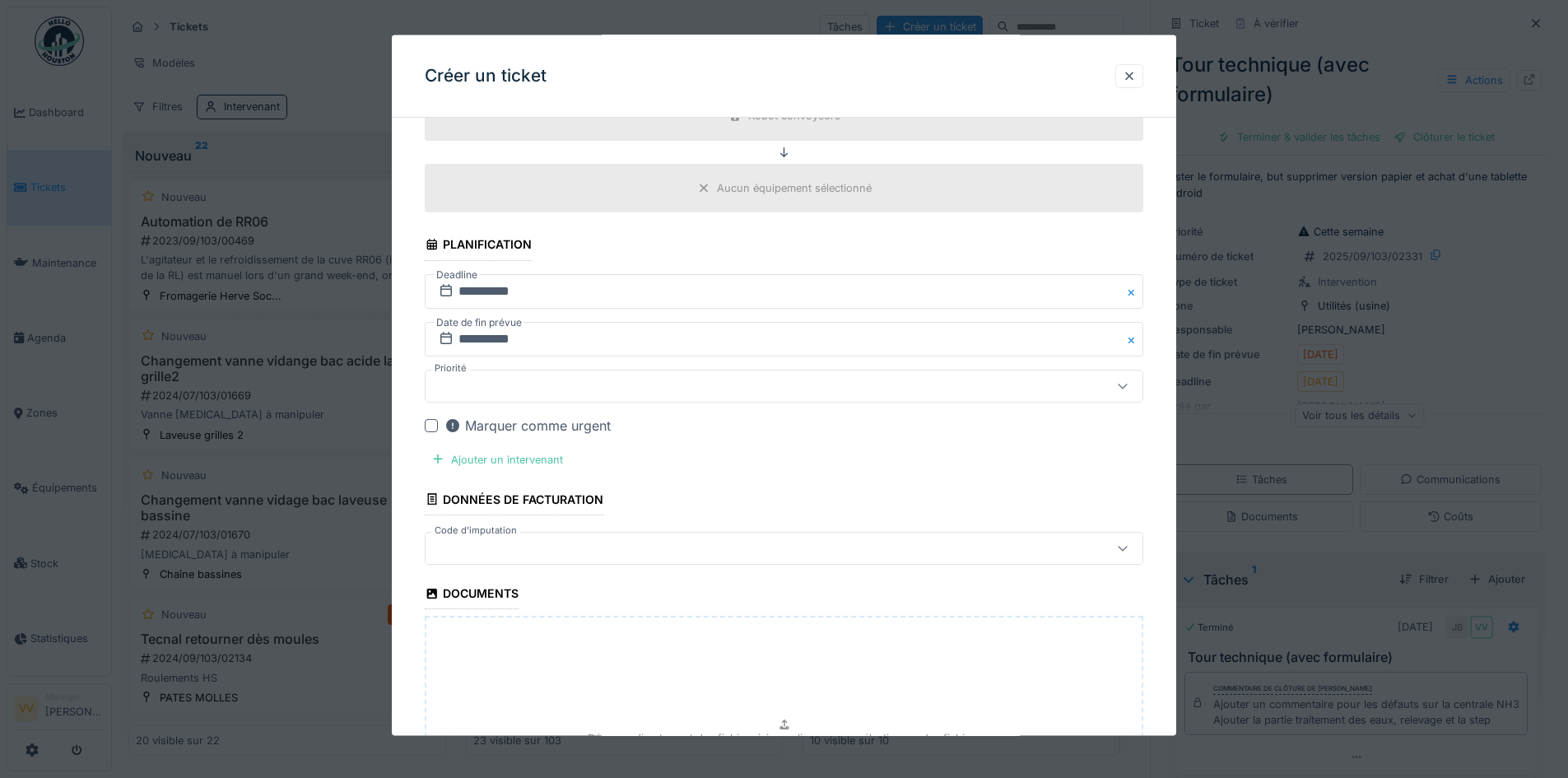
click at [471, 430] on div "Marquer comme urgent" at bounding box center [527, 425] width 166 height 20
click at [480, 464] on div "Ajouter un intervenant" at bounding box center [497, 458] width 145 height 22
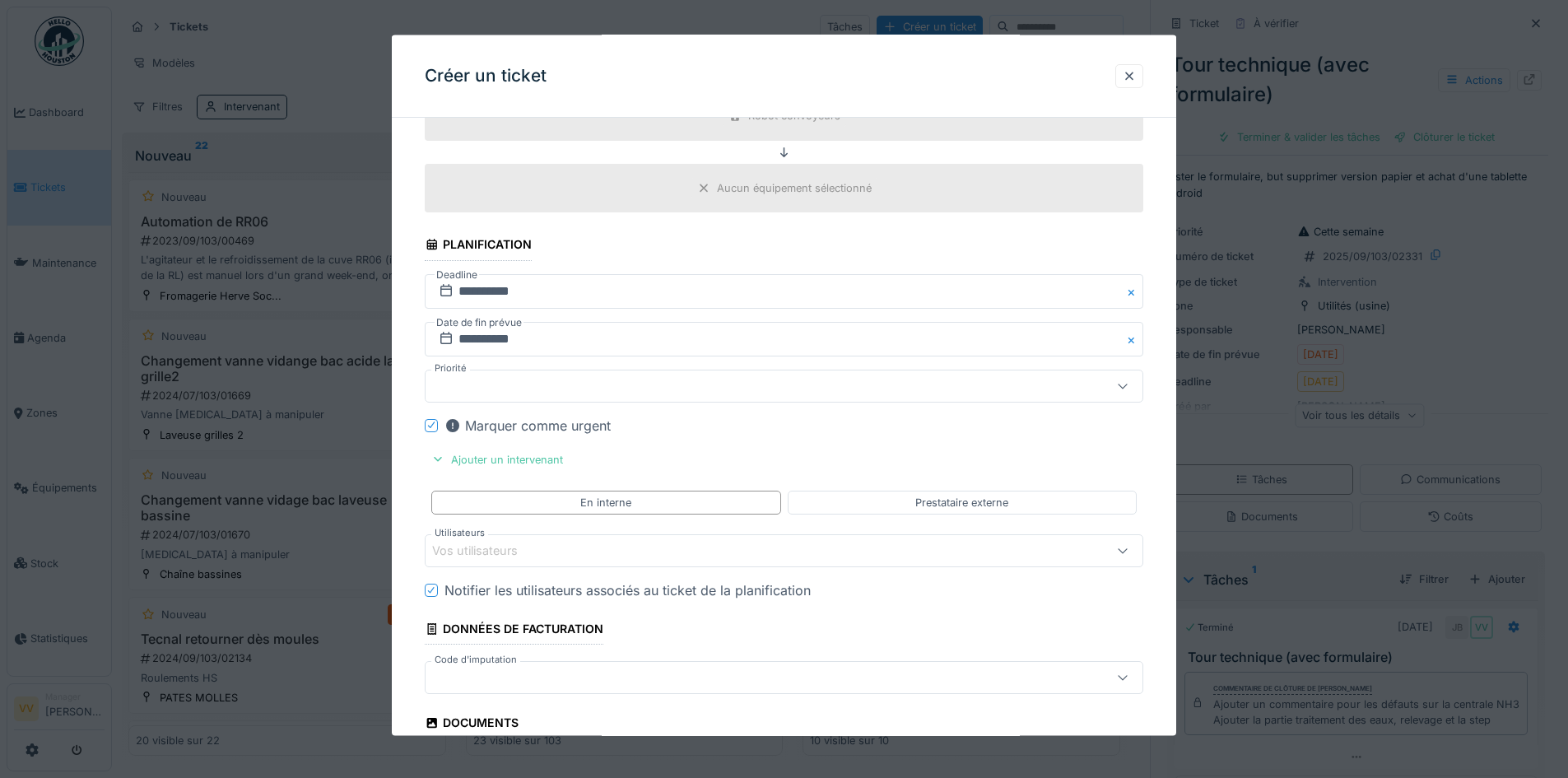
click at [494, 552] on div "Vos utilisateurs" at bounding box center [487, 551] width 108 height 18
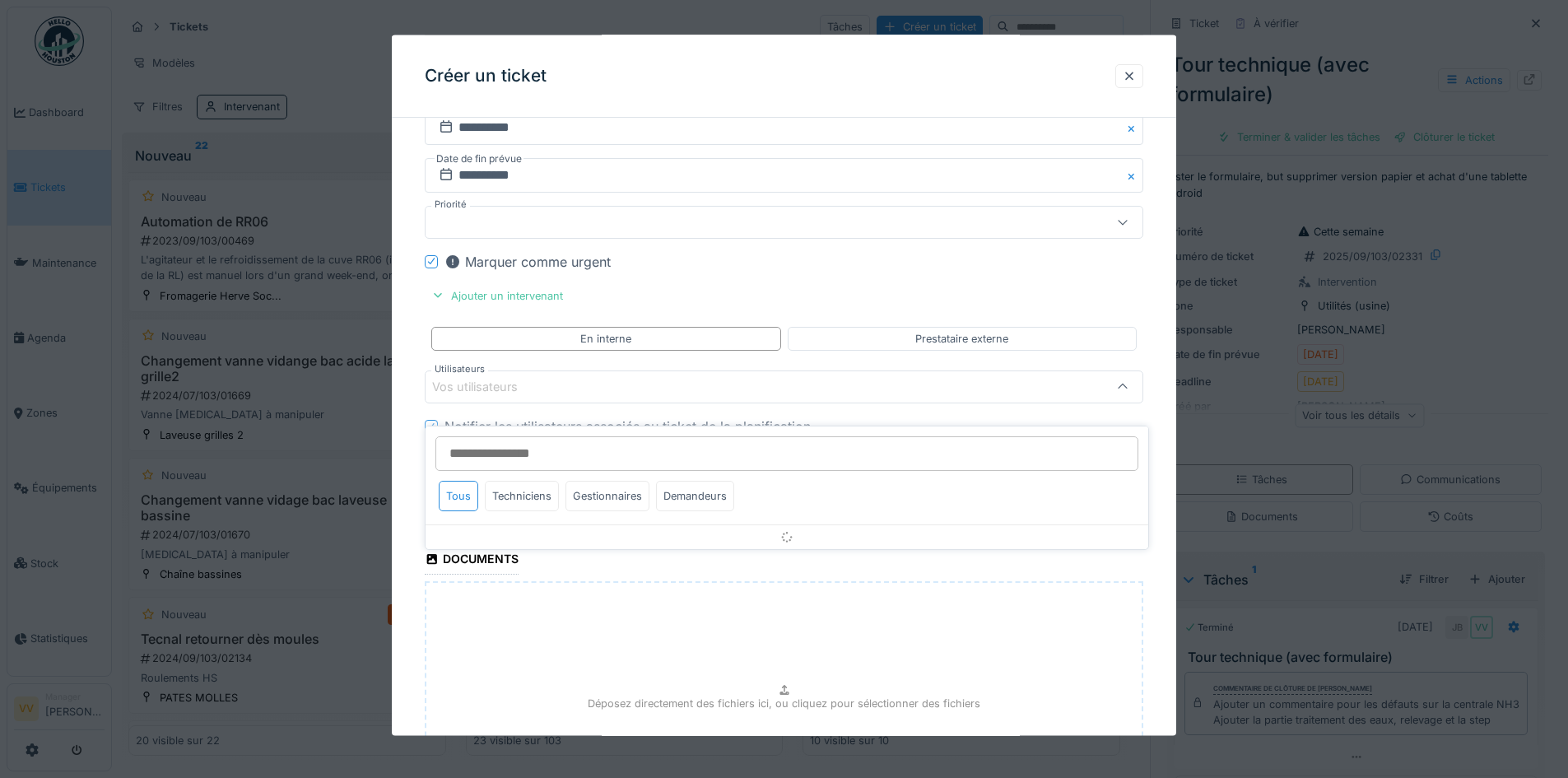
scroll to position [3388, 0]
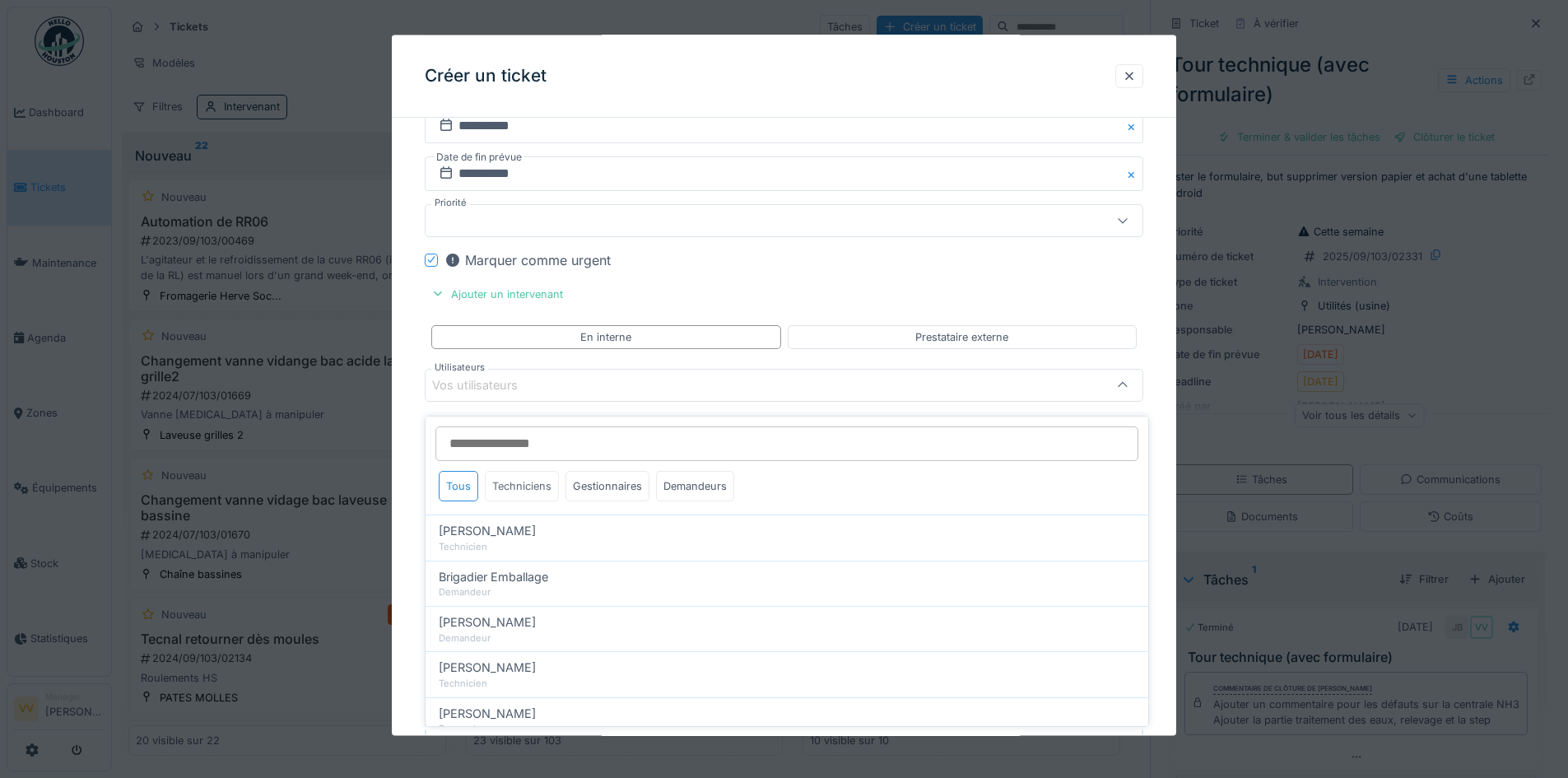
click at [517, 473] on div "Techniciens" at bounding box center [521, 486] width 74 height 30
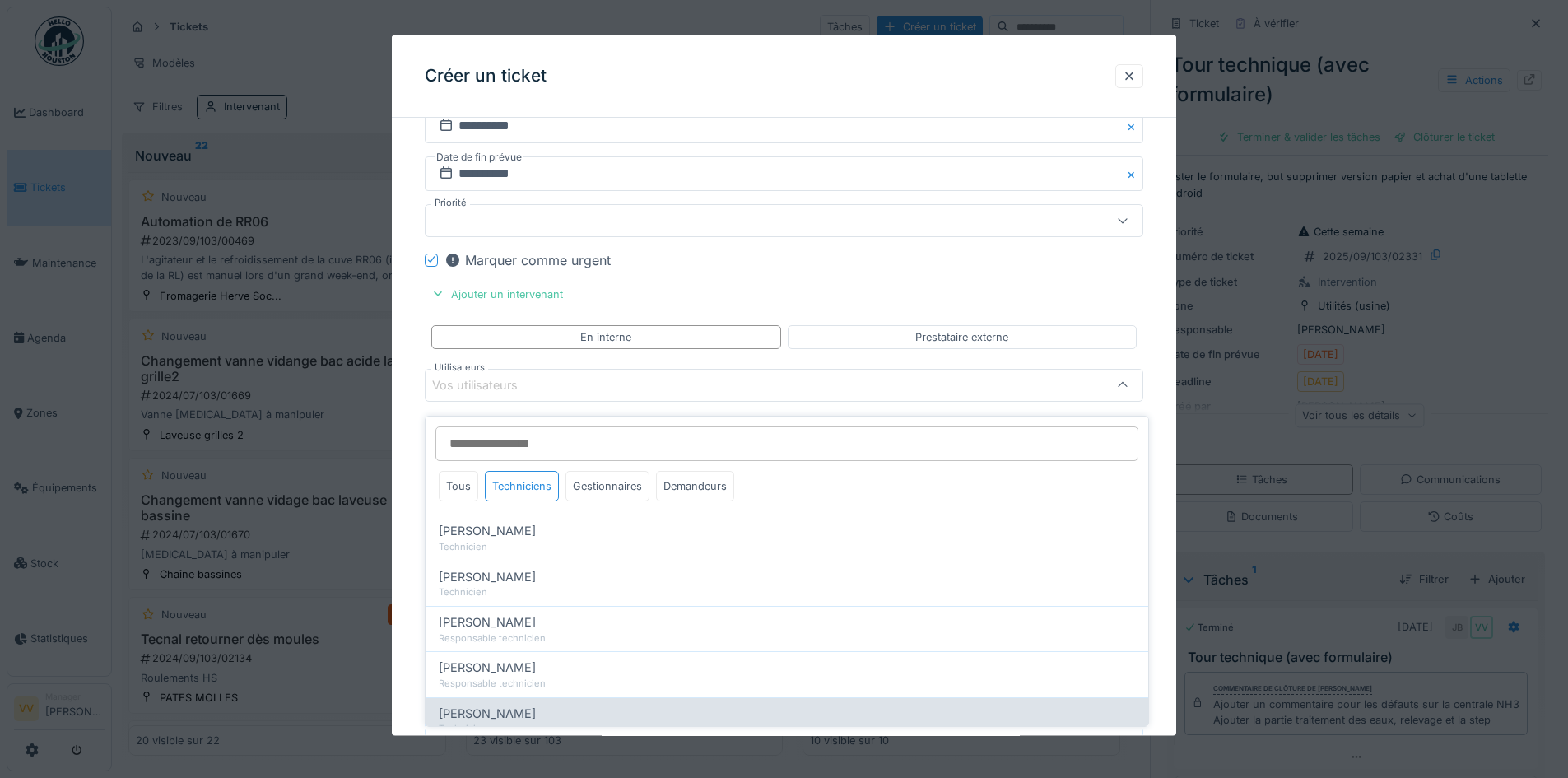
click at [509, 704] on div "Valmir Zhuti" at bounding box center [787, 713] width 696 height 18
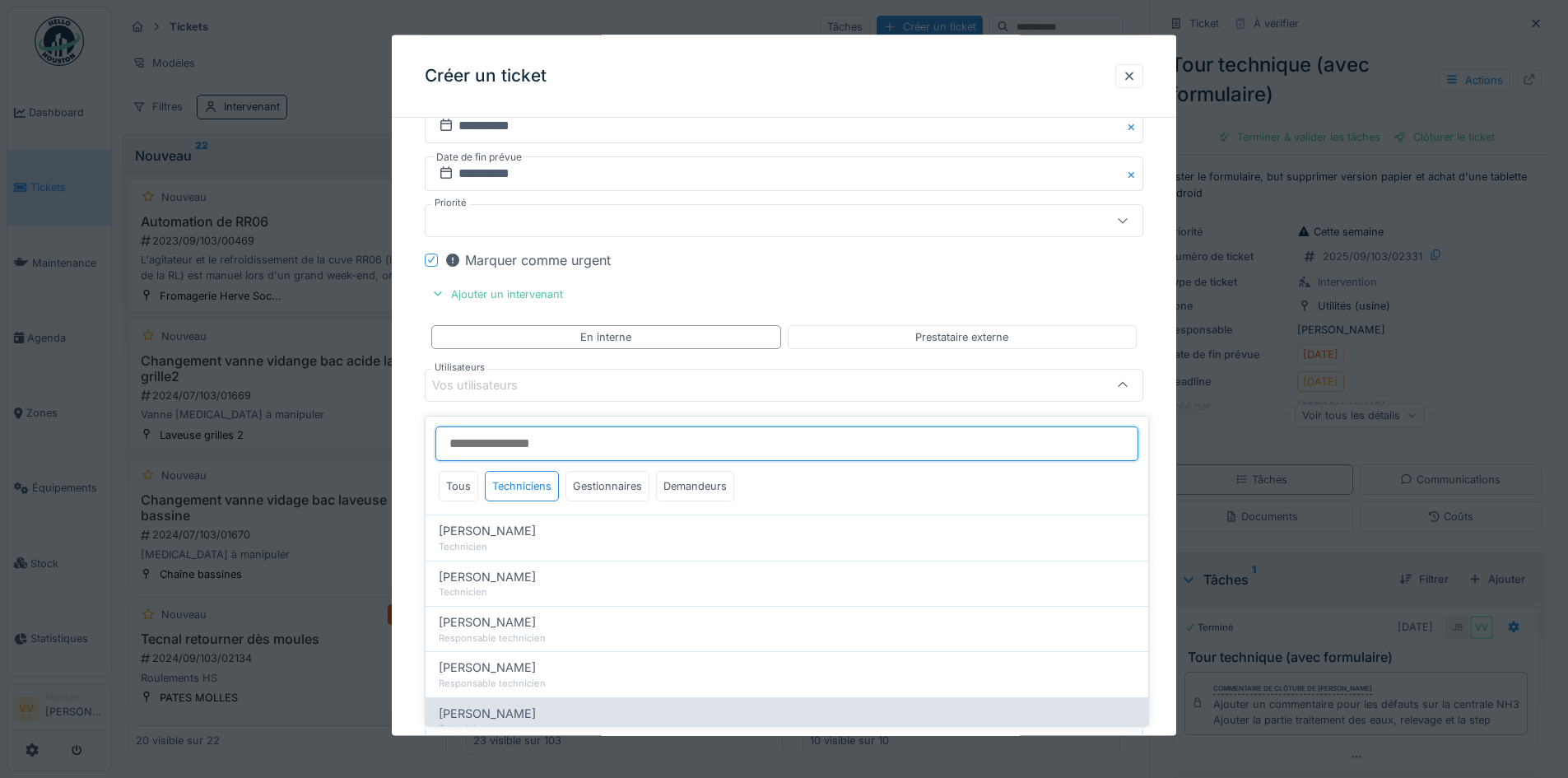
type input "****"
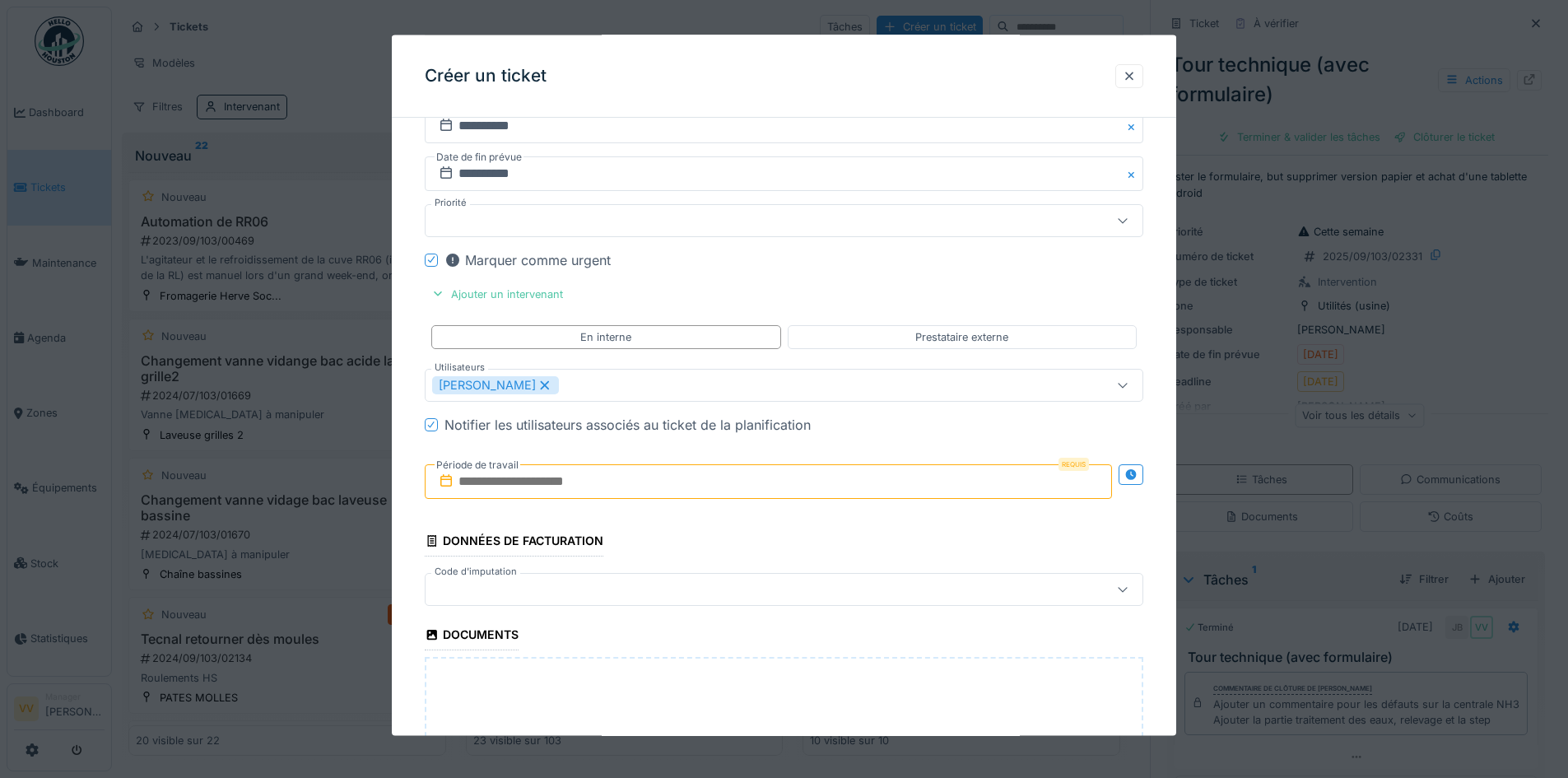
click at [588, 473] on input "text" at bounding box center [768, 480] width 688 height 35
click at [744, 701] on div "1" at bounding box center [744, 696] width 22 height 22
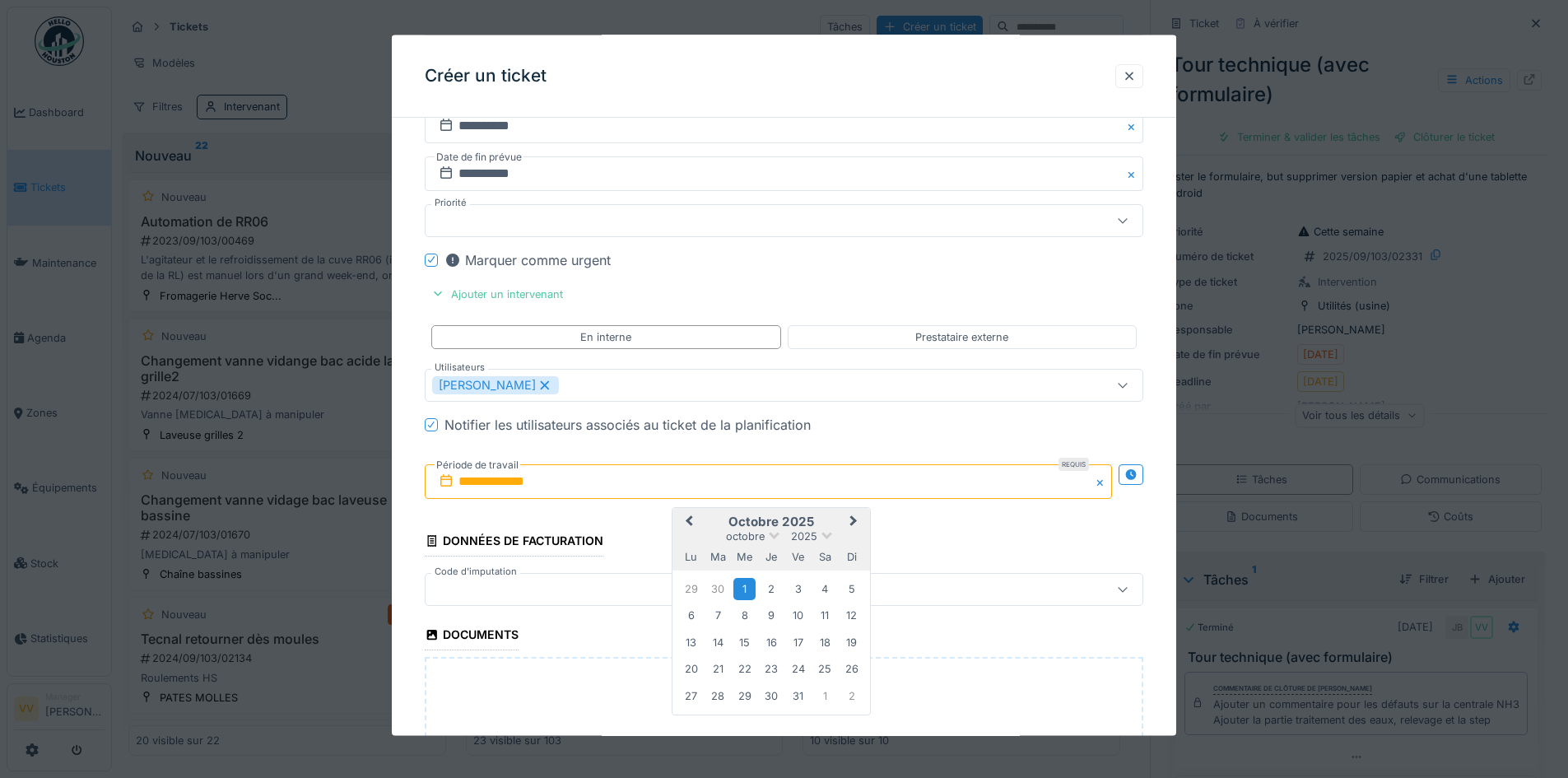
click at [740, 588] on div "1" at bounding box center [744, 588] width 22 height 22
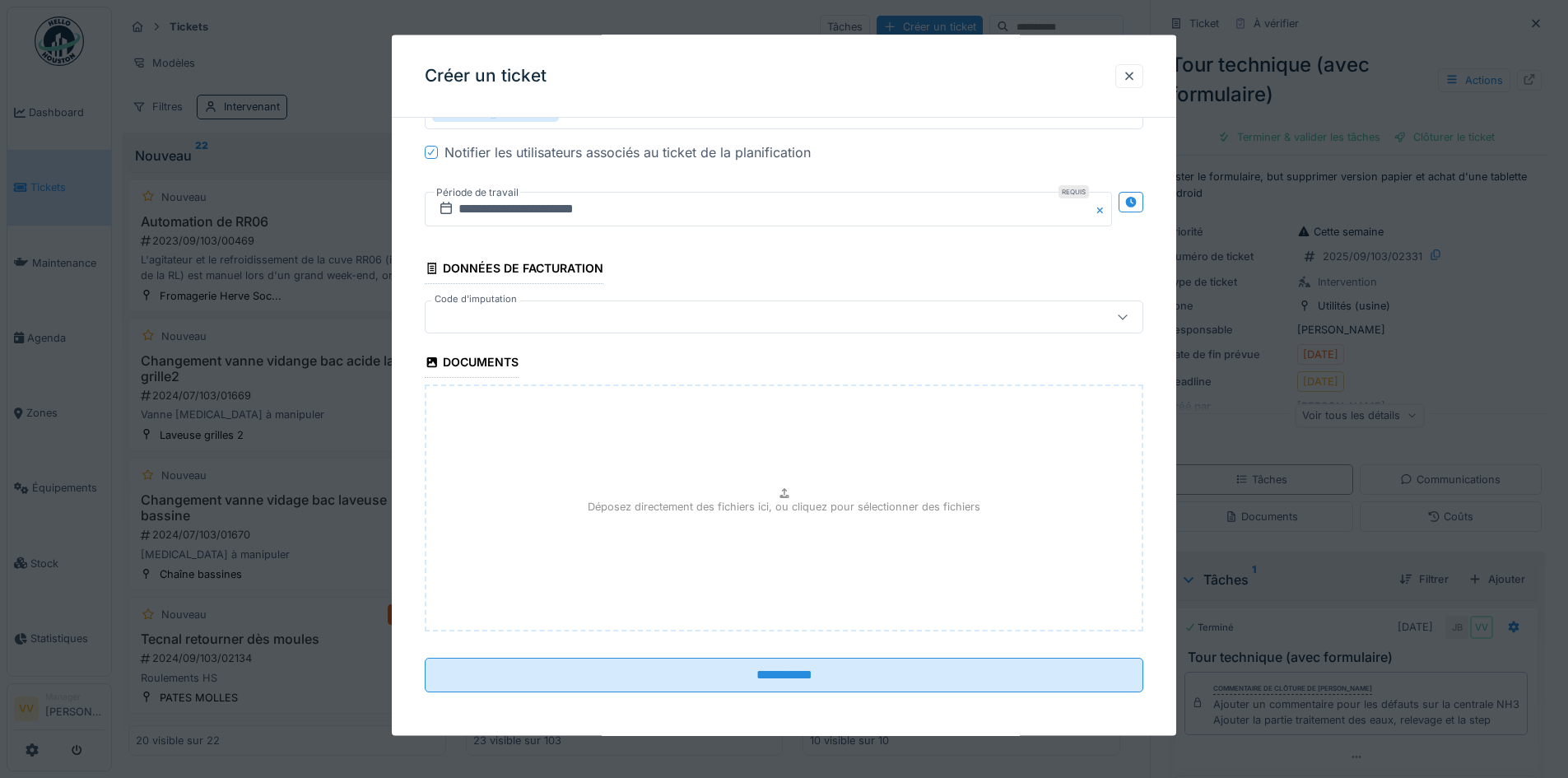
scroll to position [3664, 0]
click at [808, 496] on p "Déposez directement des fichiers ici, ou cliquez pour sélectionner des fichiers" at bounding box center [784, 504] width 393 height 16
type input "**********"
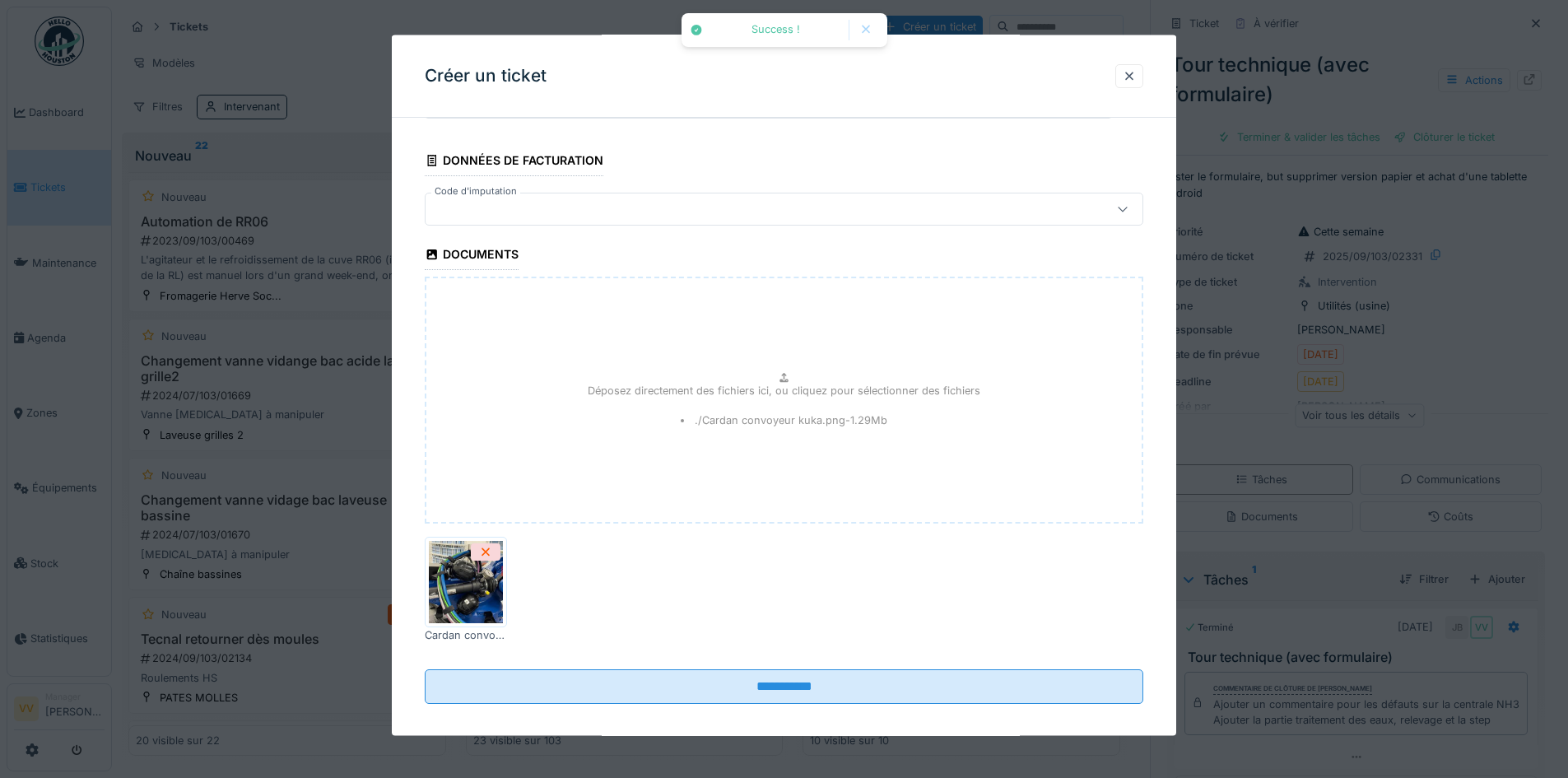
scroll to position [3783, 0]
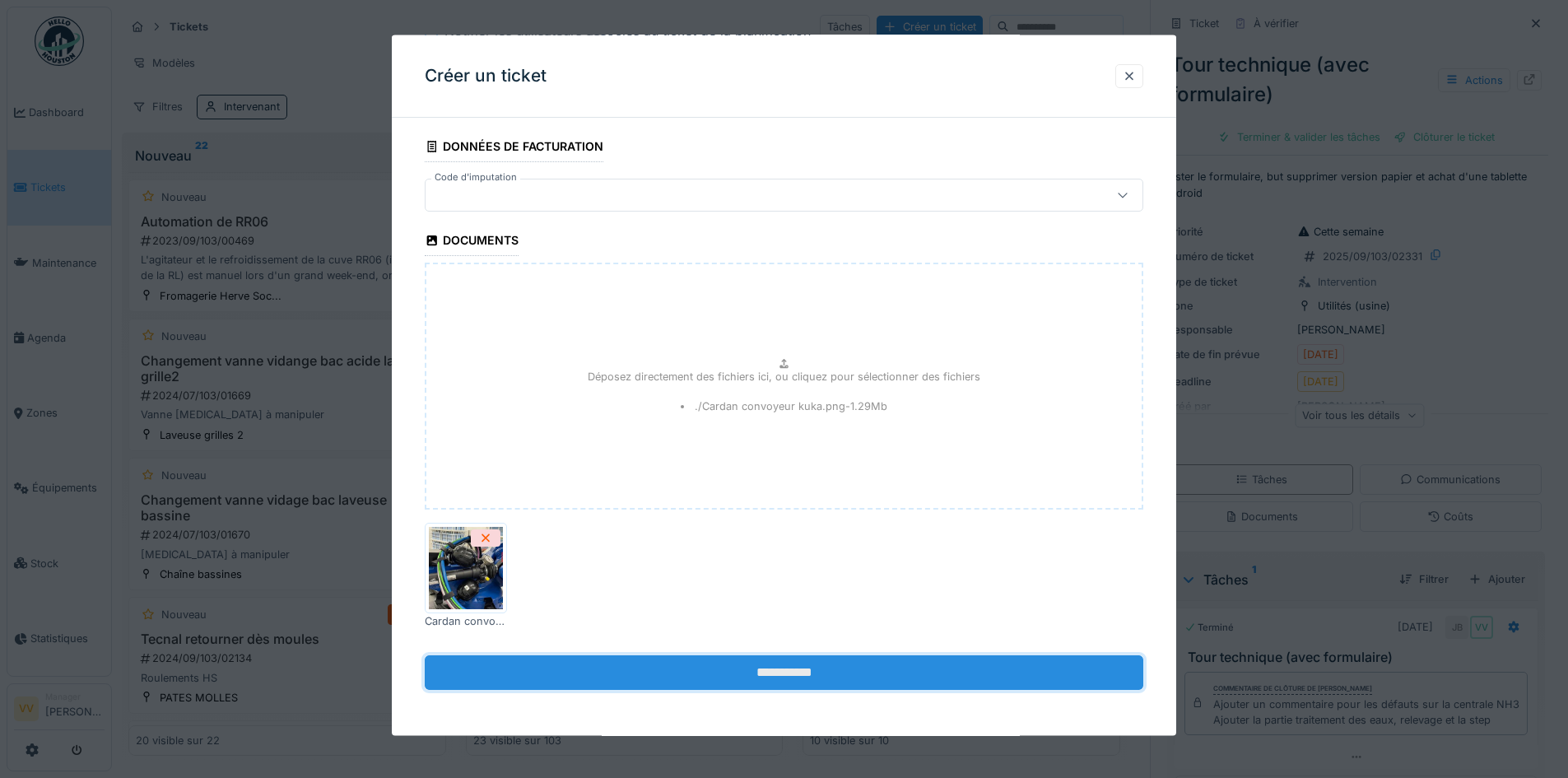
click at [848, 677] on input "**********" at bounding box center [784, 672] width 719 height 35
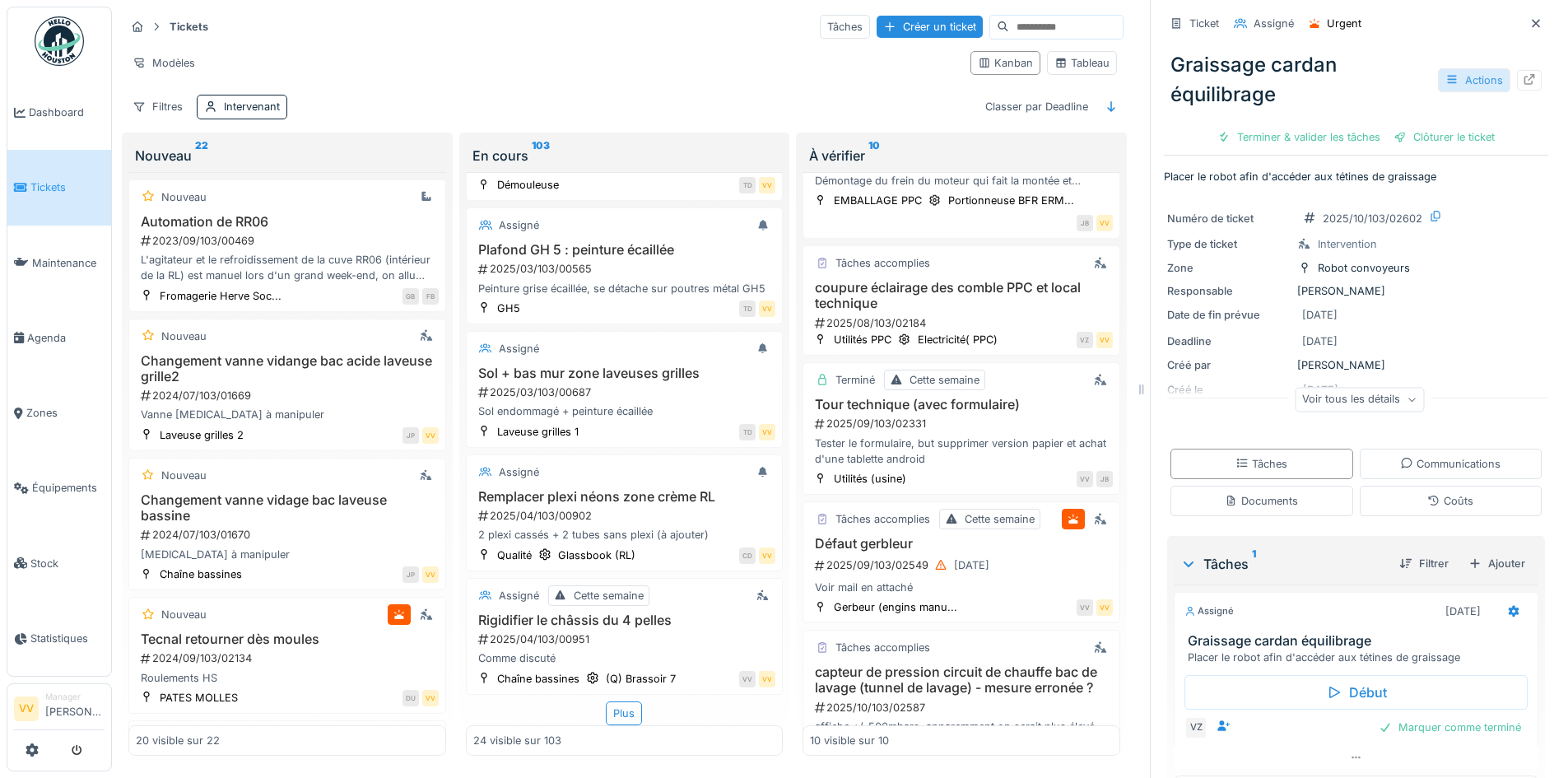
click at [1464, 68] on div "Actions" at bounding box center [1475, 80] width 73 height 24
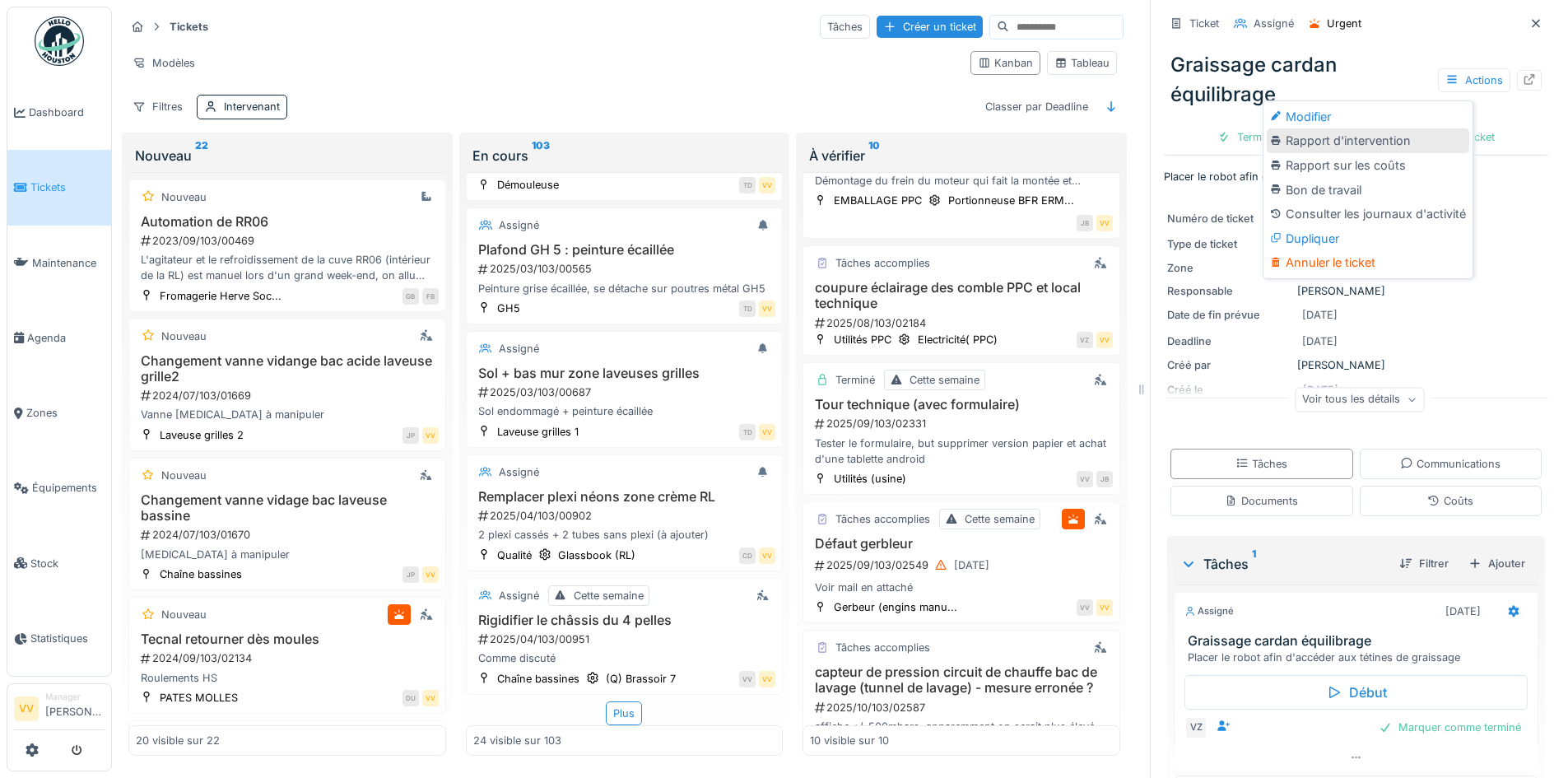
click at [1384, 135] on div "Rapport d'intervention" at bounding box center [1368, 141] width 203 height 25
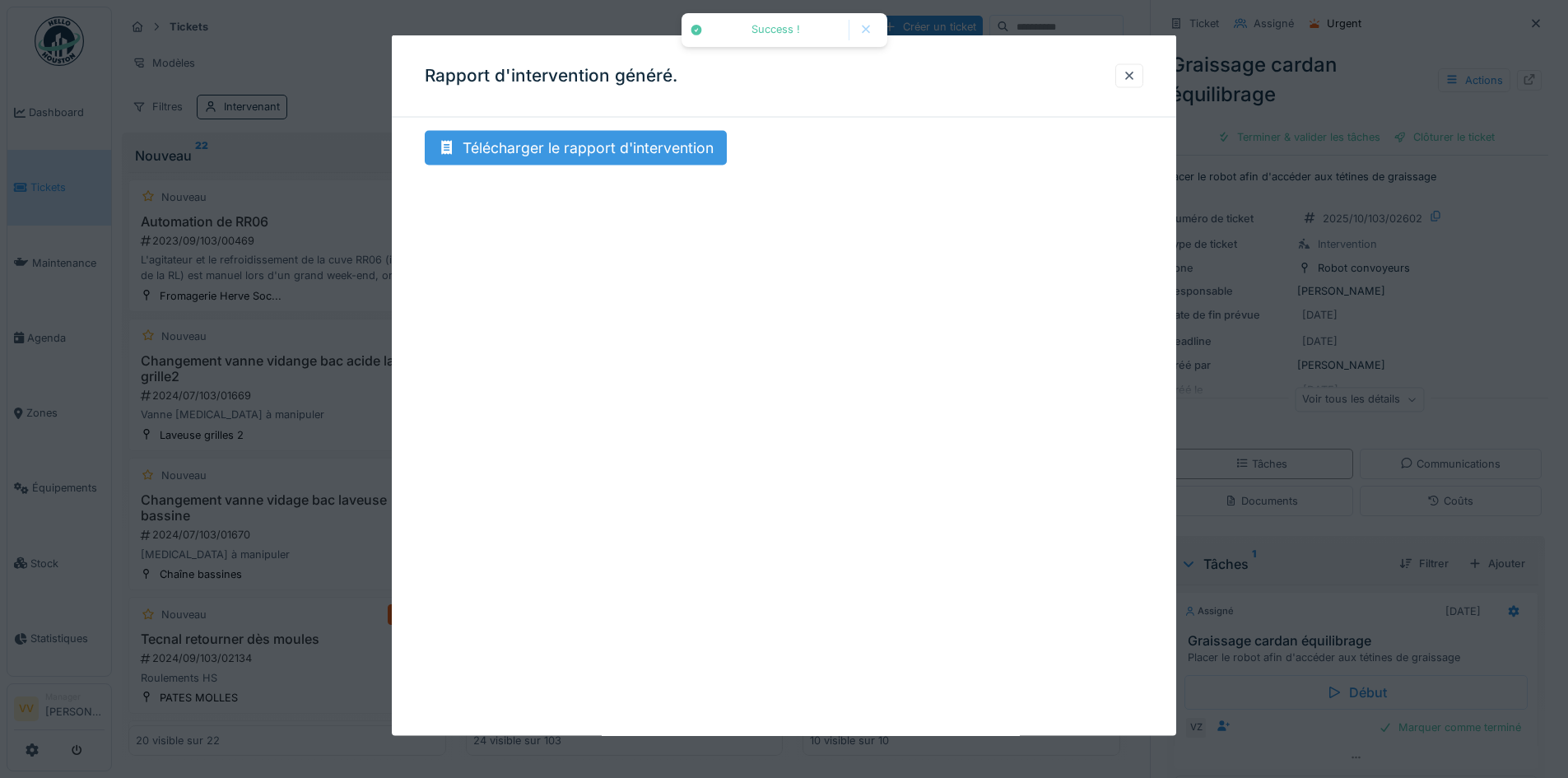
click at [658, 143] on div "Télécharger le rapport d'intervention" at bounding box center [576, 147] width 302 height 35
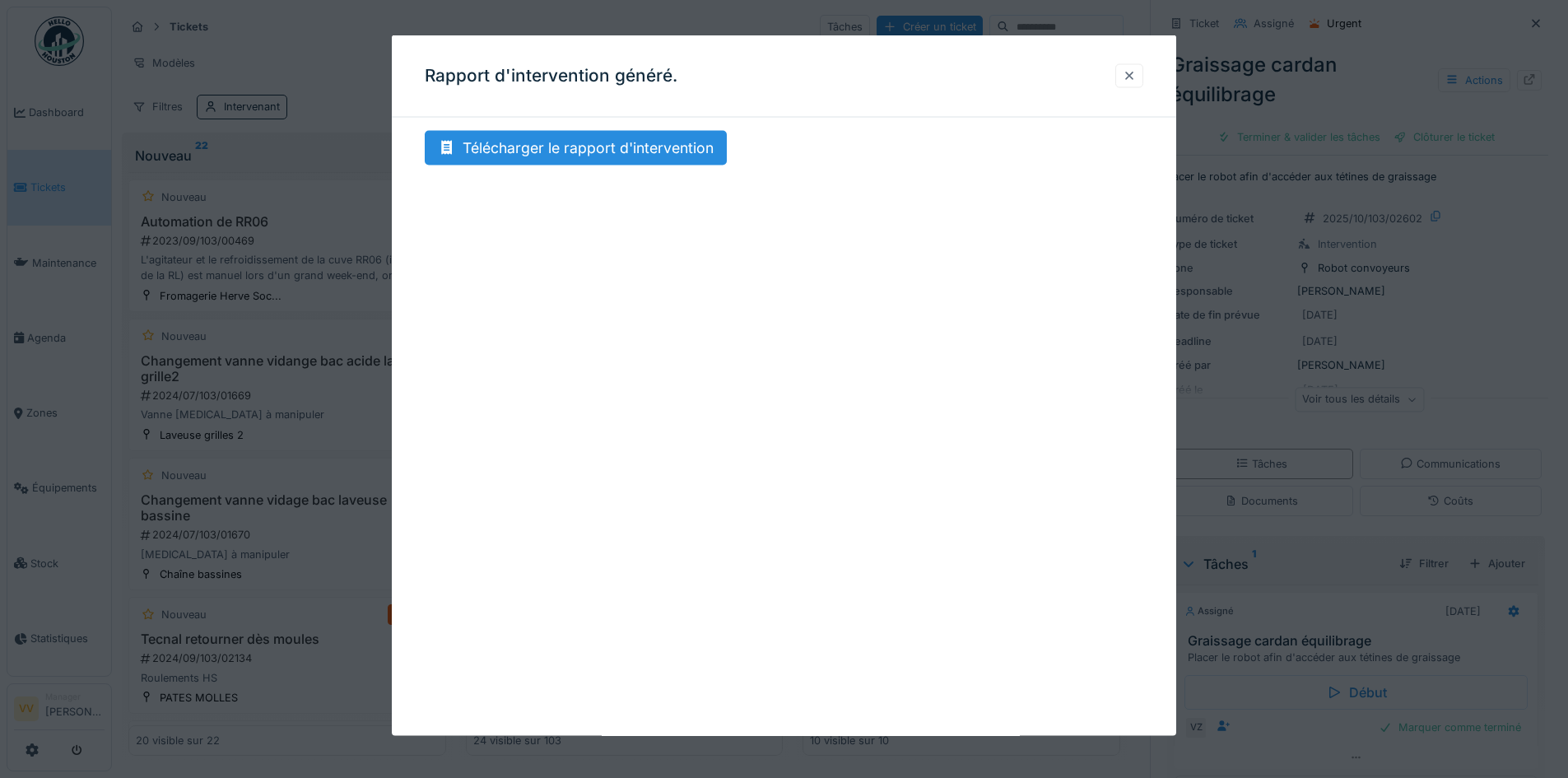
click at [1135, 75] on div at bounding box center [1129, 75] width 13 height 16
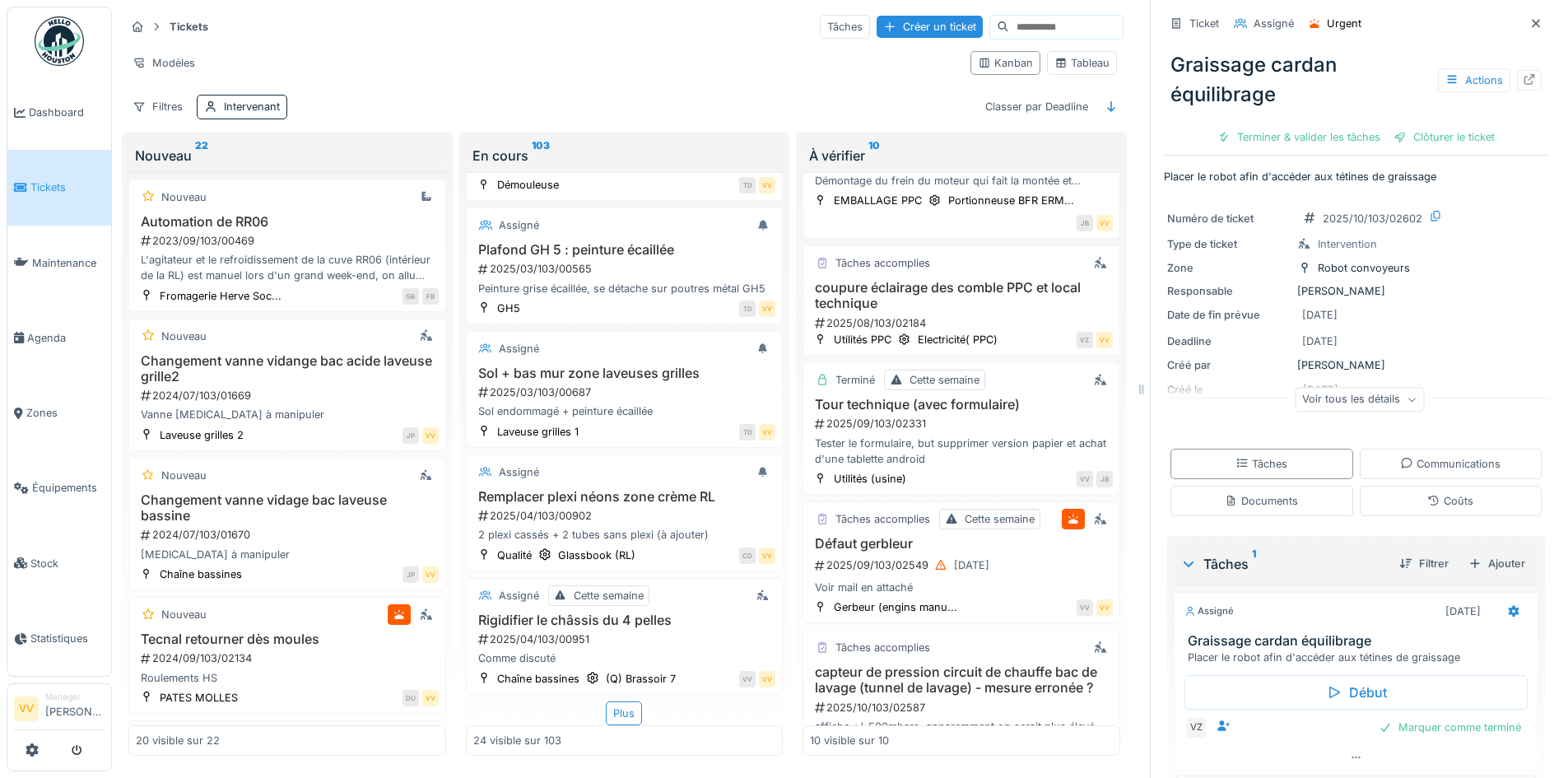
click at [23, 174] on link "Tickets" at bounding box center [59, 187] width 104 height 75
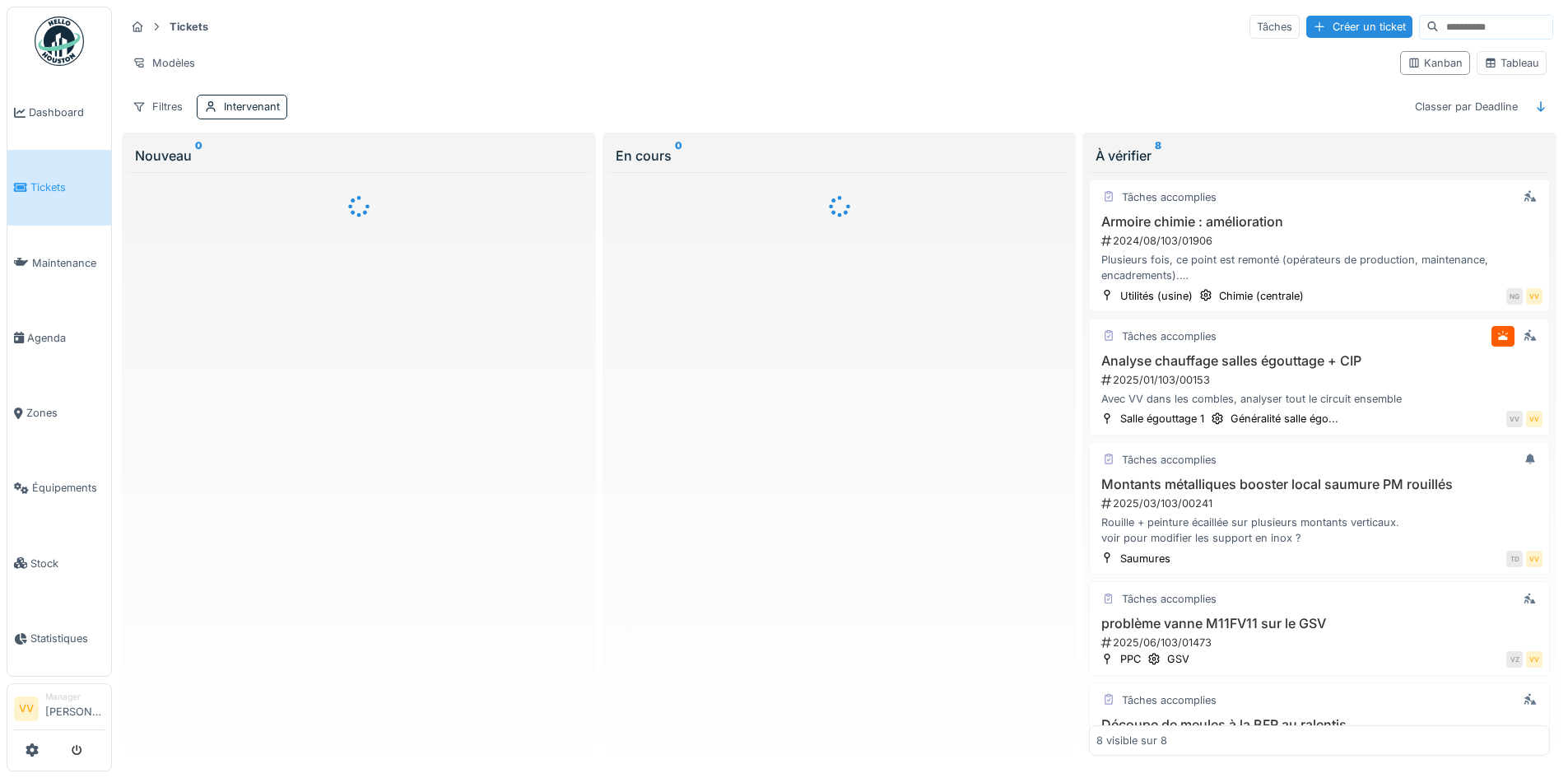
click at [1463, 28] on input at bounding box center [1496, 28] width 114 height 23
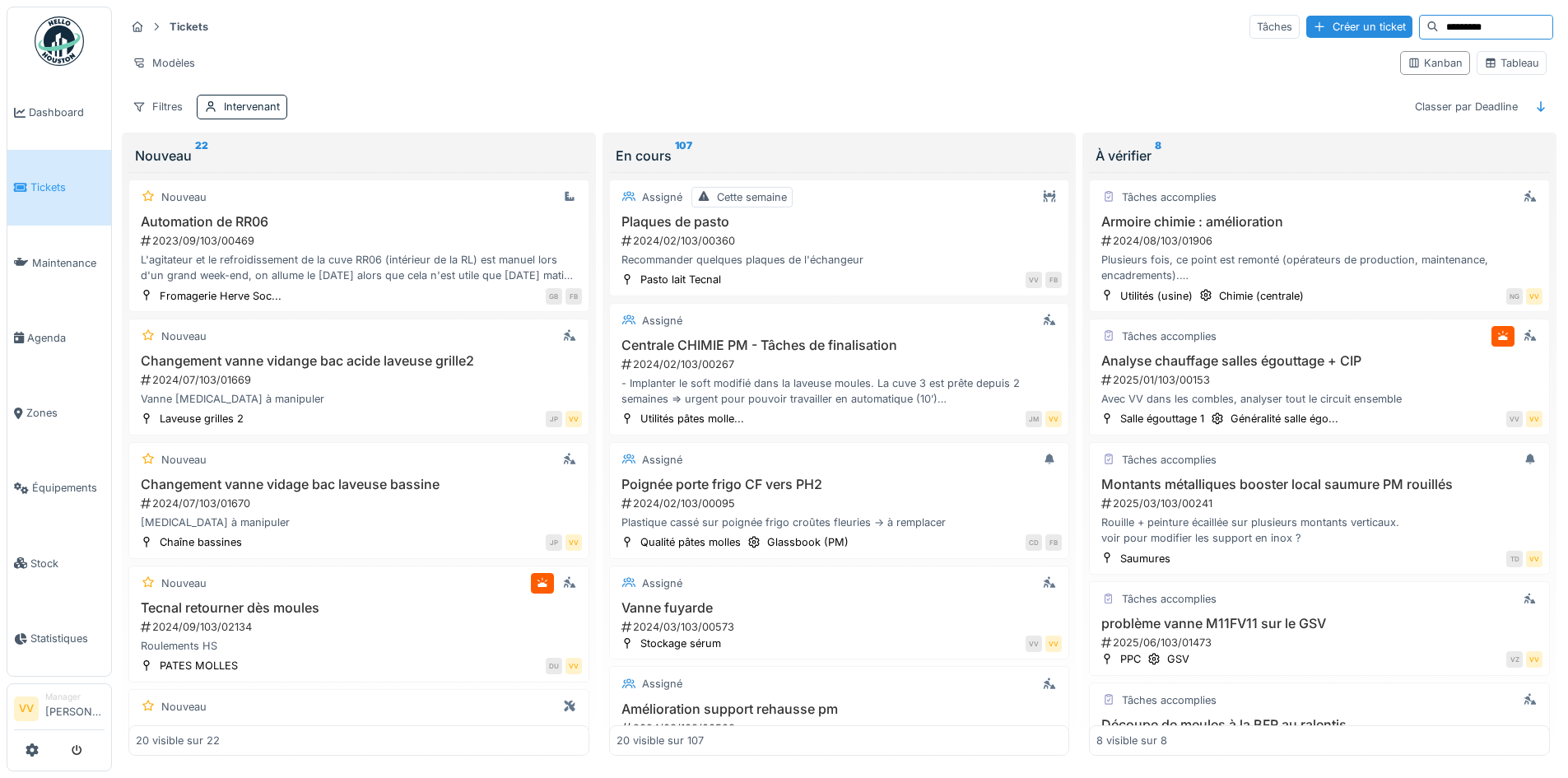
type input "*********"
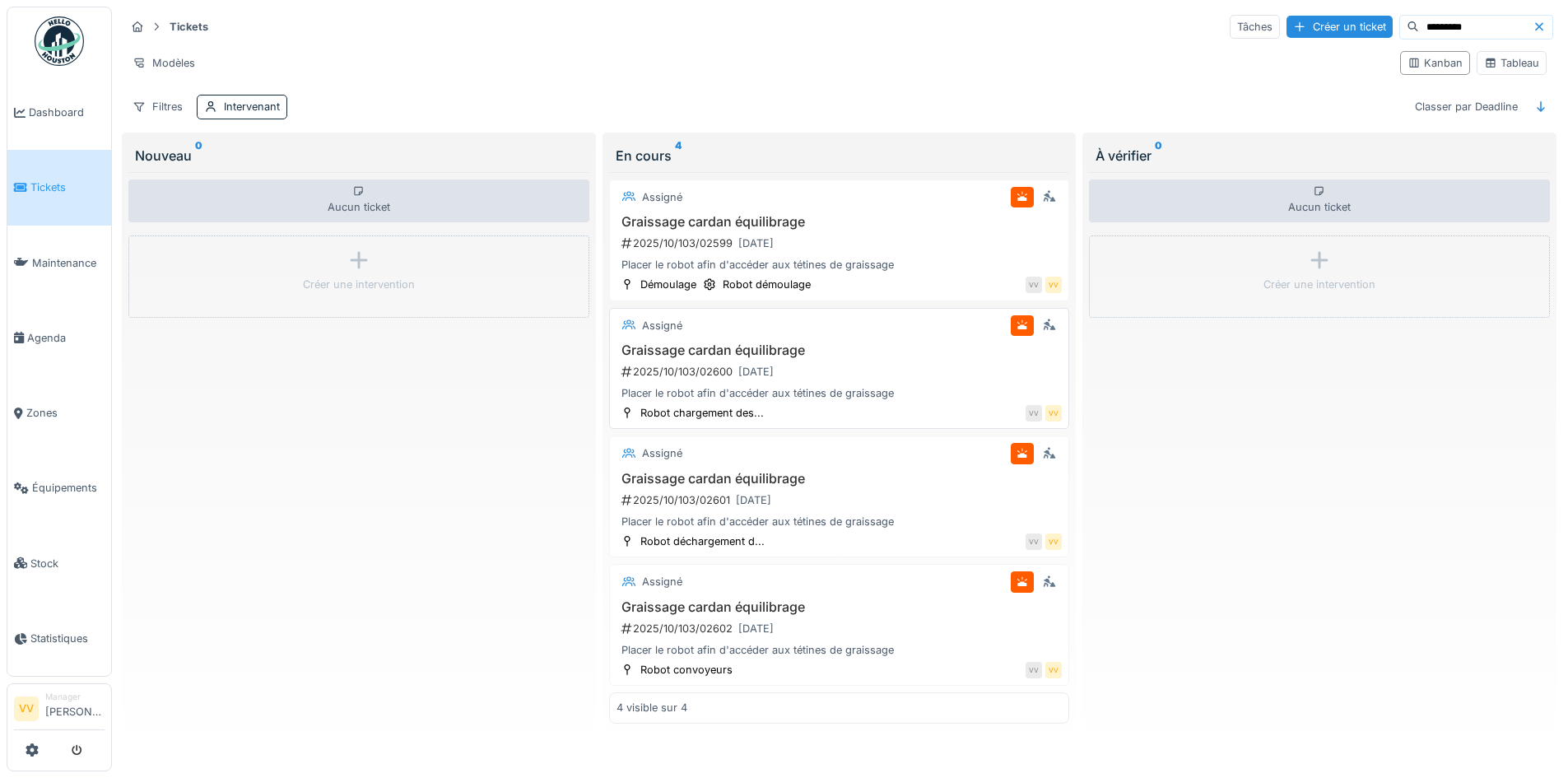
click at [890, 355] on h3 "Graissage cardan équilibrage" at bounding box center [840, 351] width 446 height 16
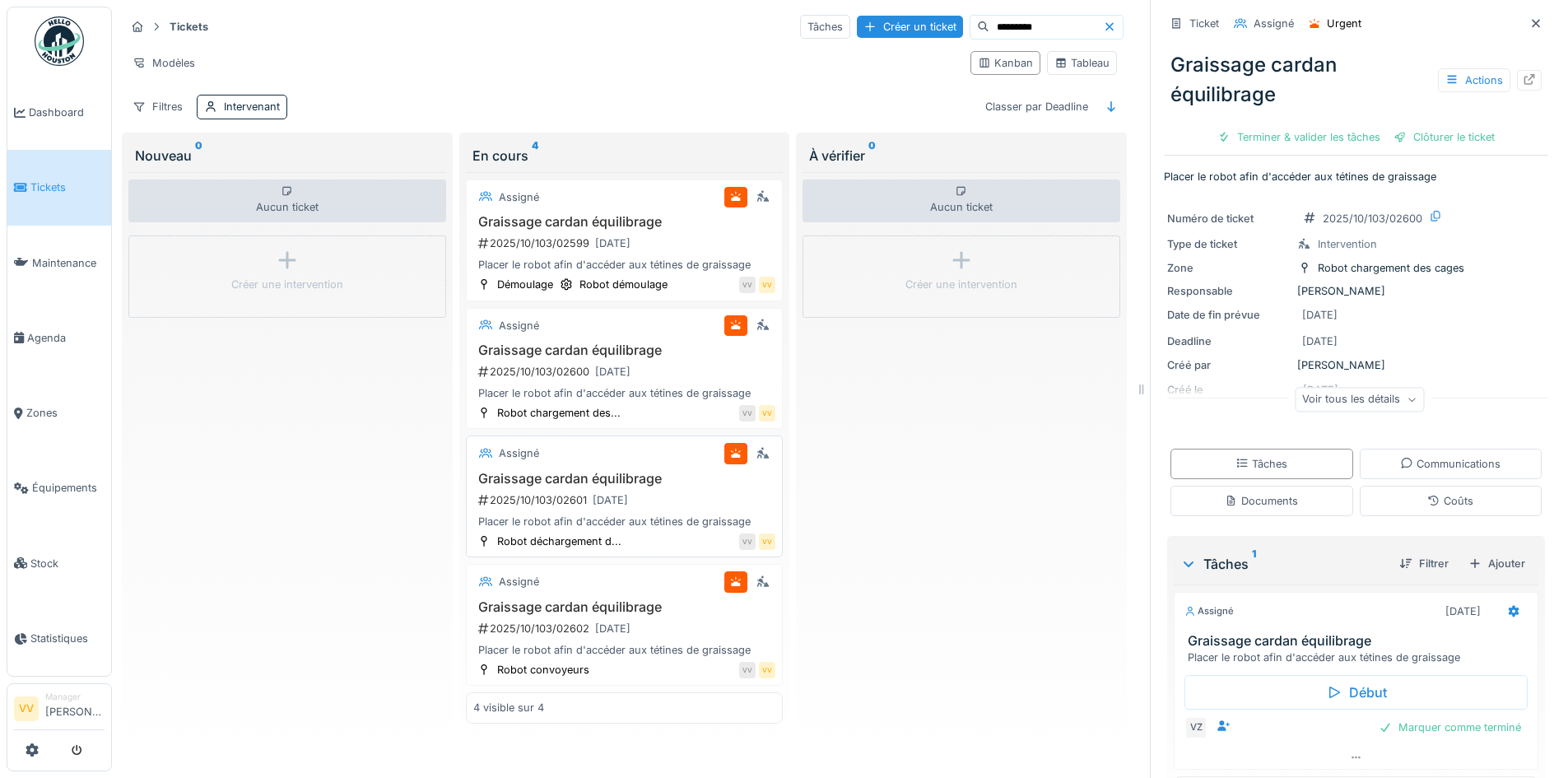
click at [624, 516] on div "Placer le robot afin d'accéder aux tétines de graissage" at bounding box center [625, 521] width 303 height 16
click at [1454, 82] on div "Actions" at bounding box center [1475, 80] width 73 height 24
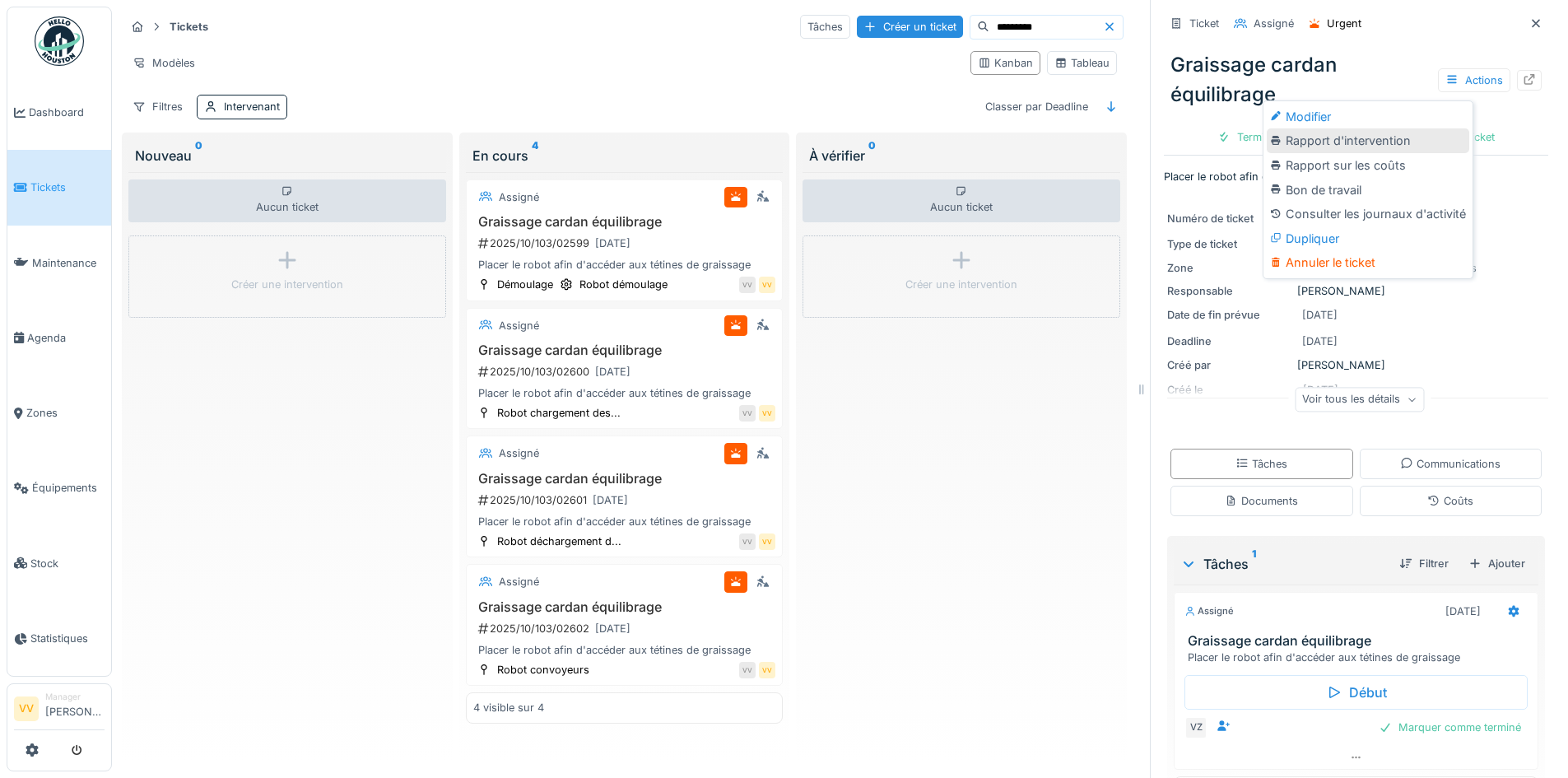
click at [1356, 146] on div "Rapport d'intervention" at bounding box center [1368, 141] width 203 height 25
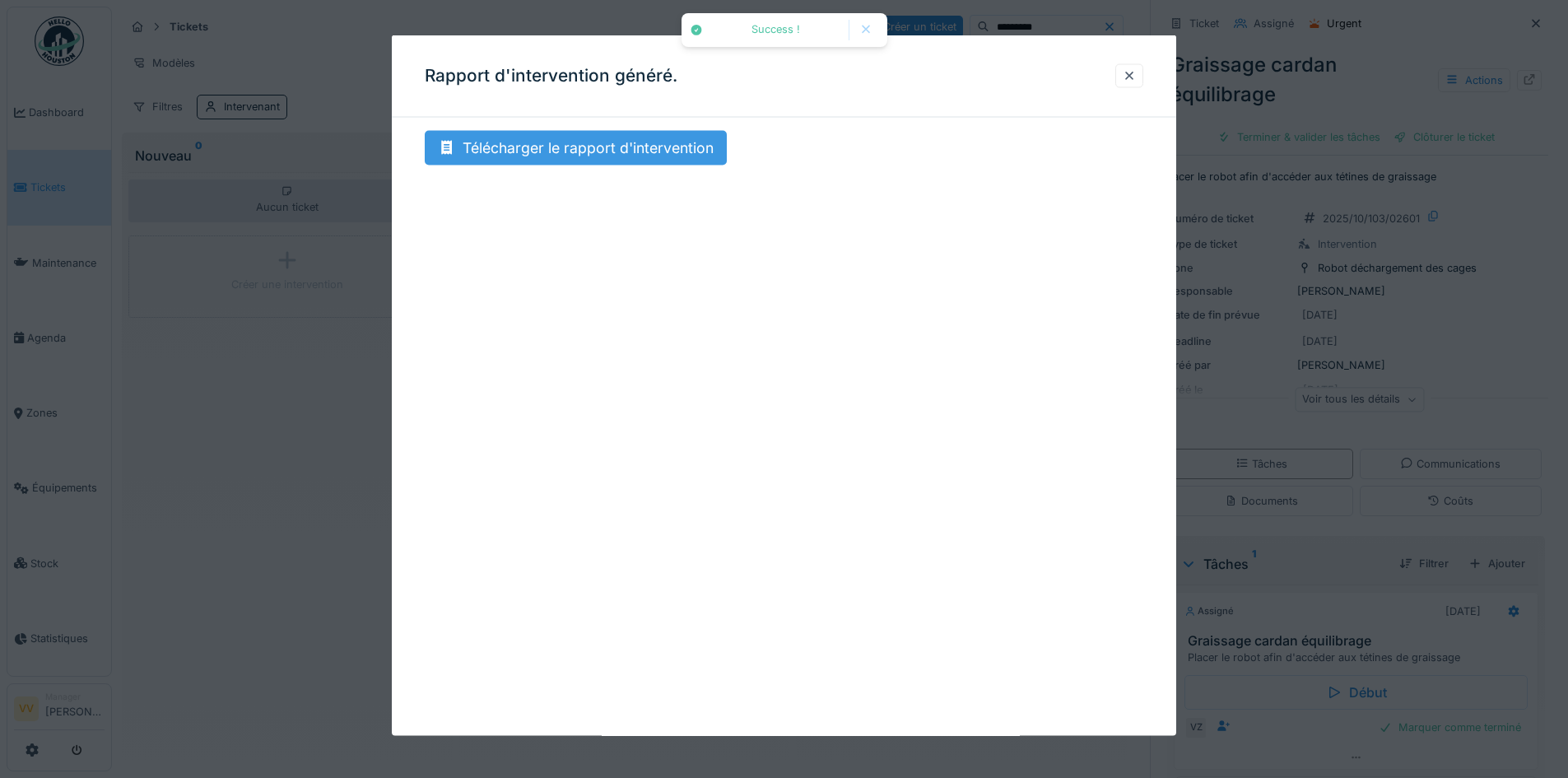
click at [600, 139] on div "Télécharger le rapport d'intervention" at bounding box center [576, 147] width 302 height 35
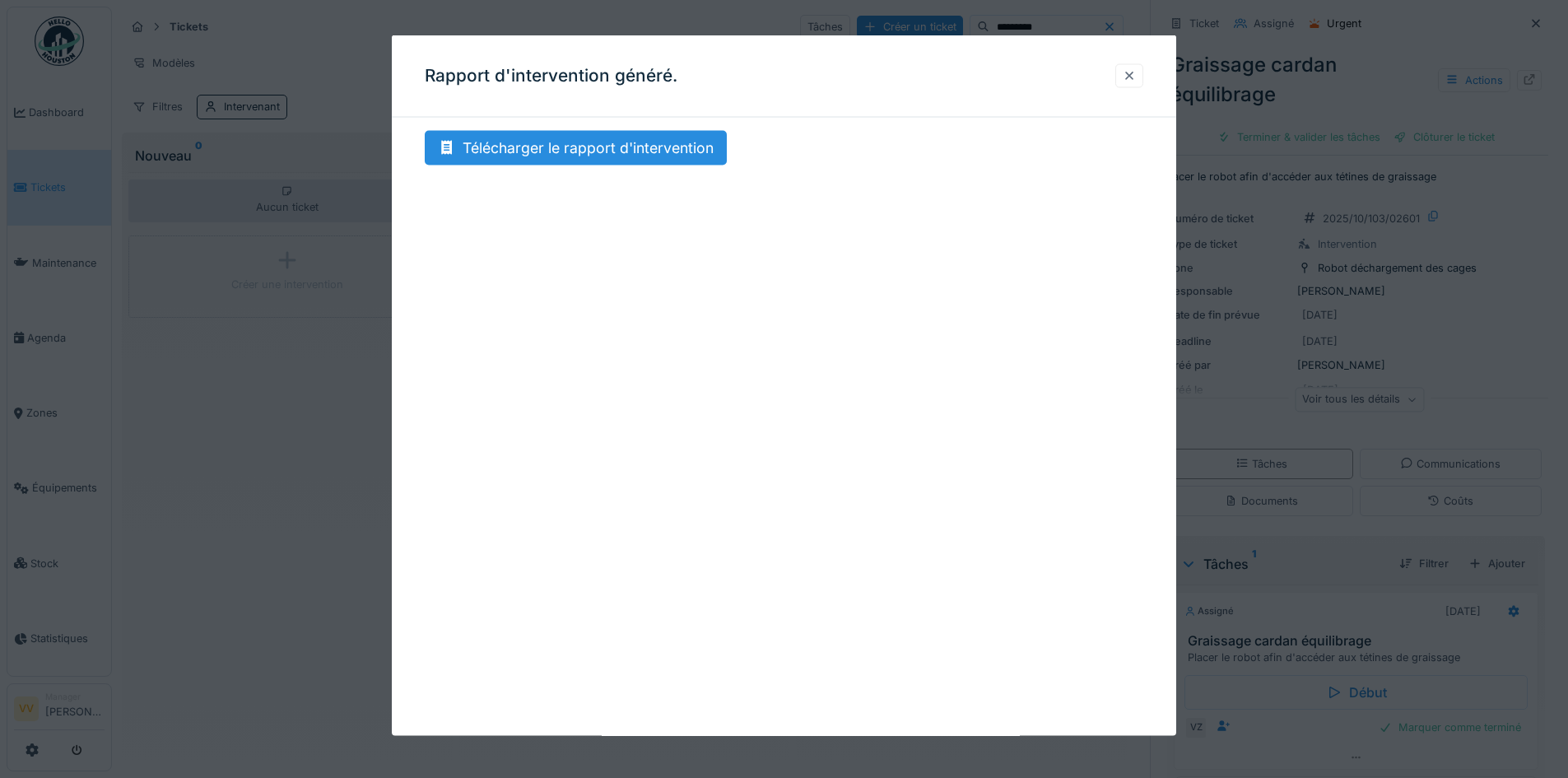
click at [1126, 78] on div at bounding box center [1130, 75] width 28 height 24
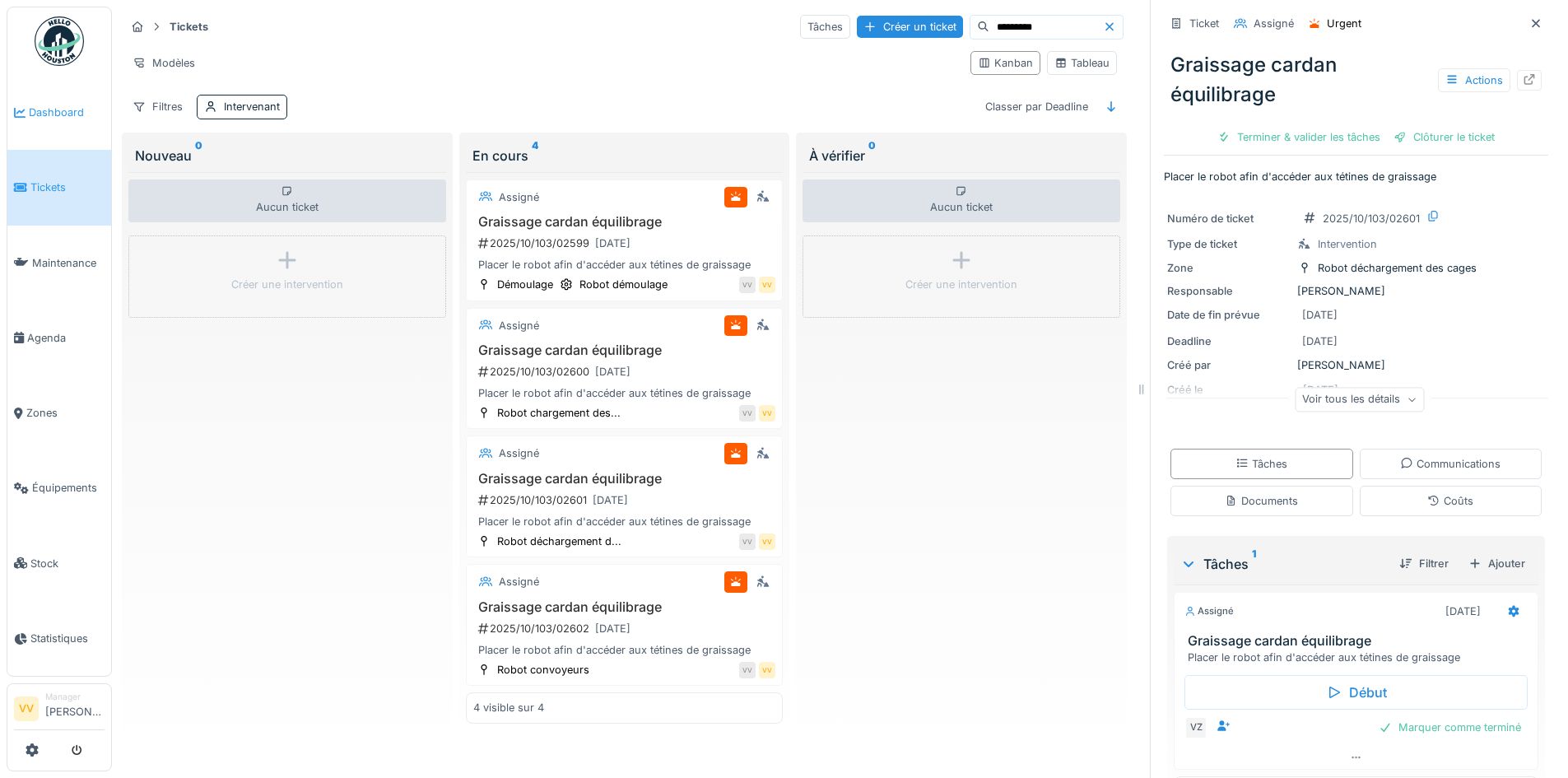
click at [43, 112] on span "Dashboard" at bounding box center [66, 113] width 76 height 16
